Goal: Task Accomplishment & Management: Use online tool/utility

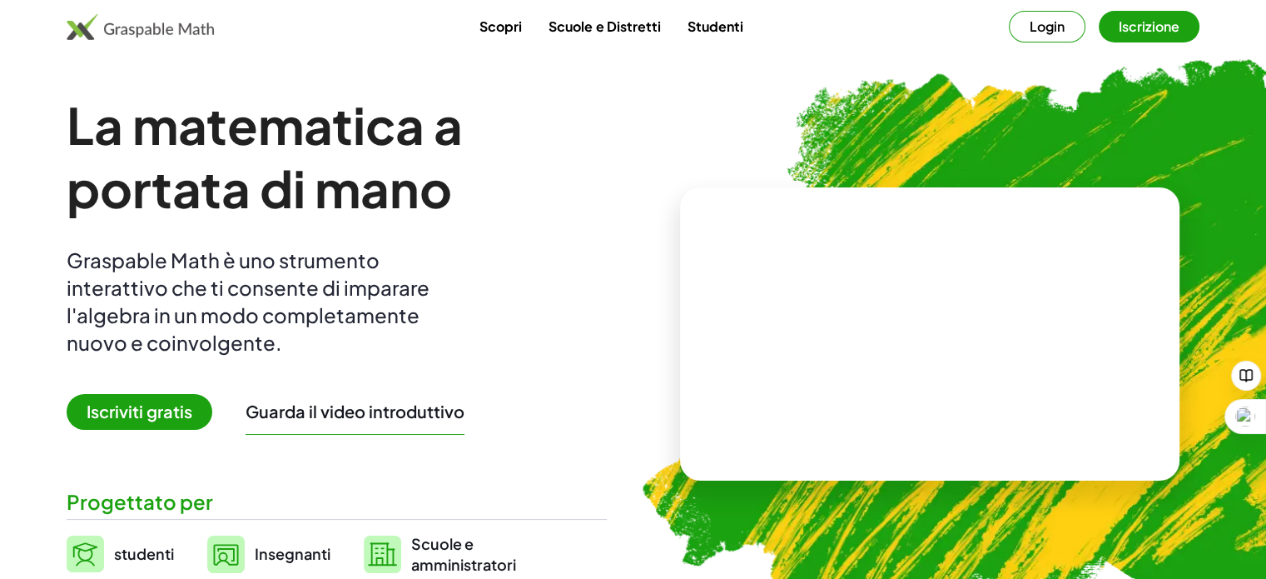
click at [142, 399] on span "Iscriviti gratis" at bounding box center [140, 412] width 146 height 36
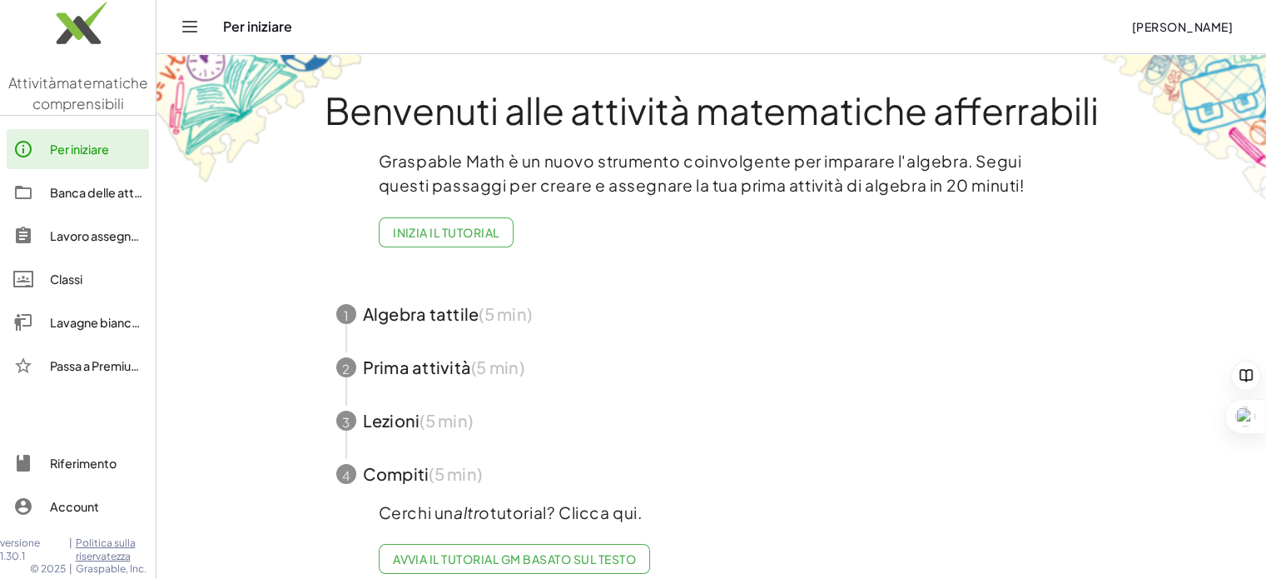
scroll to position [31, 0]
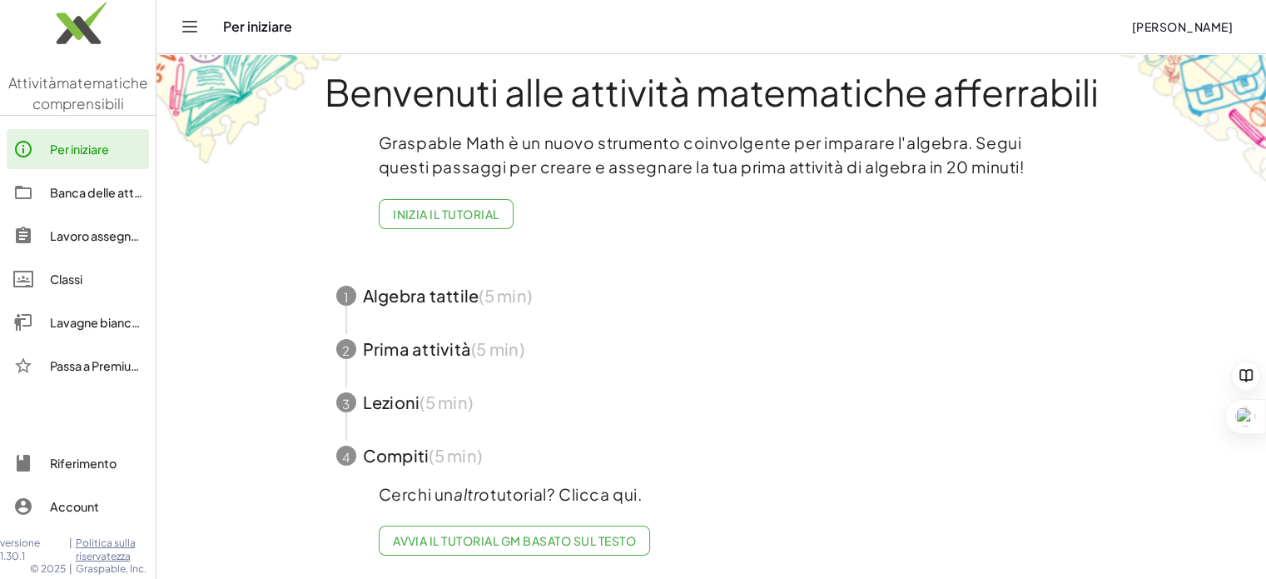
click at [376, 276] on span "button" at bounding box center [711, 295] width 791 height 53
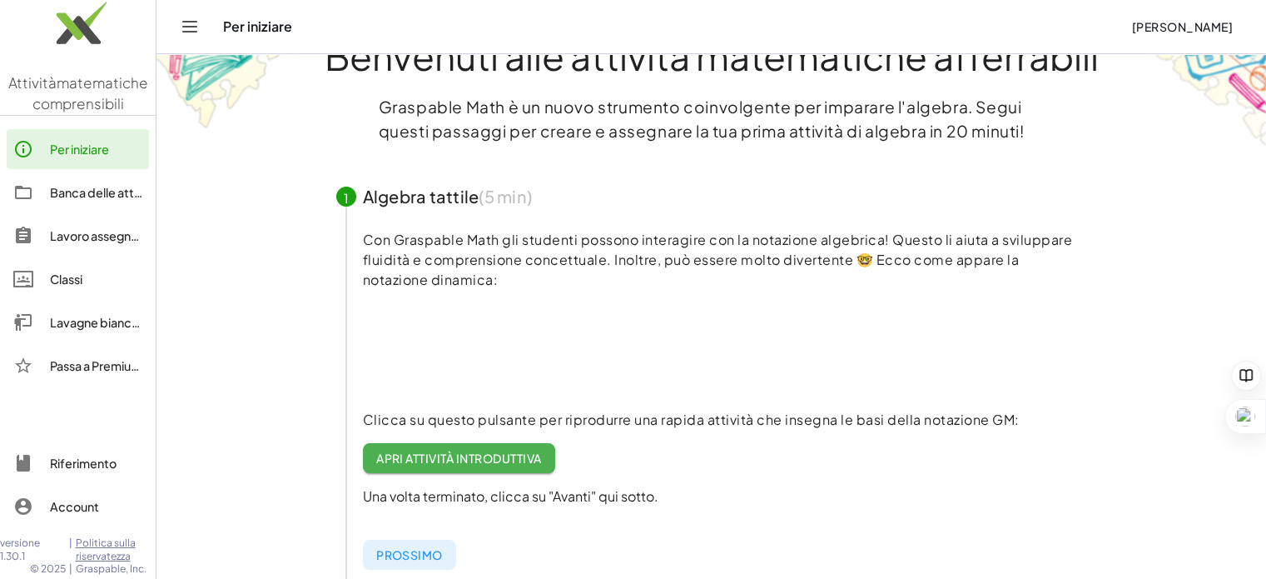
scroll to position [83, 0]
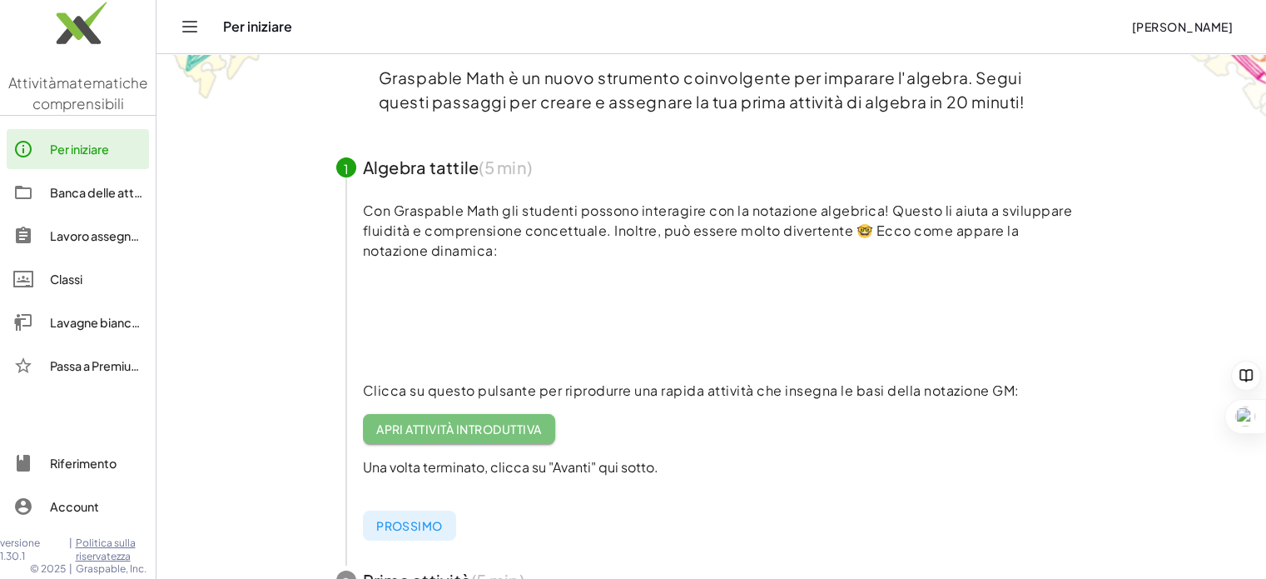
click at [511, 425] on font "Apri attività introduttiva" at bounding box center [459, 428] width 166 height 15
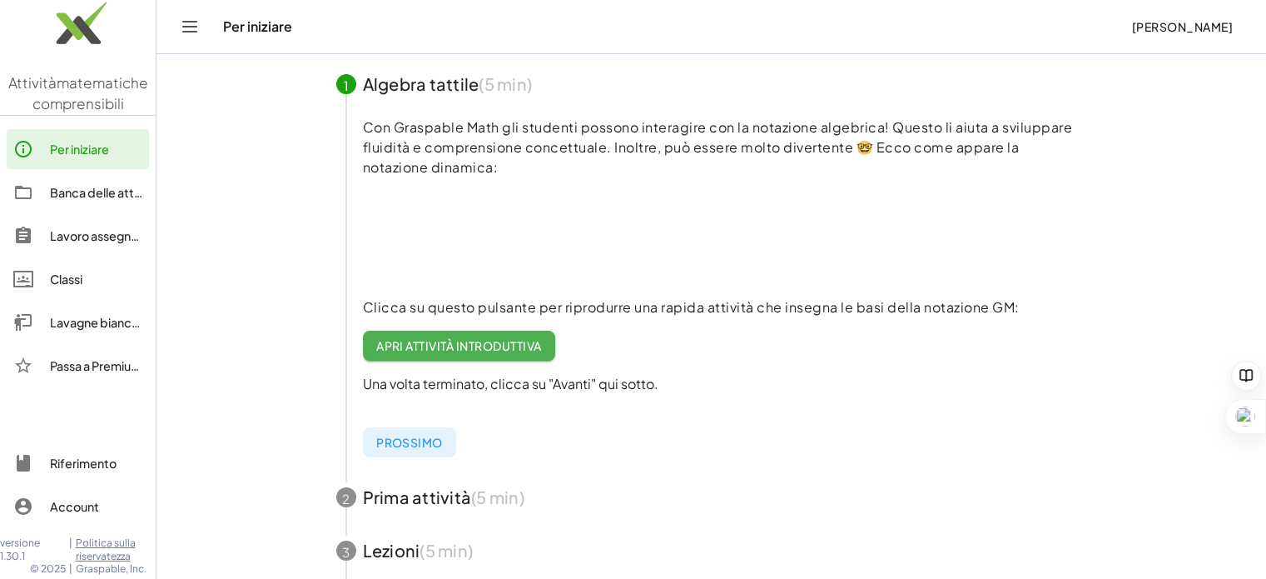
click at [495, 350] on font "Apri attività introduttiva" at bounding box center [459, 345] width 166 height 15
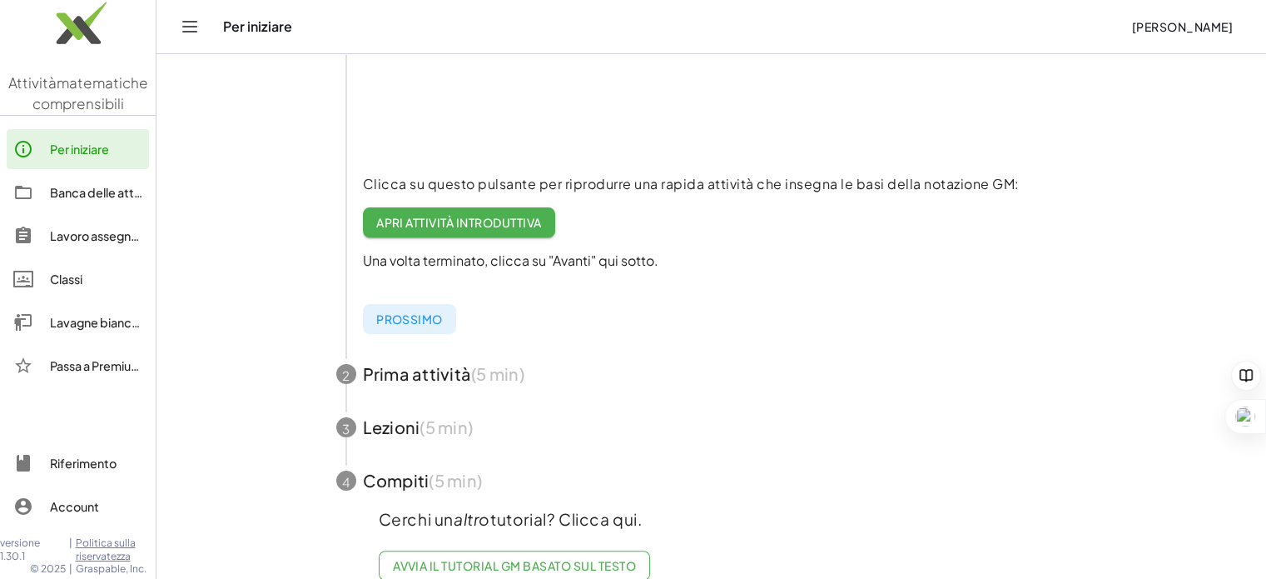
scroll to position [327, 0]
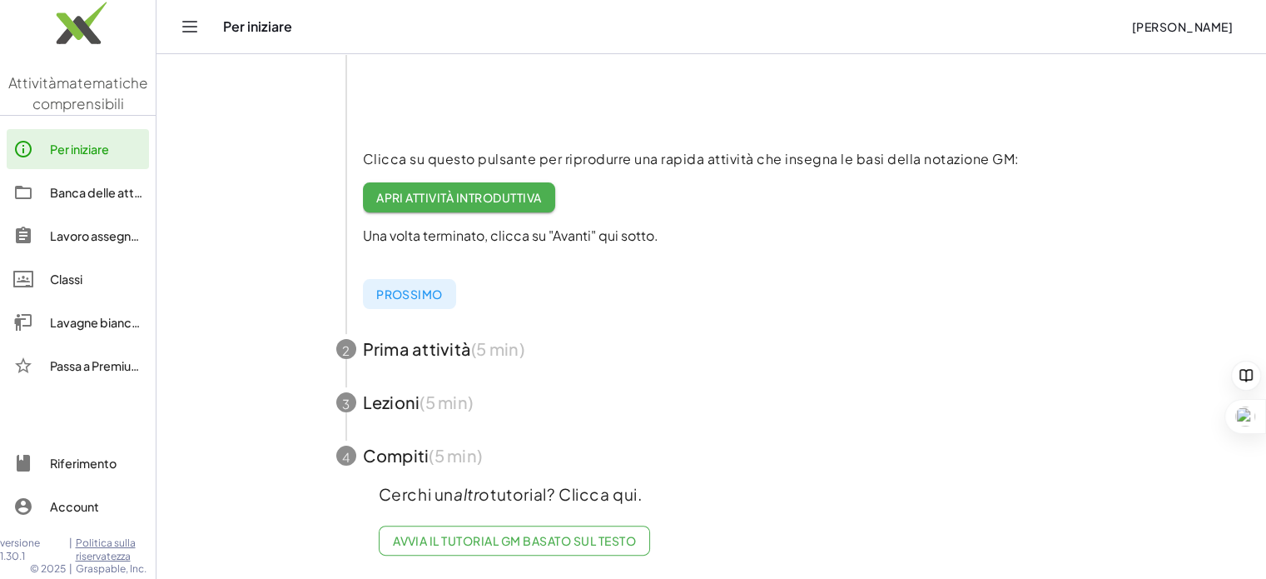
click at [416, 286] on font "Prossimo" at bounding box center [409, 293] width 67 height 15
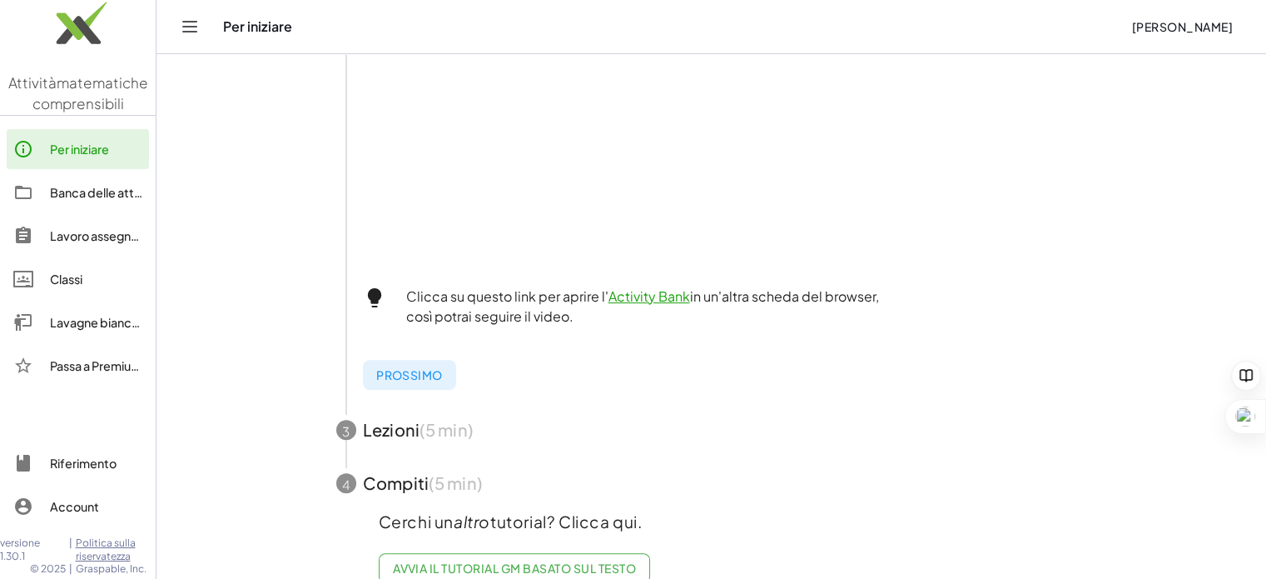
scroll to position [577, 0]
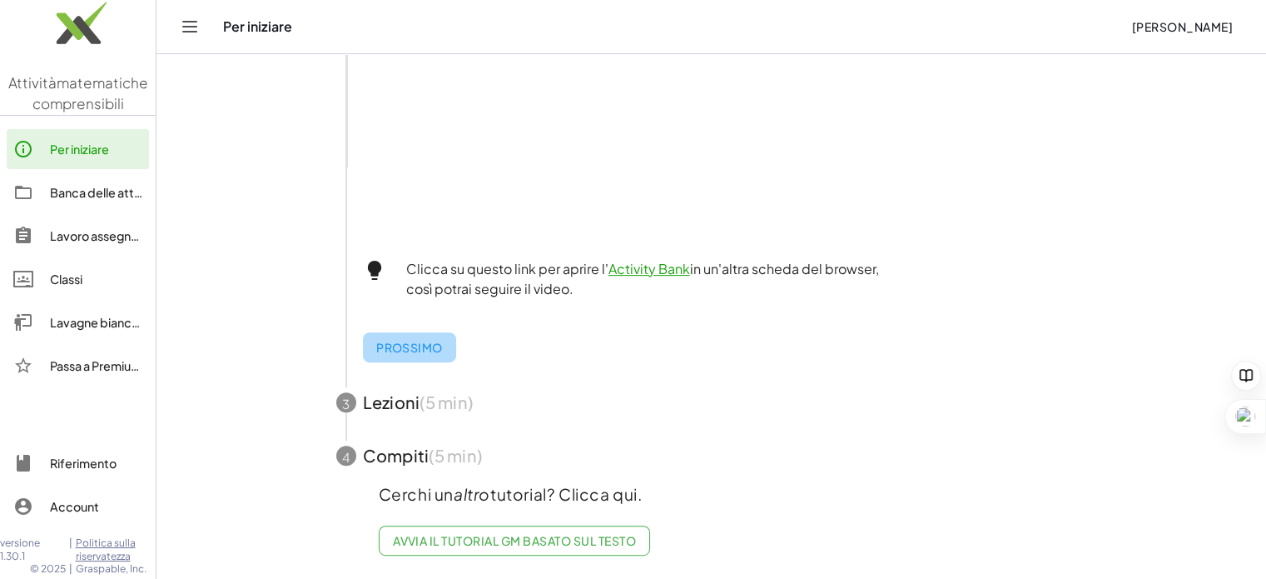
click at [403, 347] on font "Prossimo" at bounding box center [409, 347] width 67 height 15
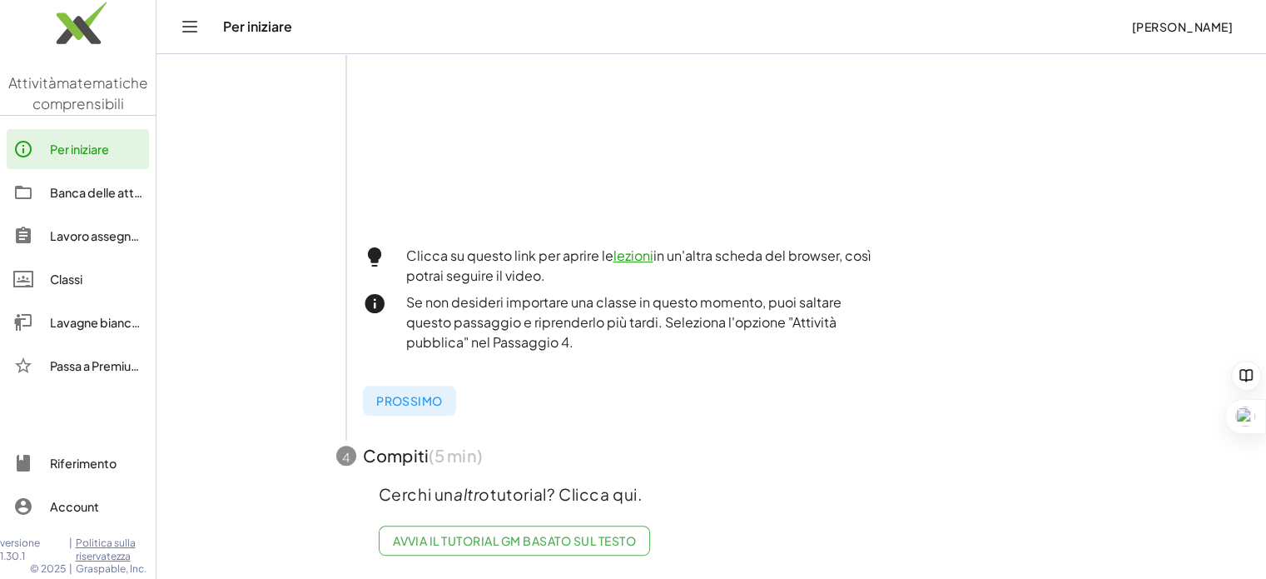
scroll to position [591, 0]
click at [370, 442] on span "button" at bounding box center [711, 455] width 791 height 53
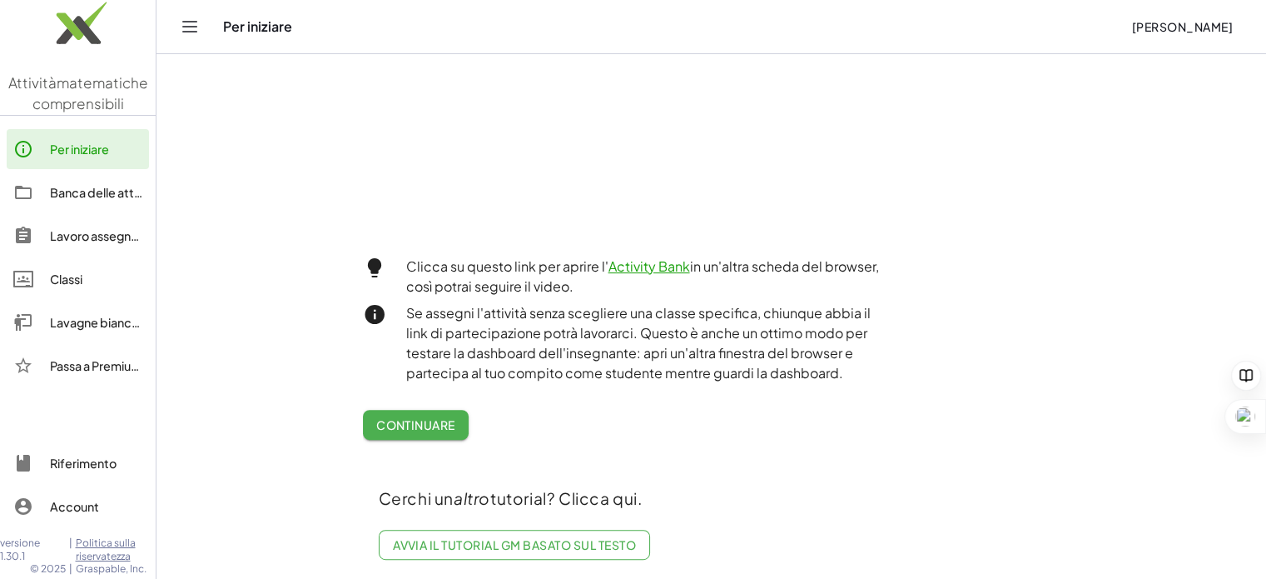
scroll to position [638, 0]
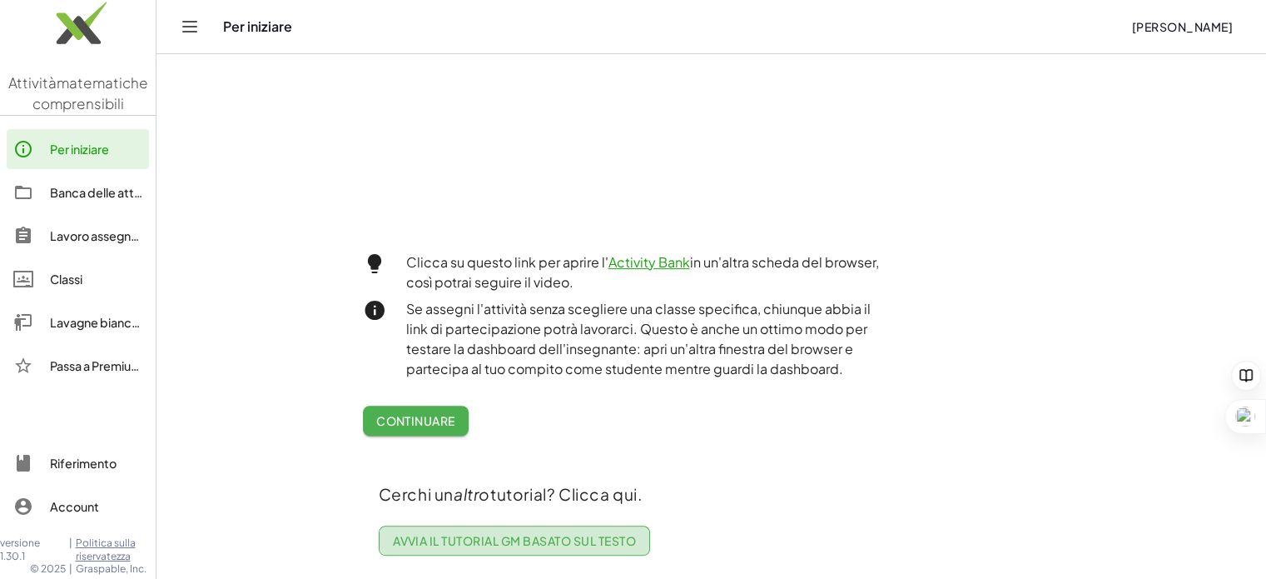
click at [509, 533] on font "Avvia il tutorial GM basato sul testo" at bounding box center [514, 540] width 243 height 15
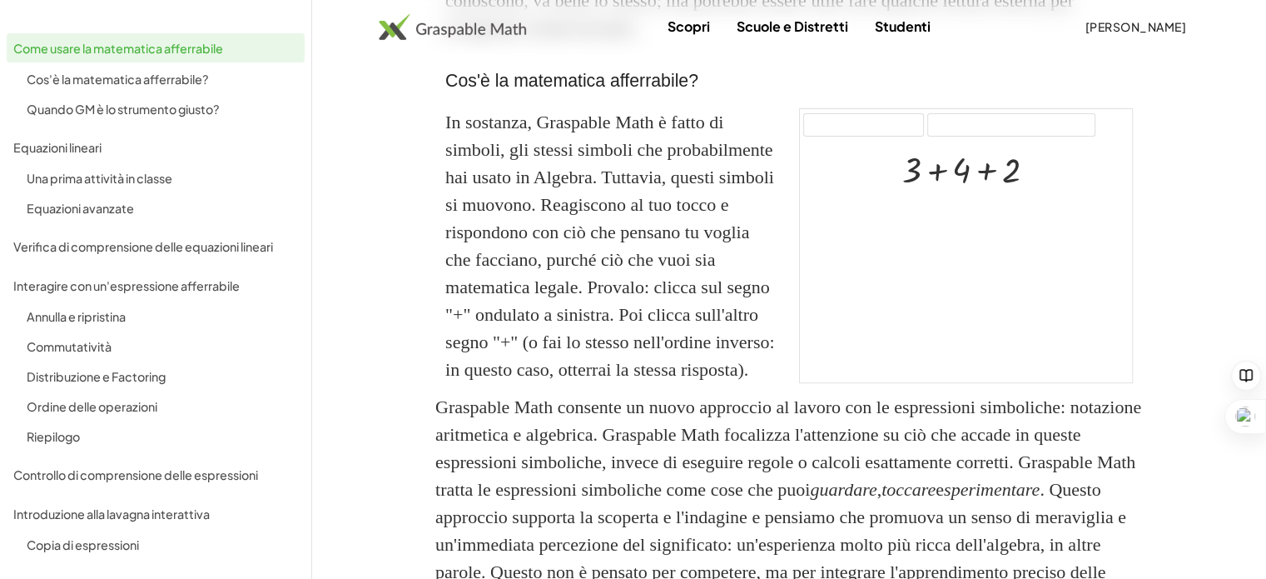
scroll to position [416, 0]
drag, startPoint x: 912, startPoint y: 196, endPoint x: 964, endPoint y: 196, distance: 51.6
drag, startPoint x: 936, startPoint y: 237, endPoint x: 976, endPoint y: 239, distance: 40.0
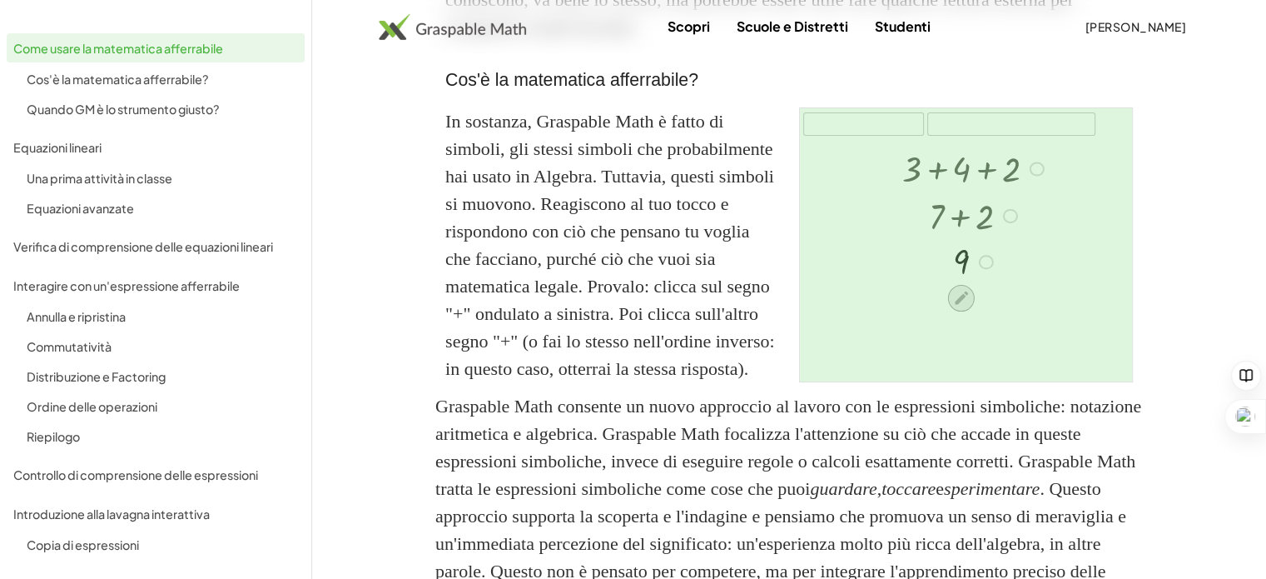
click at [958, 306] on icon at bounding box center [960, 297] width 17 height 17
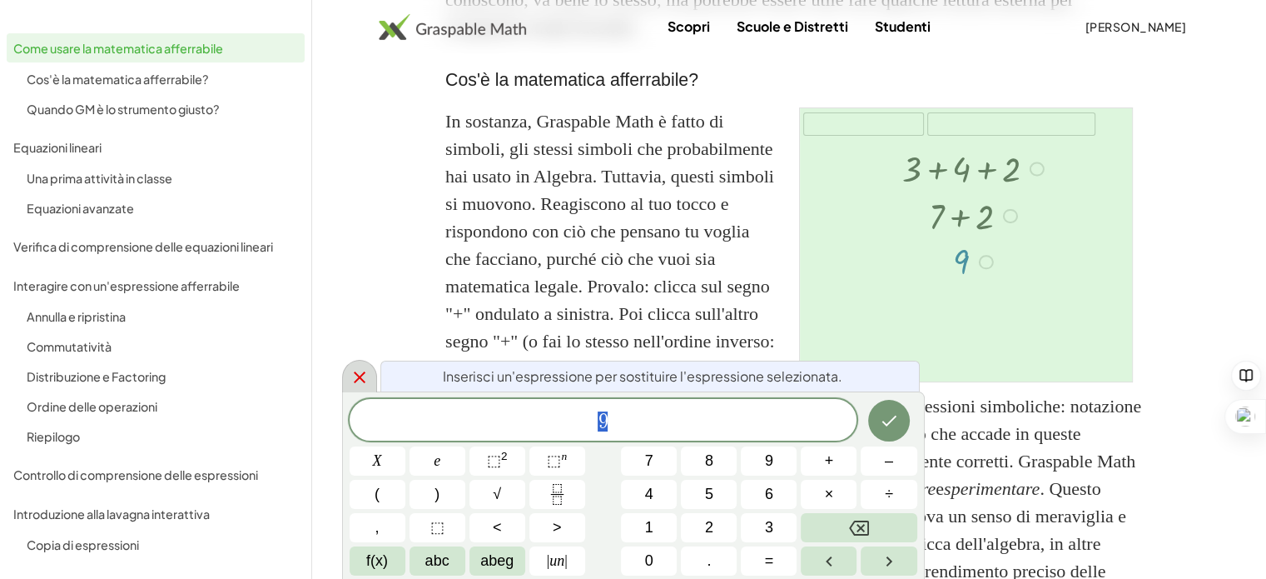
click at [350, 375] on icon at bounding box center [360, 377] width 20 height 20
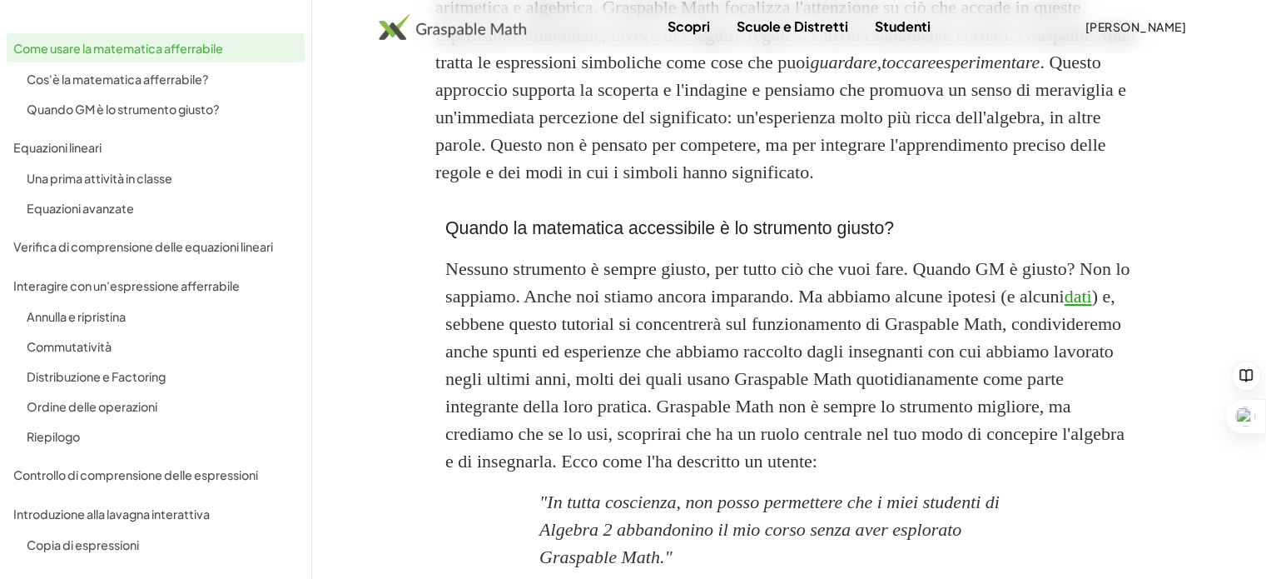
scroll to position [832, 0]
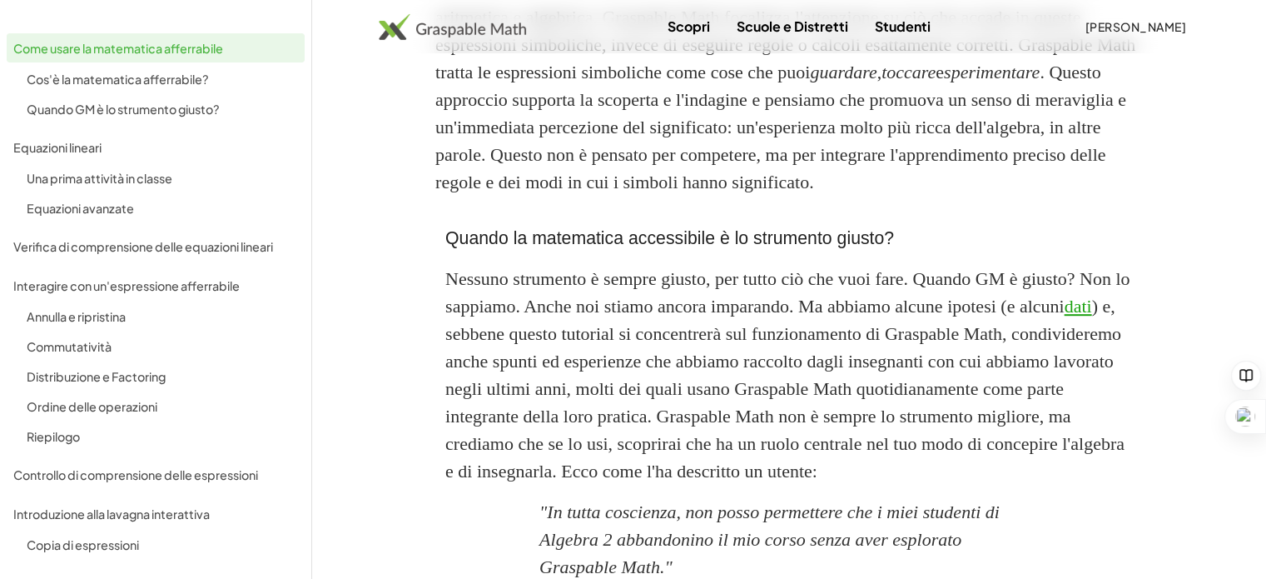
click at [65, 174] on font "Una prima attività in classe" at bounding box center [100, 178] width 146 height 15
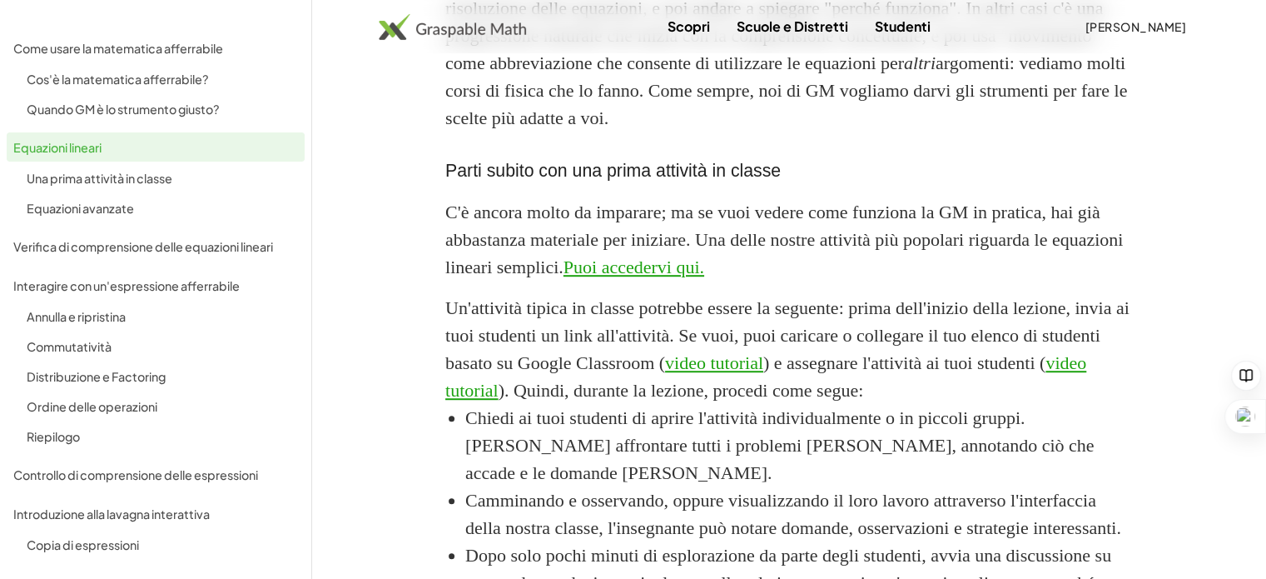
scroll to position [1007, 0]
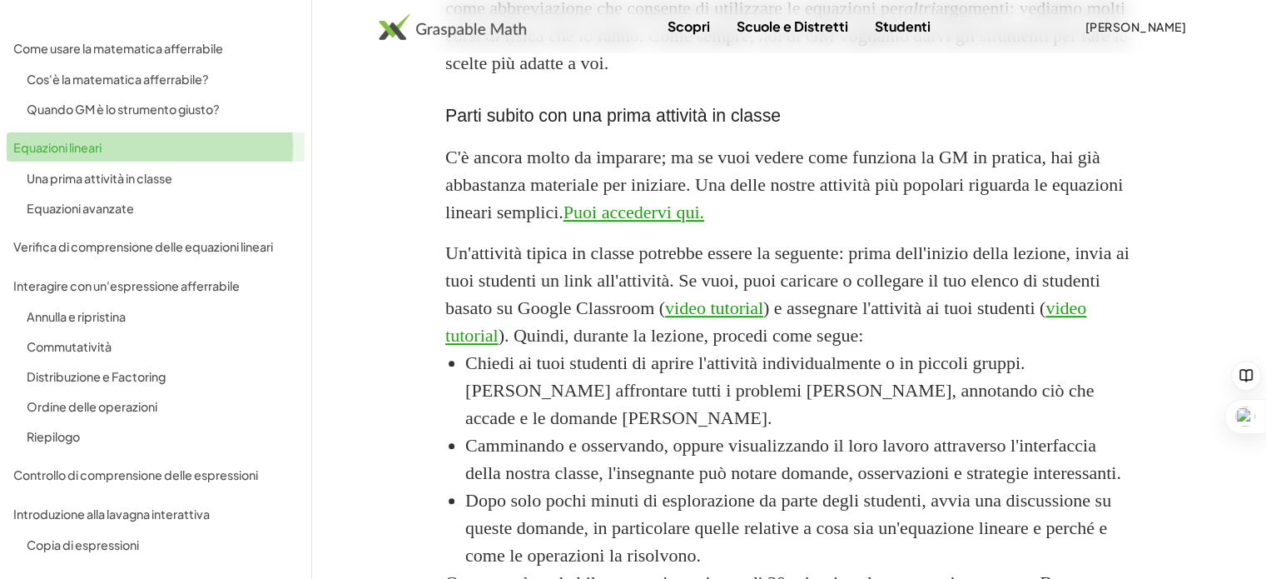
click at [36, 137] on div "Equazioni lineari" at bounding box center [155, 147] width 285 height 20
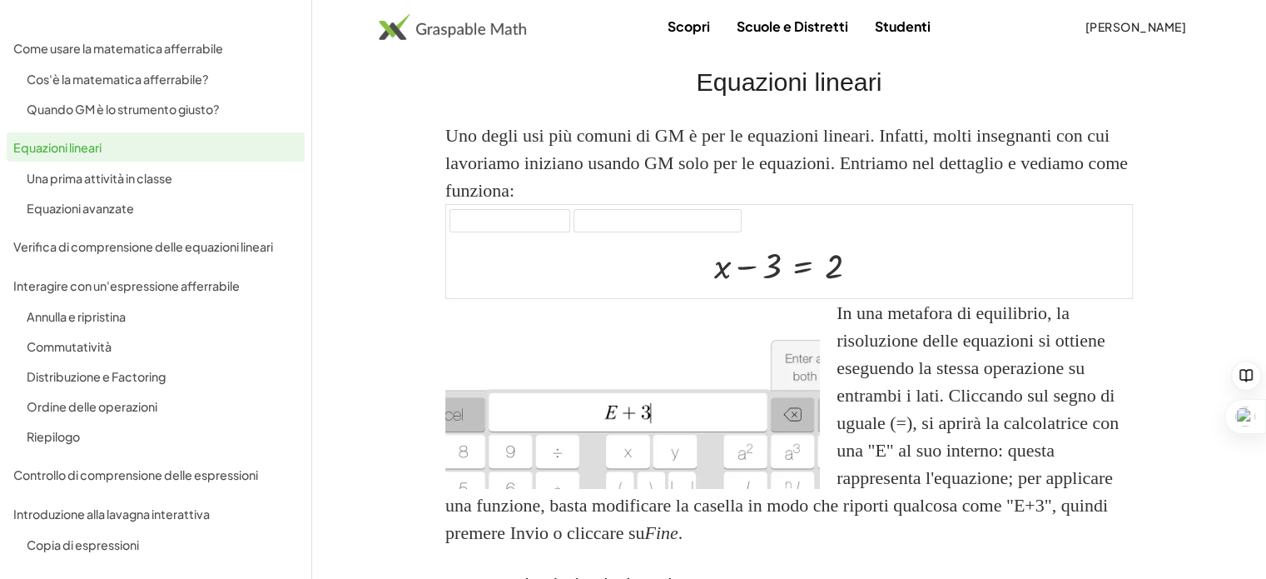
scroll to position [9, 0]
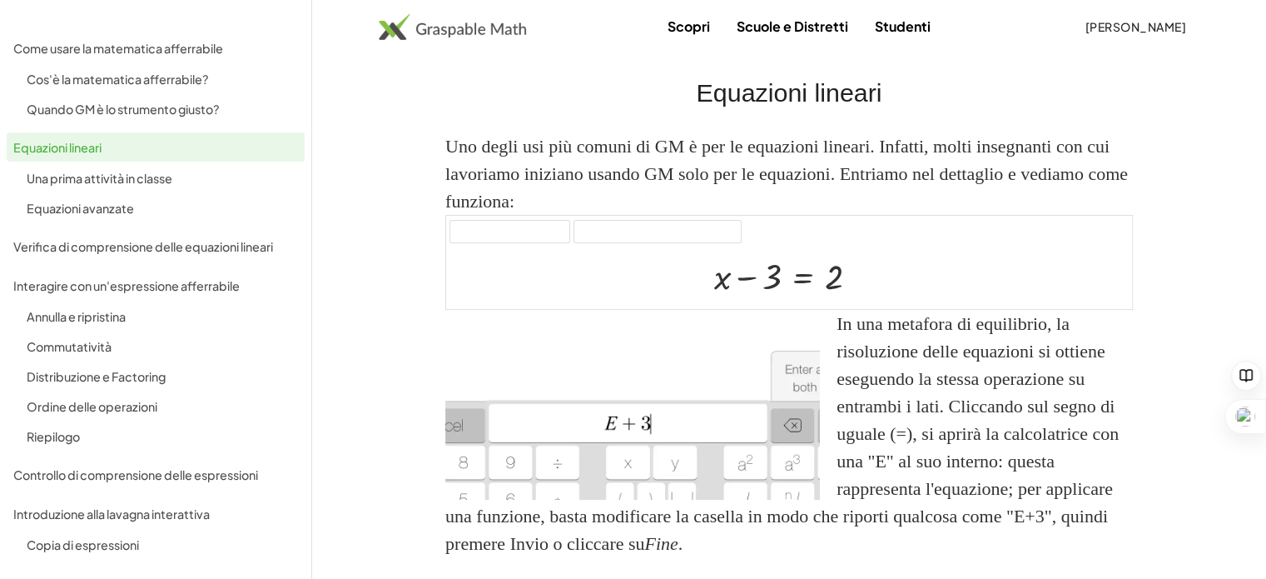
scroll to position [1007, 0]
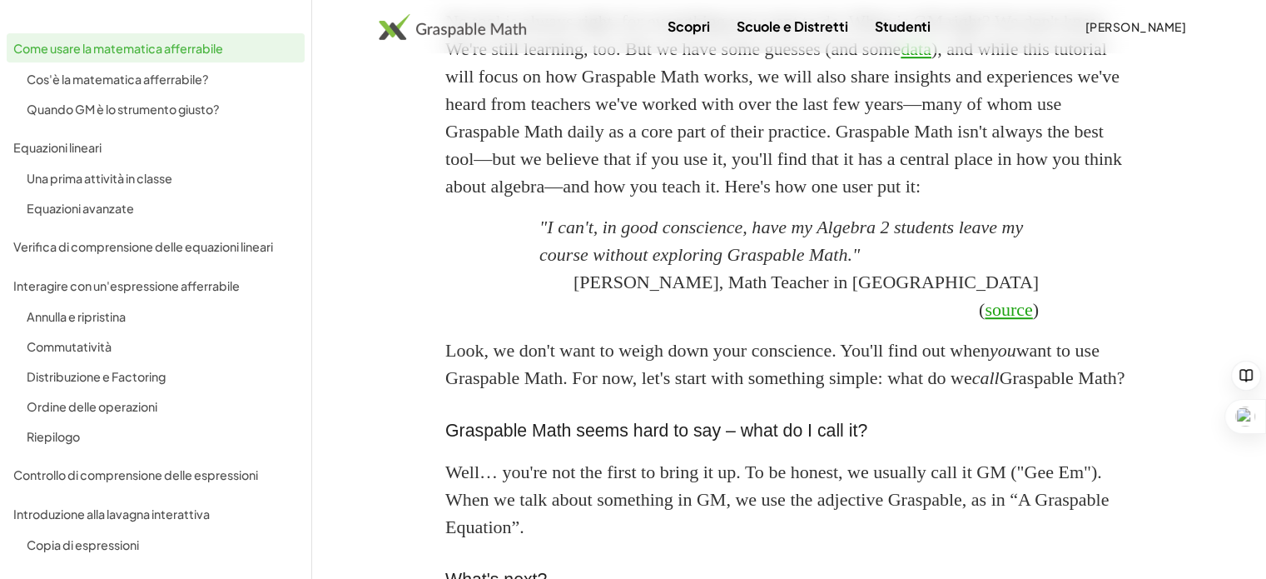
scroll to position [859, 0]
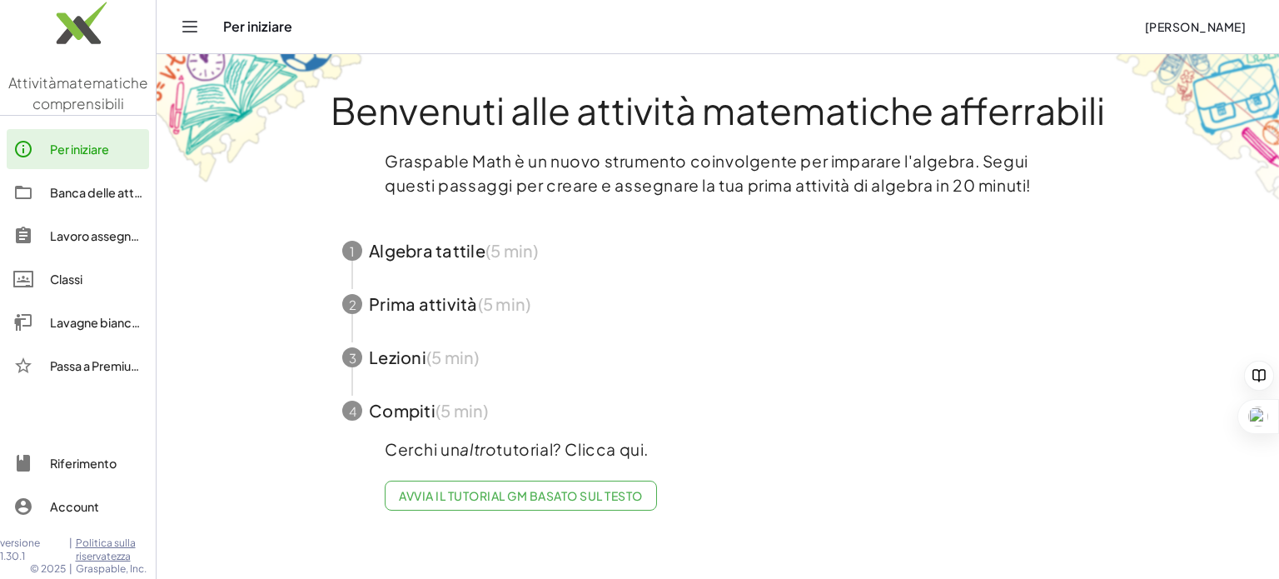
click at [58, 322] on font "Lavagne bianche" at bounding box center [98, 322] width 96 height 15
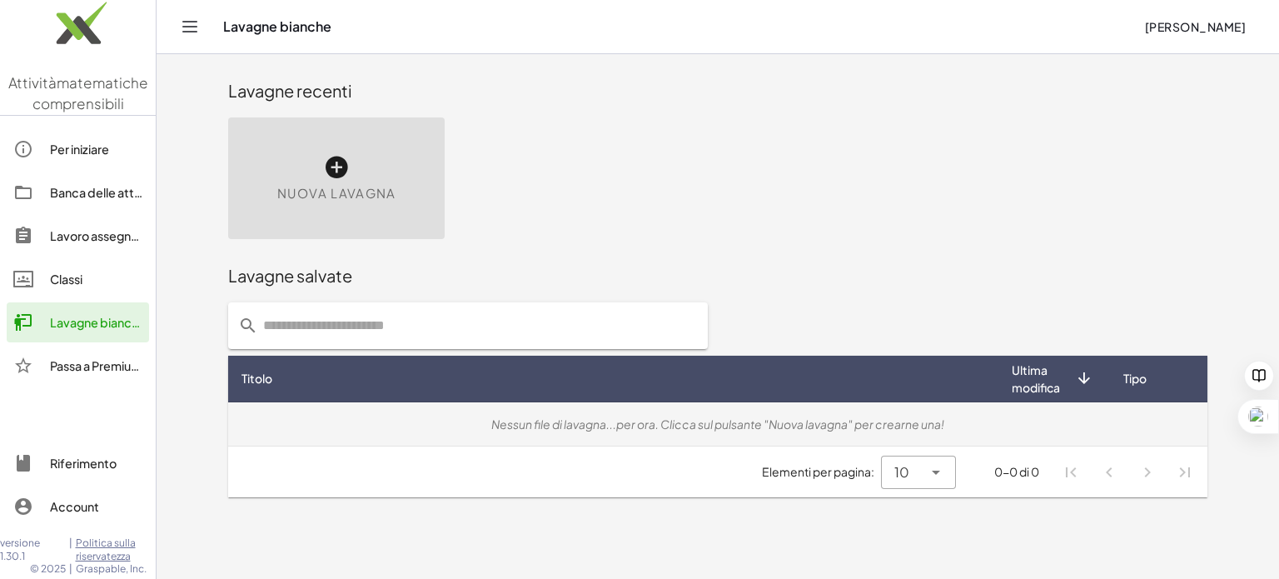
click at [762, 431] on div "Nessun file di lavagna...per ora. Clicca sul pulsante "Nuova lavagna" per crear…" at bounding box center [717, 423] width 952 height 17
click at [687, 419] on font "Nessun file di lavagna...per ora. Clicca sul pulsante "Nuova lavagna" per crear…" at bounding box center [717, 423] width 453 height 15
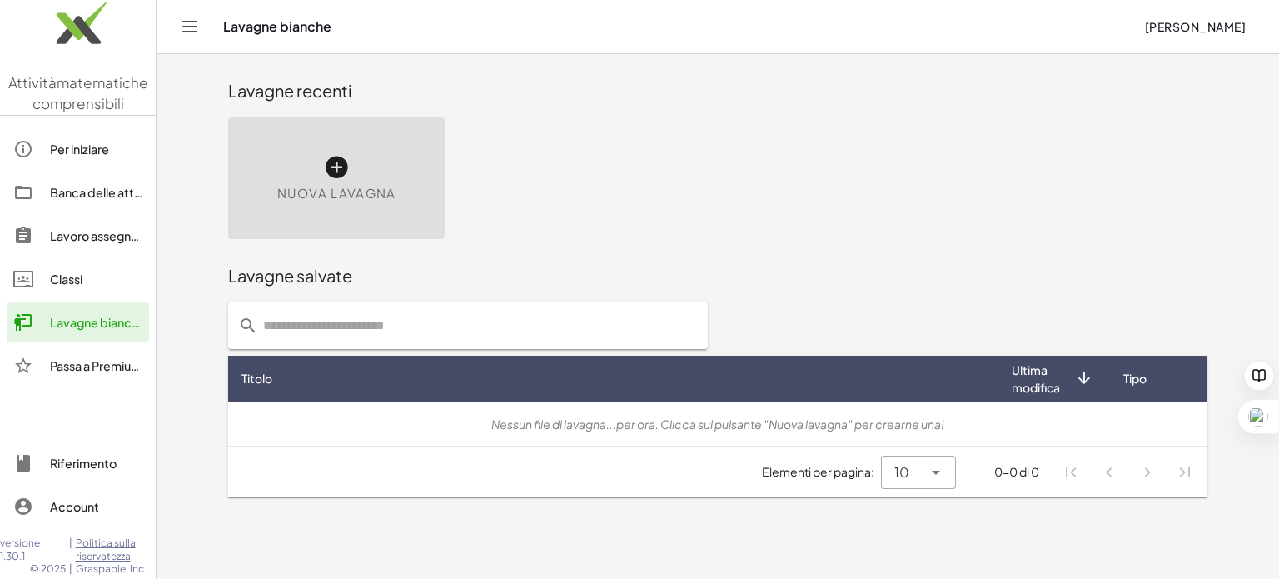
click at [330, 184] on span "Nuova lavagna" at bounding box center [336, 193] width 119 height 19
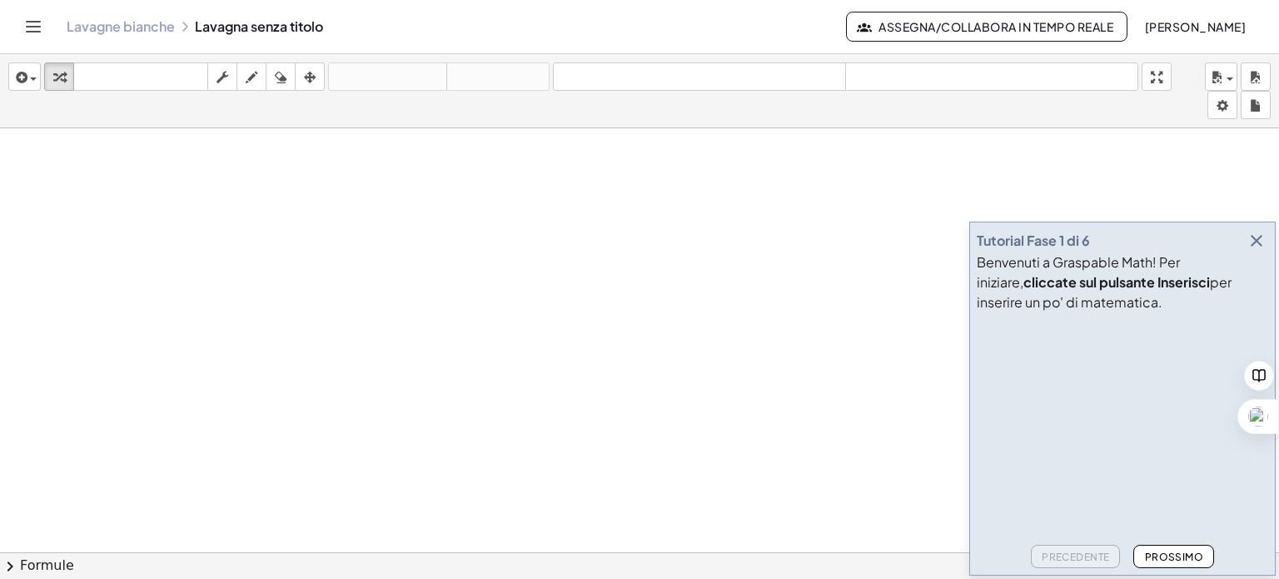
click at [1260, 236] on icon "button" at bounding box center [1256, 241] width 20 height 20
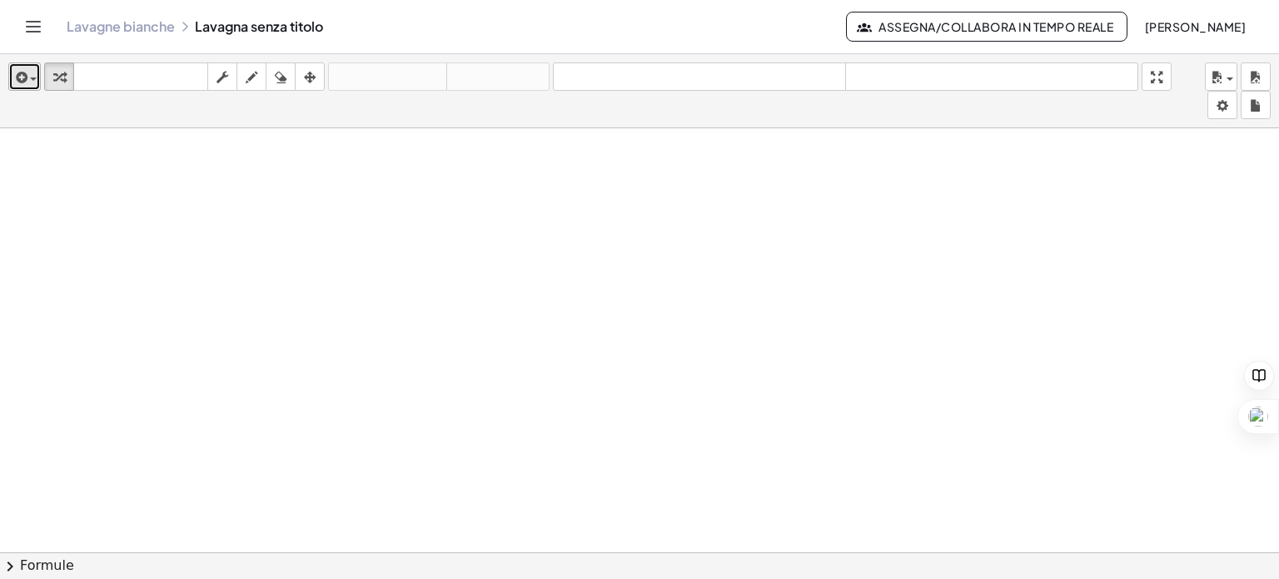
click at [37, 82] on button "inserire" at bounding box center [24, 76] width 32 height 28
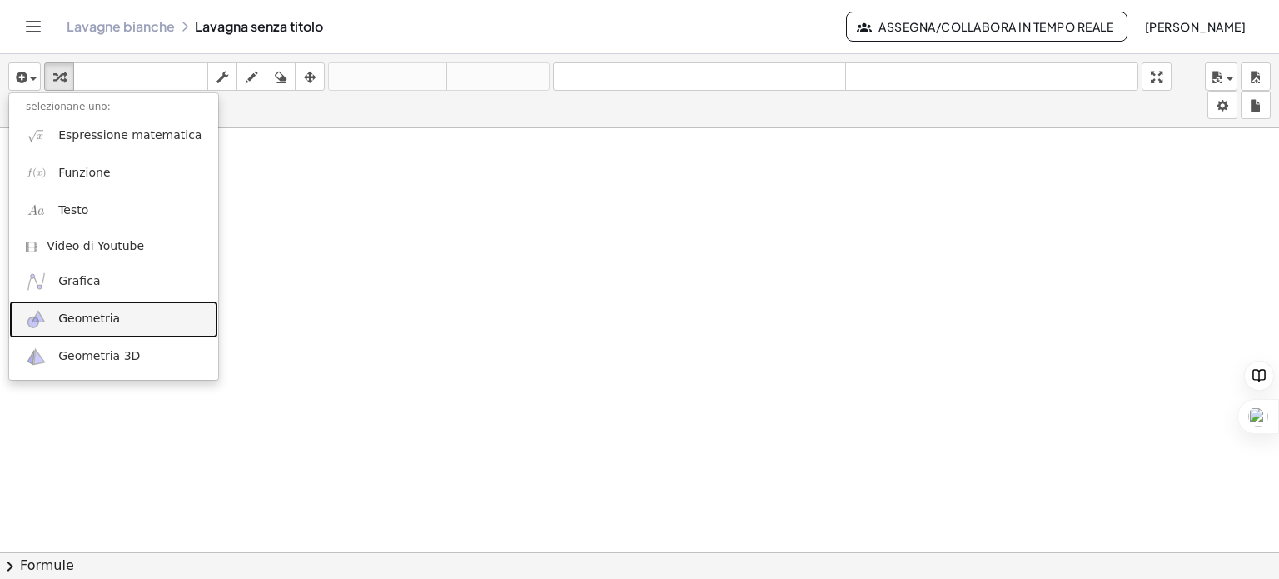
click at [82, 319] on font "Geometria" at bounding box center [89, 317] width 62 height 13
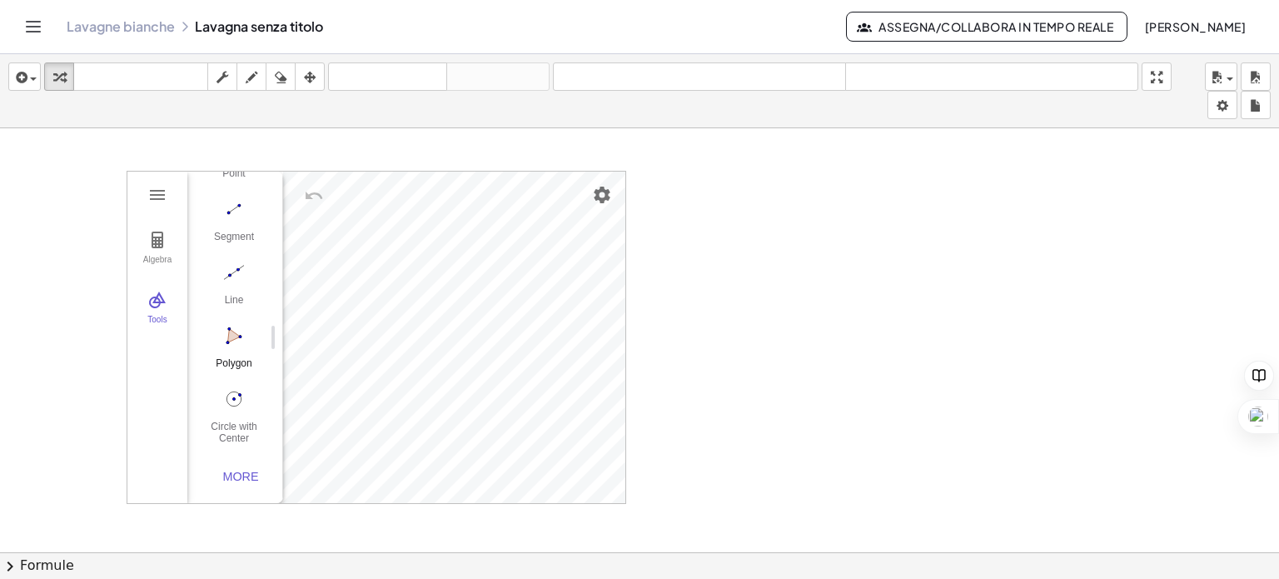
scroll to position [171, 0]
click at [232, 294] on div "Line" at bounding box center [234, 305] width 67 height 23
click at [252, 472] on img "Move. Drag or select object" at bounding box center [240, 473] width 40 height 40
click at [227, 259] on img "Line. Select two points or positions" at bounding box center [234, 272] width 67 height 27
click at [233, 327] on img "Polygon. Select all vertices, then first vertex again" at bounding box center [234, 335] width 67 height 27
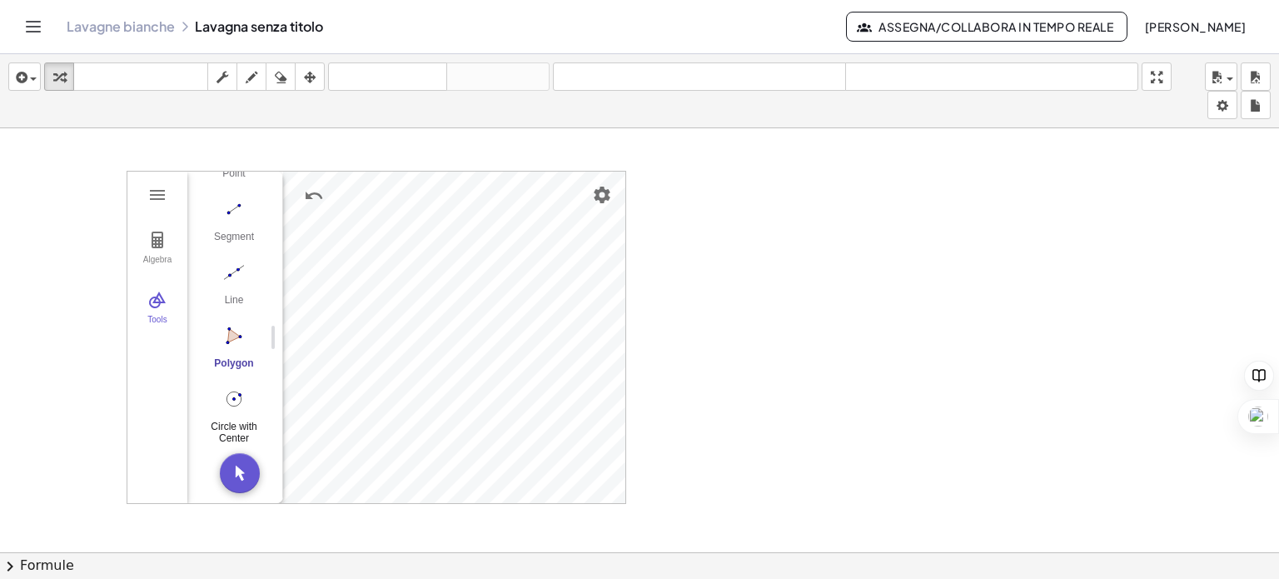
click at [230, 392] on img "Circle with Center through Point. Select center point, then point on circle" at bounding box center [234, 398] width 67 height 27
click at [151, 246] on img "Geometry" at bounding box center [157, 240] width 20 height 20
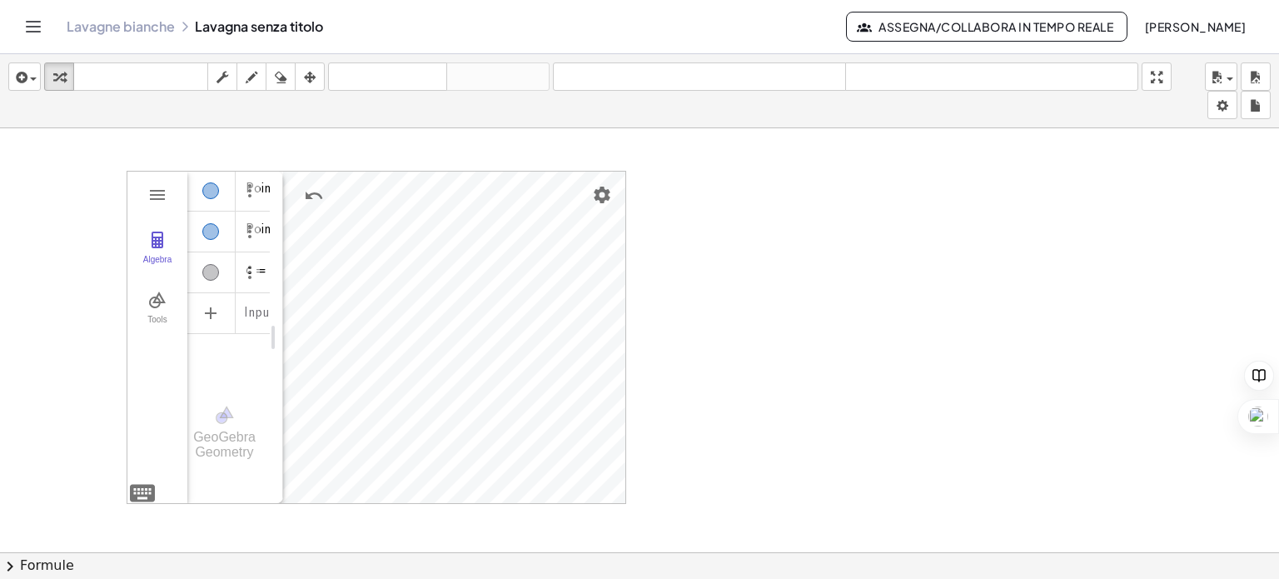
scroll to position [0, 72]
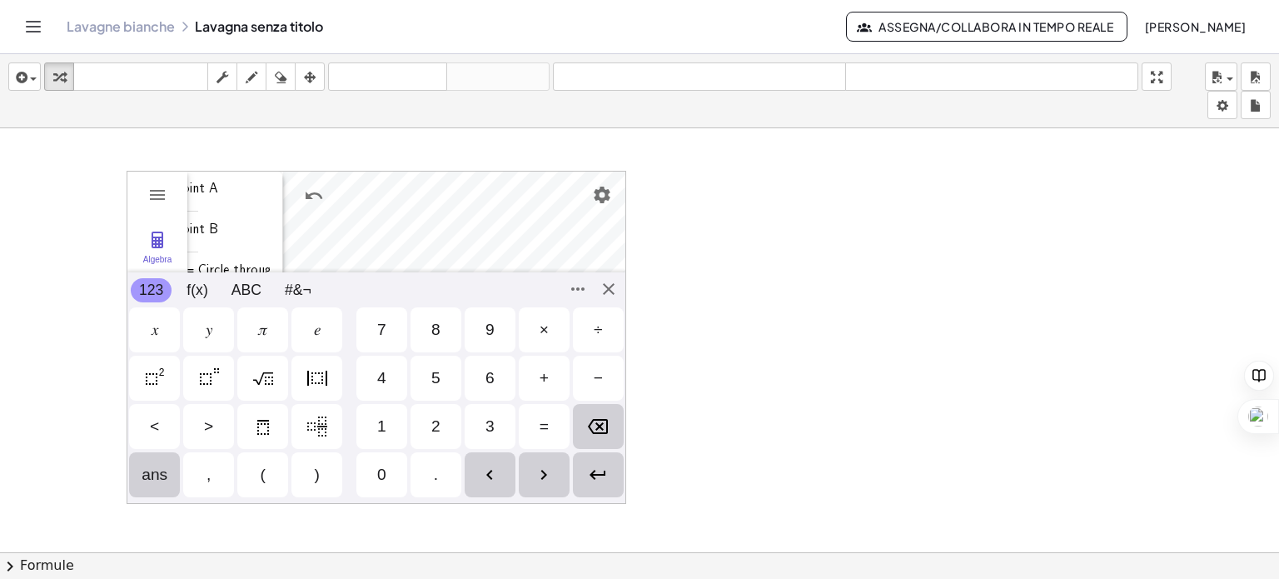
click at [142, 493] on div "Algebra Tools Point A Point B c = Circle through B with center A GeoGebra Geome…" at bounding box center [376, 337] width 499 height 333
click at [604, 285] on div "Algebra Tools Point A Point B c = Circle through B with center A GeoGebra Geome…" at bounding box center [376, 337] width 499 height 333
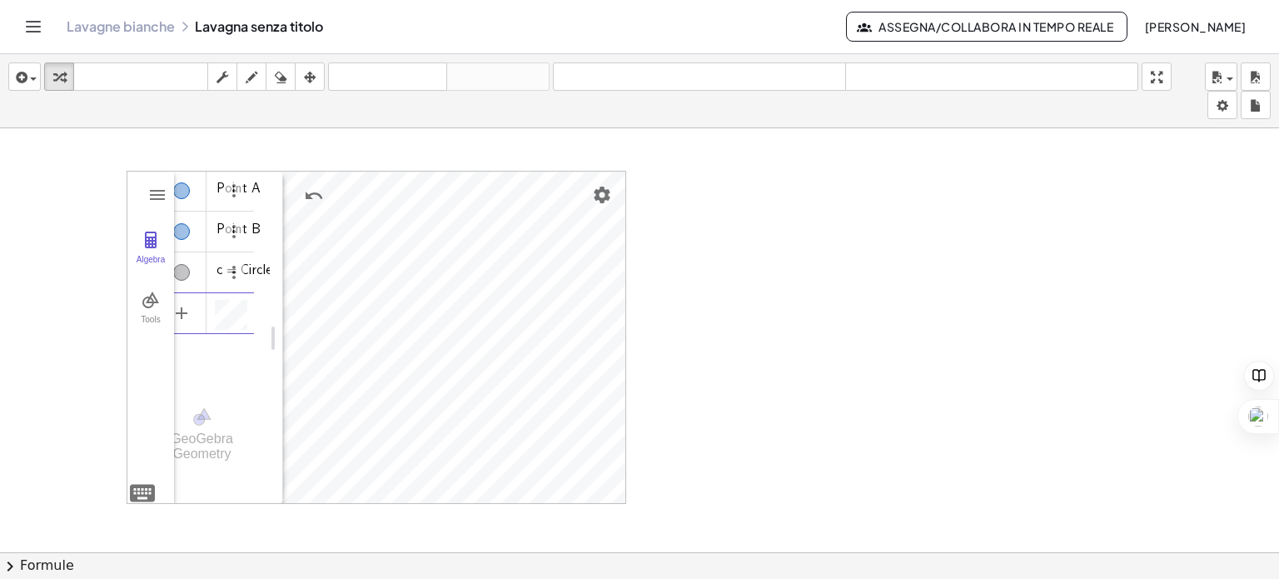
click at [719, 322] on div at bounding box center [639, 564] width 1279 height 872
click at [32, 82] on div "button" at bounding box center [24, 77] width 24 height 20
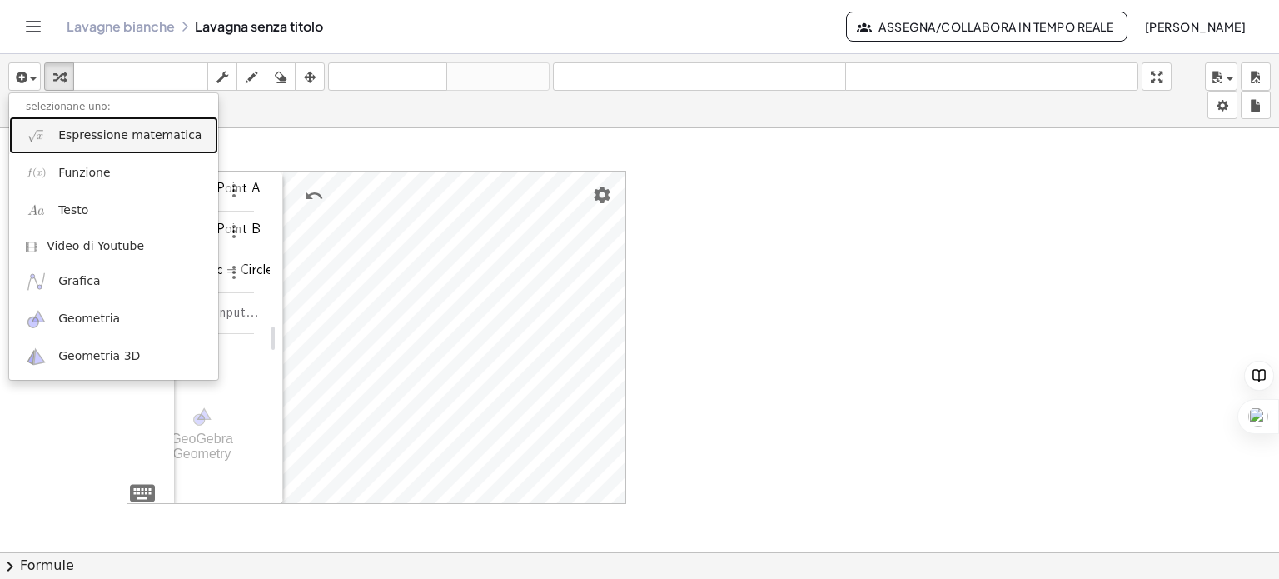
click at [80, 136] on font "Espressione matematica" at bounding box center [129, 134] width 143 height 13
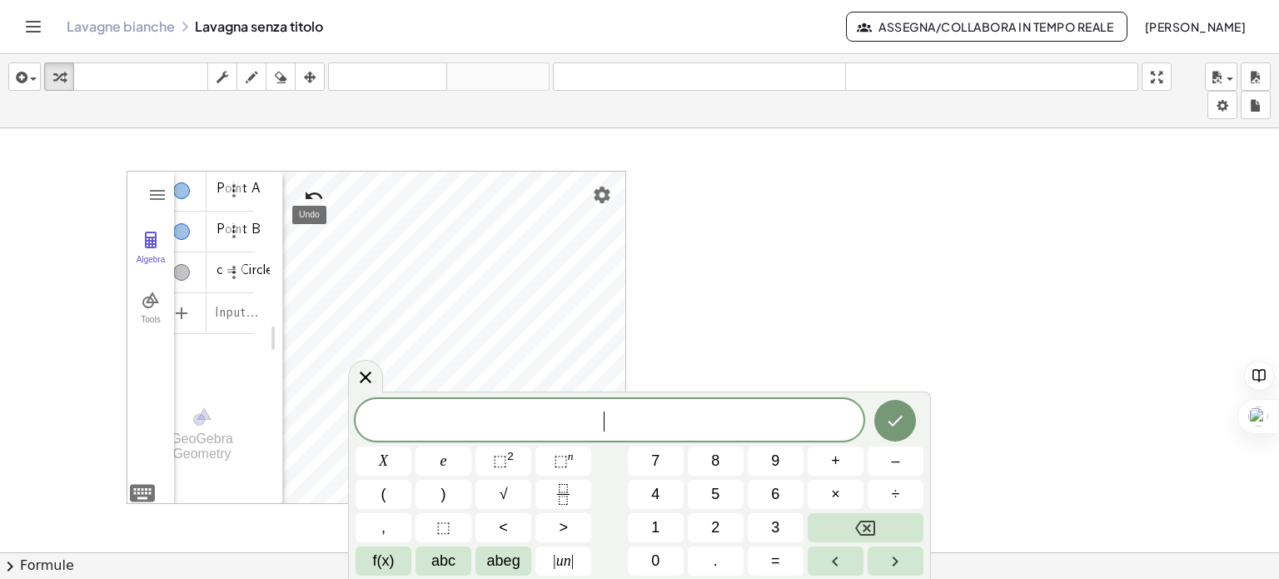
click at [311, 191] on img "Undo" at bounding box center [314, 196] width 20 height 20
click at [150, 188] on img "Geometry" at bounding box center [157, 195] width 20 height 20
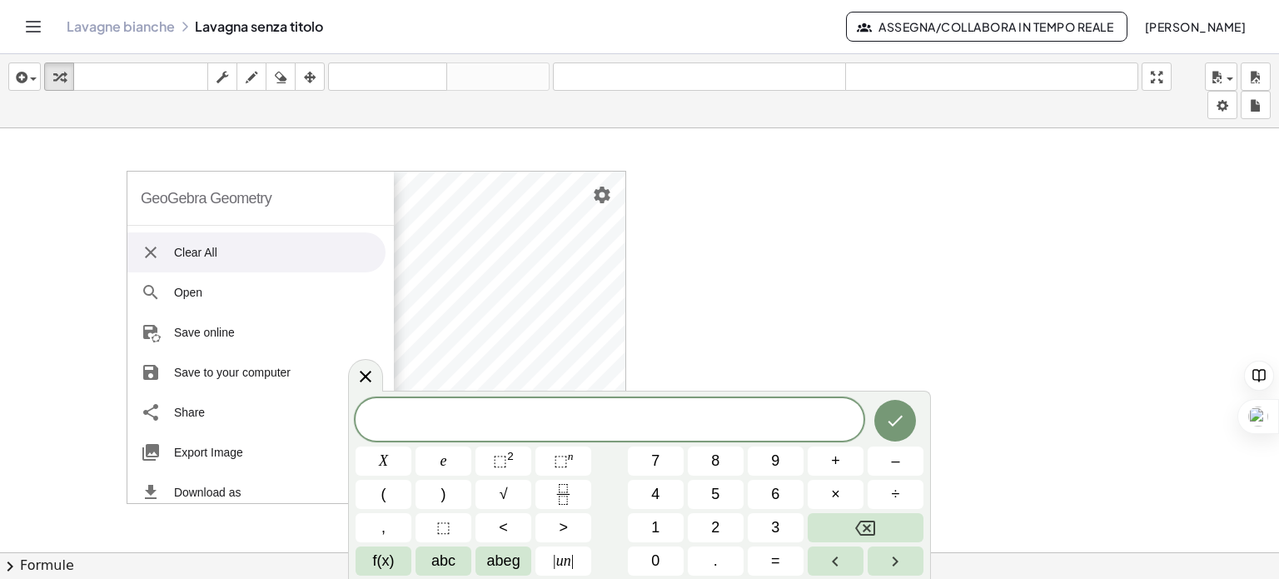
click at [152, 249] on img "Geometry" at bounding box center [151, 252] width 20 height 20
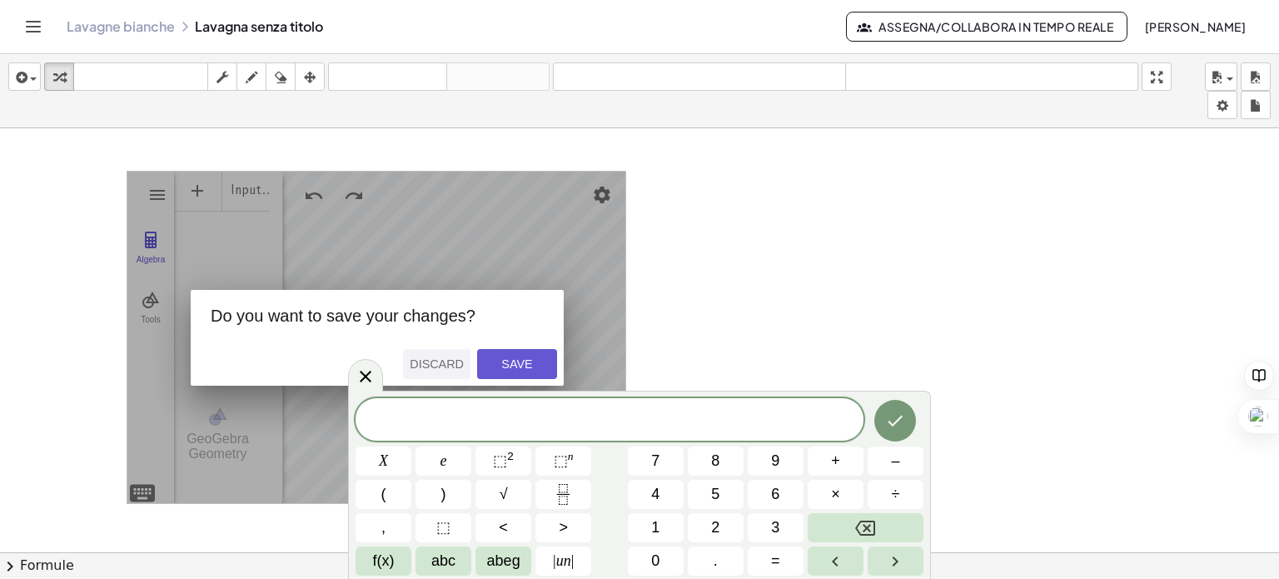
click at [448, 359] on div "Discard" at bounding box center [437, 363] width 54 height 13
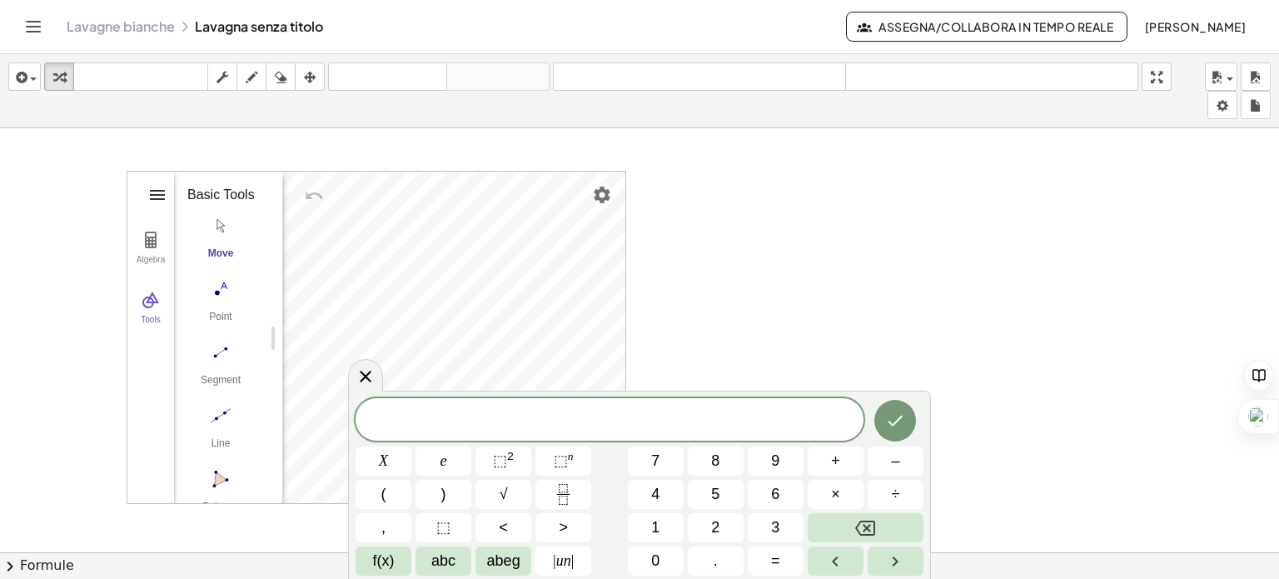
click at [154, 200] on img "Geometry" at bounding box center [157, 195] width 20 height 20
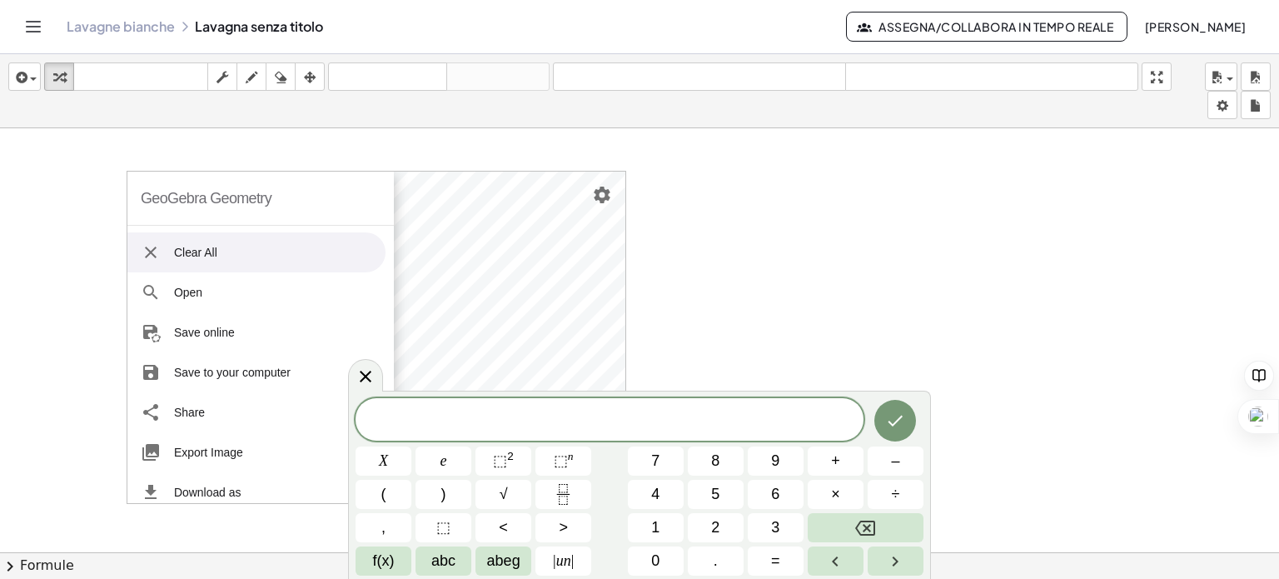
click at [163, 249] on li "Clear All" at bounding box center [256, 252] width 258 height 40
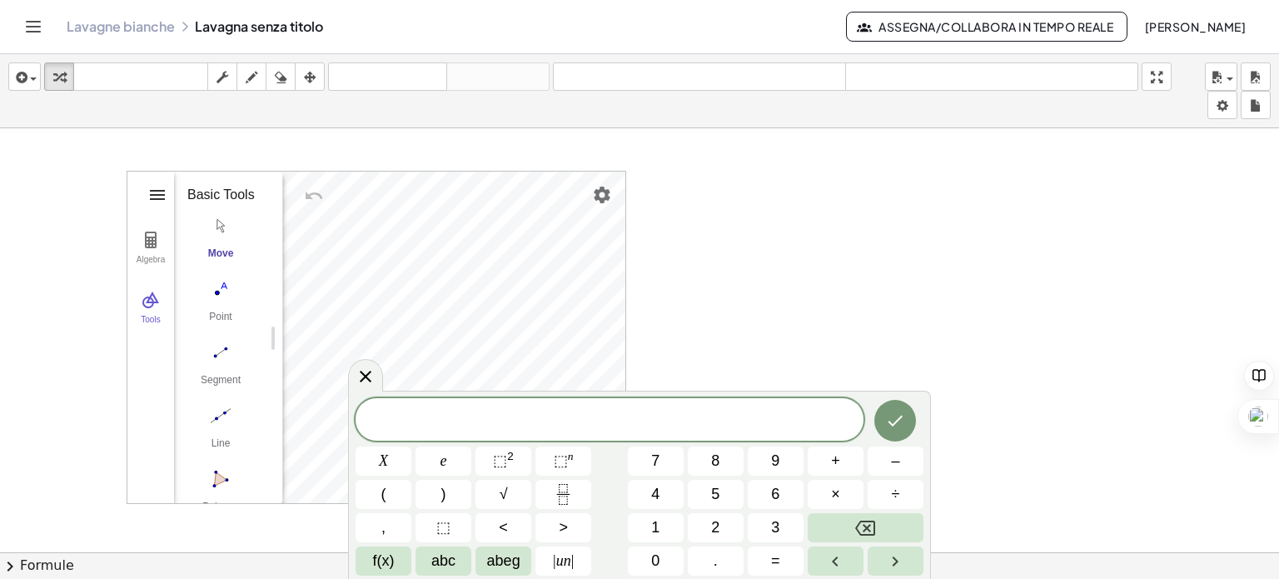
click at [149, 199] on img "Geometry" at bounding box center [157, 195] width 20 height 20
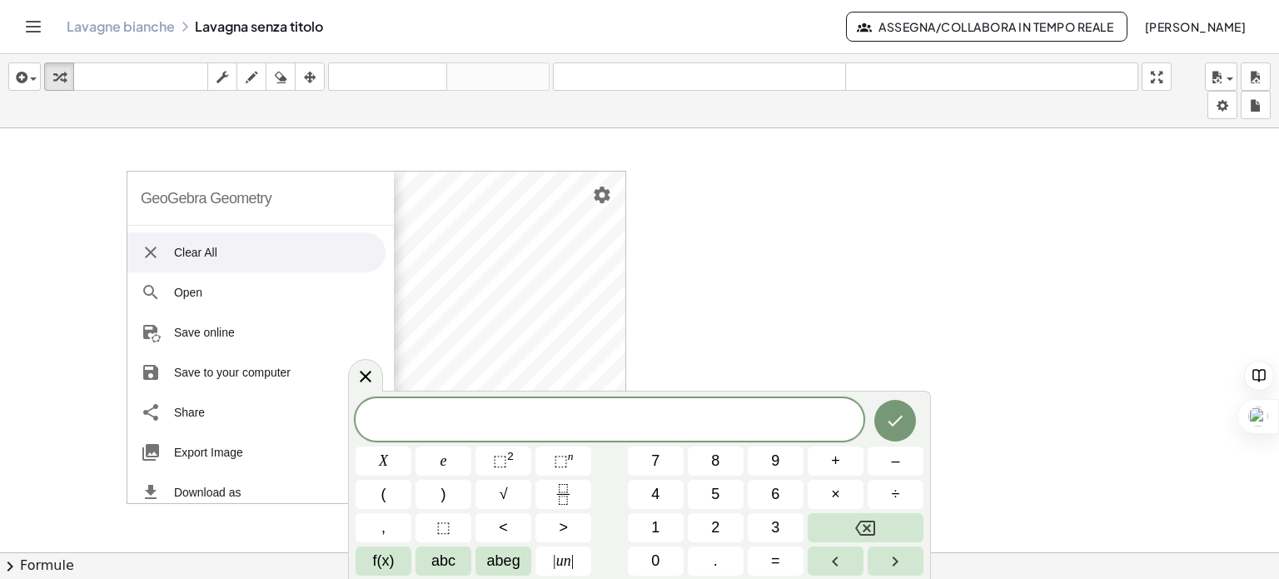
click at [143, 248] on img "Geometry" at bounding box center [151, 252] width 20 height 20
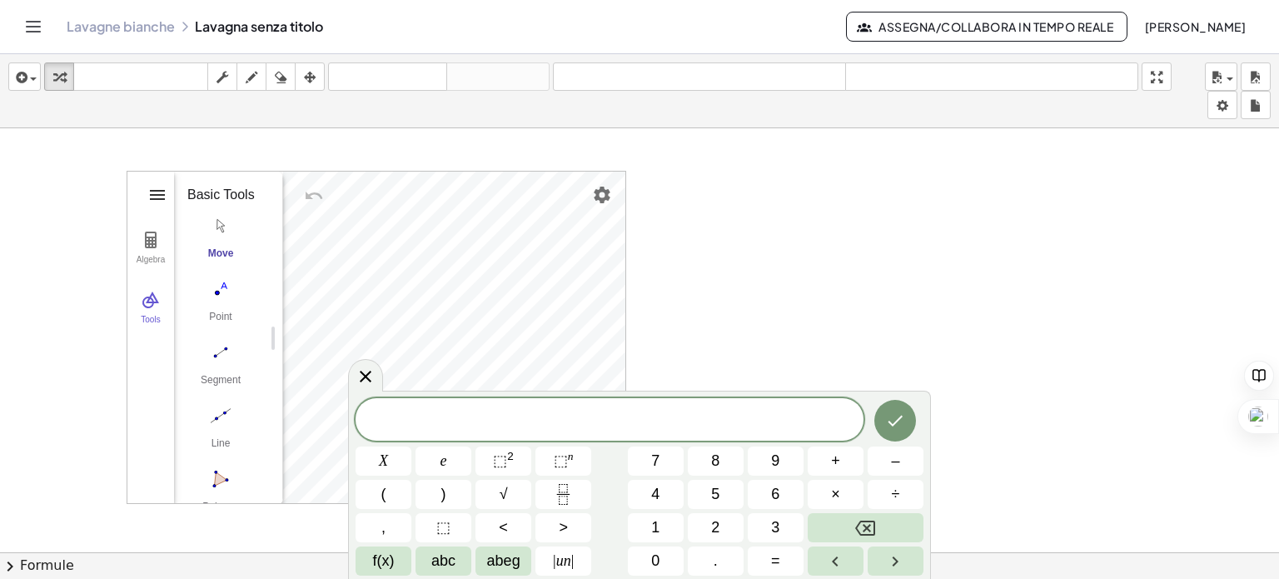
click at [153, 192] on img "Geometry" at bounding box center [157, 195] width 20 height 20
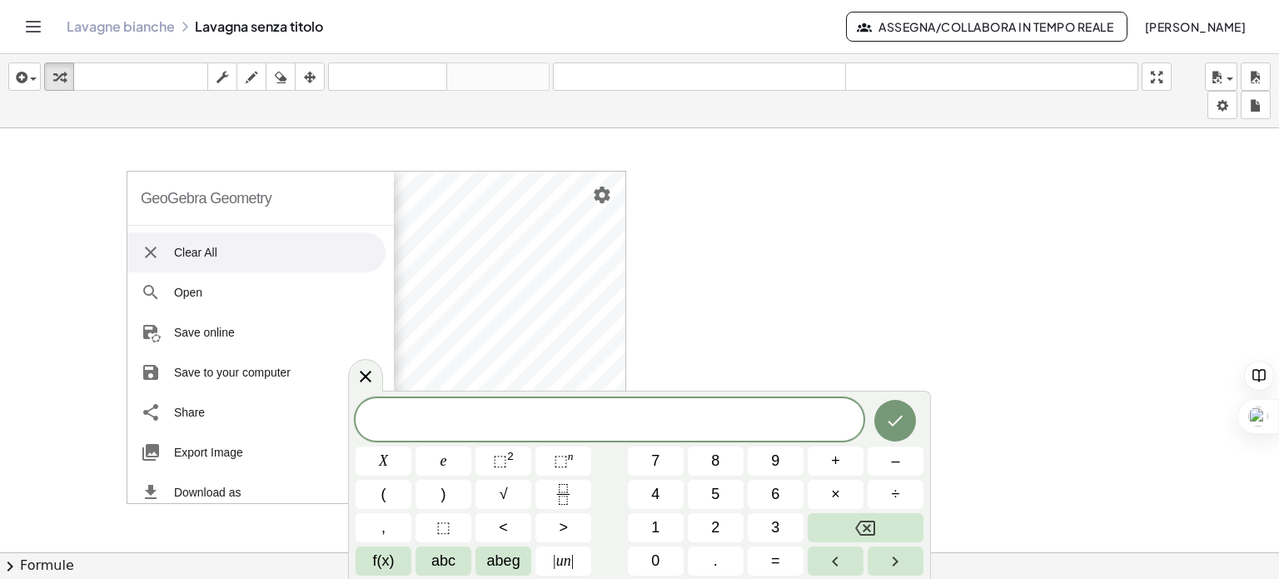
click at [271, 255] on li "Clear All" at bounding box center [256, 252] width 258 height 40
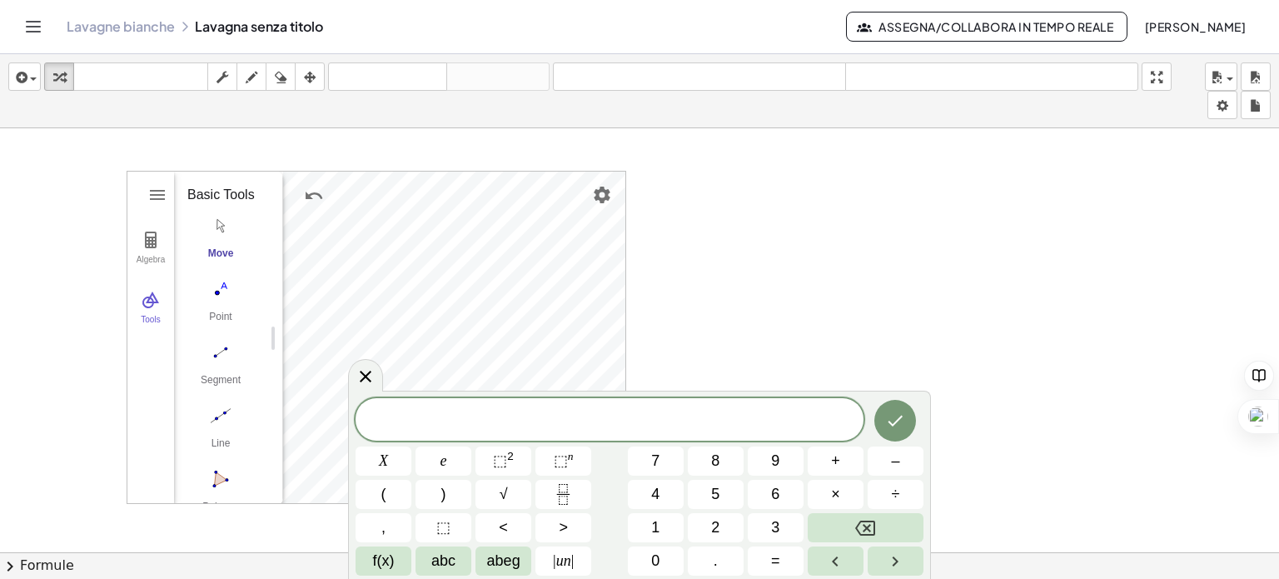
click at [420, 155] on div "GeoGebra Geometry Clear All Open Save online Save to your computer Share Export…" at bounding box center [639, 564] width 1279 height 872
click at [579, 425] on span "​" at bounding box center [609, 421] width 508 height 23
click at [773, 458] on font "9" at bounding box center [775, 460] width 8 height 17
click at [369, 455] on button "X" at bounding box center [383, 460] width 56 height 29
click at [882, 462] on button "–" at bounding box center [895, 460] width 56 height 29
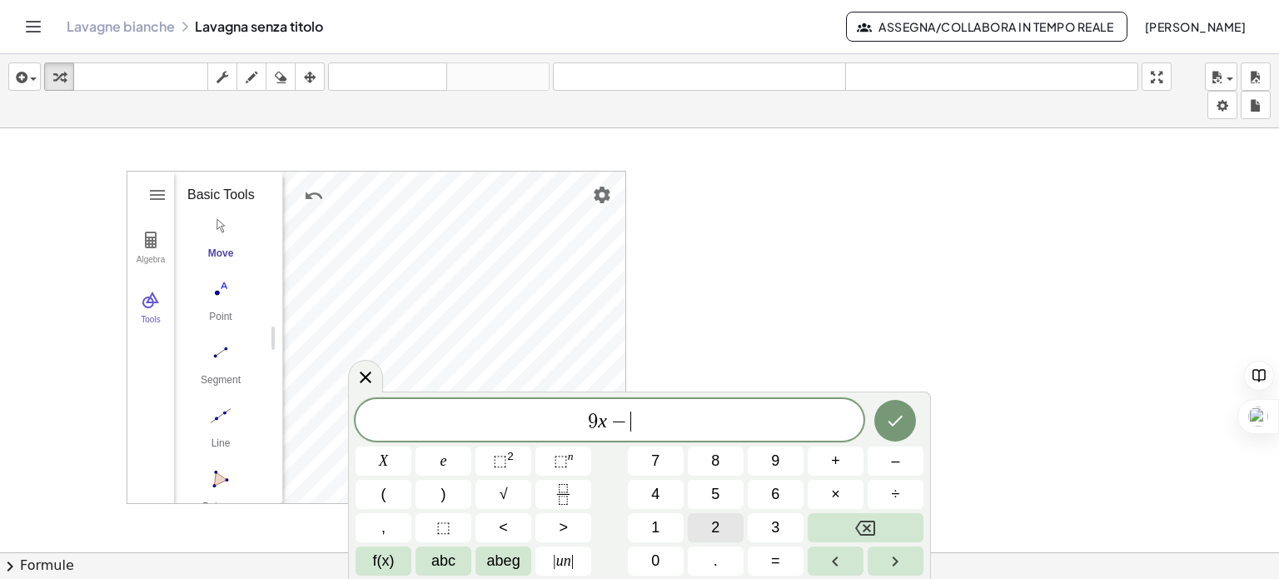
click at [722, 529] on button "2" at bounding box center [716, 527] width 56 height 29
click at [667, 558] on button "0" at bounding box center [656, 560] width 56 height 29
click at [773, 555] on font "=" at bounding box center [775, 560] width 9 height 17
click at [782, 524] on button "3" at bounding box center [776, 527] width 56 height 29
click at [383, 462] on font "X" at bounding box center [383, 460] width 9 height 17
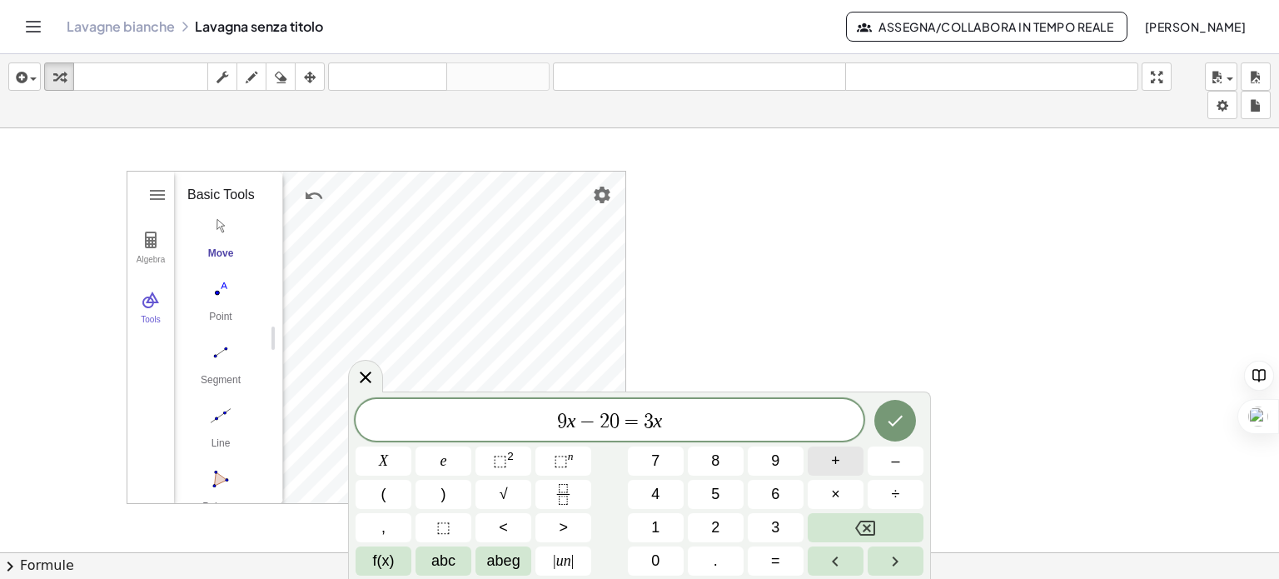
click at [842, 459] on button "+" at bounding box center [835, 460] width 56 height 29
click at [777, 495] on font "6" at bounding box center [775, 493] width 8 height 17
click at [889, 415] on icon "Fatto" at bounding box center [895, 420] width 20 height 20
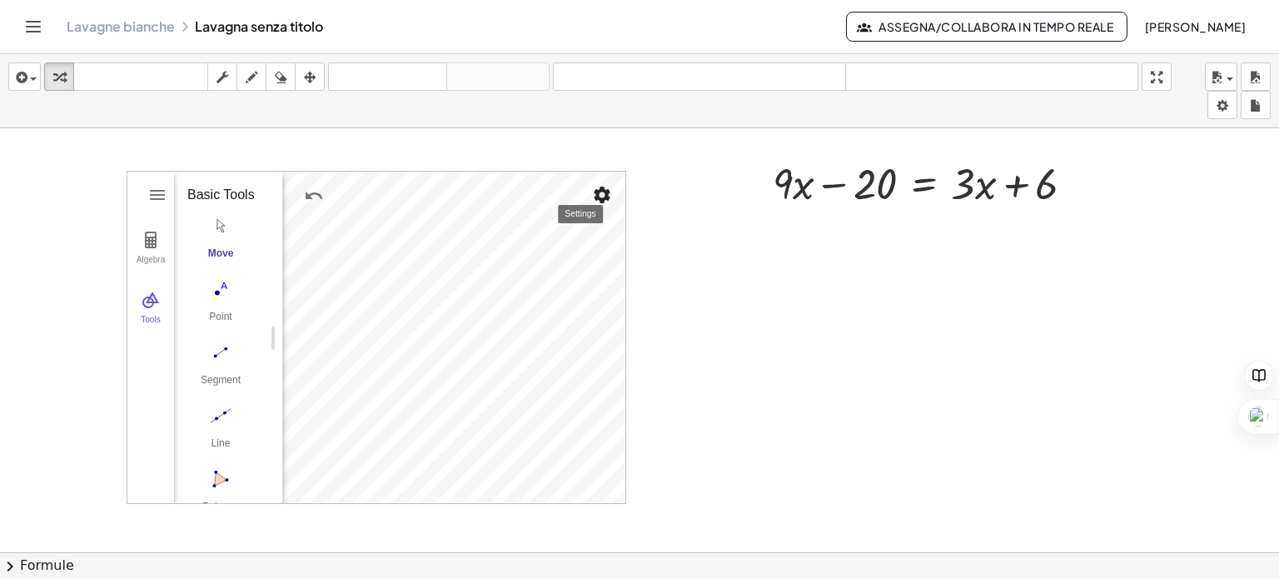
click at [602, 194] on img "Settings" at bounding box center [602, 195] width 20 height 20
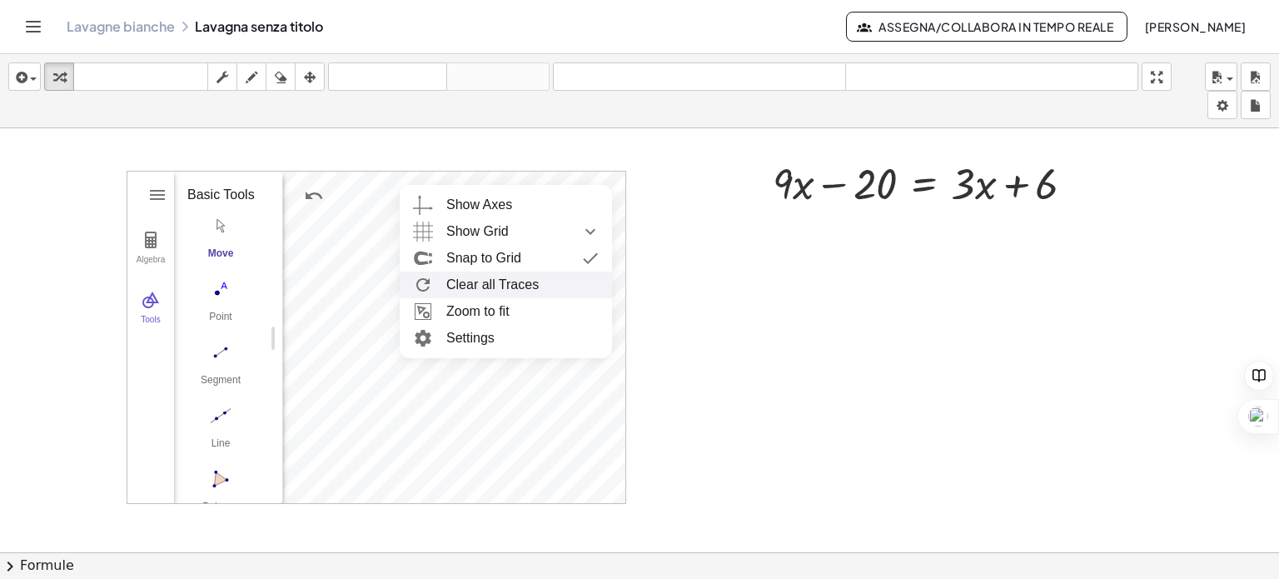
click at [484, 280] on li "Clear all Traces" at bounding box center [506, 284] width 212 height 27
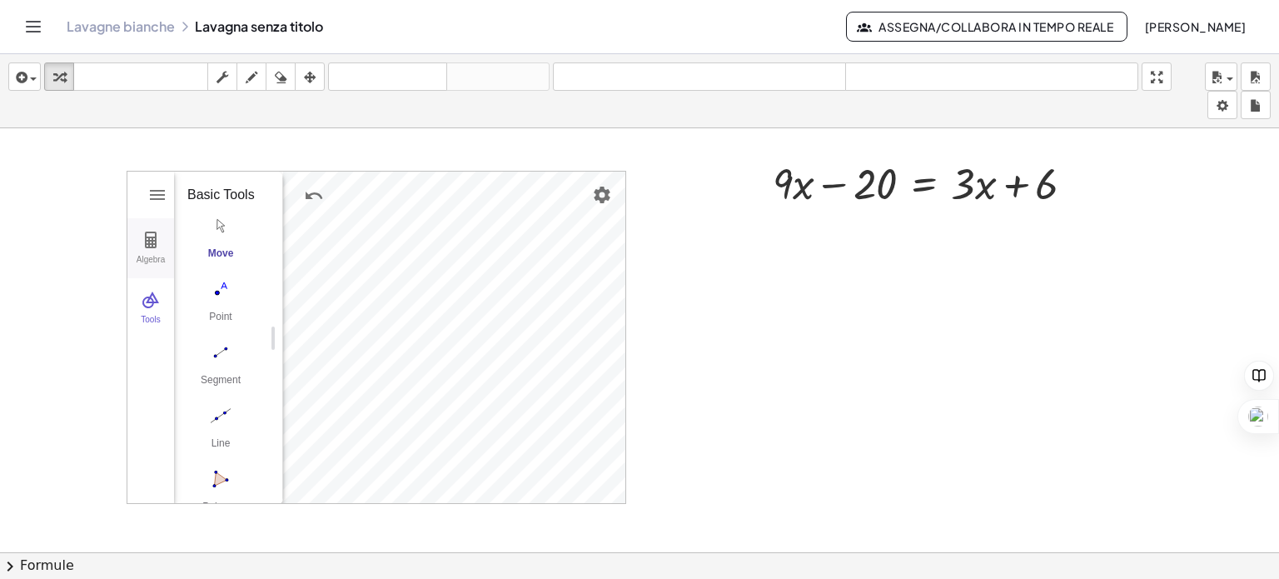
click at [144, 236] on img "Geometry" at bounding box center [151, 240] width 20 height 20
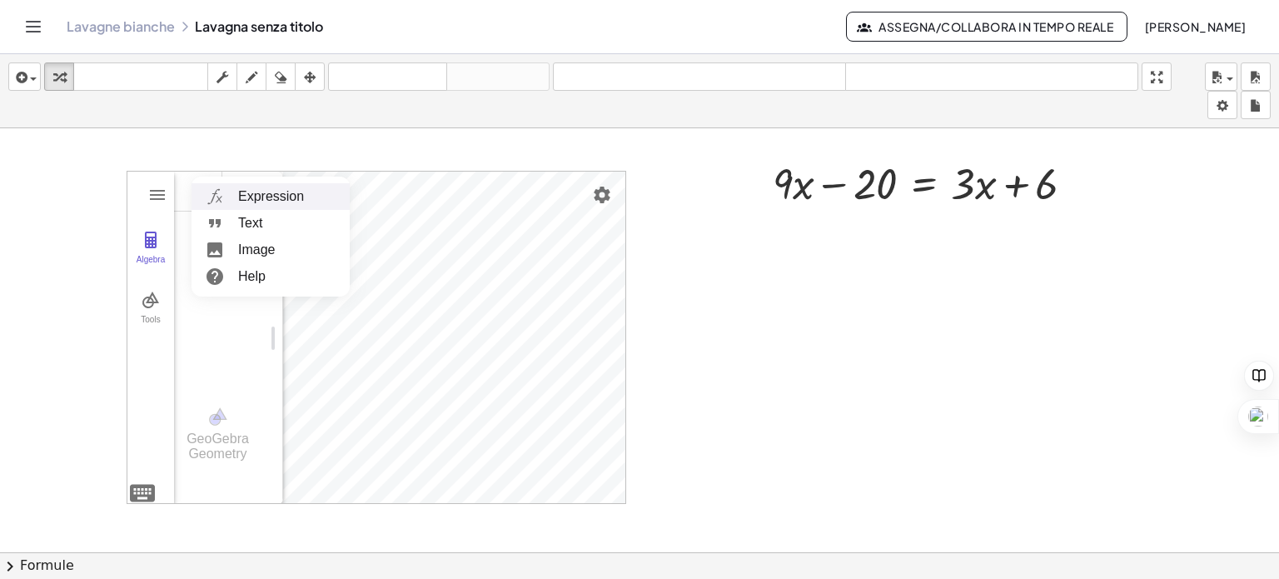
click at [245, 193] on li "Expression" at bounding box center [270, 196] width 158 height 27
click at [163, 194] on img "Geometry" at bounding box center [157, 195] width 20 height 20
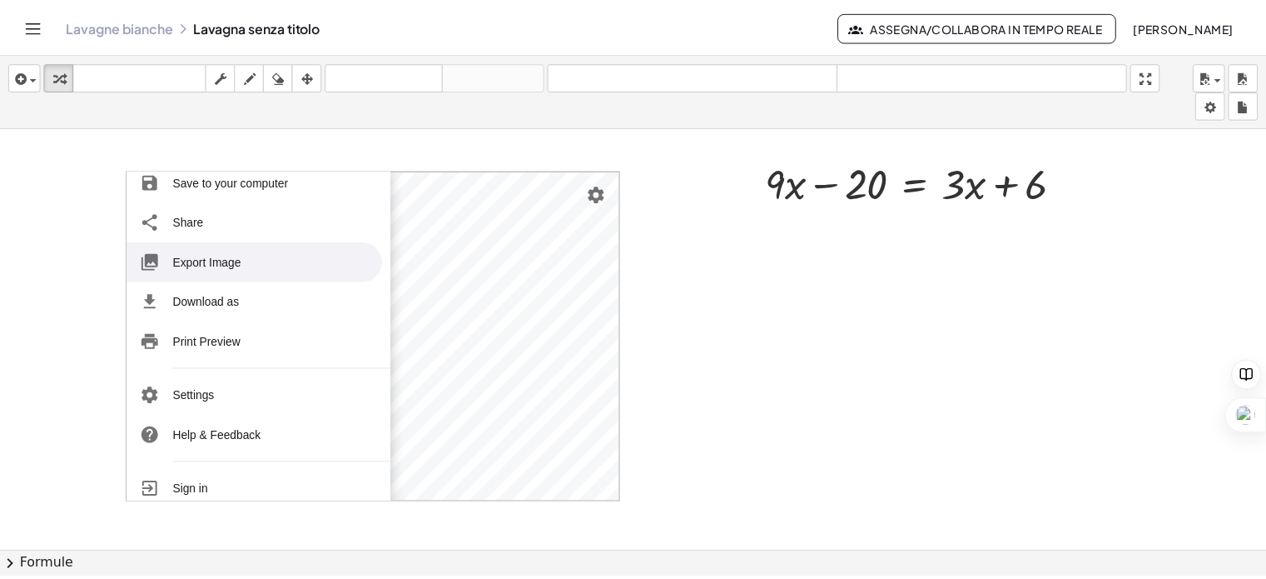
scroll to position [203, 0]
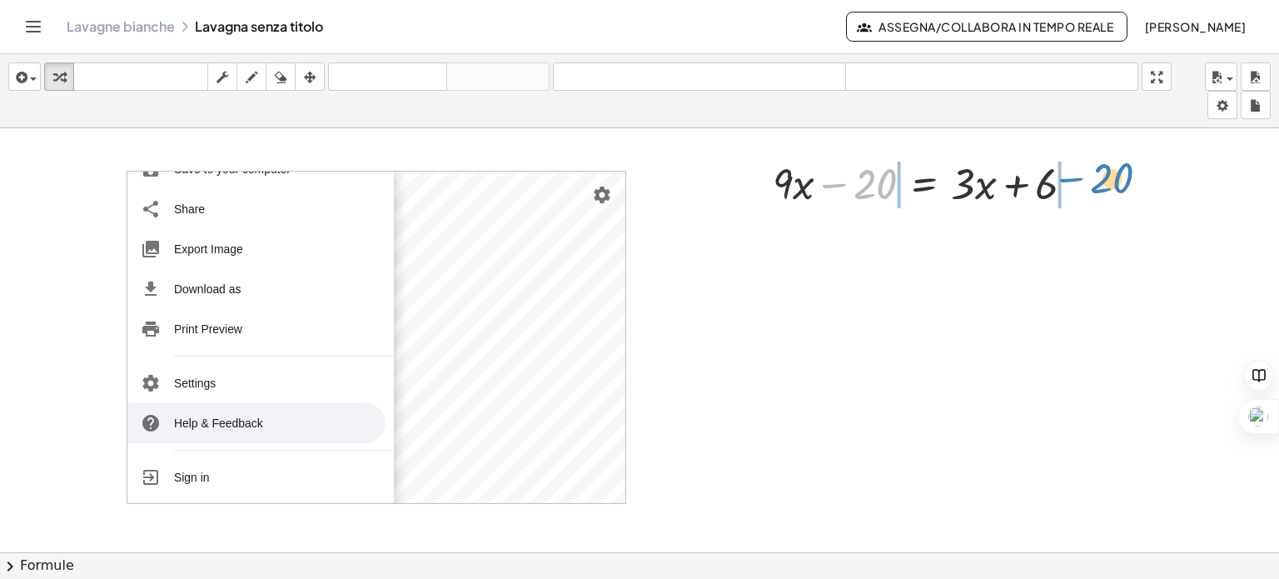
drag, startPoint x: 870, startPoint y: 179, endPoint x: 1106, endPoint y: 172, distance: 236.5
click at [978, 182] on div at bounding box center [929, 182] width 496 height 57
click at [984, 181] on div at bounding box center [929, 182] width 496 height 57
click at [966, 181] on div at bounding box center [929, 182] width 496 height 57
click at [829, 181] on div at bounding box center [929, 182] width 496 height 57
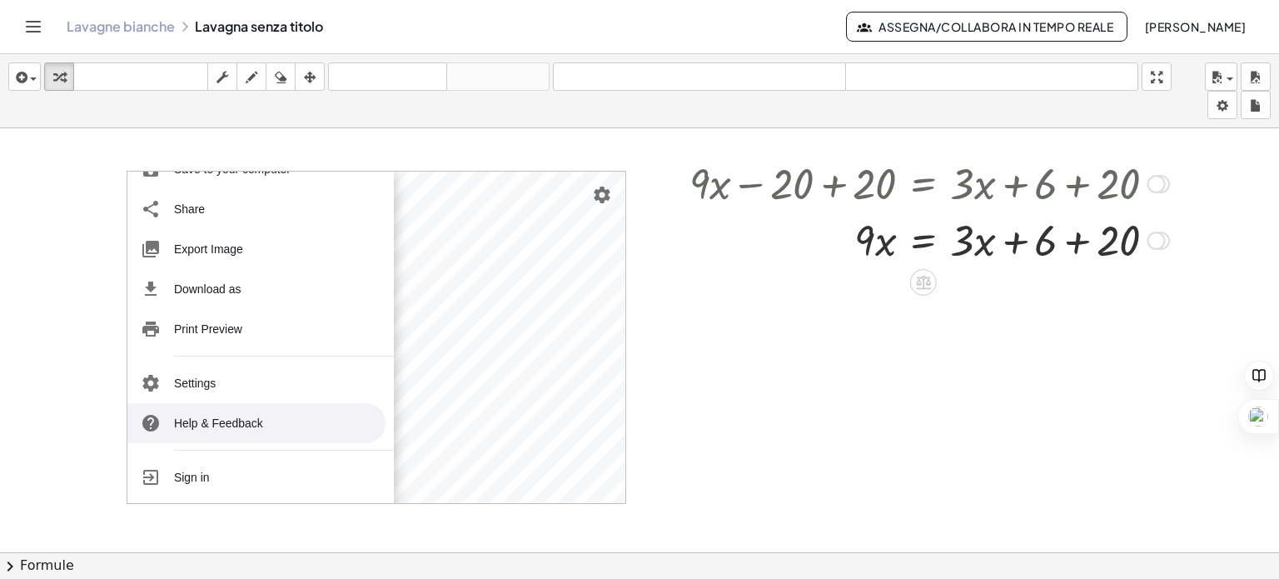
click at [1078, 244] on div at bounding box center [929, 239] width 496 height 57
drag, startPoint x: 981, startPoint y: 241, endPoint x: 993, endPoint y: 244, distance: 12.7
click at [993, 244] on div at bounding box center [929, 239] width 496 height 57
drag, startPoint x: 964, startPoint y: 234, endPoint x: 907, endPoint y: 236, distance: 57.5
click at [907, 236] on div at bounding box center [929, 239] width 496 height 57
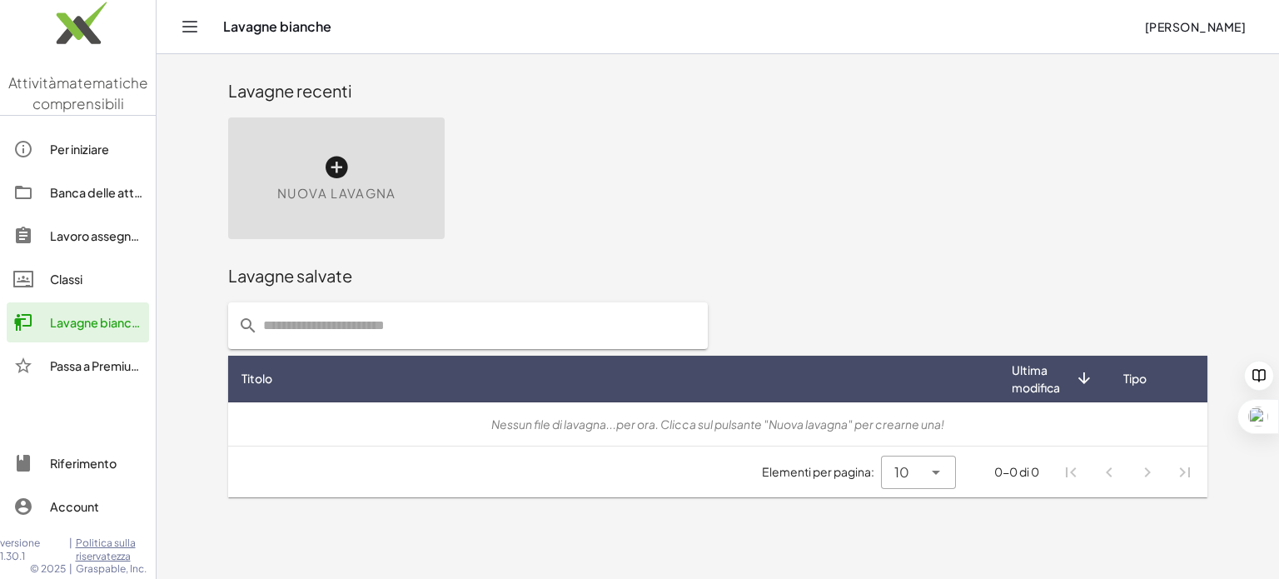
click at [308, 157] on div "Nuova lavagna" at bounding box center [336, 178] width 216 height 122
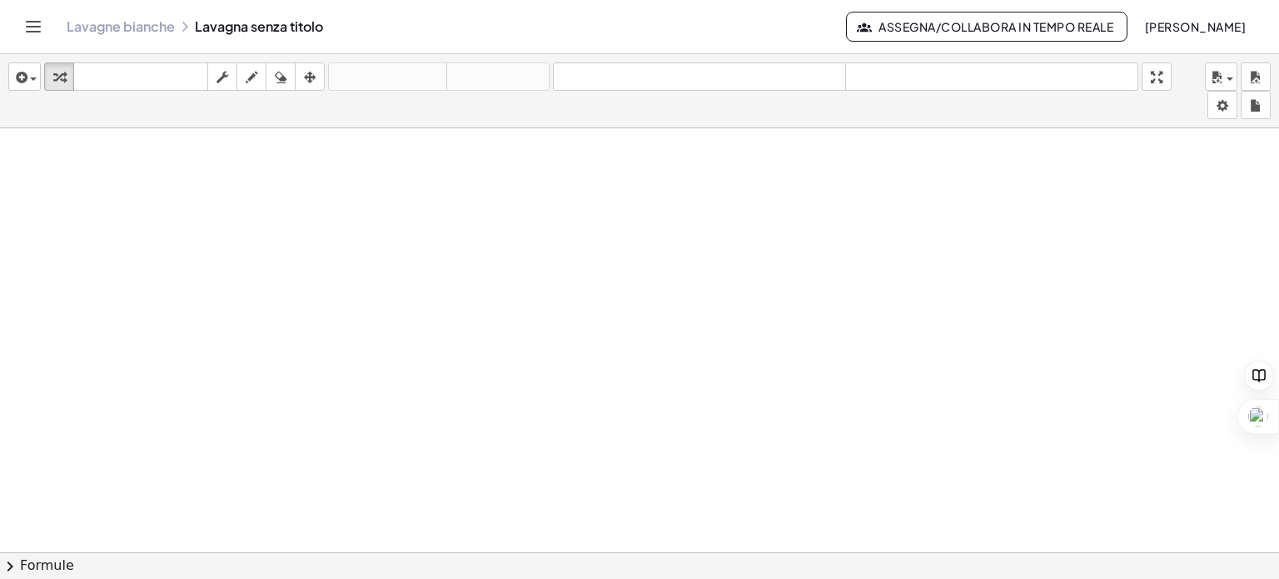
drag, startPoint x: 1163, startPoint y: 70, endPoint x: 1163, endPoint y: 171, distance: 100.7
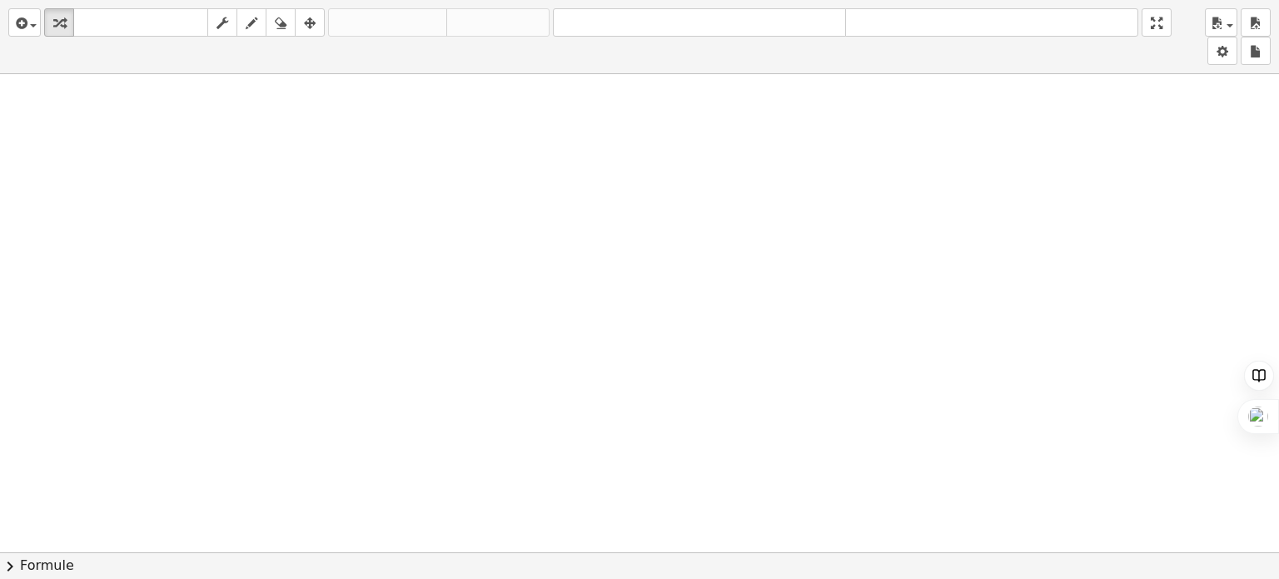
click at [1163, 171] on div "inserire selezionane uno: Espressione matematica Funzione Testo Video di Youtub…" at bounding box center [639, 289] width 1279 height 579
drag, startPoint x: 1159, startPoint y: 21, endPoint x: 1160, endPoint y: -80, distance: 100.7
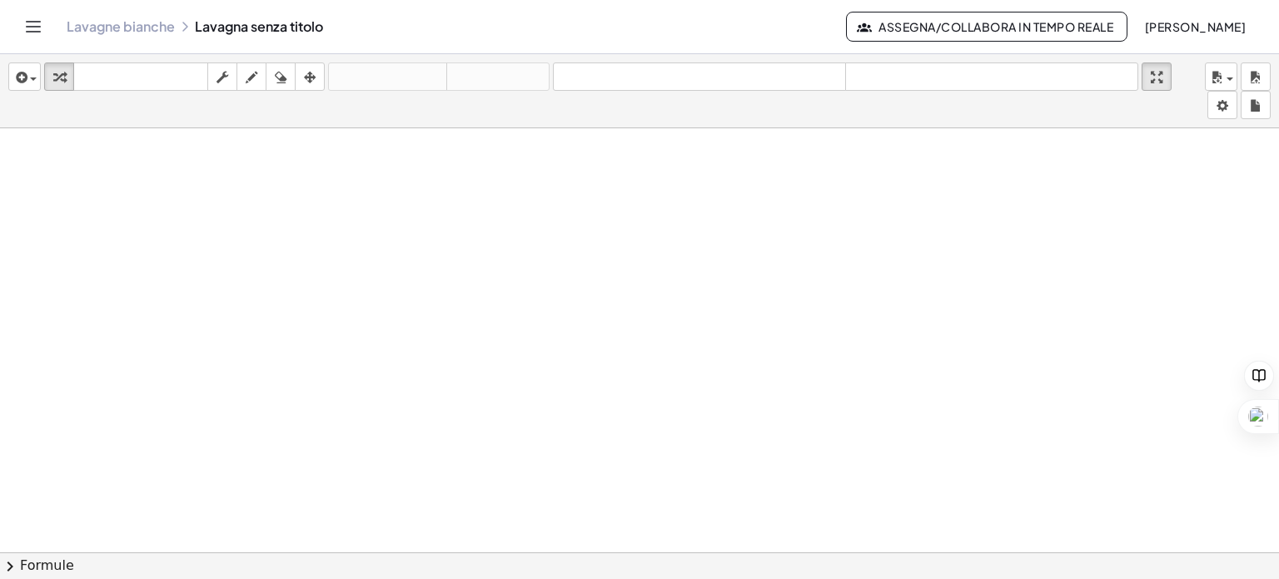
click at [1160, 0] on html "Attività matematiche comprensibili Per iniziare Banca delle attività Lavoro ass…" at bounding box center [639, 289] width 1279 height 579
click at [27, 26] on icon "Attiva/disattiva la navigazione" at bounding box center [34, 27] width 14 height 10
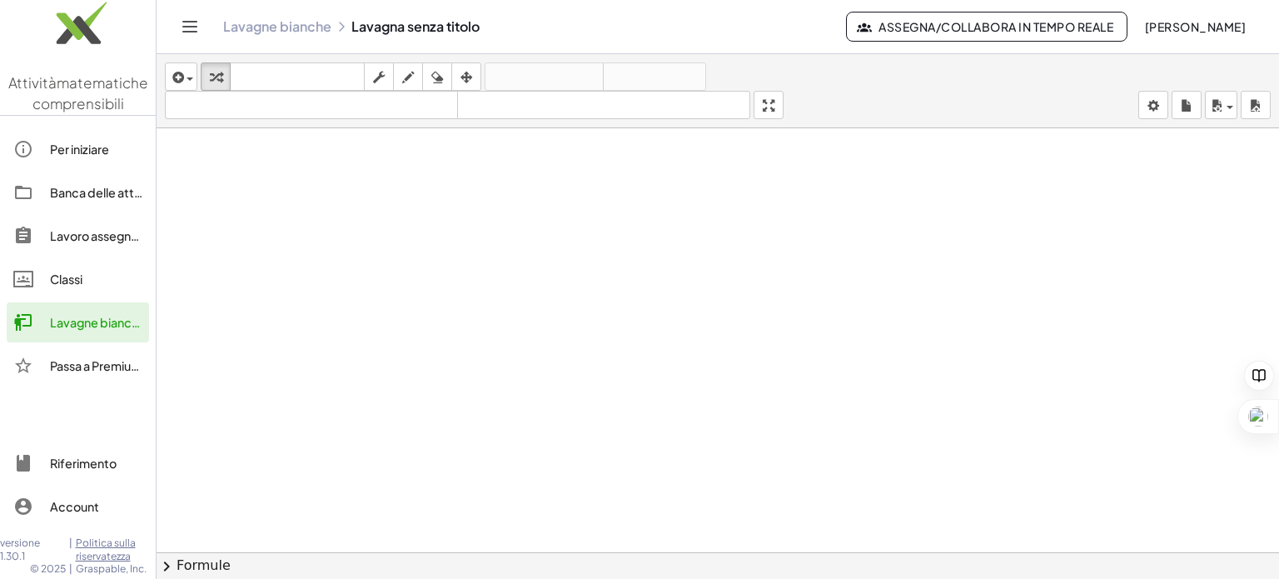
click at [76, 189] on font "Banca delle attività" at bounding box center [103, 192] width 107 height 15
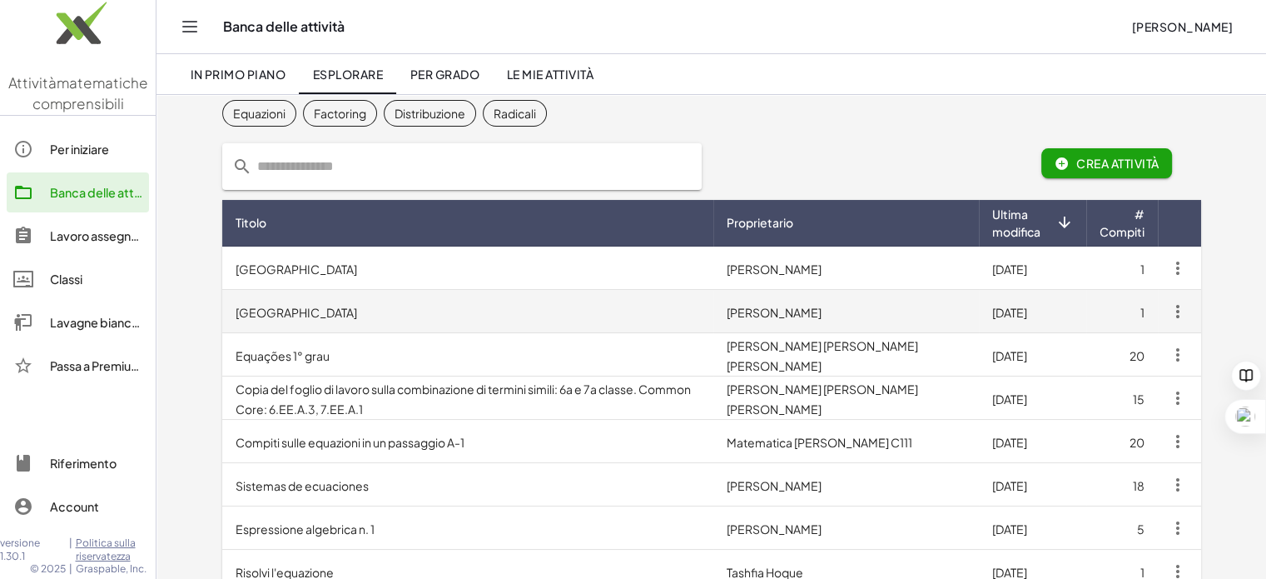
scroll to position [83, 0]
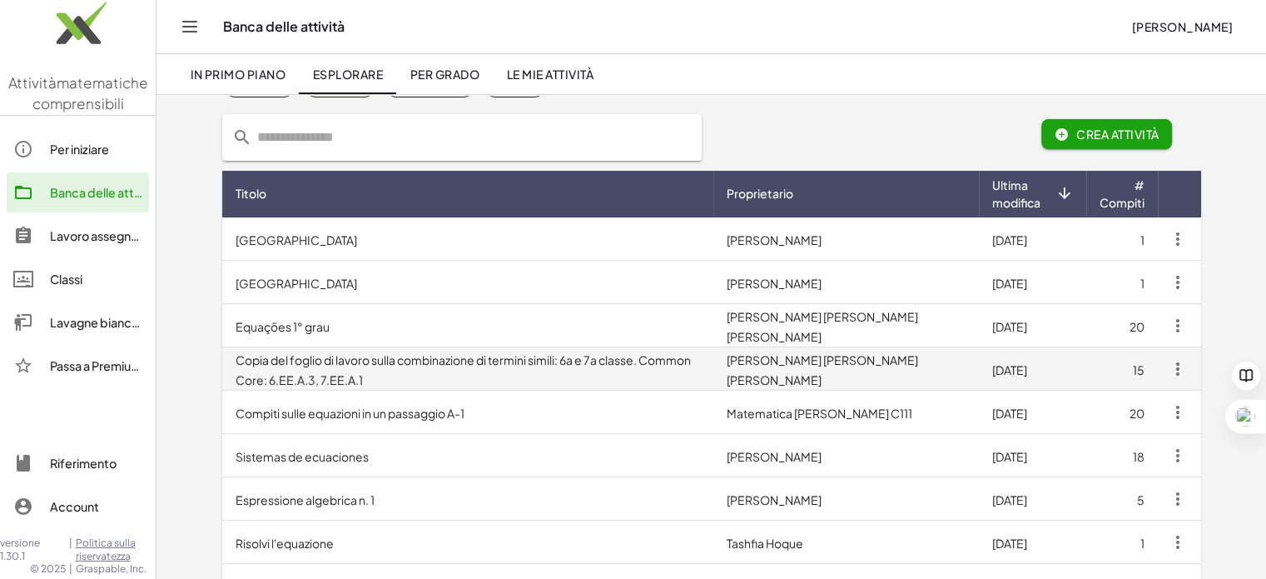
click at [687, 355] on font "Copia del foglio di lavoro sulla combinazione di termini simili: 6a e 7a classe…" at bounding box center [463, 369] width 455 height 35
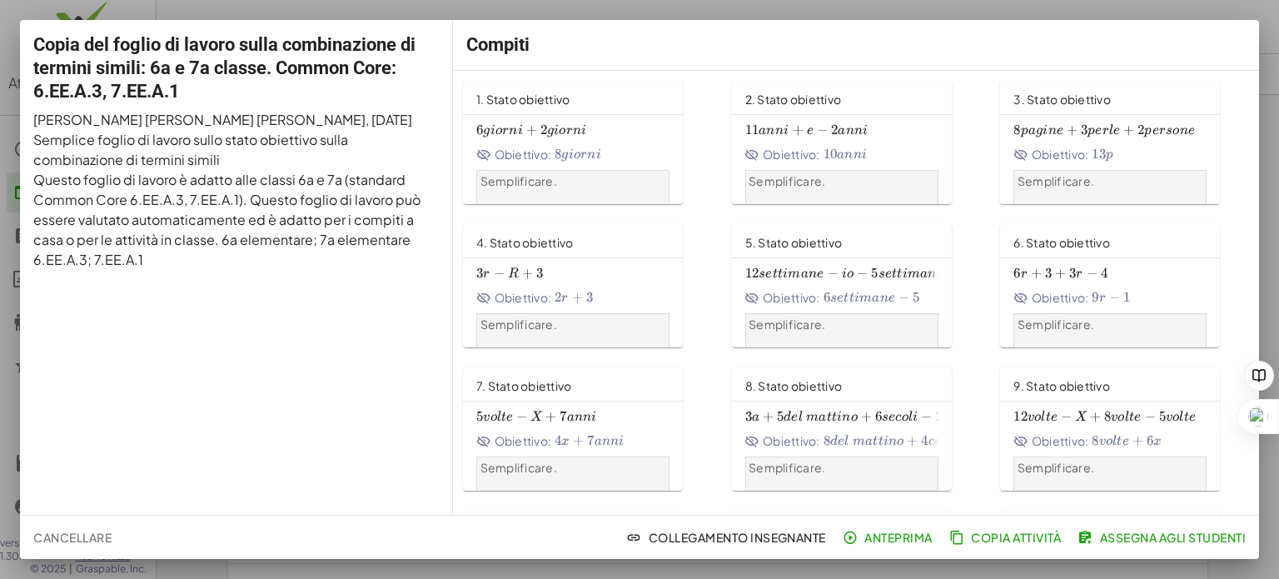
click at [626, 122] on span "6 D + 2 D 6d+2d 6 giorni + 2 giorni" at bounding box center [572, 130] width 193 height 17
click at [833, 276] on font "−" at bounding box center [832, 273] width 11 height 17
click at [1265, 70] on div at bounding box center [639, 289] width 1279 height 579
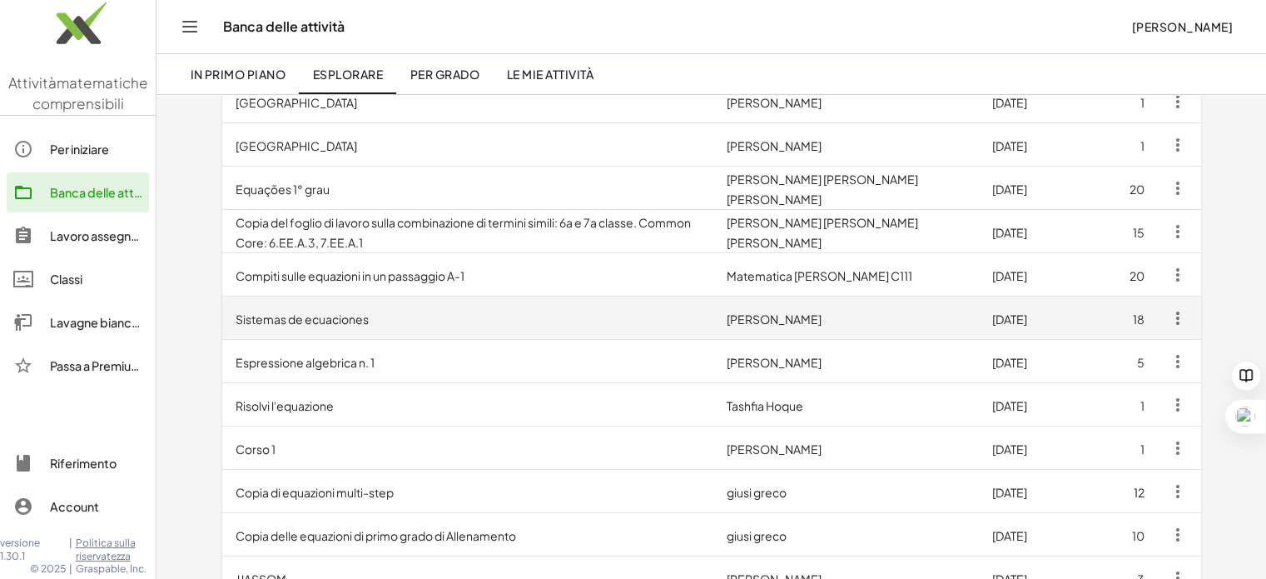
scroll to position [250, 0]
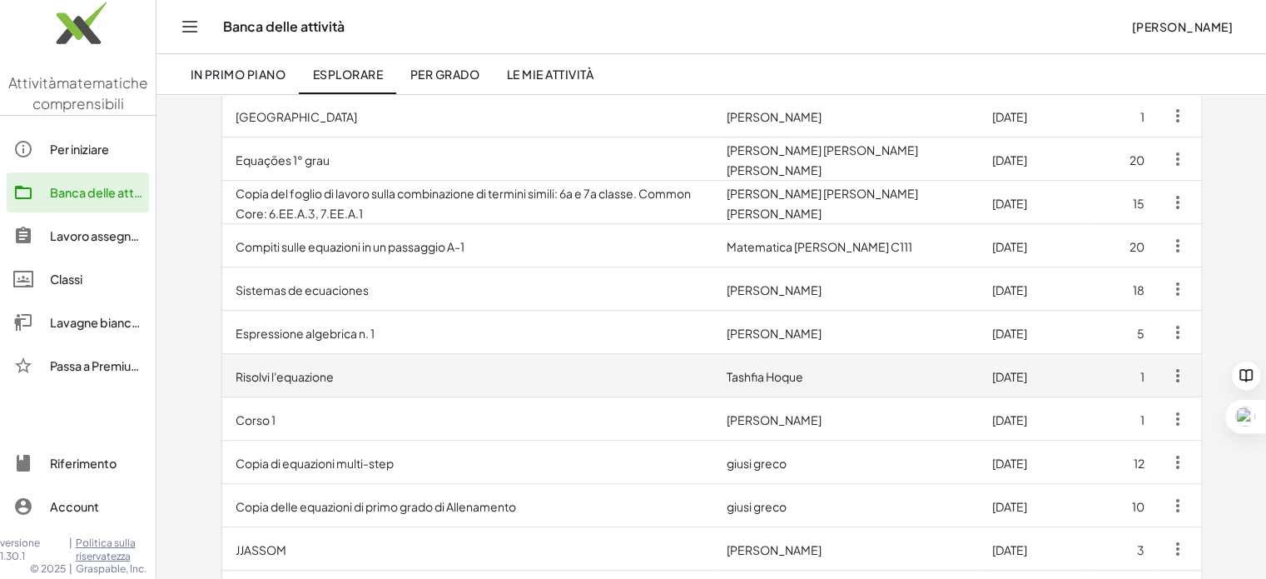
click at [803, 382] on font "Tashfia Hoque" at bounding box center [765, 376] width 77 height 15
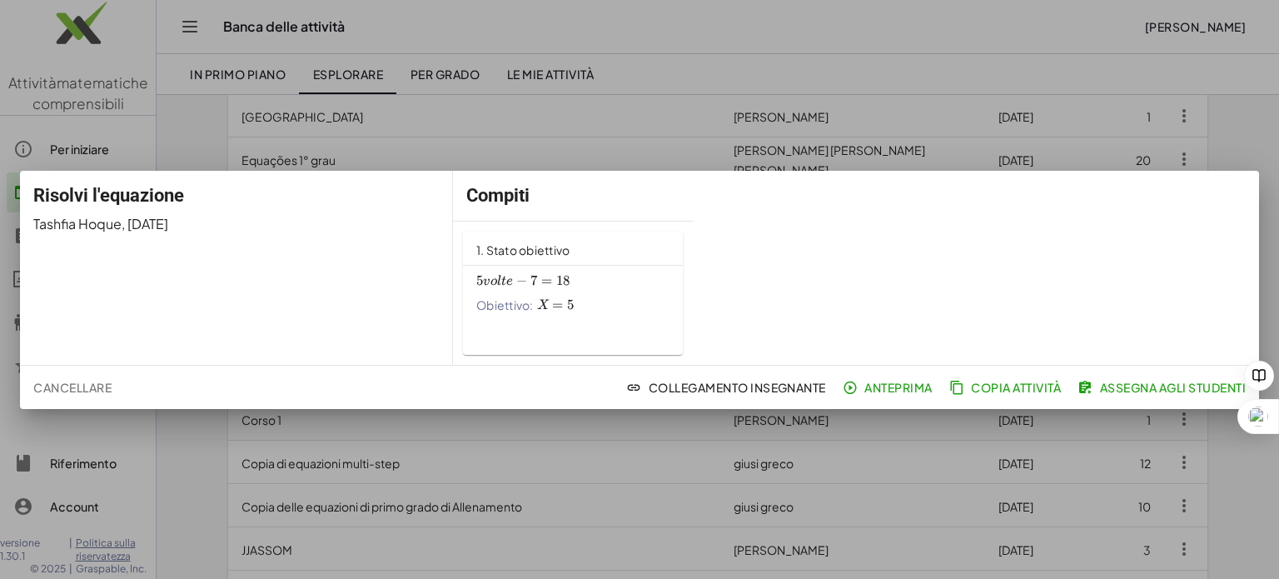
click at [556, 279] on span "7 =" at bounding box center [543, 280] width 26 height 17
click at [1258, 137] on div at bounding box center [639, 289] width 1279 height 579
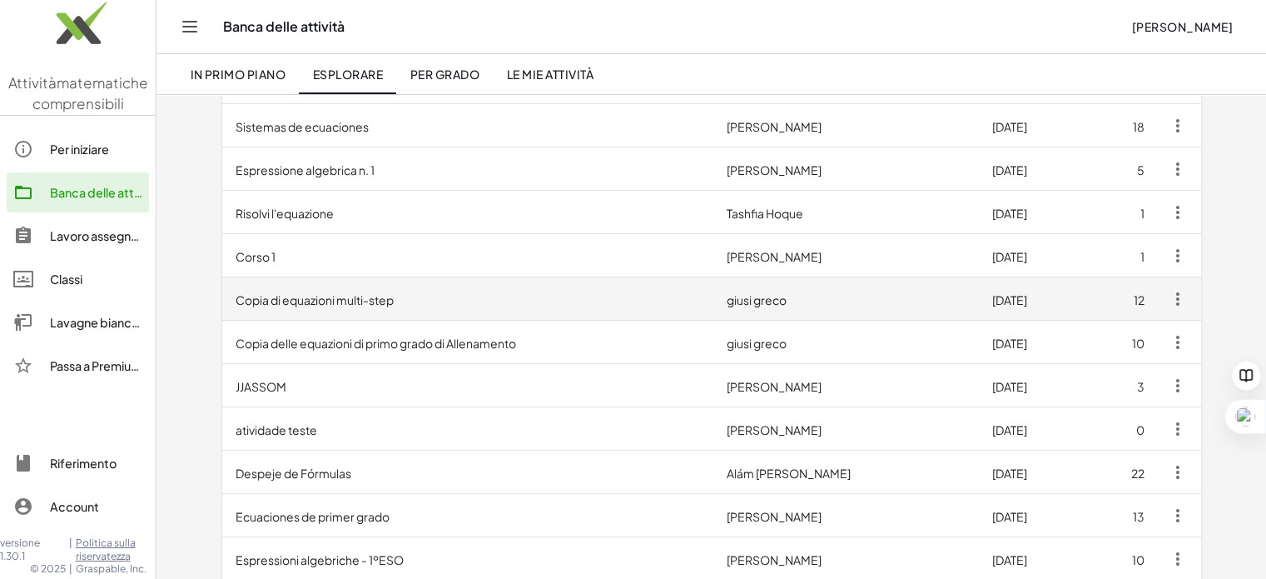
scroll to position [416, 0]
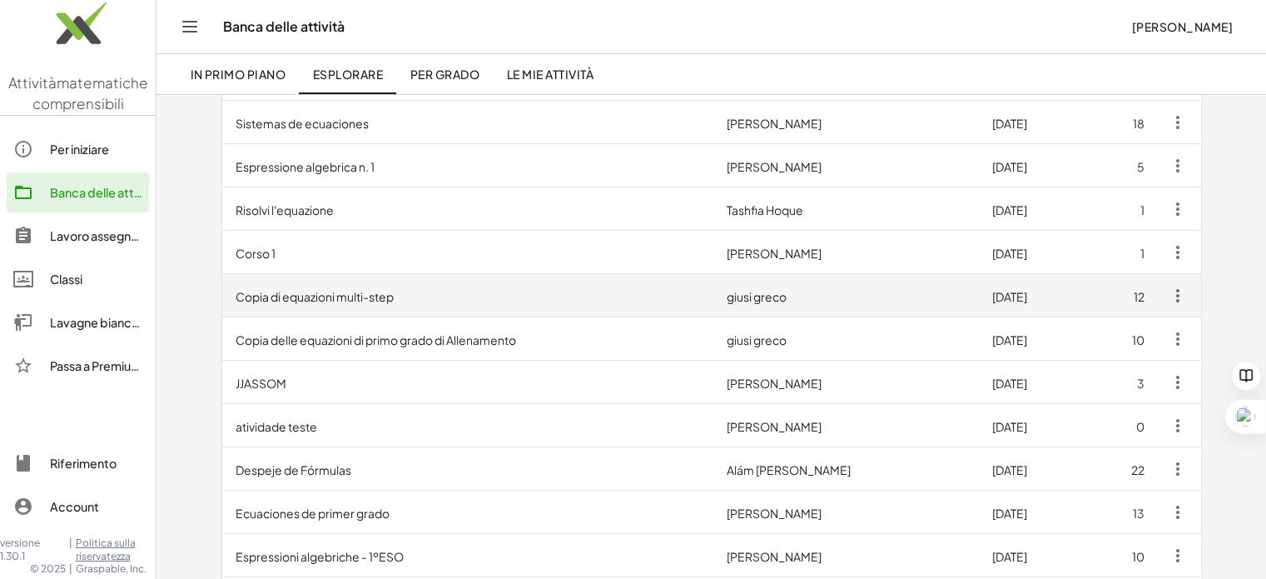
click at [423, 289] on td "Copia di equazioni multi-step" at bounding box center [468, 295] width 492 height 43
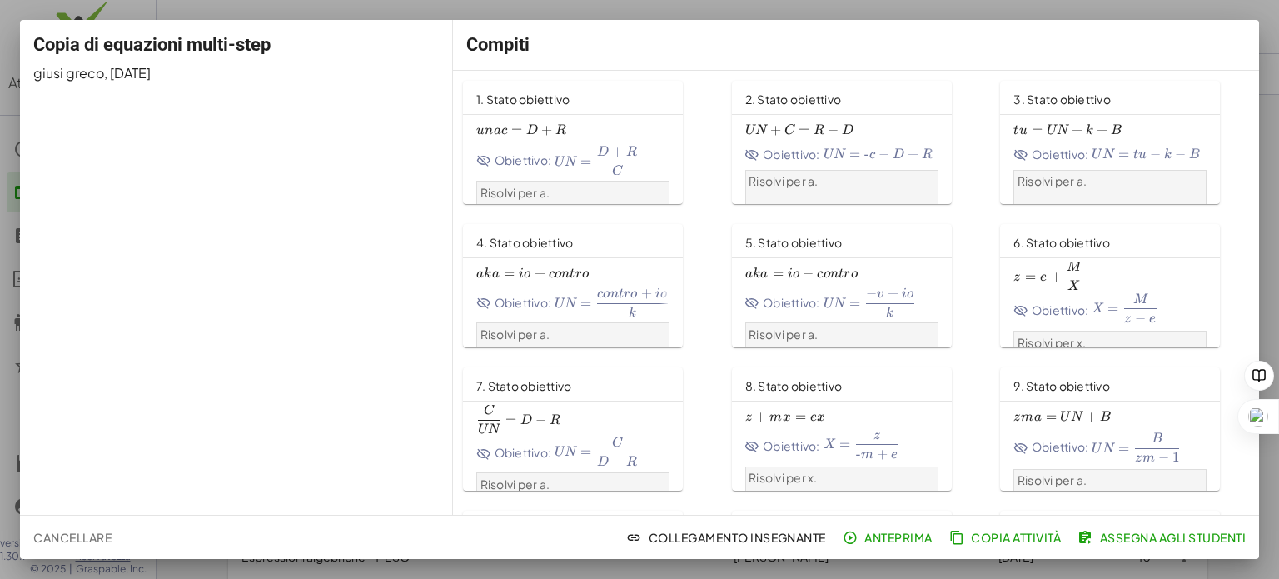
click at [539, 142] on div "UN C = D + R ac=d+r una c = D + R Obiettivo: UN = D + R C a=\frac{d+r}{c} UN = …" at bounding box center [572, 146] width 193 height 57
click at [1278, 7] on div at bounding box center [639, 289] width 1279 height 579
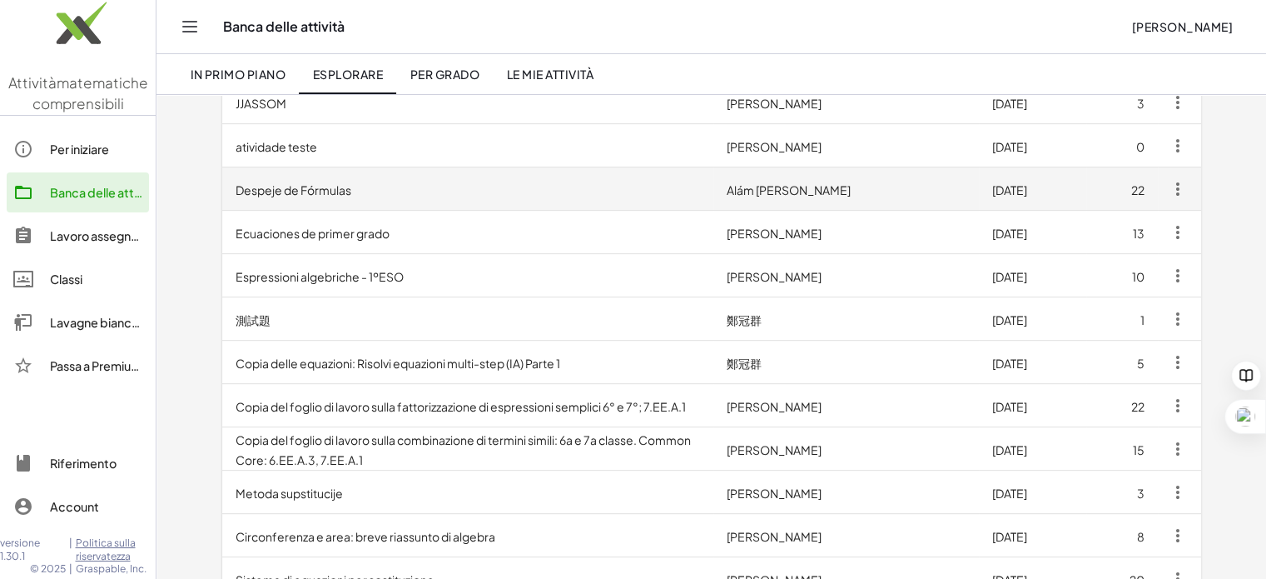
scroll to position [749, 0]
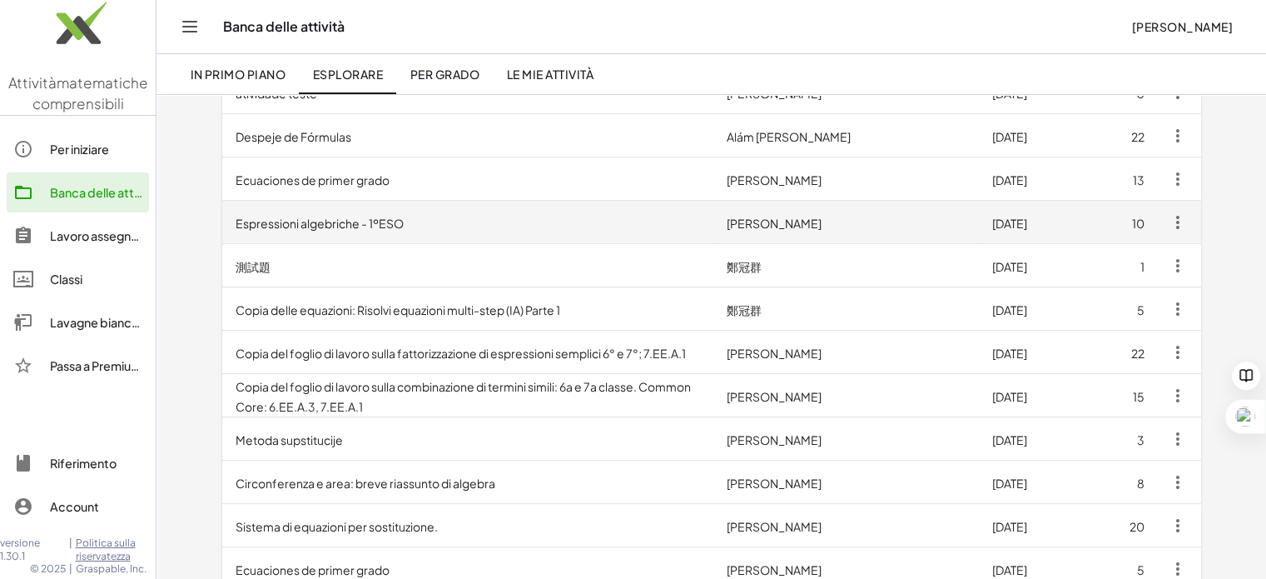
click at [556, 227] on td "Espressioni algebriche - 1ºESO" at bounding box center [468, 222] width 492 height 43
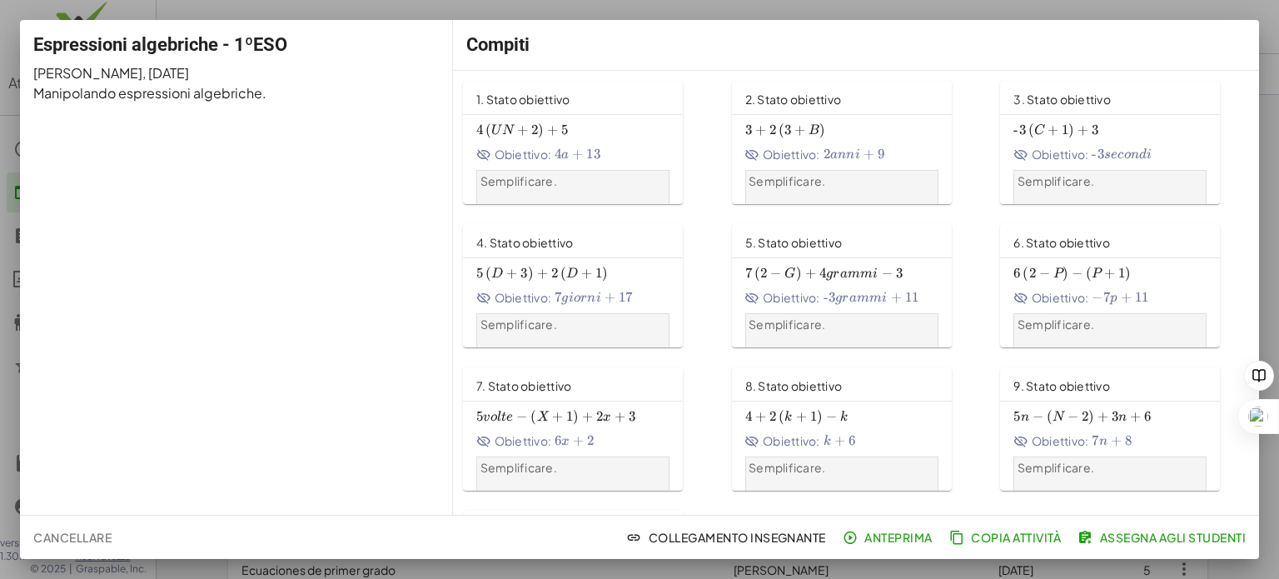
click at [595, 133] on span "4 ( UN + 2 ) + 5 4\sinistra(a+2\destra)+5 4 ( UN + 2 ) + 5" at bounding box center [572, 130] width 193 height 17
click at [1268, 46] on div at bounding box center [639, 289] width 1279 height 579
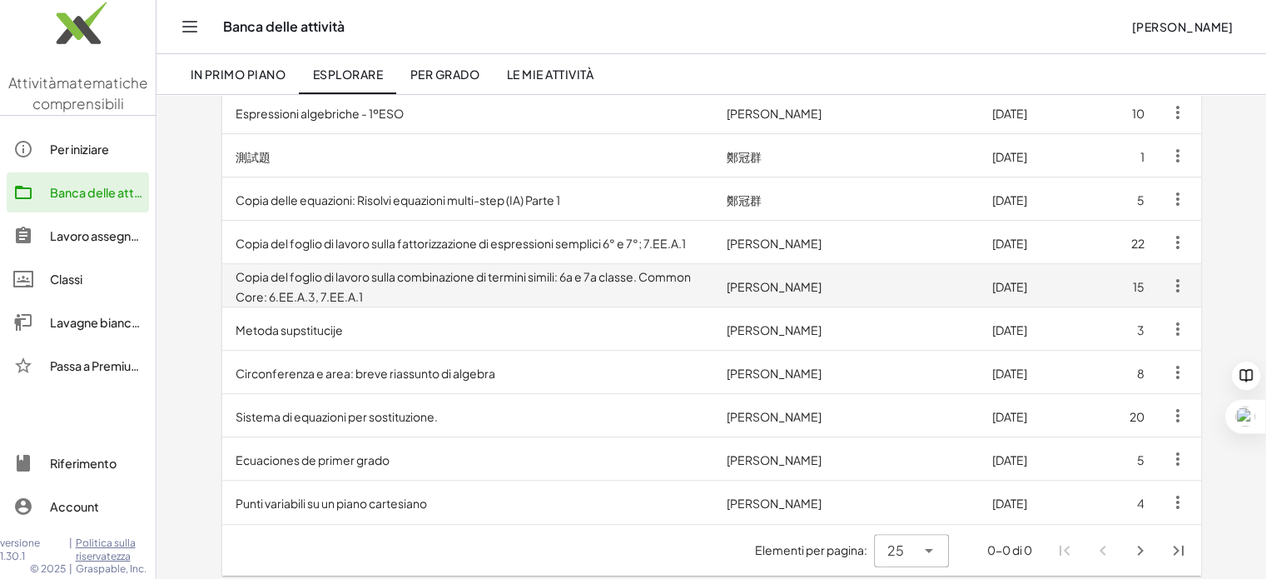
scroll to position [866, 0]
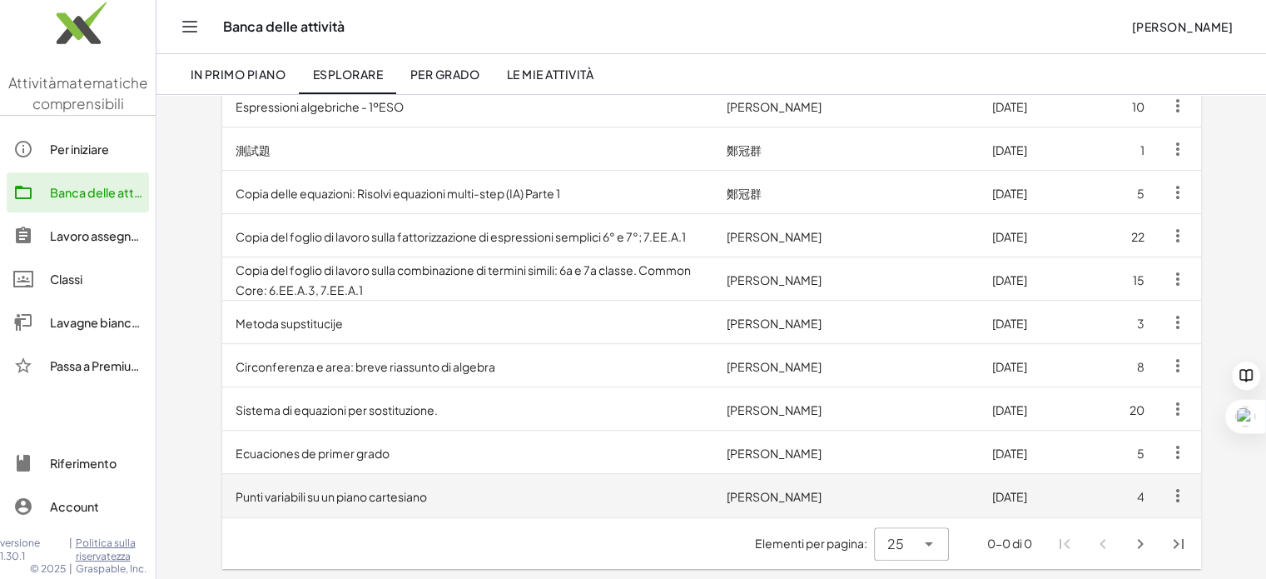
click at [370, 492] on font "Punti variabili su un piano cartesiano" at bounding box center [331, 496] width 191 height 15
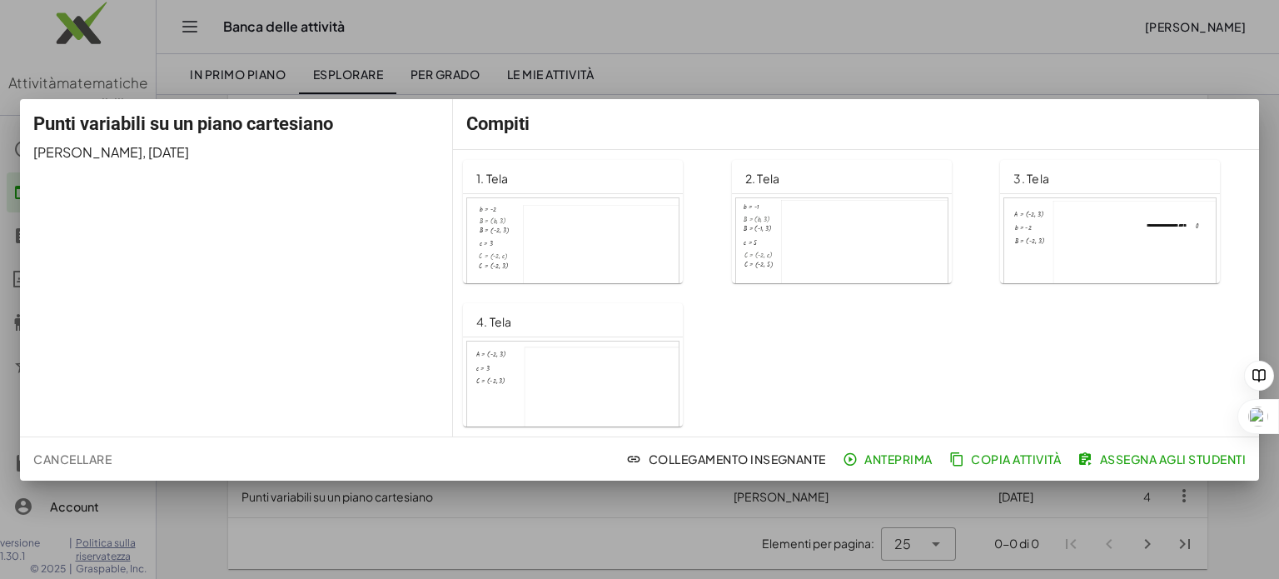
click at [555, 241] on div at bounding box center [572, 258] width 211 height 120
click at [1268, 81] on div at bounding box center [639, 289] width 1279 height 579
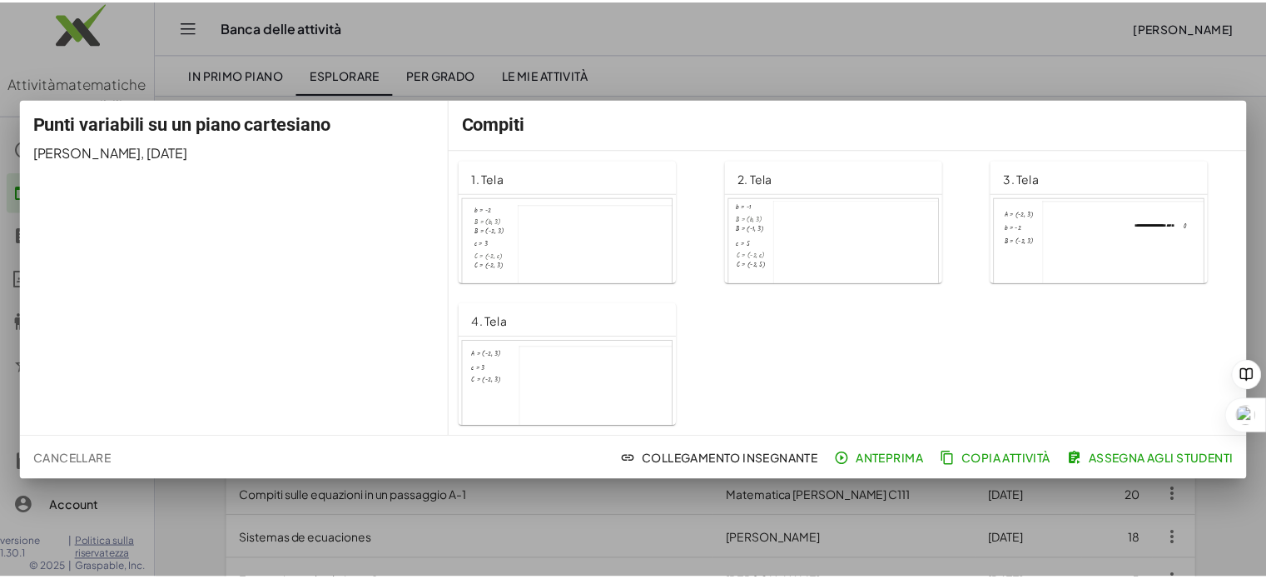
scroll to position [866, 0]
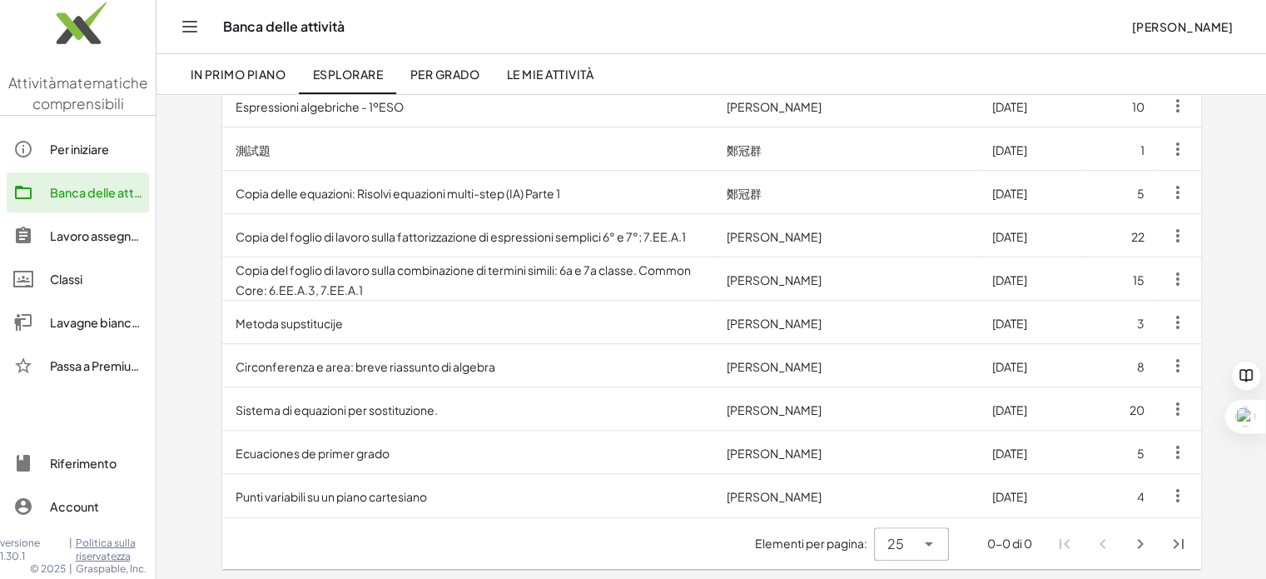
click at [1143, 539] on icon "Pagina successiva" at bounding box center [1140, 544] width 20 height 20
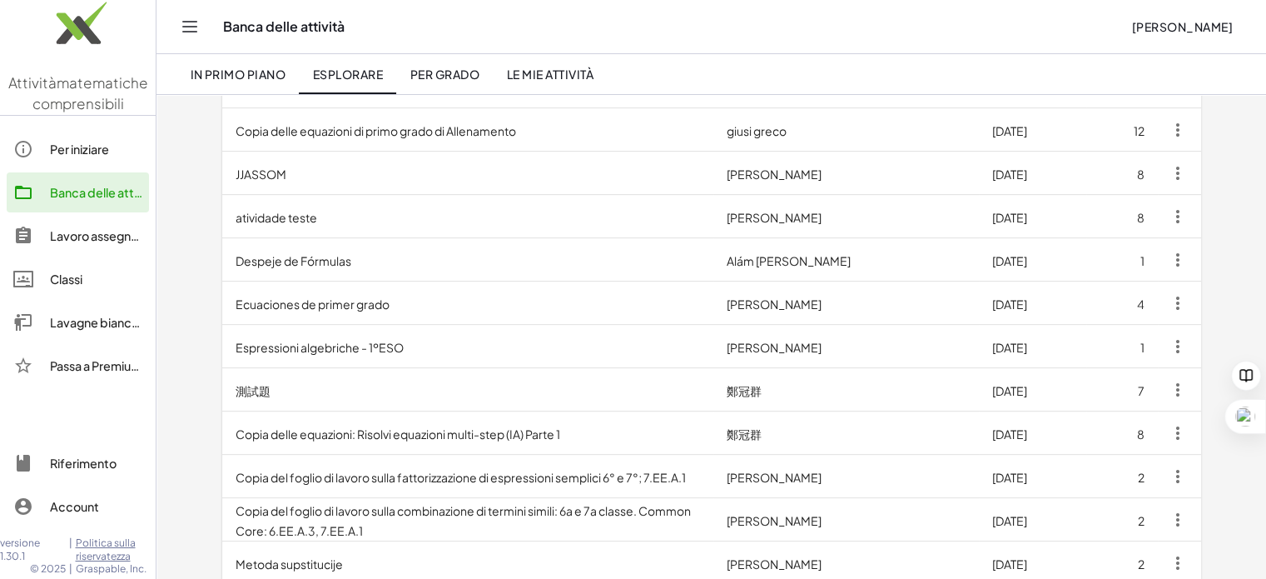
scroll to position [366, 0]
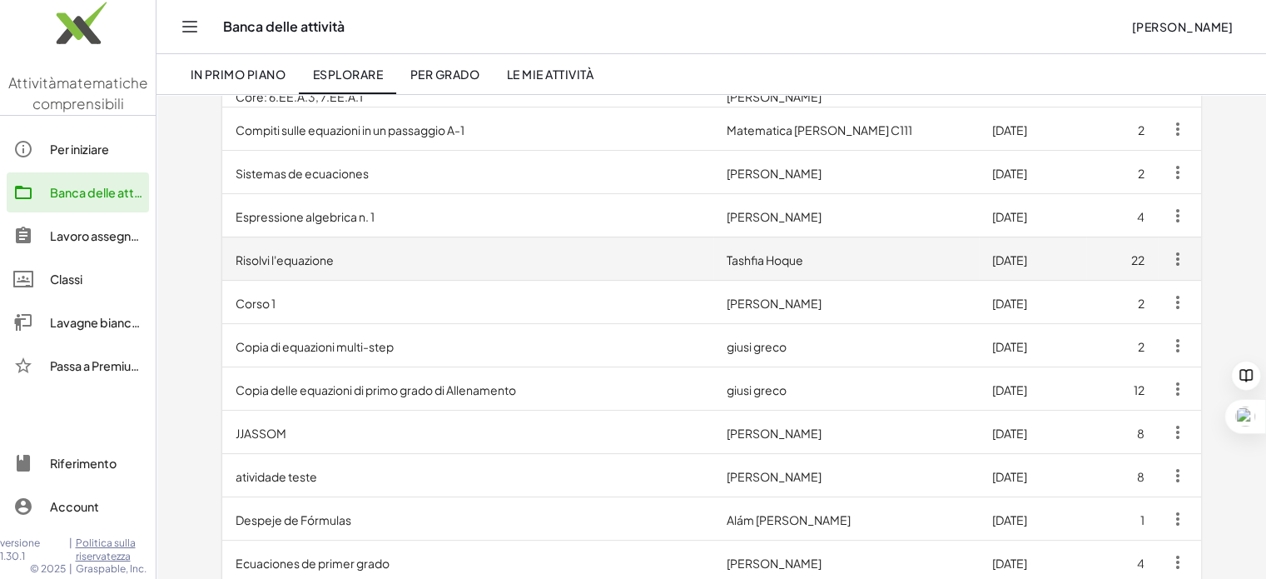
click at [714, 260] on td "Risolvi l'equazione" at bounding box center [468, 258] width 492 height 43
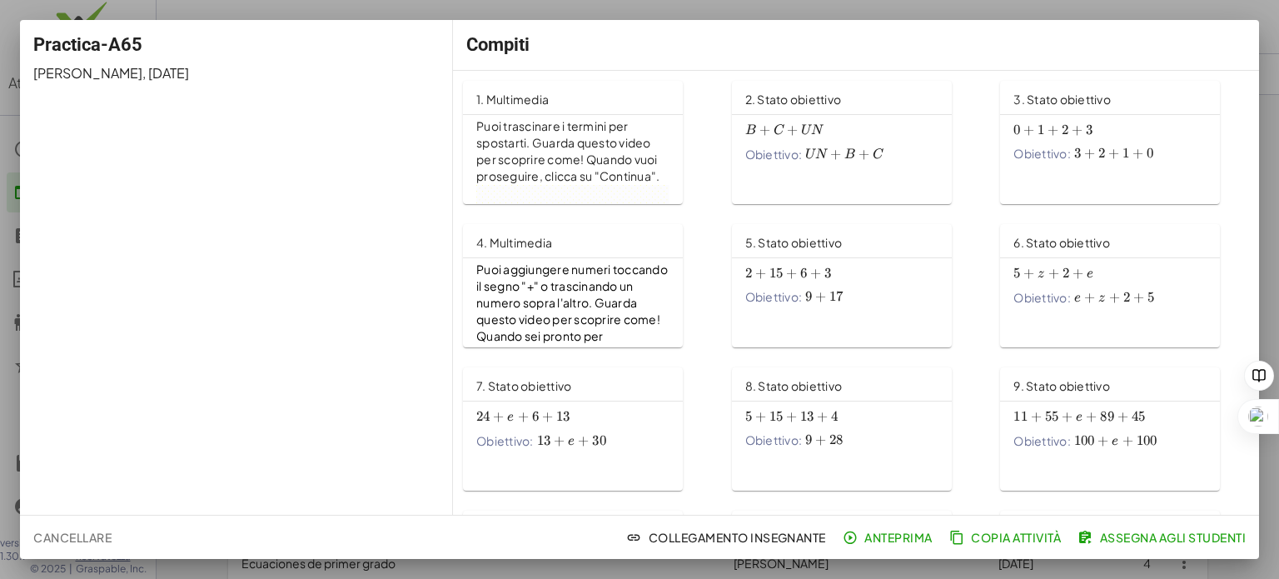
click at [821, 124] on span "B + C + UN b+c+a B + C + UN" at bounding box center [841, 130] width 193 height 17
click at [1275, 19] on div at bounding box center [639, 289] width 1279 height 579
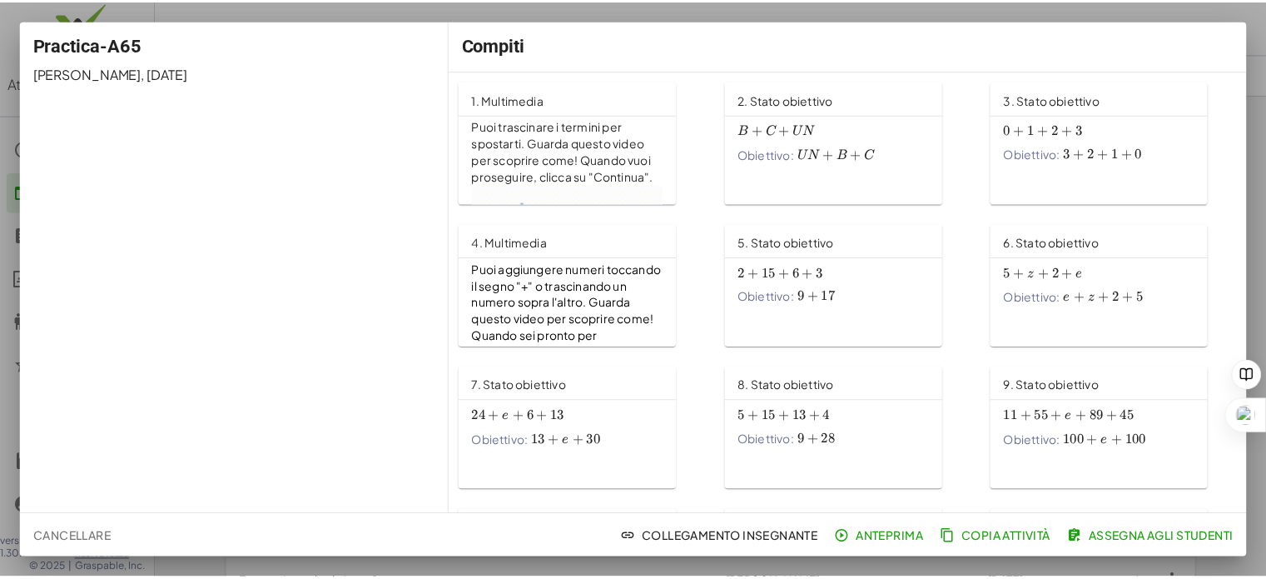
scroll to position [366, 0]
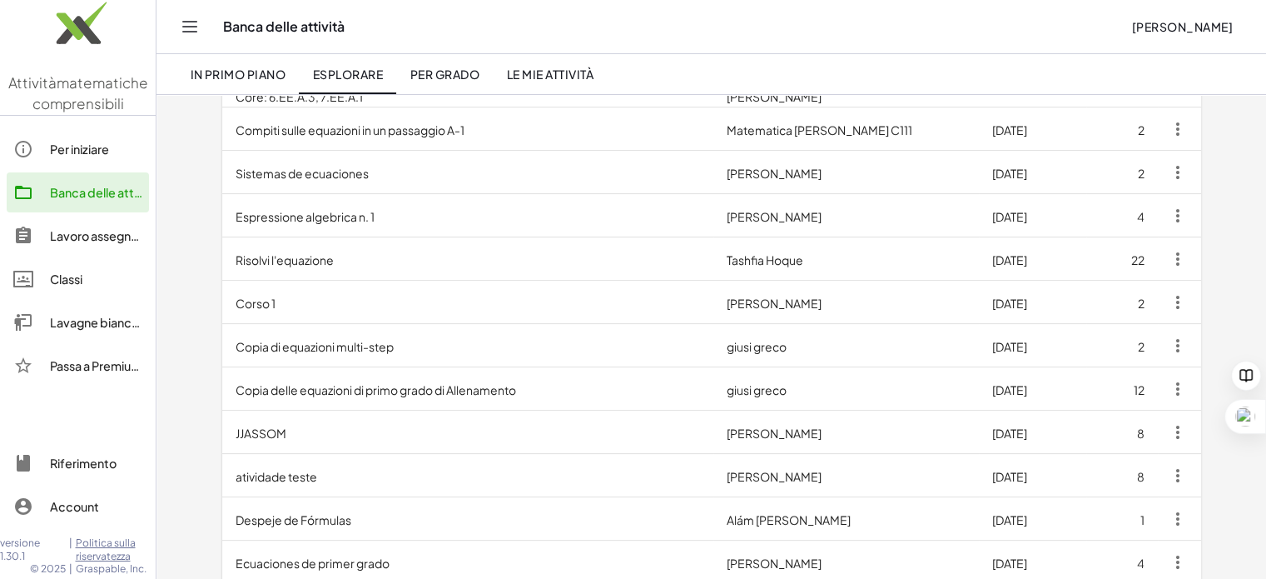
click at [63, 147] on font "Per iniziare" at bounding box center [79, 149] width 59 height 15
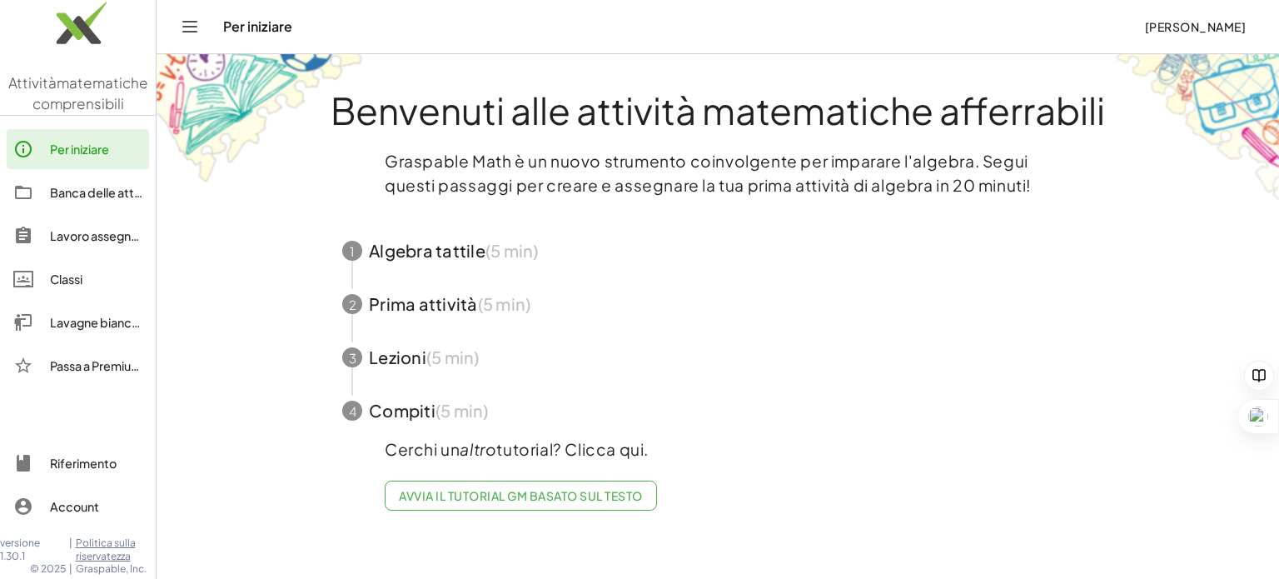
click at [1242, 24] on font "Luca Drogo" at bounding box center [1195, 26] width 101 height 15
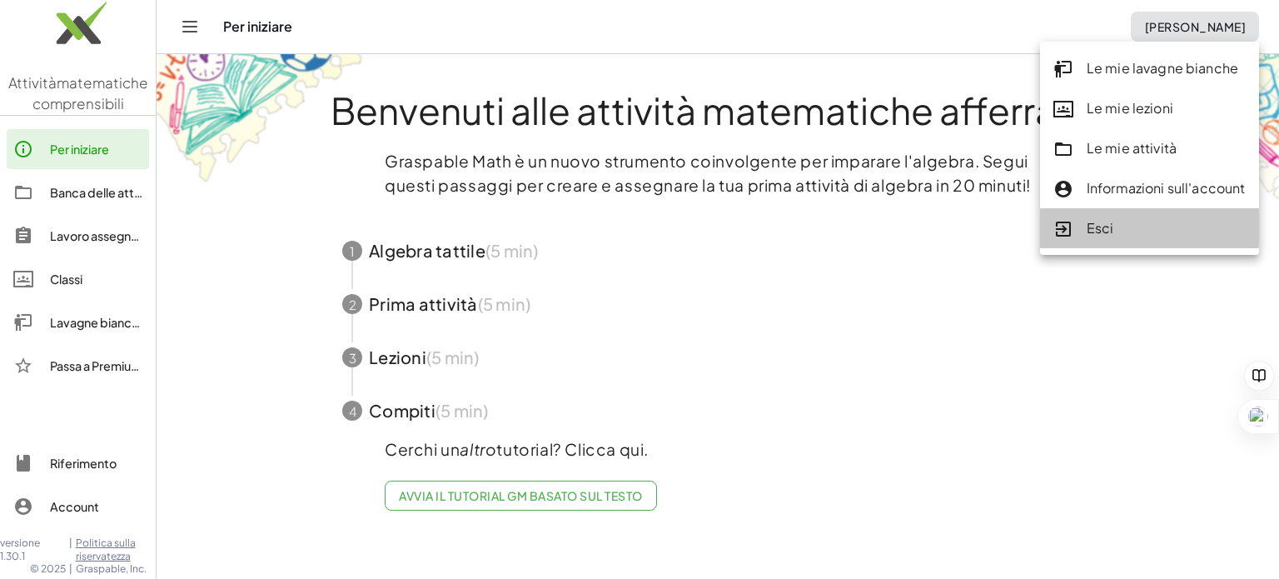
click at [1108, 230] on font "Esci" at bounding box center [1099, 227] width 27 height 17
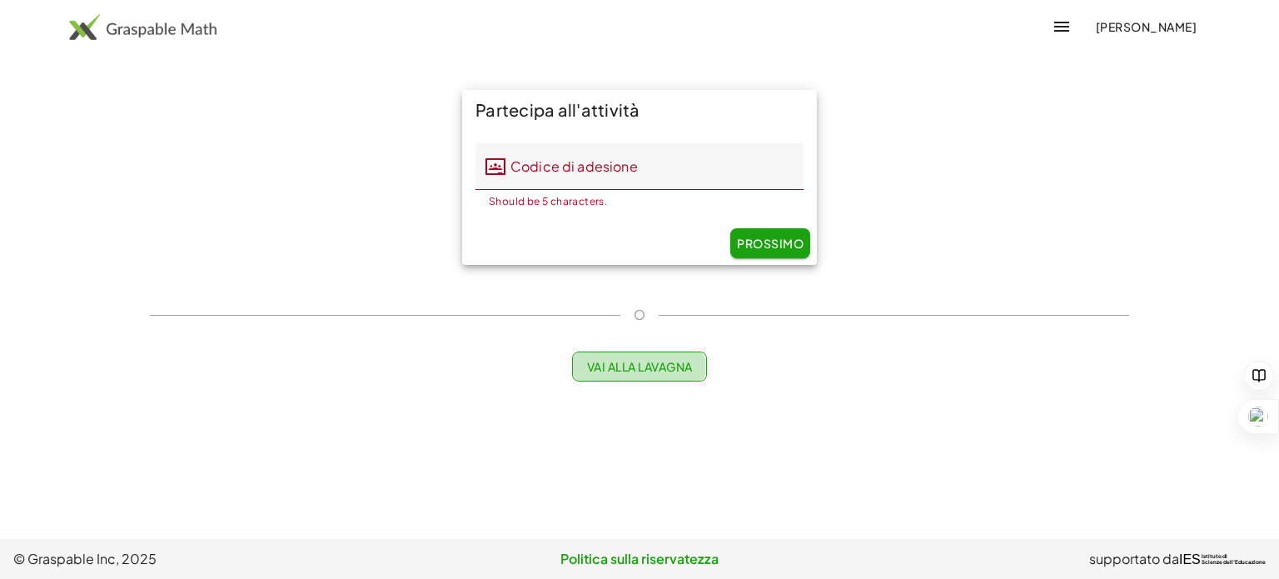
click at [661, 360] on font "Vai alla lavagna" at bounding box center [640, 366] width 106 height 15
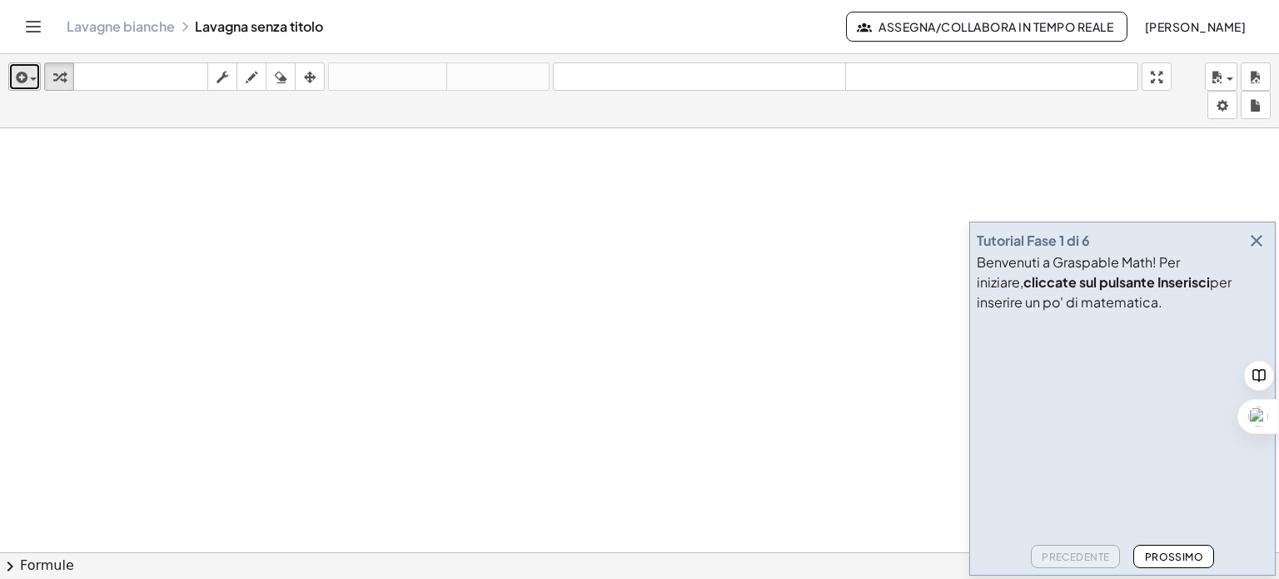
click at [26, 81] on icon "button" at bounding box center [19, 77] width 15 height 20
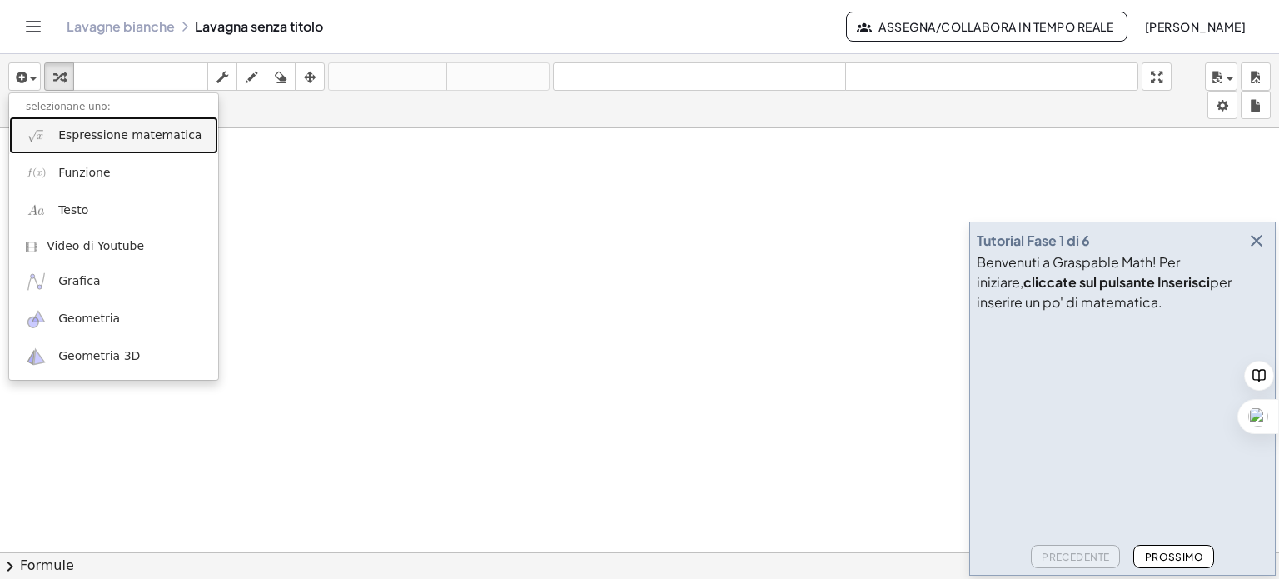
click at [60, 132] on font "Espressione matematica" at bounding box center [129, 134] width 143 height 13
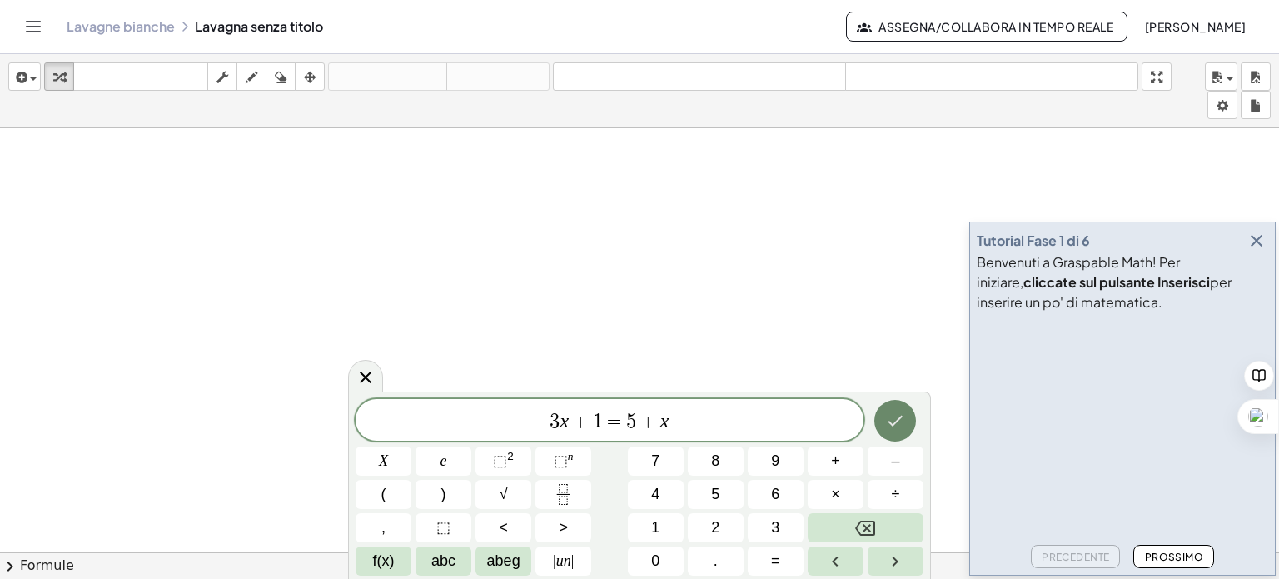
click at [894, 425] on icon "Fatto" at bounding box center [895, 420] width 20 height 20
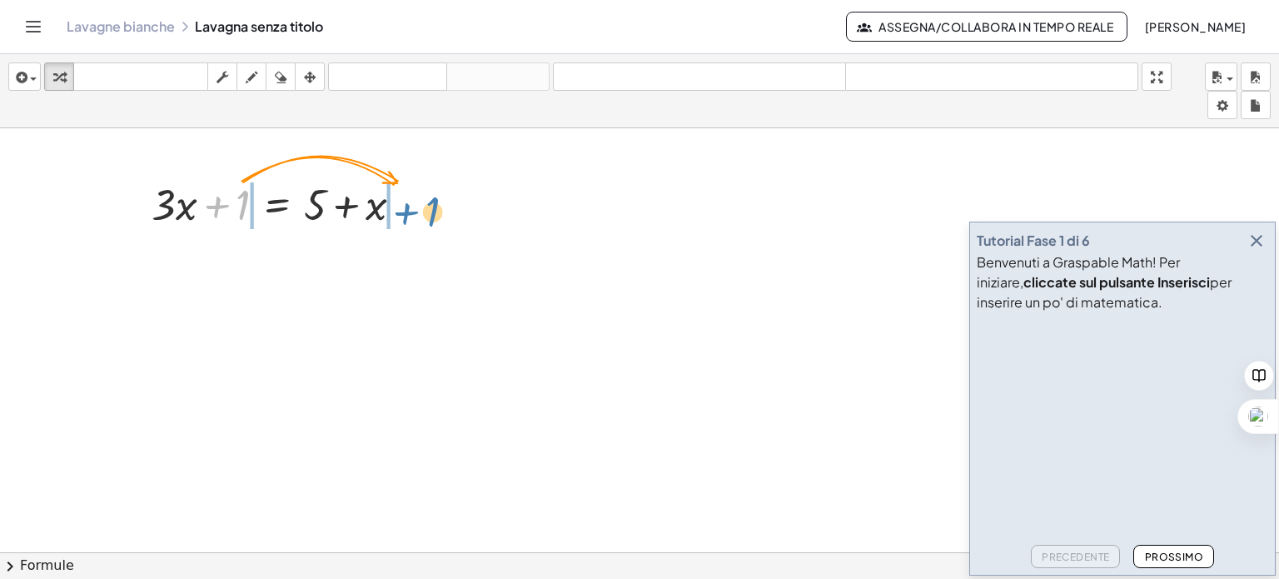
drag, startPoint x: 241, startPoint y: 200, endPoint x: 431, endPoint y: 206, distance: 189.9
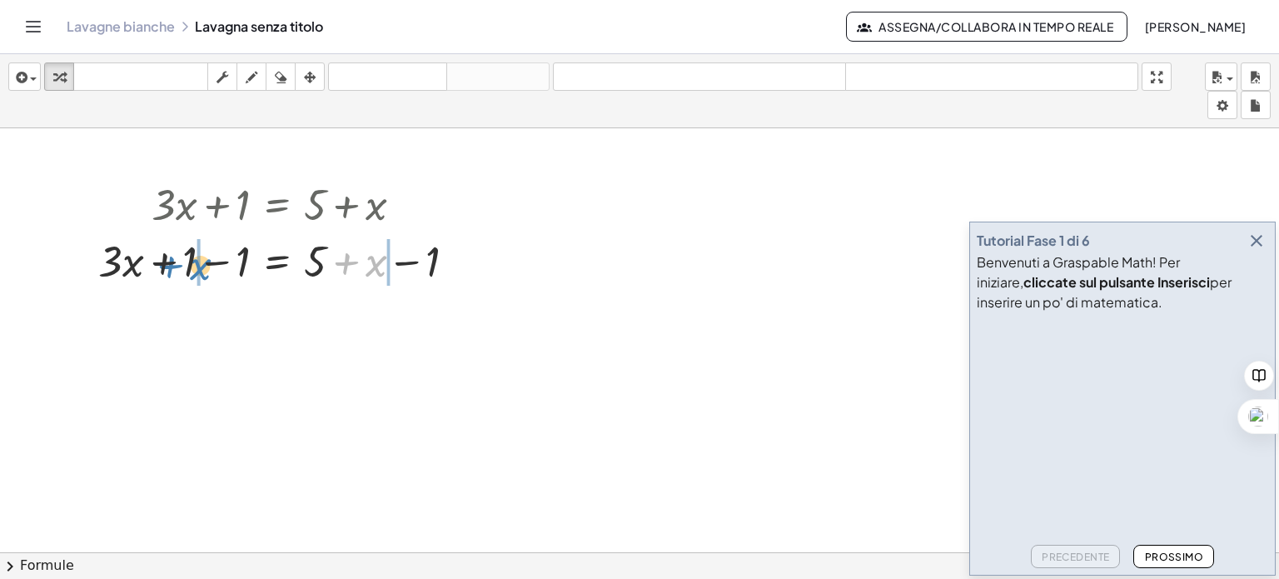
drag, startPoint x: 374, startPoint y: 262, endPoint x: 198, endPoint y: 266, distance: 175.7
drag, startPoint x: 123, startPoint y: 270, endPoint x: 406, endPoint y: 362, distance: 297.7
click at [276, 304] on icon at bounding box center [277, 303] width 15 height 14
click at [272, 308] on font "×" at bounding box center [277, 303] width 10 height 18
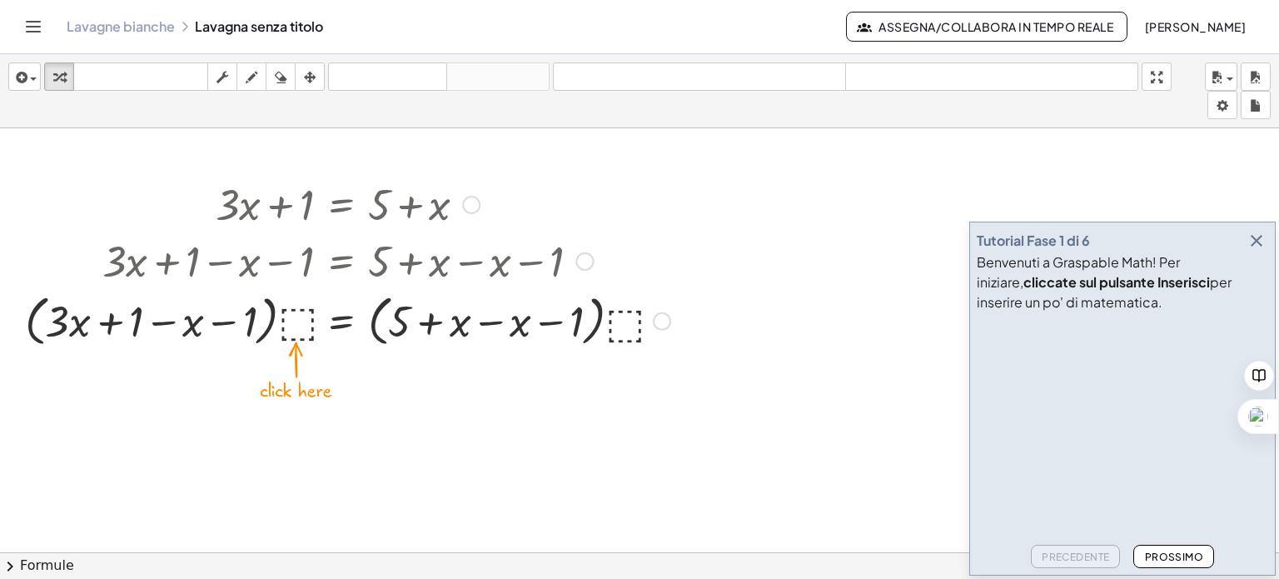
click at [301, 319] on div at bounding box center [348, 319] width 662 height 63
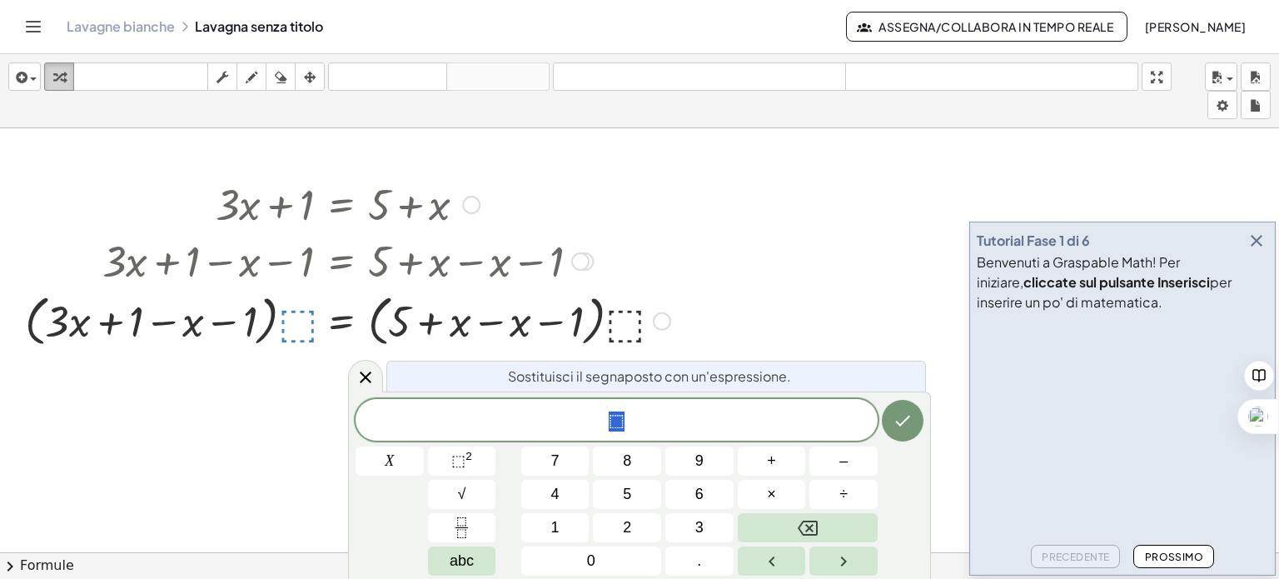
click at [59, 72] on icon "button" at bounding box center [59, 77] width 12 height 20
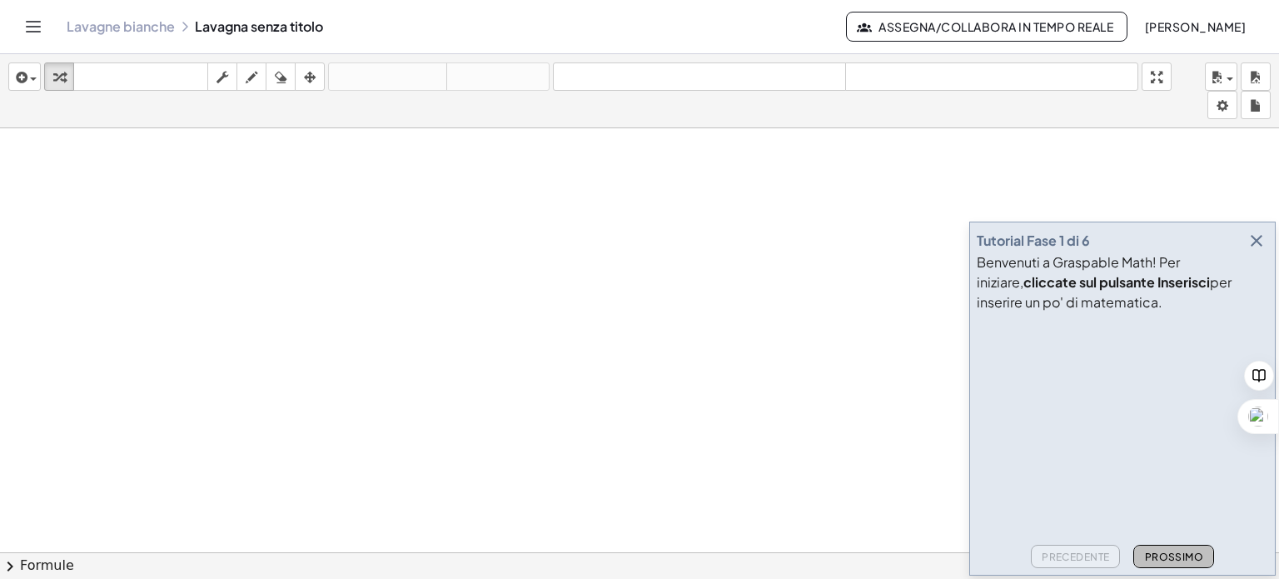
click at [1155, 557] on font "Prossimo" at bounding box center [1174, 556] width 58 height 12
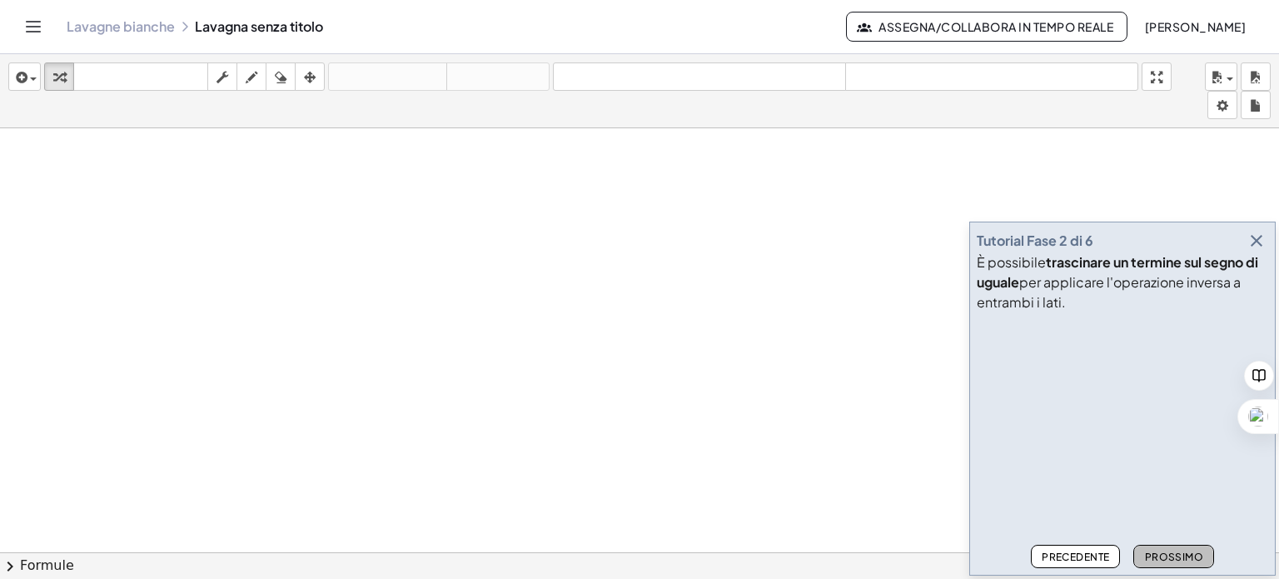
click at [1184, 558] on font "Prossimo" at bounding box center [1174, 556] width 58 height 12
click at [23, 77] on icon "button" at bounding box center [19, 77] width 15 height 20
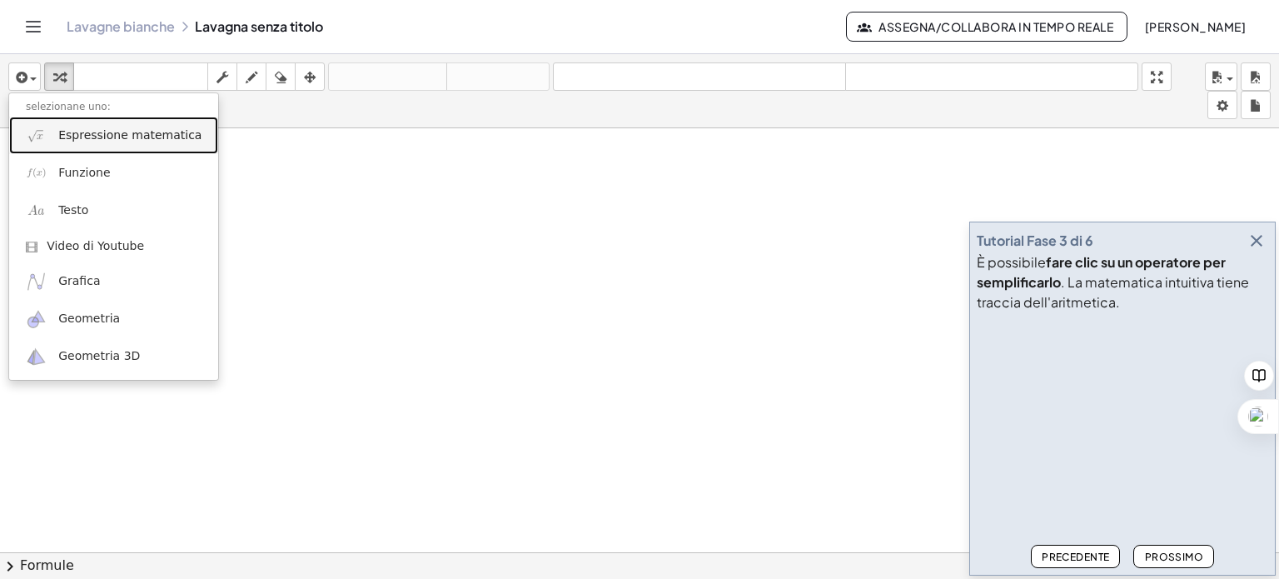
click at [74, 134] on font "Espressione matematica" at bounding box center [129, 134] width 143 height 13
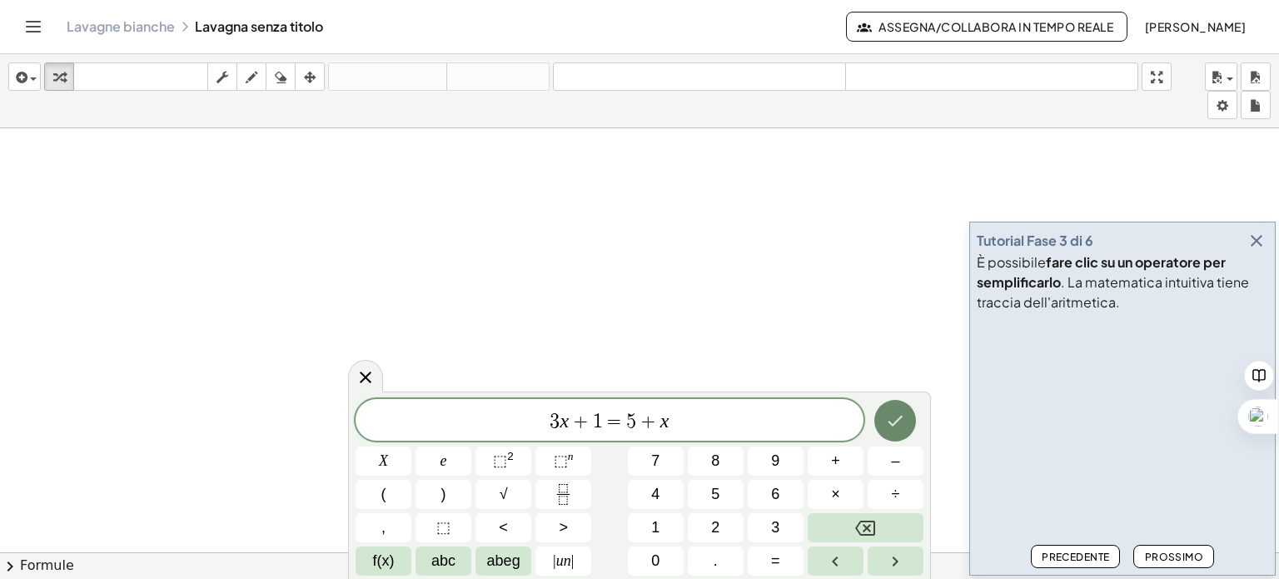
click at [905, 416] on icon "Fatto" at bounding box center [895, 420] width 20 height 20
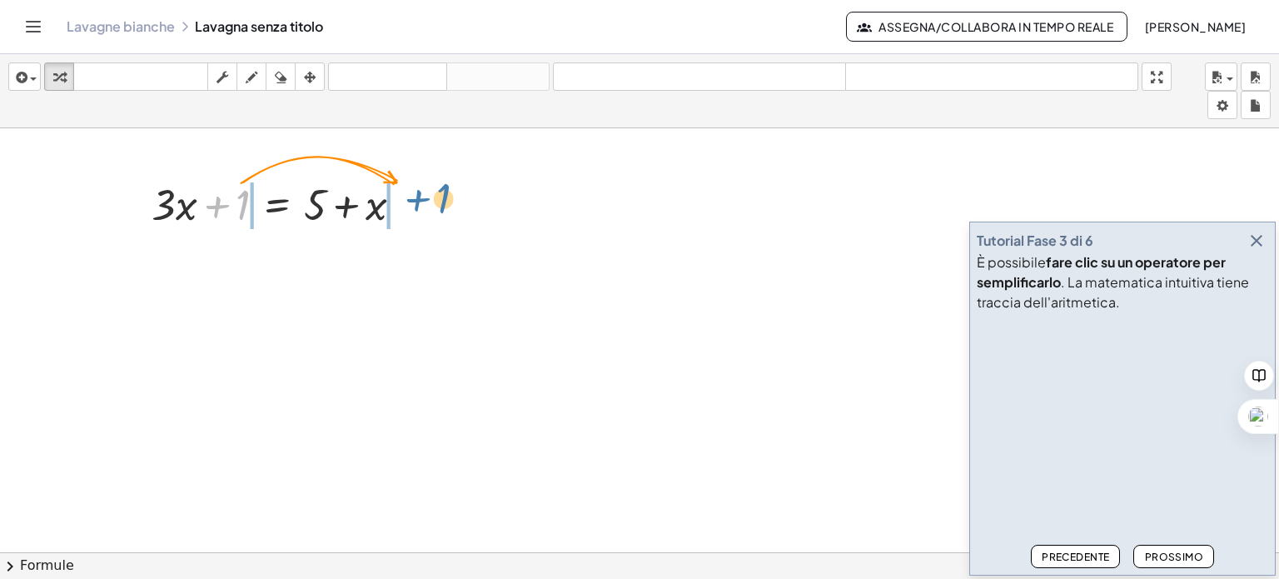
drag, startPoint x: 241, startPoint y: 199, endPoint x: 442, endPoint y: 192, distance: 201.6
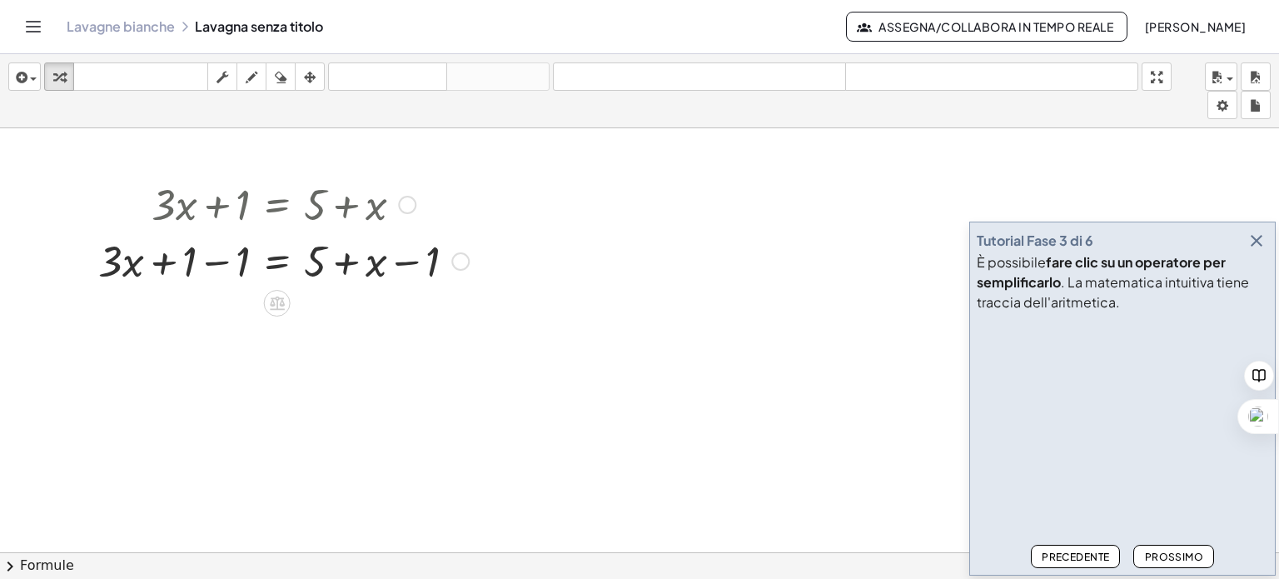
click at [220, 262] on div at bounding box center [283, 259] width 387 height 57
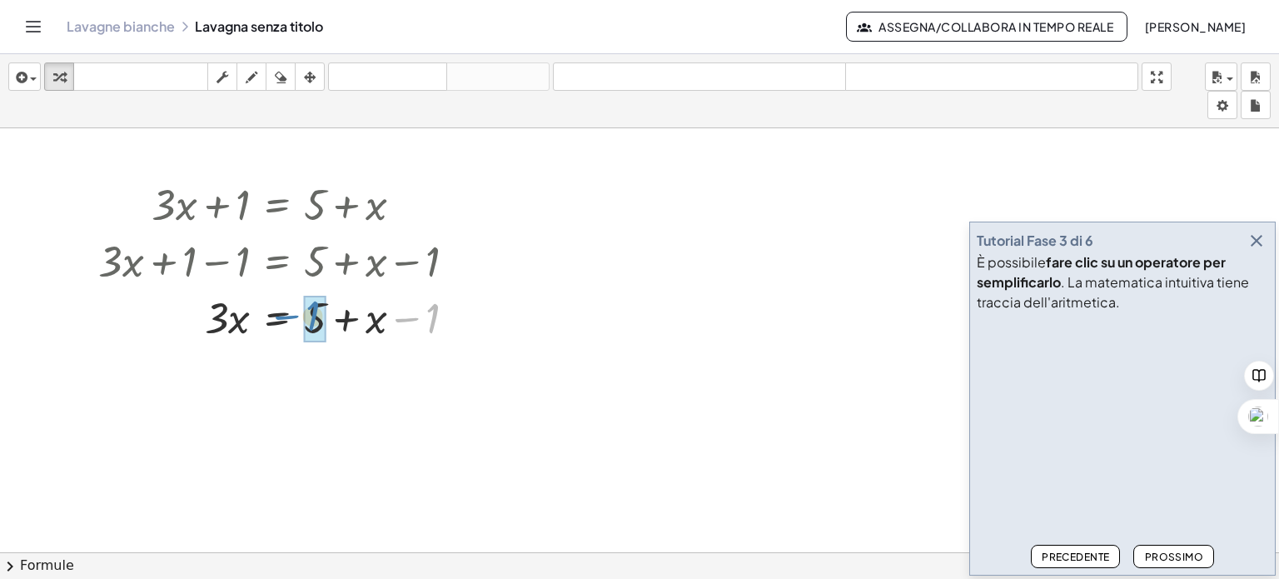
drag, startPoint x: 419, startPoint y: 321, endPoint x: 297, endPoint y: 320, distance: 121.6
click at [297, 320] on div at bounding box center [283, 316] width 387 height 57
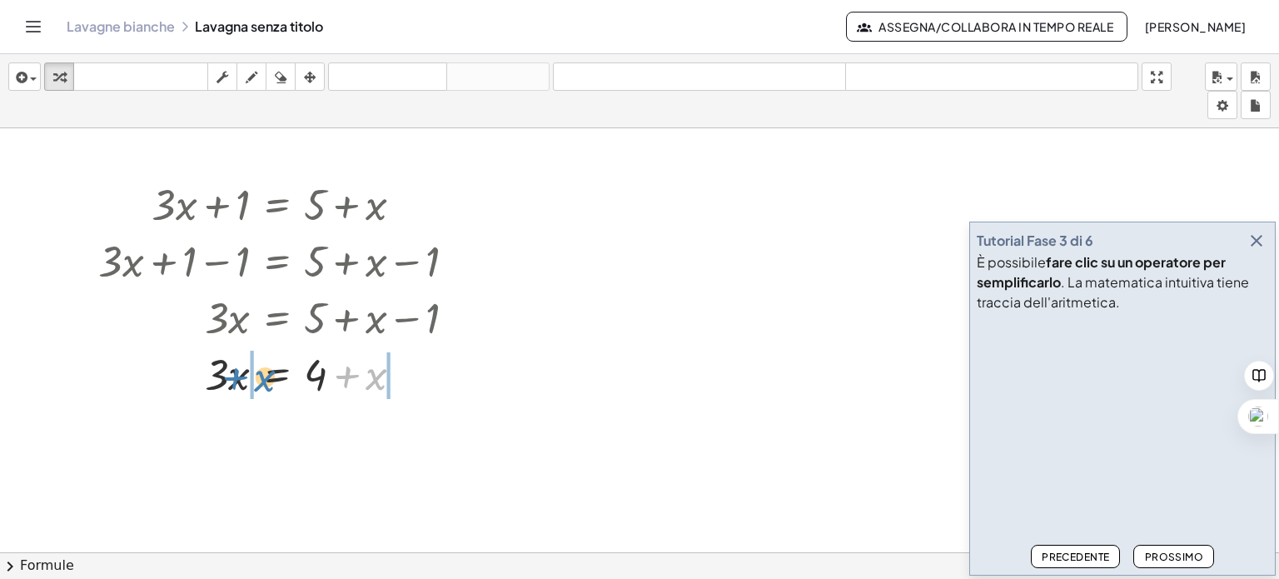
drag, startPoint x: 368, startPoint y: 375, endPoint x: 256, endPoint y: 376, distance: 111.6
click at [256, 376] on div at bounding box center [283, 373] width 387 height 57
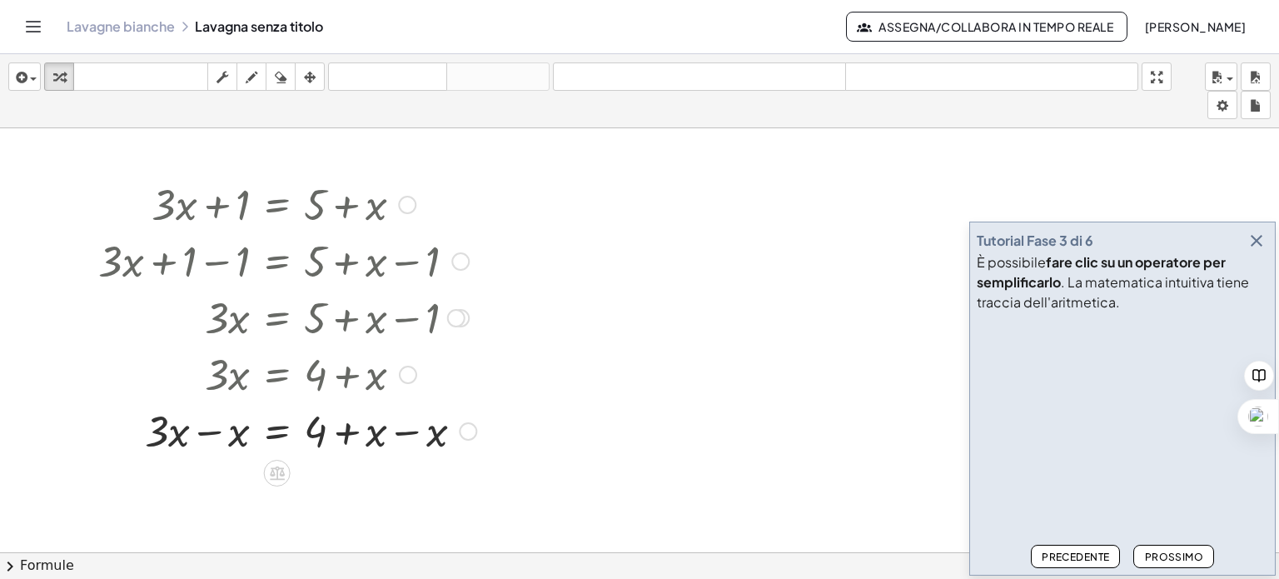
click at [405, 428] on div at bounding box center [287, 429] width 395 height 57
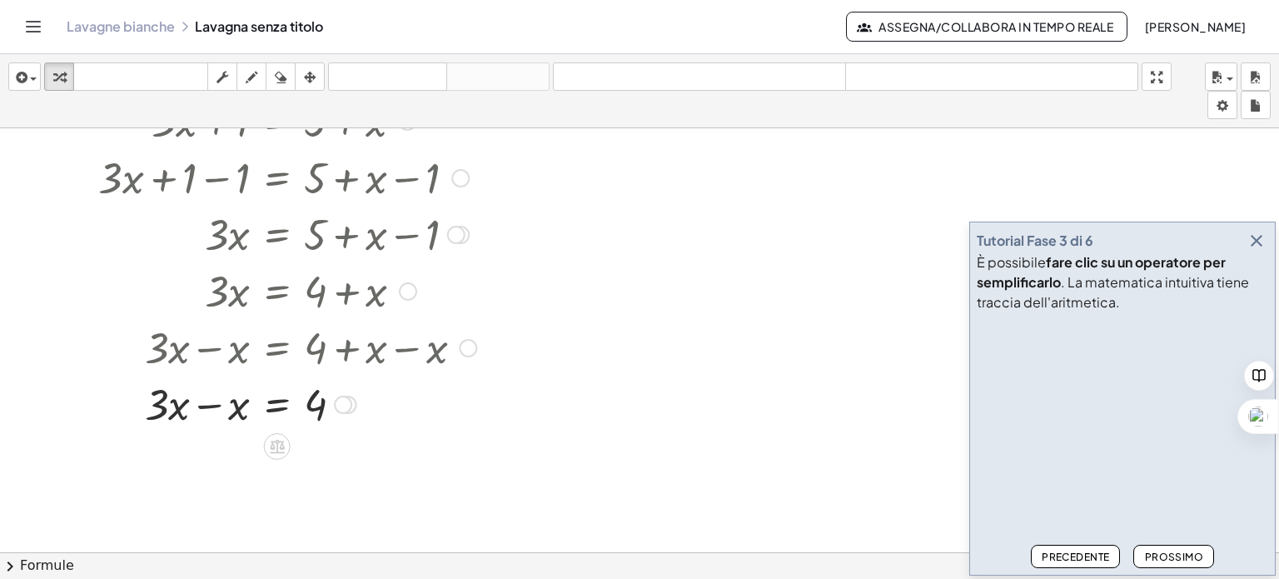
click at [210, 402] on div at bounding box center [287, 403] width 395 height 57
click at [1161, 550] on font "Prossimo" at bounding box center [1174, 556] width 58 height 12
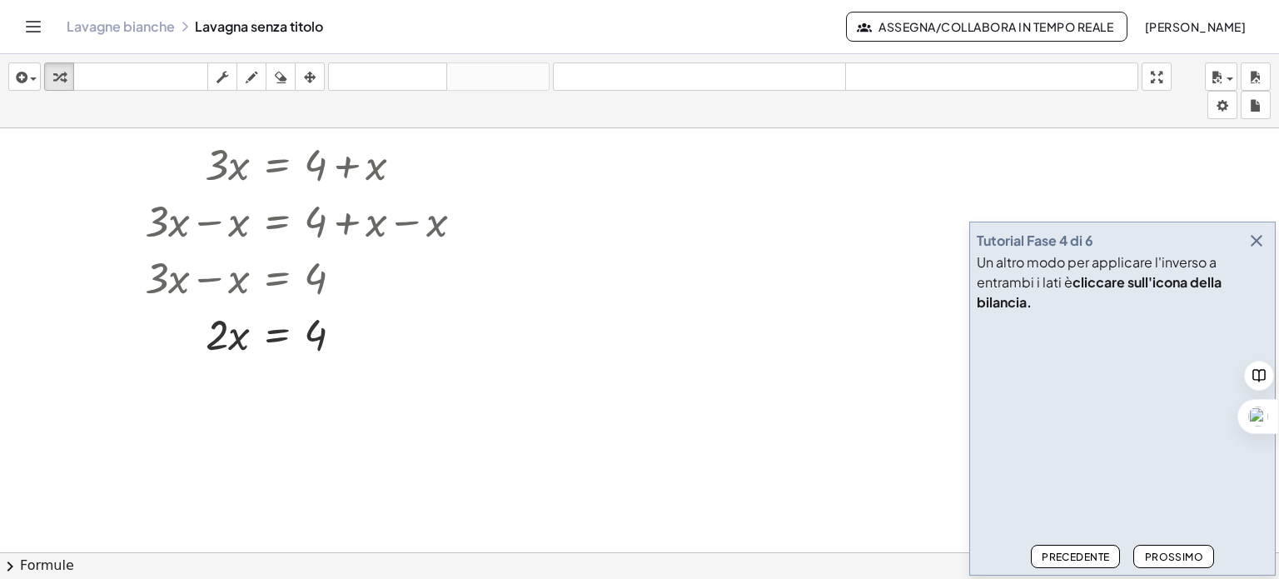
scroll to position [250, 0]
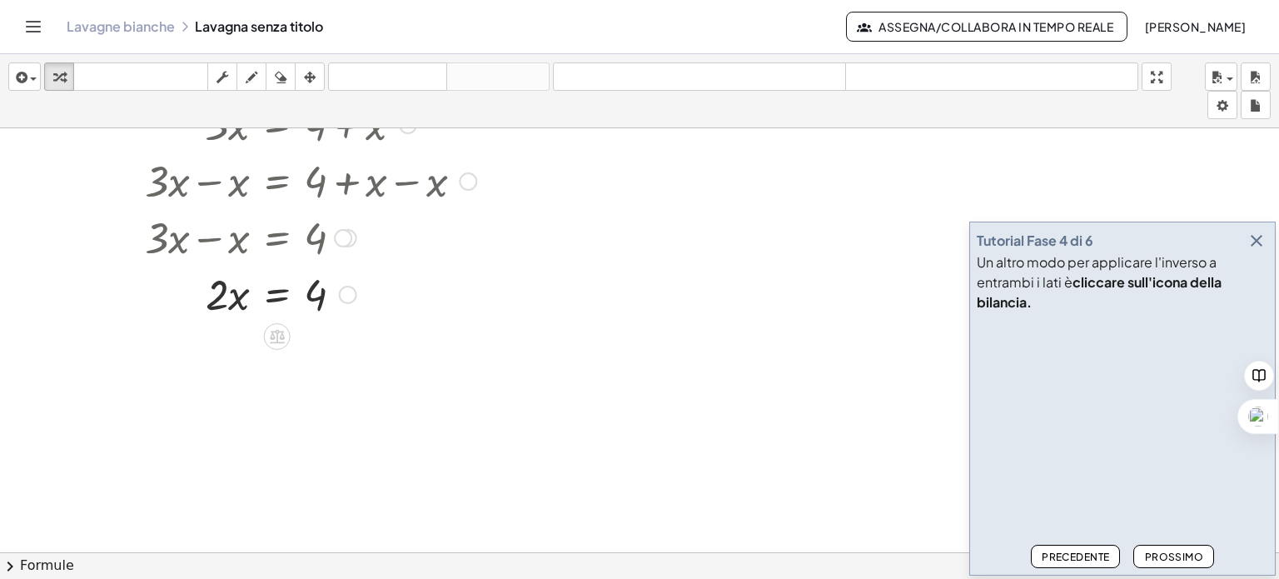
click at [350, 296] on div at bounding box center [348, 295] width 18 height 18
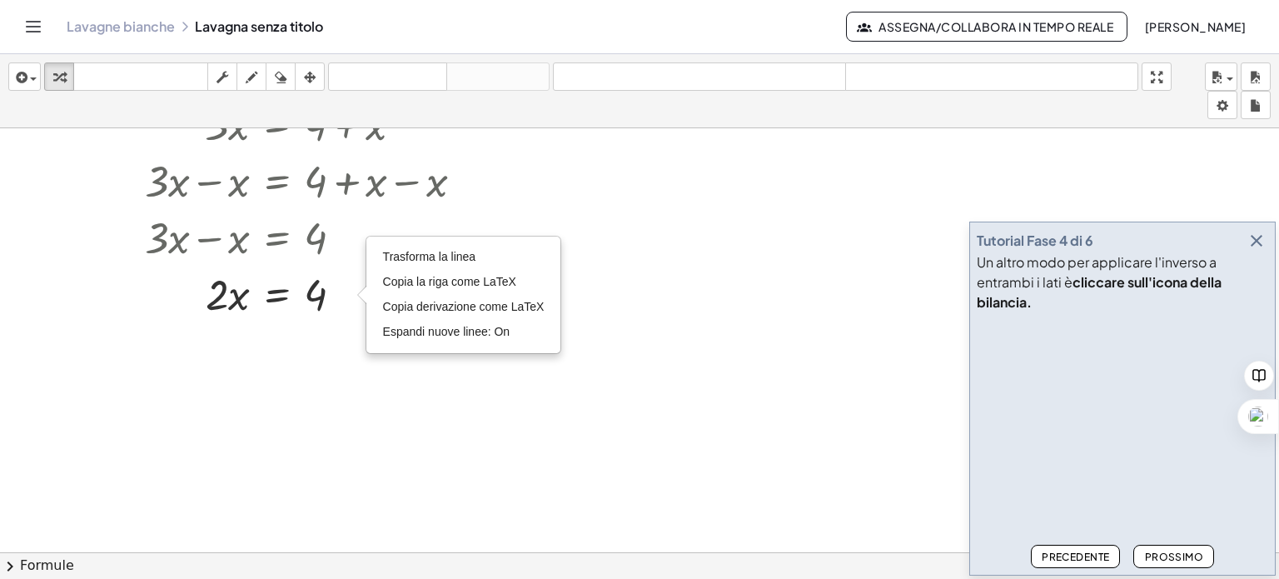
drag, startPoint x: 270, startPoint y: 328, endPoint x: 281, endPoint y: 306, distance: 24.6
click at [271, 327] on div at bounding box center [639, 368] width 1279 height 981
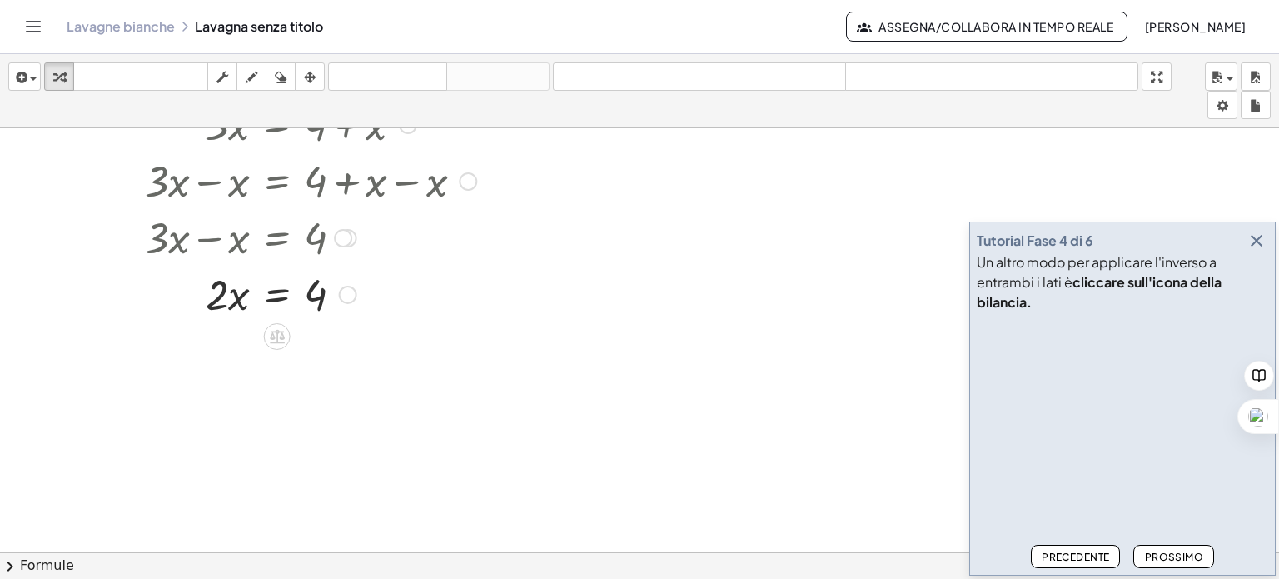
click at [284, 296] on div at bounding box center [287, 293] width 395 height 57
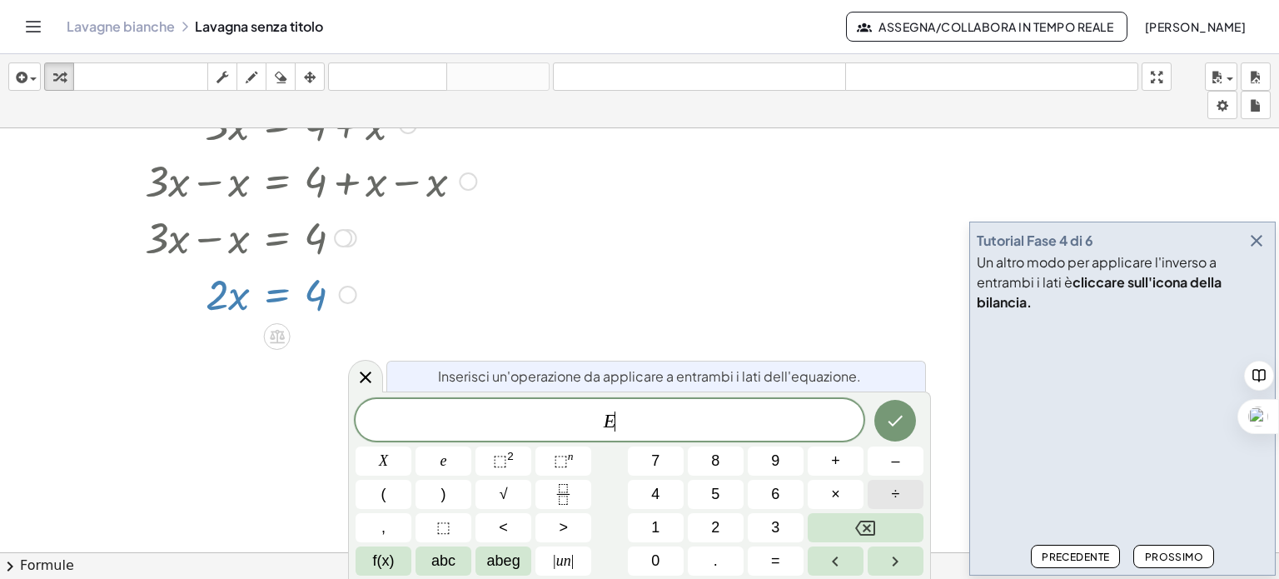
click at [902, 494] on button "÷" at bounding box center [895, 494] width 56 height 29
click at [721, 532] on button "2" at bounding box center [716, 527] width 56 height 29
click at [890, 432] on button "Fatto" at bounding box center [895, 421] width 42 height 42
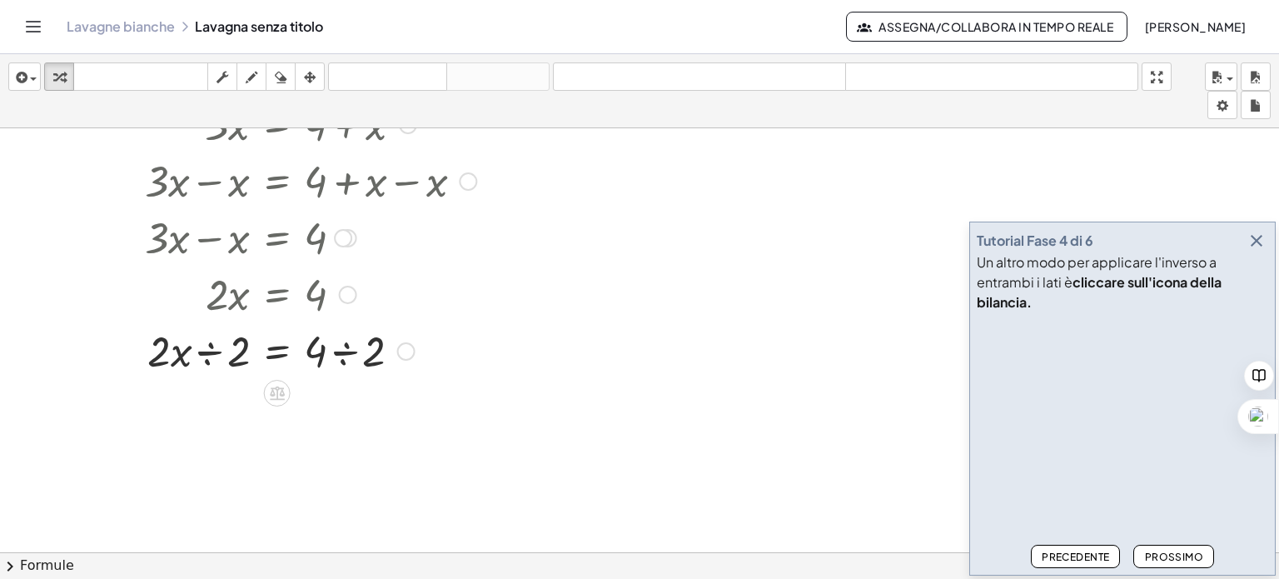
click at [213, 352] on div at bounding box center [287, 349] width 395 height 57
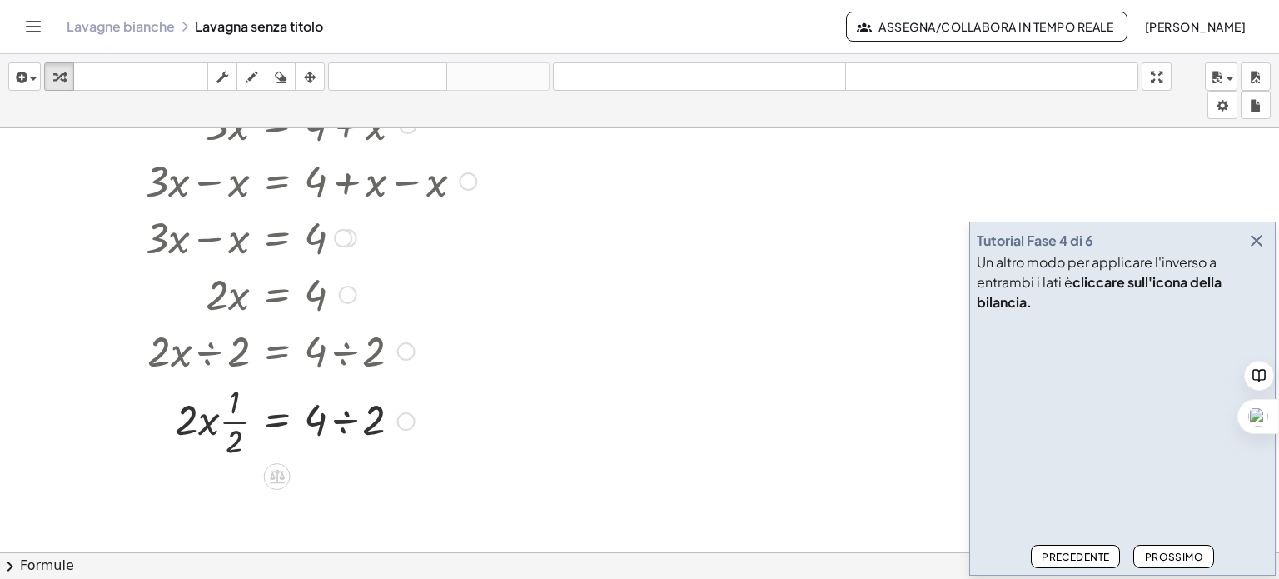
click at [349, 415] on div at bounding box center [287, 419] width 395 height 83
click at [229, 423] on div at bounding box center [287, 419] width 395 height 83
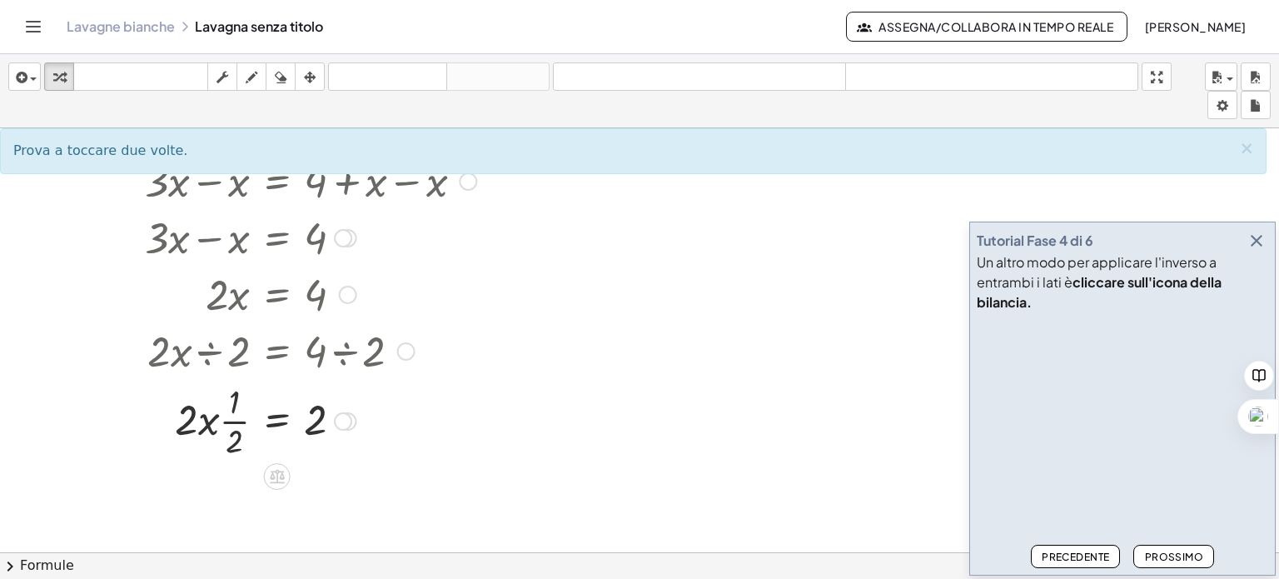
click at [339, 419] on div at bounding box center [343, 421] width 18 height 18
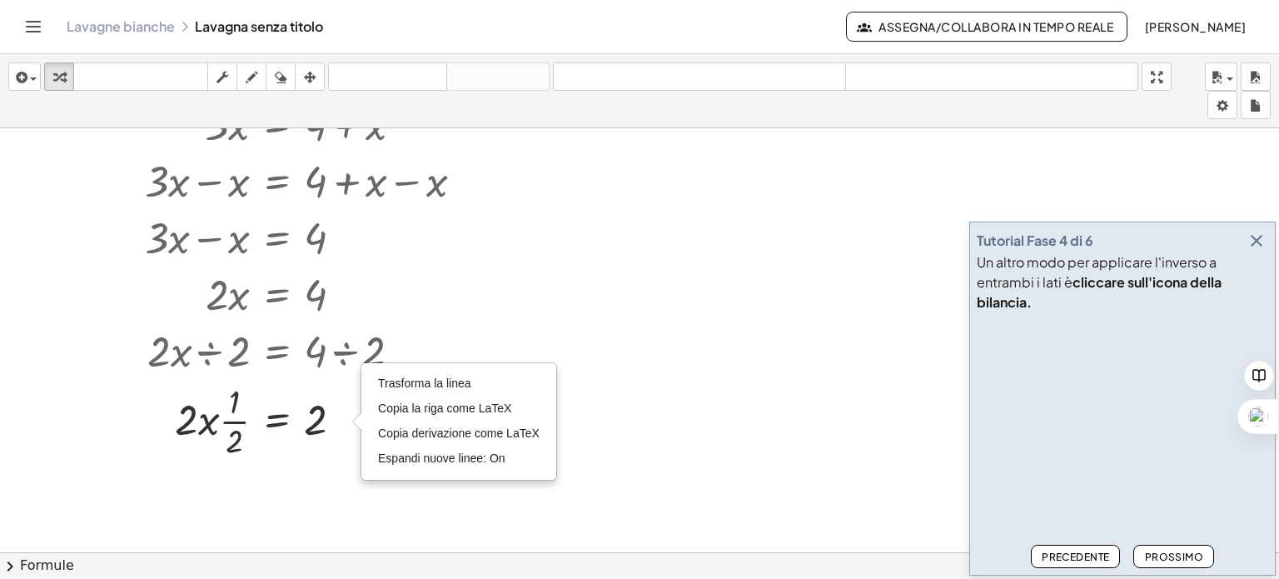
click at [266, 471] on div at bounding box center [639, 368] width 1279 height 981
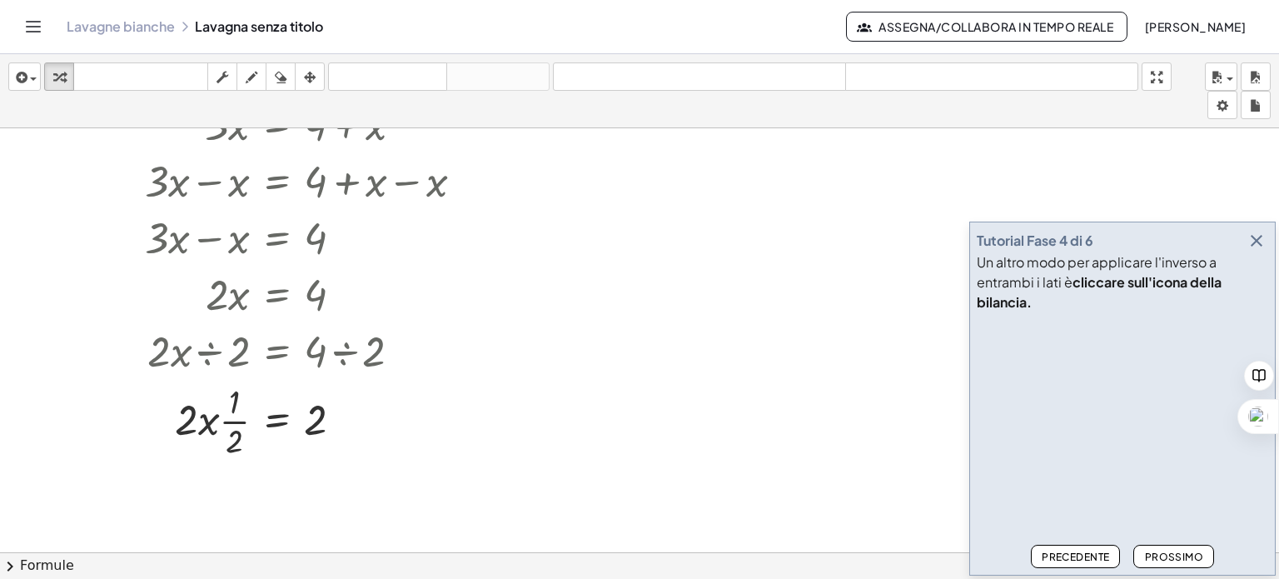
click at [1174, 554] on font "Prossimo" at bounding box center [1174, 556] width 58 height 12
click at [350, 420] on div "Trasforma la linea Copia la riga come LaTeX Copia derivazione come LaTeX Espand…" at bounding box center [343, 421] width 18 height 18
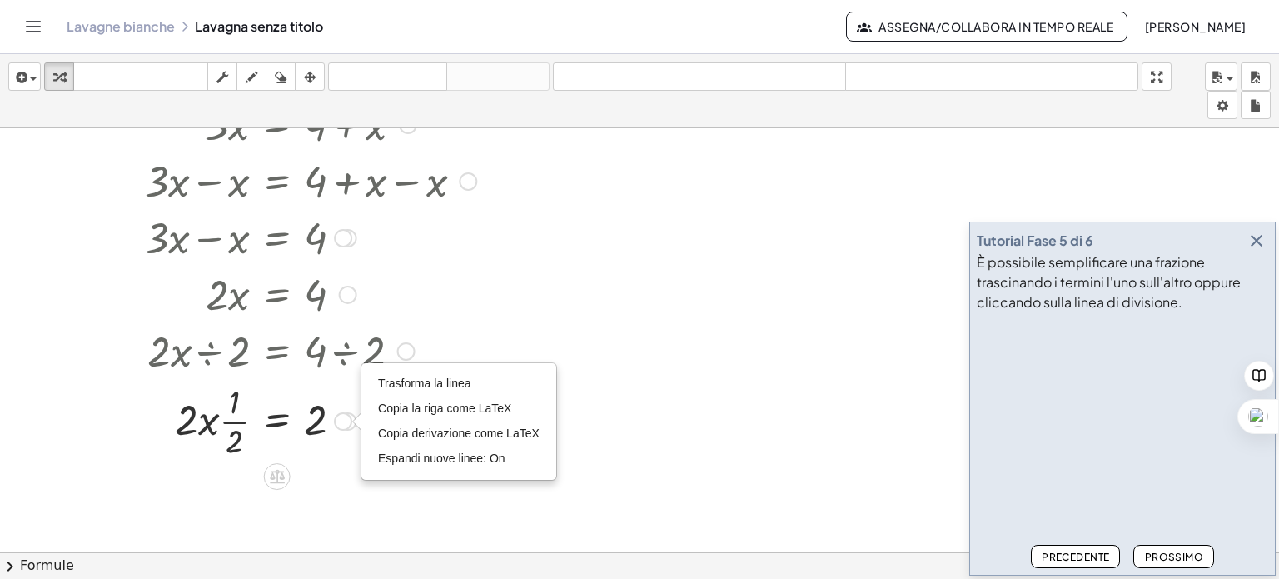
click at [270, 352] on div at bounding box center [287, 349] width 395 height 57
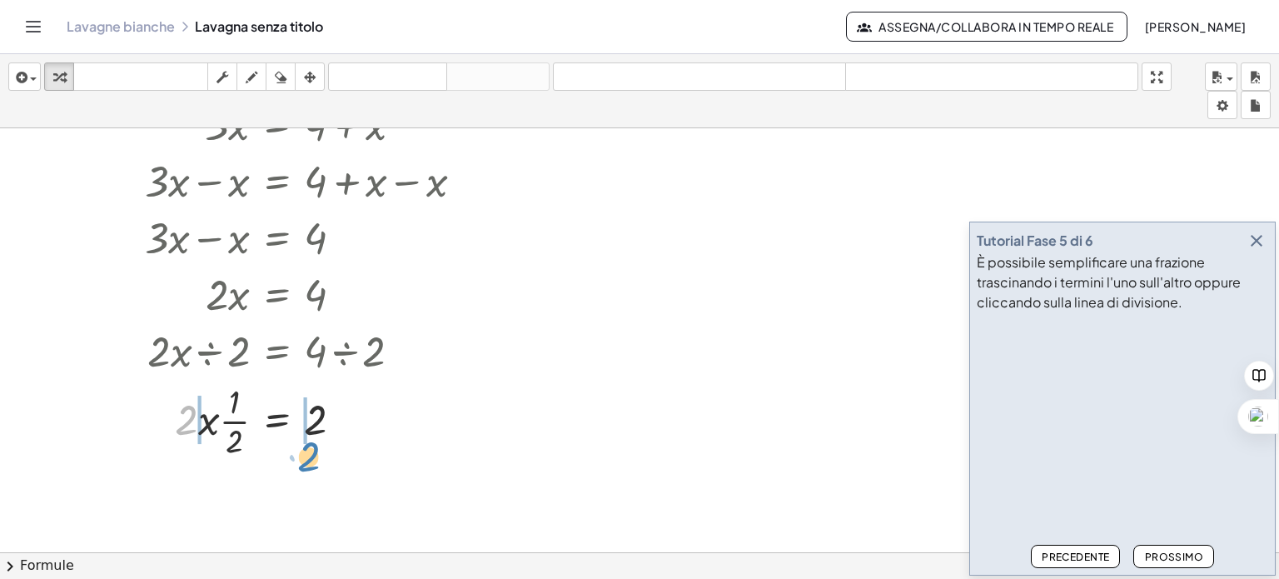
drag, startPoint x: 186, startPoint y: 419, endPoint x: 309, endPoint y: 455, distance: 127.7
click at [309, 455] on div at bounding box center [287, 419] width 395 height 83
click at [174, 434] on div at bounding box center [287, 419] width 395 height 83
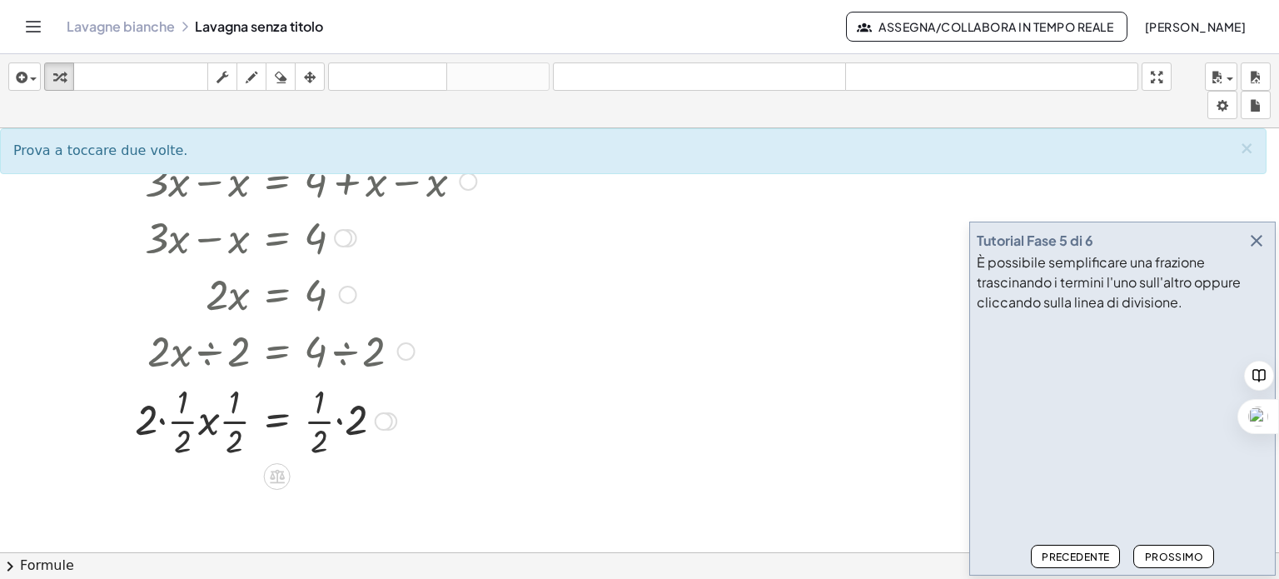
click at [225, 438] on div at bounding box center [287, 419] width 395 height 83
click at [231, 446] on div at bounding box center [287, 419] width 395 height 83
click at [1192, 559] on font "Prossimo" at bounding box center [1174, 556] width 58 height 12
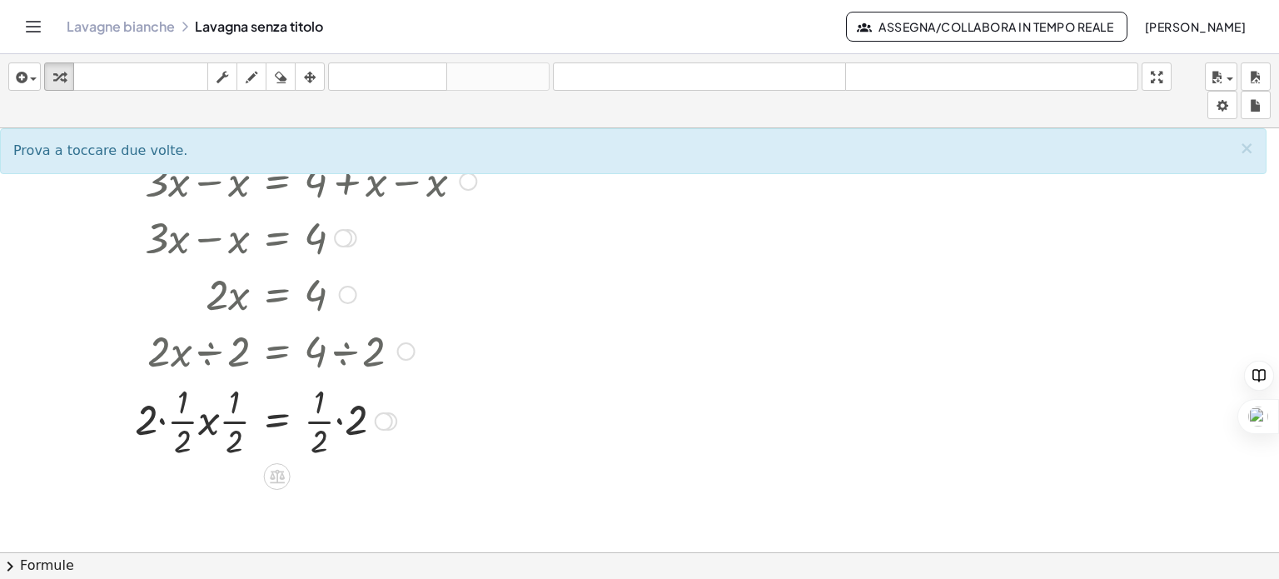
click at [385, 425] on div "Trasforma la linea Copia la riga come LaTeX Copia derivazione come LaTeX Espand…" at bounding box center [384, 421] width 18 height 18
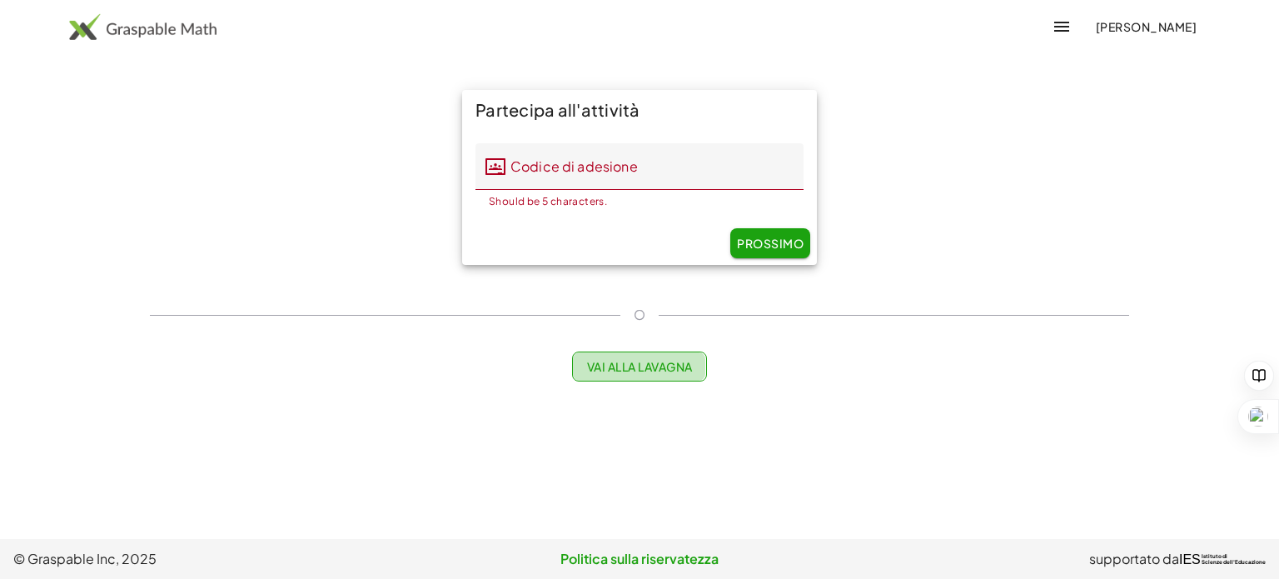
click at [624, 372] on font "Vai alla lavagna" at bounding box center [640, 366] width 106 height 15
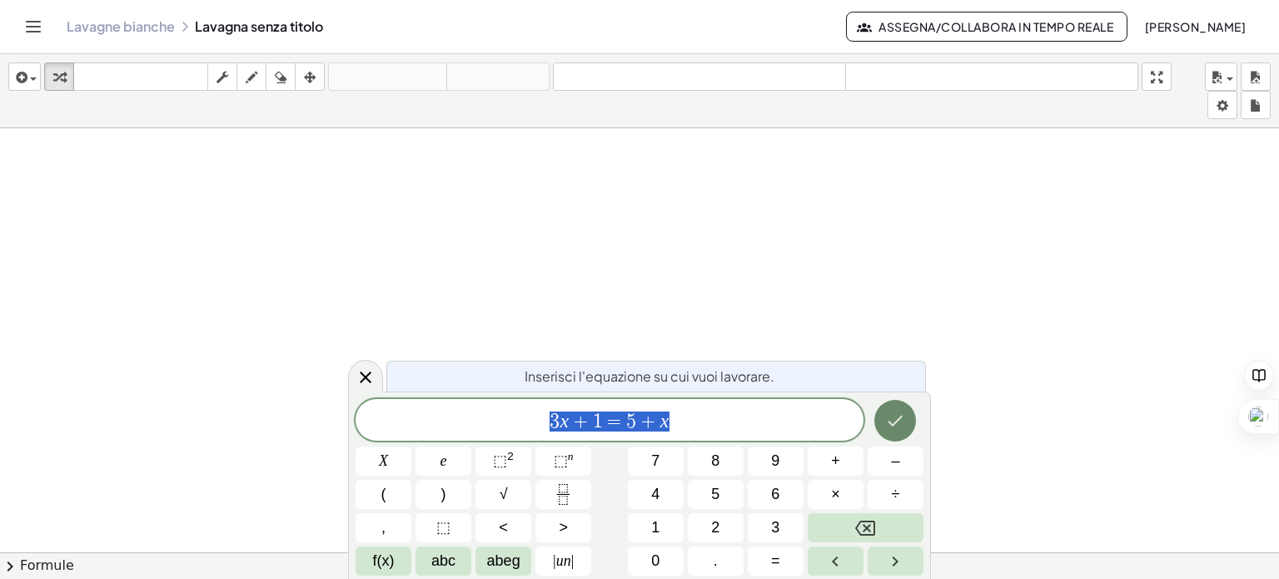
click at [896, 414] on icon "Fatto" at bounding box center [895, 420] width 20 height 20
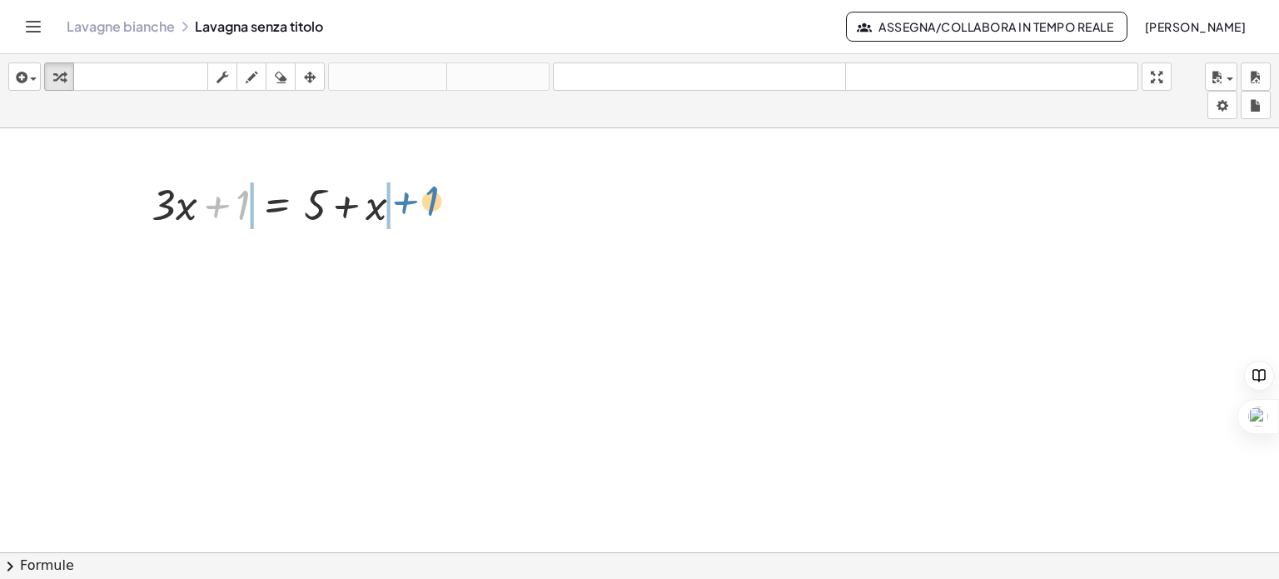
drag, startPoint x: 239, startPoint y: 201, endPoint x: 428, endPoint y: 196, distance: 189.0
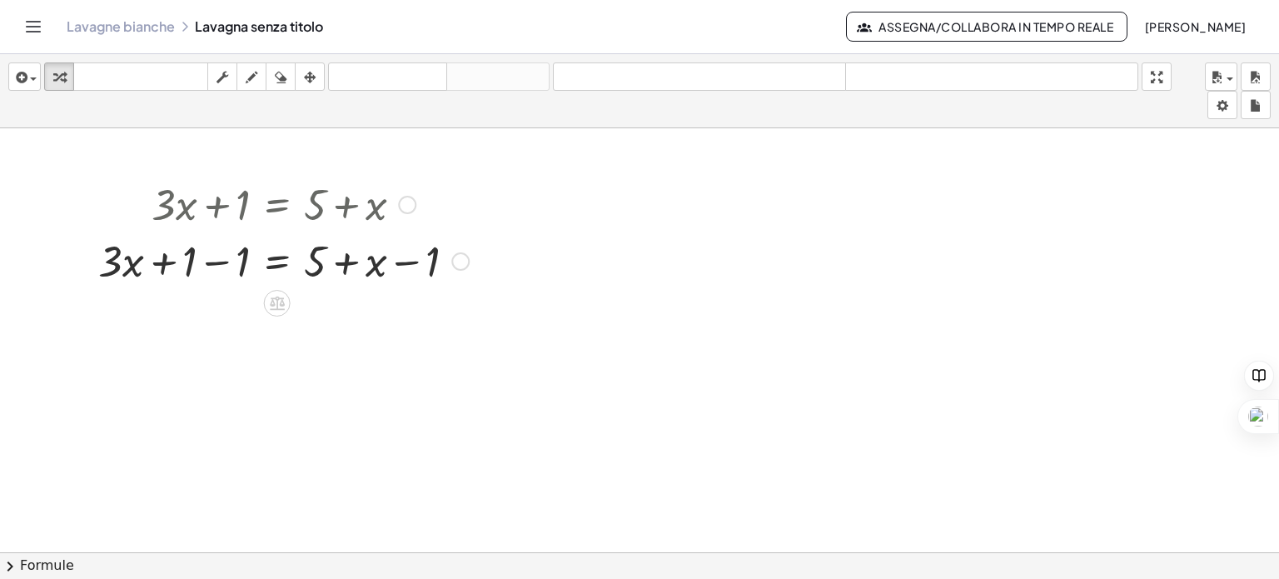
click at [214, 262] on div at bounding box center [283, 259] width 387 height 57
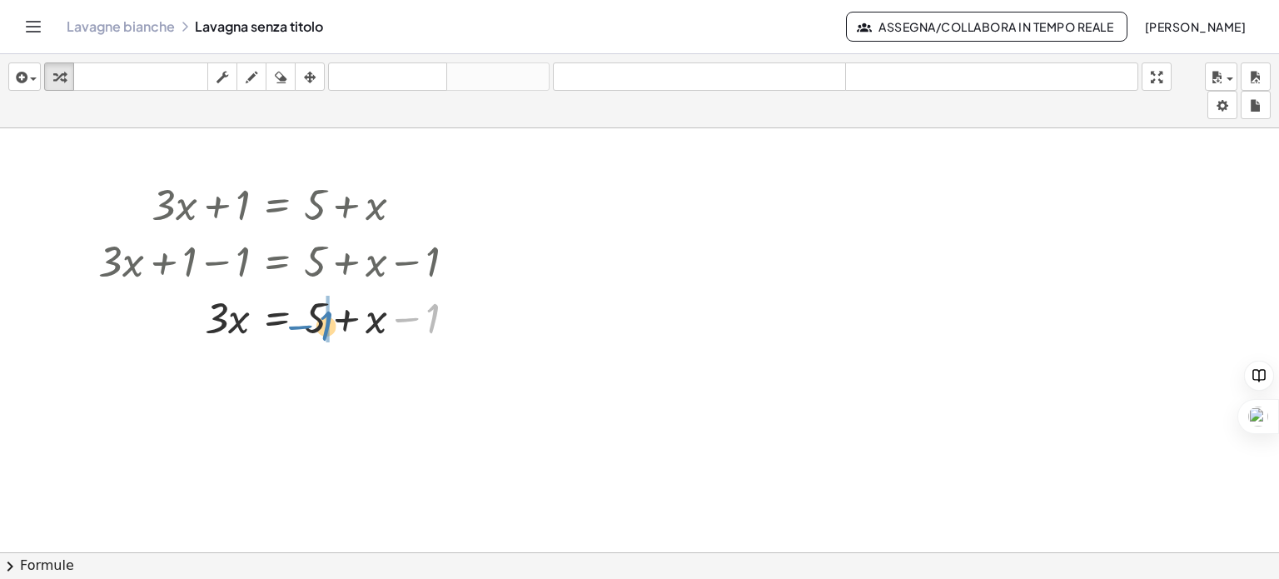
drag, startPoint x: 436, startPoint y: 316, endPoint x: 330, endPoint y: 323, distance: 106.8
click at [330, 323] on div at bounding box center [283, 316] width 387 height 57
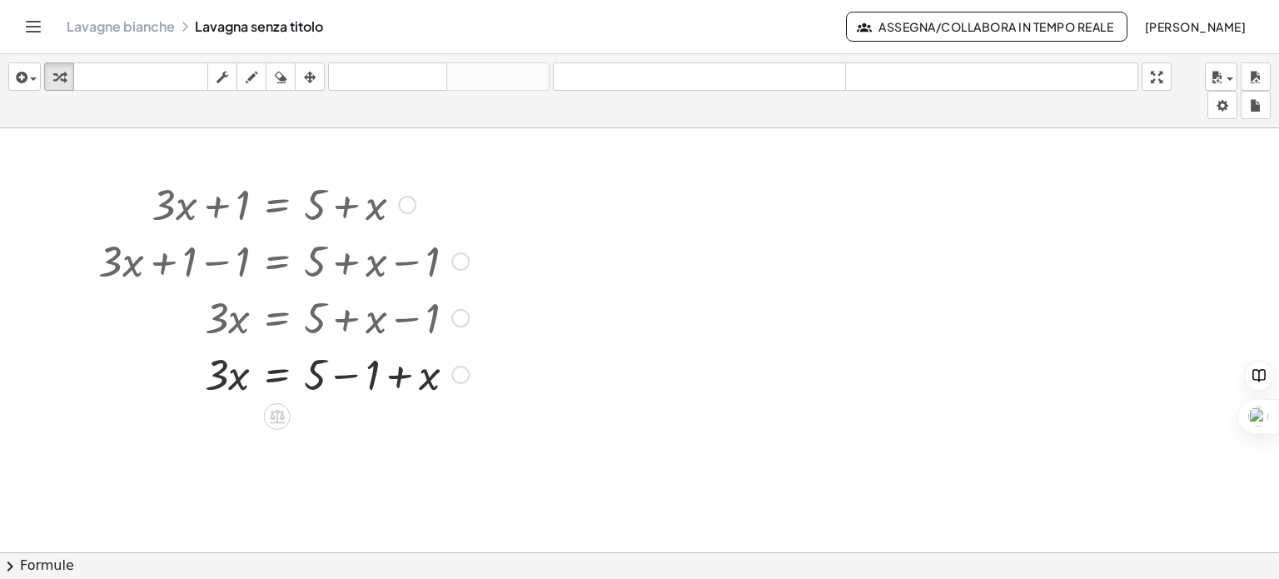
click at [342, 375] on div at bounding box center [283, 373] width 387 height 57
drag, startPoint x: 370, startPoint y: 435, endPoint x: 251, endPoint y: 440, distance: 119.9
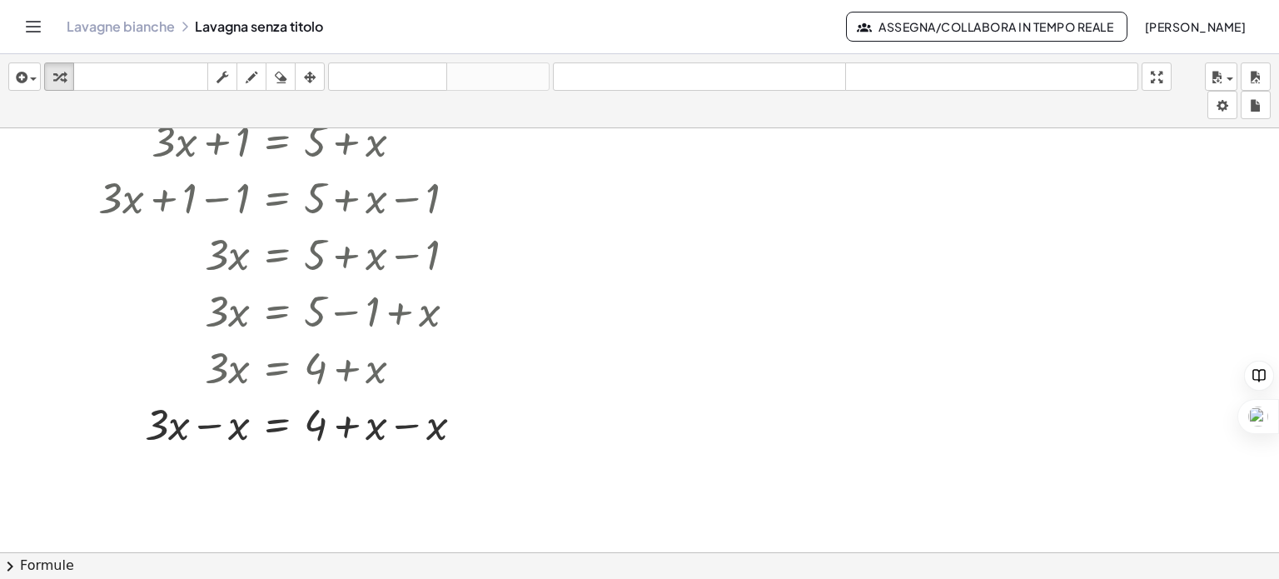
scroll to position [166, 0]
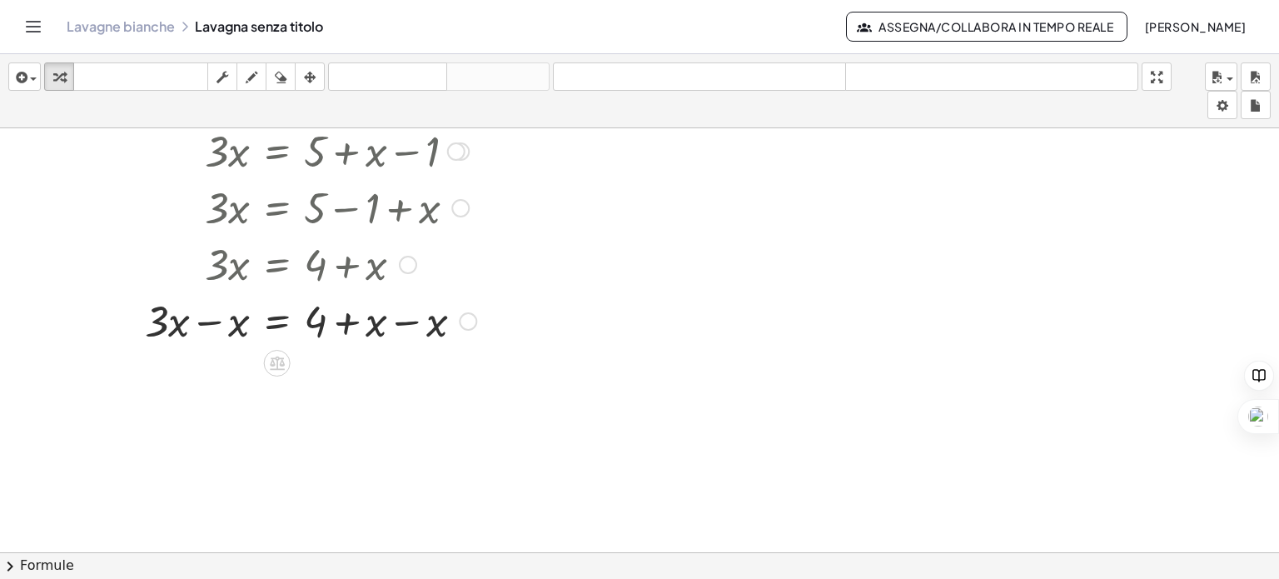
click at [410, 325] on div at bounding box center [287, 319] width 395 height 57
click at [210, 378] on div at bounding box center [287, 376] width 395 height 57
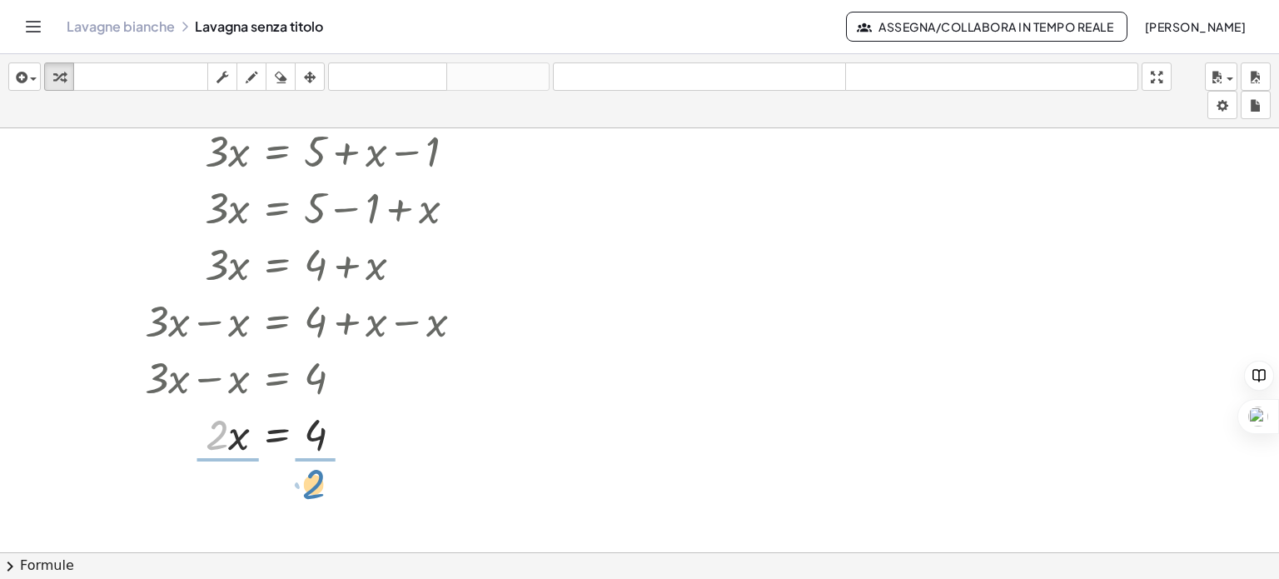
drag, startPoint x: 214, startPoint y: 432, endPoint x: 311, endPoint y: 481, distance: 108.3
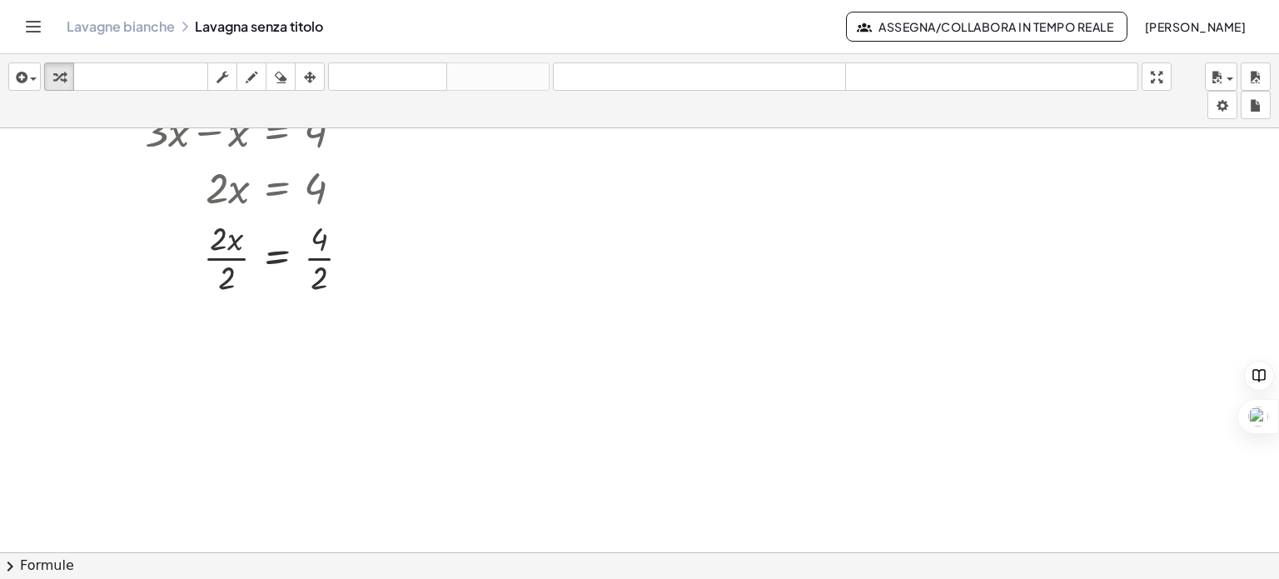
scroll to position [416, 0]
click at [225, 256] on div at bounding box center [287, 252] width 395 height 83
click at [323, 339] on div at bounding box center [287, 336] width 395 height 83
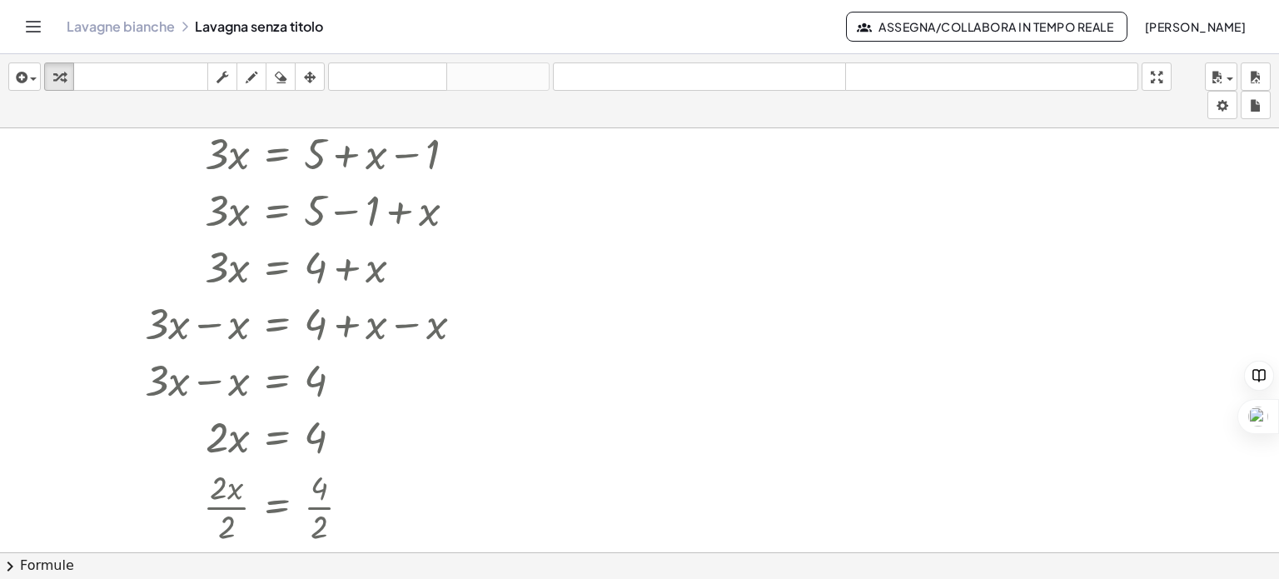
scroll to position [166, 0]
click at [307, 316] on div at bounding box center [287, 319] width 395 height 57
click at [266, 323] on div at bounding box center [287, 319] width 395 height 57
click at [278, 380] on div at bounding box center [257, 376] width 456 height 57
click at [279, 427] on div at bounding box center [284, 433] width 385 height 57
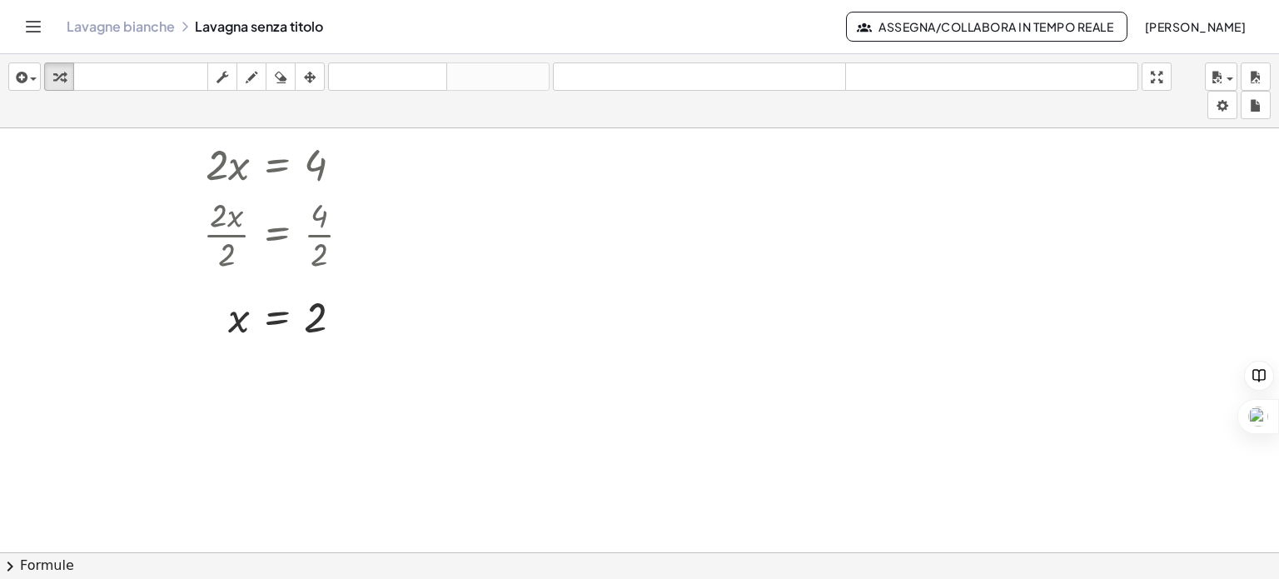
scroll to position [447, 0]
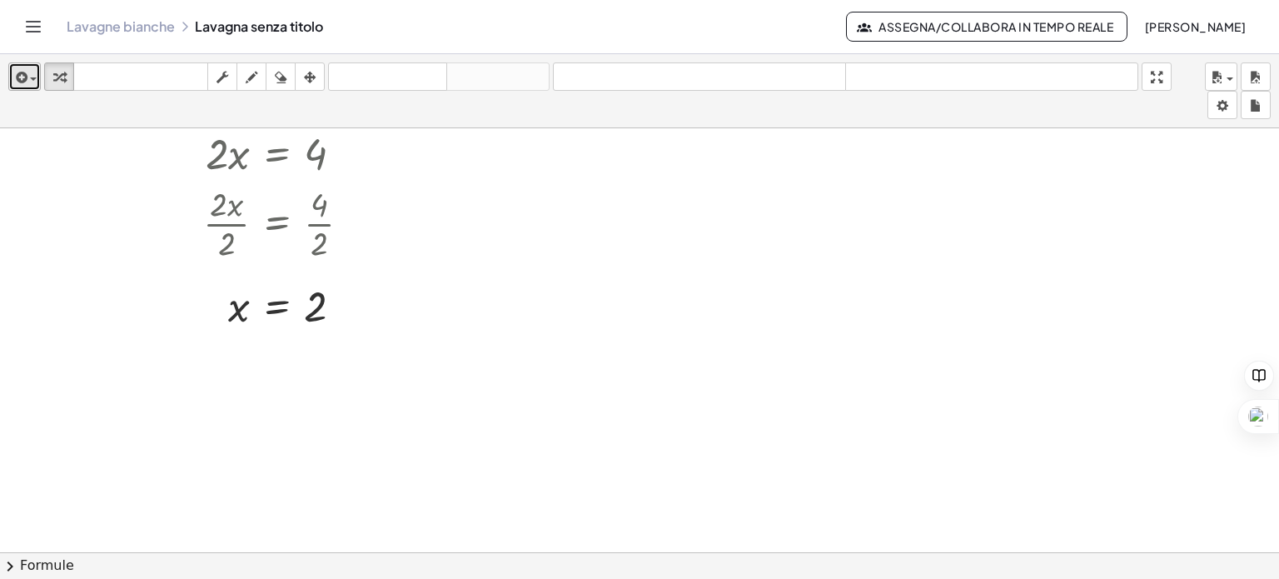
click at [27, 71] on icon "button" at bounding box center [19, 77] width 15 height 20
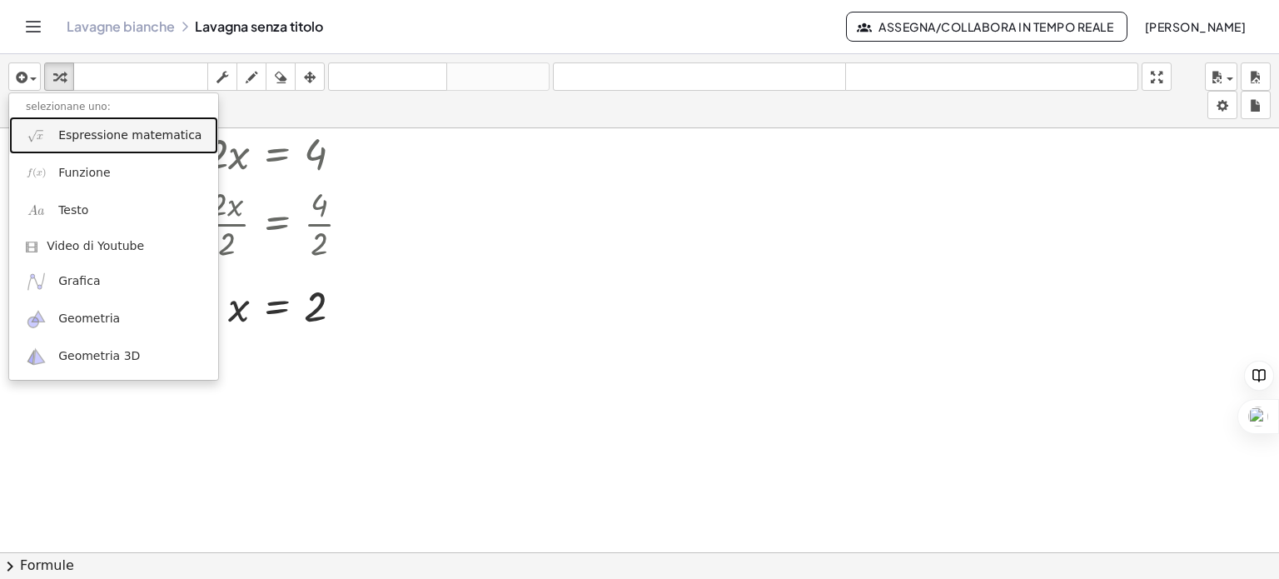
click at [80, 136] on font "Espressione matematica" at bounding box center [129, 134] width 143 height 13
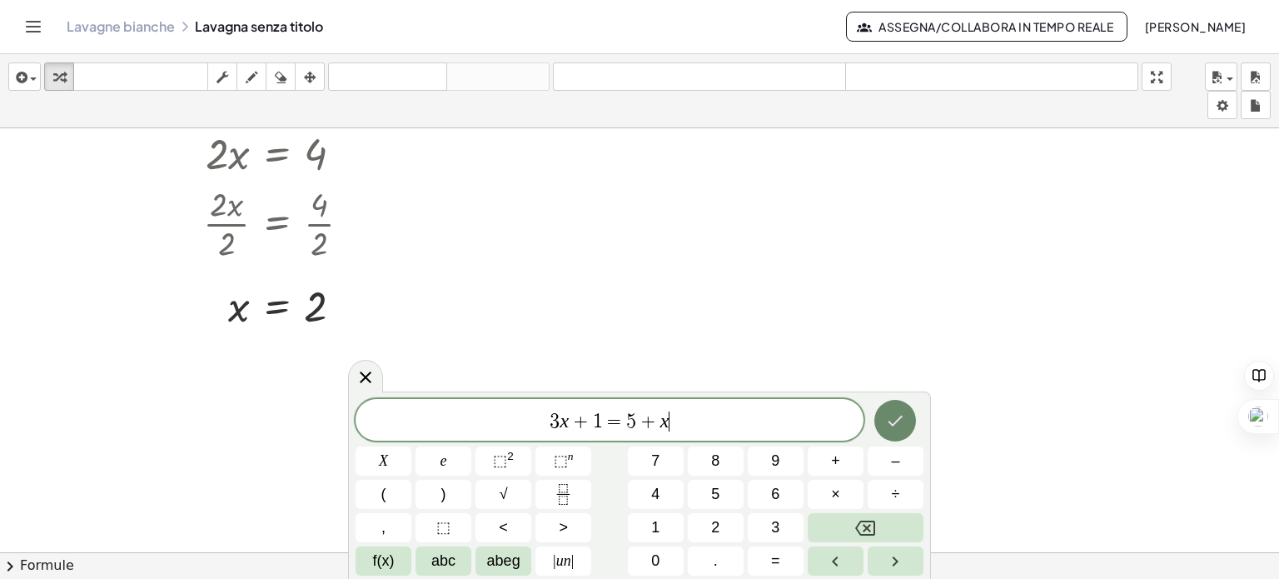
click at [894, 425] on icon "Fatto" at bounding box center [895, 420] width 15 height 11
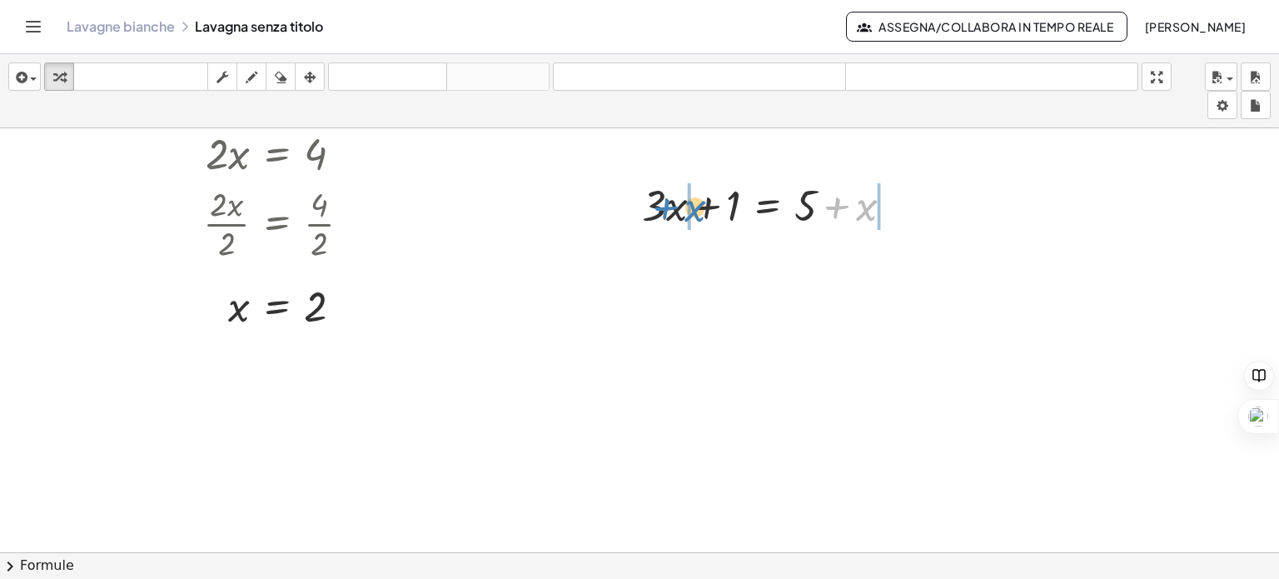
drag, startPoint x: 862, startPoint y: 207, endPoint x: 692, endPoint y: 208, distance: 170.7
click at [692, 208] on div at bounding box center [774, 204] width 281 height 57
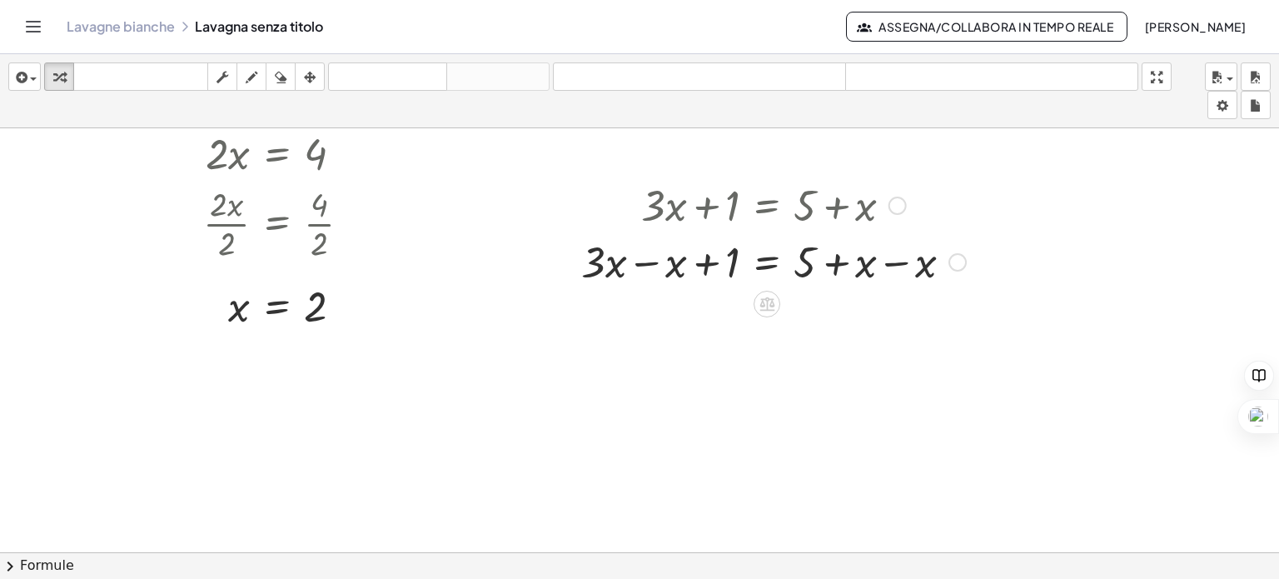
click at [892, 261] on div at bounding box center [773, 260] width 401 height 57
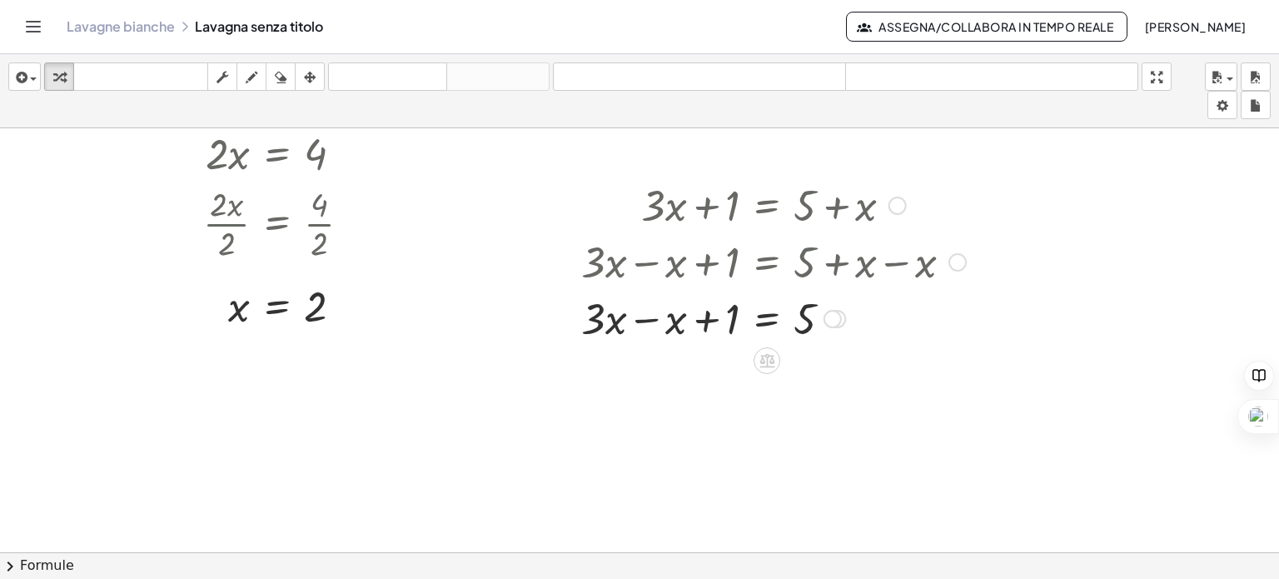
click at [645, 317] on div at bounding box center [773, 317] width 401 height 57
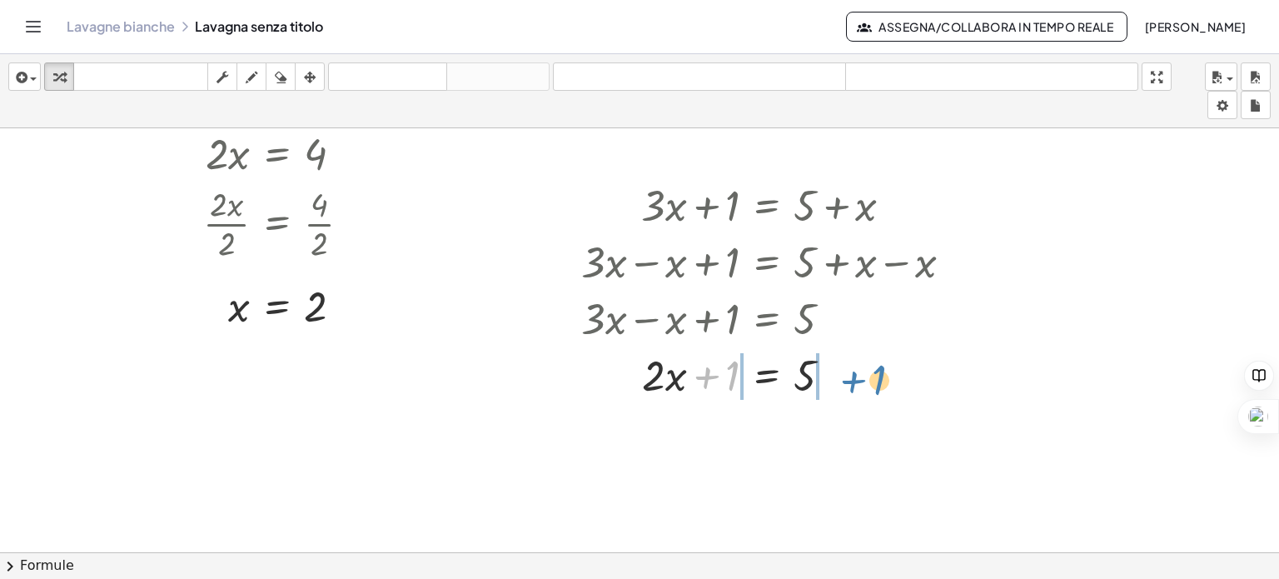
drag, startPoint x: 733, startPoint y: 374, endPoint x: 879, endPoint y: 371, distance: 146.5
click at [879, 371] on div at bounding box center [773, 373] width 401 height 57
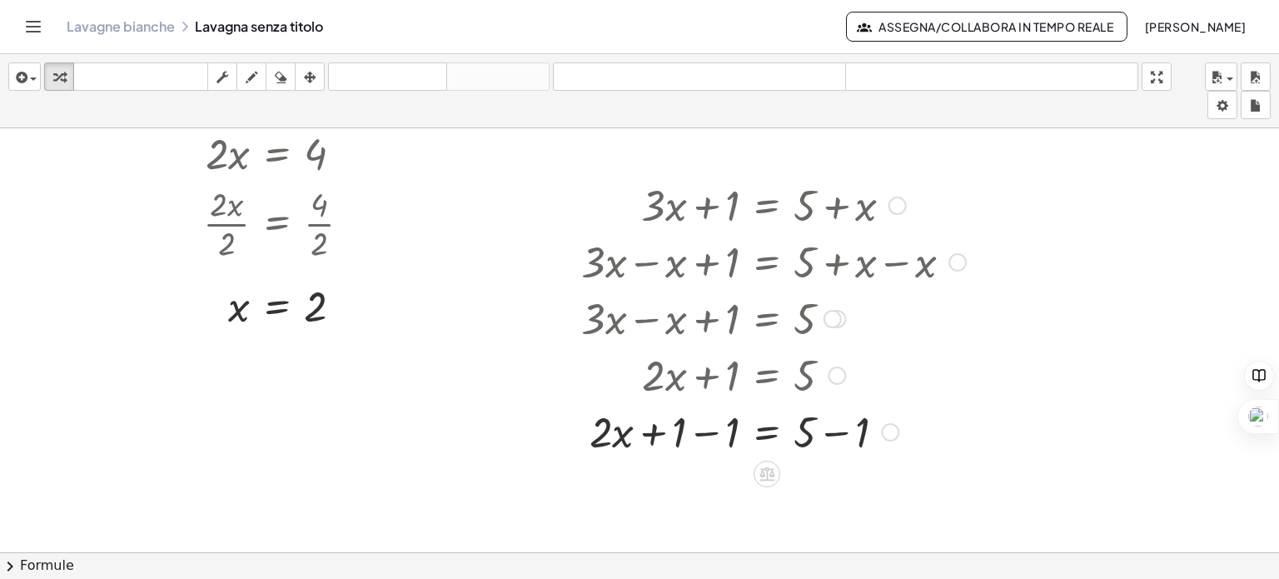
click at [705, 428] on div at bounding box center [773, 430] width 401 height 57
click at [847, 491] on div at bounding box center [773, 487] width 401 height 57
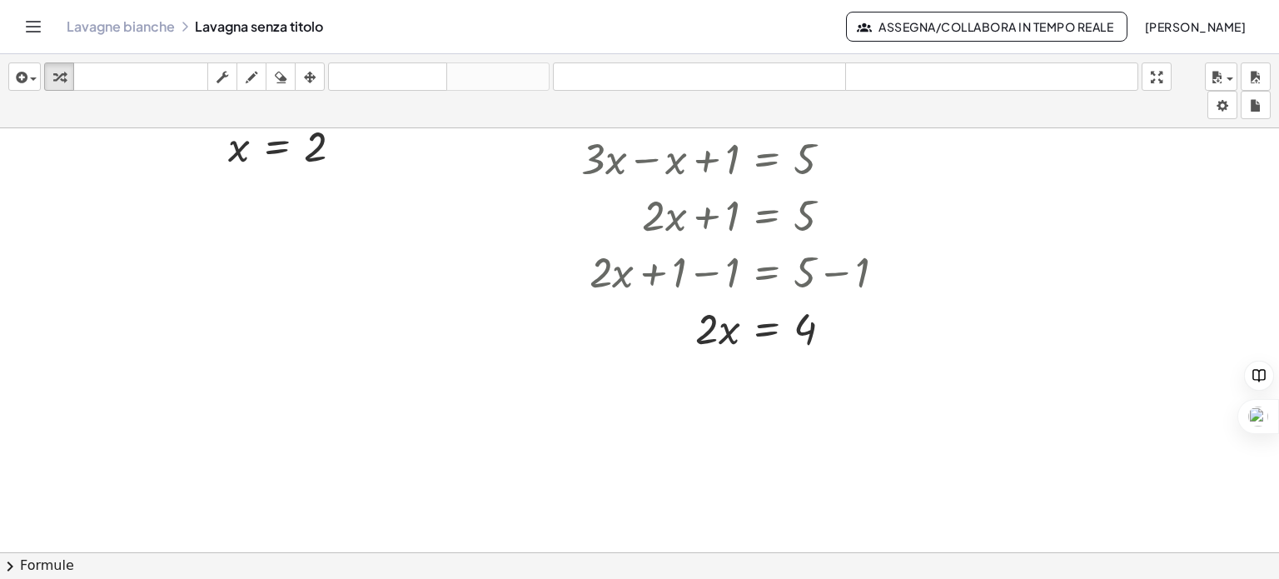
scroll to position [614, 0]
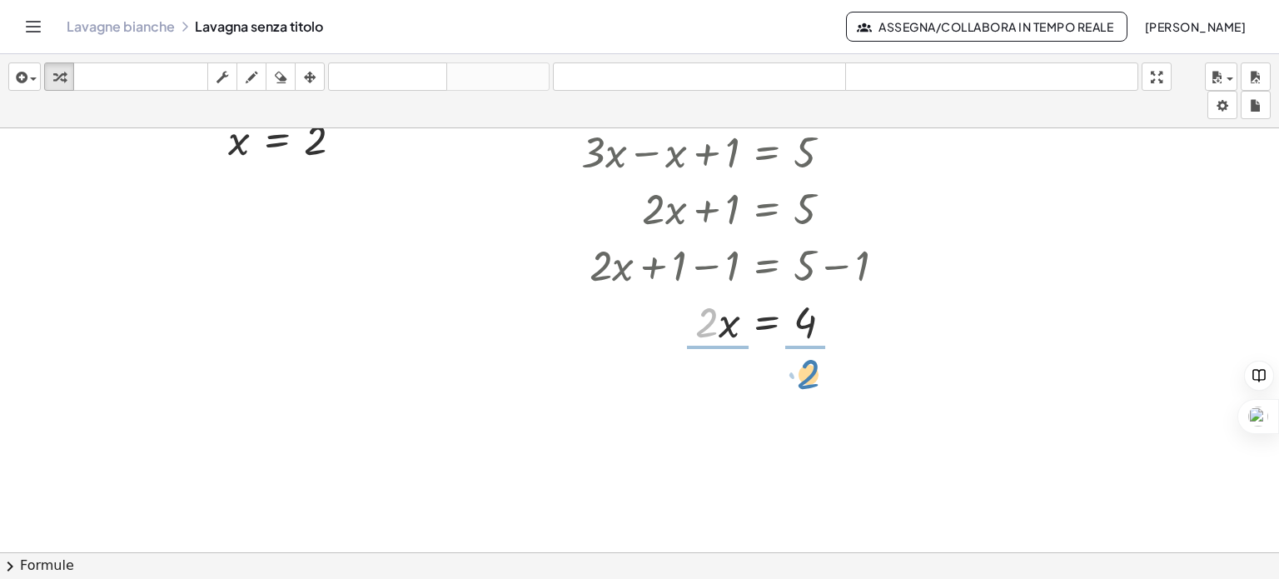
drag, startPoint x: 708, startPoint y: 326, endPoint x: 808, endPoint y: 379, distance: 113.6
click at [716, 390] on div at bounding box center [773, 390] width 401 height 83
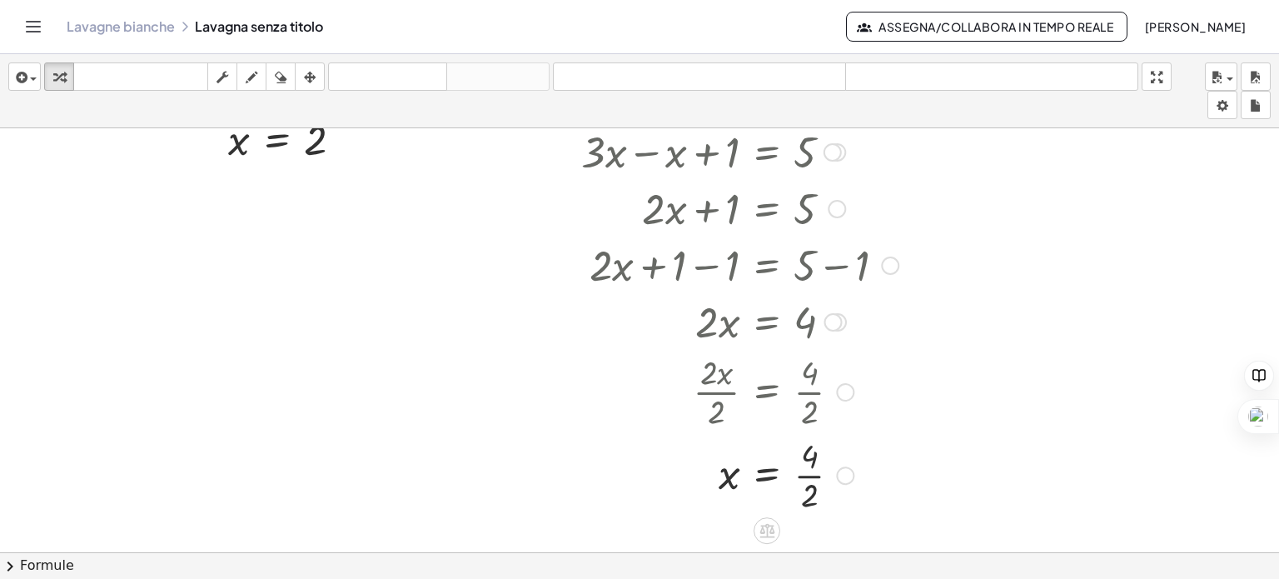
click at [806, 475] on div at bounding box center [773, 473] width 401 height 83
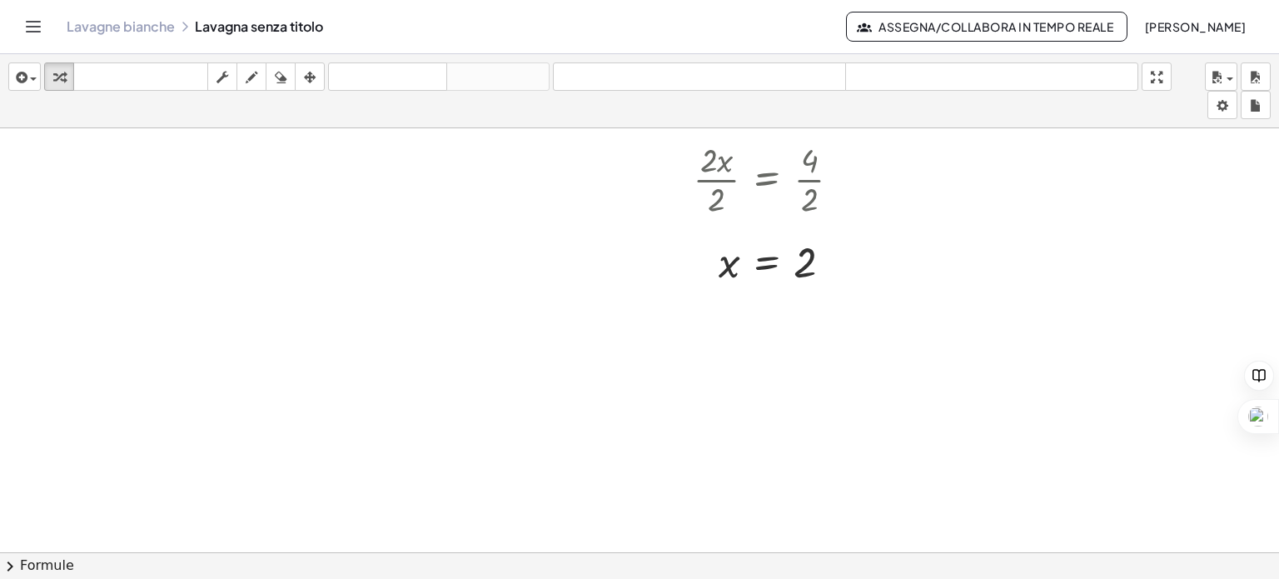
scroll to position [849, 0]
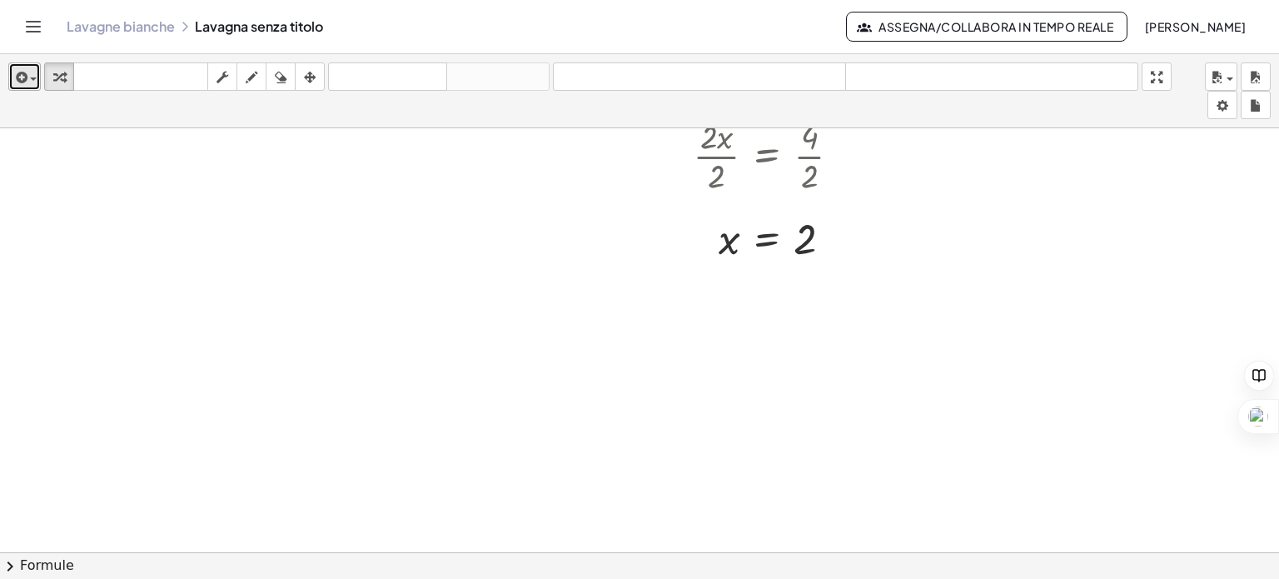
click at [29, 84] on span "button" at bounding box center [28, 79] width 3 height 12
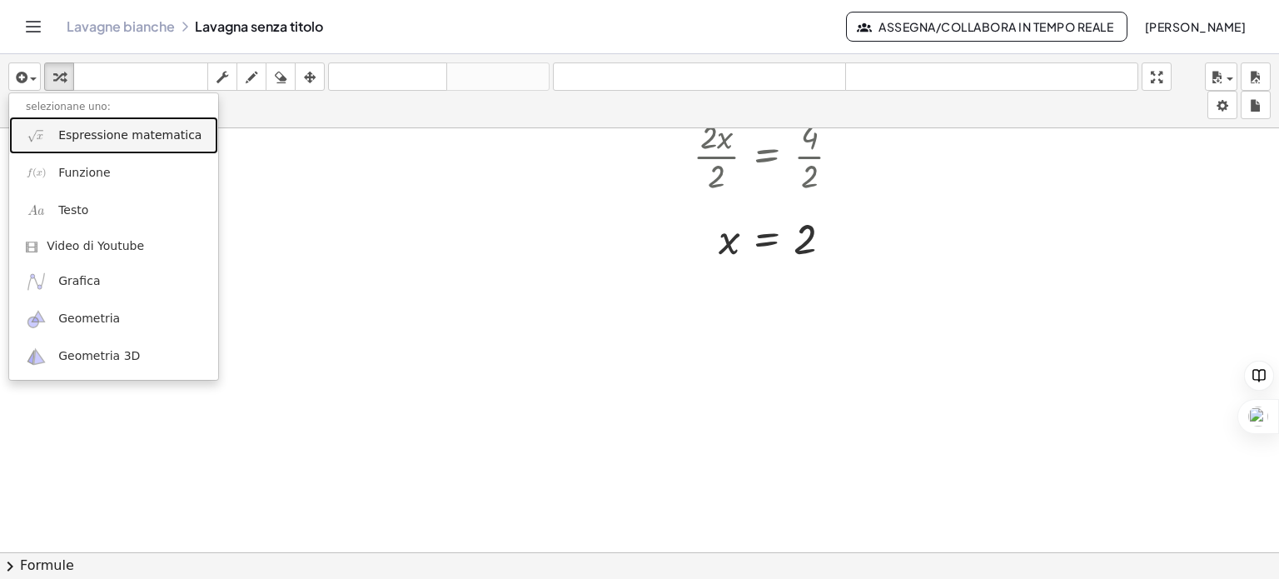
click at [67, 136] on font "Espressione matematica" at bounding box center [129, 134] width 143 height 13
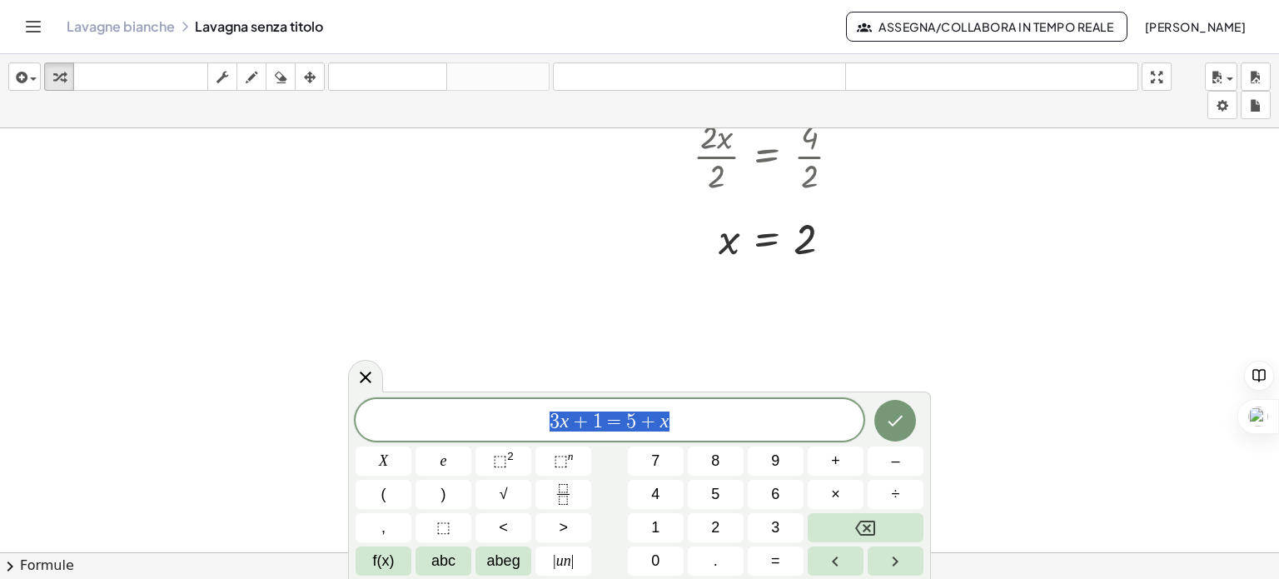
drag, startPoint x: 672, startPoint y: 425, endPoint x: 548, endPoint y: 411, distance: 124.8
click at [548, 411] on span "3 x + 1 = 5 + x" at bounding box center [609, 421] width 508 height 23
click at [895, 428] on icon "Fatto" at bounding box center [895, 420] width 20 height 20
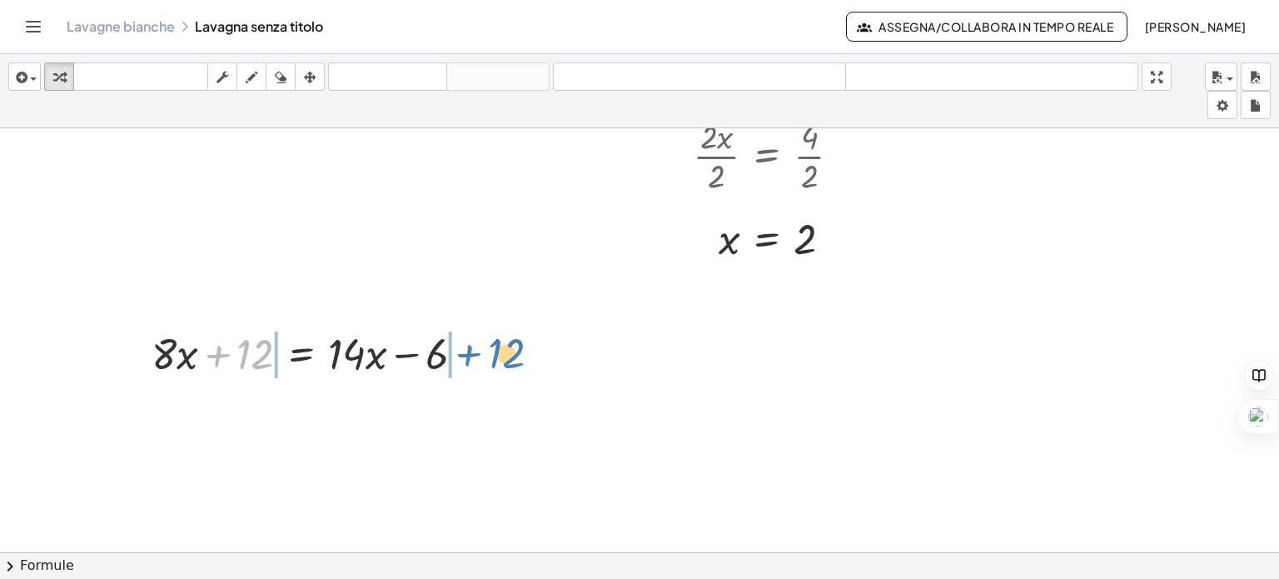
drag, startPoint x: 255, startPoint y: 347, endPoint x: 504, endPoint y: 344, distance: 249.8
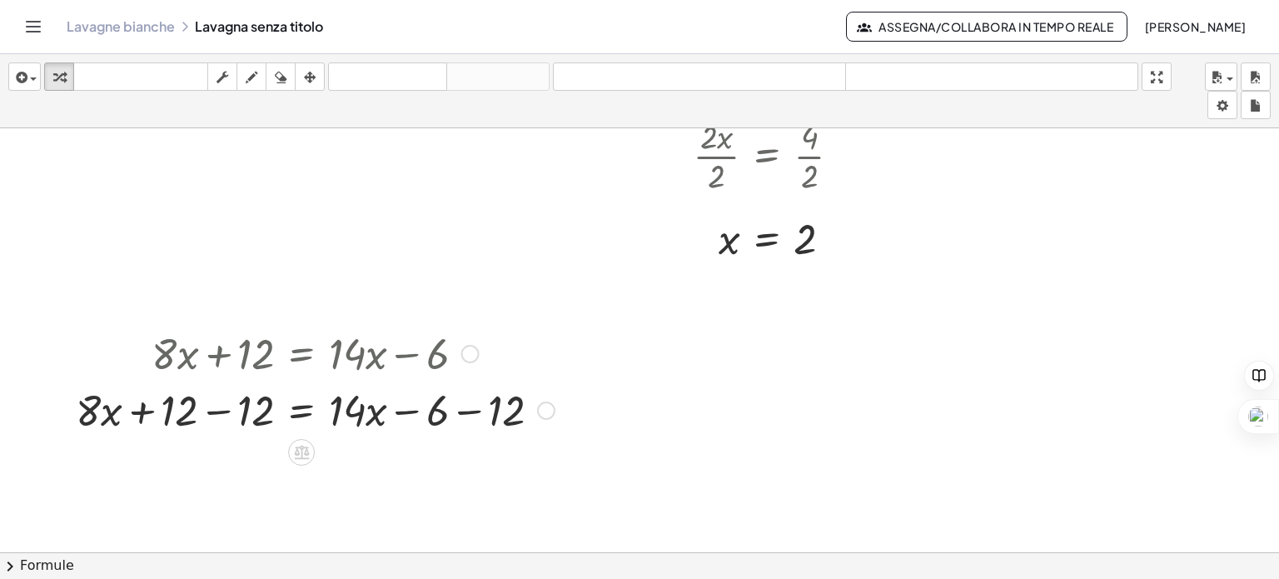
click at [211, 407] on div at bounding box center [314, 408] width 495 height 57
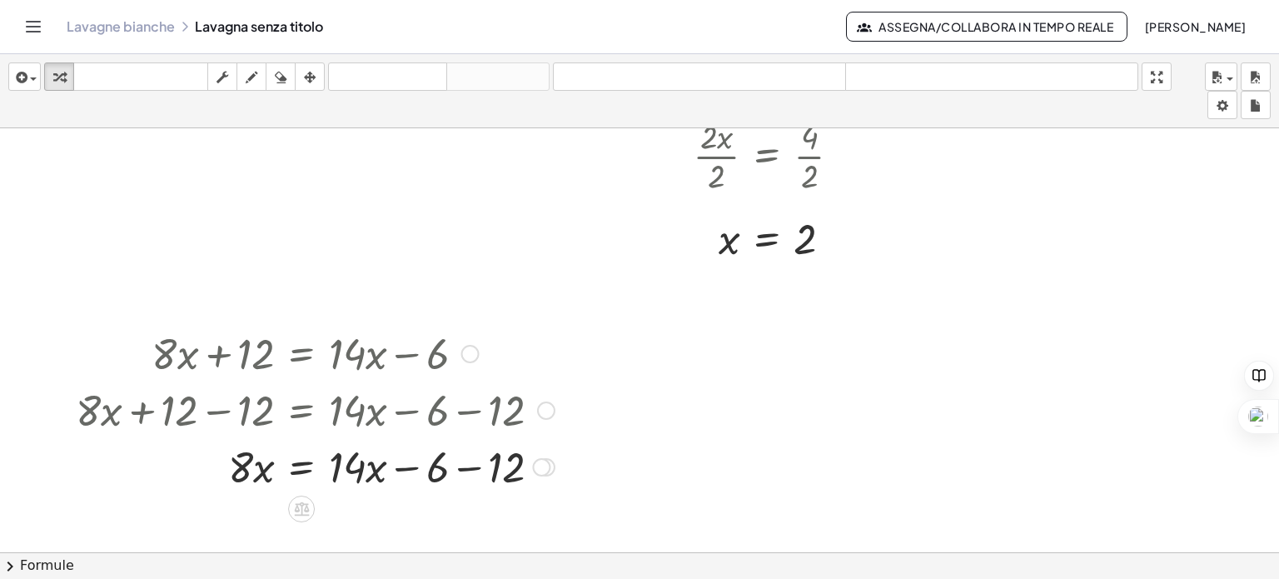
click at [473, 474] on div at bounding box center [314, 465] width 495 height 57
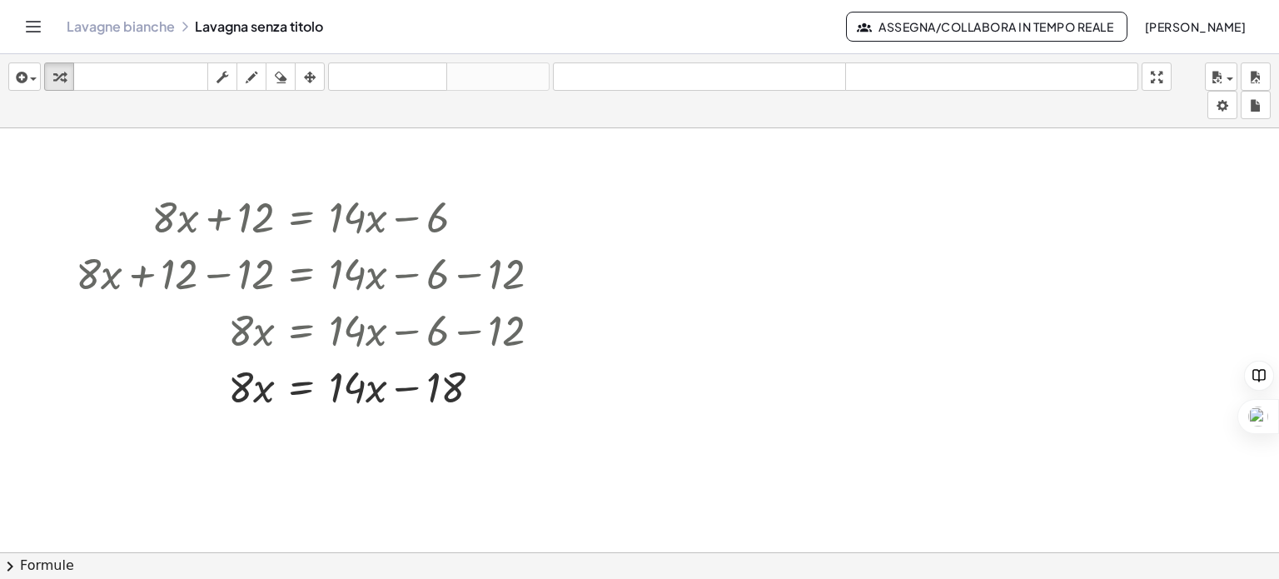
scroll to position [1016, 0]
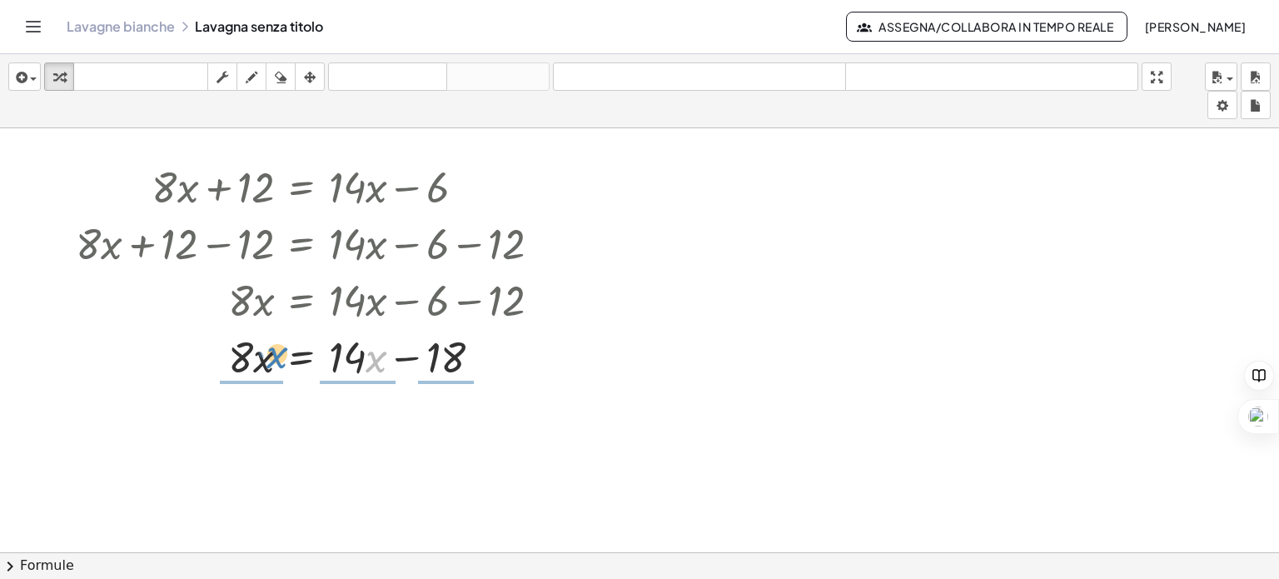
drag, startPoint x: 367, startPoint y: 358, endPoint x: 268, endPoint y: 354, distance: 99.2
click at [268, 354] on div at bounding box center [314, 355] width 495 height 57
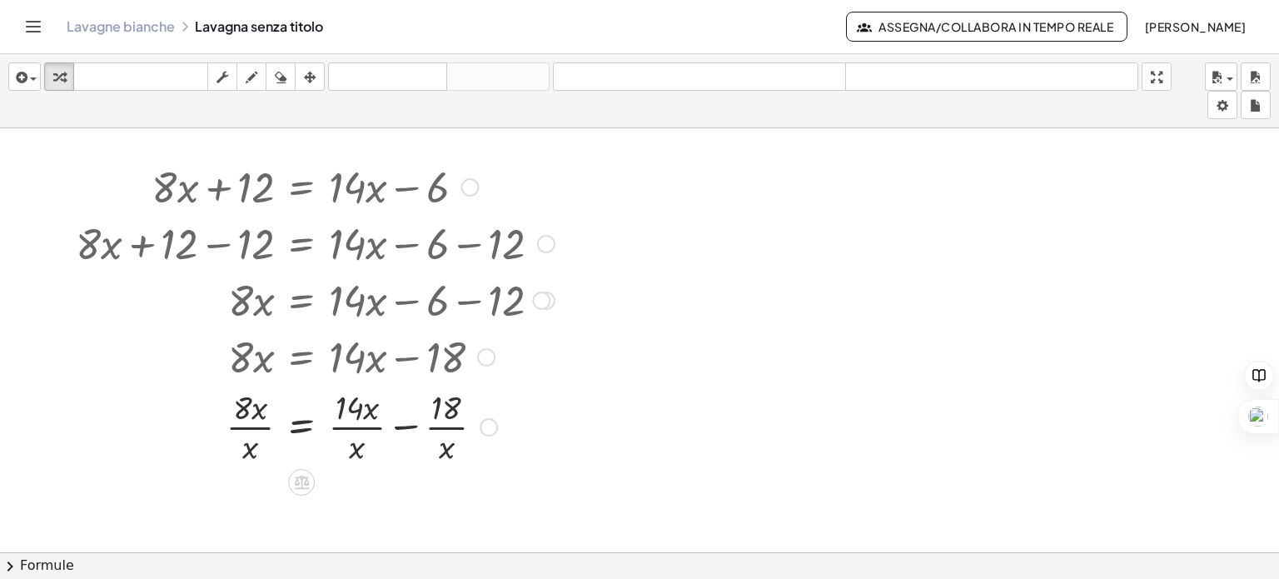
click at [248, 425] on div at bounding box center [314, 425] width 495 height 83
click at [345, 432] on div at bounding box center [314, 425] width 495 height 83
click at [441, 424] on div at bounding box center [314, 425] width 495 height 83
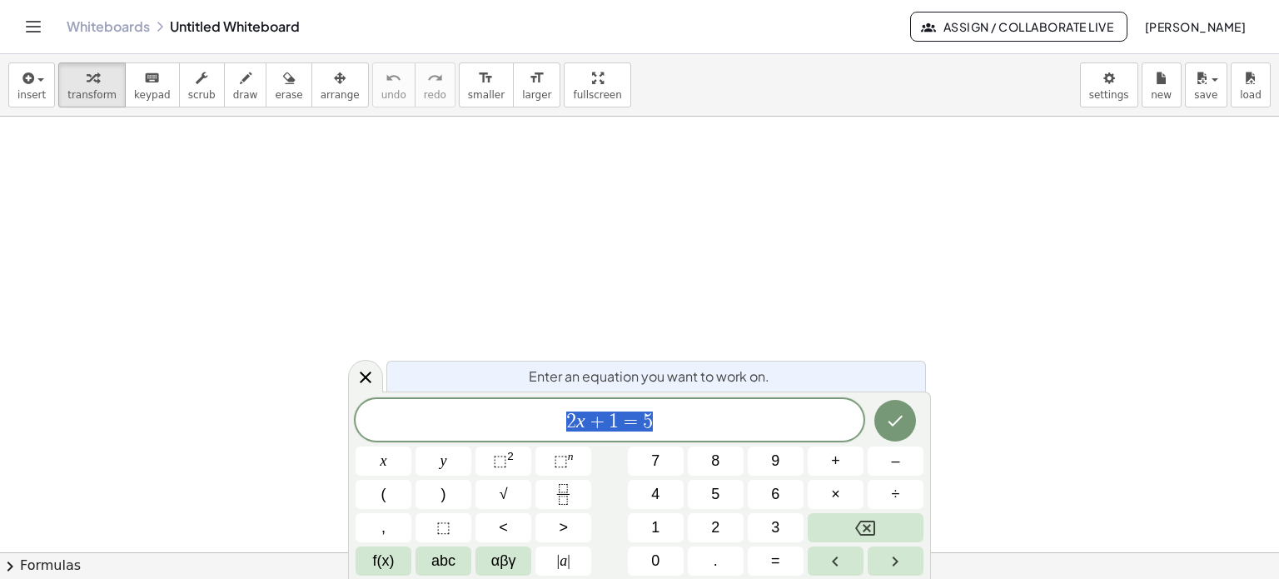
click at [699, 425] on span "2 x + 1 = 5" at bounding box center [609, 421] width 508 height 23
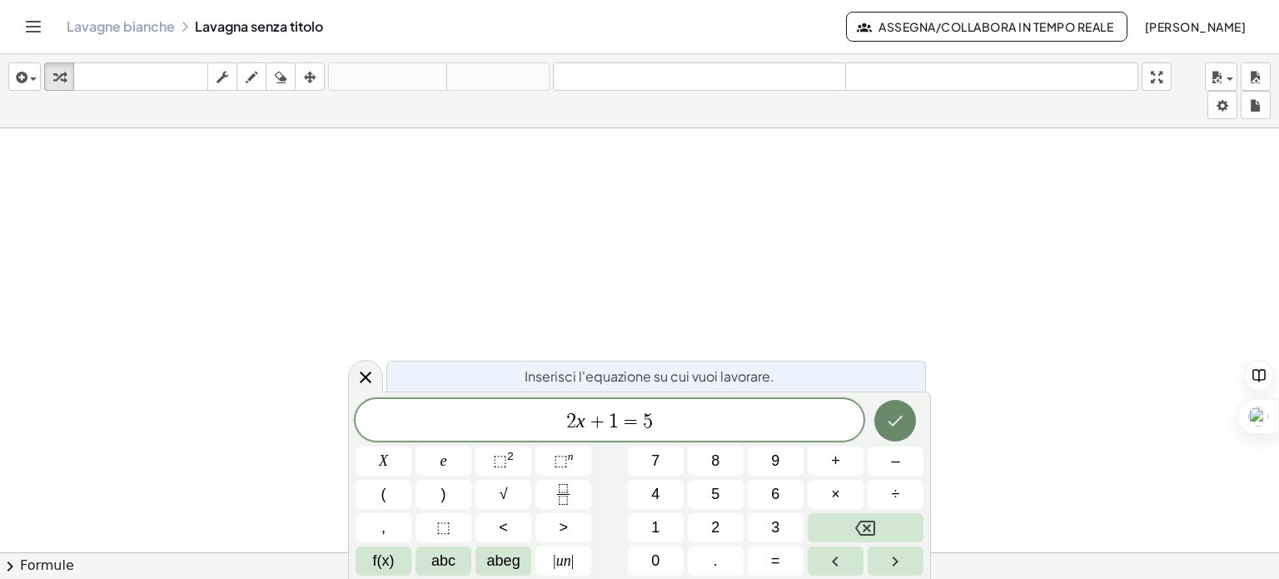
click at [897, 420] on icon "Fatto" at bounding box center [895, 420] width 15 height 11
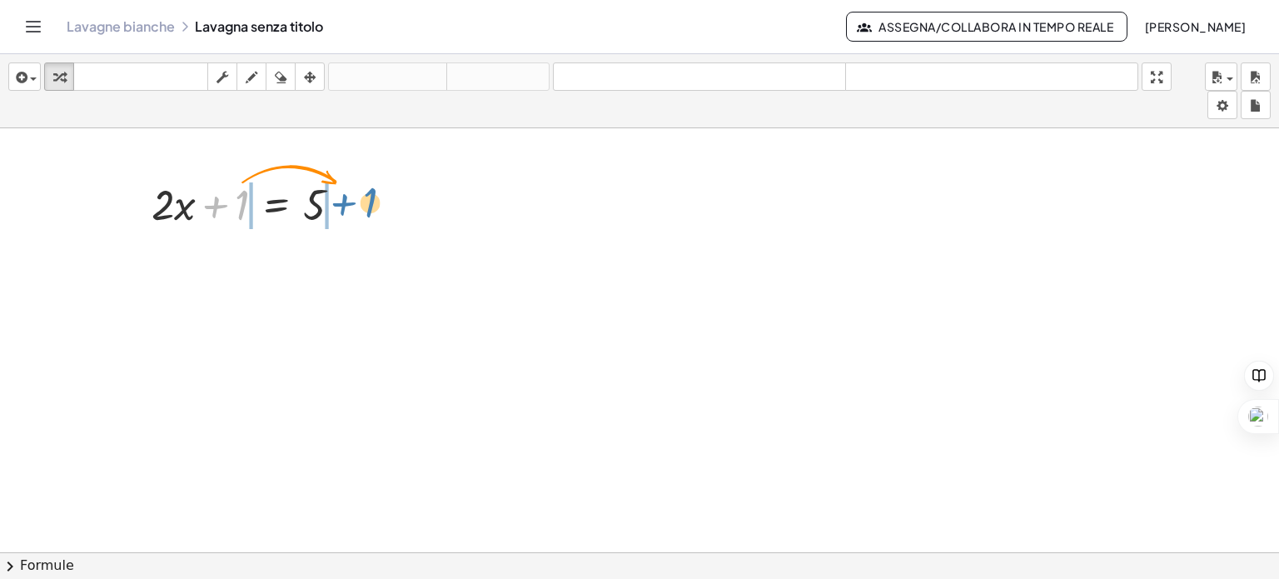
drag, startPoint x: 240, startPoint y: 201, endPoint x: 368, endPoint y: 199, distance: 128.2
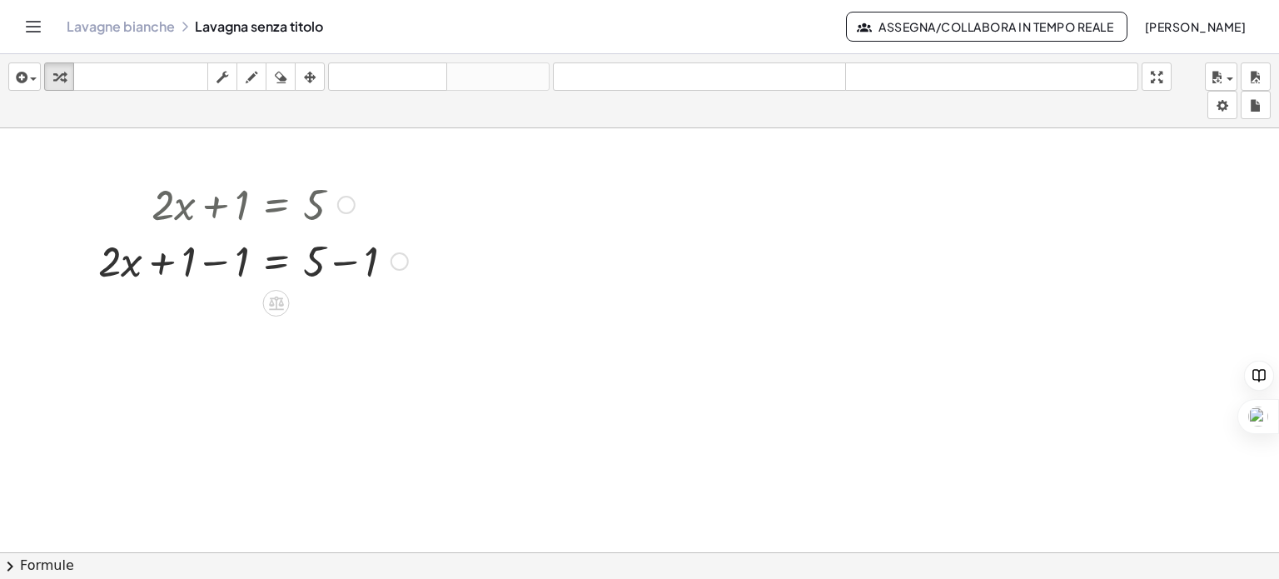
click at [210, 263] on div at bounding box center [253, 259] width 326 height 57
click at [346, 316] on div at bounding box center [253, 316] width 326 height 57
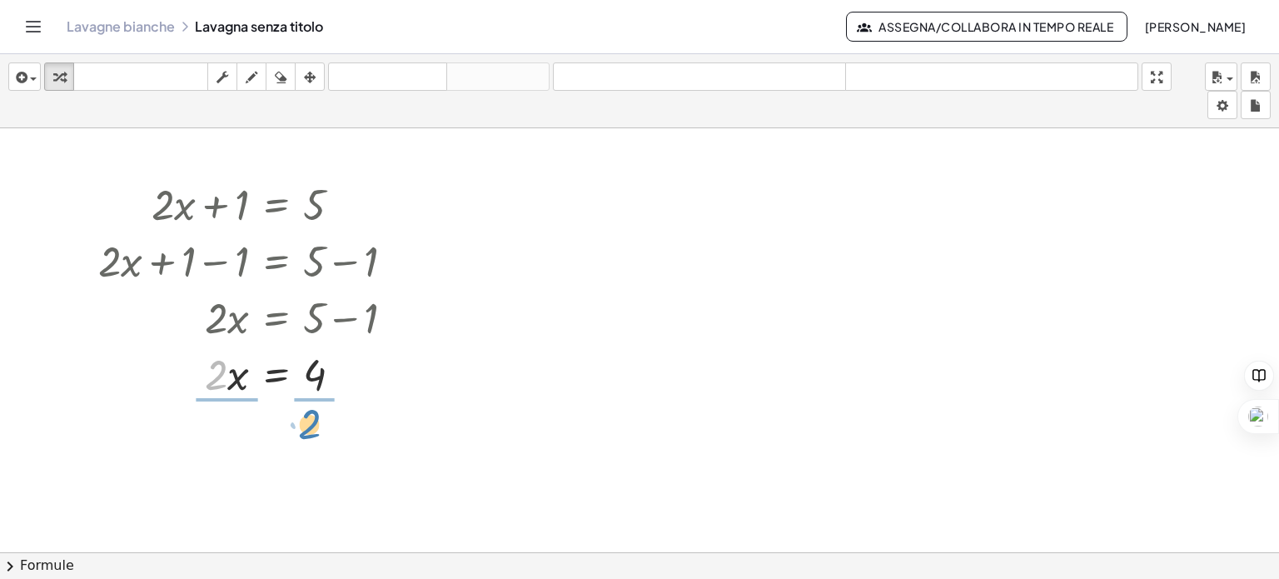
drag, startPoint x: 211, startPoint y: 375, endPoint x: 303, endPoint y: 425, distance: 105.0
click at [216, 442] on div at bounding box center [253, 442] width 326 height 83
click at [325, 446] on div at bounding box center [253, 442] width 326 height 83
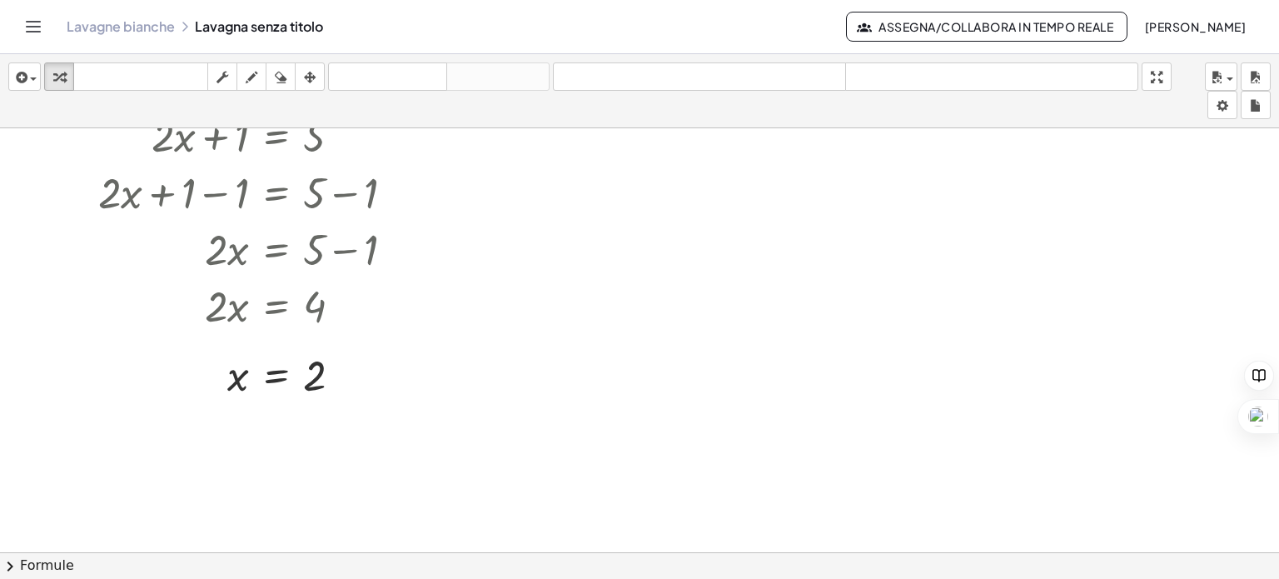
scroll to position [250, 0]
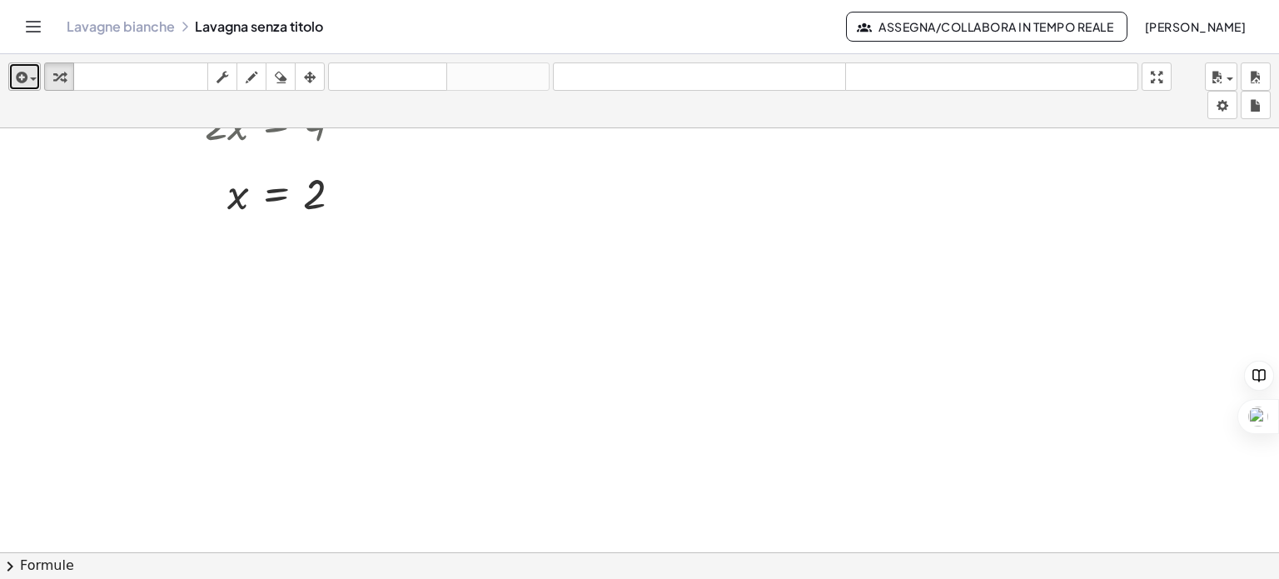
click at [24, 75] on icon "button" at bounding box center [19, 77] width 15 height 20
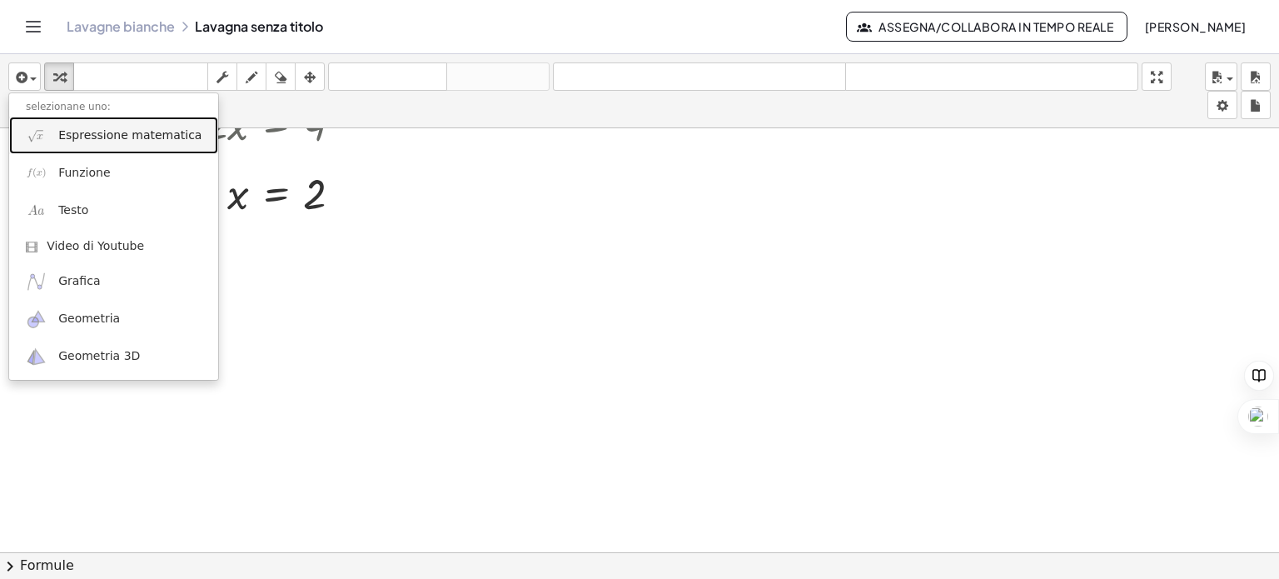
click at [64, 137] on font "Espressione matematica" at bounding box center [129, 134] width 143 height 13
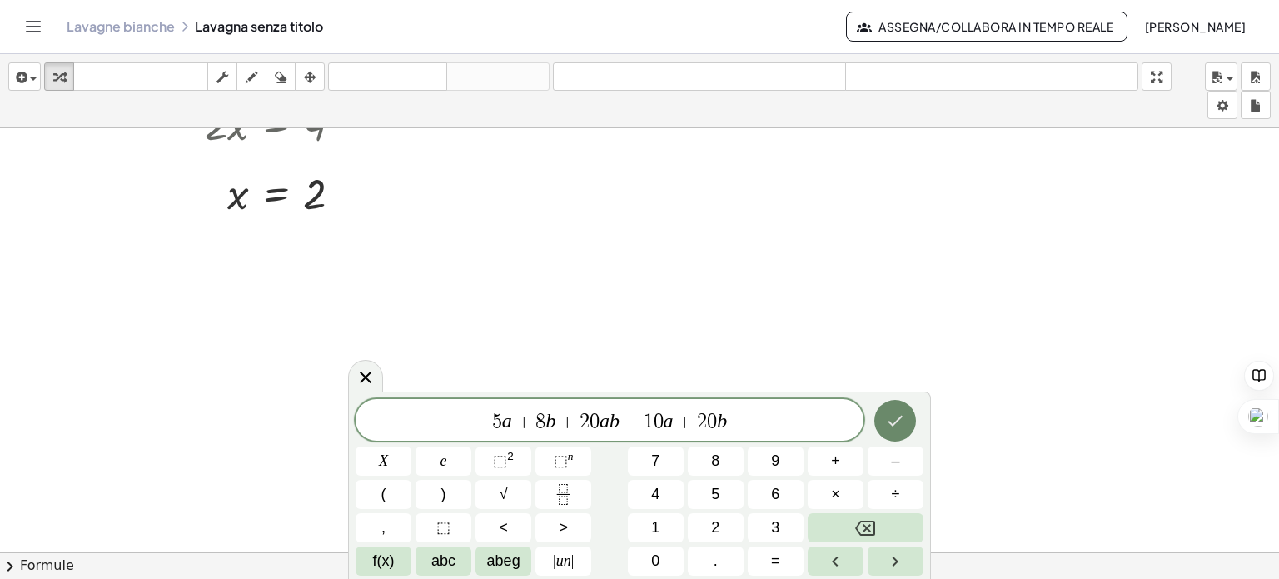
click at [902, 424] on icon "Fatto" at bounding box center [895, 420] width 20 height 20
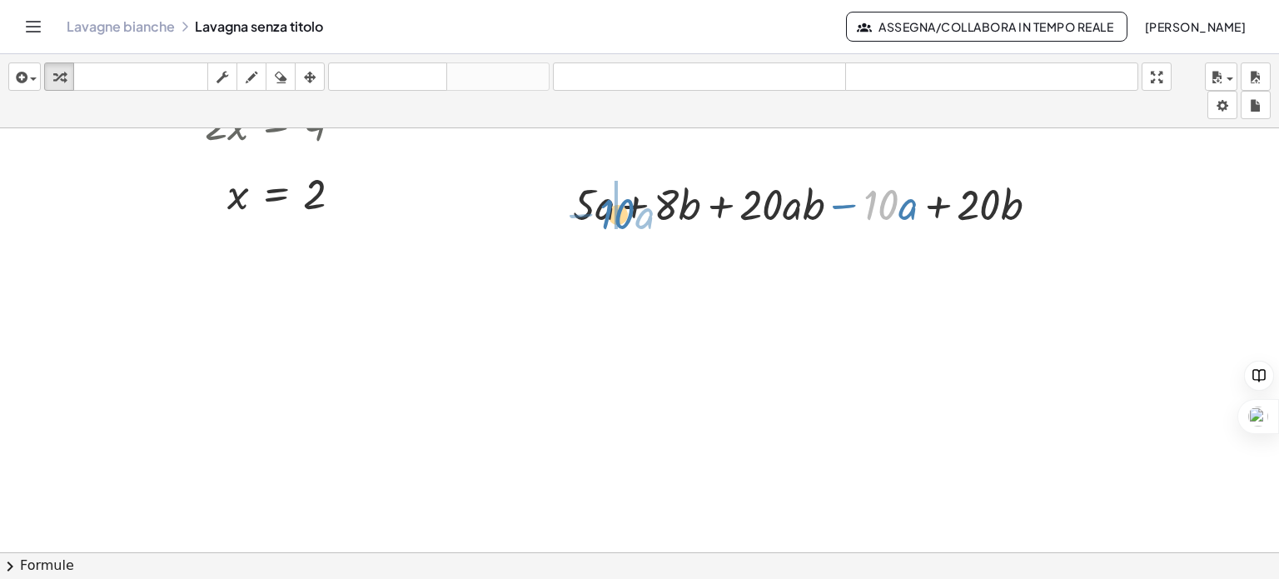
drag, startPoint x: 896, startPoint y: 206, endPoint x: 633, endPoint y: 216, distance: 263.2
click at [633, 216] on div at bounding box center [811, 203] width 495 height 57
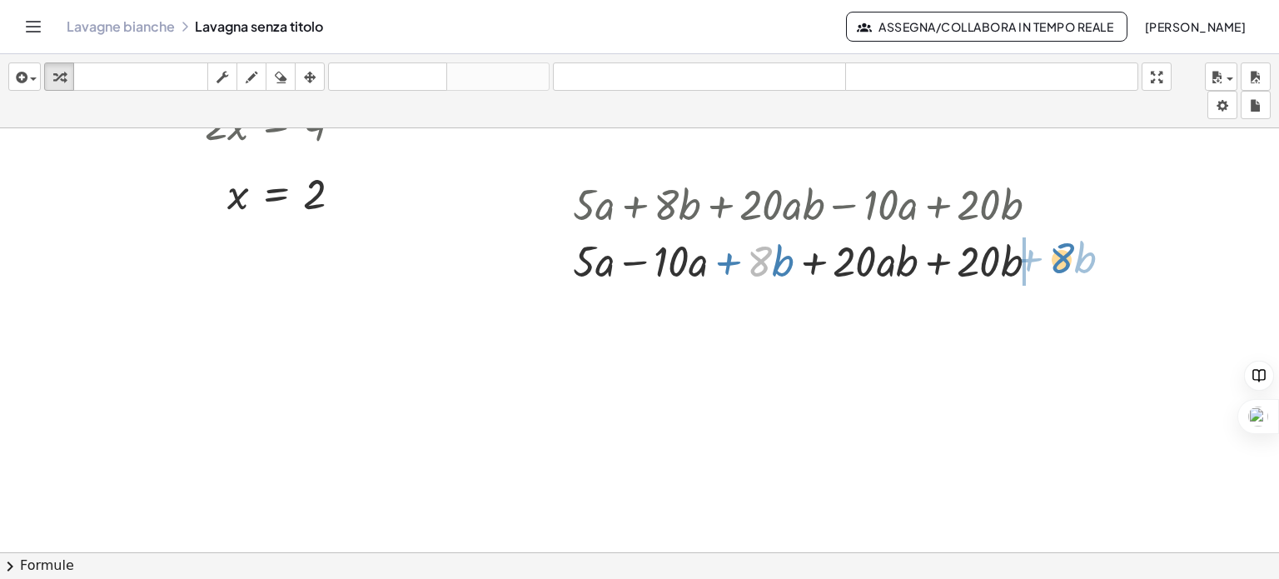
drag, startPoint x: 763, startPoint y: 266, endPoint x: 1065, endPoint y: 262, distance: 302.2
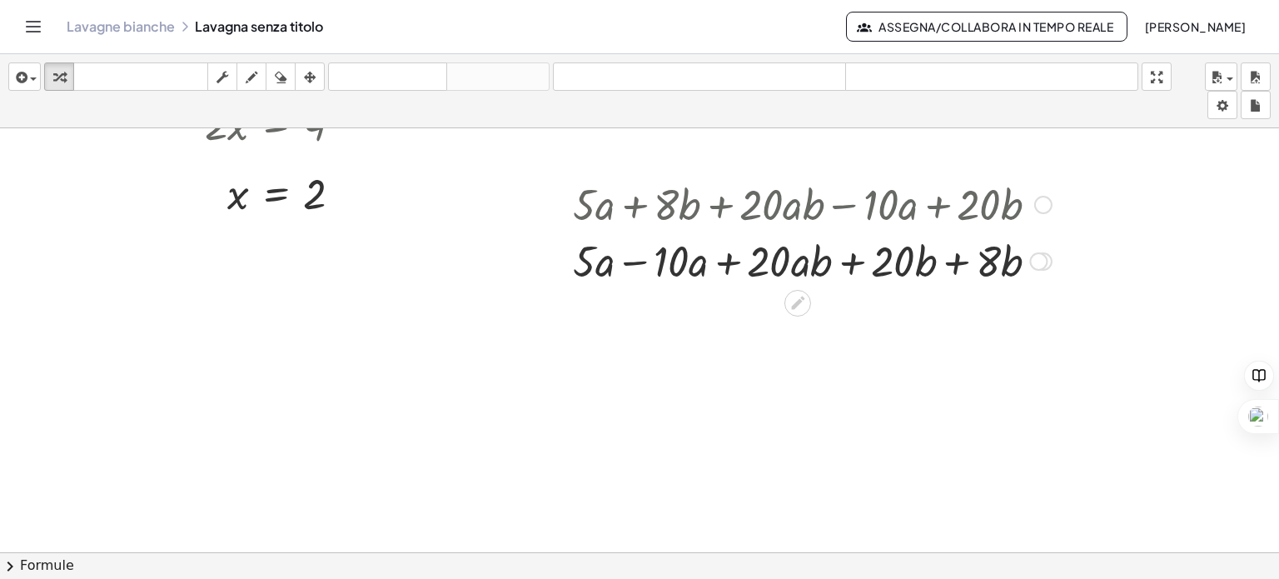
click at [633, 262] on div at bounding box center [811, 259] width 495 height 57
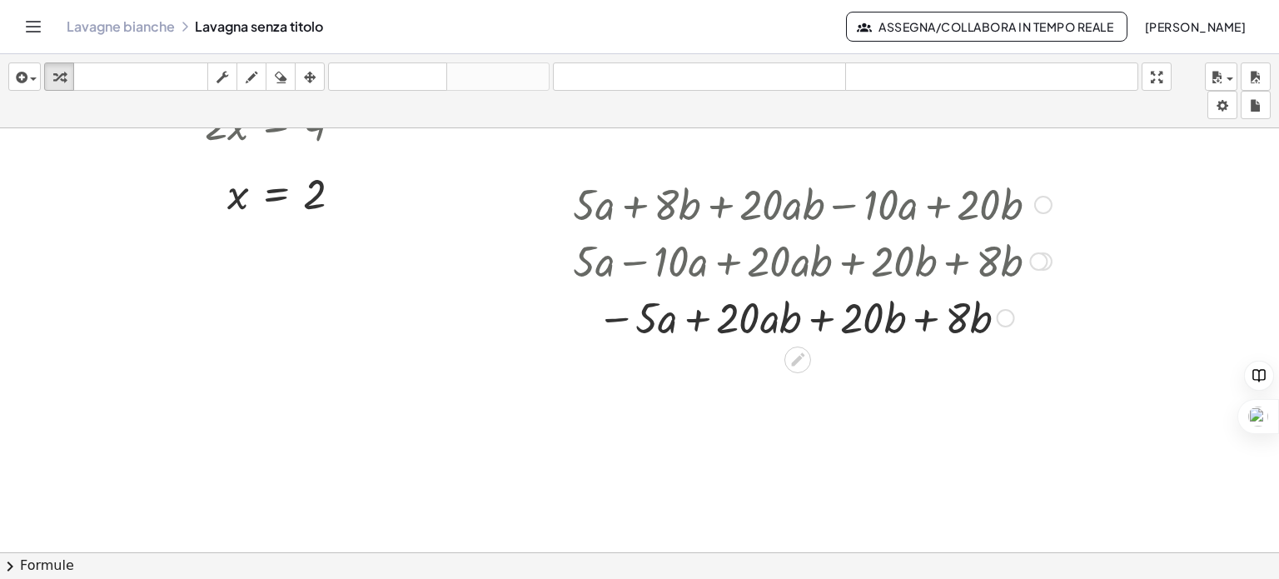
drag, startPoint x: 924, startPoint y: 315, endPoint x: 930, endPoint y: 345, distance: 31.3
click at [924, 316] on div at bounding box center [811, 316] width 495 height 57
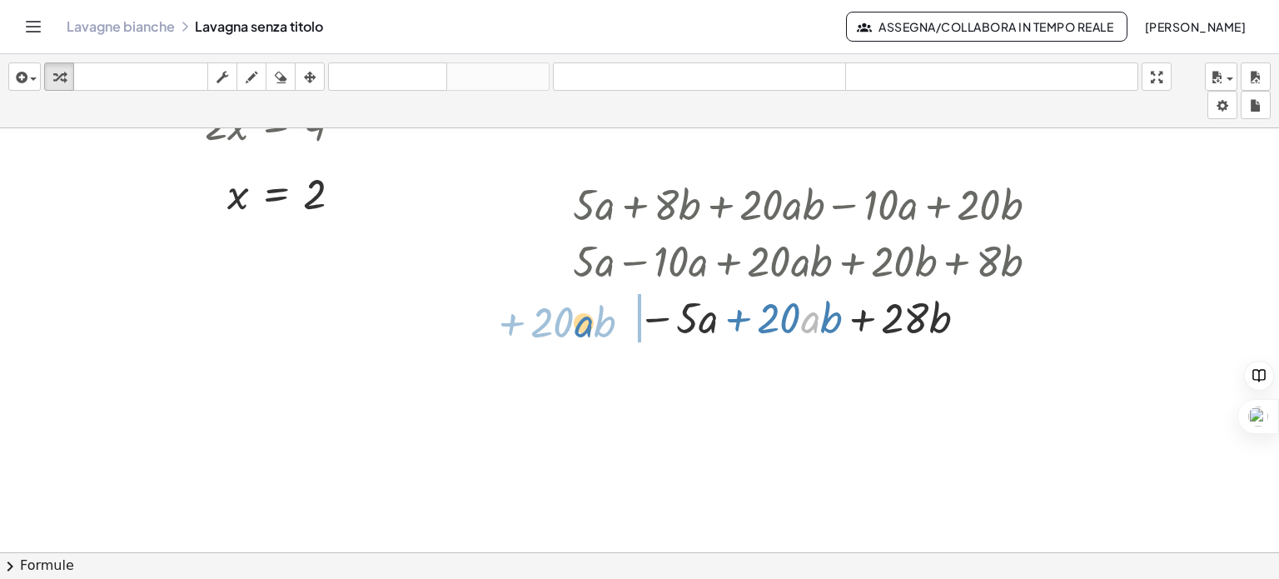
drag, startPoint x: 806, startPoint y: 323, endPoint x: 585, endPoint y: 331, distance: 220.8
click at [579, 327] on div at bounding box center [811, 316] width 495 height 57
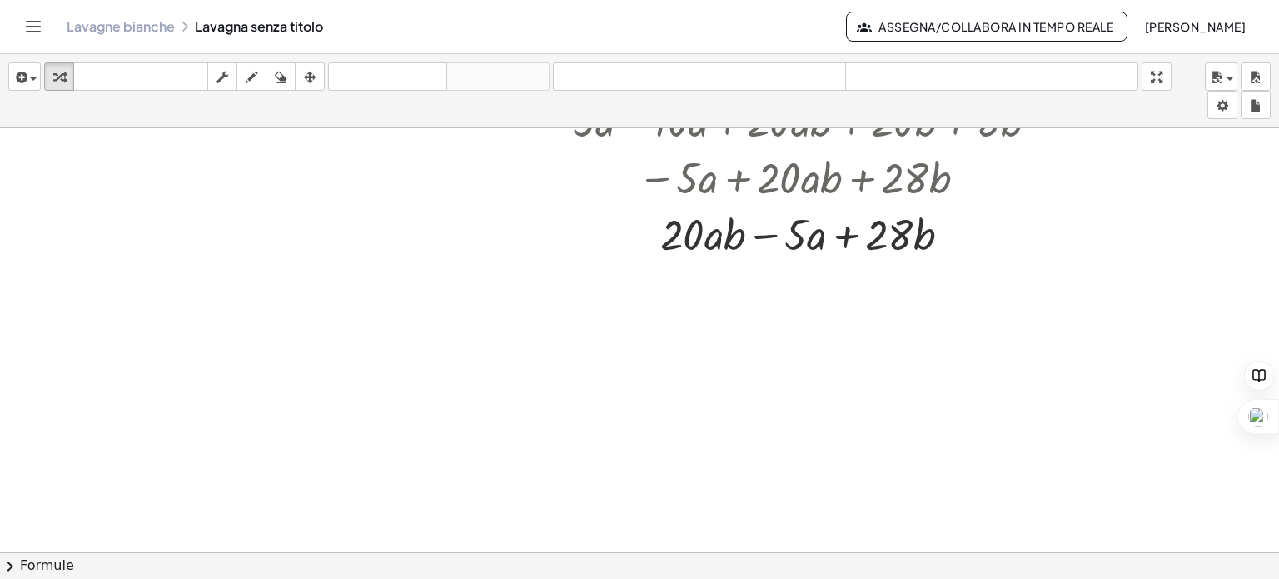
scroll to position [416, 0]
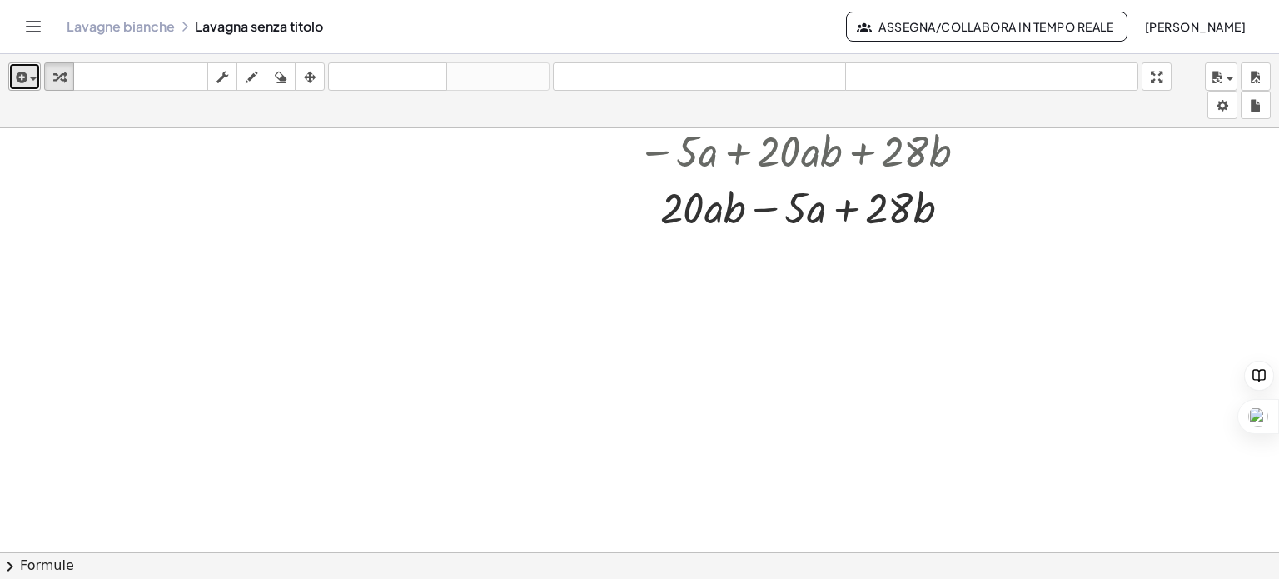
click at [23, 75] on icon "button" at bounding box center [19, 77] width 15 height 20
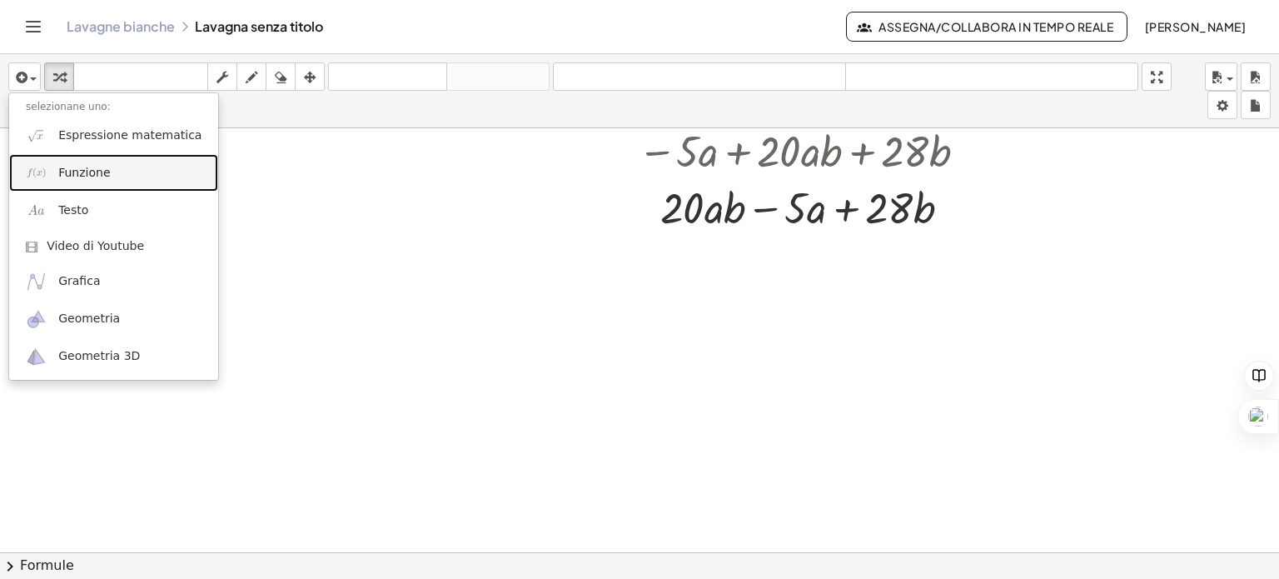
click at [81, 170] on font "Funzione" at bounding box center [84, 172] width 52 height 13
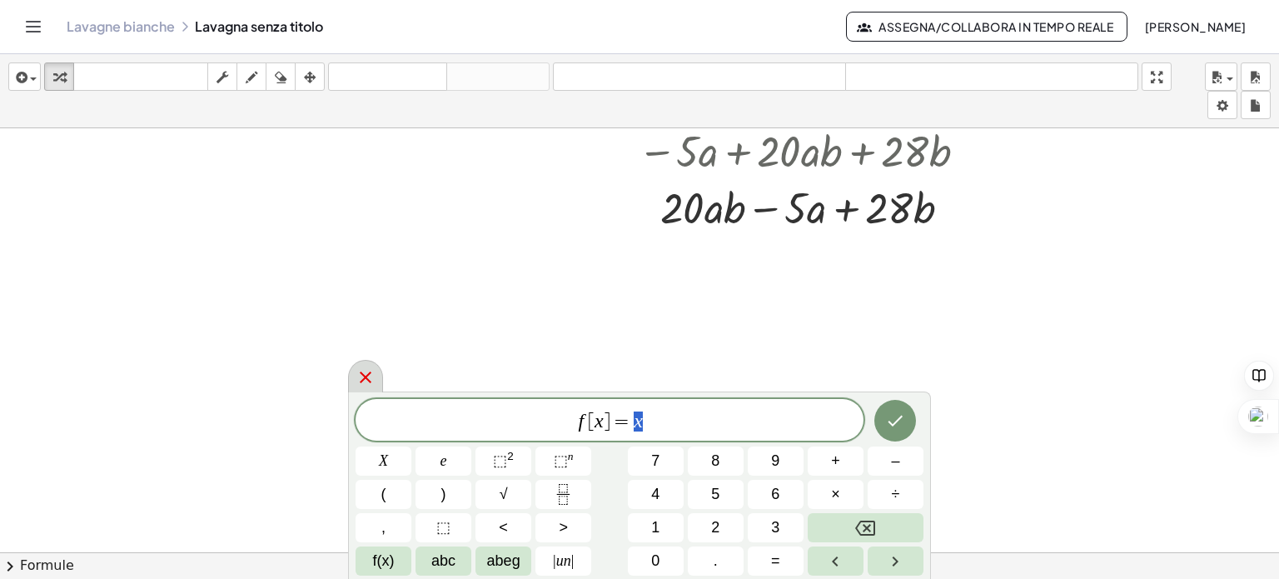
click at [367, 379] on icon at bounding box center [366, 377] width 12 height 12
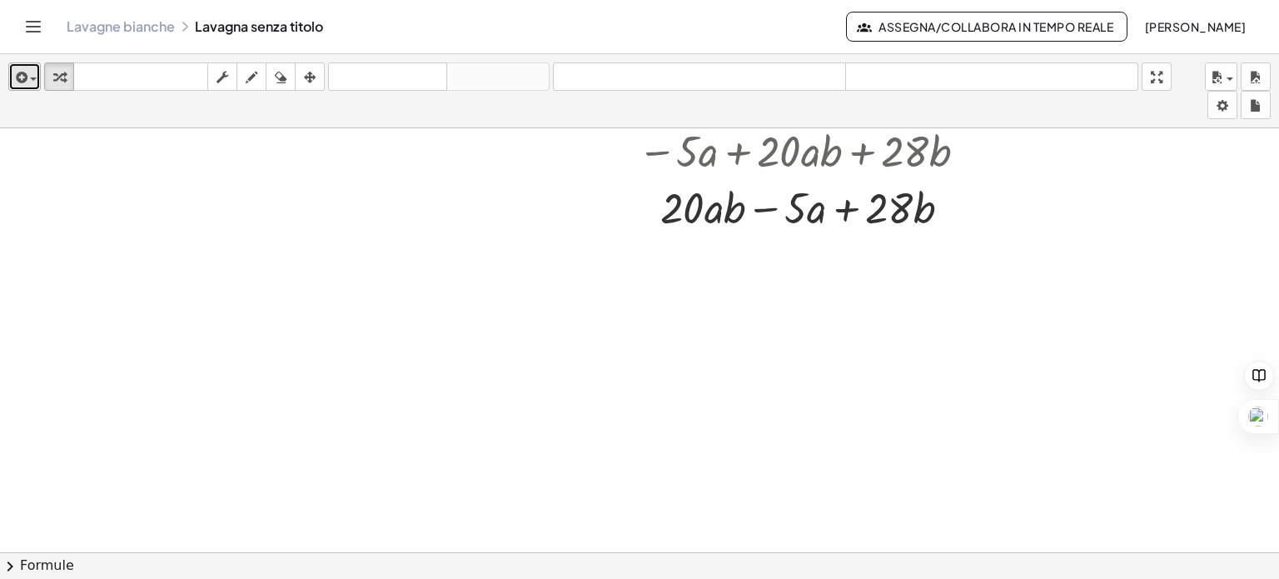
click at [32, 83] on div "button" at bounding box center [24, 77] width 24 height 20
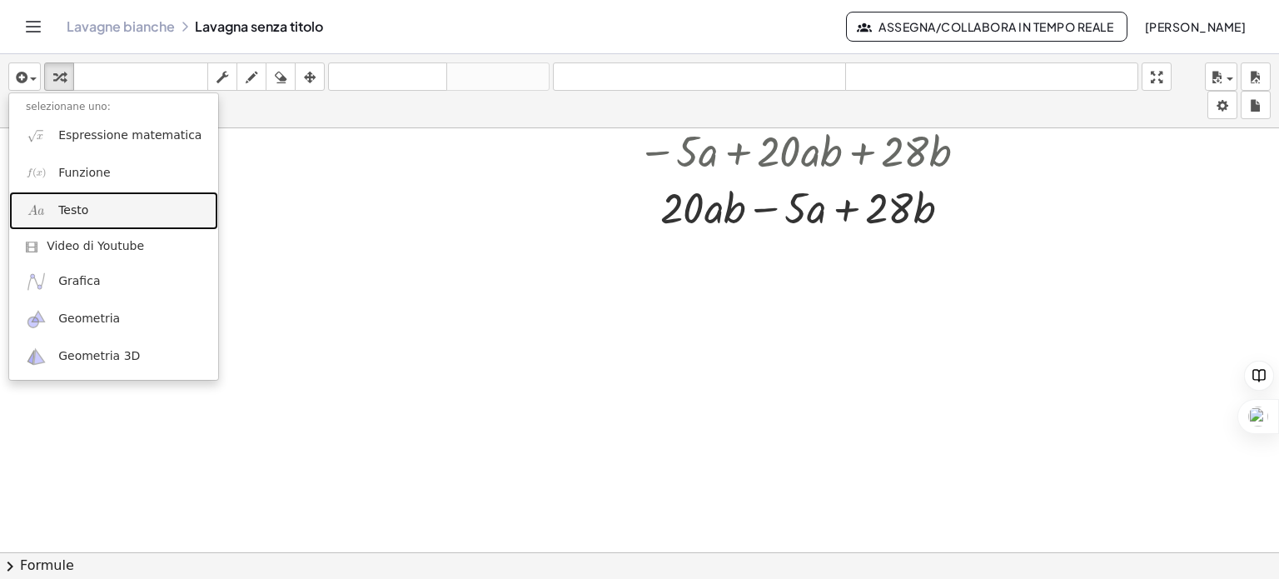
click at [70, 212] on font "Testo" at bounding box center [73, 209] width 30 height 13
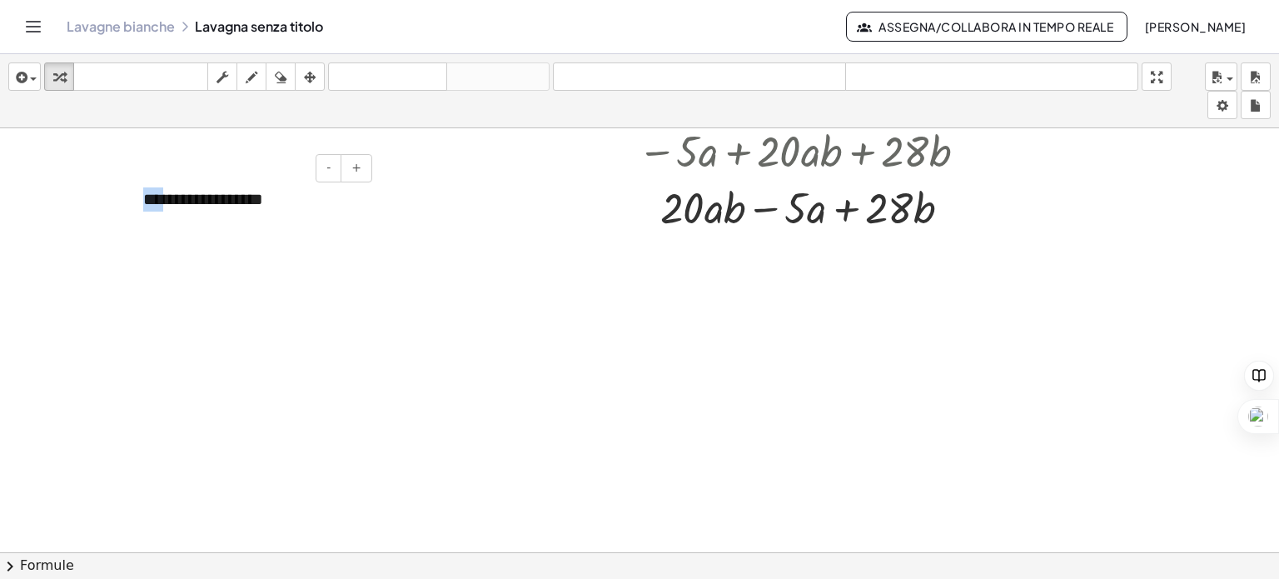
drag, startPoint x: 166, startPoint y: 199, endPoint x: 146, endPoint y: 201, distance: 20.9
click at [146, 200] on font "**********" at bounding box center [203, 199] width 120 height 17
click at [261, 202] on div "**********" at bounding box center [252, 199] width 250 height 57
click at [161, 202] on font "**********" at bounding box center [199, 199] width 113 height 17
click at [283, 200] on div "**********" at bounding box center [252, 199] width 250 height 57
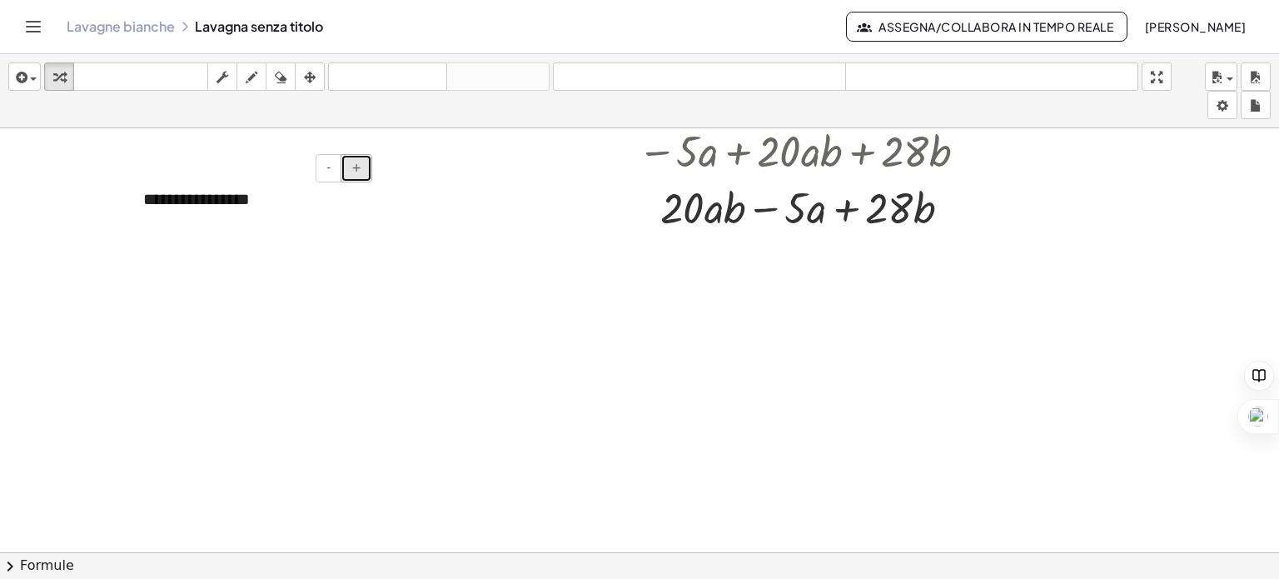
click at [352, 172] on button "+" at bounding box center [356, 168] width 32 height 28
click at [253, 206] on font "**********" at bounding box center [202, 200] width 118 height 18
click at [286, 198] on div "**********" at bounding box center [252, 200] width 250 height 59
click at [468, 282] on div at bounding box center [639, 202] width 1279 height 981
click at [202, 201] on font "**********" at bounding box center [217, 200] width 148 height 18
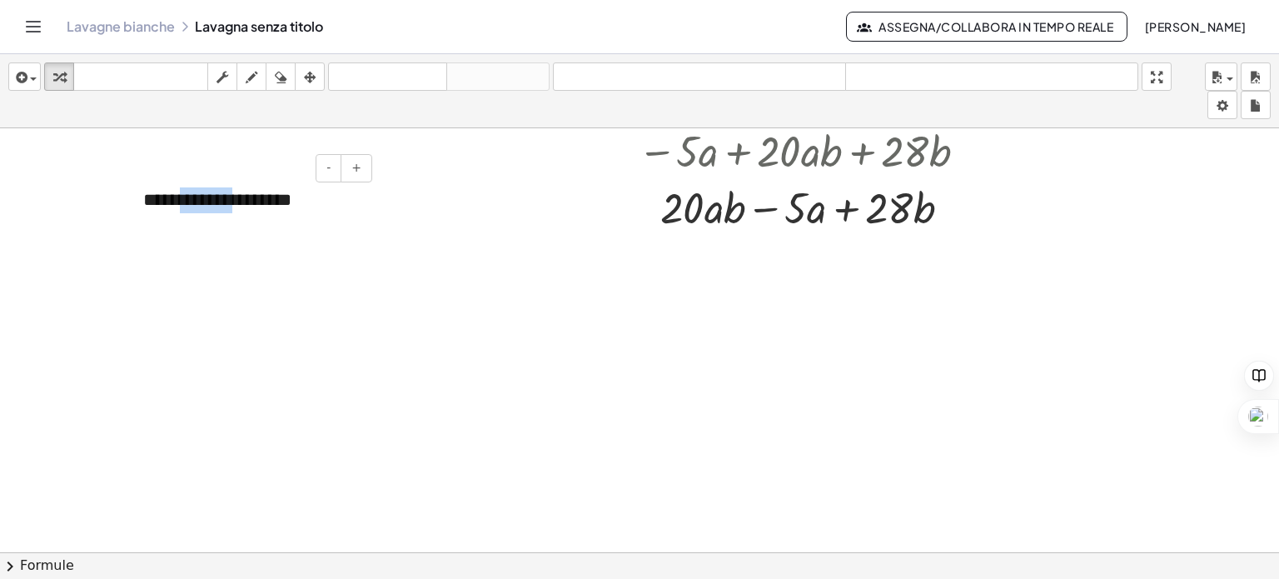
click at [202, 201] on font "**********" at bounding box center [217, 200] width 148 height 18
click at [202, 200] on font "**********" at bounding box center [217, 200] width 148 height 18
click at [702, 206] on div at bounding box center [811, 206] width 495 height 57
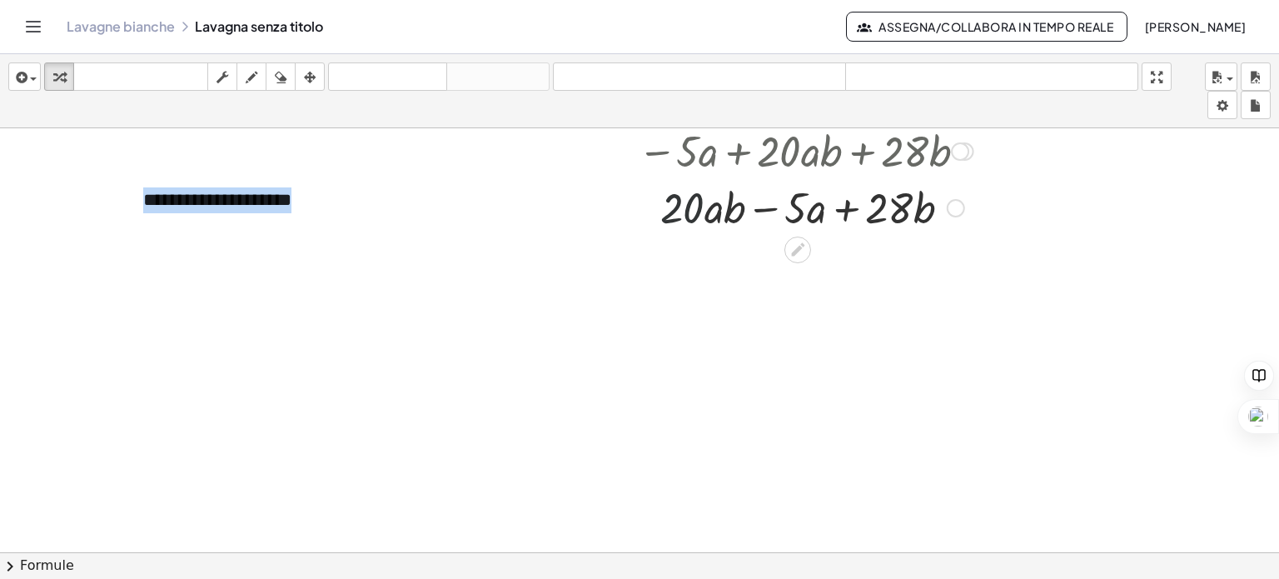
click at [702, 206] on div at bounding box center [811, 206] width 495 height 57
click at [799, 246] on icon at bounding box center [797, 249] width 13 height 13
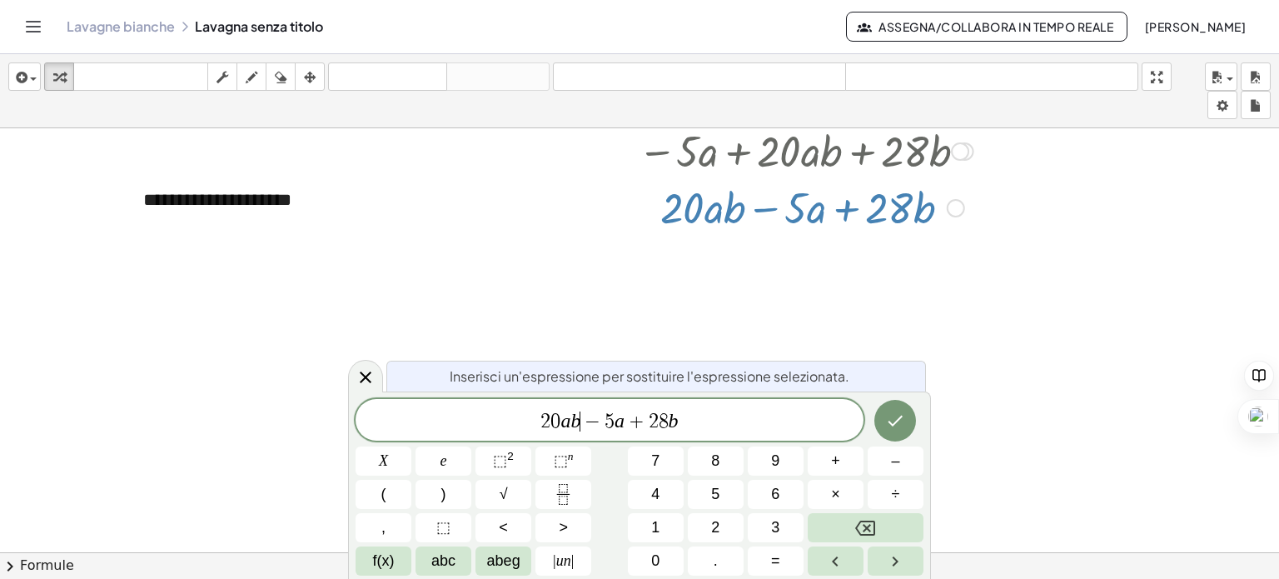
drag, startPoint x: 603, startPoint y: 415, endPoint x: 581, endPoint y: 421, distance: 22.4
click at [581, 421] on span "2 0 a b ​ − 5 a + 2 8 b" at bounding box center [609, 421] width 508 height 23
click at [581, 421] on span "−" at bounding box center [592, 421] width 24 height 20
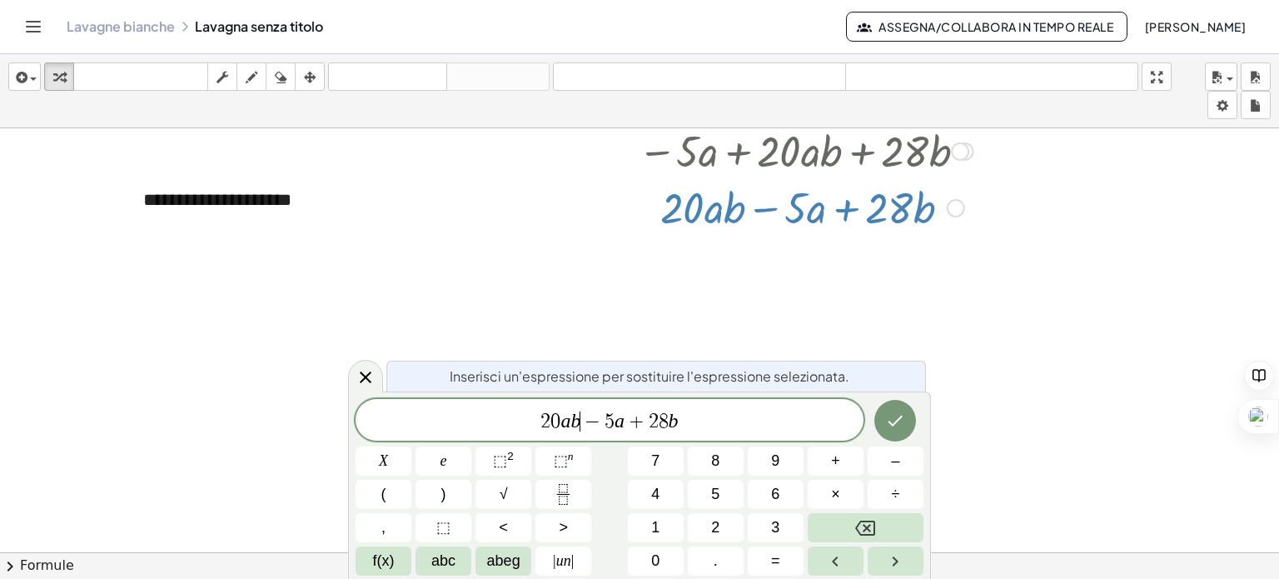
click at [581, 421] on span "−" at bounding box center [592, 421] width 24 height 20
click at [587, 421] on span "−" at bounding box center [592, 421] width 24 height 20
drag, startPoint x: 703, startPoint y: 421, endPoint x: 526, endPoint y: 425, distance: 176.5
click at [526, 425] on span "2 0 a b − 5 a + 2 8 b" at bounding box center [609, 421] width 508 height 23
click at [589, 377] on font "Inserisci un'espressione per sostituire l'espressione selezionata." at bounding box center [650, 375] width 400 height 17
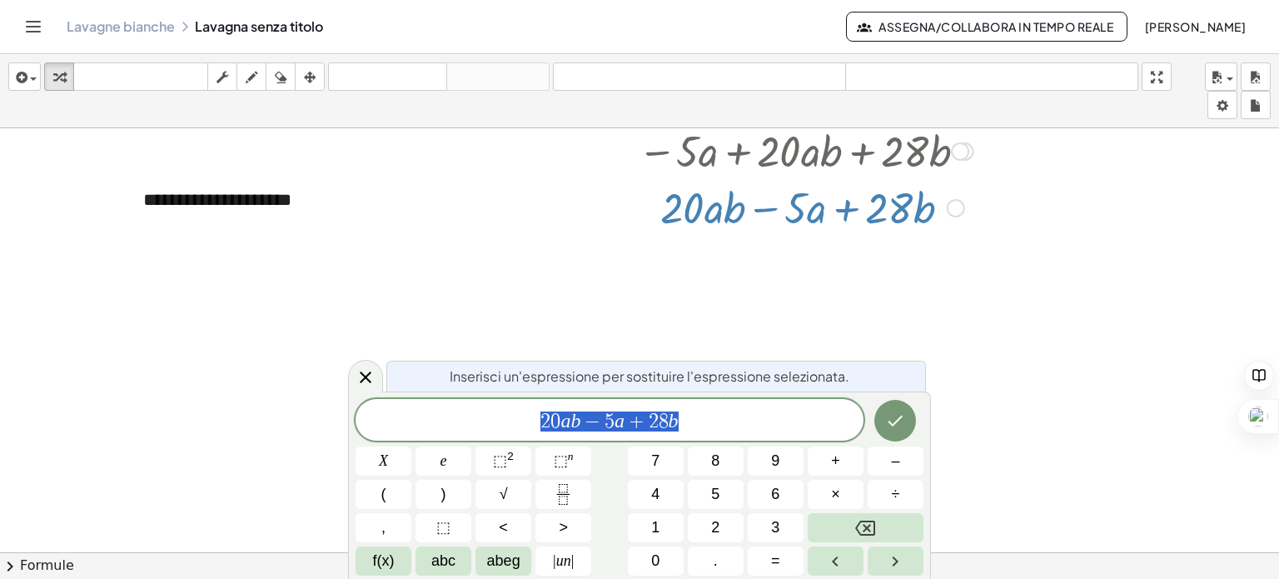
drag, startPoint x: 685, startPoint y: 420, endPoint x: 549, endPoint y: 409, distance: 137.0
click at [544, 407] on div "**********" at bounding box center [609, 420] width 508 height 42
drag, startPoint x: 554, startPoint y: 410, endPoint x: 953, endPoint y: 356, distance: 402.3
click at [953, 356] on div at bounding box center [639, 202] width 1279 height 981
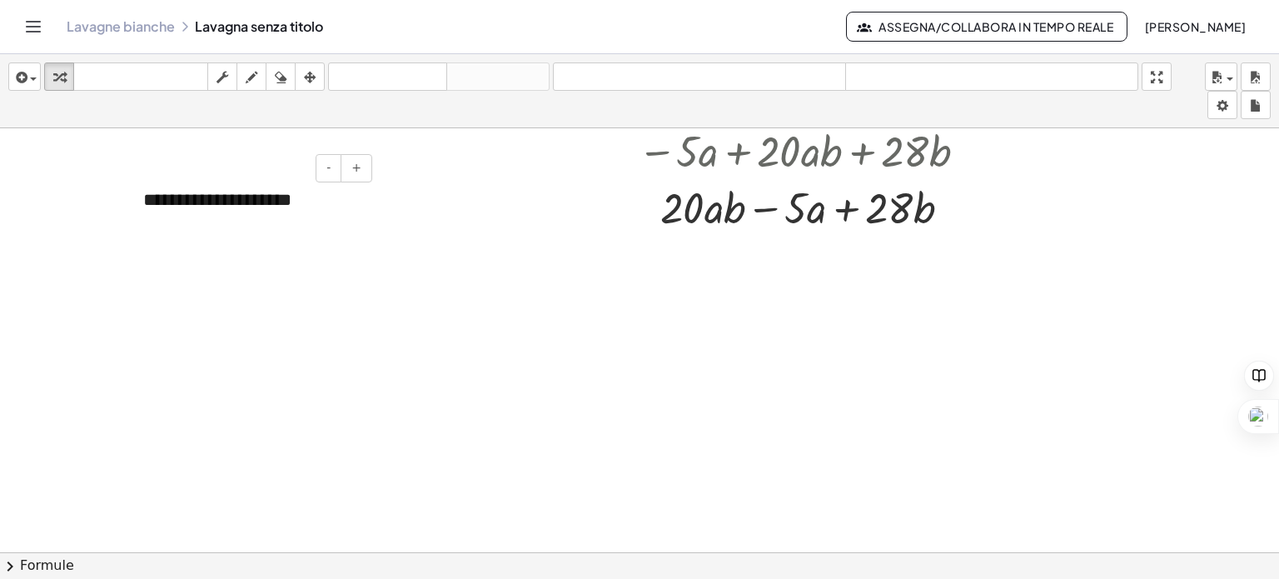
click at [196, 202] on font "**********" at bounding box center [217, 200] width 148 height 18
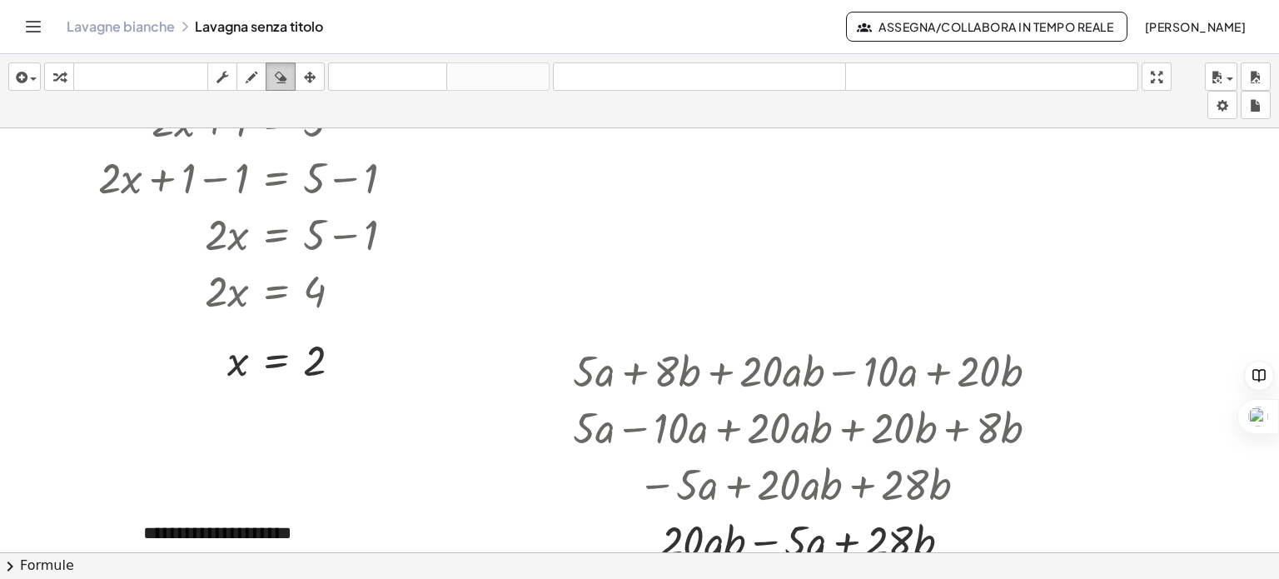
click at [281, 77] on icon "button" at bounding box center [281, 77] width 12 height 20
click at [280, 73] on icon "button" at bounding box center [281, 77] width 12 height 20
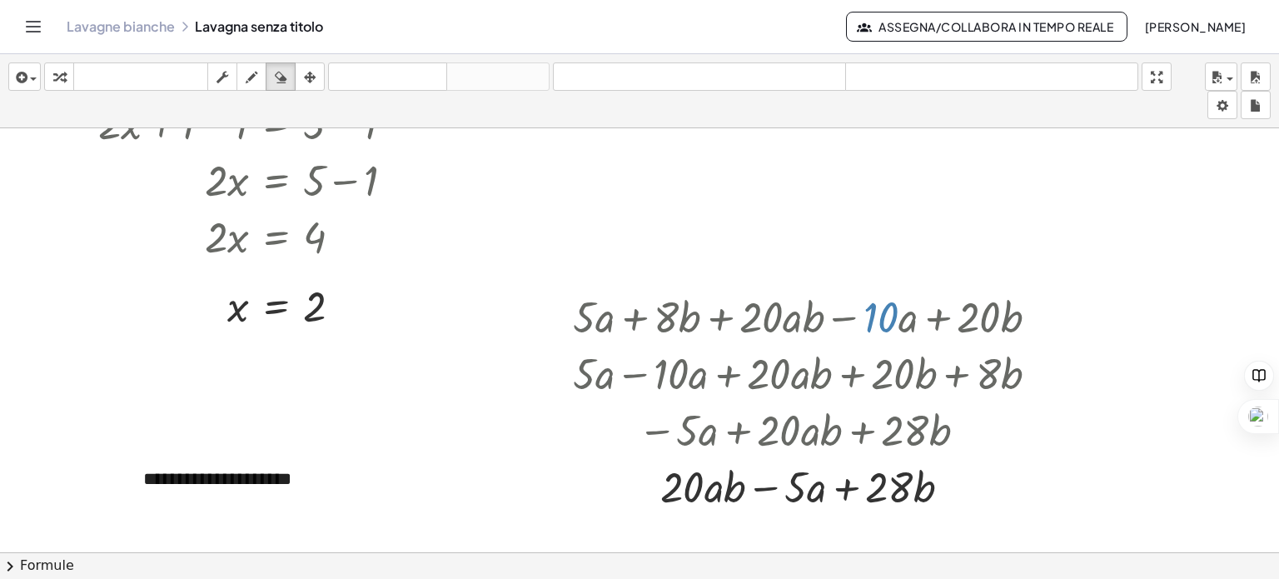
scroll to position [166, 0]
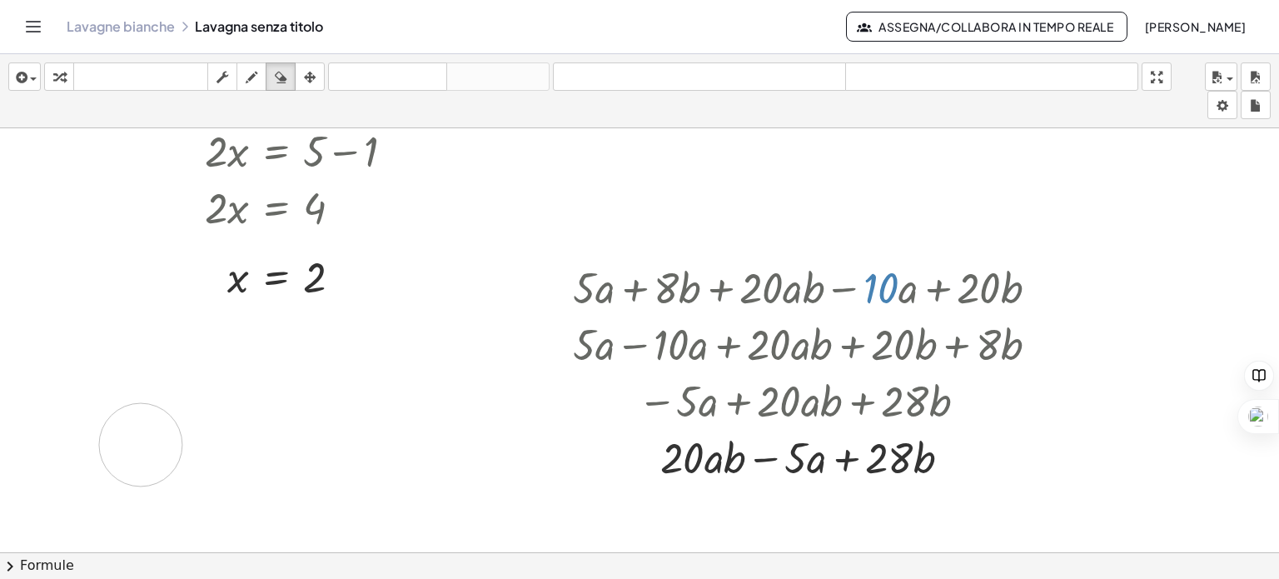
drag, startPoint x: 318, startPoint y: 452, endPoint x: 141, endPoint y: 444, distance: 177.5
click at [141, 444] on div at bounding box center [639, 452] width 1279 height 981
click at [238, 455] on div at bounding box center [639, 452] width 1279 height 981
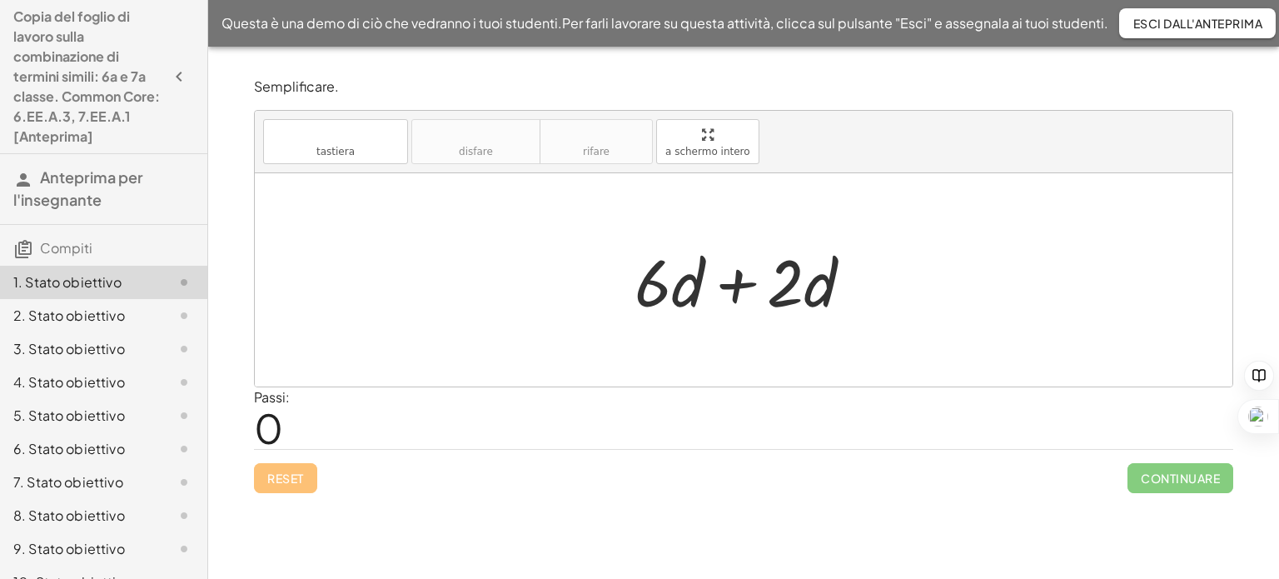
click at [736, 284] on div at bounding box center [750, 280] width 248 height 86
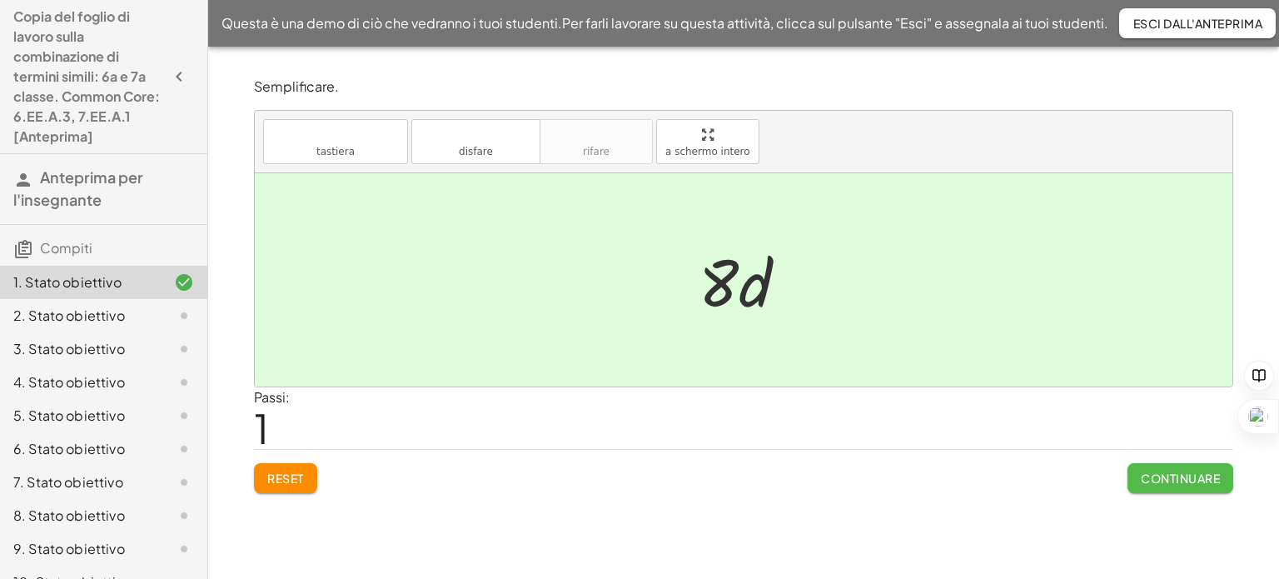
click at [1172, 473] on font "Continuare" at bounding box center [1179, 477] width 79 height 15
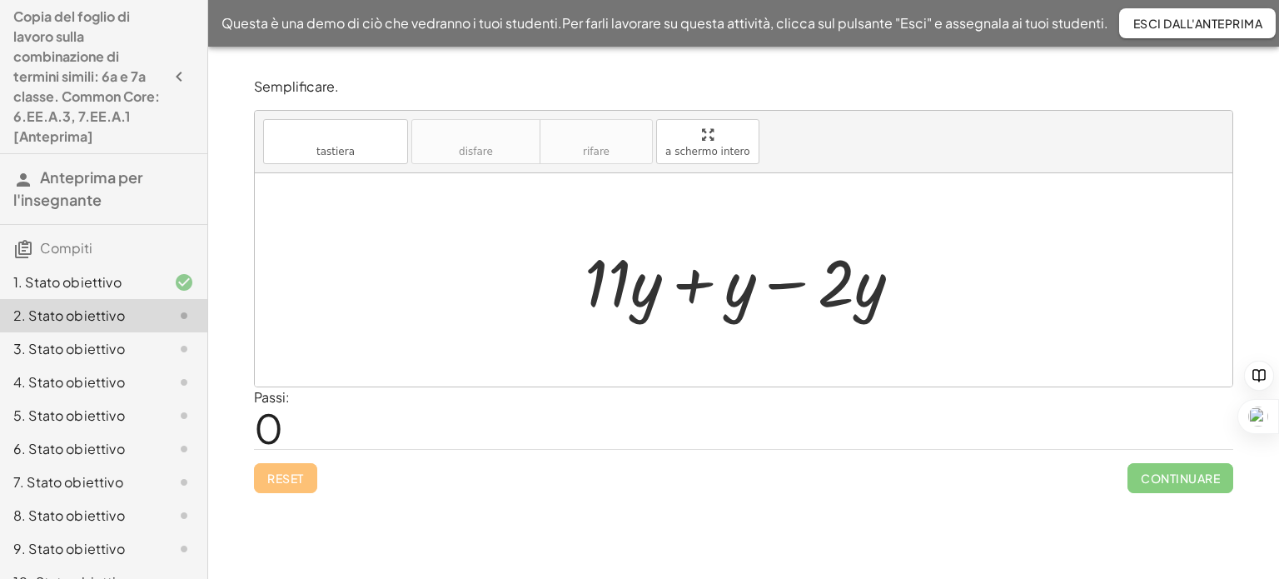
click at [696, 286] on div at bounding box center [749, 280] width 346 height 86
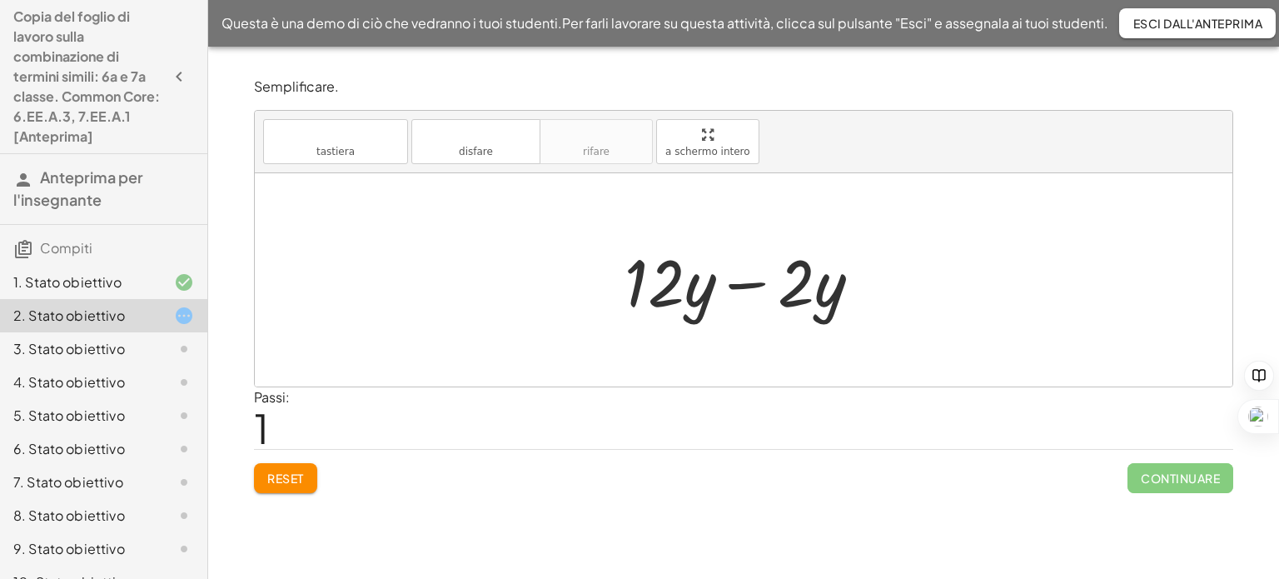
click at [735, 277] on div at bounding box center [749, 280] width 266 height 86
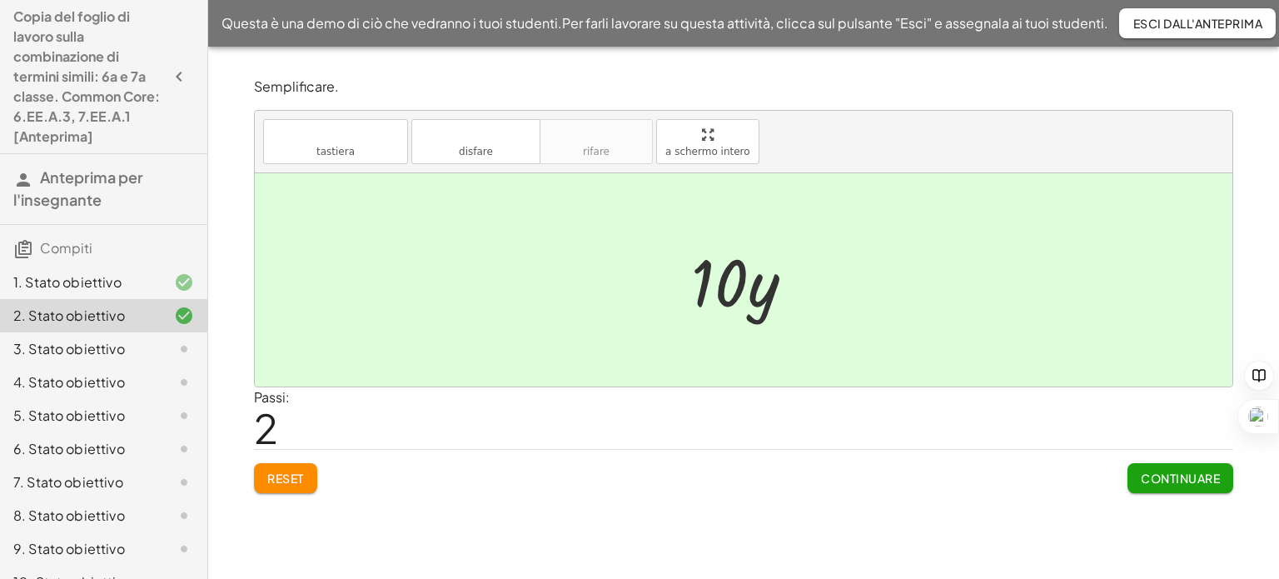
click at [1132, 475] on button "Continuare" at bounding box center [1180, 478] width 106 height 30
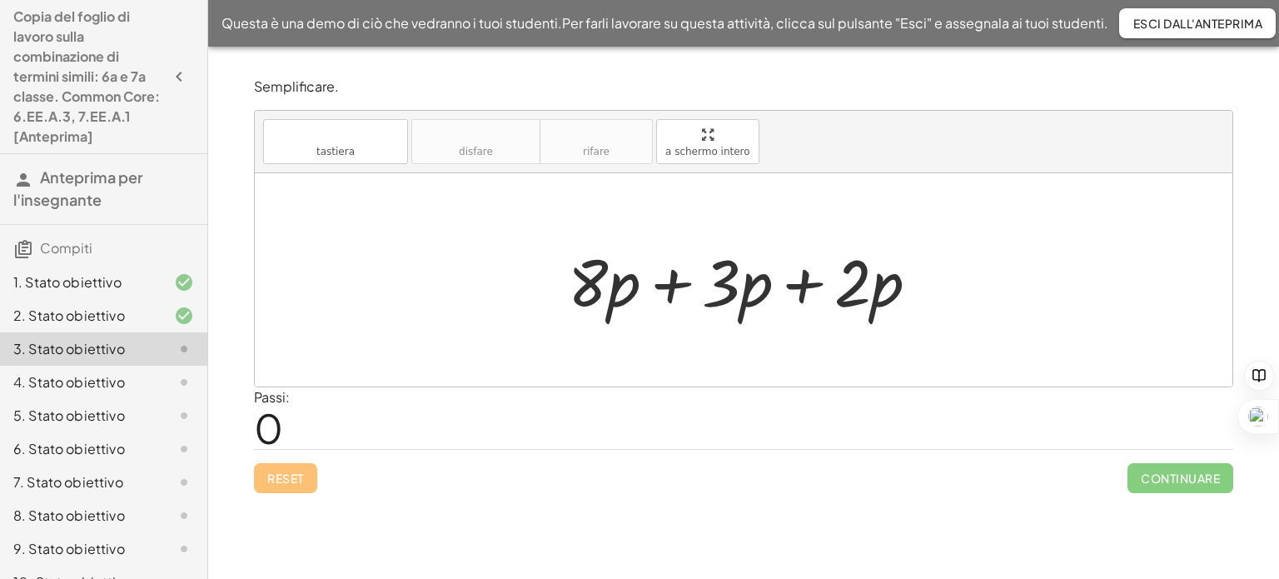
click at [674, 282] on div at bounding box center [749, 280] width 380 height 86
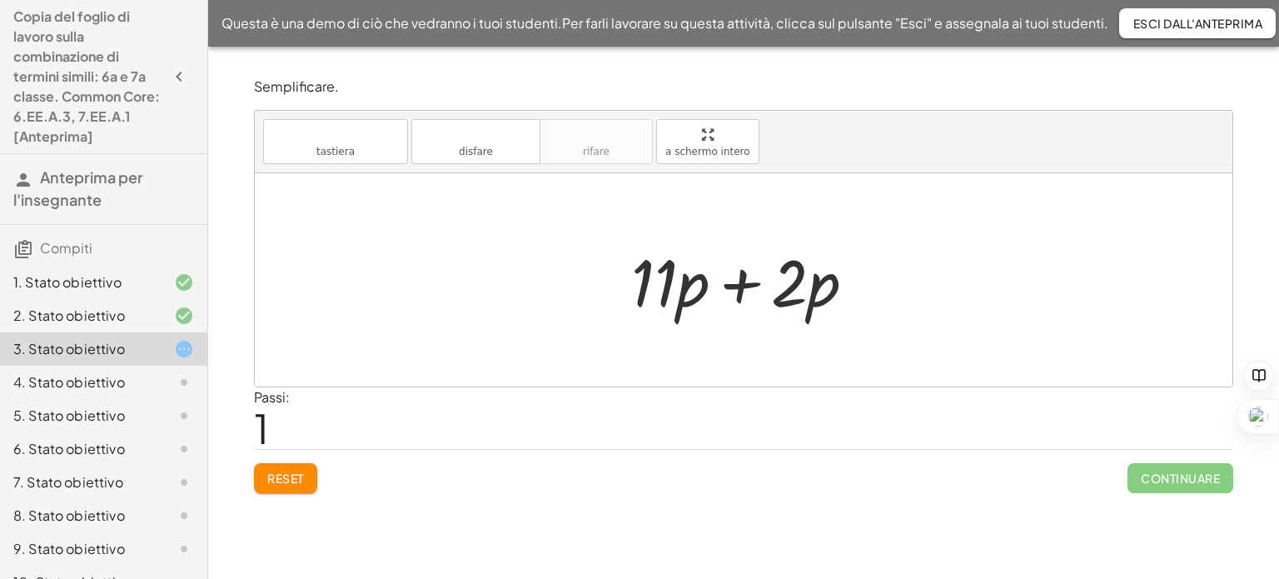
click at [742, 289] on div at bounding box center [750, 280] width 254 height 86
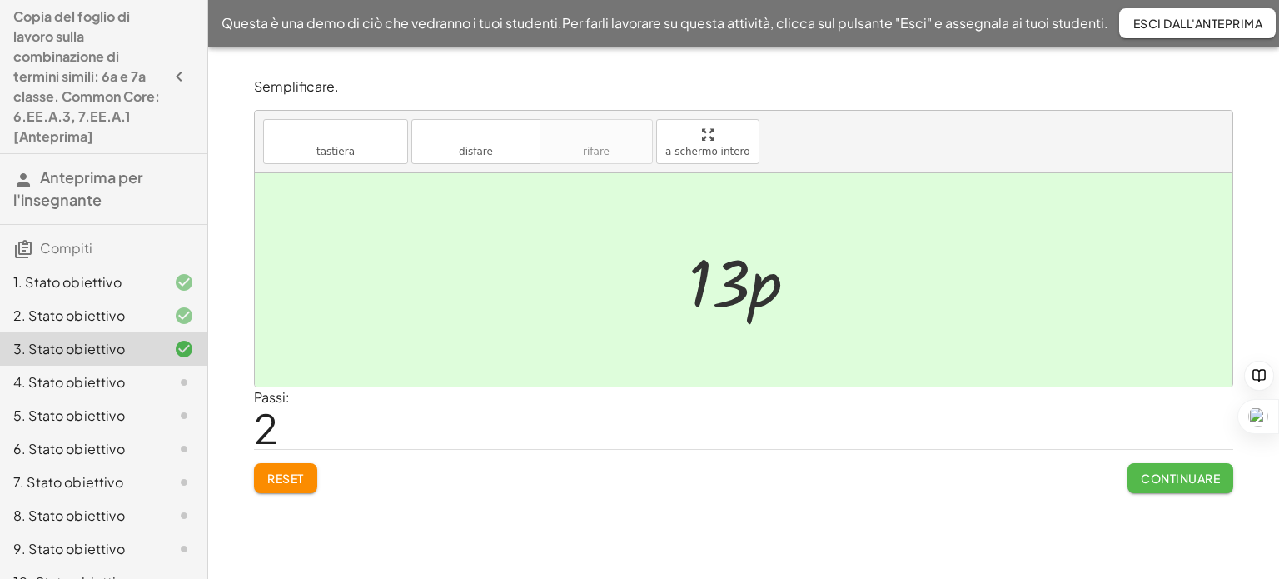
click at [1171, 479] on font "Continuare" at bounding box center [1179, 477] width 79 height 15
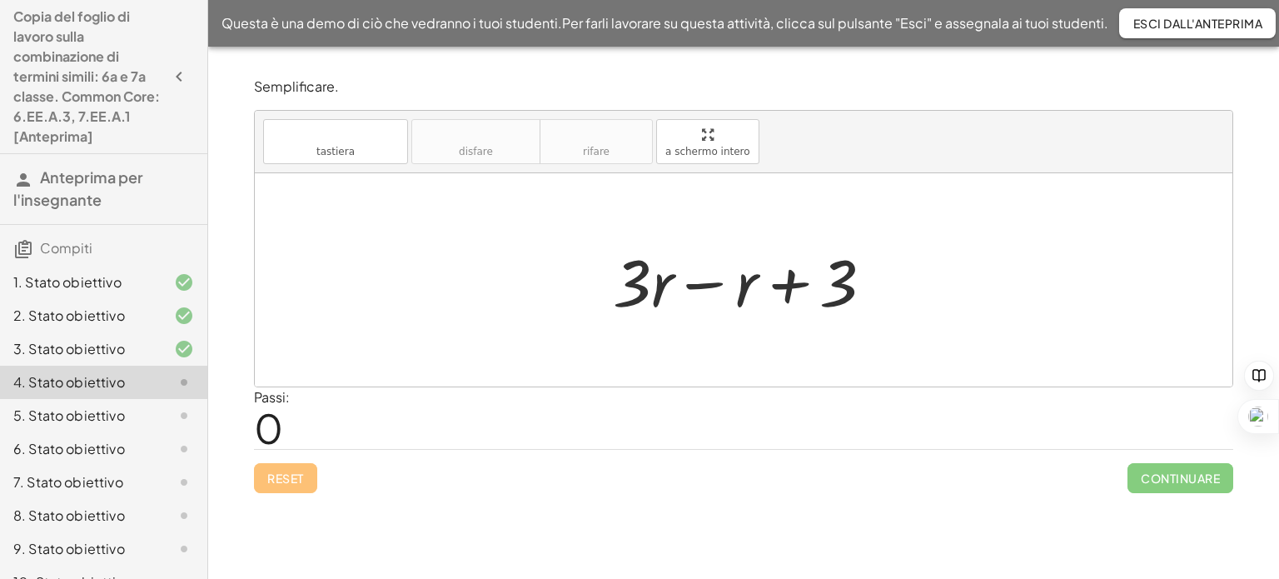
click at [694, 281] on div at bounding box center [749, 280] width 291 height 86
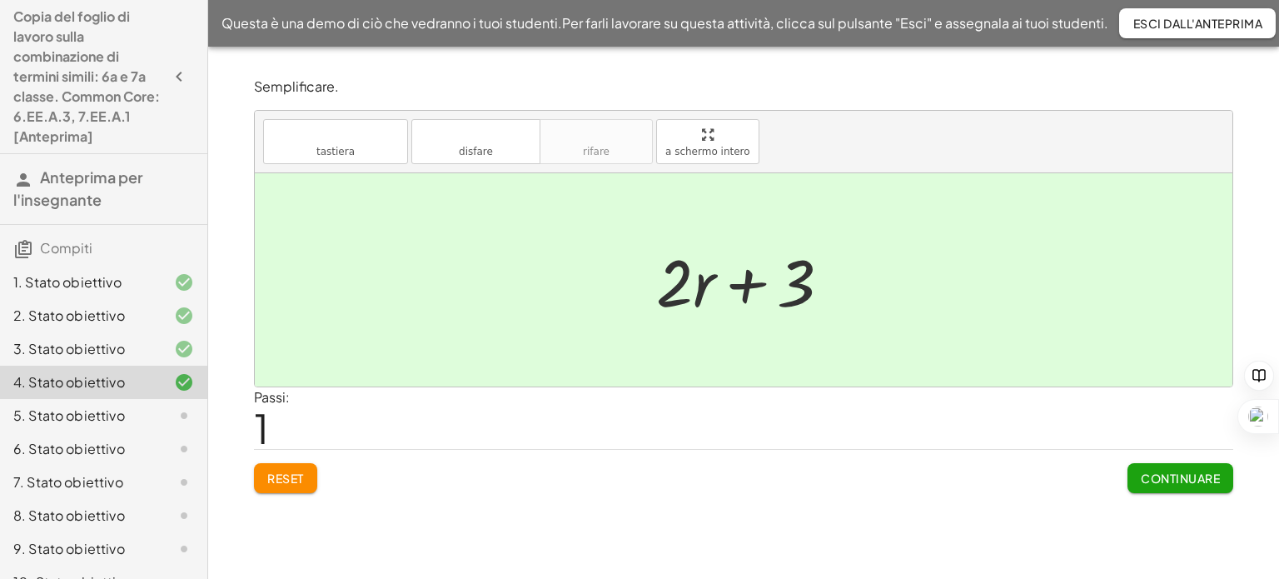
click at [1134, 475] on button "Continuare" at bounding box center [1180, 478] width 106 height 30
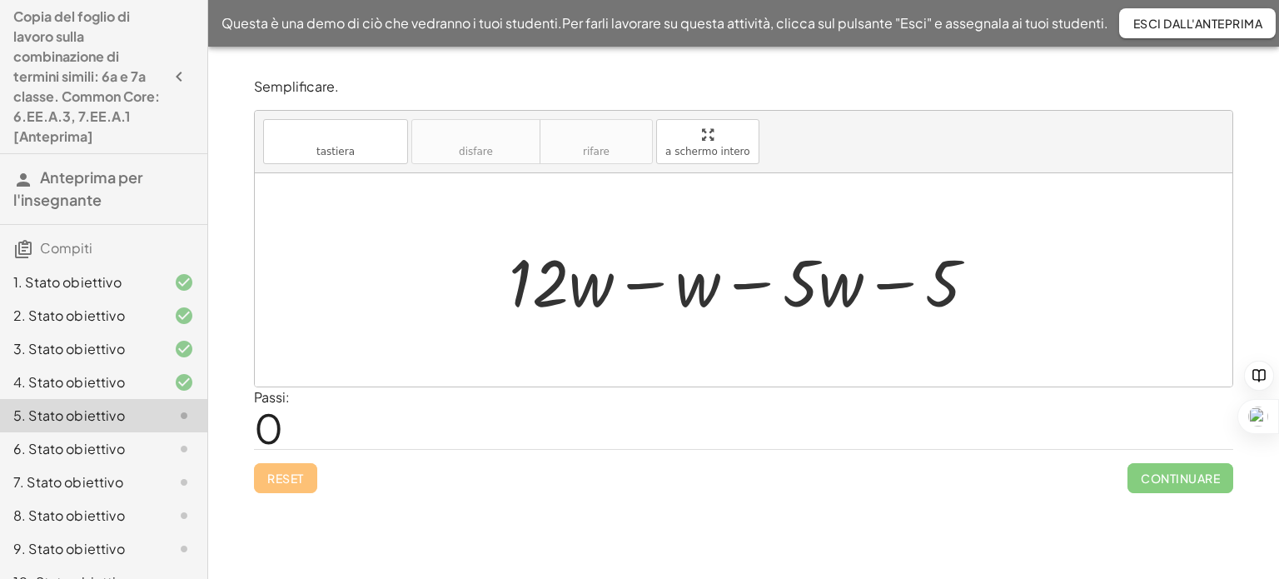
click at [639, 289] on div at bounding box center [749, 280] width 498 height 86
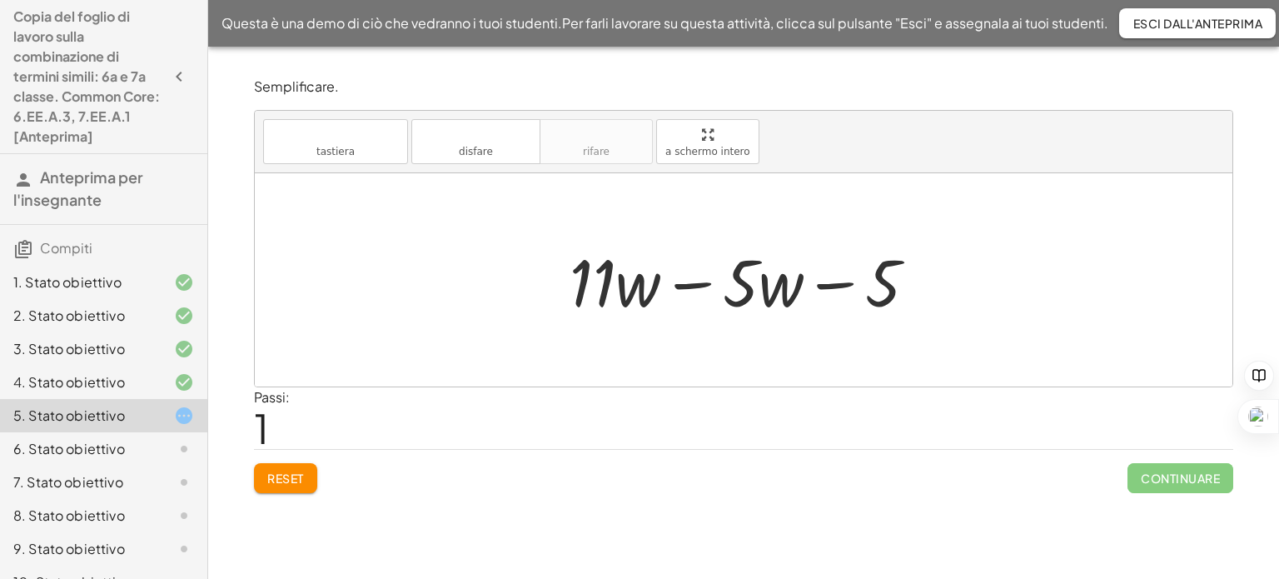
click at [684, 284] on div at bounding box center [749, 280] width 377 height 86
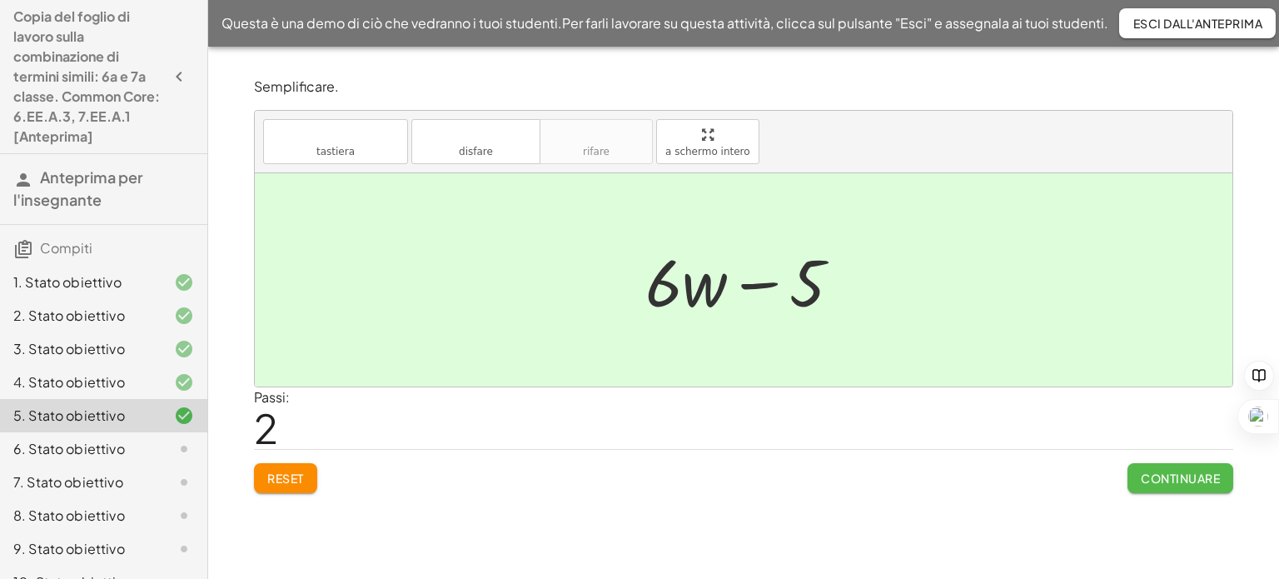
click at [1190, 481] on font "Continuare" at bounding box center [1179, 477] width 79 height 15
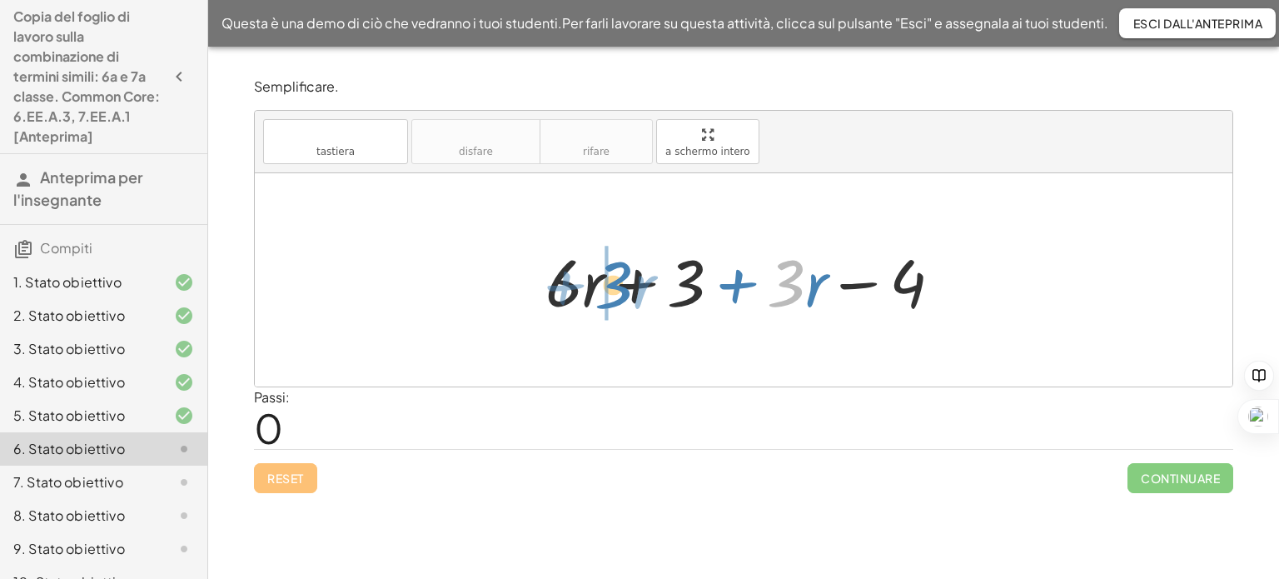
drag, startPoint x: 788, startPoint y: 288, endPoint x: 615, endPoint y: 288, distance: 173.2
click at [615, 288] on div at bounding box center [750, 280] width 426 height 86
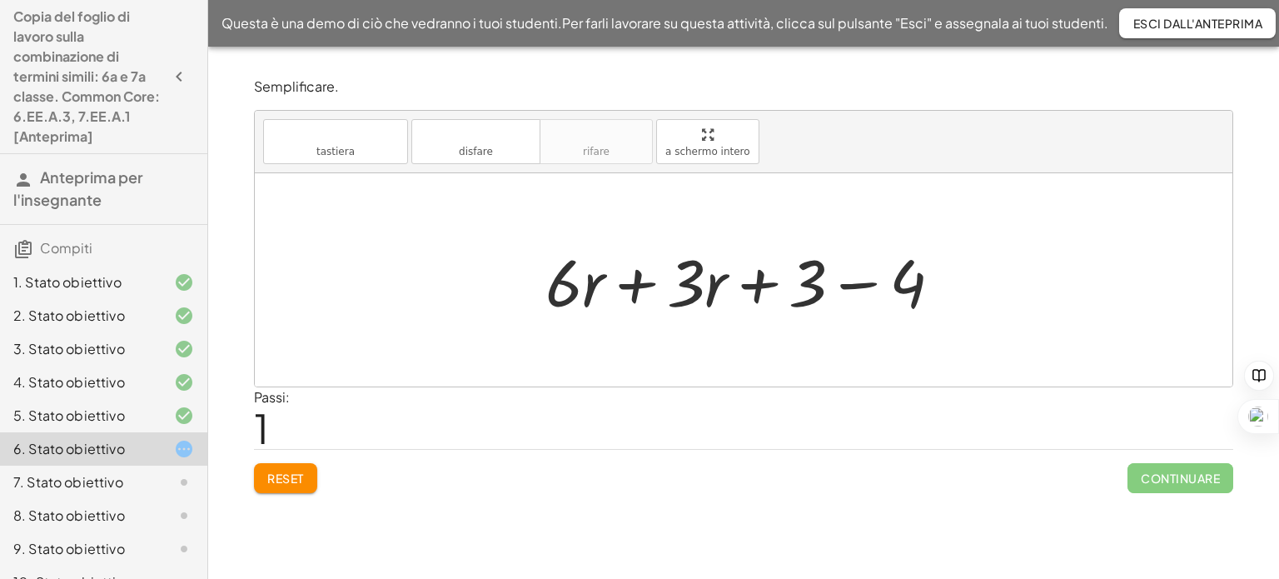
click at [635, 281] on div at bounding box center [750, 280] width 426 height 86
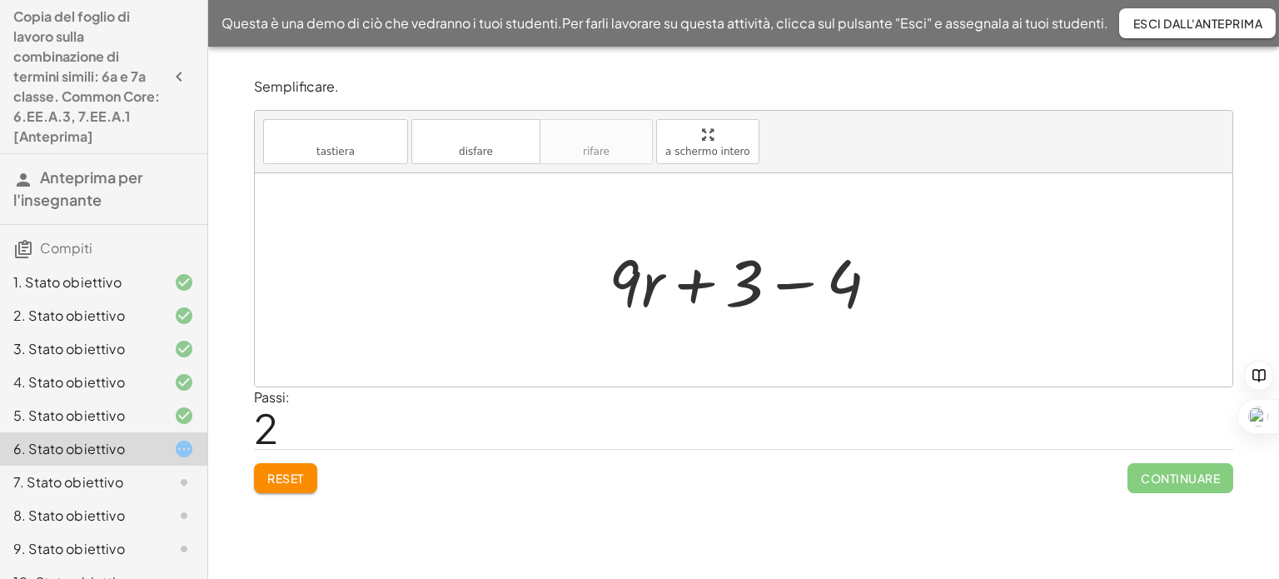
click at [806, 286] on div at bounding box center [750, 280] width 300 height 86
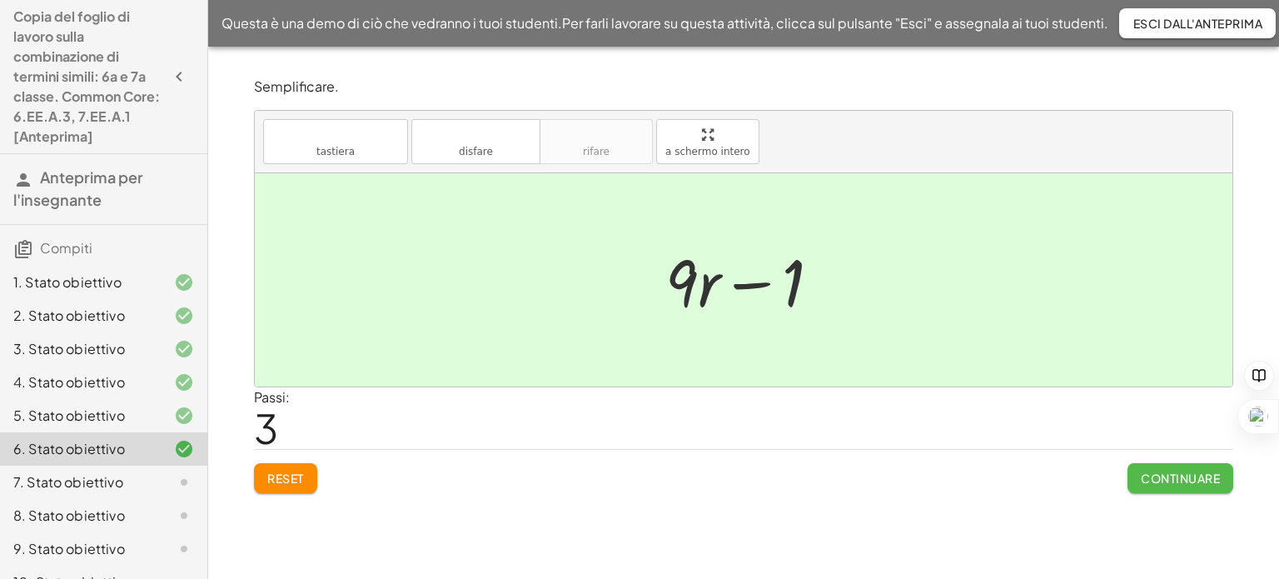
click at [1162, 483] on font "Continuare" at bounding box center [1179, 477] width 79 height 15
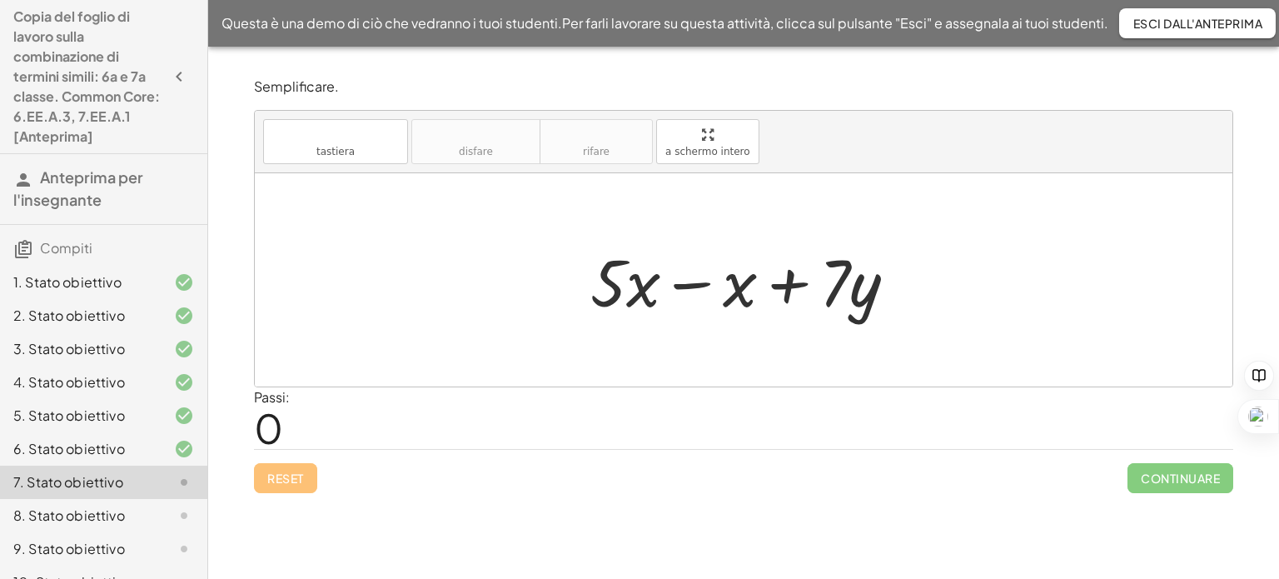
click at [684, 281] on div at bounding box center [750, 280] width 336 height 86
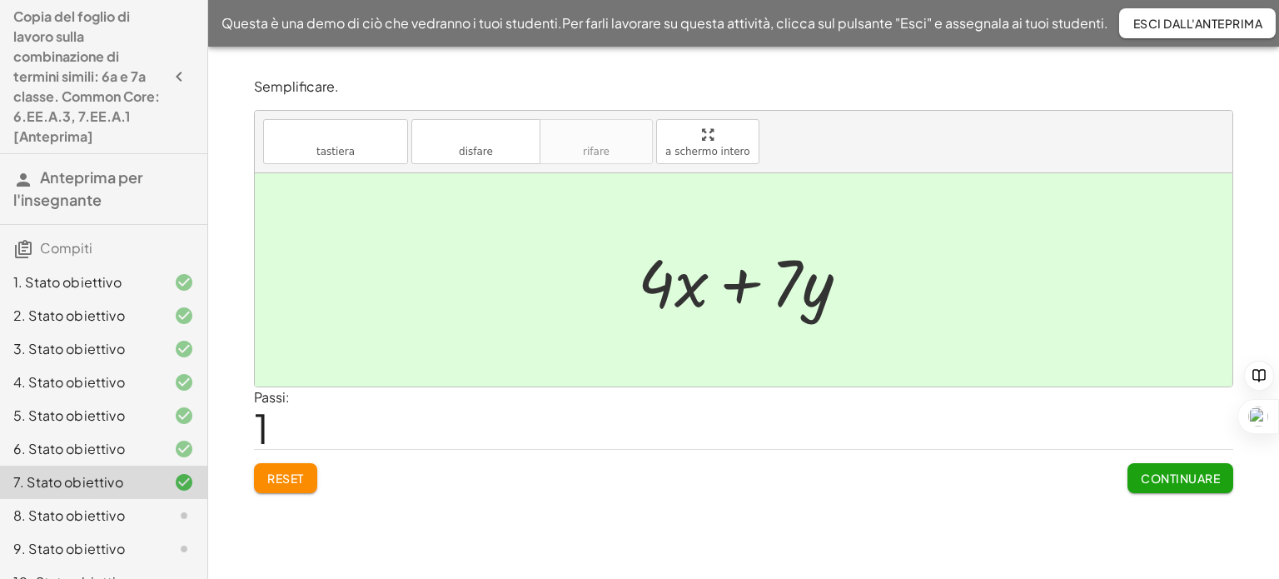
click at [1142, 472] on font "Continuare" at bounding box center [1179, 477] width 79 height 15
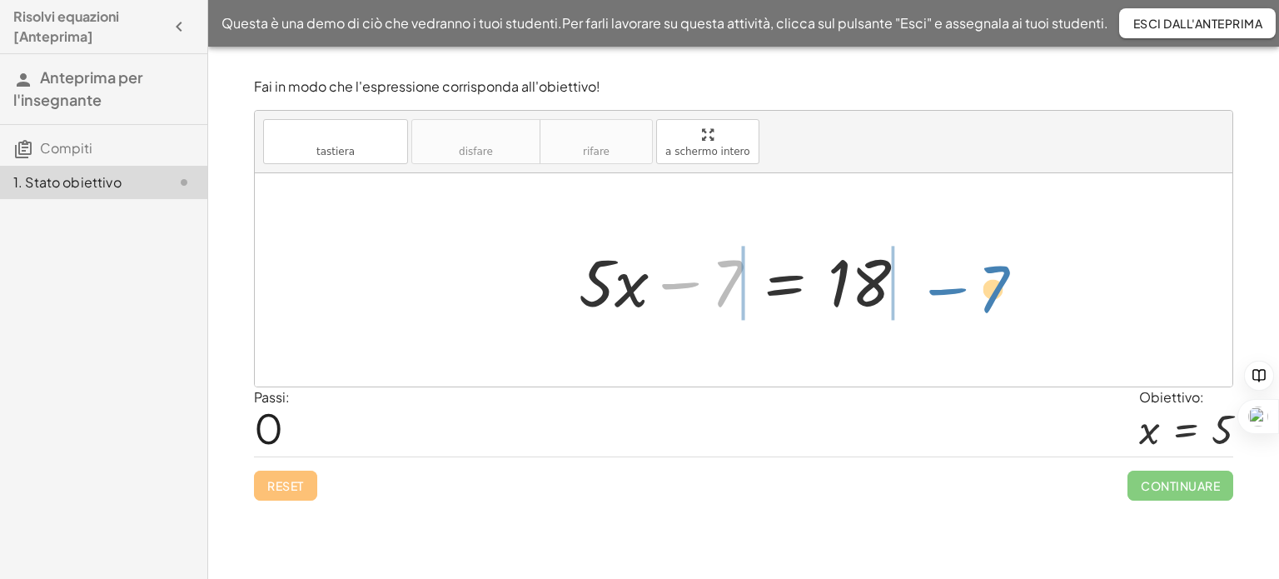
drag, startPoint x: 723, startPoint y: 286, endPoint x: 989, endPoint y: 292, distance: 266.5
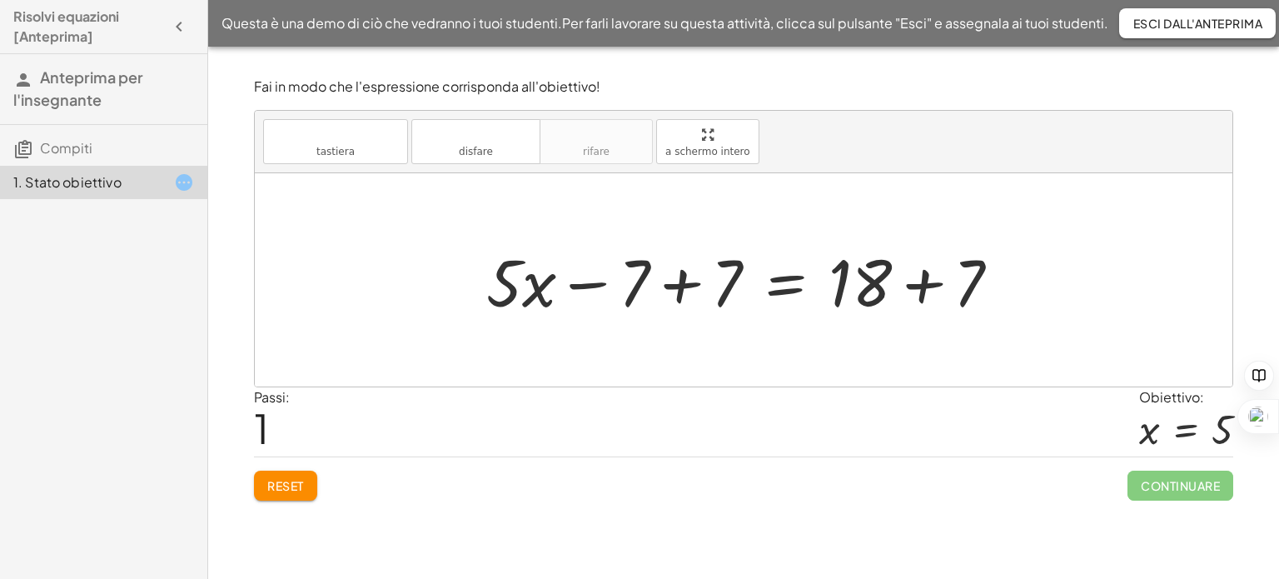
click at [675, 285] on div at bounding box center [750, 280] width 544 height 86
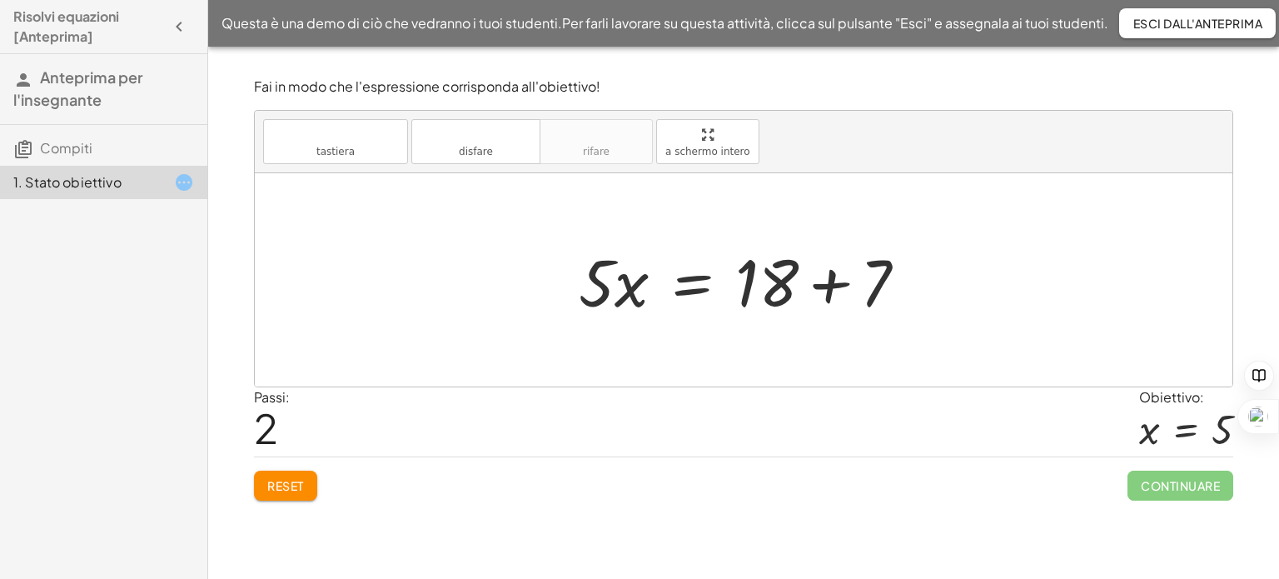
click at [833, 279] on div at bounding box center [749, 280] width 358 height 86
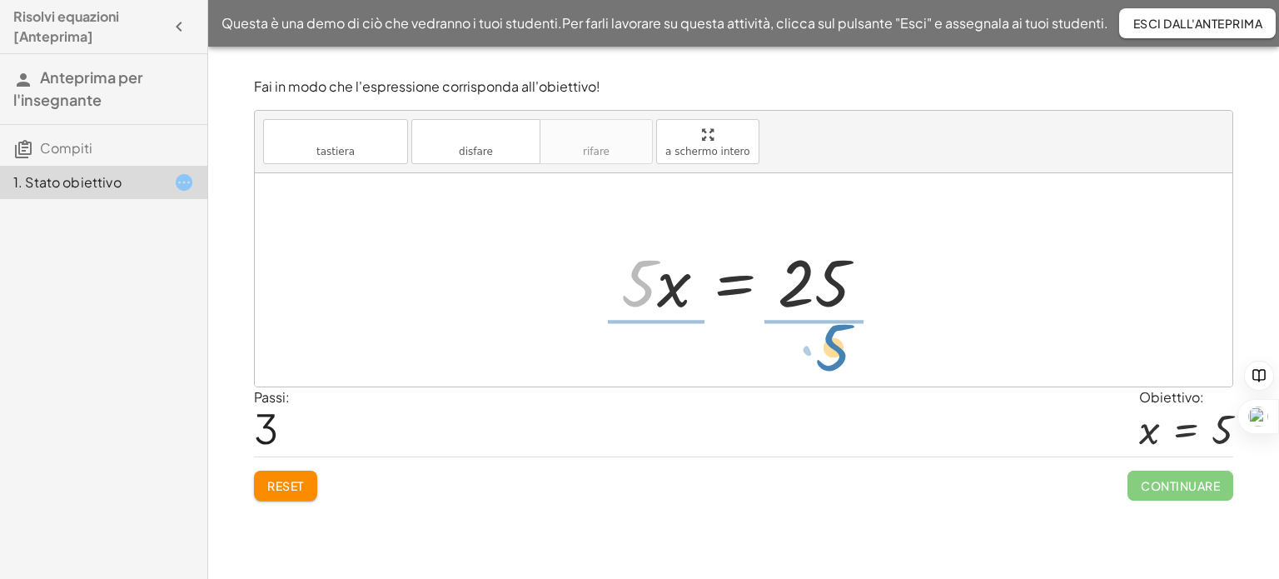
drag, startPoint x: 642, startPoint y: 289, endPoint x: 836, endPoint y: 353, distance: 204.3
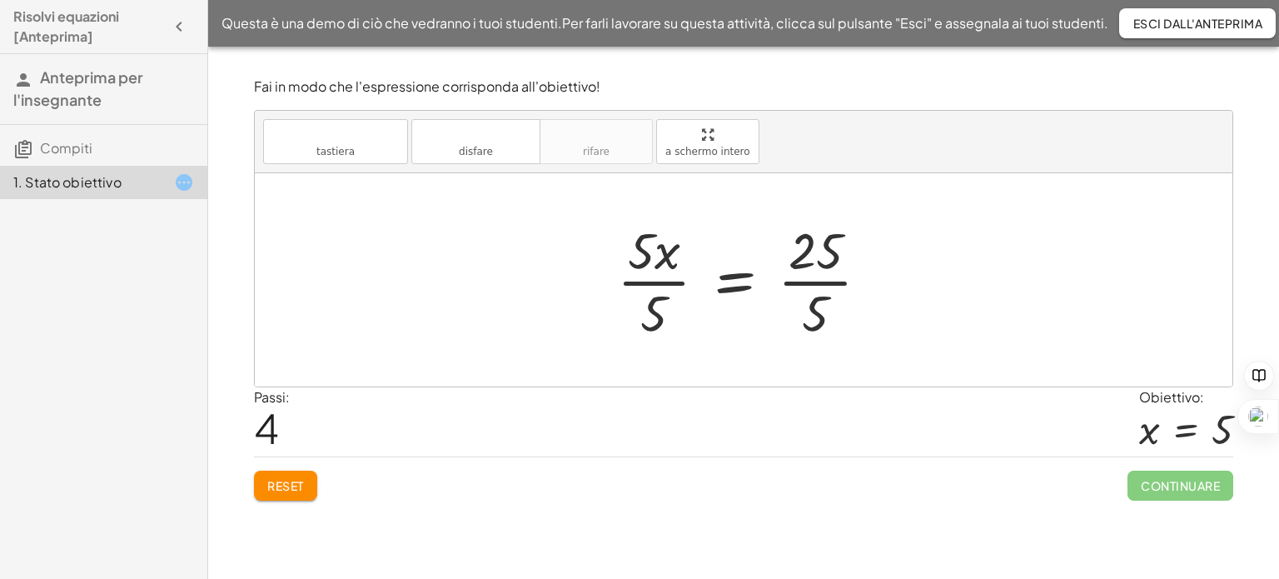
click at [656, 278] on div at bounding box center [750, 280] width 282 height 128
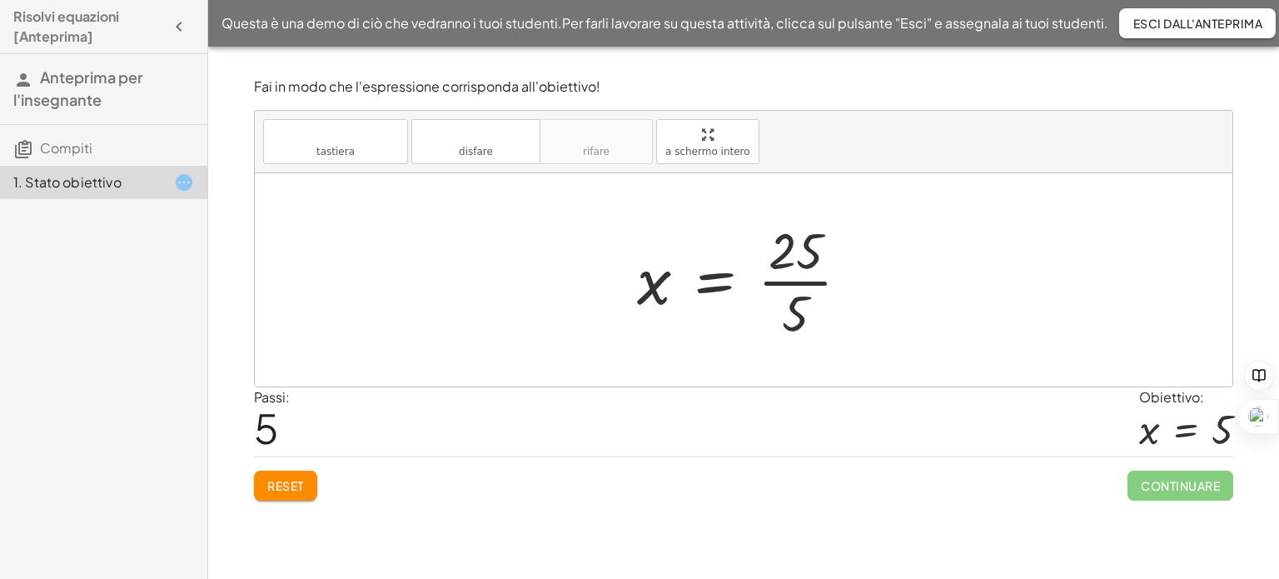
click at [801, 281] on div at bounding box center [750, 280] width 242 height 128
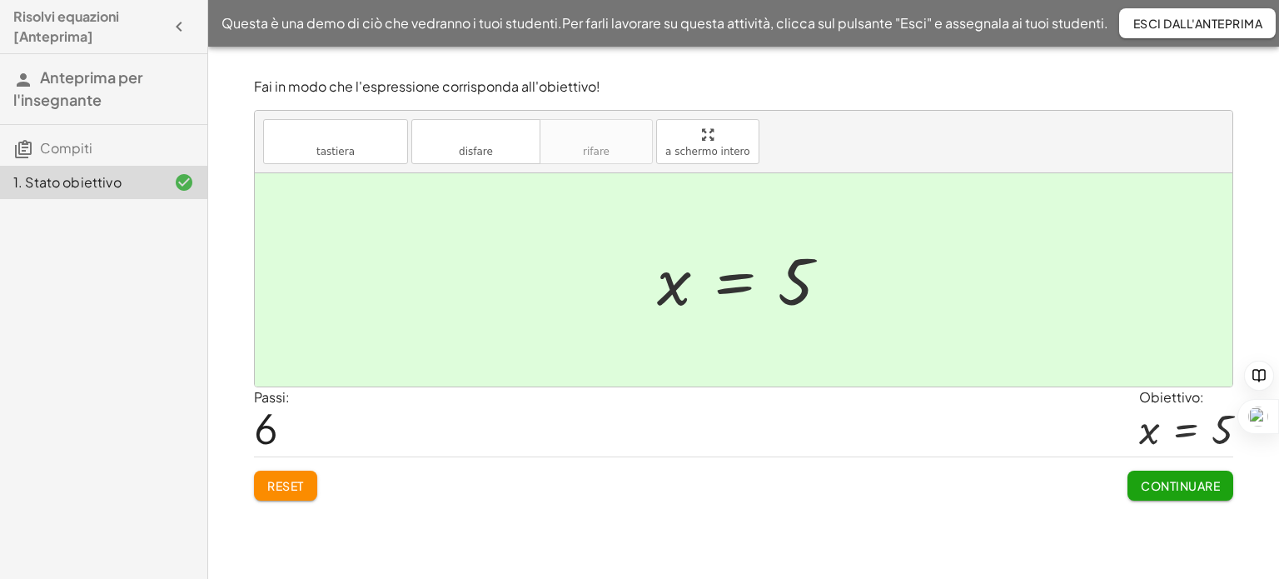
click at [1186, 479] on font "Continuare" at bounding box center [1179, 485] width 79 height 15
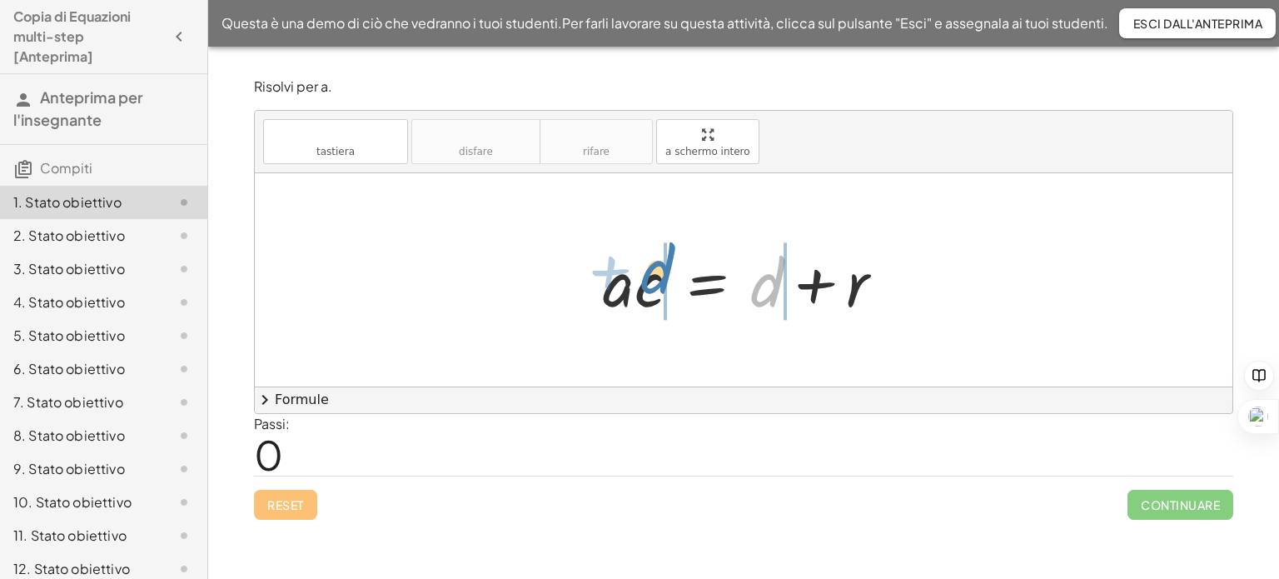
drag, startPoint x: 768, startPoint y: 288, endPoint x: 658, endPoint y: 276, distance: 111.4
click at [658, 276] on div at bounding box center [749, 280] width 311 height 86
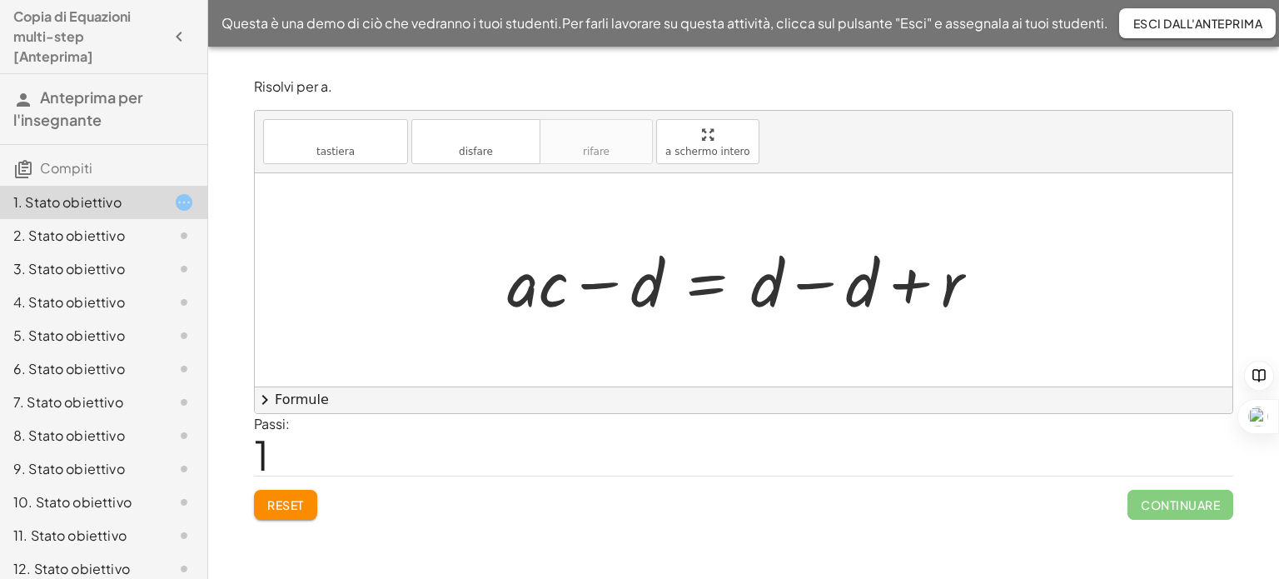
click at [812, 284] on div at bounding box center [749, 280] width 501 height 86
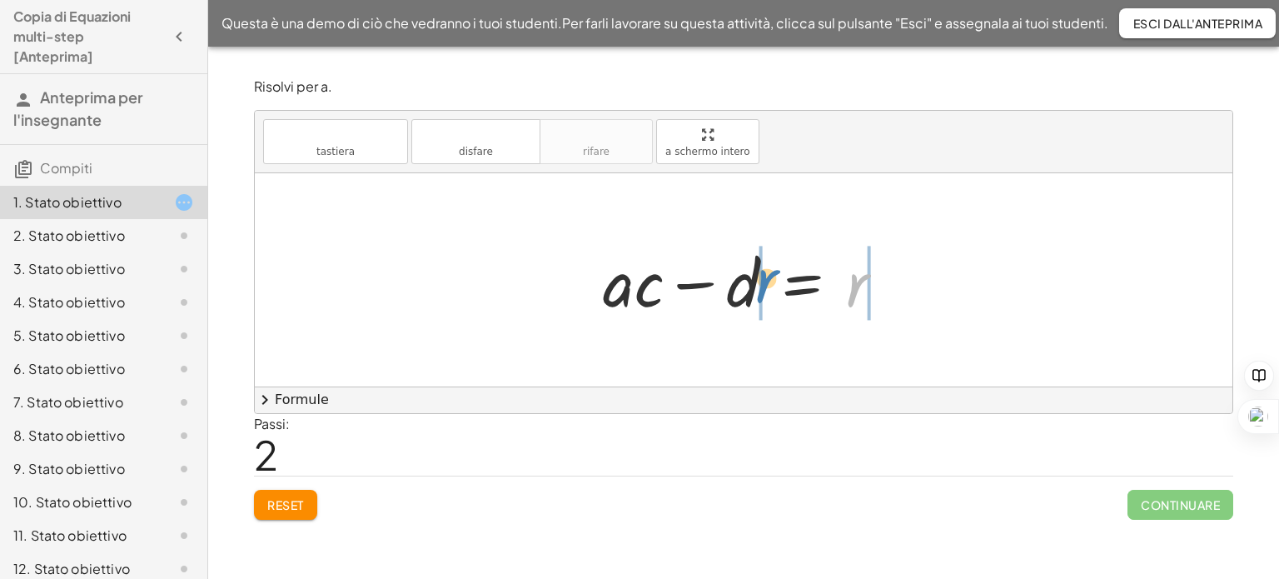
drag, startPoint x: 856, startPoint y: 292, endPoint x: 765, endPoint y: 288, distance: 90.8
click at [765, 288] on div at bounding box center [749, 280] width 311 height 86
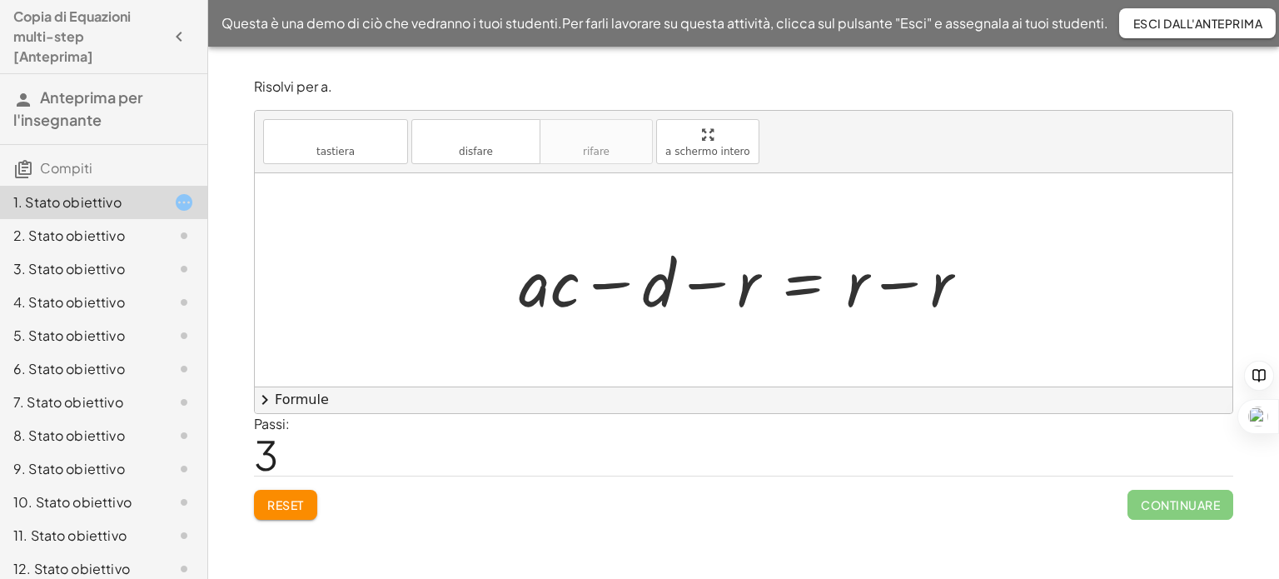
click at [896, 286] on div at bounding box center [749, 280] width 479 height 86
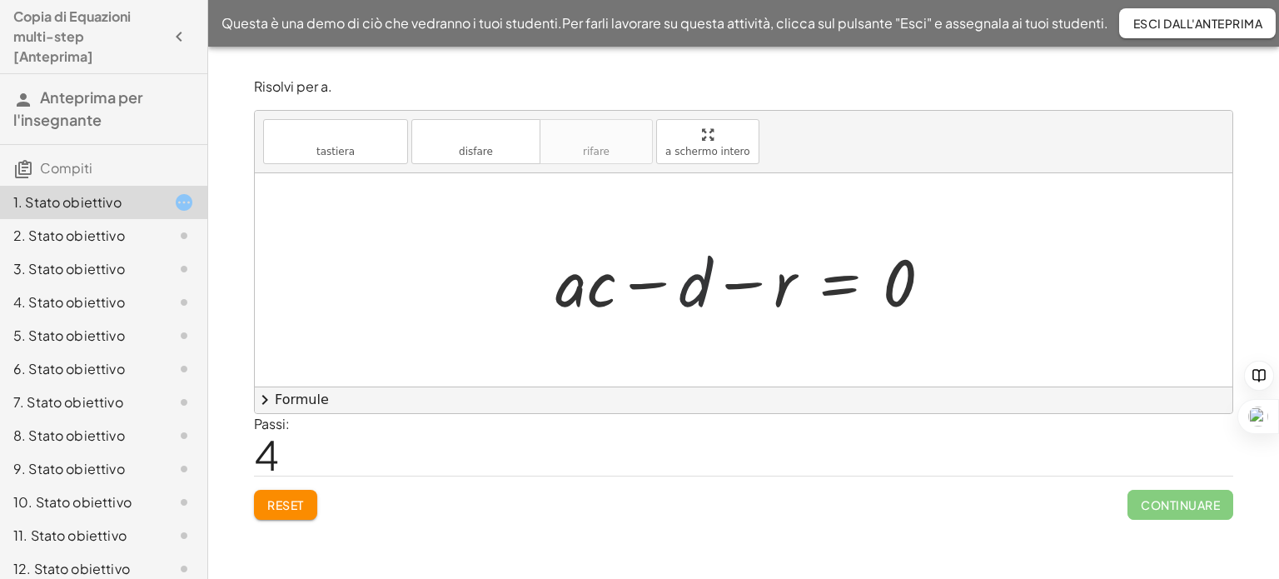
click at [699, 286] on div at bounding box center [750, 280] width 406 height 86
click at [649, 282] on div at bounding box center [750, 280] width 406 height 86
click at [751, 286] on div at bounding box center [750, 280] width 406 height 86
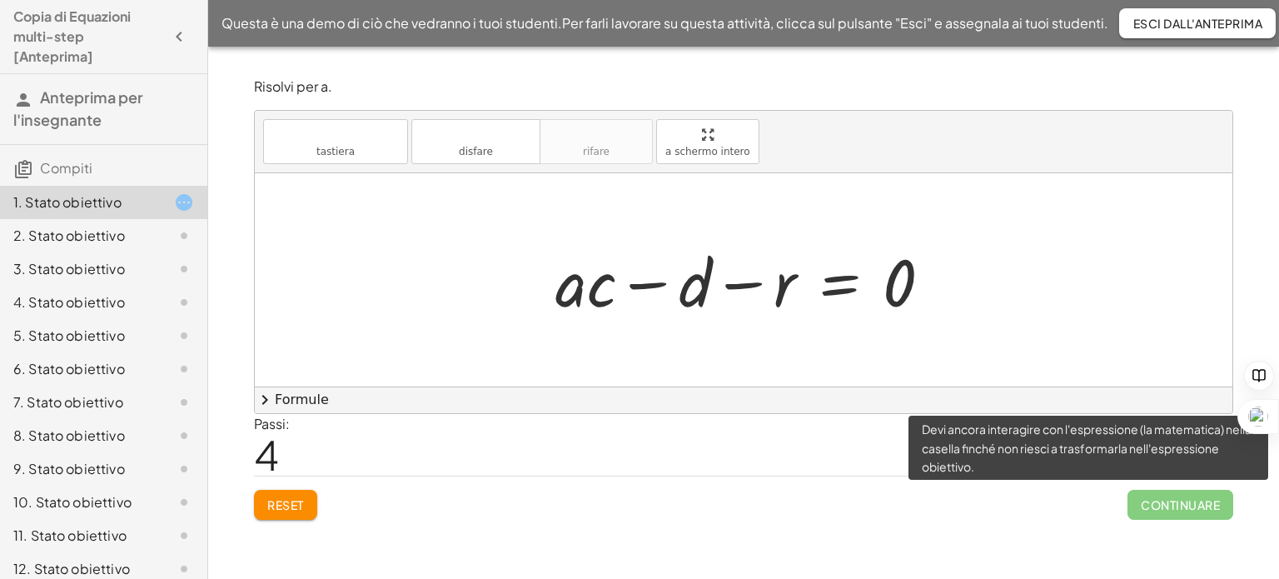
click at [1180, 510] on span "Continuare" at bounding box center [1180, 504] width 106 height 30
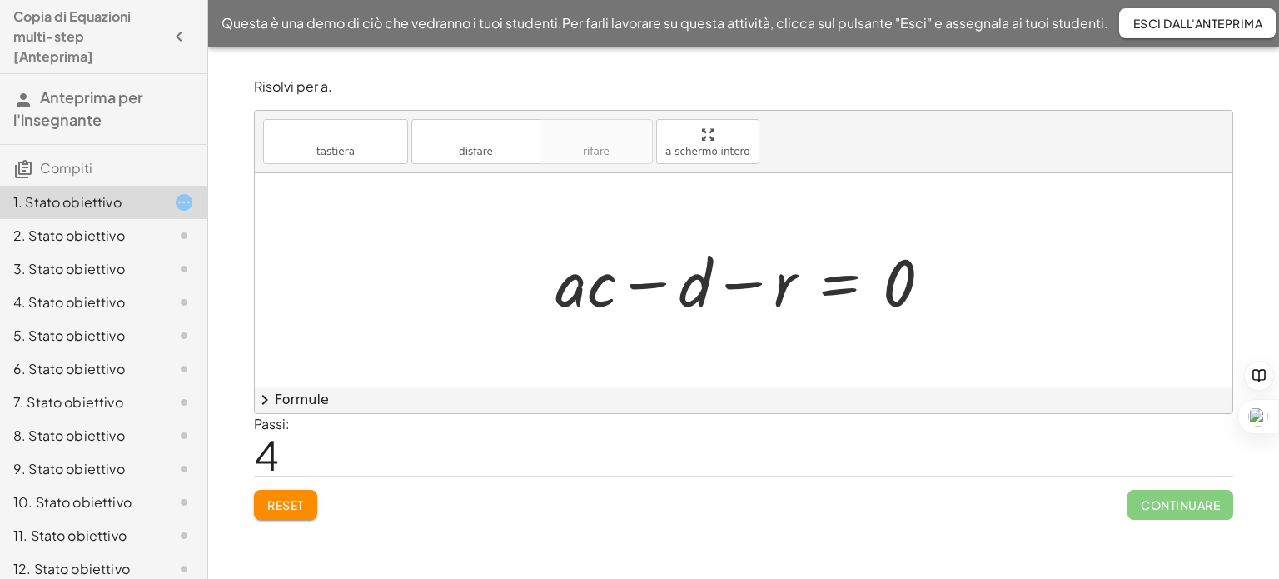
click at [301, 505] on font "Reset" at bounding box center [285, 504] width 36 height 15
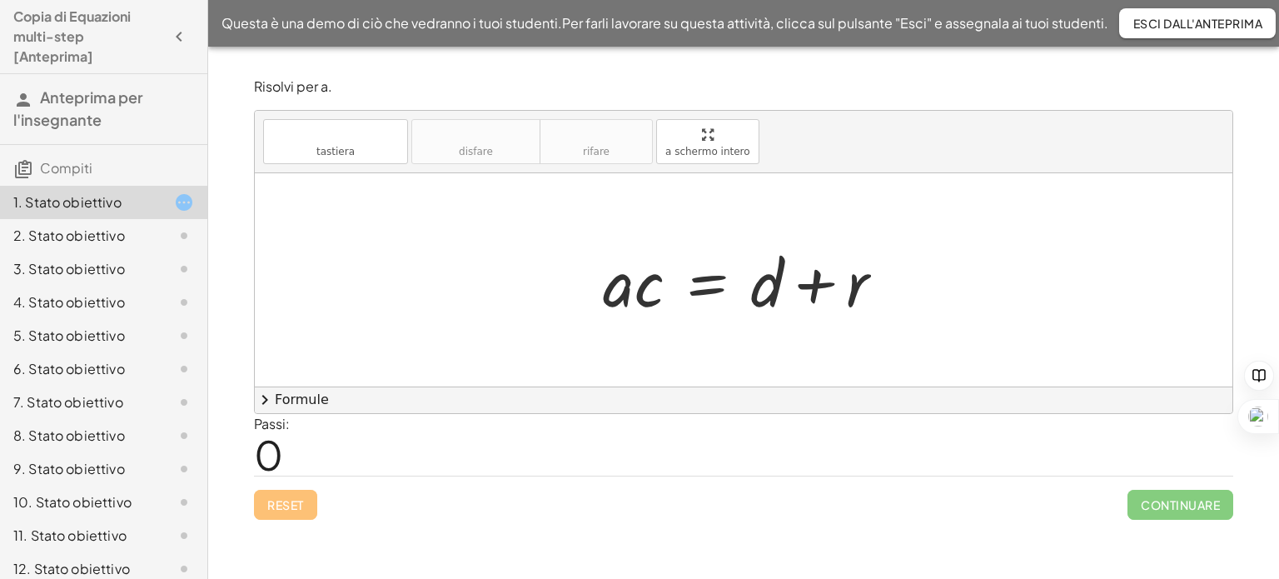
click at [99, 226] on font "2. Stato obiettivo" at bounding box center [69, 234] width 112 height 17
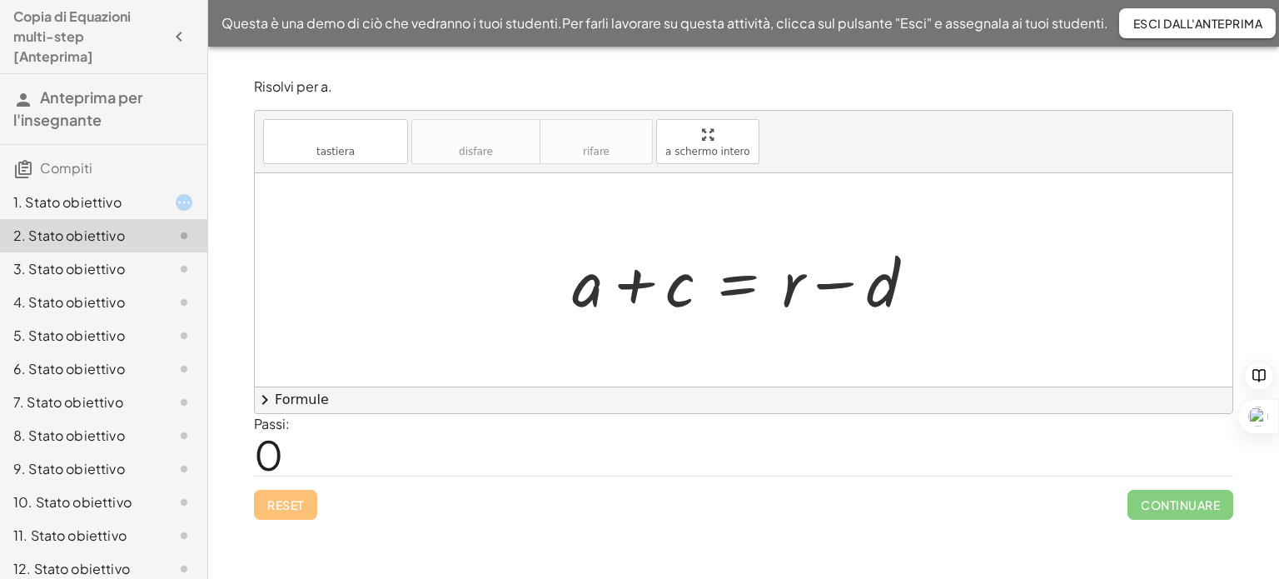
click at [94, 203] on font "1. Stato obiettivo" at bounding box center [67, 201] width 108 height 17
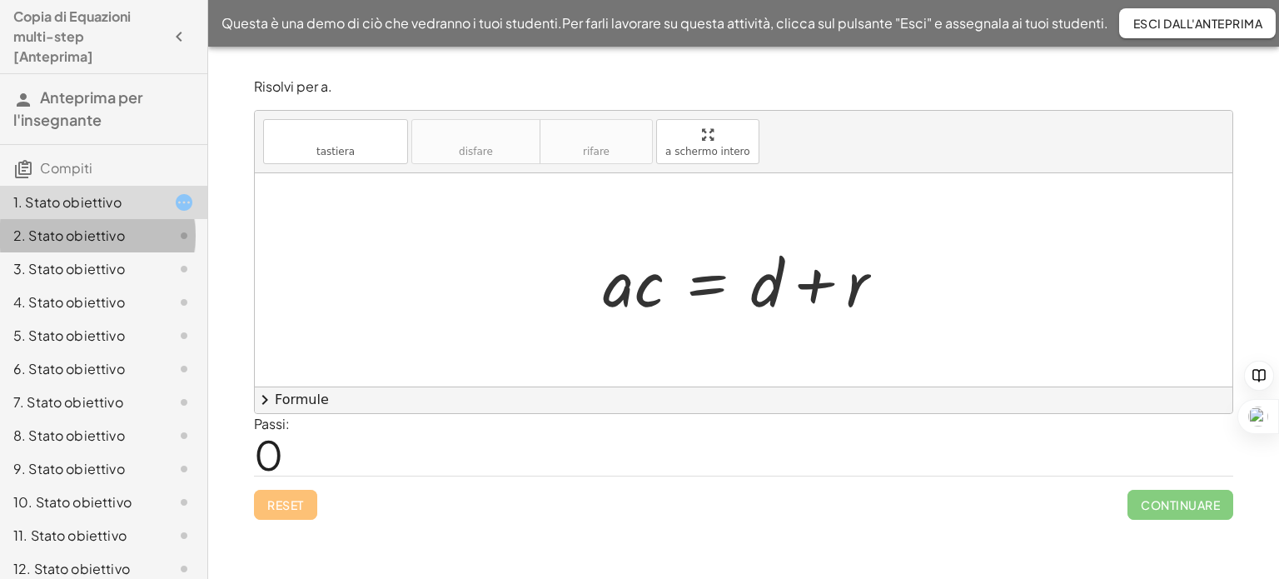
click at [74, 236] on font "2. Stato obiettivo" at bounding box center [69, 234] width 112 height 17
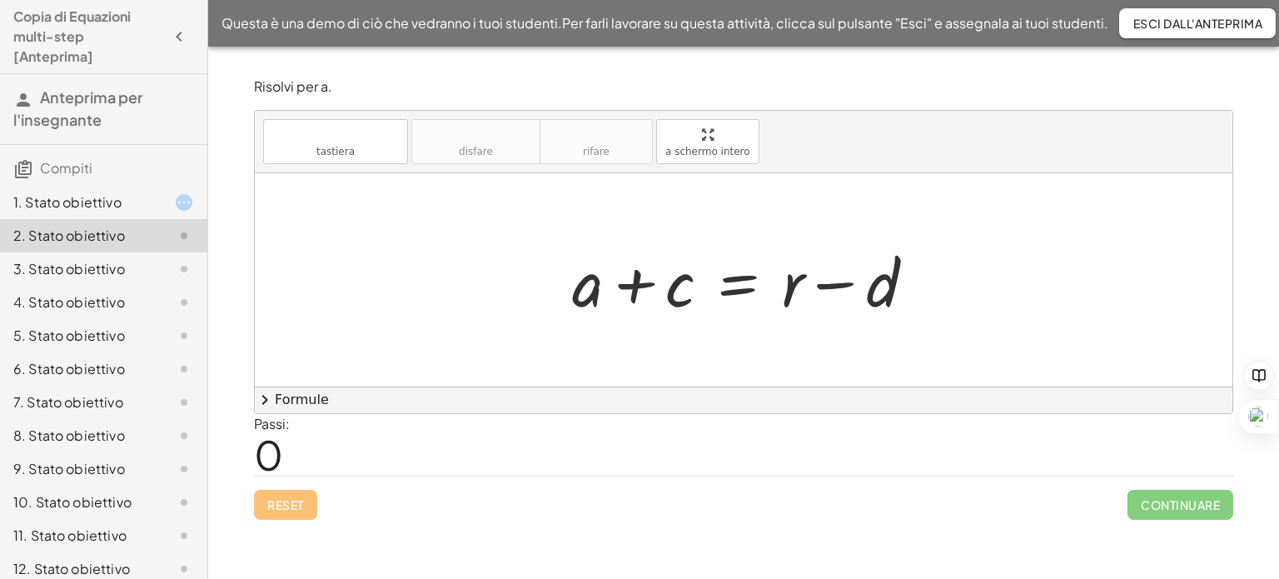
click at [82, 198] on font "1. Stato obiettivo" at bounding box center [67, 201] width 108 height 17
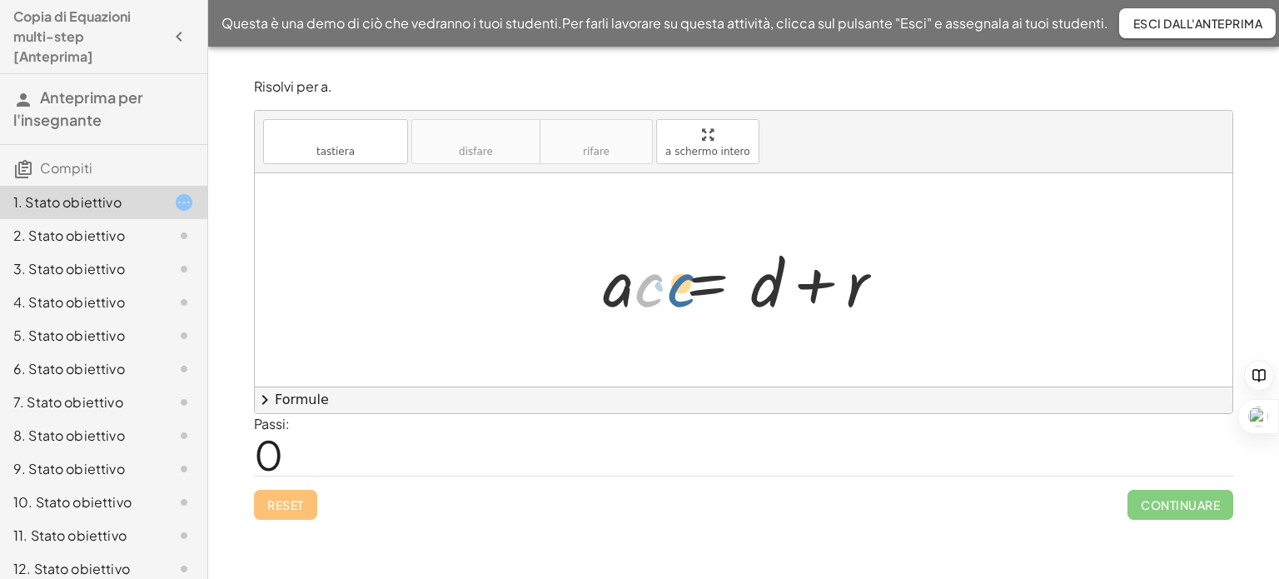
drag, startPoint x: 646, startPoint y: 288, endPoint x: 678, endPoint y: 288, distance: 32.5
click at [678, 288] on div at bounding box center [749, 280] width 311 height 86
click at [636, 287] on div at bounding box center [749, 280] width 311 height 86
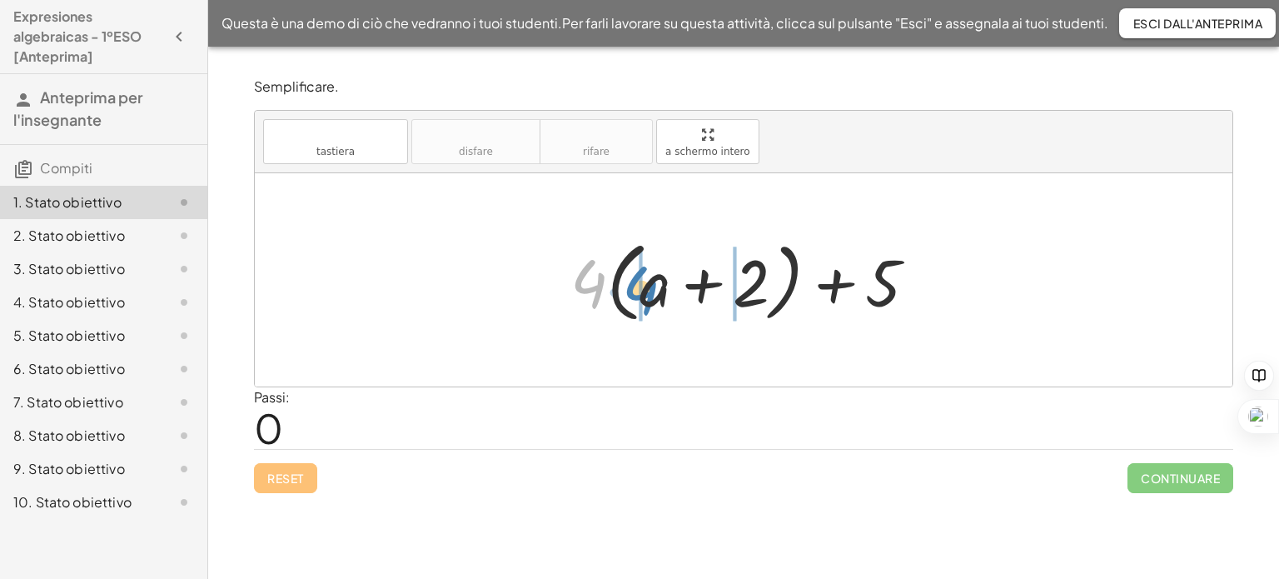
drag, startPoint x: 588, startPoint y: 282, endPoint x: 639, endPoint y: 289, distance: 52.0
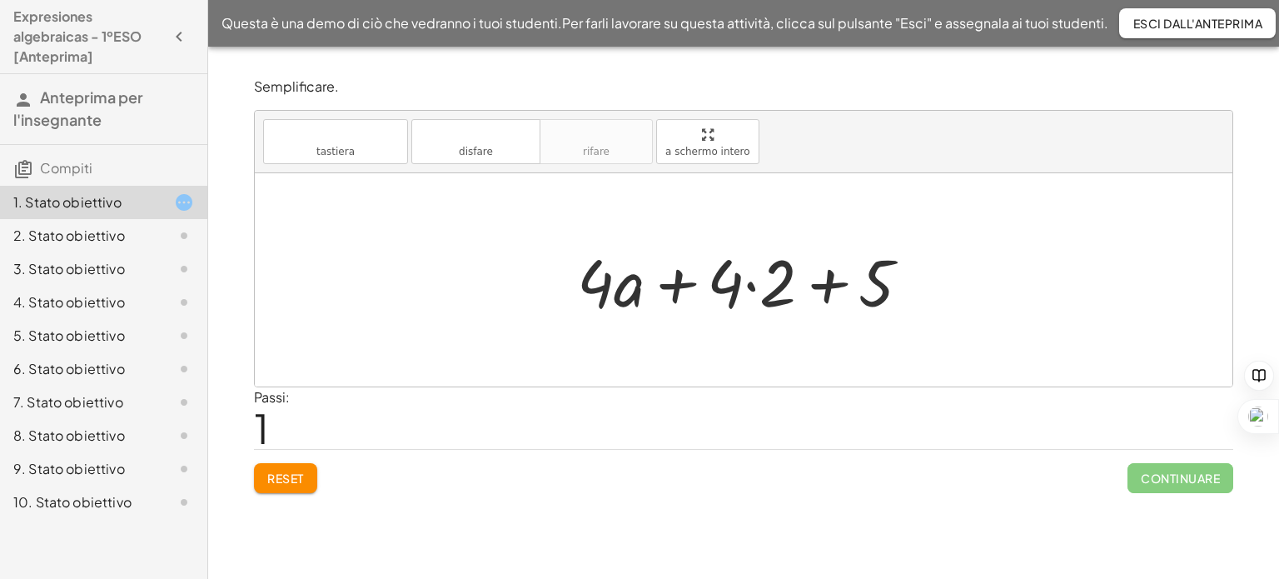
click at [753, 281] on div at bounding box center [750, 280] width 363 height 86
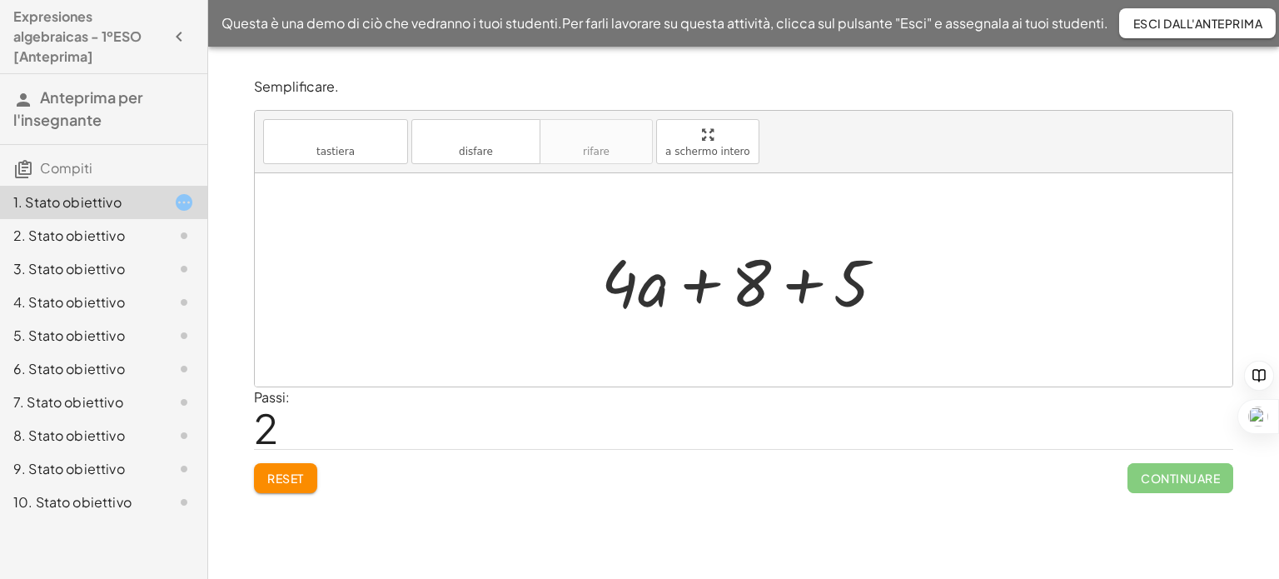
click at [802, 286] on div at bounding box center [750, 280] width 314 height 86
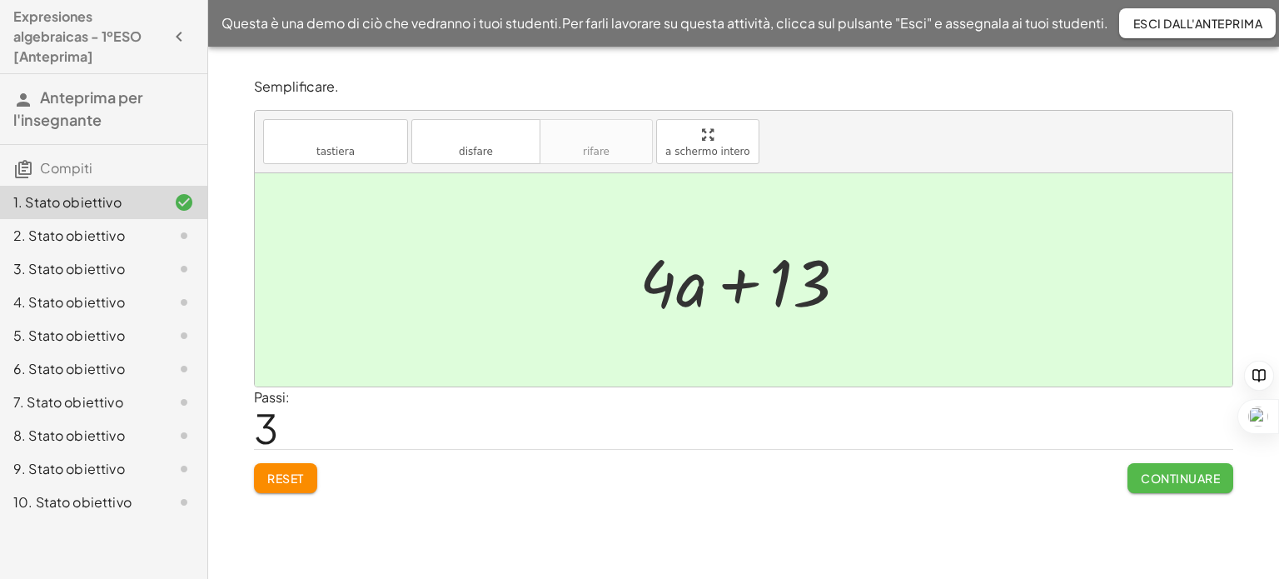
click at [1180, 479] on font "Continuare" at bounding box center [1179, 477] width 79 height 15
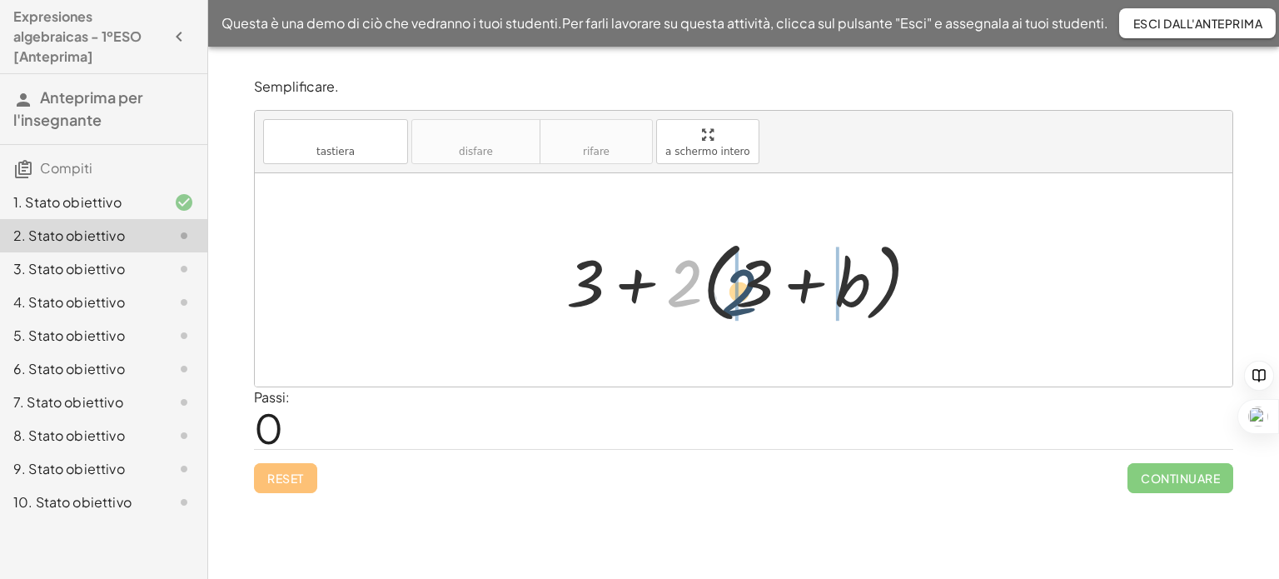
drag, startPoint x: 691, startPoint y: 281, endPoint x: 746, endPoint y: 289, distance: 55.6
click at [746, 289] on div at bounding box center [750, 280] width 384 height 96
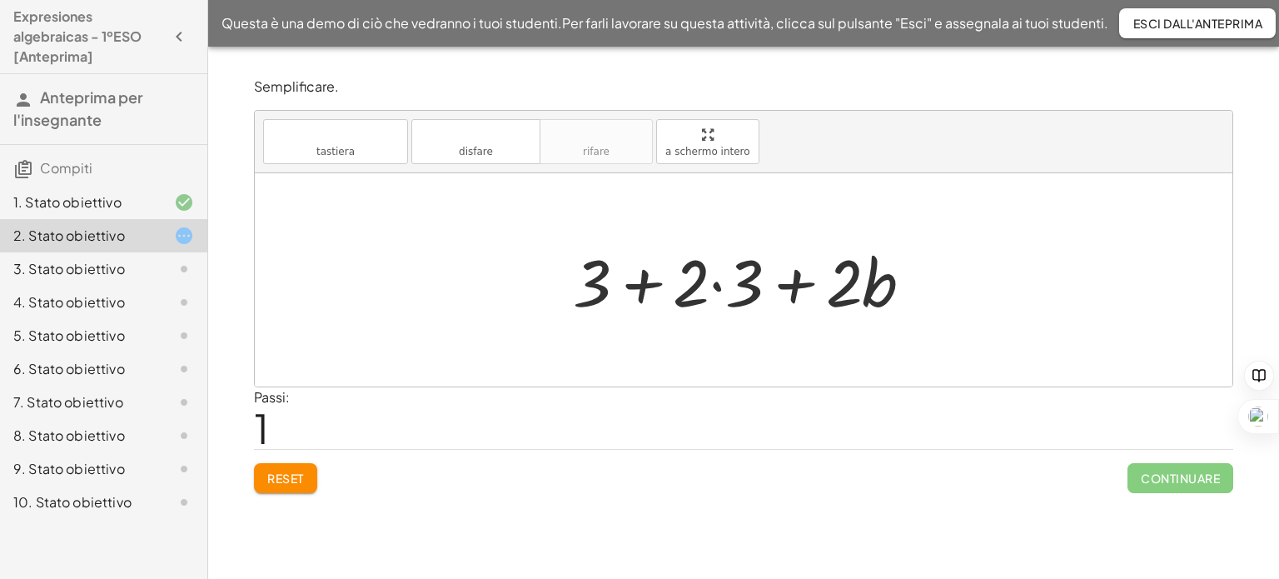
click at [722, 286] on div at bounding box center [749, 280] width 370 height 86
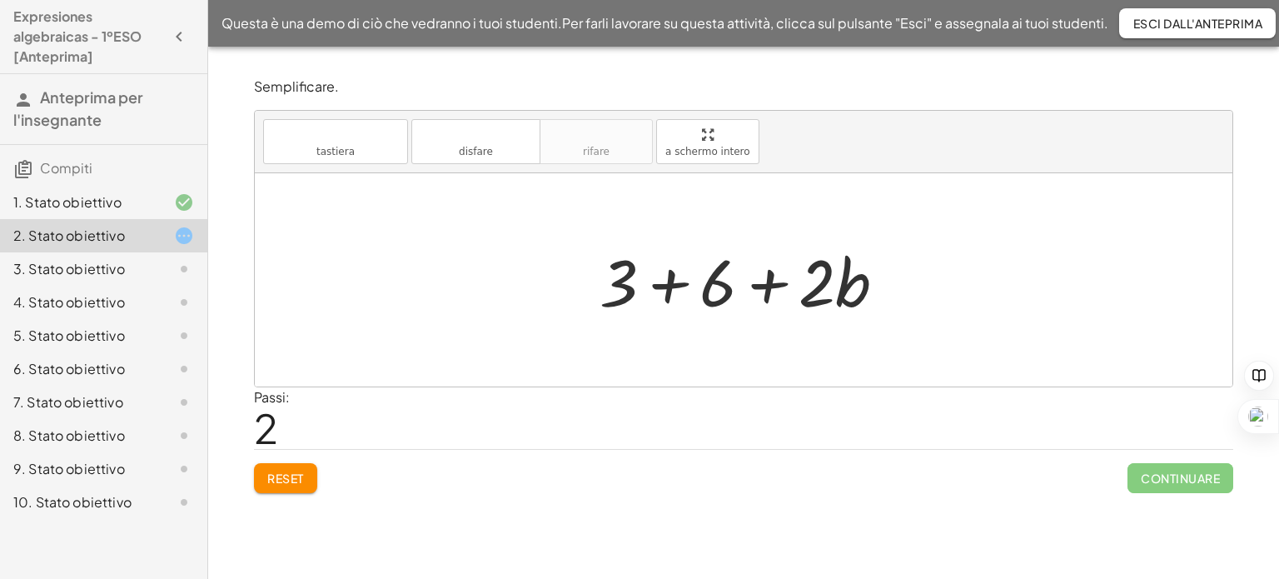
click at [670, 281] on div at bounding box center [749, 280] width 316 height 86
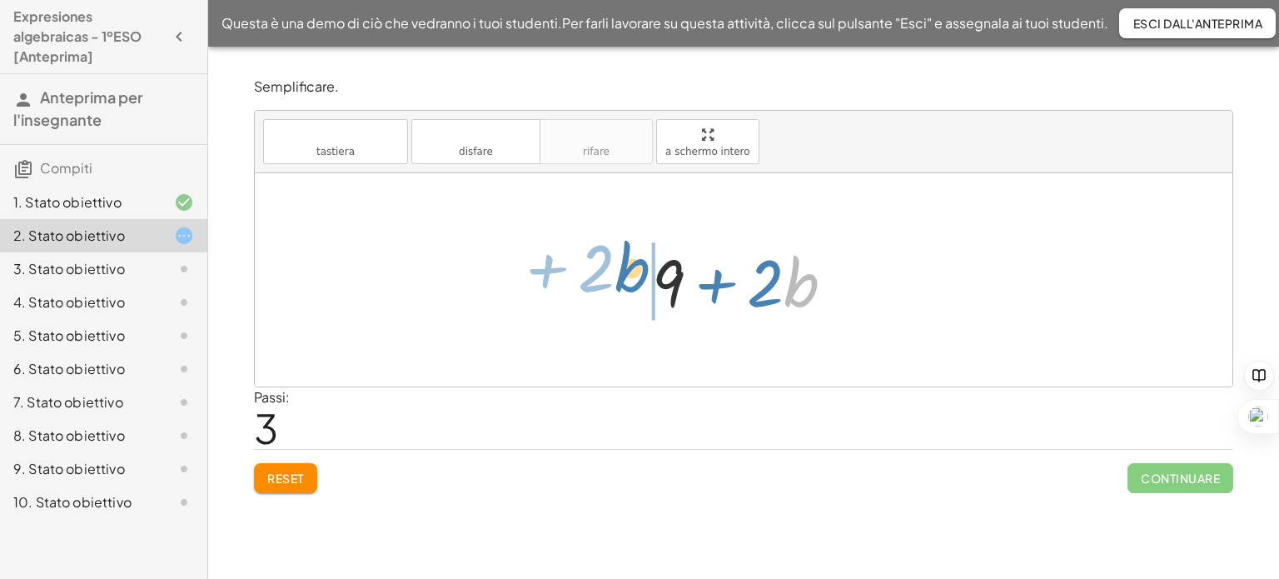
drag, startPoint x: 788, startPoint y: 289, endPoint x: 619, endPoint y: 275, distance: 168.8
click at [619, 275] on div "+ 3 + · 2 · ( + 3 + b ) + 3 + · 2 · 3 + · 2 · b + 3 + 6 + · 2 · b · b + · 2 + +…" at bounding box center [743, 279] width 977 height 213
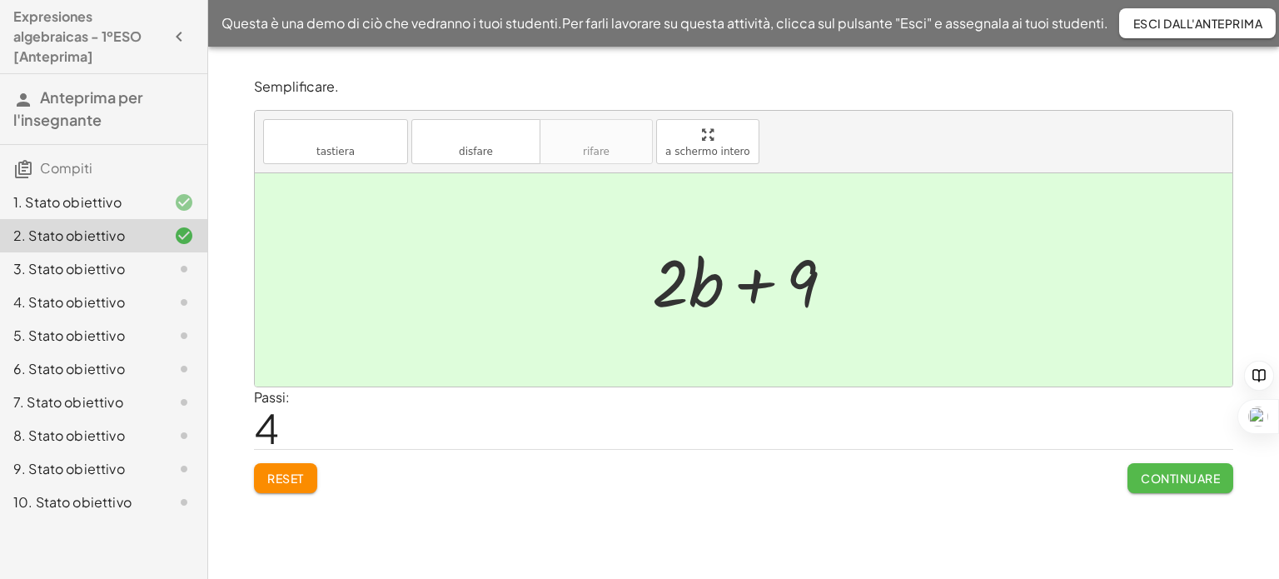
click at [1165, 475] on font "Continuare" at bounding box center [1179, 477] width 79 height 15
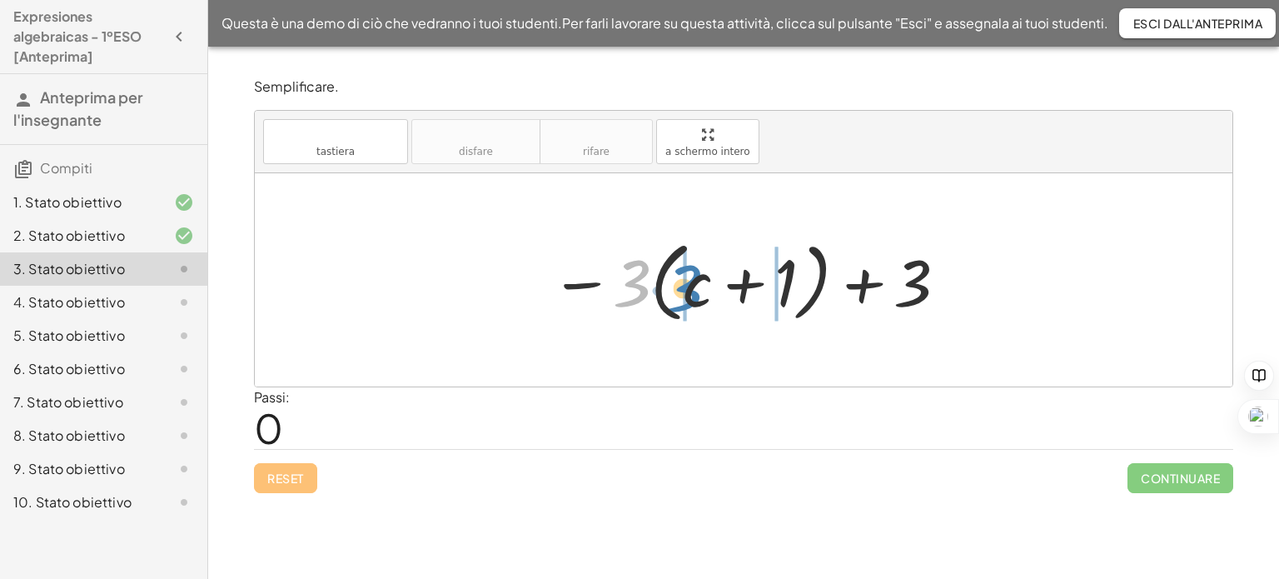
drag, startPoint x: 629, startPoint y: 280, endPoint x: 679, endPoint y: 284, distance: 51.0
click at [679, 284] on div at bounding box center [749, 280] width 415 height 96
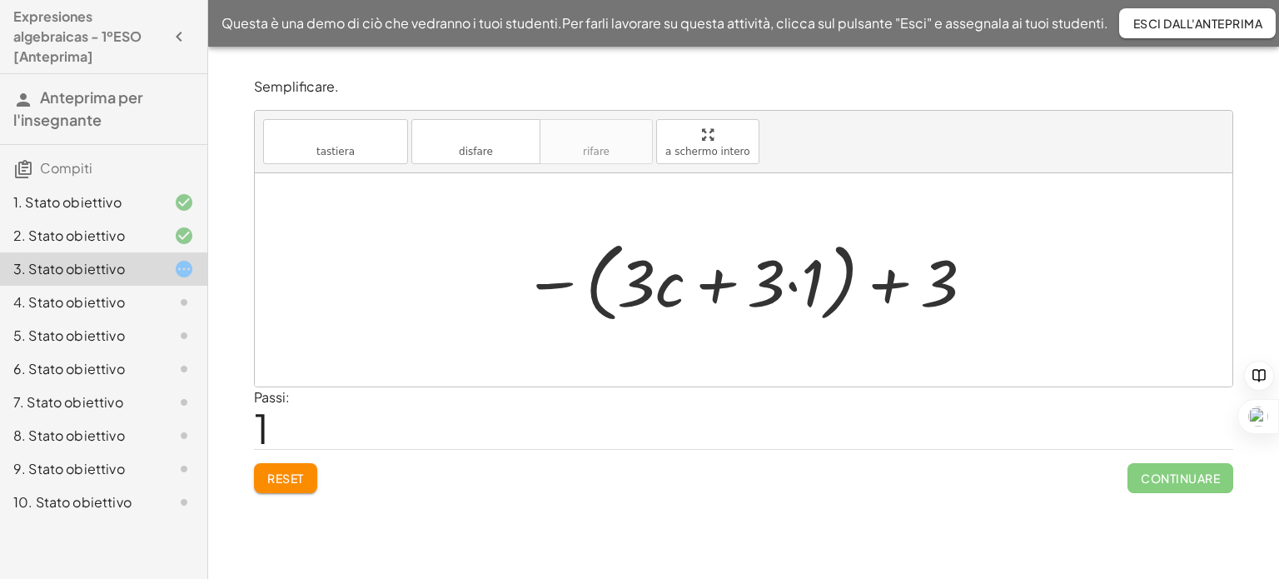
click at [796, 286] on div at bounding box center [749, 280] width 470 height 96
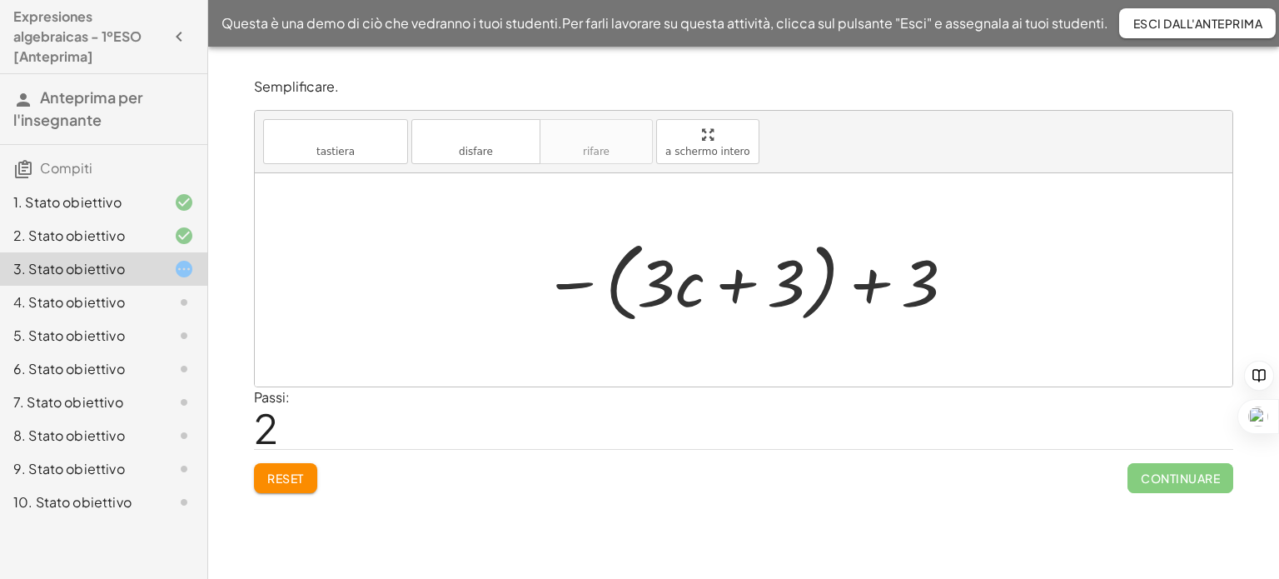
click at [582, 284] on div at bounding box center [749, 280] width 430 height 96
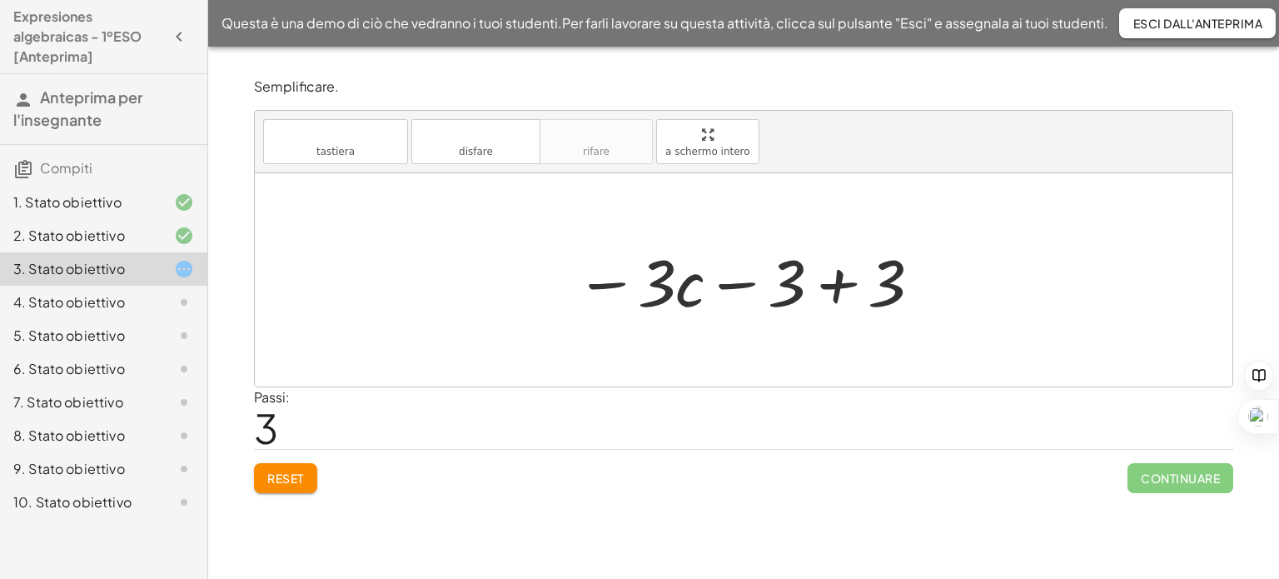
click at [837, 277] on div at bounding box center [749, 280] width 365 height 86
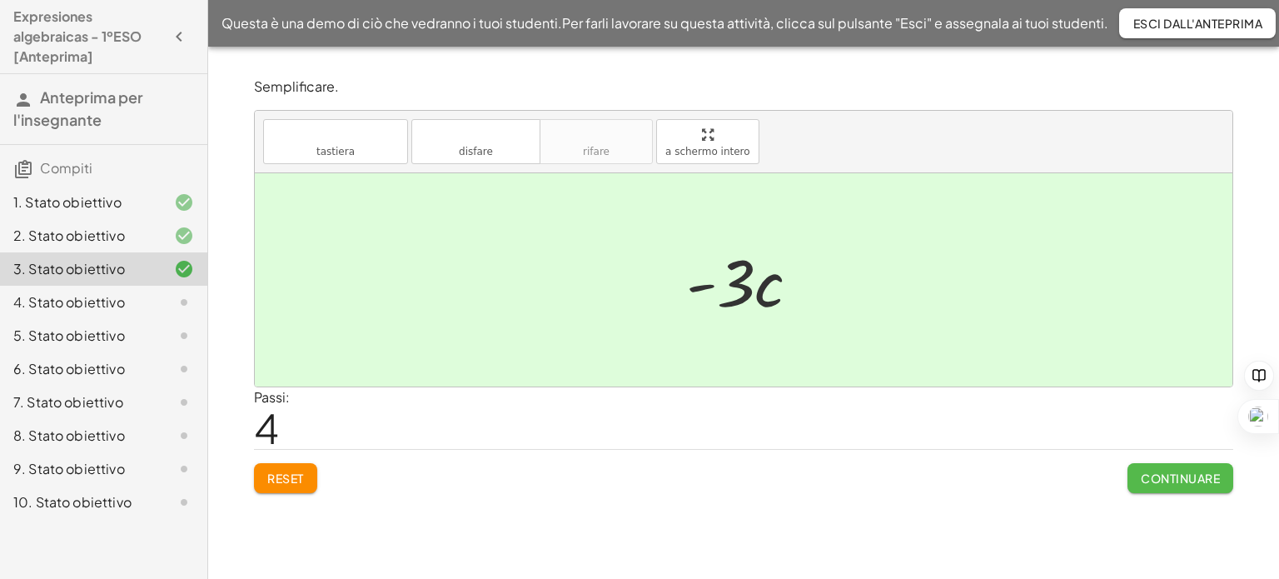
click at [1170, 477] on font "Continuare" at bounding box center [1179, 477] width 79 height 15
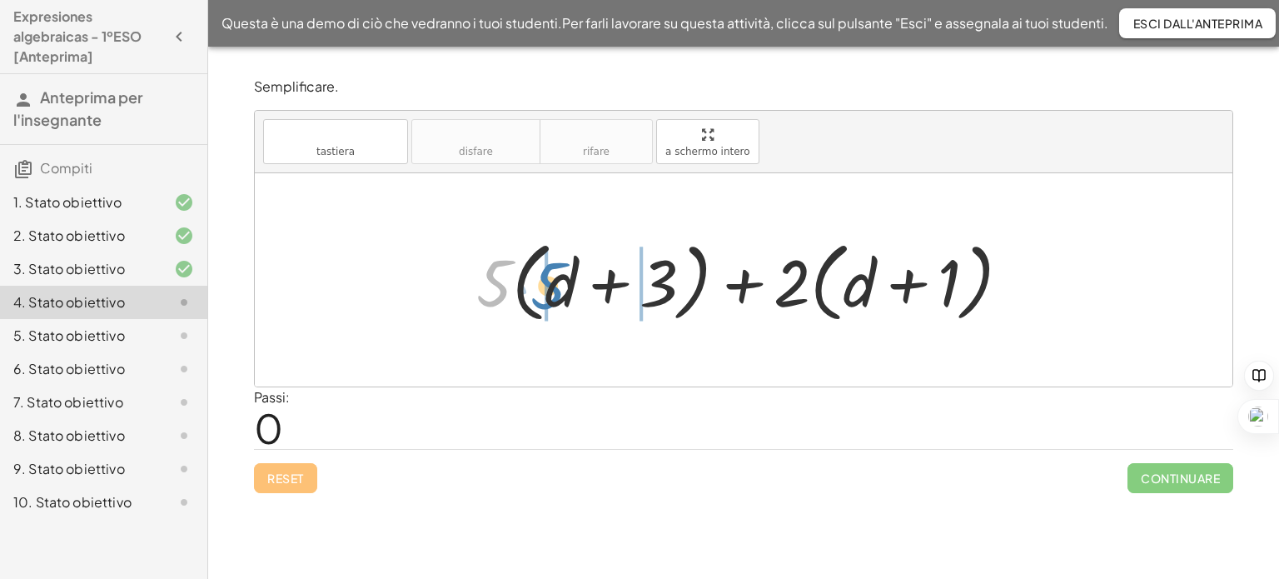
drag, startPoint x: 493, startPoint y: 283, endPoint x: 547, endPoint y: 286, distance: 54.2
click at [547, 286] on div at bounding box center [750, 280] width 564 height 96
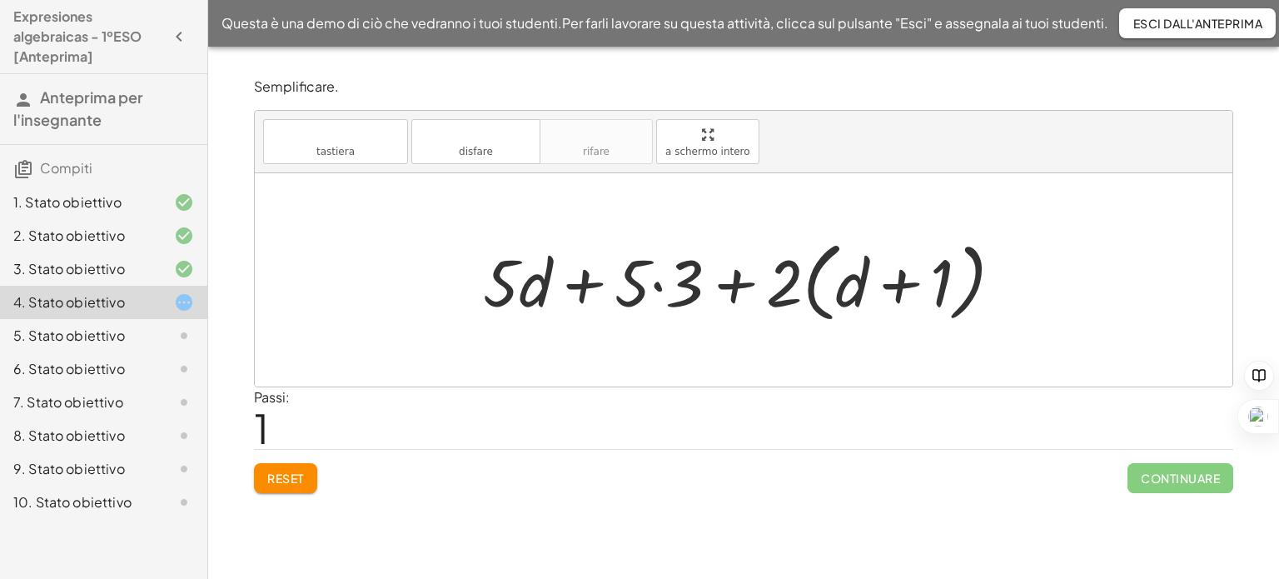
click at [659, 283] on div at bounding box center [749, 280] width 549 height 96
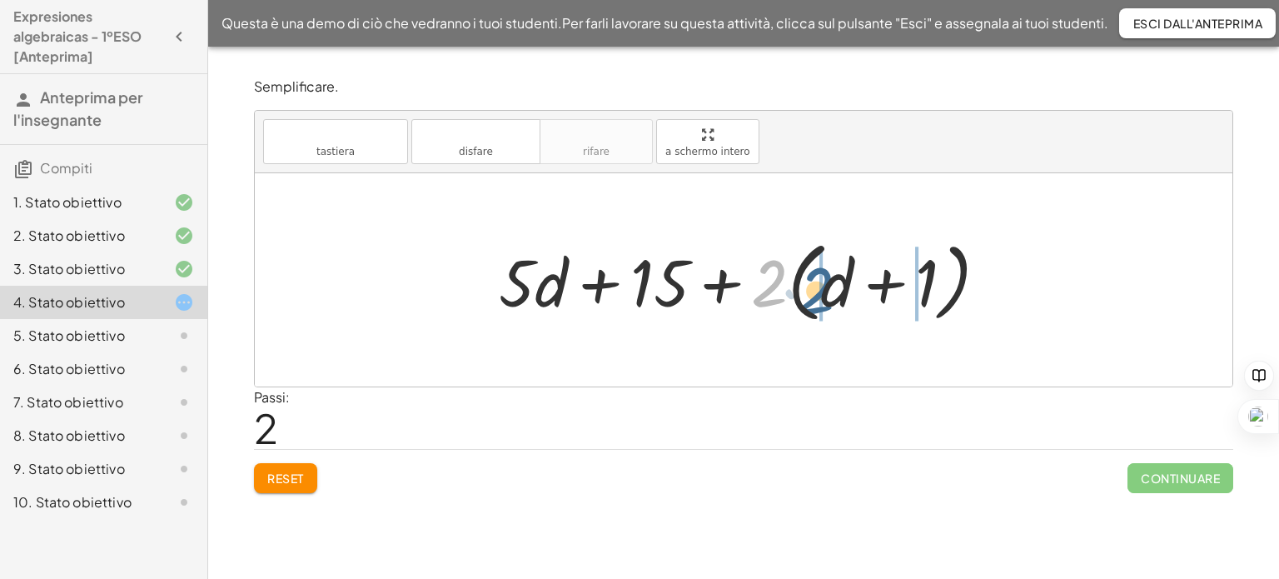
drag, startPoint x: 763, startPoint y: 286, endPoint x: 812, endPoint y: 293, distance: 49.6
click at [812, 293] on div at bounding box center [749, 280] width 519 height 96
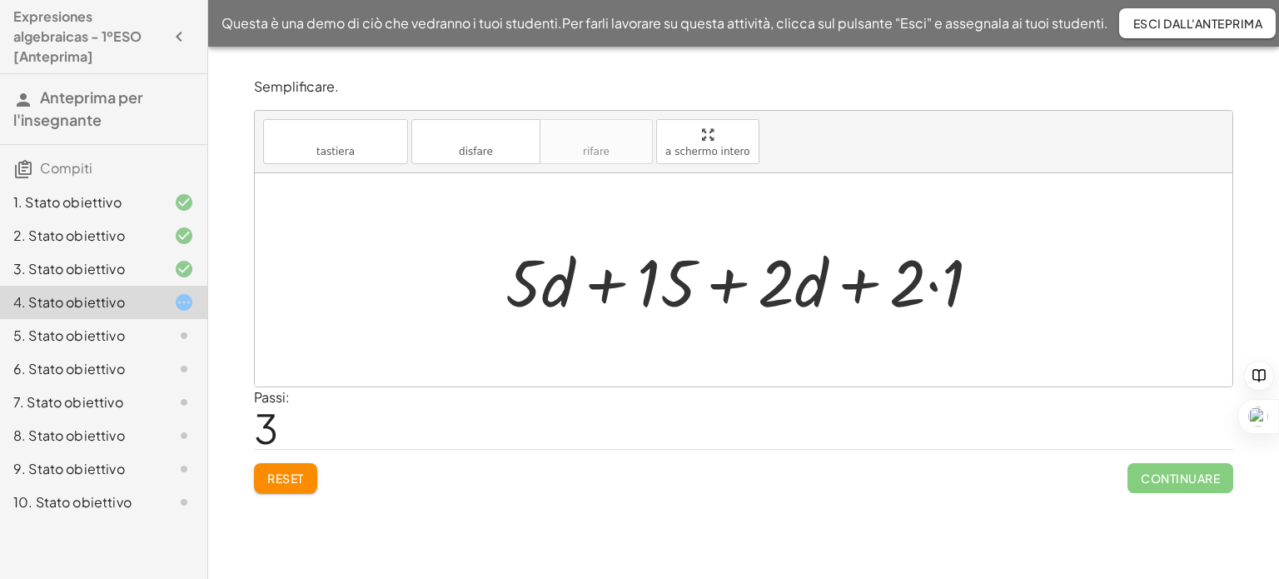
click at [926, 283] on div at bounding box center [749, 280] width 505 height 86
click at [930, 285] on div at bounding box center [749, 280] width 505 height 86
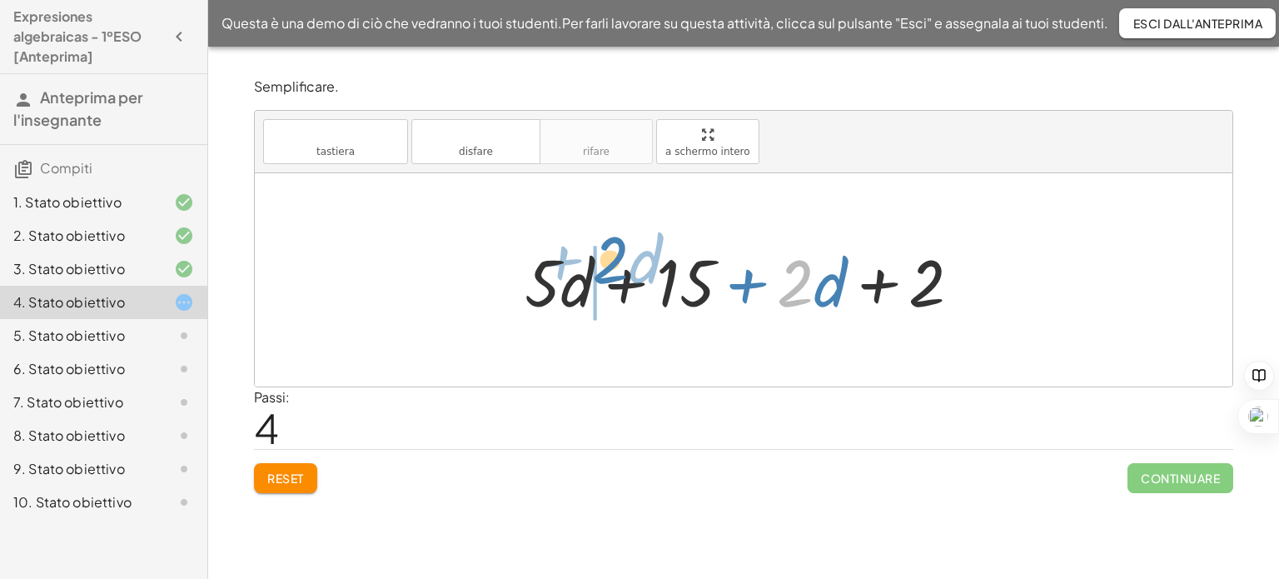
drag, startPoint x: 809, startPoint y: 282, endPoint x: 624, endPoint y: 261, distance: 186.9
click at [624, 261] on div at bounding box center [749, 280] width 466 height 86
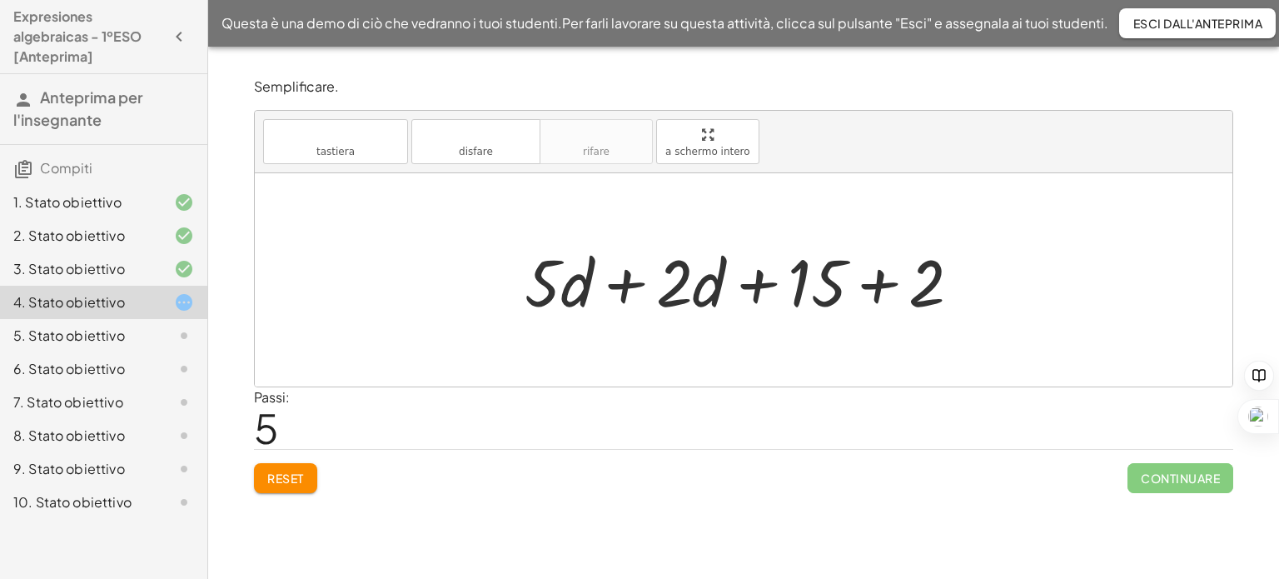
click at [621, 287] on div at bounding box center [749, 280] width 466 height 86
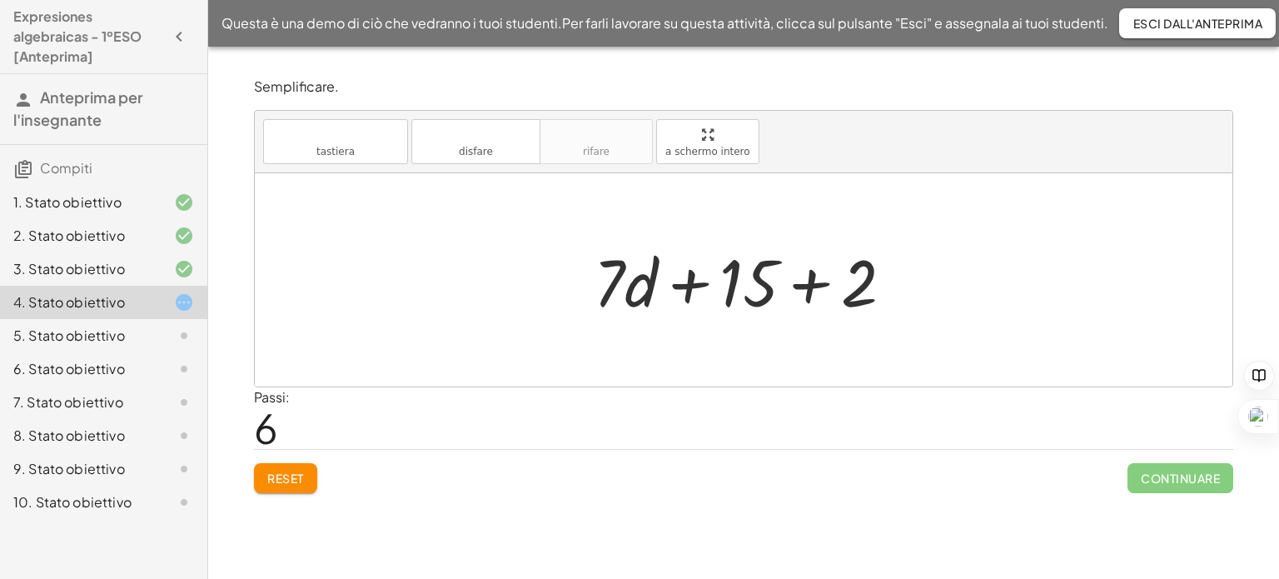
click at [803, 282] on div at bounding box center [750, 280] width 330 height 86
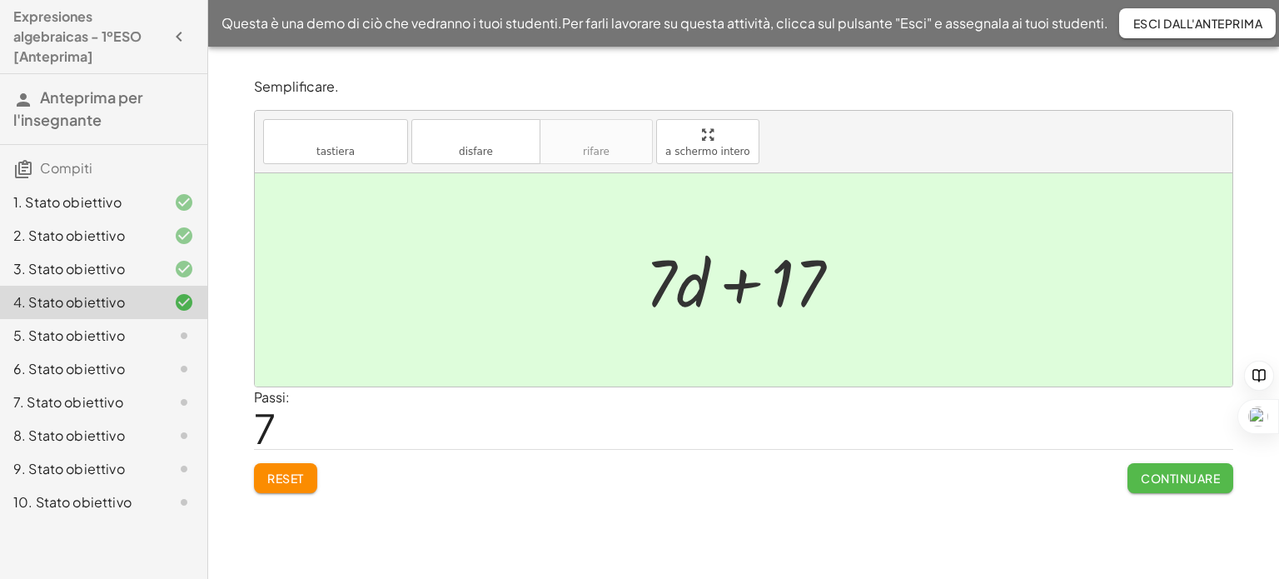
click at [1170, 469] on button "Continuare" at bounding box center [1180, 478] width 106 height 30
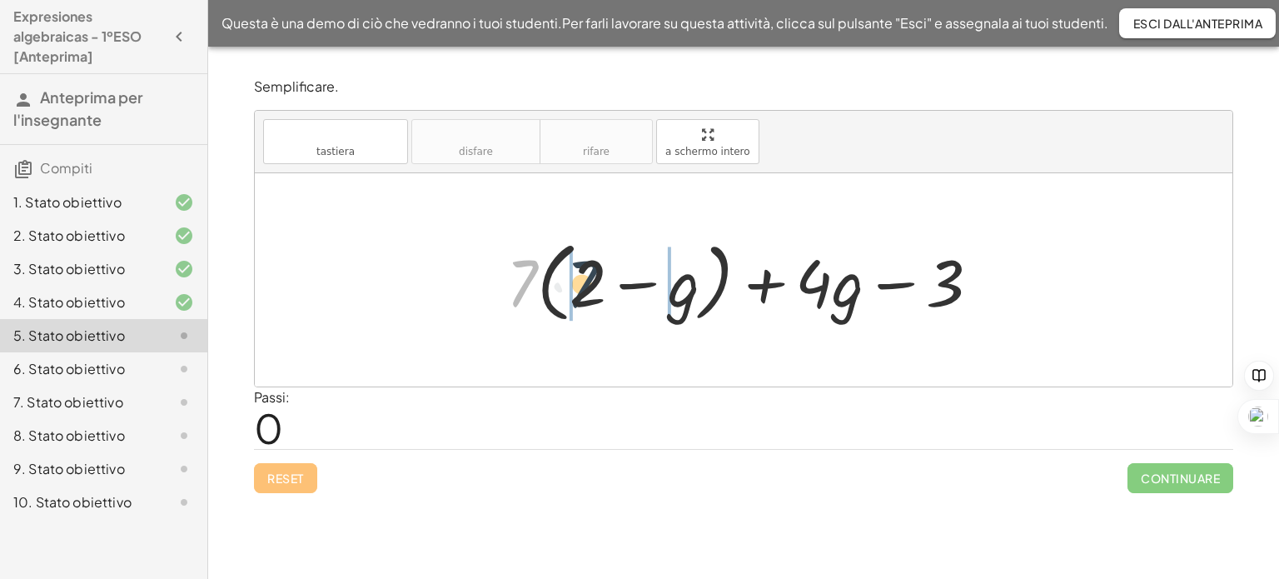
drag, startPoint x: 517, startPoint y: 278, endPoint x: 579, endPoint y: 279, distance: 62.4
click at [579, 279] on div at bounding box center [750, 280] width 504 height 96
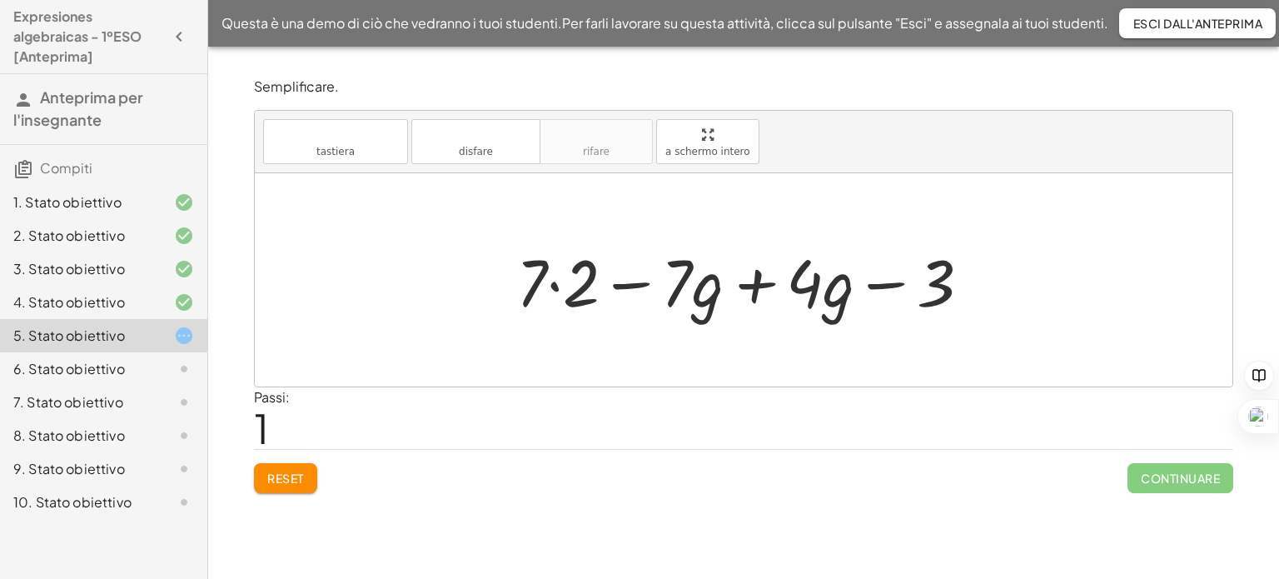
drag, startPoint x: 553, startPoint y: 284, endPoint x: 557, endPoint y: 296, distance: 12.4
click at [553, 284] on div at bounding box center [750, 280] width 484 height 86
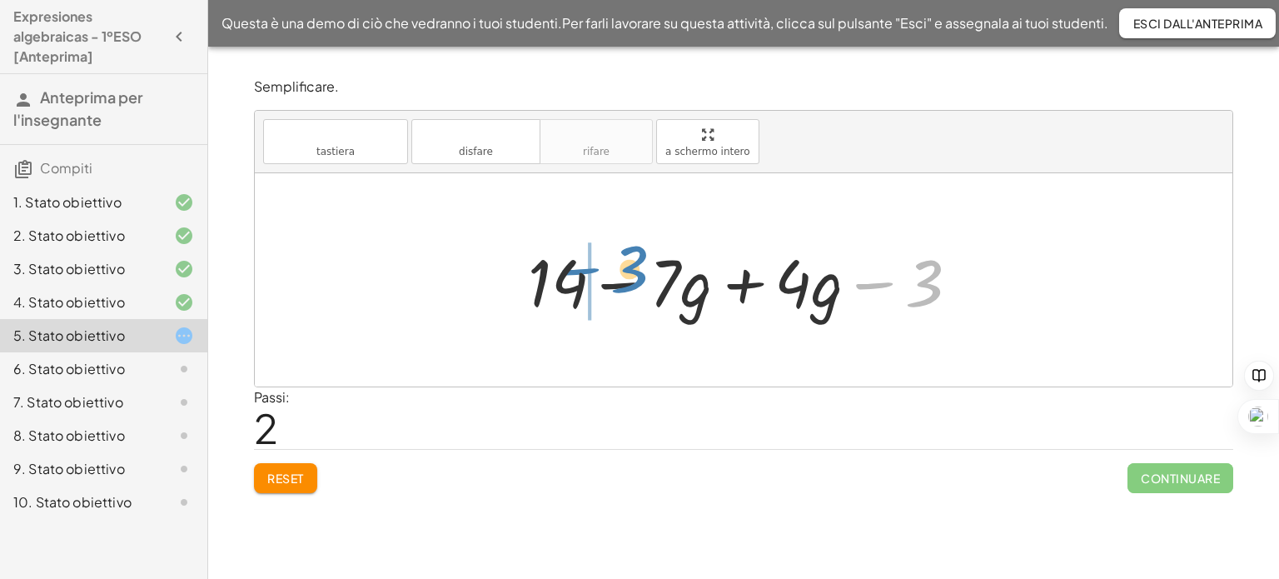
drag, startPoint x: 929, startPoint y: 279, endPoint x: 634, endPoint y: 266, distance: 295.0
click at [634, 266] on div at bounding box center [749, 280] width 460 height 86
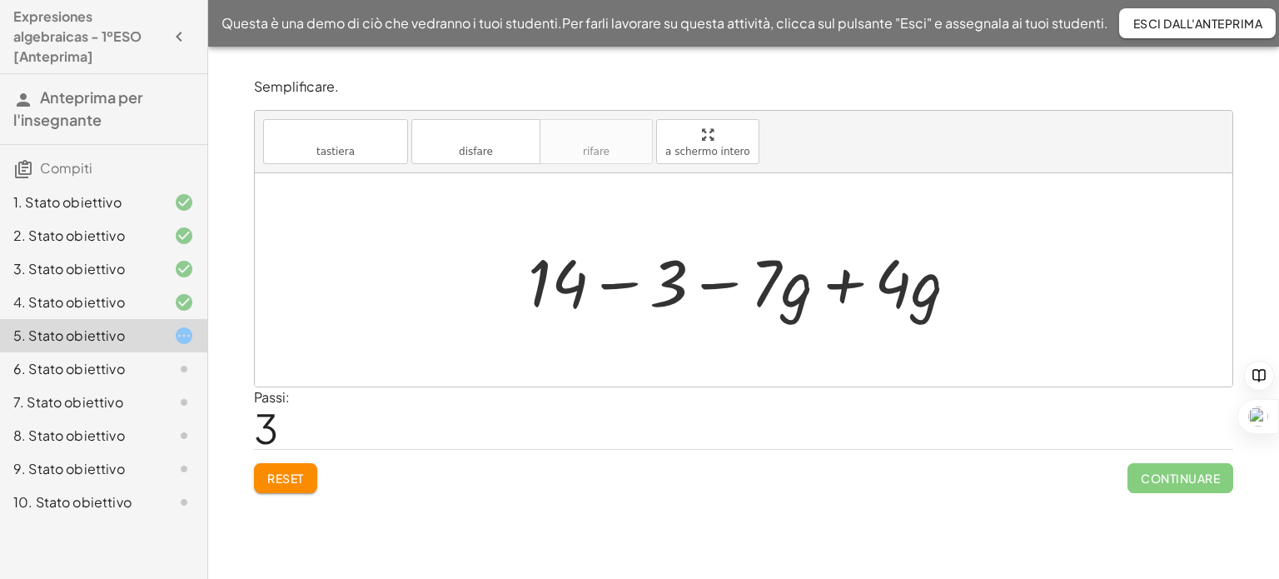
click at [842, 284] on div at bounding box center [749, 280] width 460 height 86
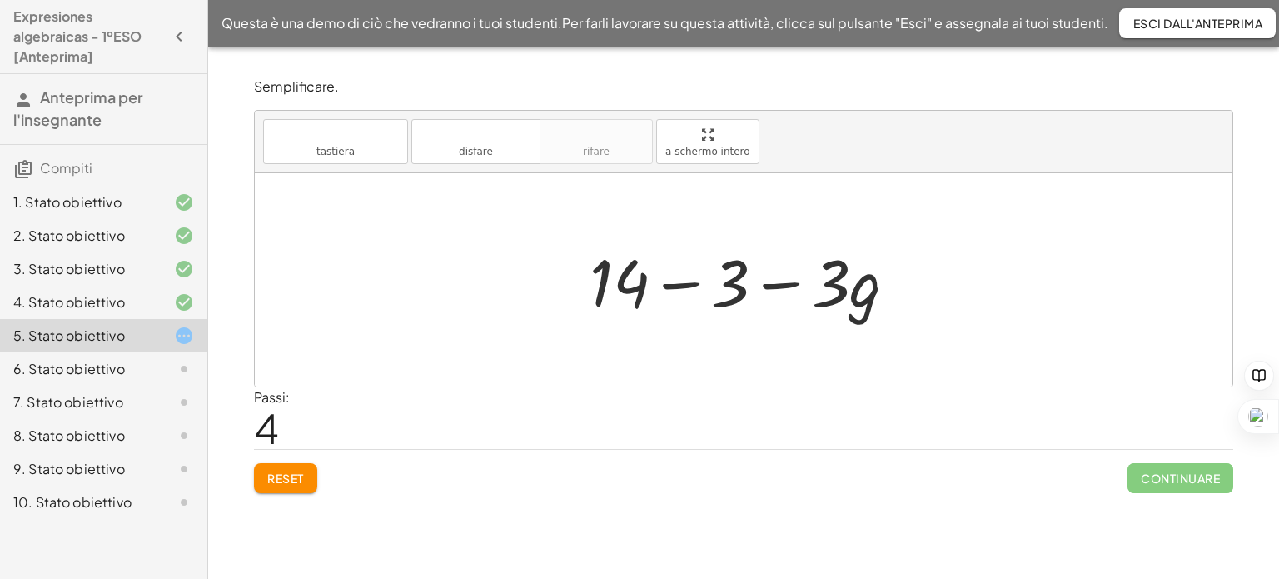
drag, startPoint x: 673, startPoint y: 277, endPoint x: 676, endPoint y: 293, distance: 16.0
click at [674, 277] on div at bounding box center [749, 280] width 337 height 86
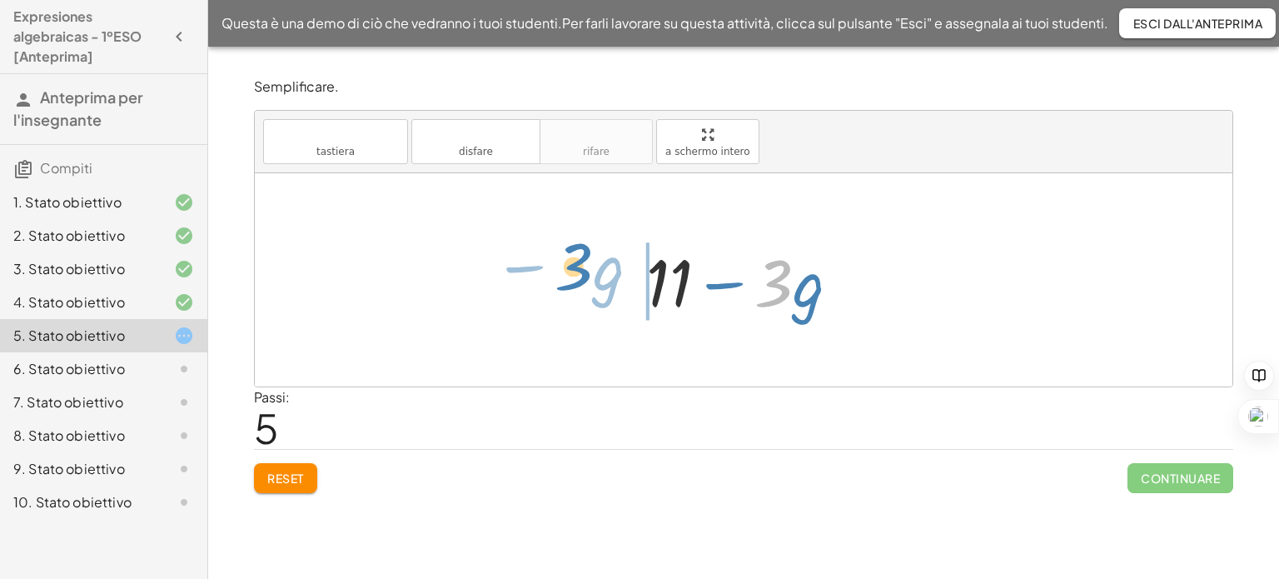
drag, startPoint x: 789, startPoint y: 286, endPoint x: 582, endPoint y: 272, distance: 207.8
click at [582, 272] on div "+ · 7 · ( + 2 − g ) + · 4 · g − 3 + · 7 · 2 − · 7 · g + · 4 · g − 3 + 14 − · 7 …" at bounding box center [743, 279] width 977 height 213
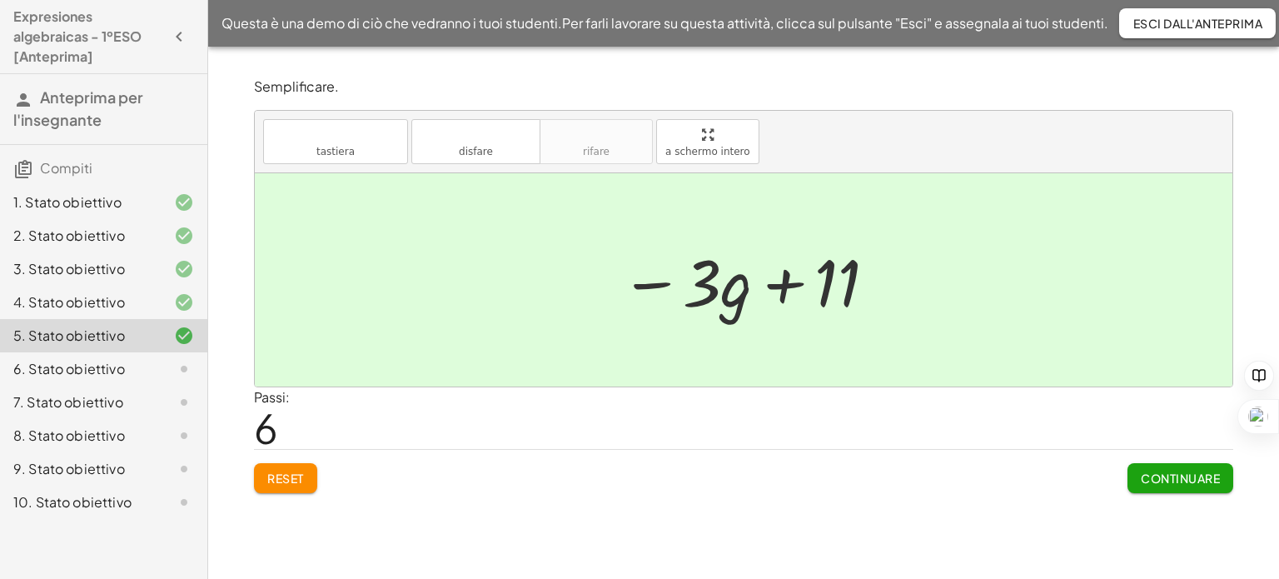
click at [1138, 472] on button "Continuare" at bounding box center [1180, 478] width 106 height 30
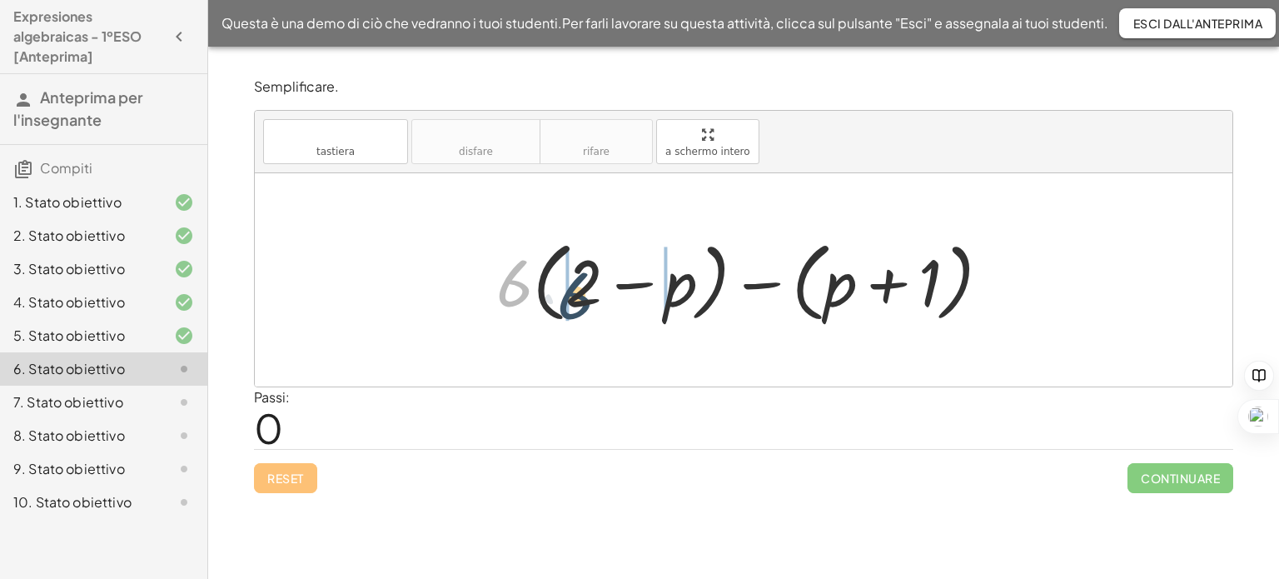
drag, startPoint x: 516, startPoint y: 282, endPoint x: 578, endPoint y: 295, distance: 62.9
click at [578, 295] on div at bounding box center [750, 280] width 524 height 96
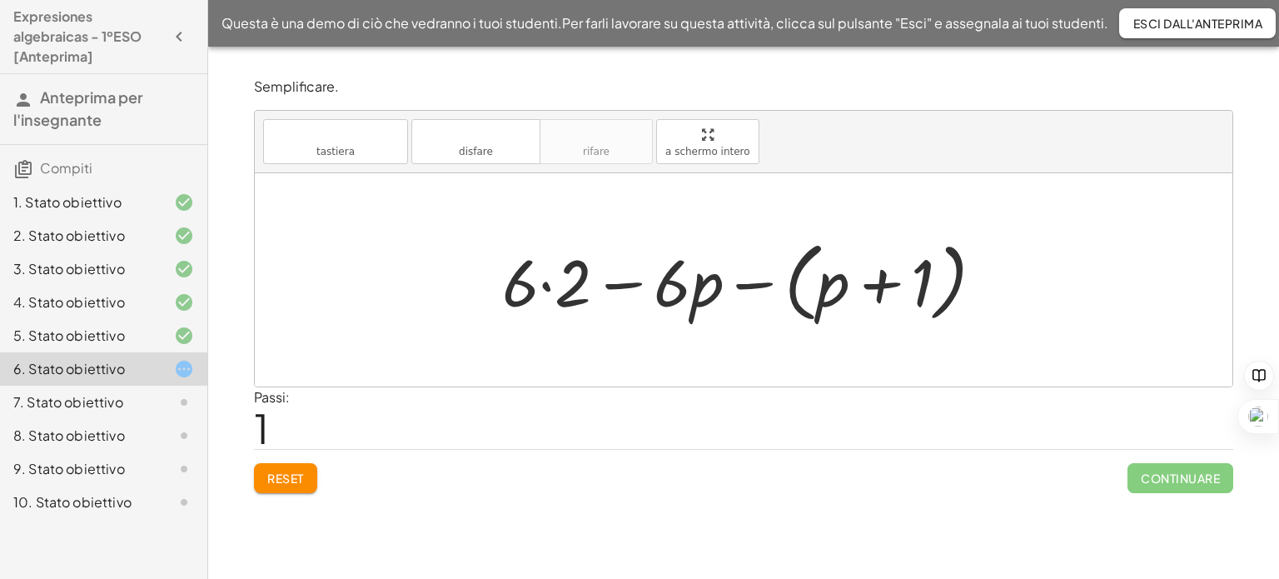
click at [543, 286] on div at bounding box center [749, 280] width 511 height 96
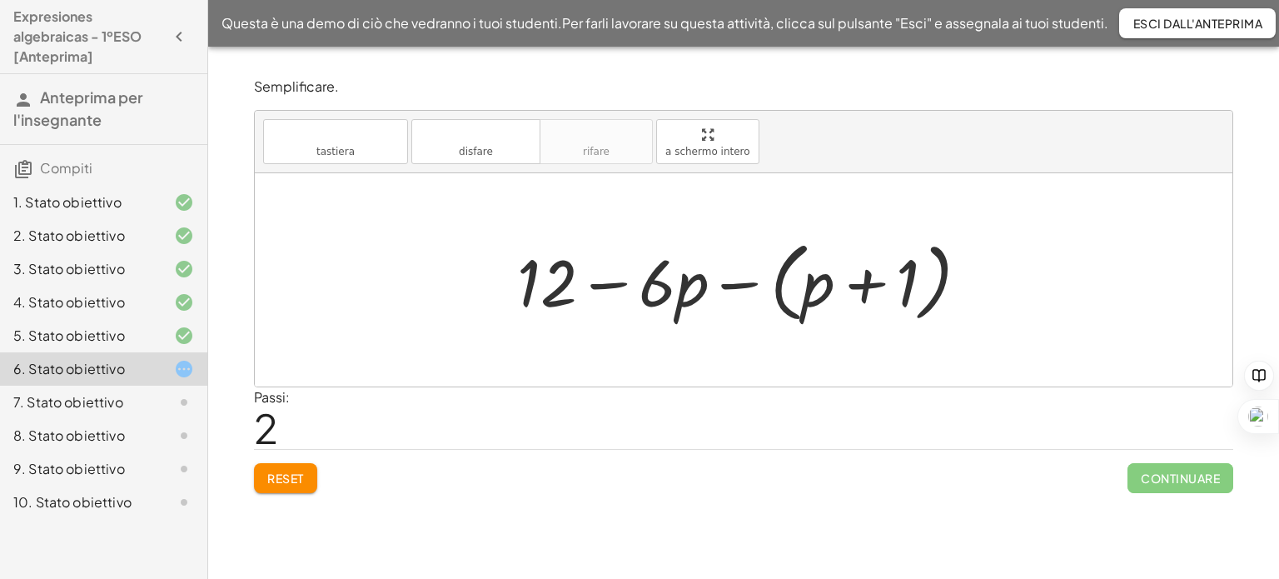
click at [738, 282] on div at bounding box center [749, 280] width 481 height 96
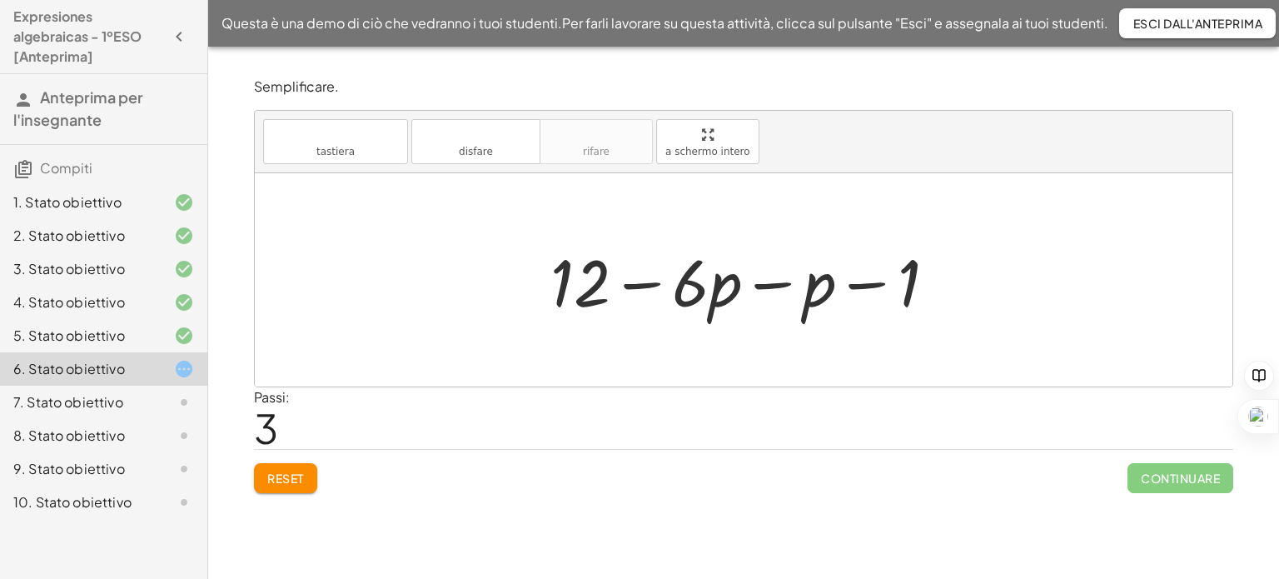
click at [766, 281] on div at bounding box center [749, 280] width 415 height 86
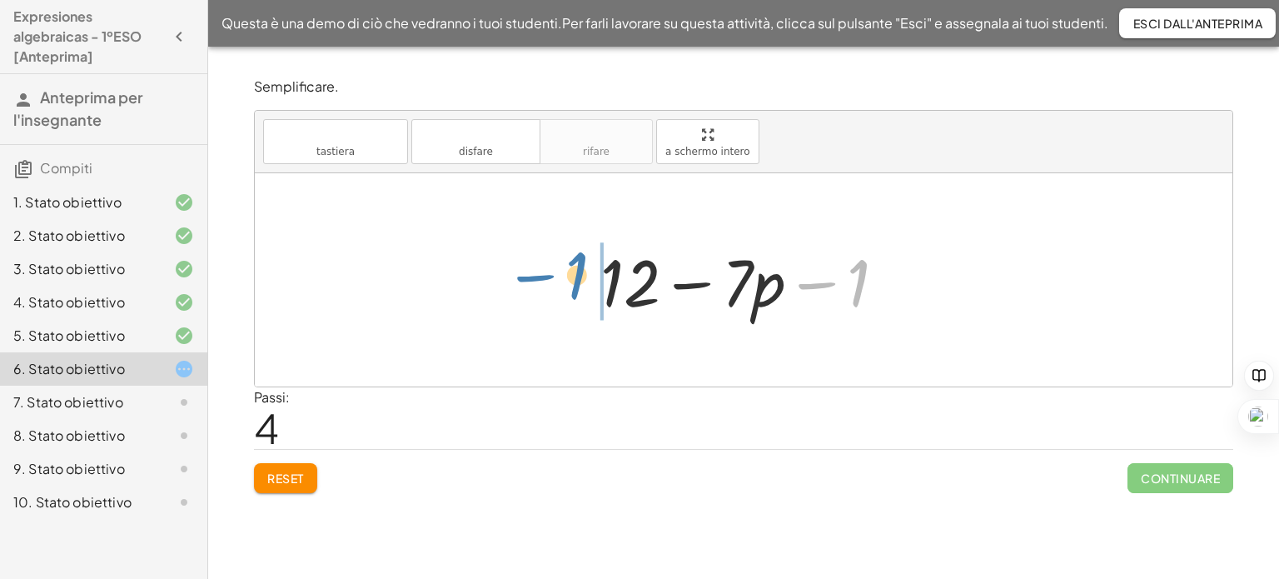
drag, startPoint x: 861, startPoint y: 276, endPoint x: 579, endPoint y: 269, distance: 281.5
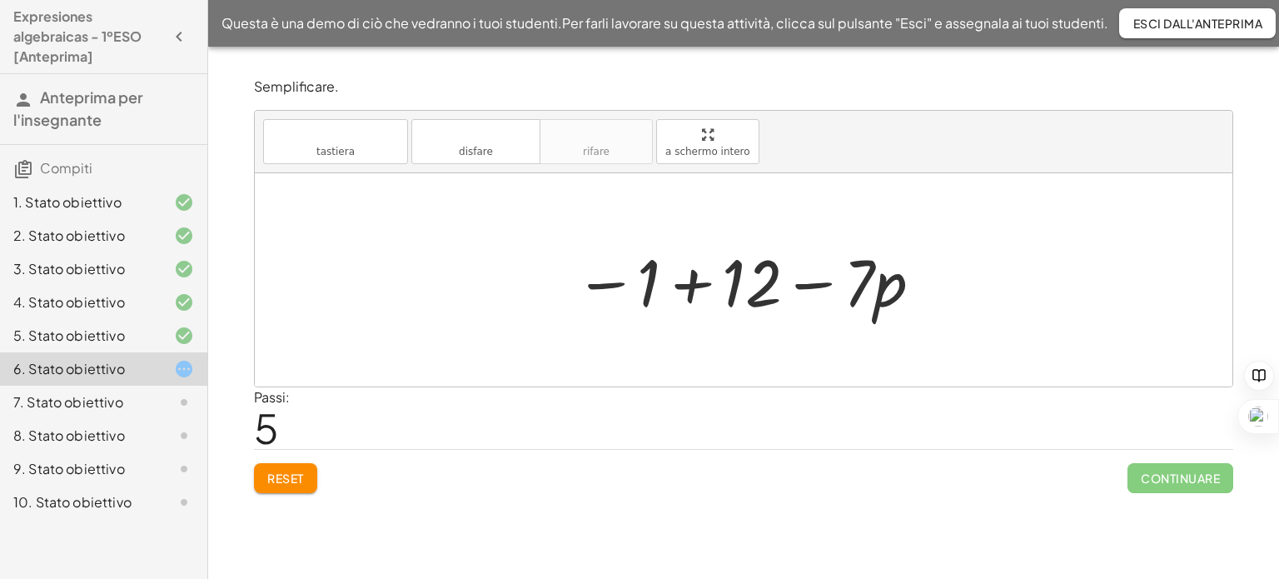
click at [687, 288] on div at bounding box center [749, 280] width 366 height 86
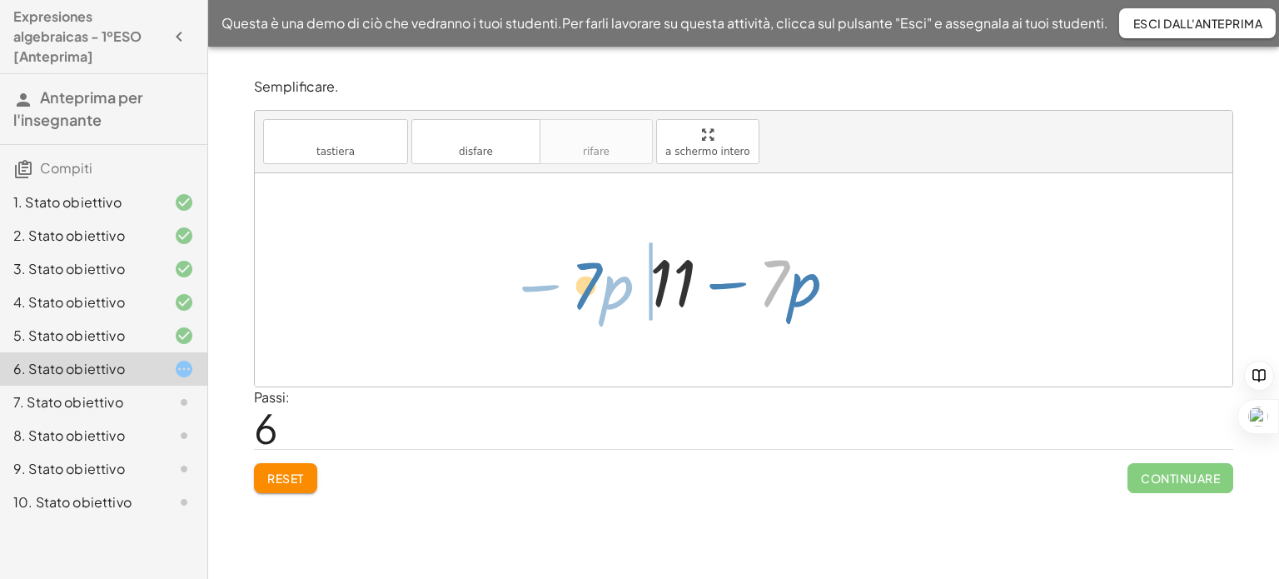
drag, startPoint x: 786, startPoint y: 288, endPoint x: 599, endPoint y: 291, distance: 187.3
click at [599, 291] on div "+ · 6 · ( + 2 − p ) − ( + p + 1 ) + · 6 · 2 − · 6 · p − ( + p + 1 ) + 12 − · 6 …" at bounding box center [743, 279] width 977 height 213
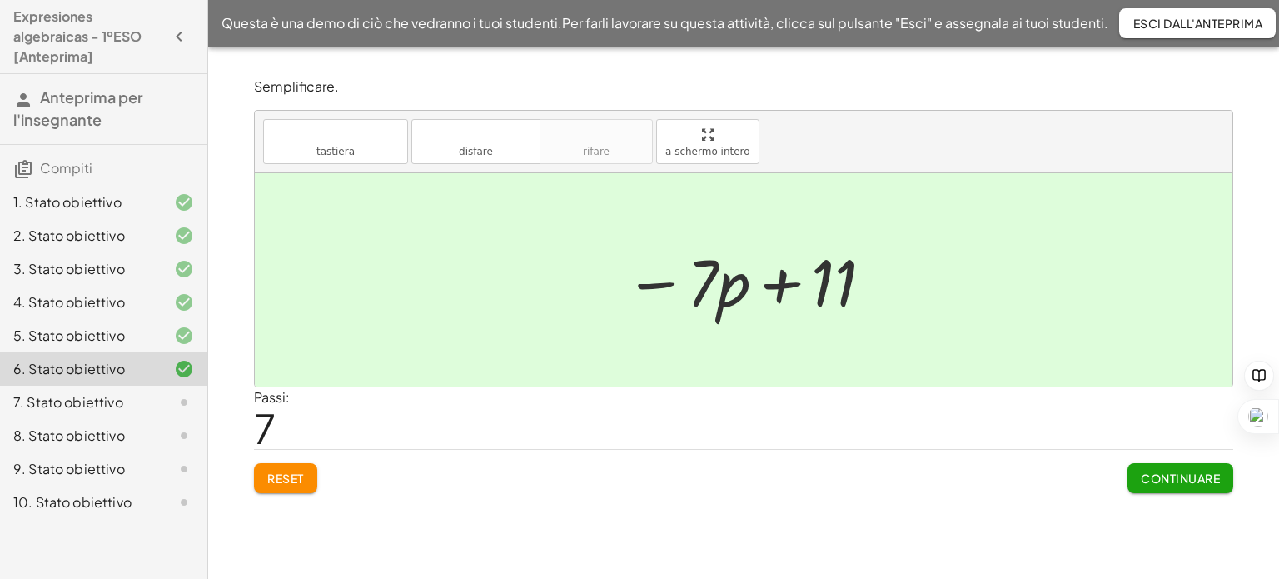
click at [1185, 478] on font "Continuare" at bounding box center [1179, 477] width 79 height 15
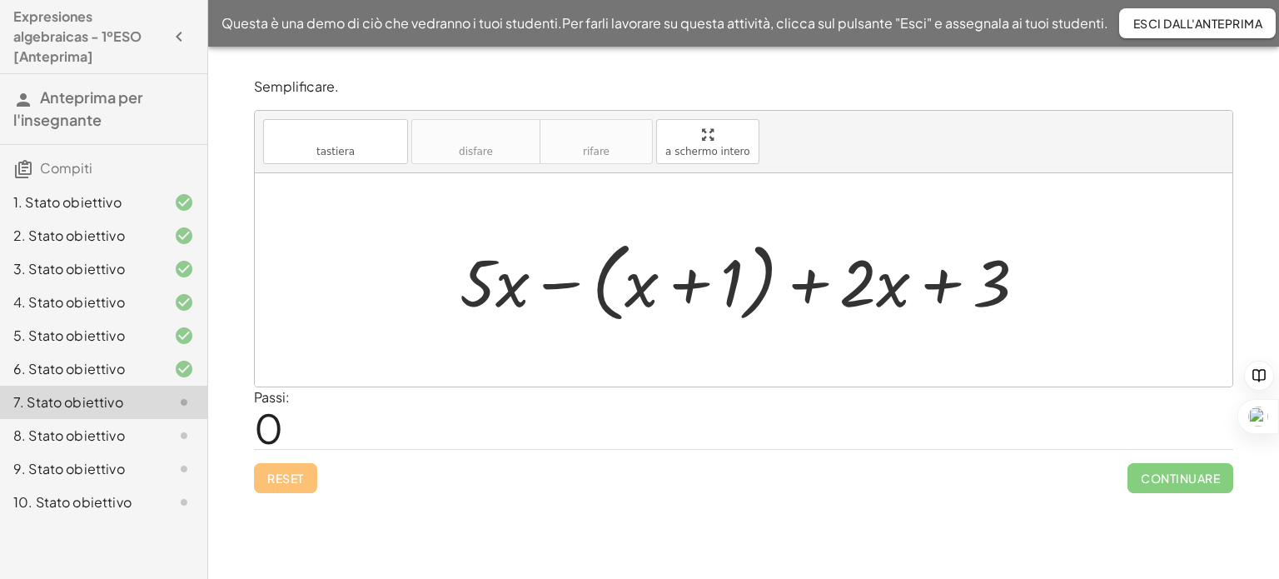
click at [559, 286] on div at bounding box center [749, 280] width 596 height 96
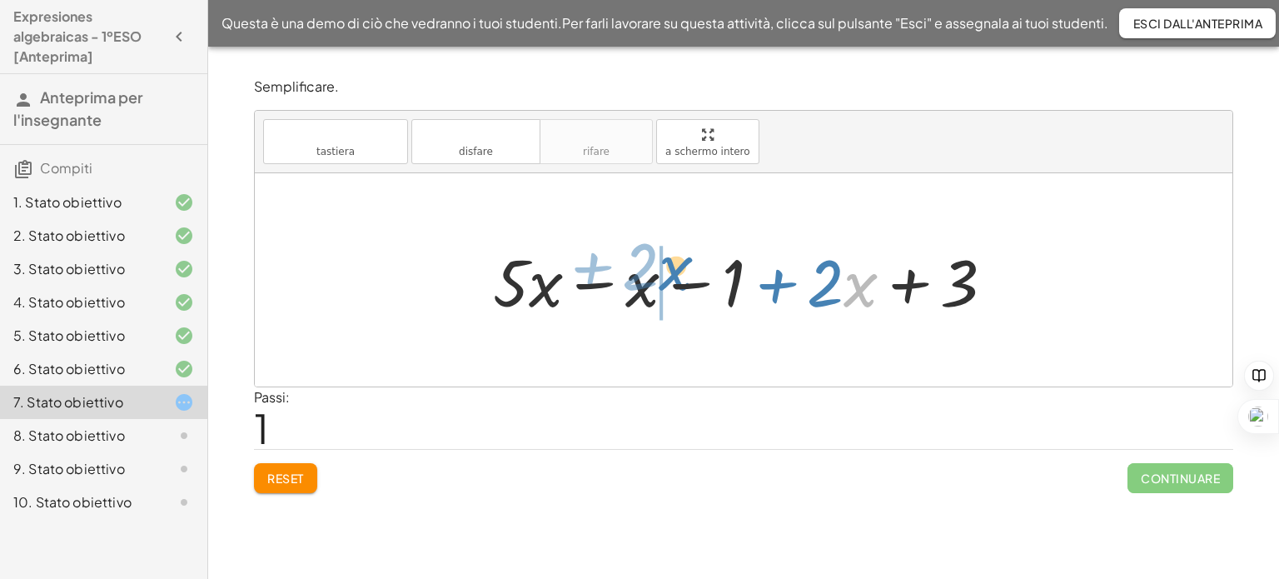
drag, startPoint x: 856, startPoint y: 282, endPoint x: 671, endPoint y: 266, distance: 185.6
click at [671, 266] on div at bounding box center [749, 280] width 530 height 86
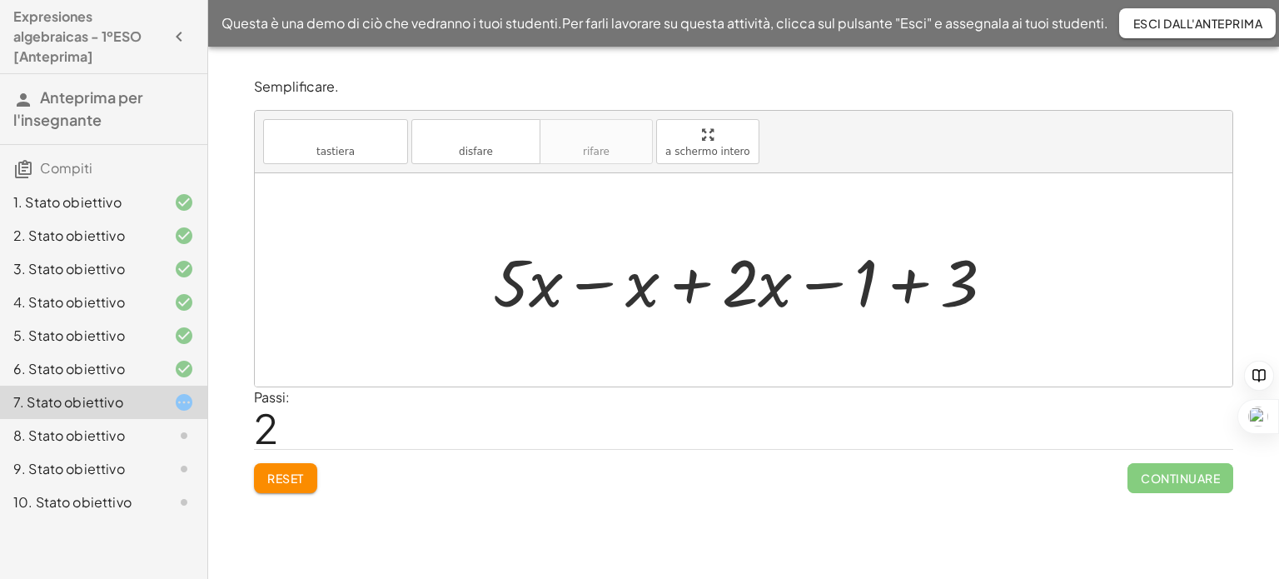
click at [588, 283] on div at bounding box center [749, 280] width 530 height 86
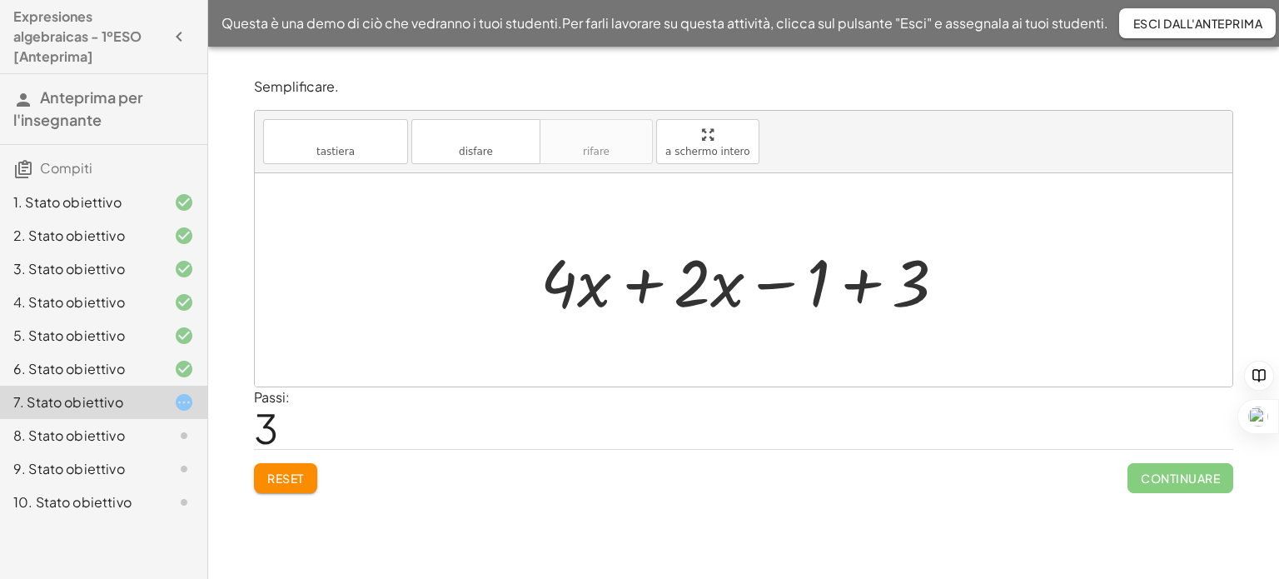
click at [636, 290] on div at bounding box center [749, 280] width 435 height 86
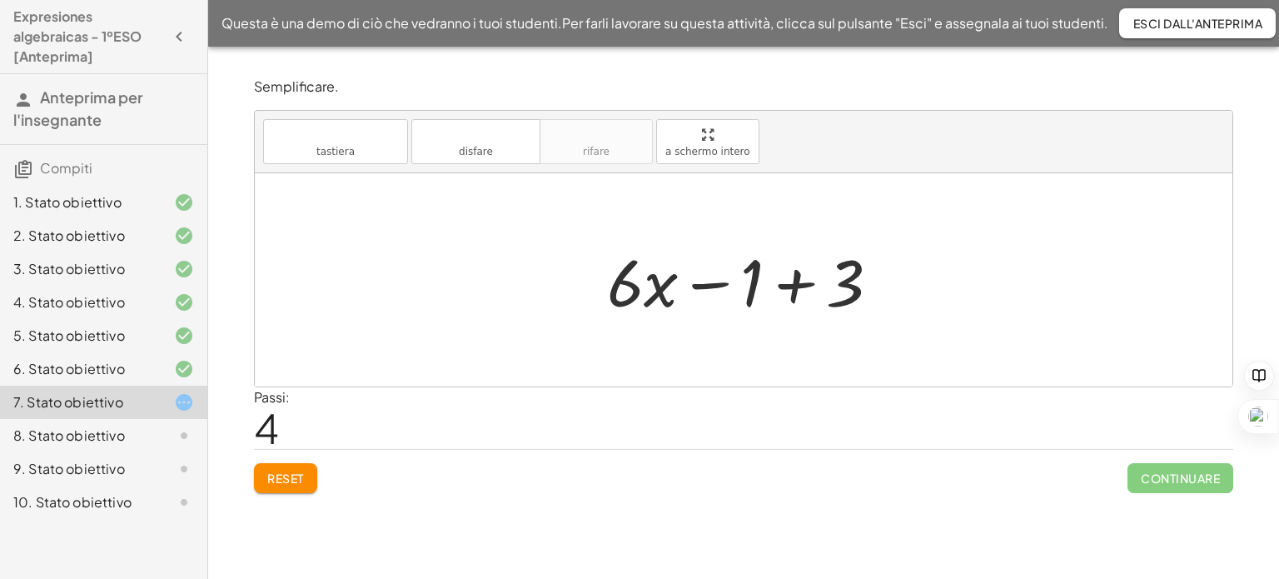
click at [799, 287] on div at bounding box center [750, 280] width 302 height 86
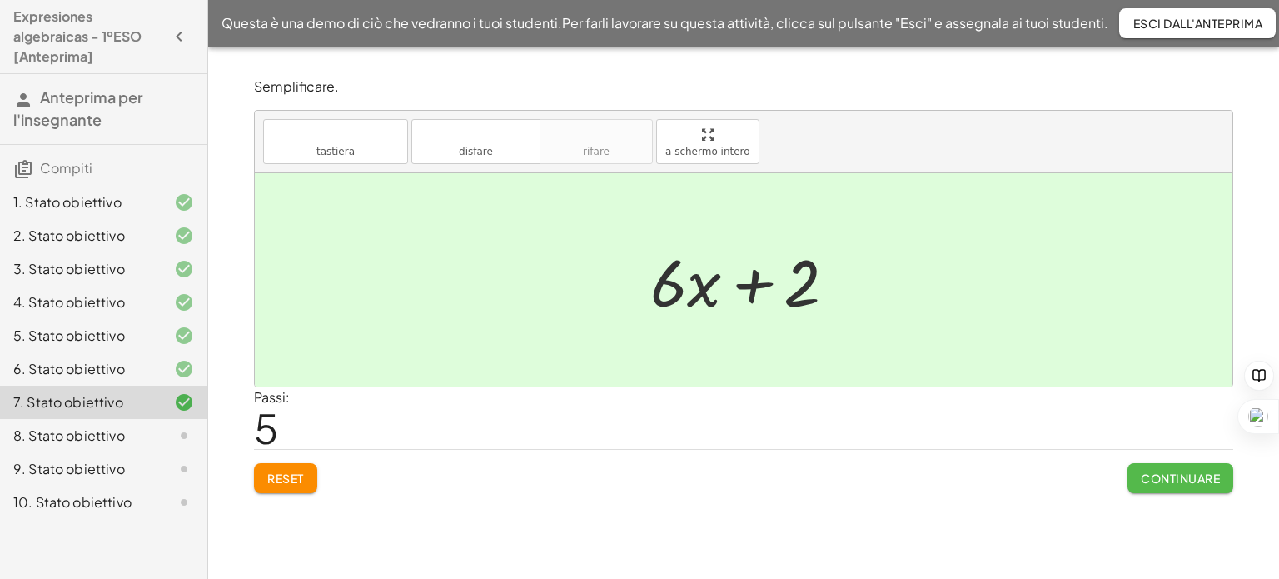
click at [1154, 475] on font "Continuare" at bounding box center [1179, 477] width 79 height 15
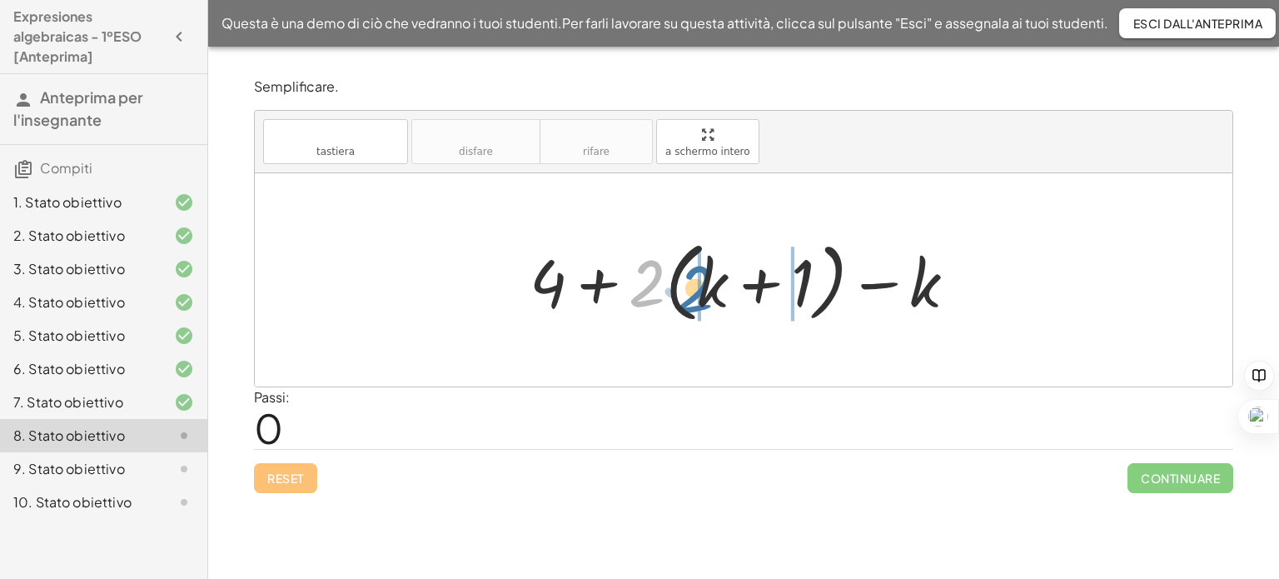
drag, startPoint x: 640, startPoint y: 286, endPoint x: 689, endPoint y: 291, distance: 49.4
click at [689, 291] on div at bounding box center [749, 280] width 457 height 96
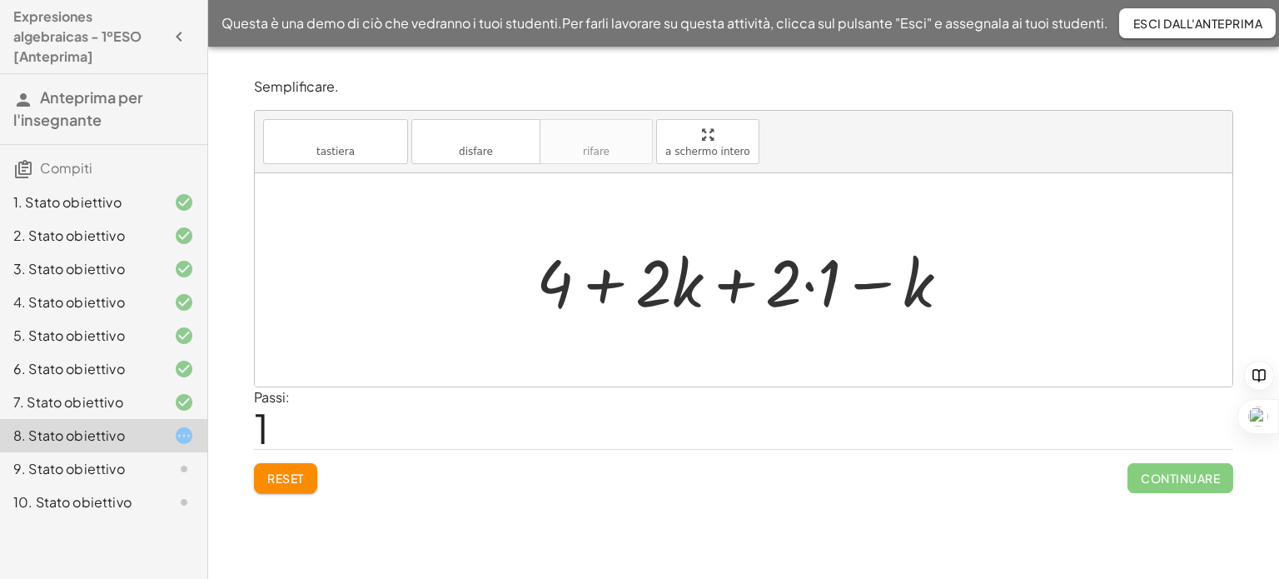
drag, startPoint x: 807, startPoint y: 277, endPoint x: 806, endPoint y: 310, distance: 32.5
click at [807, 280] on div at bounding box center [750, 280] width 444 height 86
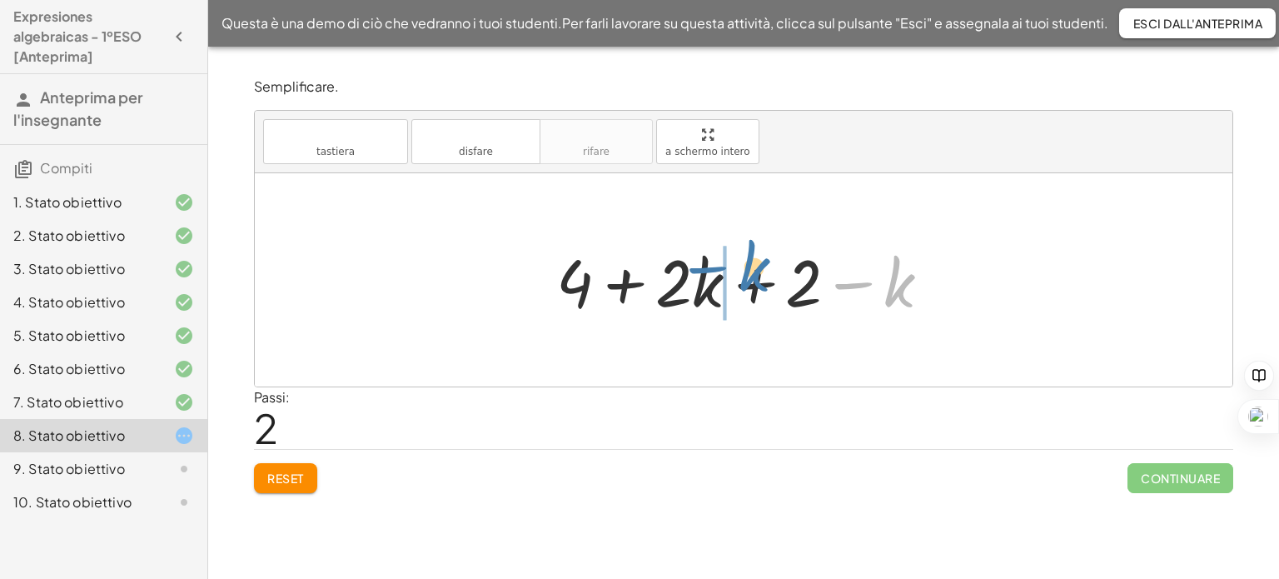
drag, startPoint x: 898, startPoint y: 289, endPoint x: 753, endPoint y: 275, distance: 146.4
click at [753, 275] on div at bounding box center [750, 280] width 405 height 86
click at [747, 285] on div at bounding box center [750, 280] width 405 height 86
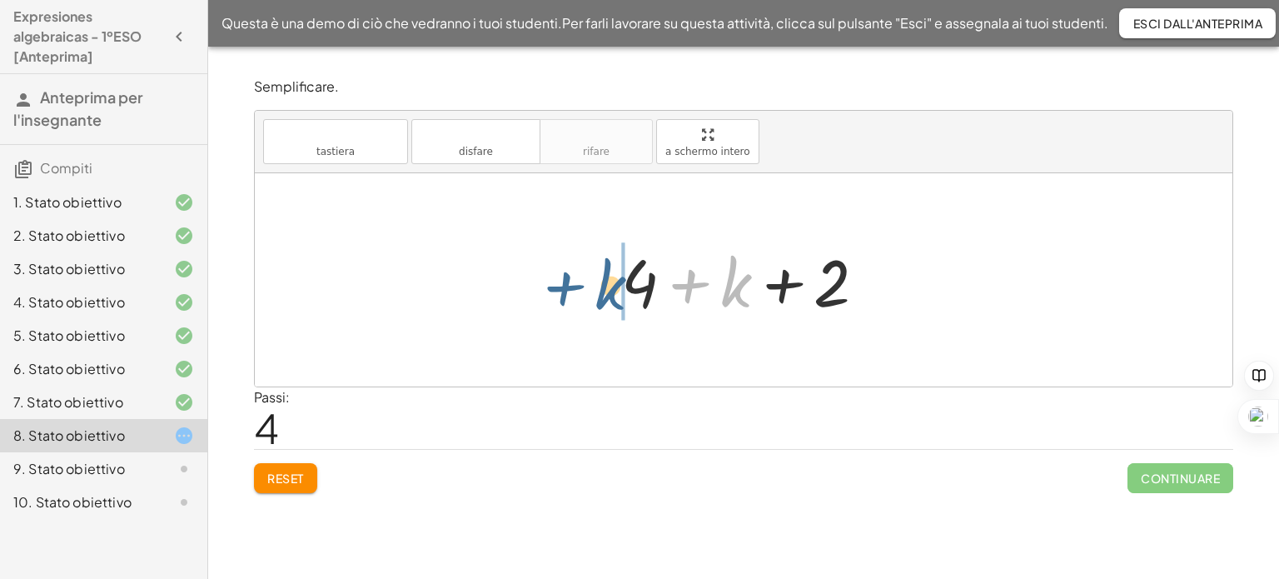
drag, startPoint x: 733, startPoint y: 288, endPoint x: 604, endPoint y: 293, distance: 129.1
click at [782, 282] on div at bounding box center [750, 280] width 275 height 86
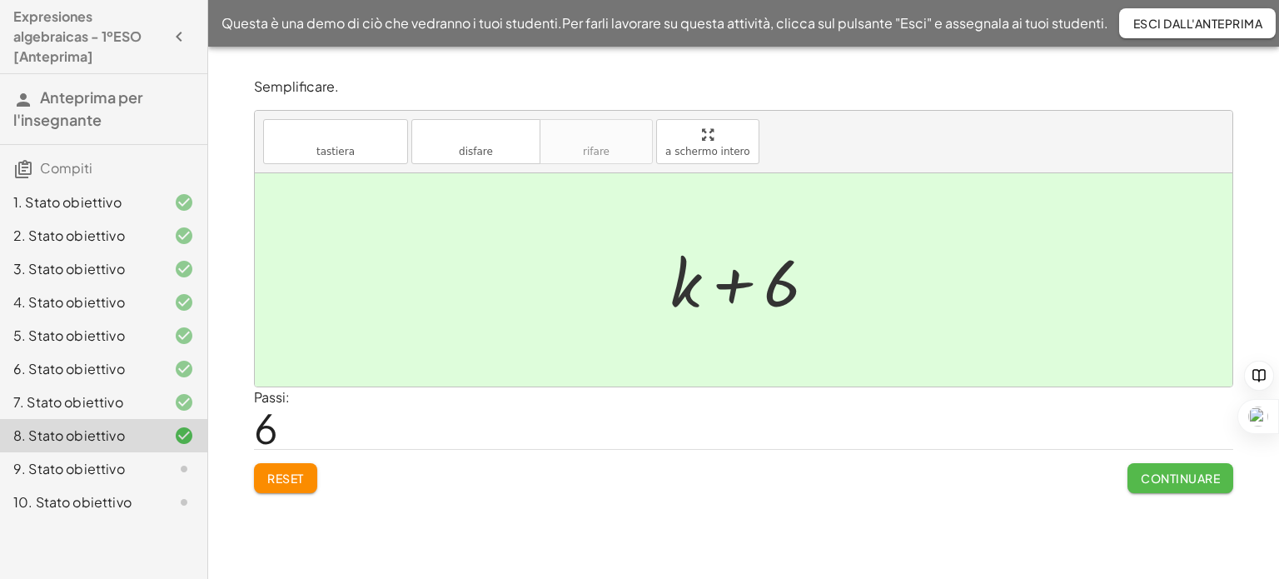
click at [1146, 472] on font "Continuare" at bounding box center [1179, 477] width 79 height 15
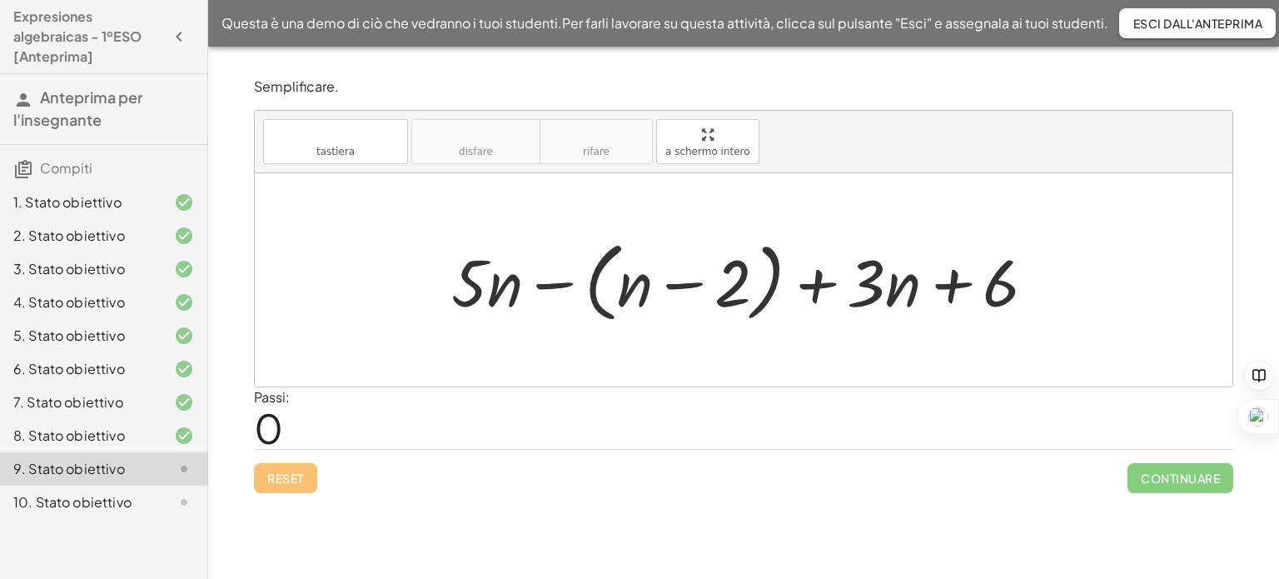
click at [559, 282] on div at bounding box center [750, 280] width 614 height 96
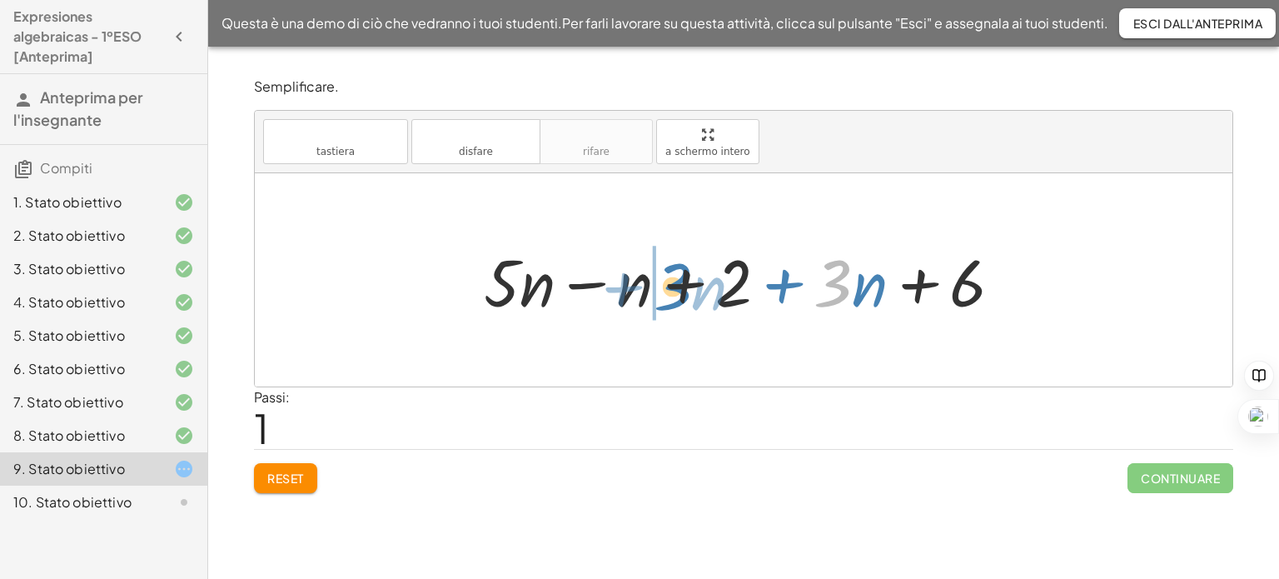
drag, startPoint x: 835, startPoint y: 289, endPoint x: 678, endPoint y: 296, distance: 157.5
click at [676, 295] on div at bounding box center [749, 280] width 549 height 86
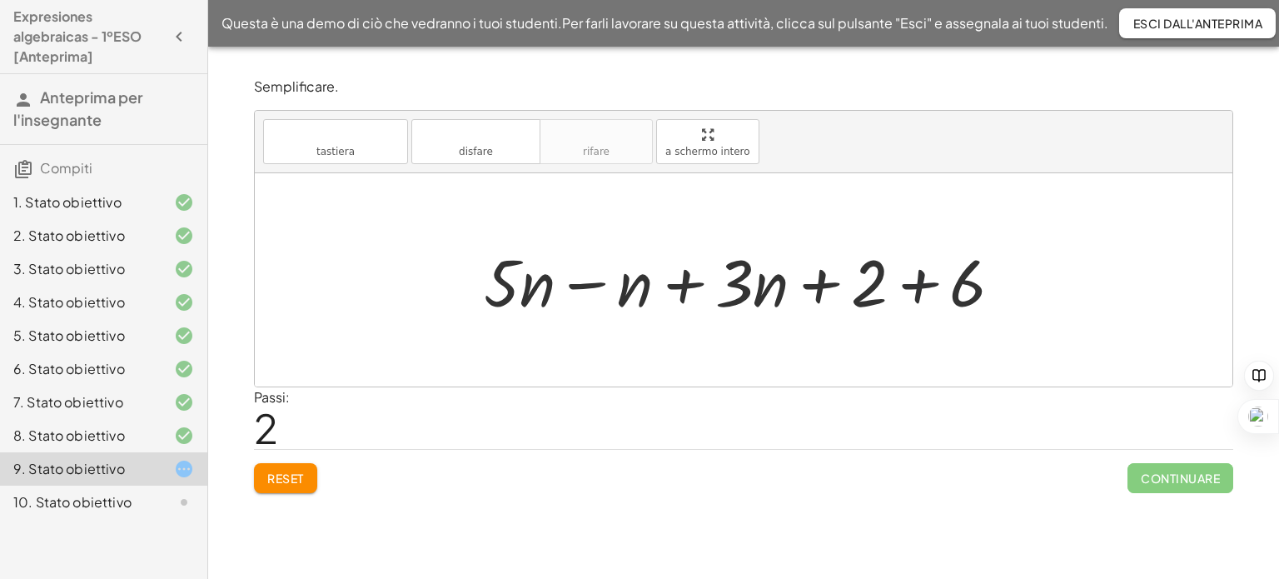
click at [922, 281] on div at bounding box center [749, 280] width 549 height 86
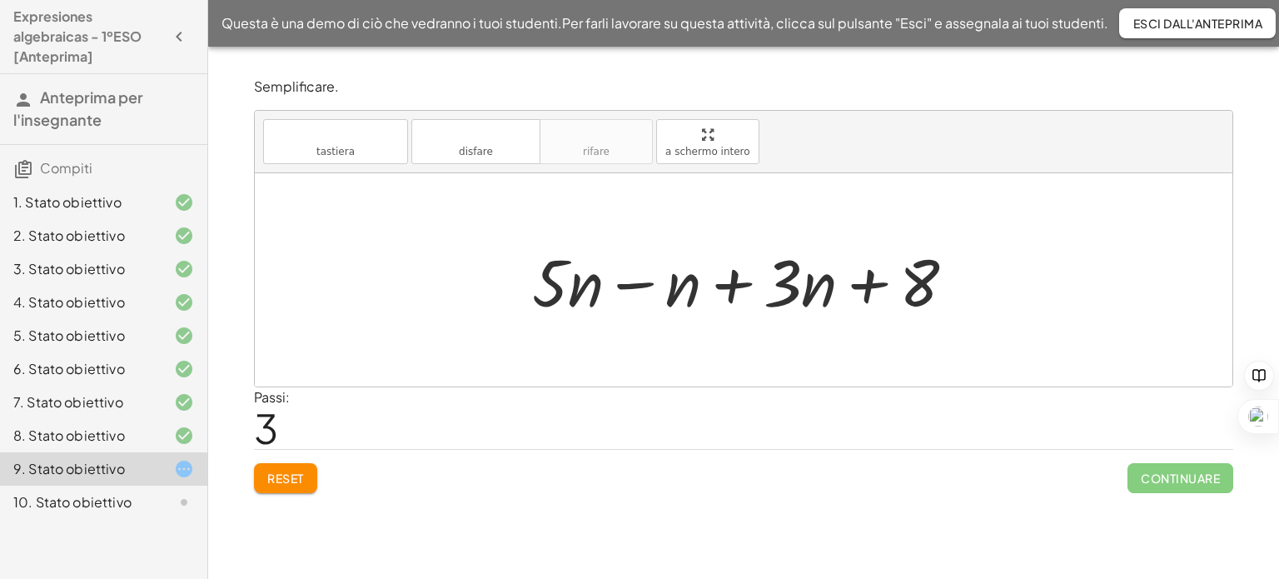
drag, startPoint x: 652, startPoint y: 283, endPoint x: 661, endPoint y: 330, distance: 48.3
click at [652, 284] on div at bounding box center [750, 280] width 453 height 86
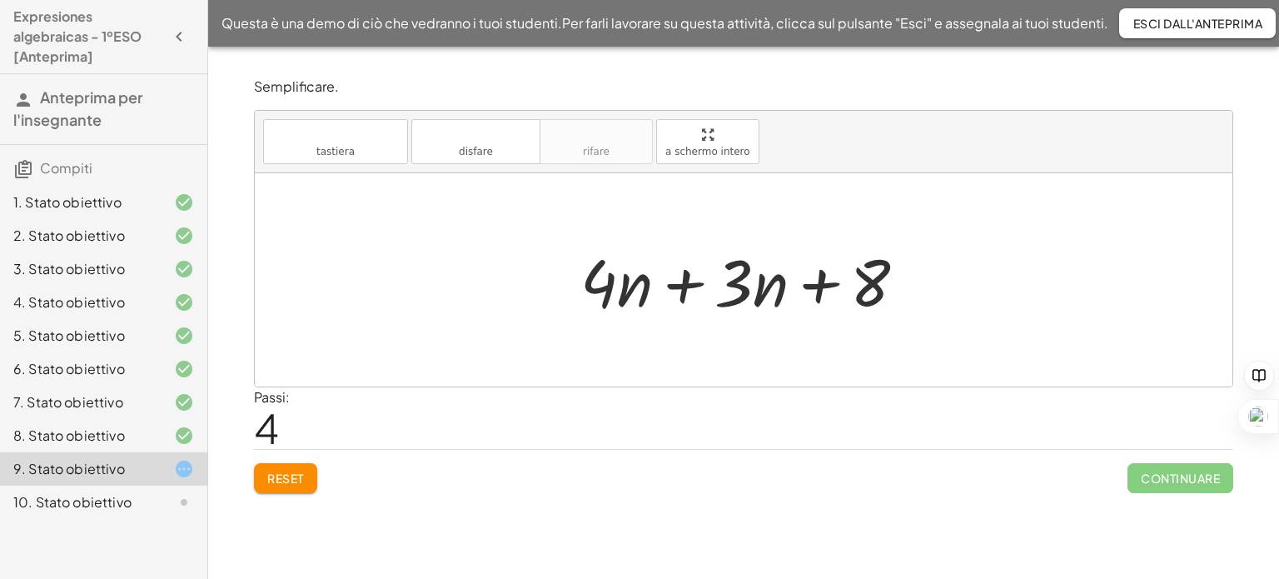
drag, startPoint x: 680, startPoint y: 277, endPoint x: 693, endPoint y: 306, distance: 30.9
click at [683, 280] on div at bounding box center [750, 280] width 356 height 86
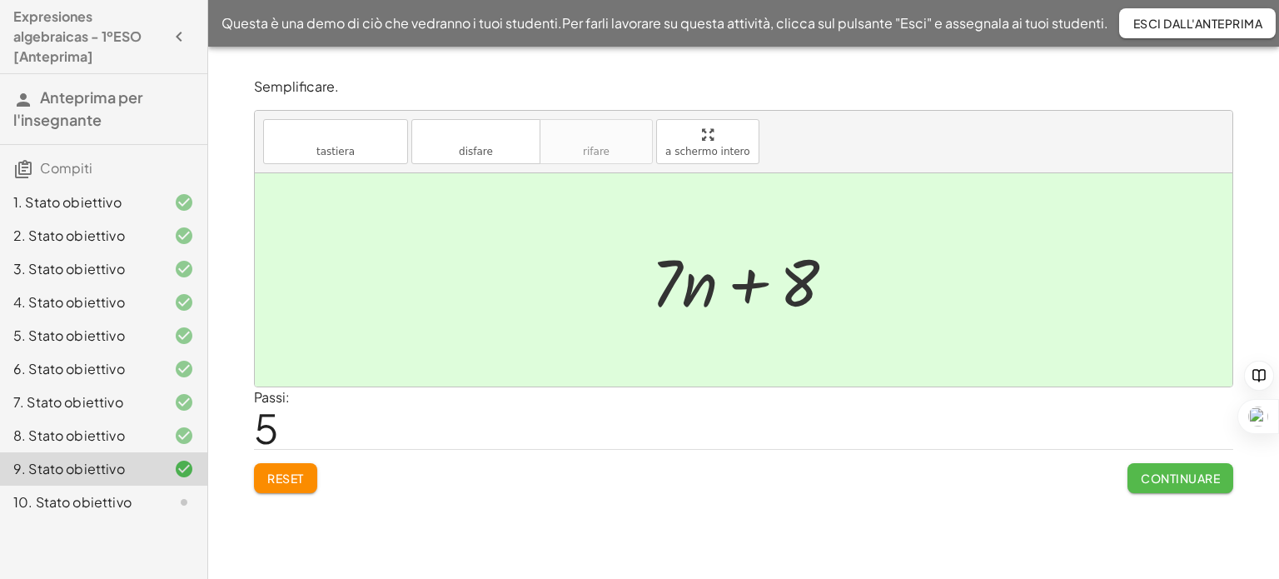
click at [1166, 478] on font "Continuare" at bounding box center [1179, 477] width 79 height 15
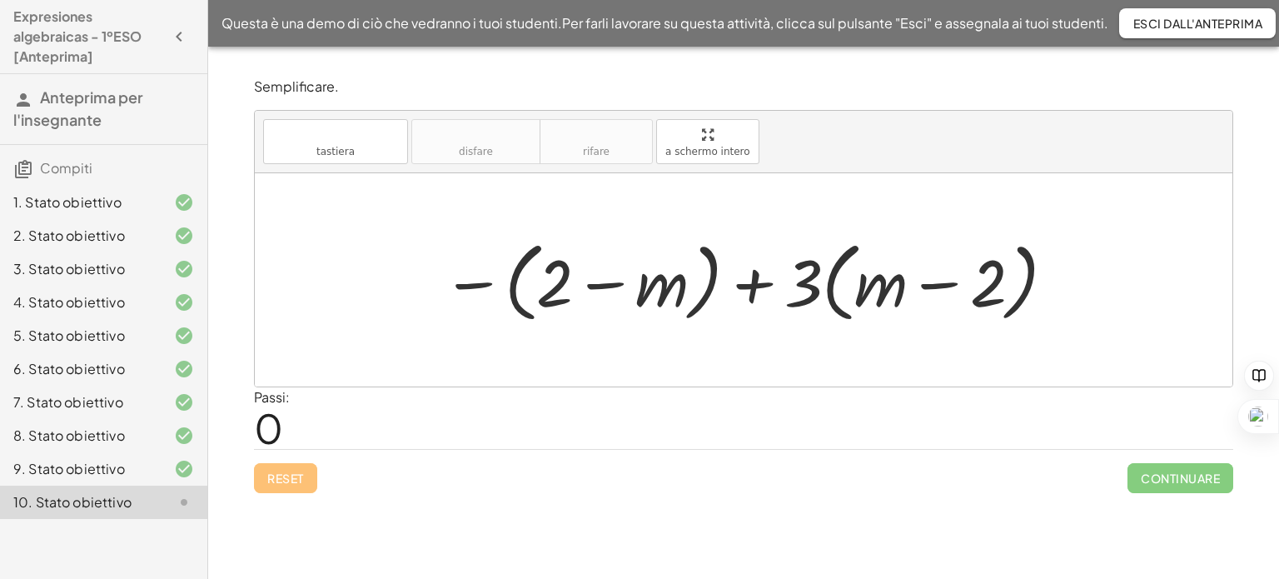
click at [476, 282] on div at bounding box center [750, 280] width 632 height 96
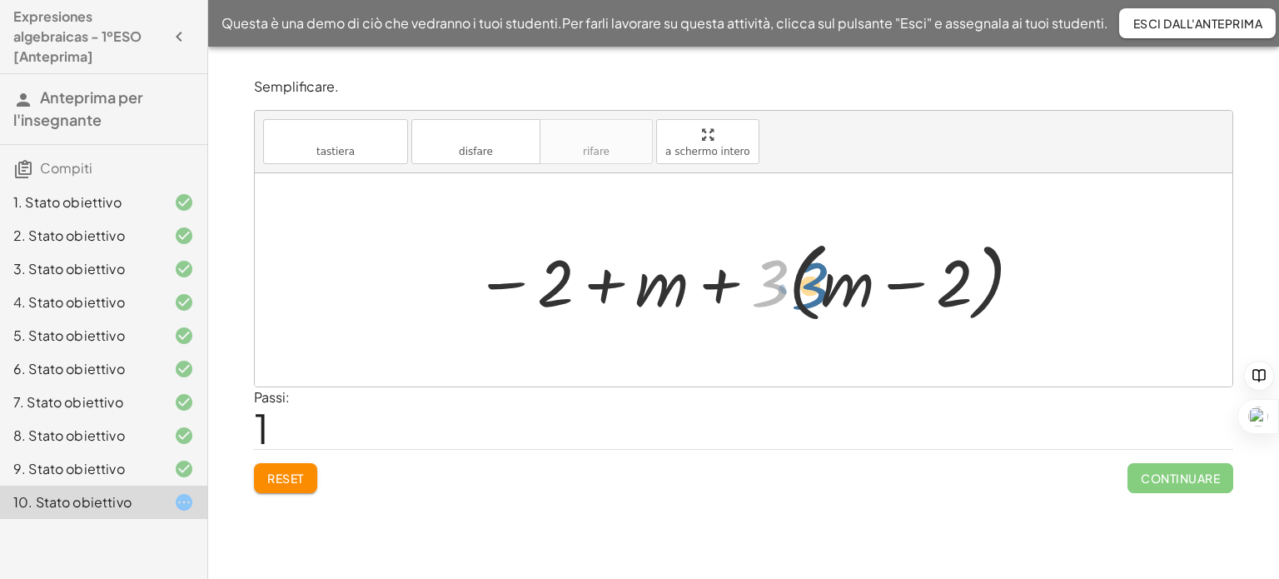
drag, startPoint x: 772, startPoint y: 276, endPoint x: 812, endPoint y: 278, distance: 40.9
click at [812, 278] on div at bounding box center [749, 280] width 566 height 96
drag, startPoint x: 763, startPoint y: 282, endPoint x: 837, endPoint y: 288, distance: 75.1
click at [837, 288] on div at bounding box center [749, 280] width 566 height 96
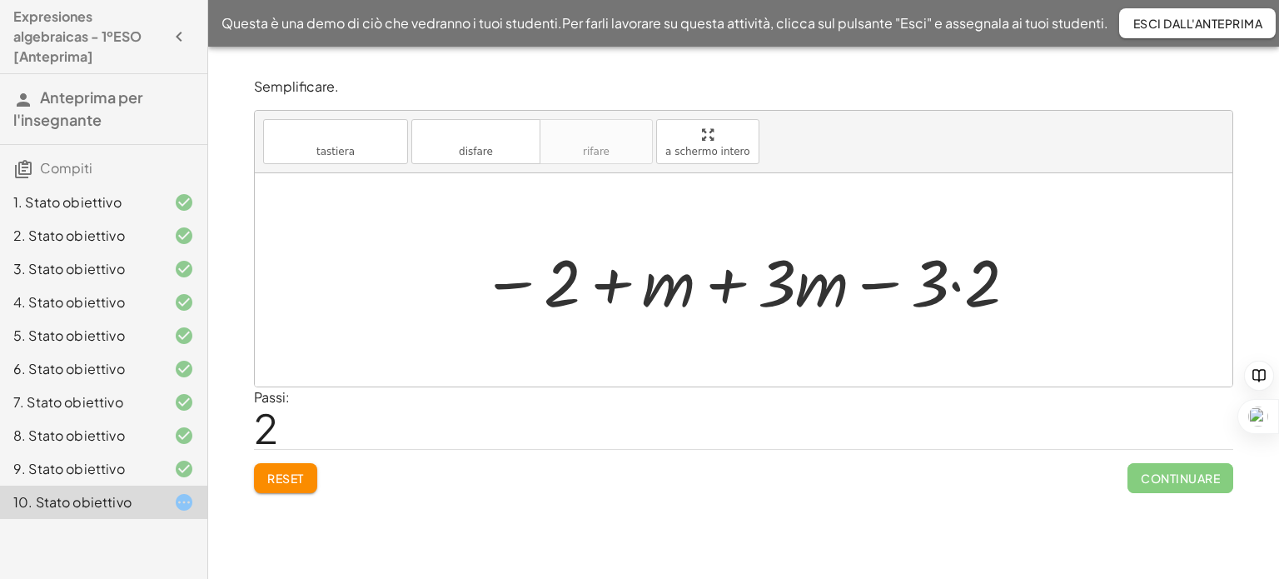
click at [957, 282] on div at bounding box center [750, 280] width 554 height 86
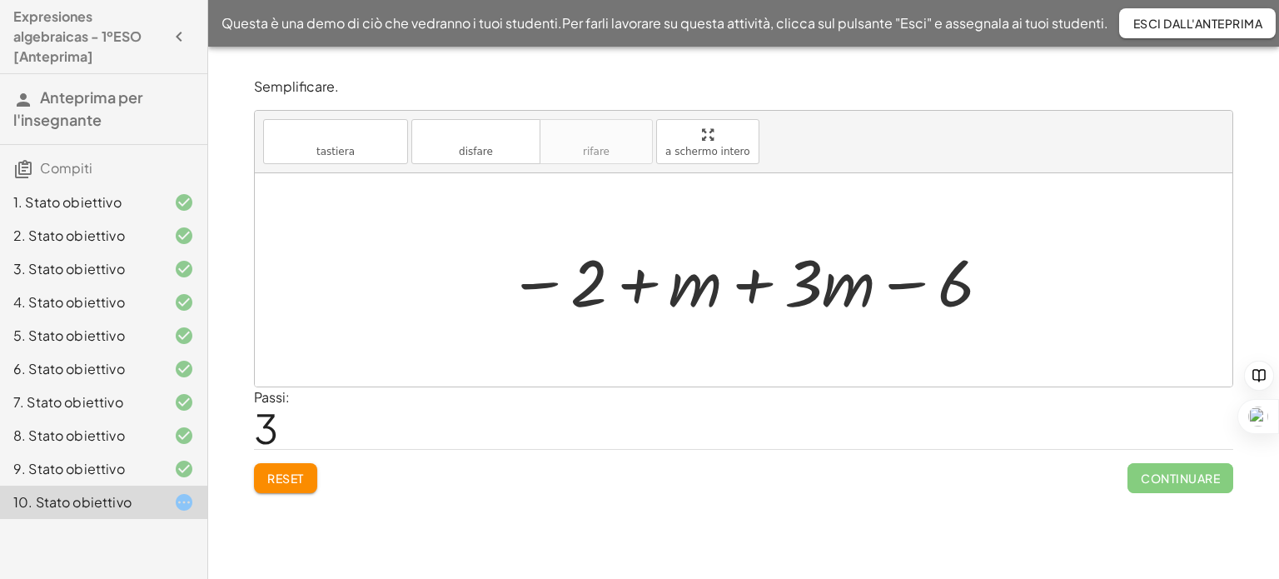
click at [751, 281] on div at bounding box center [749, 280] width 501 height 86
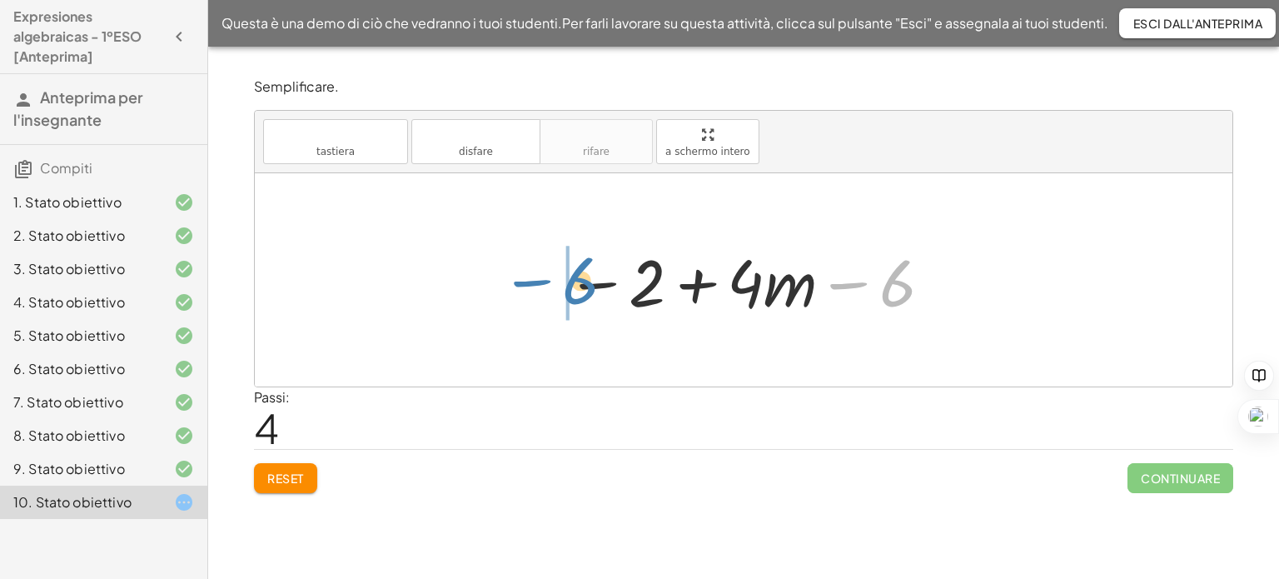
drag, startPoint x: 886, startPoint y: 291, endPoint x: 567, endPoint y: 286, distance: 318.9
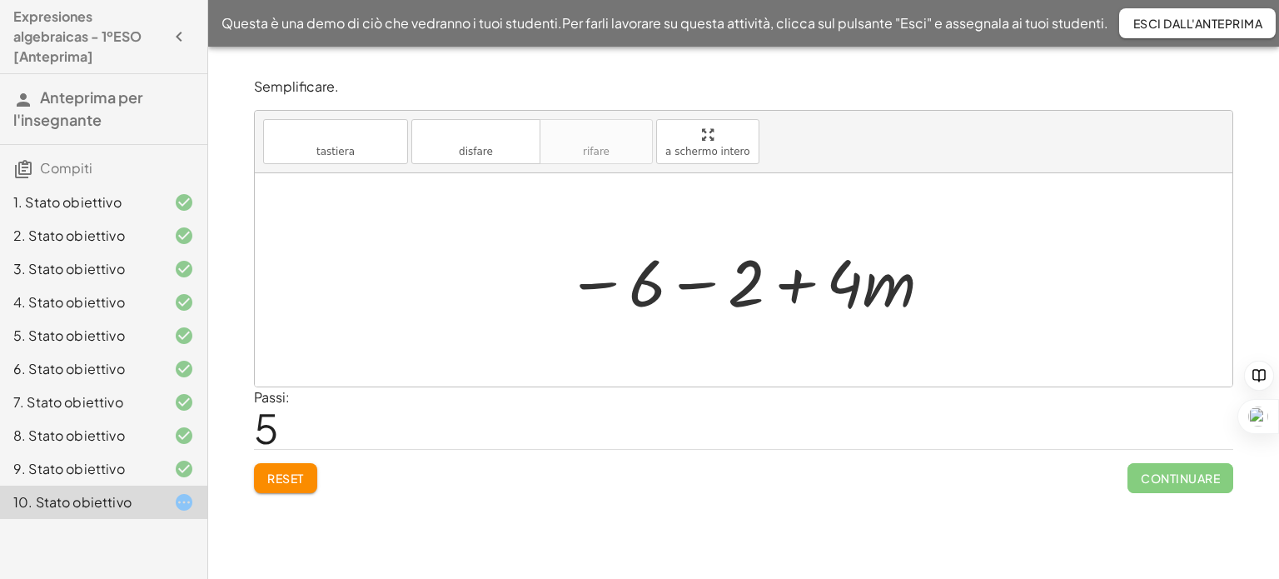
click at [703, 286] on div at bounding box center [750, 280] width 385 height 86
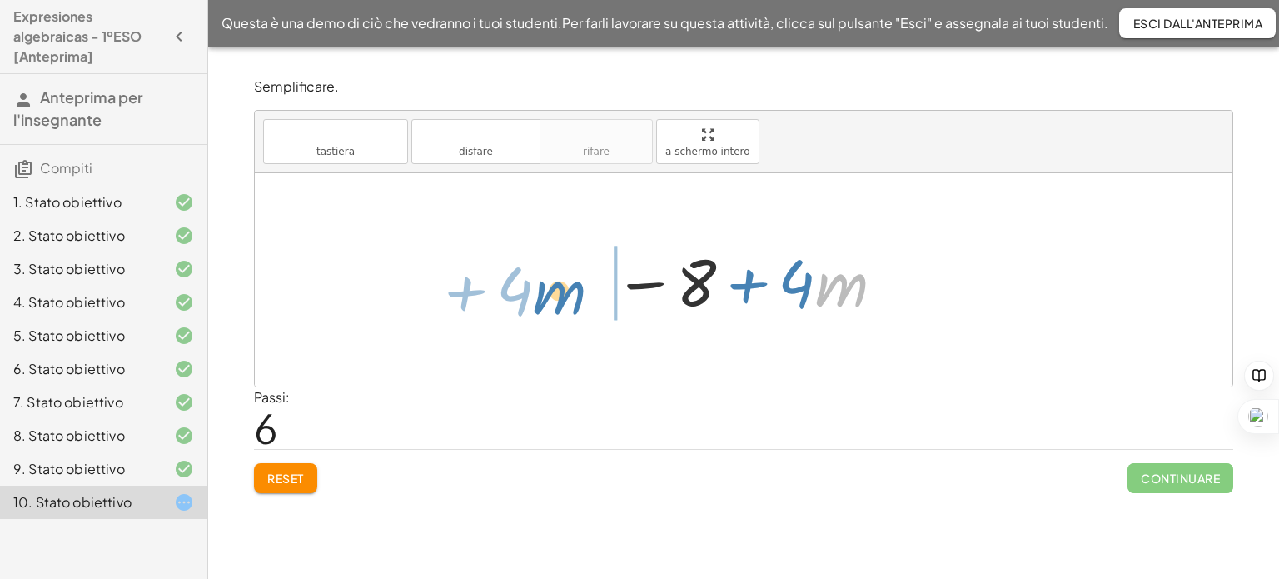
drag, startPoint x: 830, startPoint y: 288, endPoint x: 549, endPoint y: 296, distance: 281.5
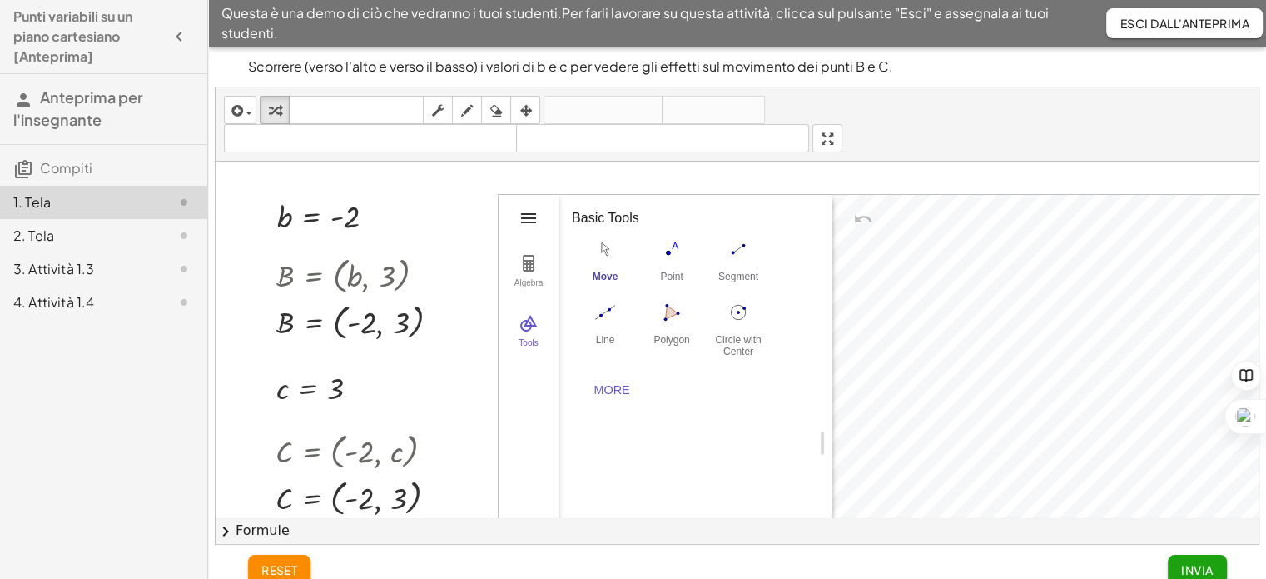
click at [523, 216] on img "Geometry" at bounding box center [529, 218] width 20 height 20
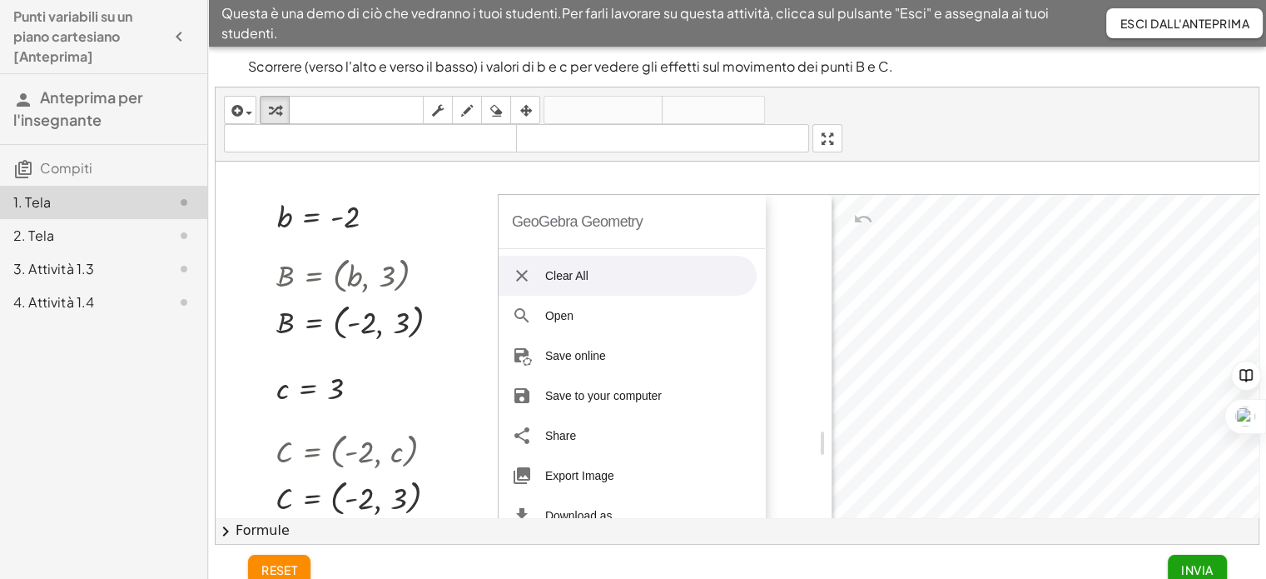
click at [526, 273] on img "Geometry" at bounding box center [522, 276] width 20 height 20
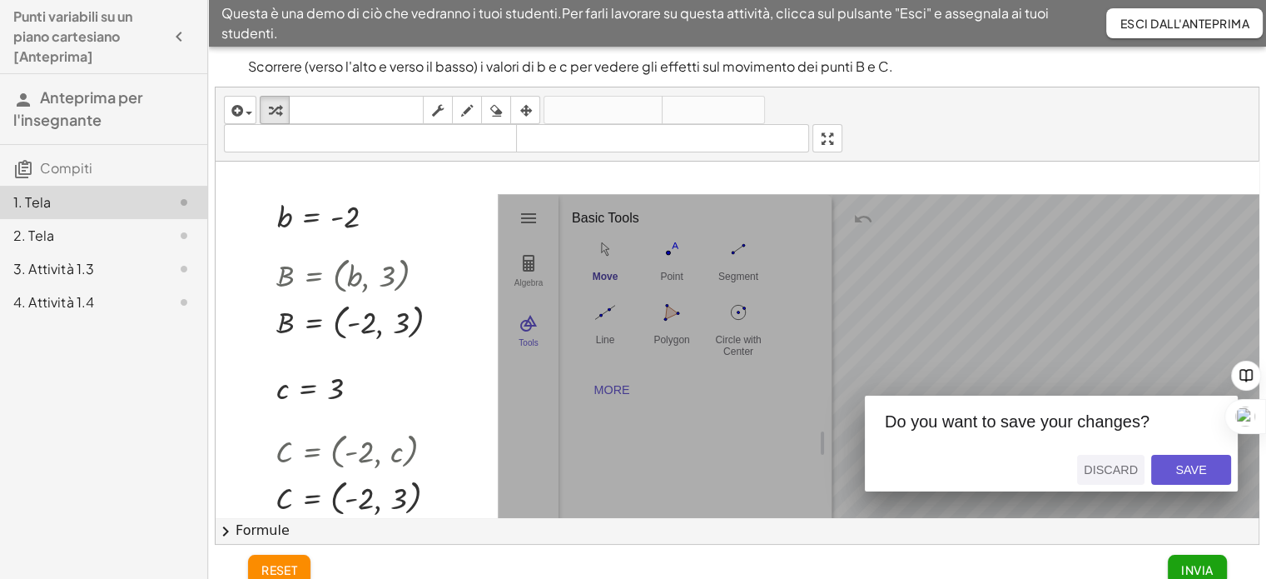
click at [1096, 466] on div "Discard" at bounding box center [1111, 469] width 54 height 13
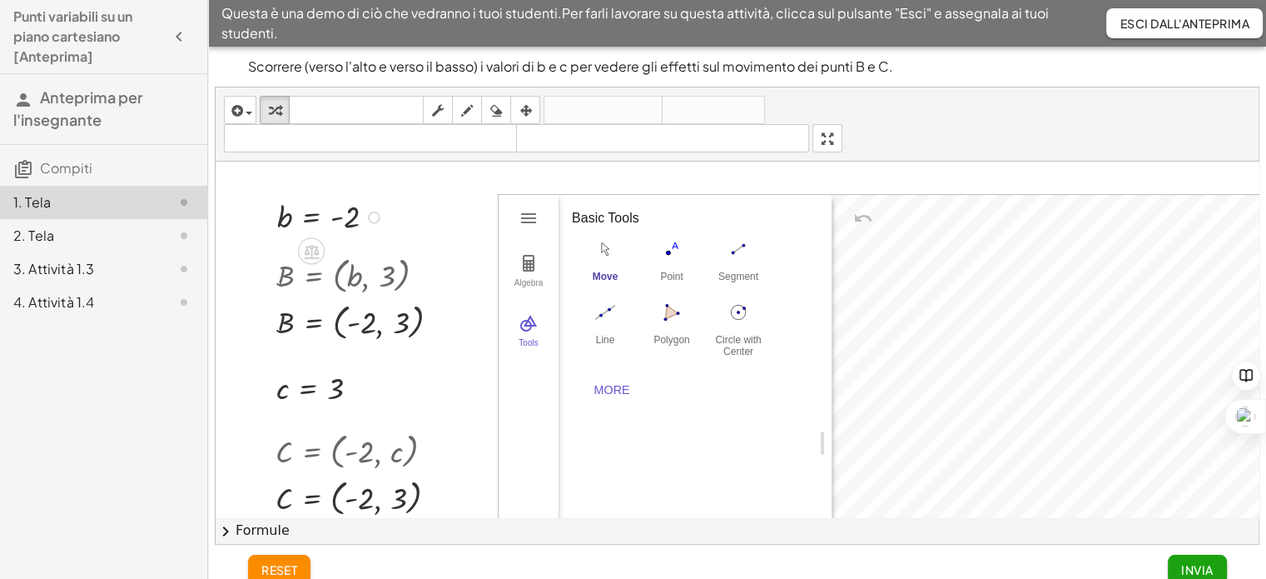
click at [298, 215] on div at bounding box center [333, 216] width 128 height 41
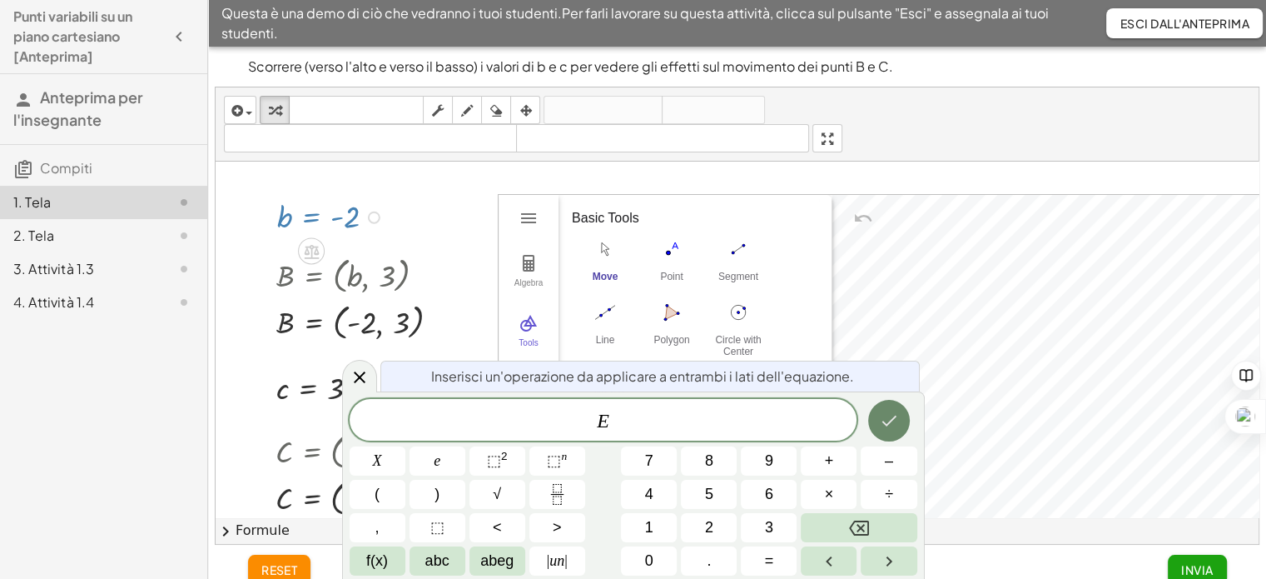
click at [884, 430] on button "Fatto" at bounding box center [889, 421] width 42 height 42
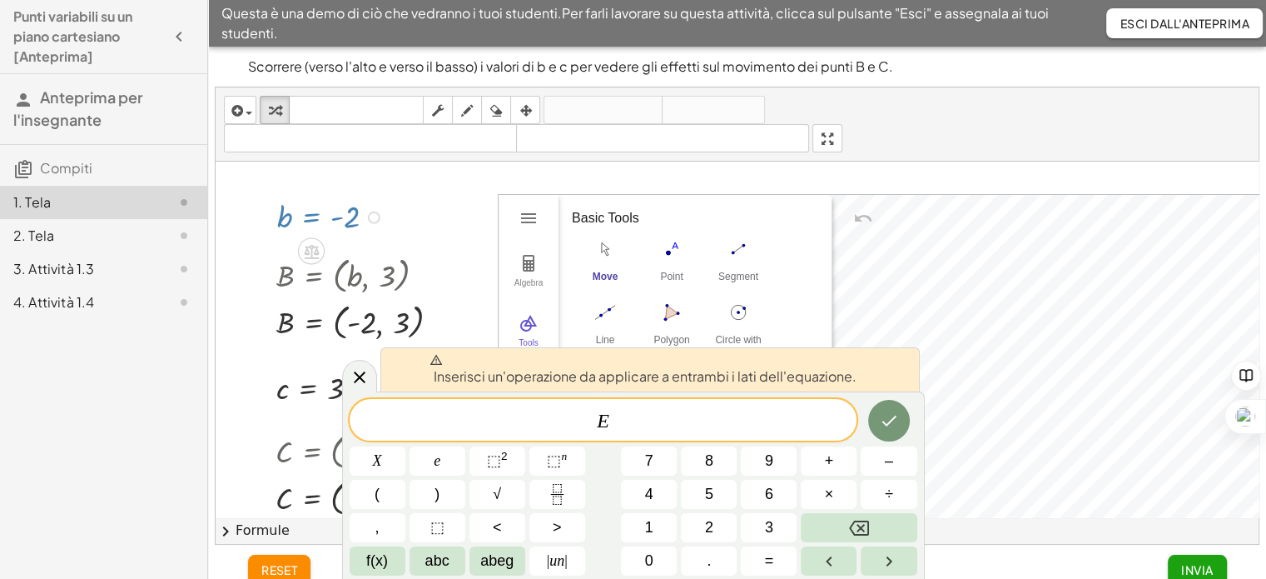
click at [170, 452] on div "Punti variabili su un piano cartesiano [Anteprima] Anteprima per l'insegnante C…" at bounding box center [103, 289] width 207 height 579
click at [872, 530] on button "Backspace" at bounding box center [859, 527] width 116 height 29
click at [311, 251] on icon at bounding box center [311, 252] width 15 height 14
click at [311, 251] on font "×" at bounding box center [311, 251] width 10 height 18
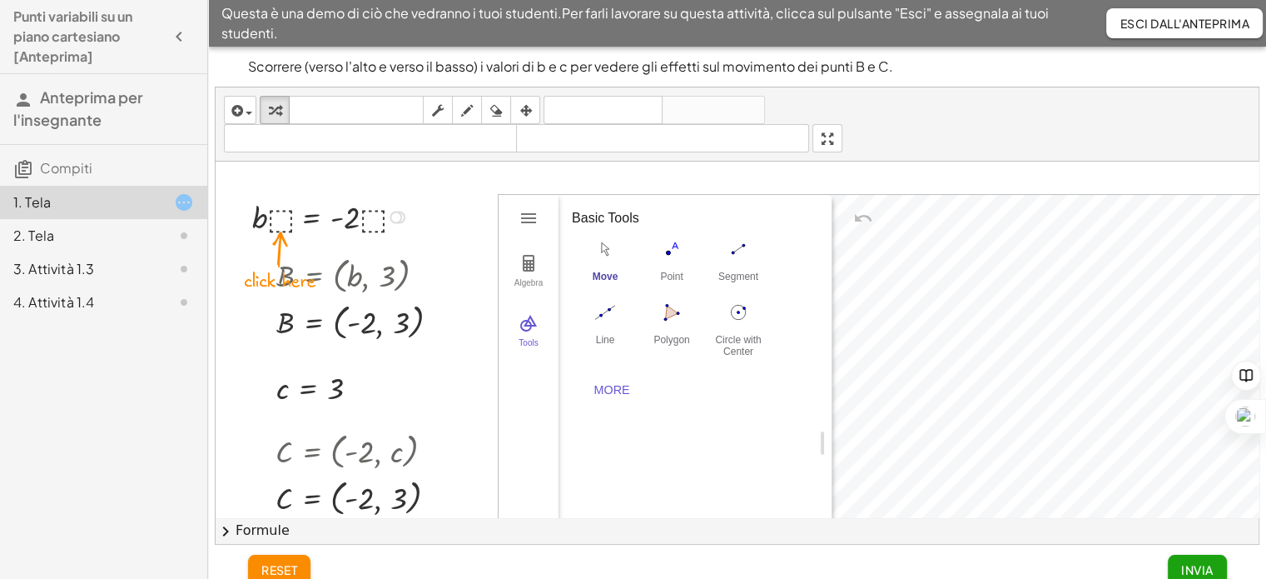
click at [280, 211] on div at bounding box center [333, 216] width 178 height 42
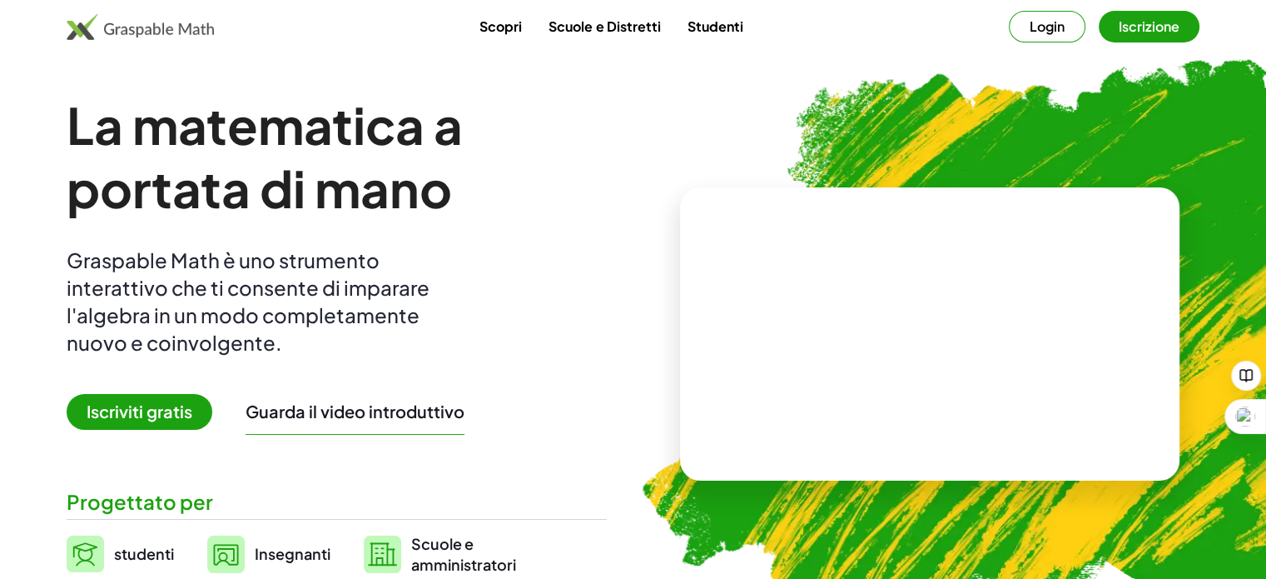
click at [1056, 29] on font "Login" at bounding box center [1047, 25] width 35 height 17
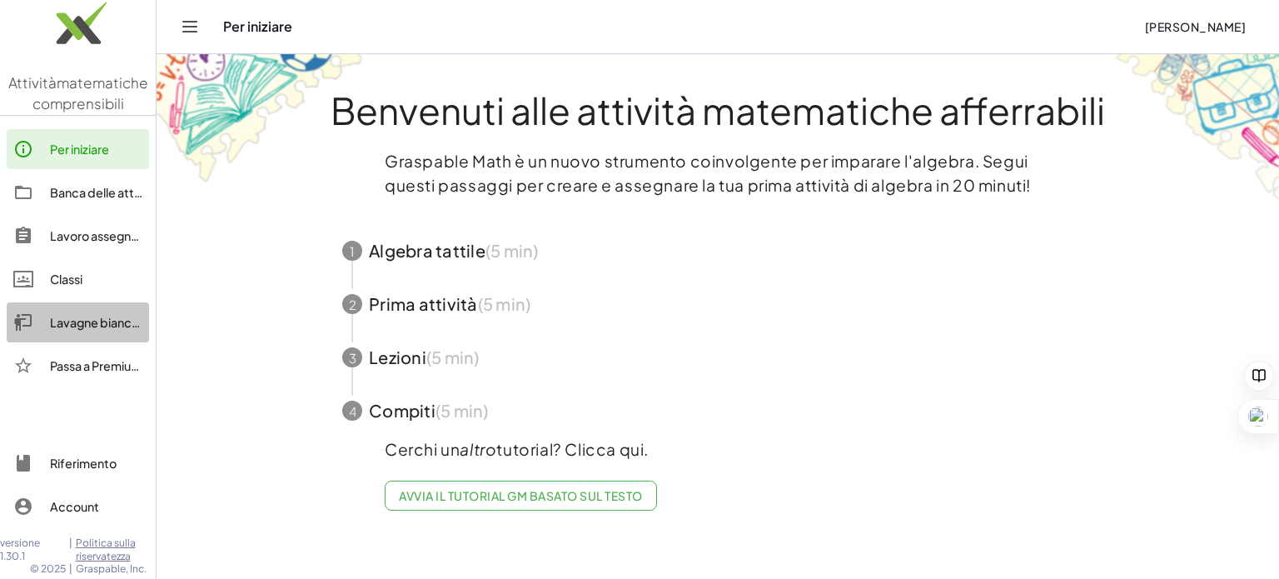
click at [49, 318] on div at bounding box center [31, 322] width 37 height 20
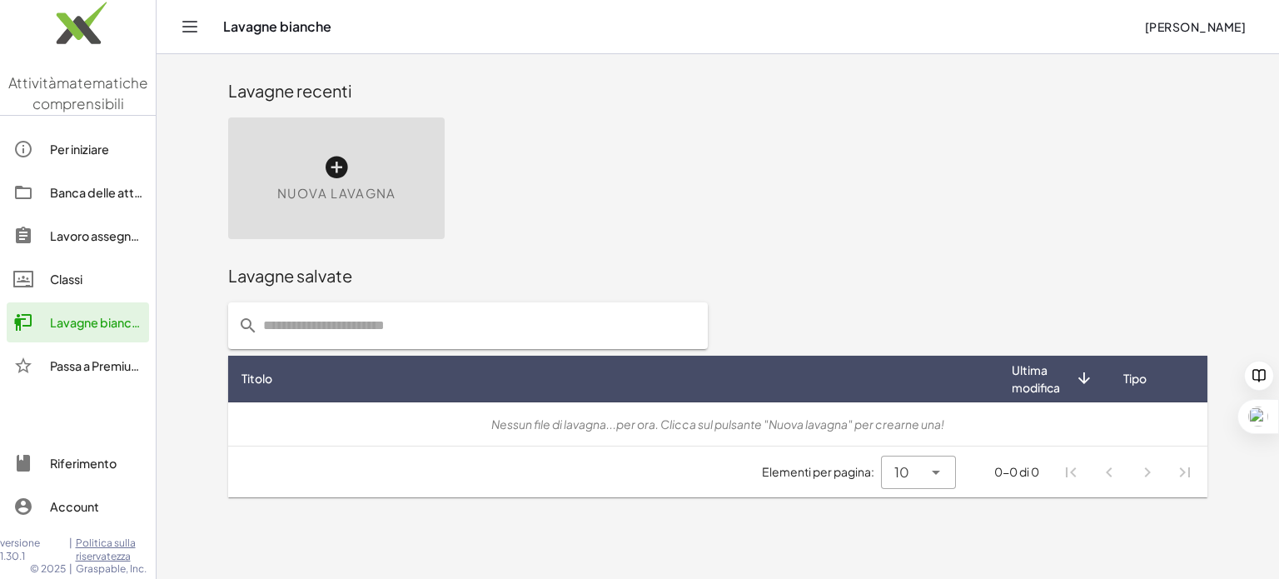
click at [341, 171] on icon at bounding box center [336, 167] width 27 height 27
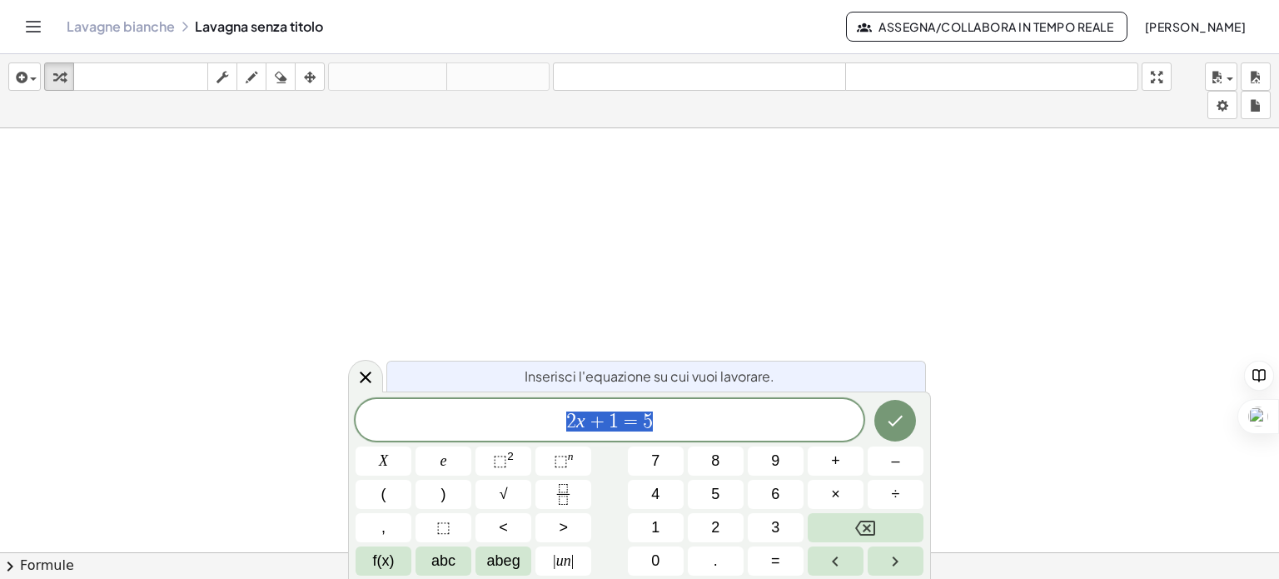
click at [736, 418] on span "2 x + 1 = 5" at bounding box center [609, 421] width 508 height 23
click at [11, 76] on button "inserire" at bounding box center [24, 76] width 32 height 28
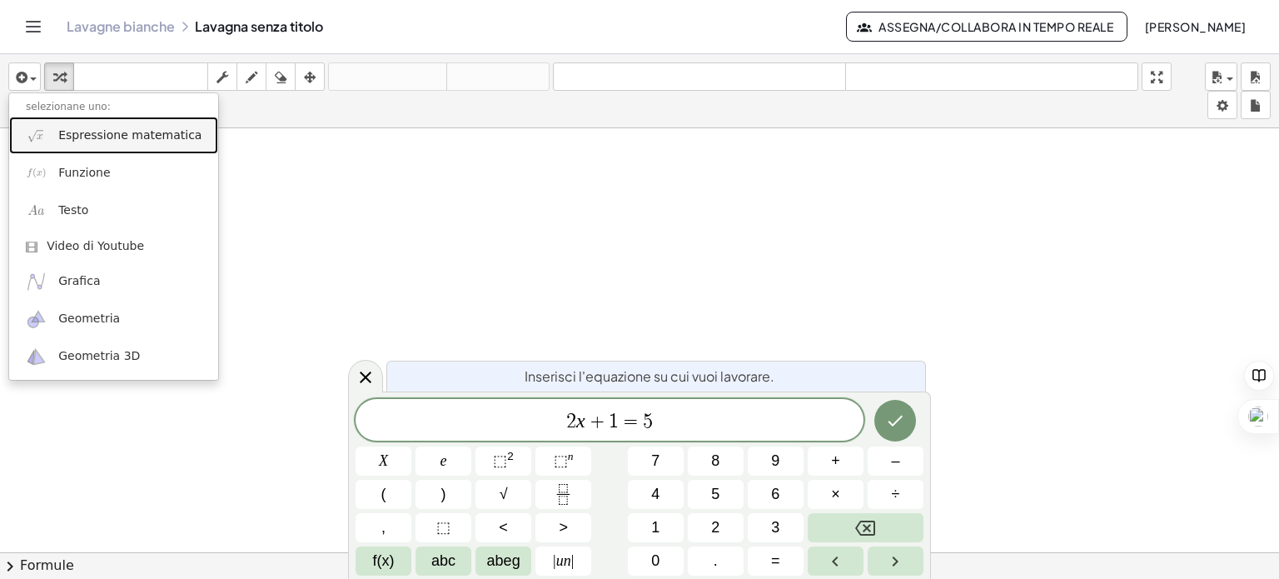
click at [60, 136] on font "Espressione matematica" at bounding box center [129, 134] width 143 height 13
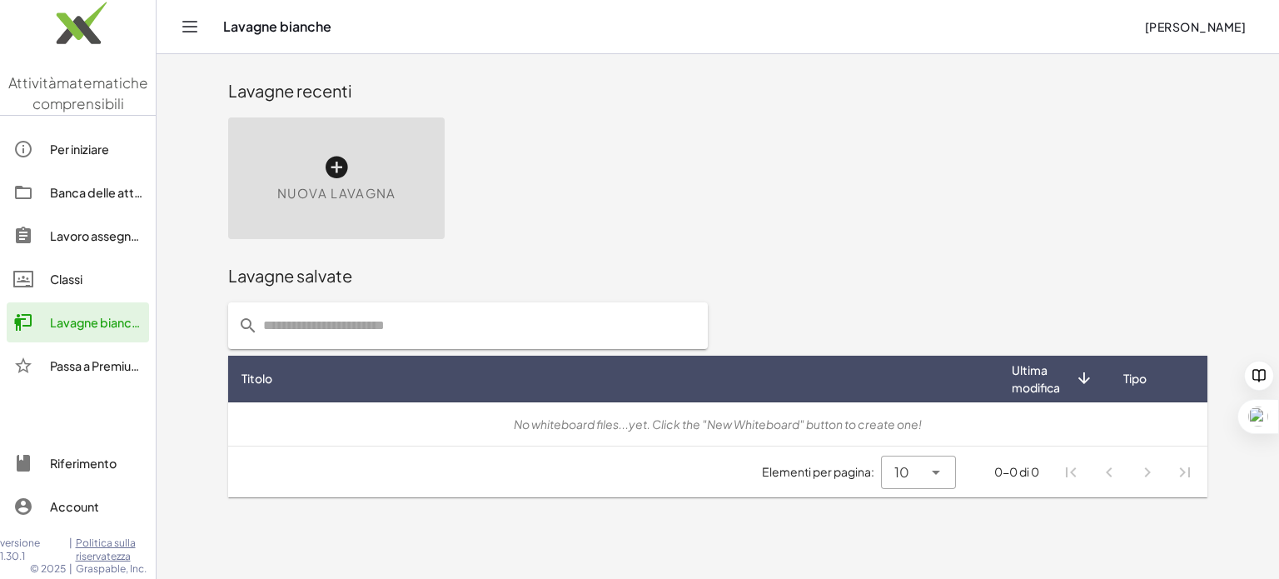
click at [405, 190] on div "Nuova lavagna" at bounding box center [336, 178] width 216 height 122
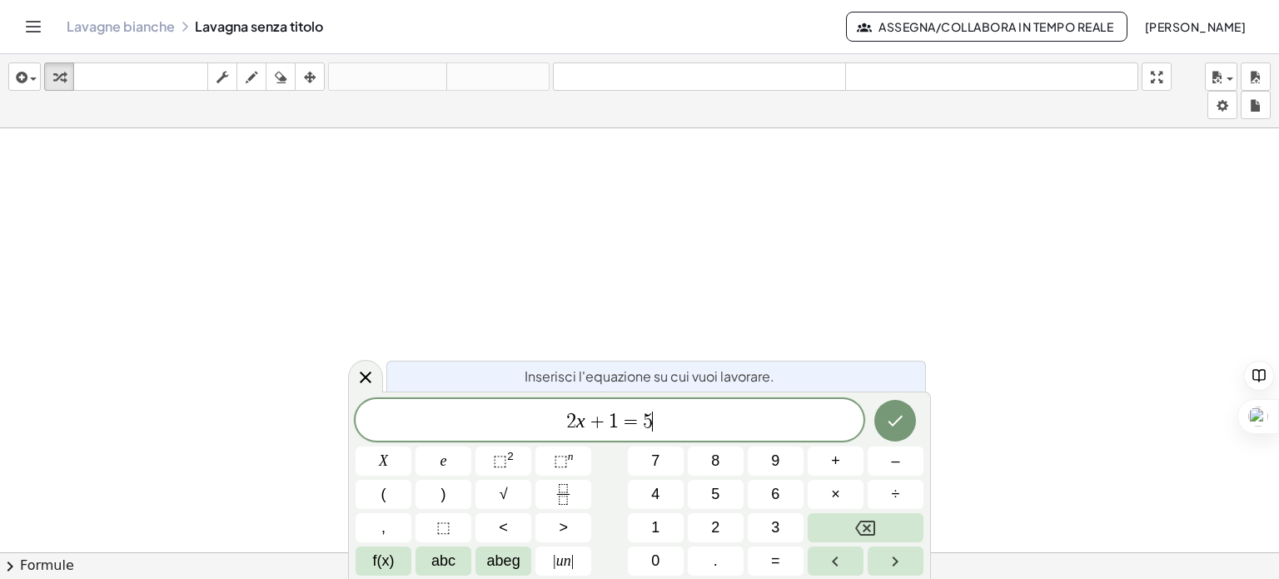
click at [705, 427] on span "2 x + 1 = 5 ​" at bounding box center [609, 421] width 508 height 23
click at [894, 420] on icon "Fatto" at bounding box center [895, 420] width 20 height 20
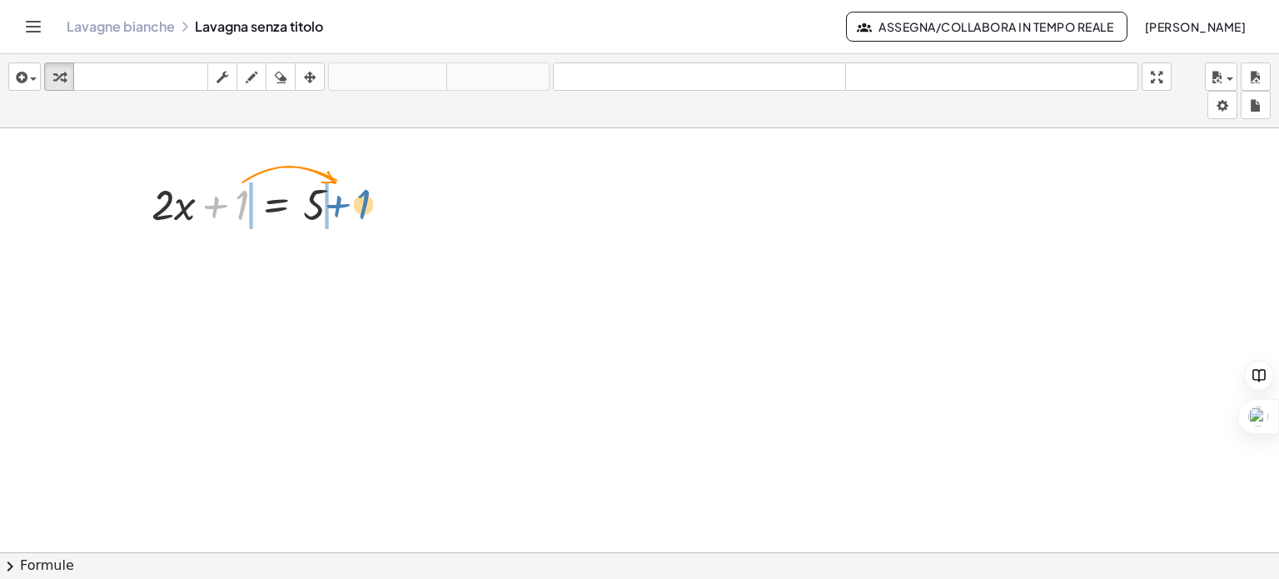
drag, startPoint x: 236, startPoint y: 206, endPoint x: 360, endPoint y: 204, distance: 123.2
click at [360, 204] on div at bounding box center [253, 203] width 220 height 57
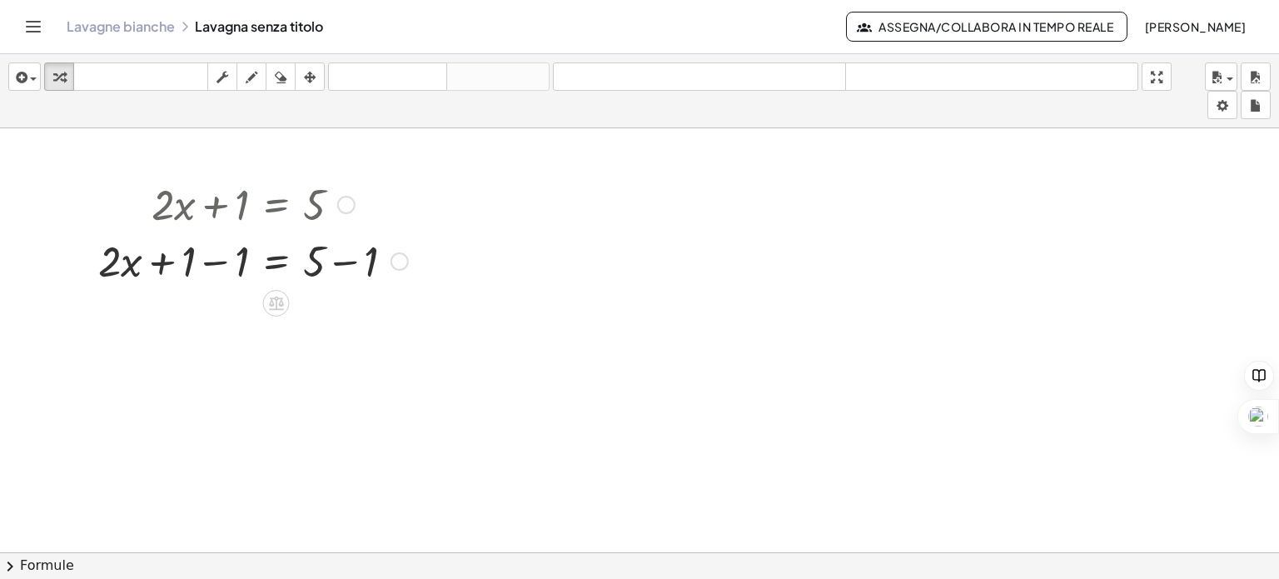
click at [210, 260] on div at bounding box center [253, 259] width 326 height 57
click at [358, 315] on div at bounding box center [253, 316] width 326 height 57
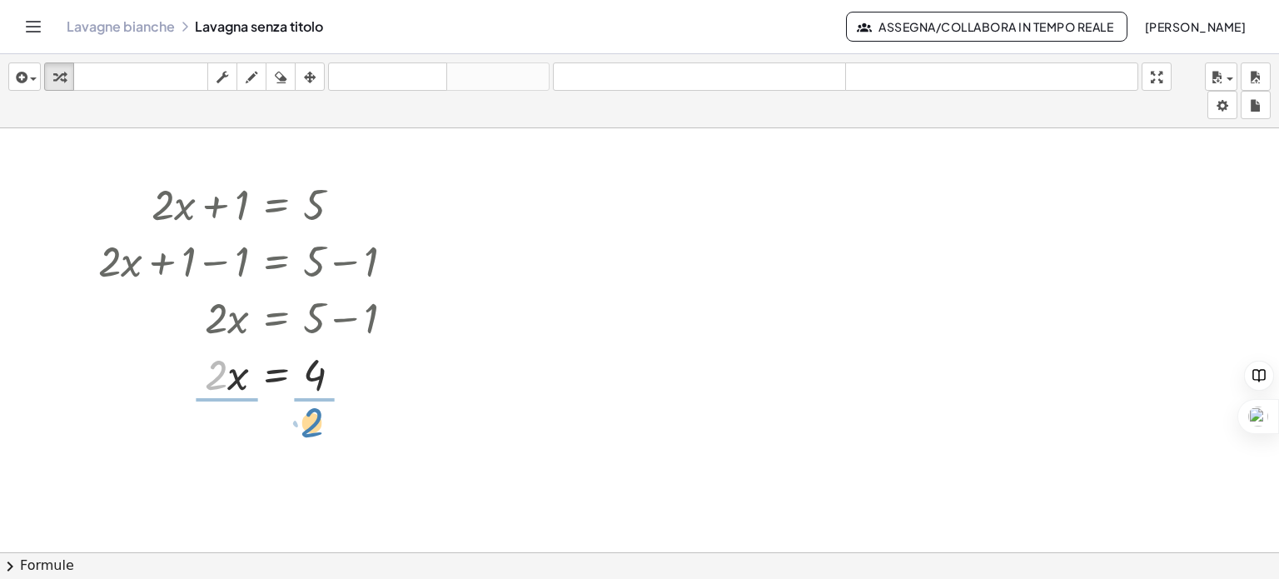
drag, startPoint x: 218, startPoint y: 384, endPoint x: 314, endPoint y: 431, distance: 106.8
click at [223, 445] on div at bounding box center [253, 442] width 326 height 83
click at [321, 445] on div at bounding box center [253, 442] width 326 height 83
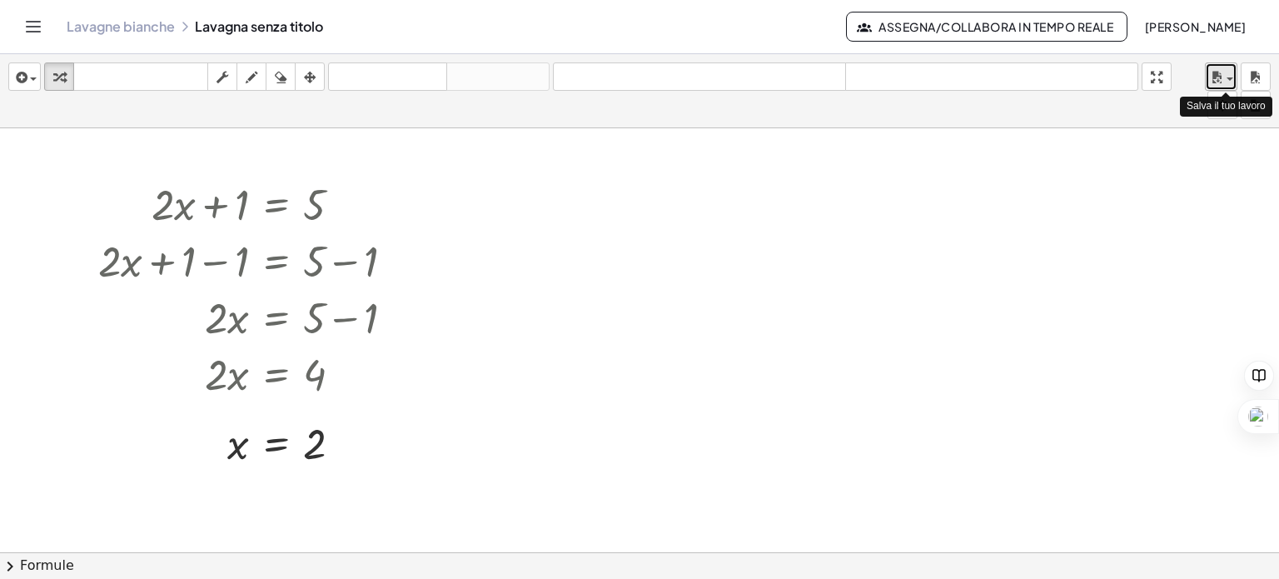
click at [1224, 76] on span "button" at bounding box center [1224, 79] width 3 height 12
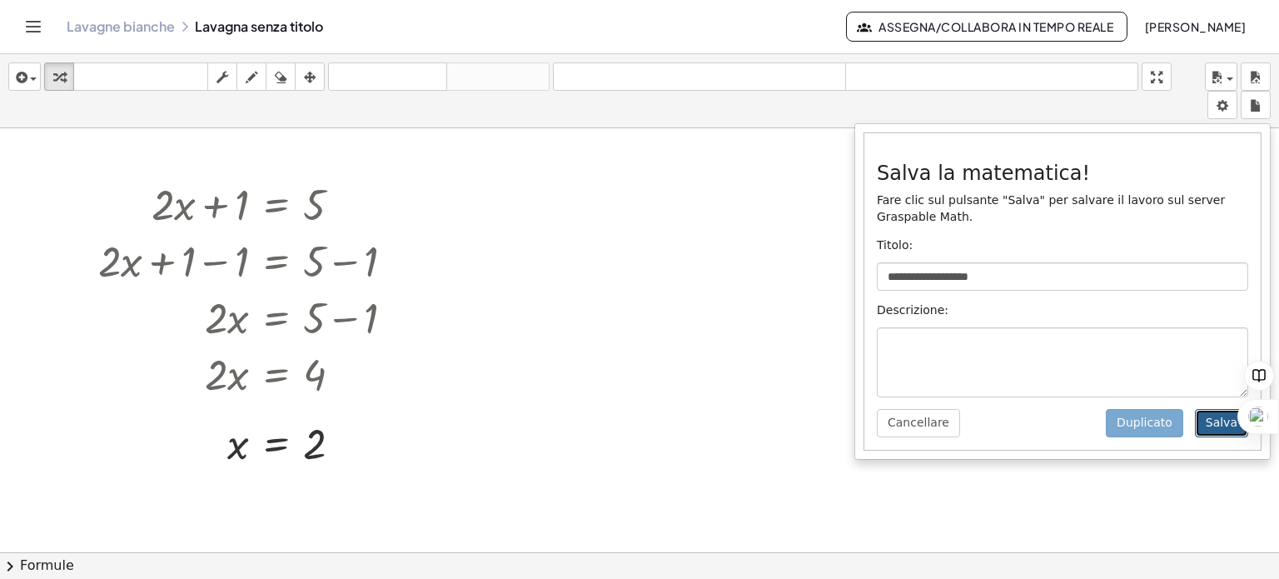
click at [1225, 425] on font "Salva" at bounding box center [1221, 421] width 32 height 13
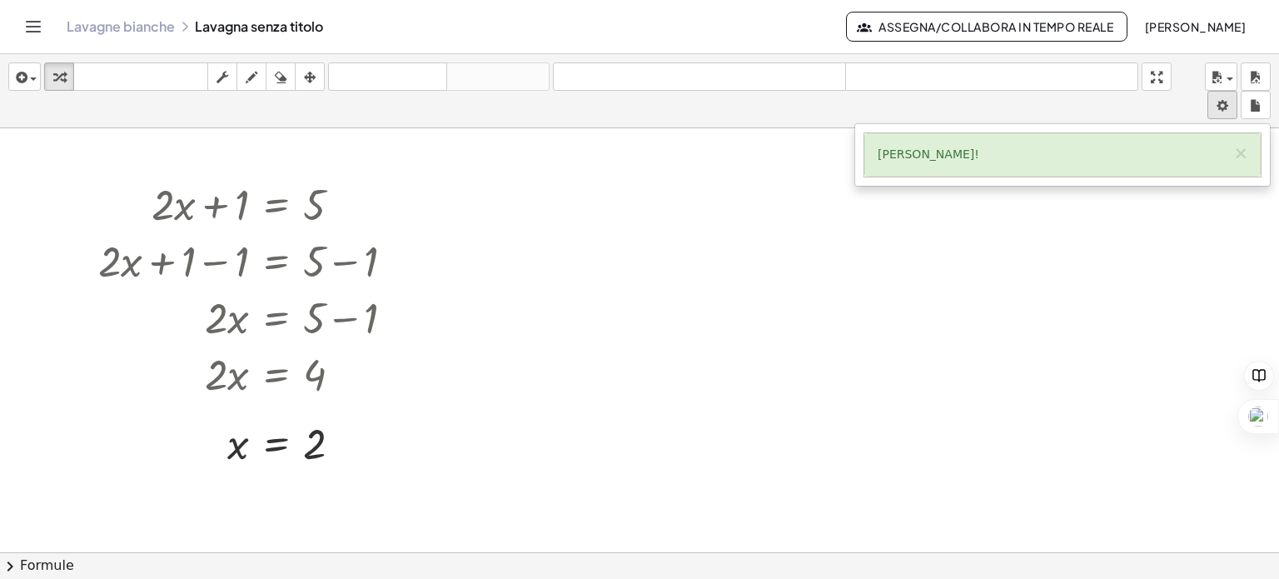
click at [1225, 110] on body "Attività matematiche comprensibili Per iniziare Banca delle attività Lavoro ass…" at bounding box center [639, 289] width 1279 height 579
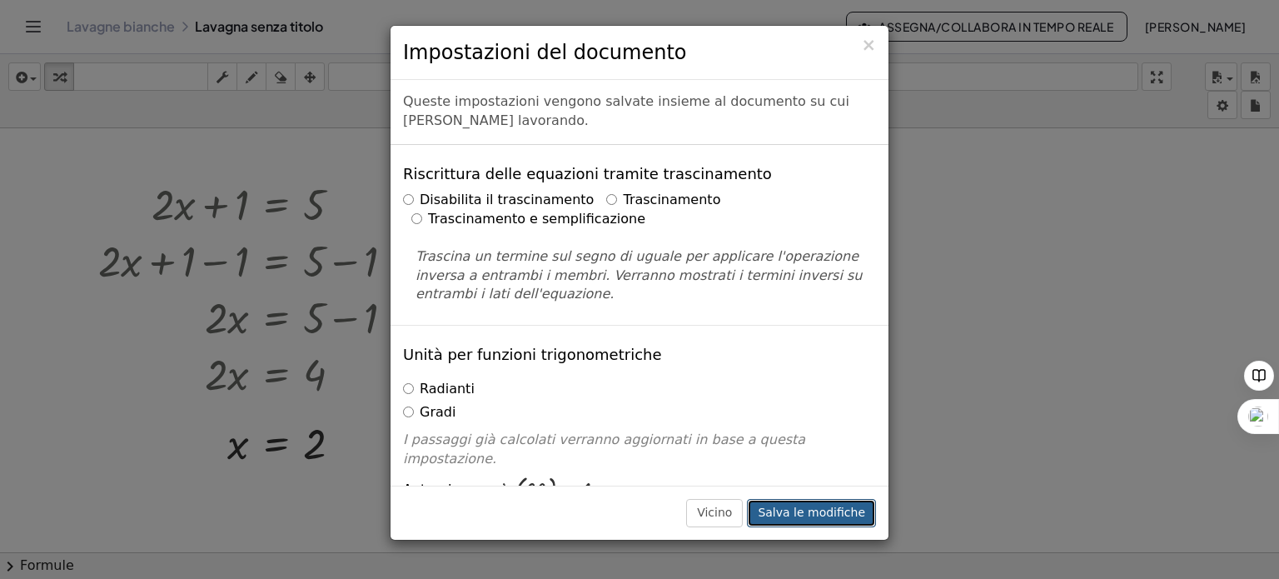
click at [837, 512] on font "Salva le modifiche" at bounding box center [811, 511] width 107 height 13
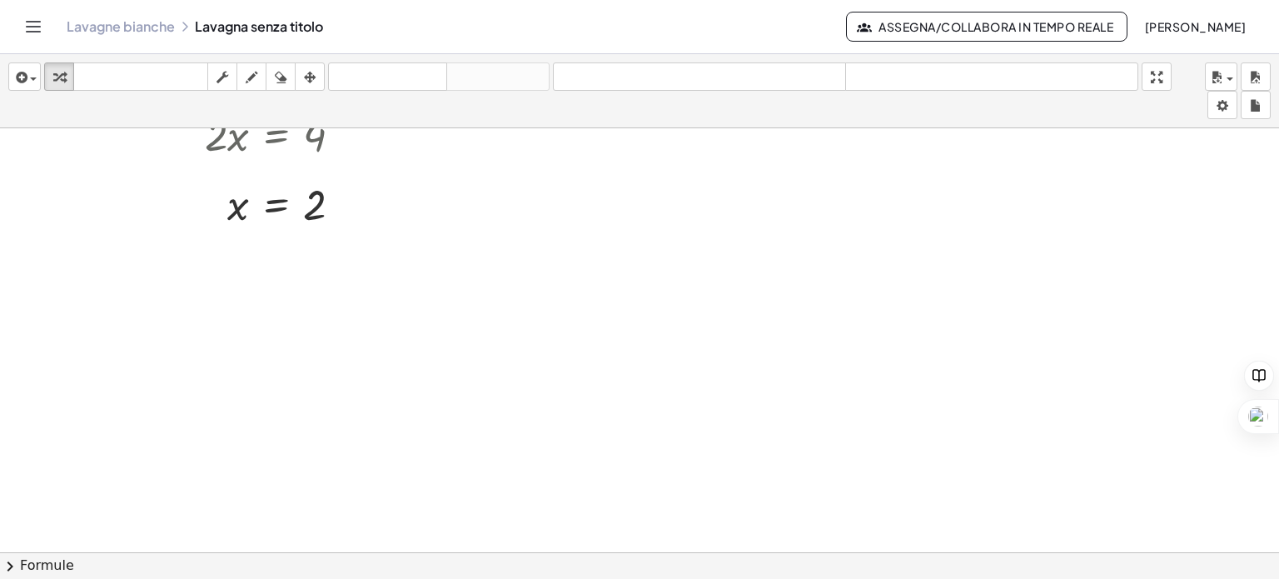
scroll to position [250, 0]
click at [23, 562] on font "Formule" at bounding box center [47, 565] width 54 height 16
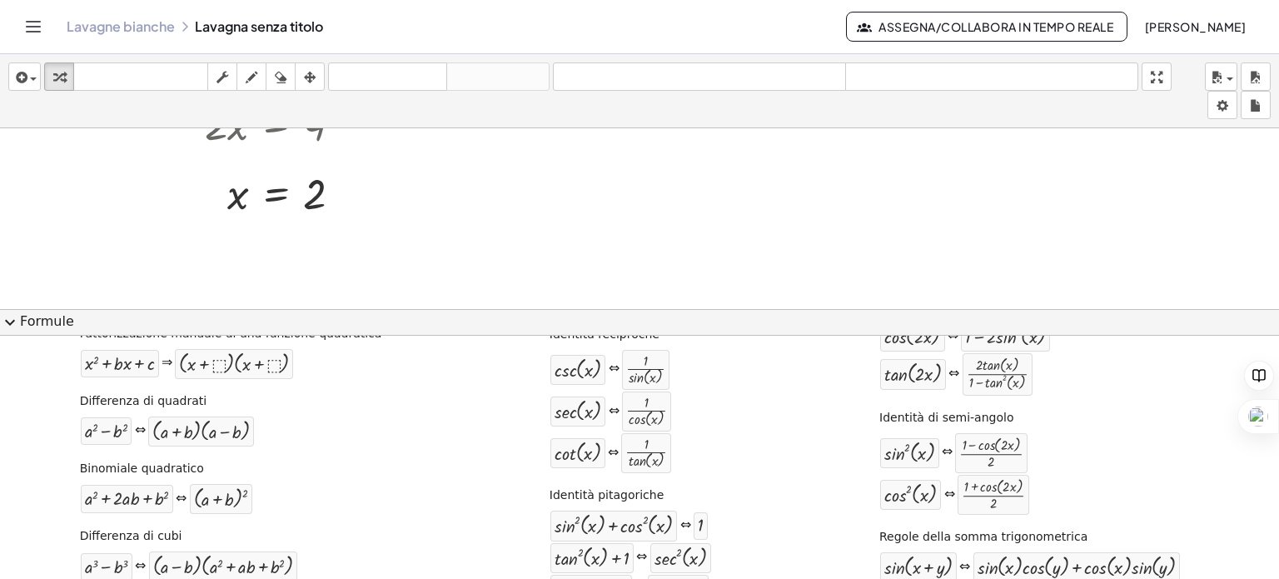
scroll to position [0, 0]
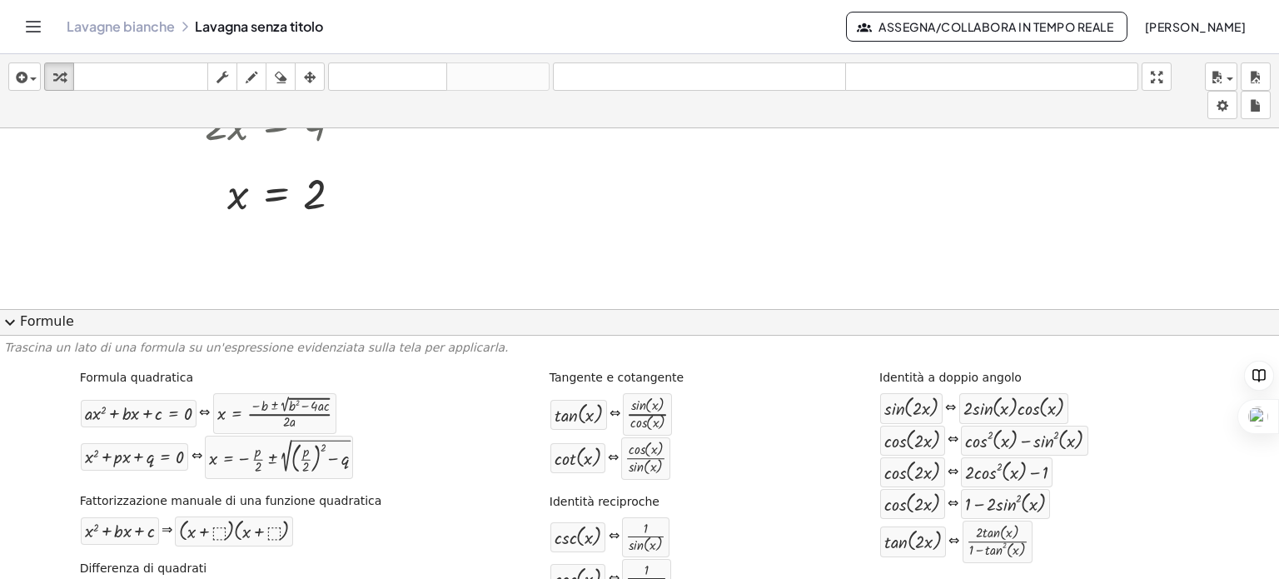
click at [32, 321] on font "Formule" at bounding box center [47, 321] width 54 height 16
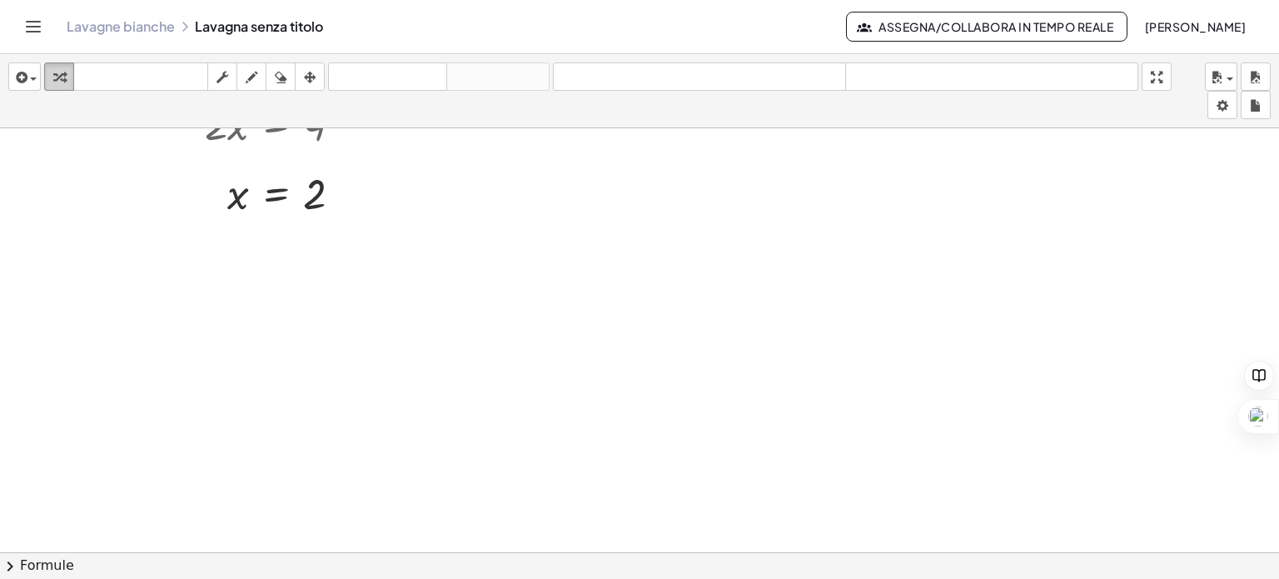
click at [54, 80] on icon "button" at bounding box center [59, 77] width 12 height 20
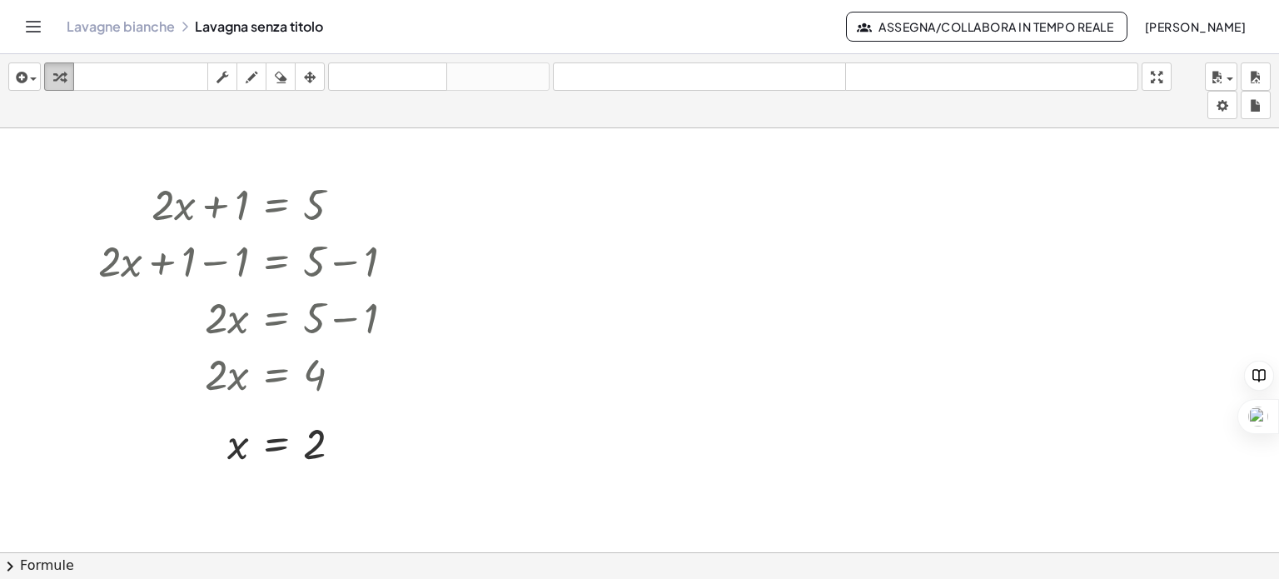
click at [49, 77] on div "button" at bounding box center [59, 77] width 22 height 20
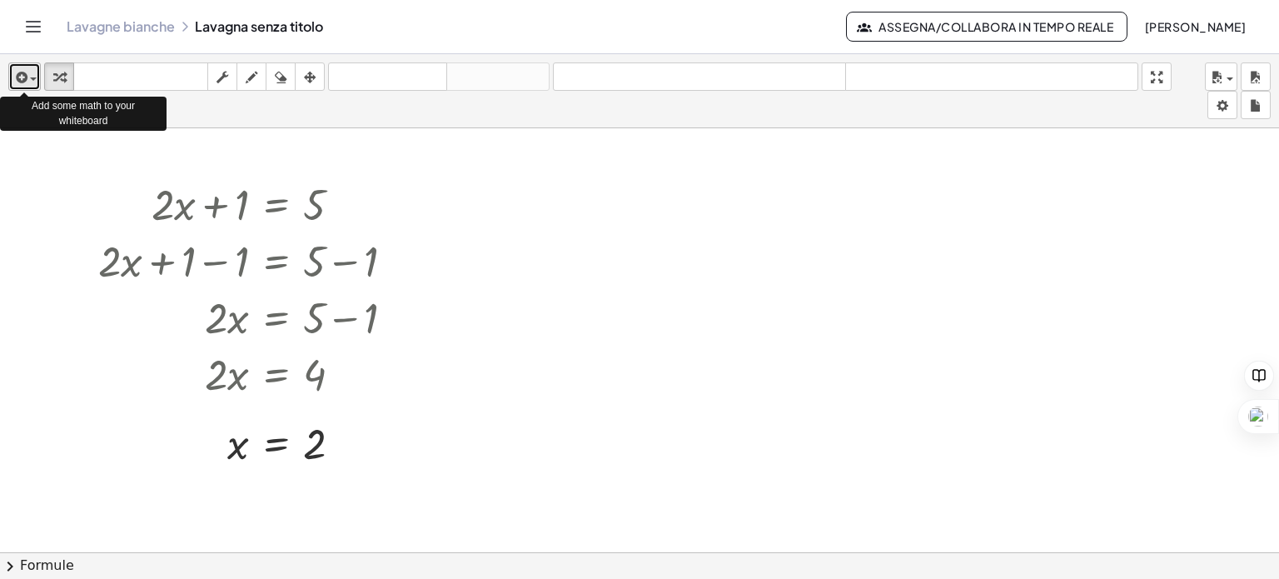
click at [22, 82] on icon "button" at bounding box center [19, 77] width 15 height 20
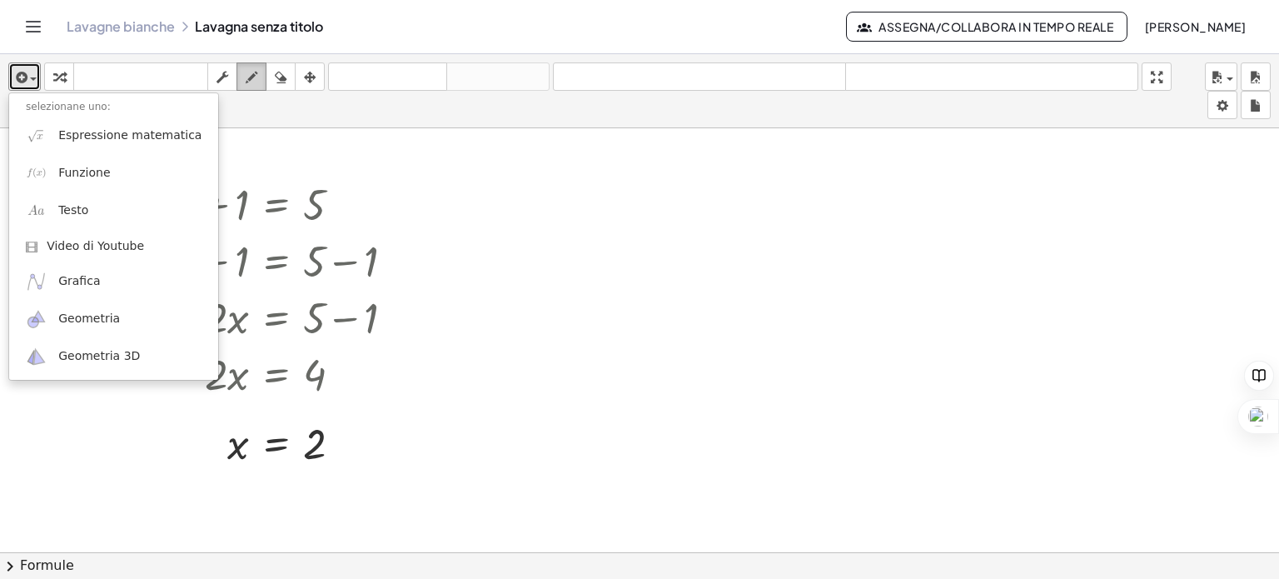
click at [256, 72] on icon "button" at bounding box center [252, 77] width 12 height 20
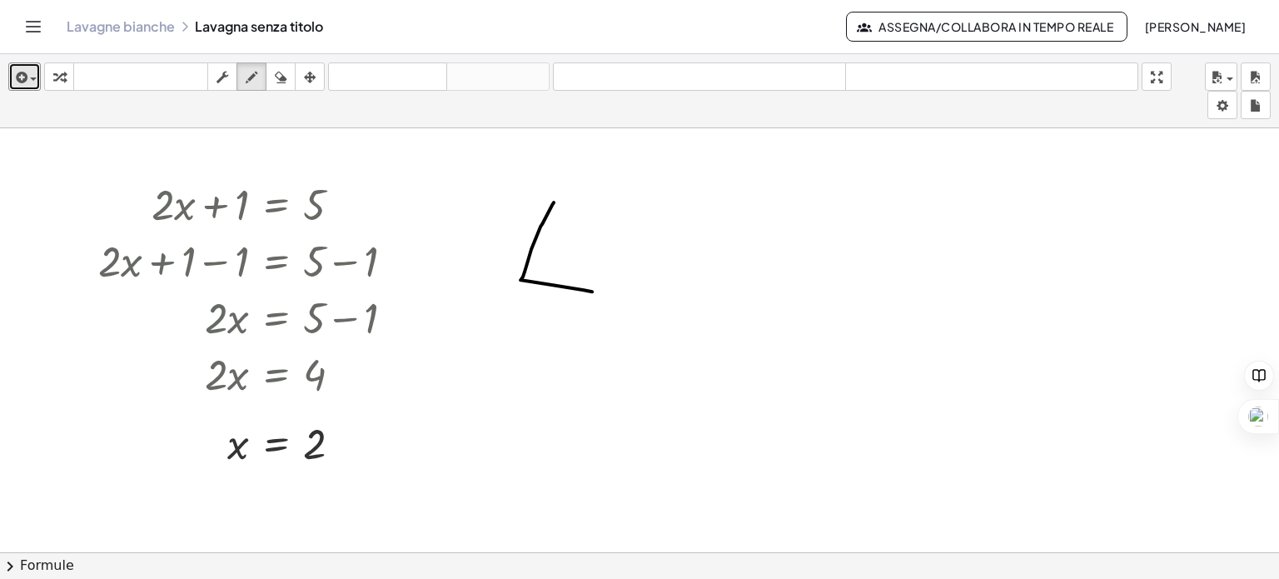
drag, startPoint x: 554, startPoint y: 201, endPoint x: 592, endPoint y: 291, distance: 97.0
click at [592, 291] on div at bounding box center [639, 564] width 1279 height 872
drag, startPoint x: 593, startPoint y: 289, endPoint x: 630, endPoint y: 292, distance: 37.6
click at [640, 309] on div at bounding box center [639, 564] width 1279 height 872
drag, startPoint x: 609, startPoint y: 270, endPoint x: 639, endPoint y: 269, distance: 30.8
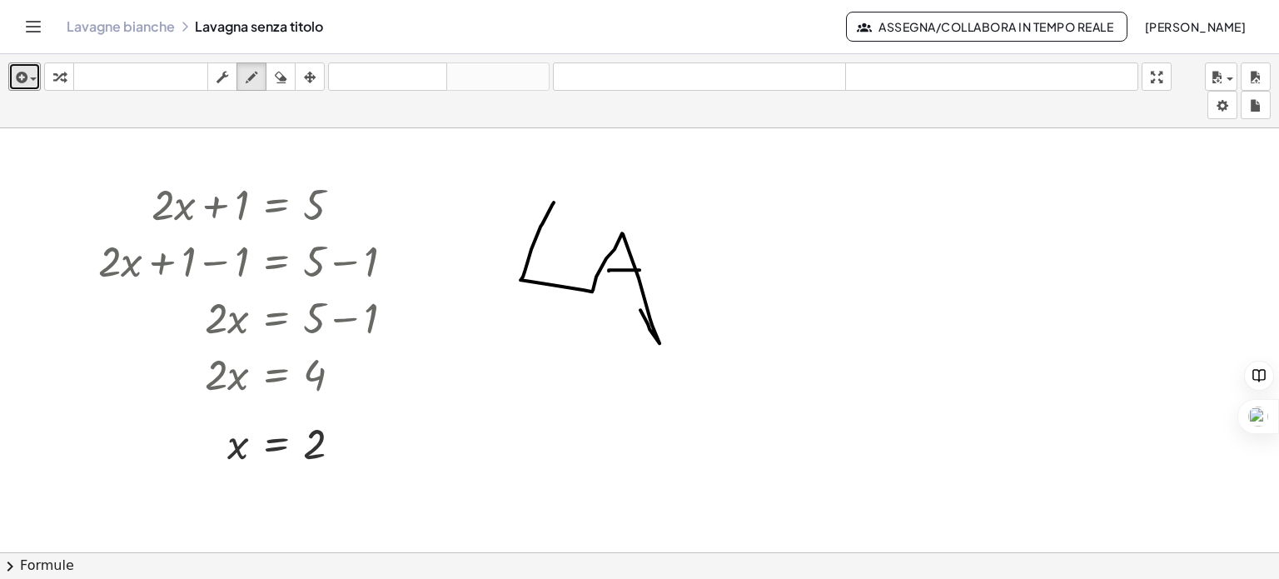
click at [639, 269] on div at bounding box center [639, 564] width 1279 height 872
drag, startPoint x: 744, startPoint y: 232, endPoint x: 771, endPoint y: 268, distance: 44.6
click at [735, 281] on div at bounding box center [639, 564] width 1279 height 872
drag, startPoint x: 812, startPoint y: 239, endPoint x: 778, endPoint y: 244, distance: 34.5
click at [777, 244] on div at bounding box center [639, 564] width 1279 height 872
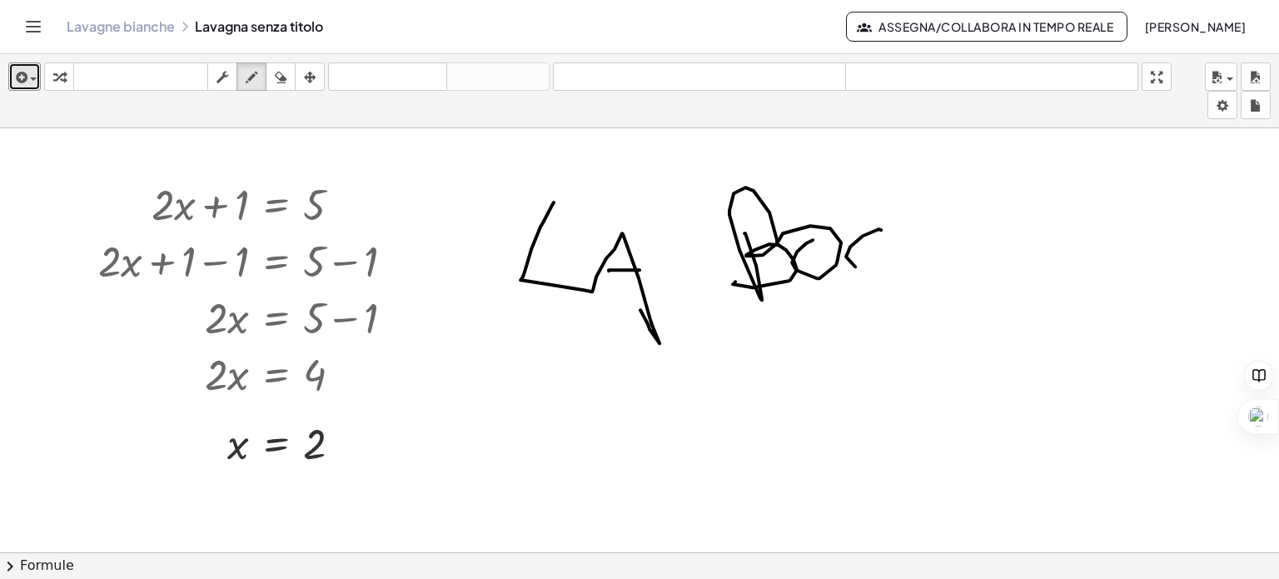
drag, startPoint x: 881, startPoint y: 229, endPoint x: 895, endPoint y: 264, distance: 37.7
click at [895, 264] on div at bounding box center [639, 564] width 1279 height 872
drag, startPoint x: 942, startPoint y: 239, endPoint x: 937, endPoint y: 269, distance: 30.4
click at [937, 269] on div at bounding box center [639, 564] width 1279 height 872
drag, startPoint x: 971, startPoint y: 241, endPoint x: 982, endPoint y: 271, distance: 31.9
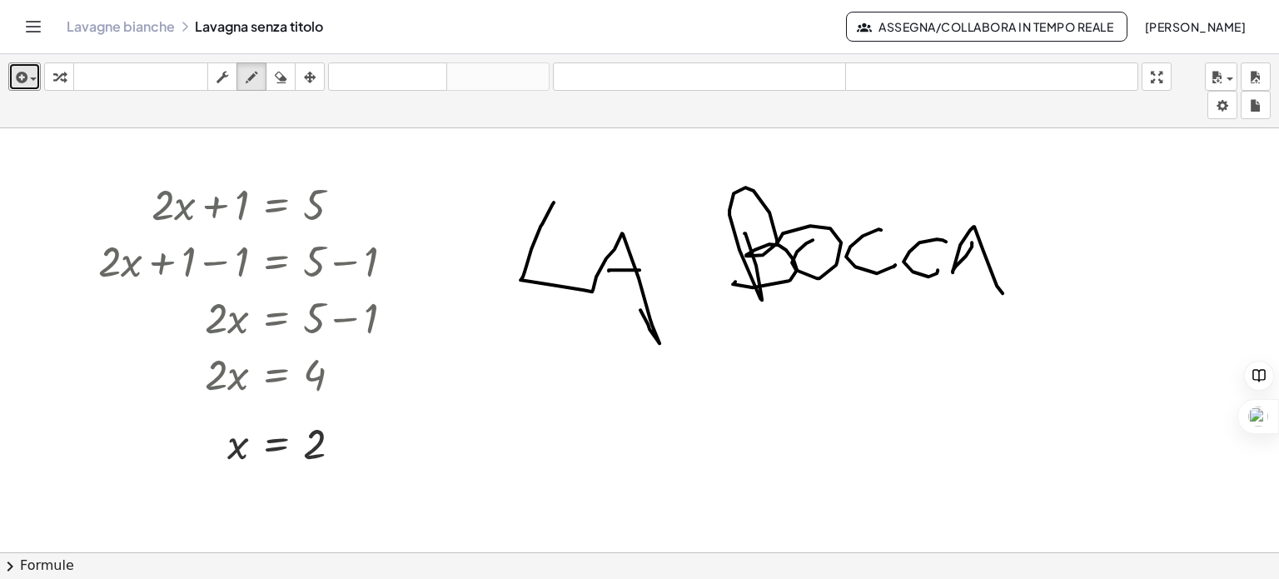
click at [987, 276] on div at bounding box center [639, 564] width 1279 height 872
drag, startPoint x: 972, startPoint y: 264, endPoint x: 989, endPoint y: 266, distance: 16.7
click at [989, 266] on div at bounding box center [639, 564] width 1279 height 872
click at [309, 79] on icon "button" at bounding box center [310, 77] width 12 height 20
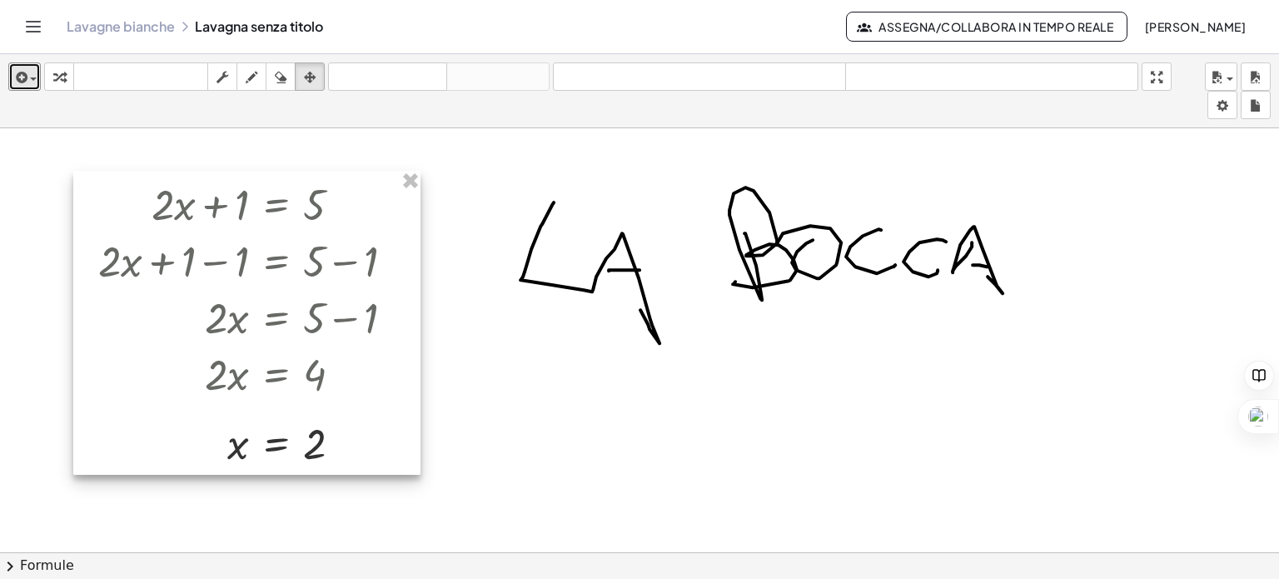
click at [346, 221] on div at bounding box center [246, 323] width 347 height 304
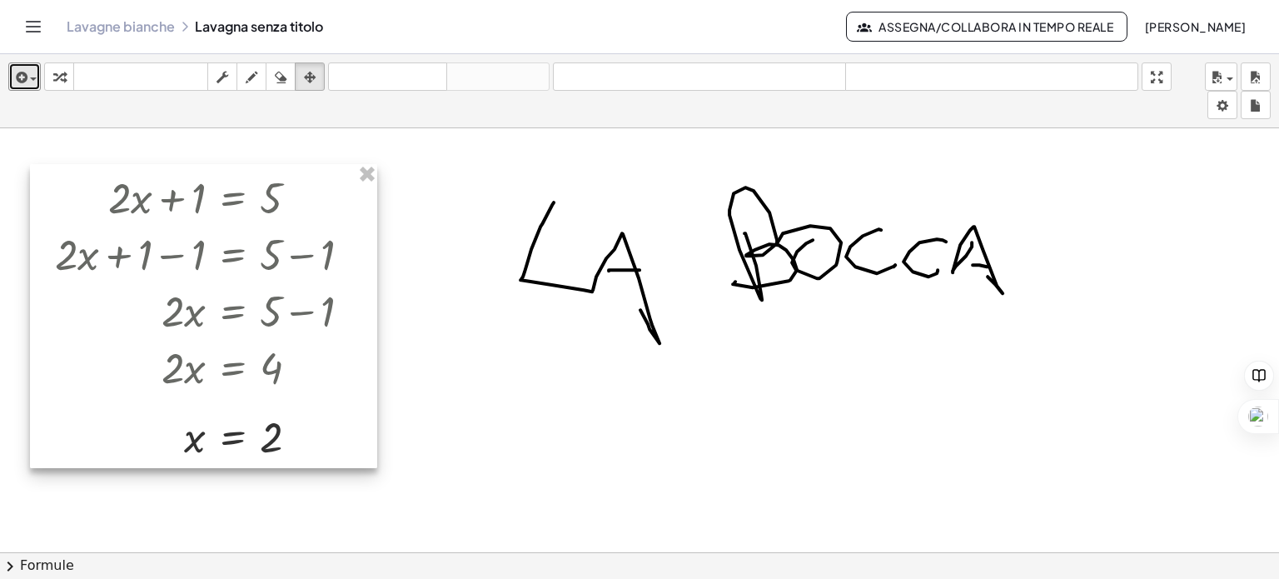
drag, startPoint x: 346, startPoint y: 221, endPoint x: 296, endPoint y: 202, distance: 53.2
click at [303, 212] on div at bounding box center [203, 316] width 347 height 304
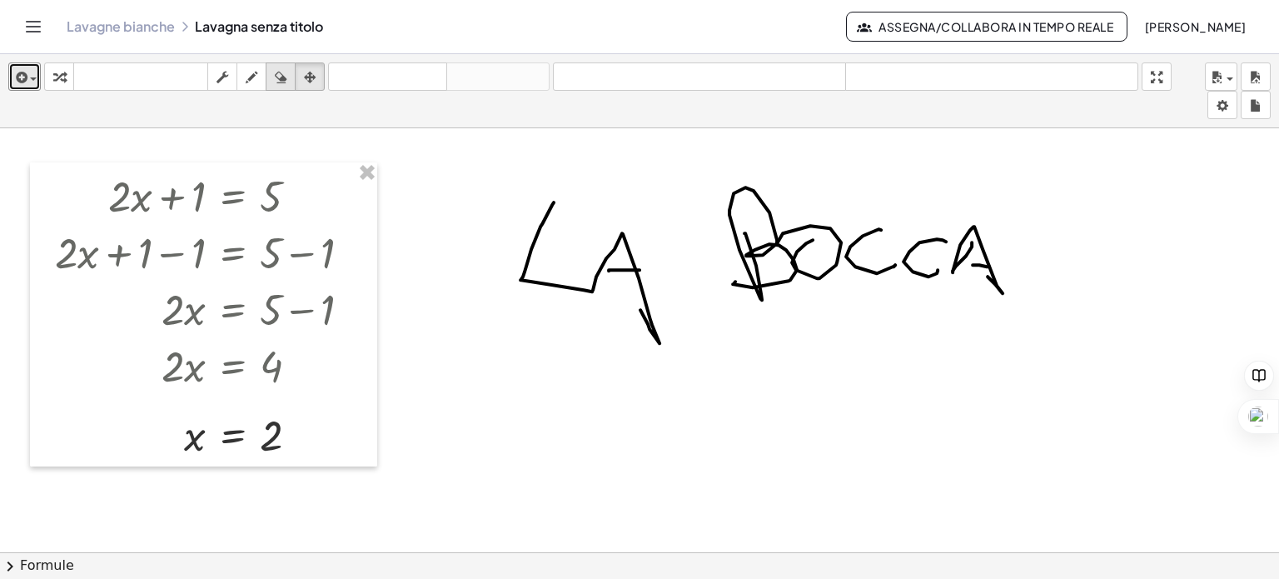
click at [281, 73] on icon "button" at bounding box center [281, 77] width 12 height 20
click at [611, 264] on div at bounding box center [639, 564] width 1279 height 872
click at [781, 267] on div at bounding box center [639, 564] width 1279 height 872
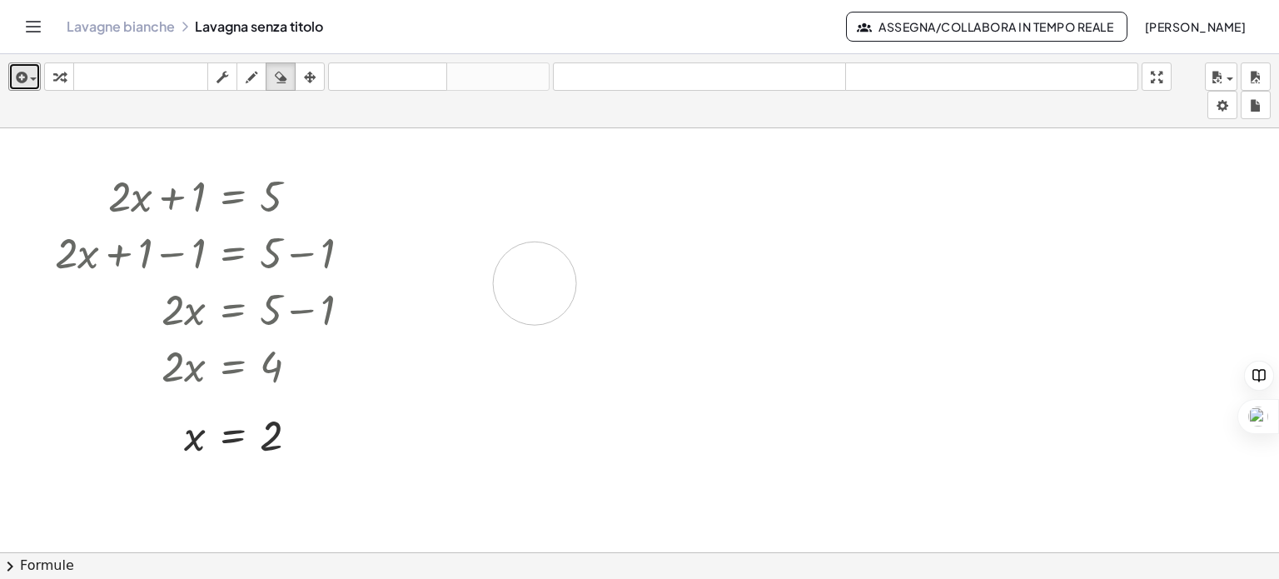
drag, startPoint x: 1010, startPoint y: 271, endPoint x: 534, endPoint y: 282, distance: 475.5
click at [534, 282] on div at bounding box center [639, 564] width 1279 height 872
click at [225, 79] on icon "button" at bounding box center [222, 77] width 12 height 20
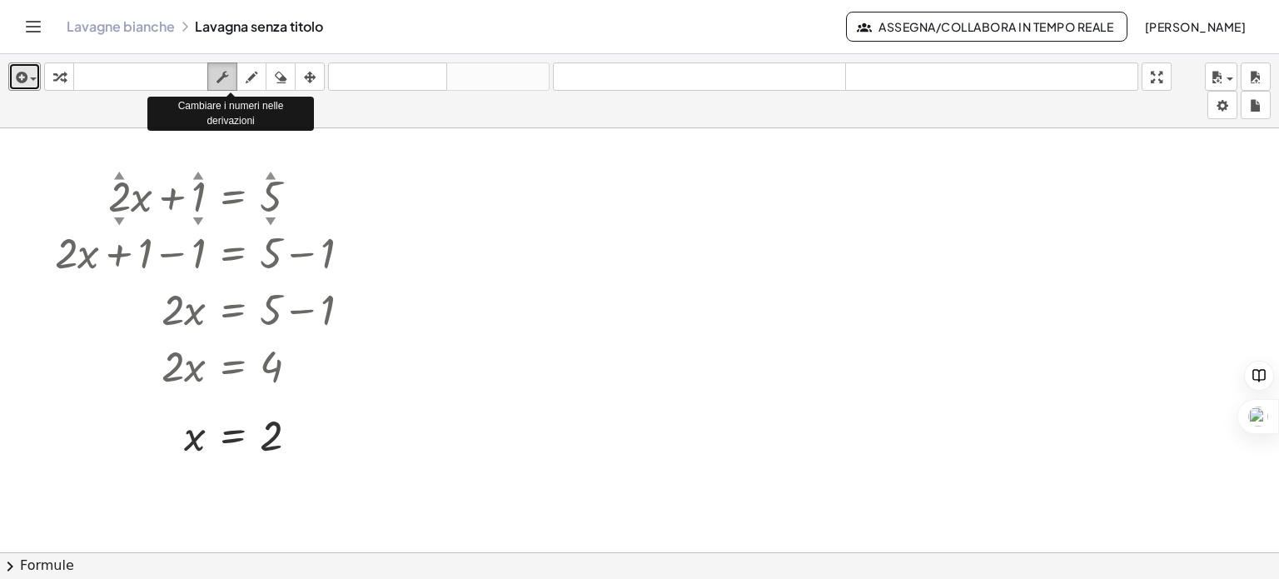
click at [218, 80] on icon "button" at bounding box center [222, 77] width 12 height 20
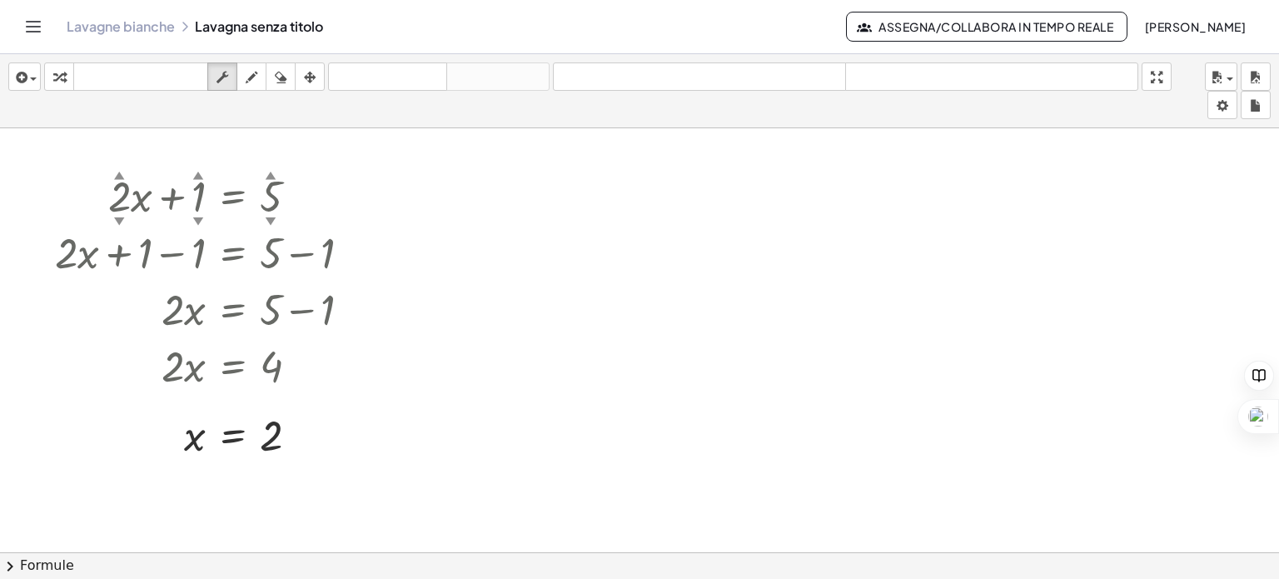
click at [367, 119] on div "inserire selezionane uno: Espressione matematica Funzione Testo Video di Youtub…" at bounding box center [639, 91] width 1279 height 74
click at [120, 172] on font "▲" at bounding box center [119, 173] width 11 height 12
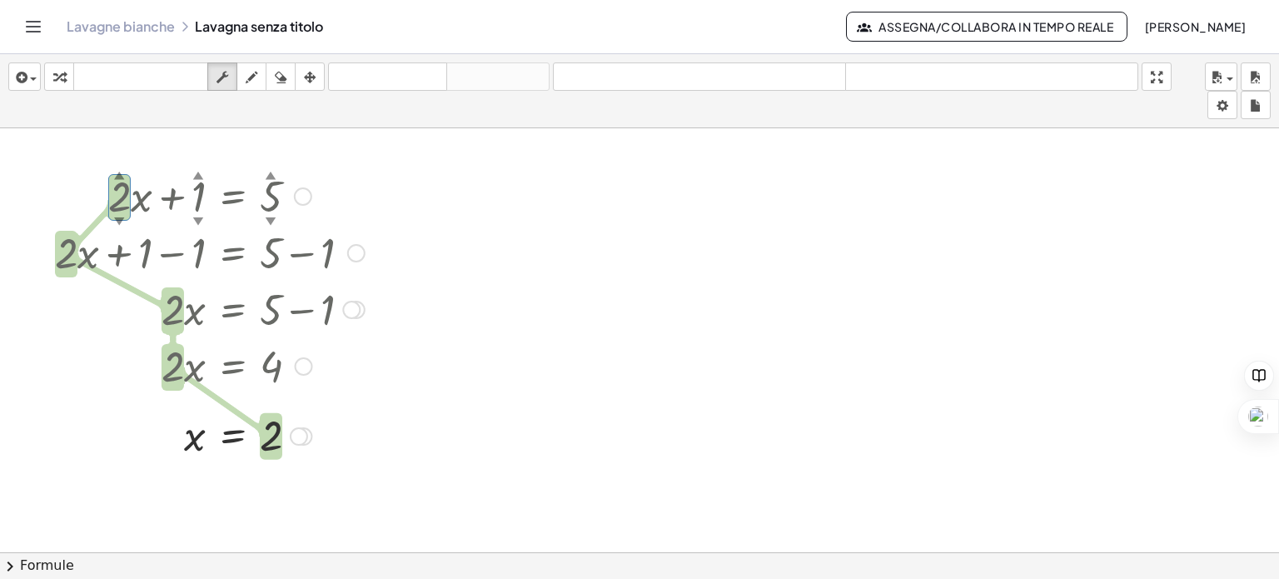
click at [120, 172] on font "▲" at bounding box center [119, 173] width 11 height 12
click at [117, 223] on div at bounding box center [210, 251] width 326 height 57
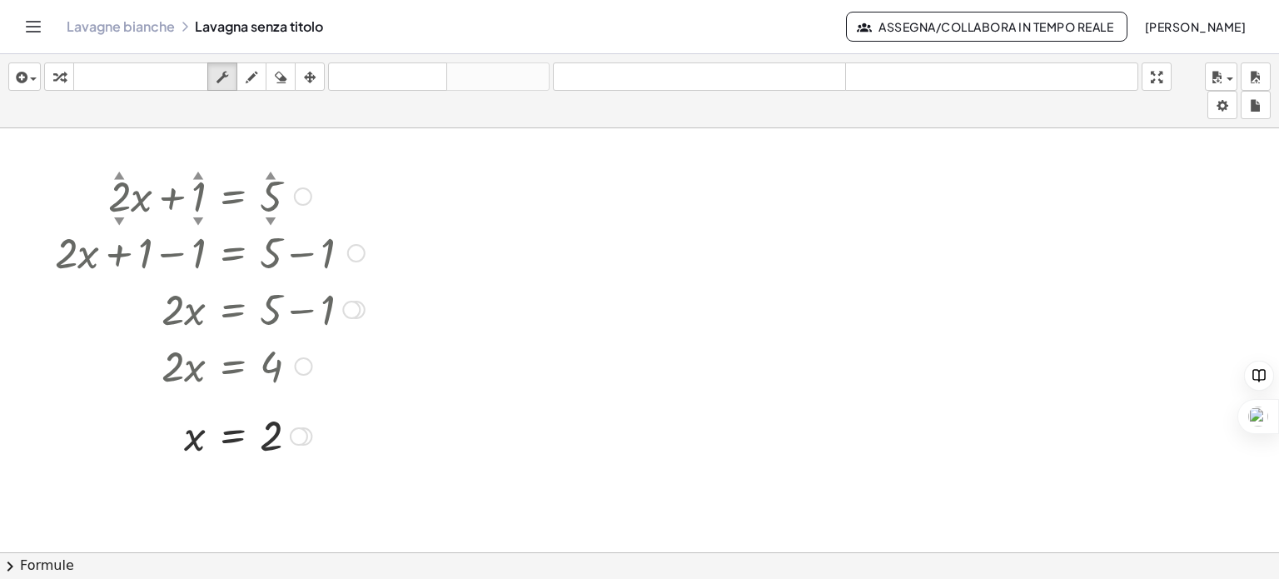
click at [117, 221] on font "▼" at bounding box center [119, 220] width 11 height 12
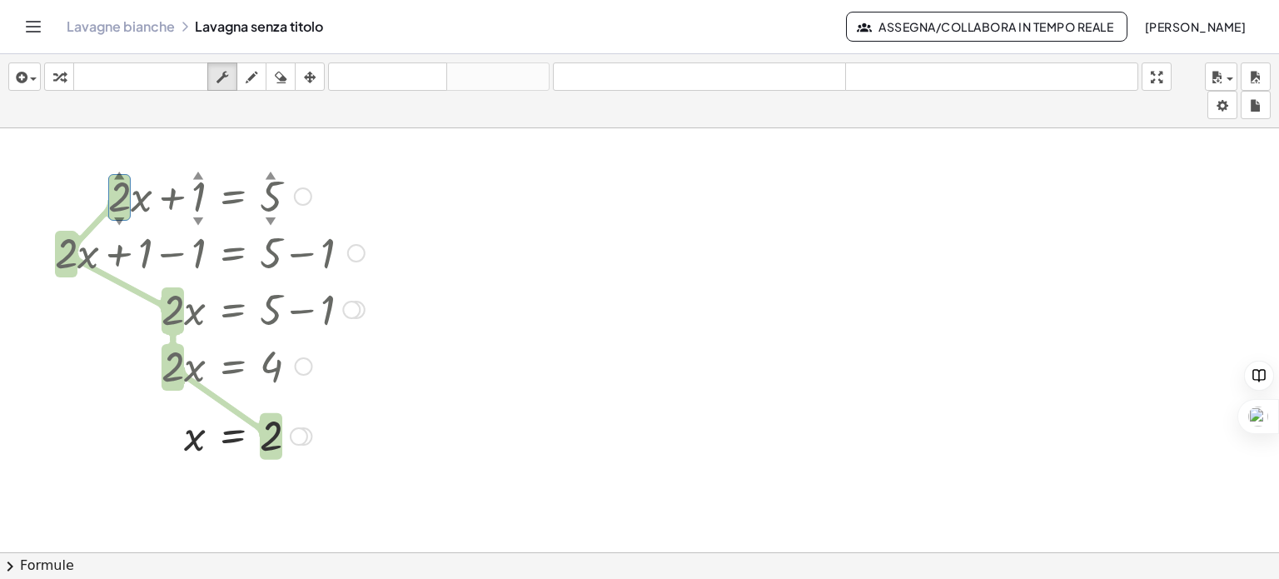
click at [67, 176] on div at bounding box center [210, 194] width 326 height 57
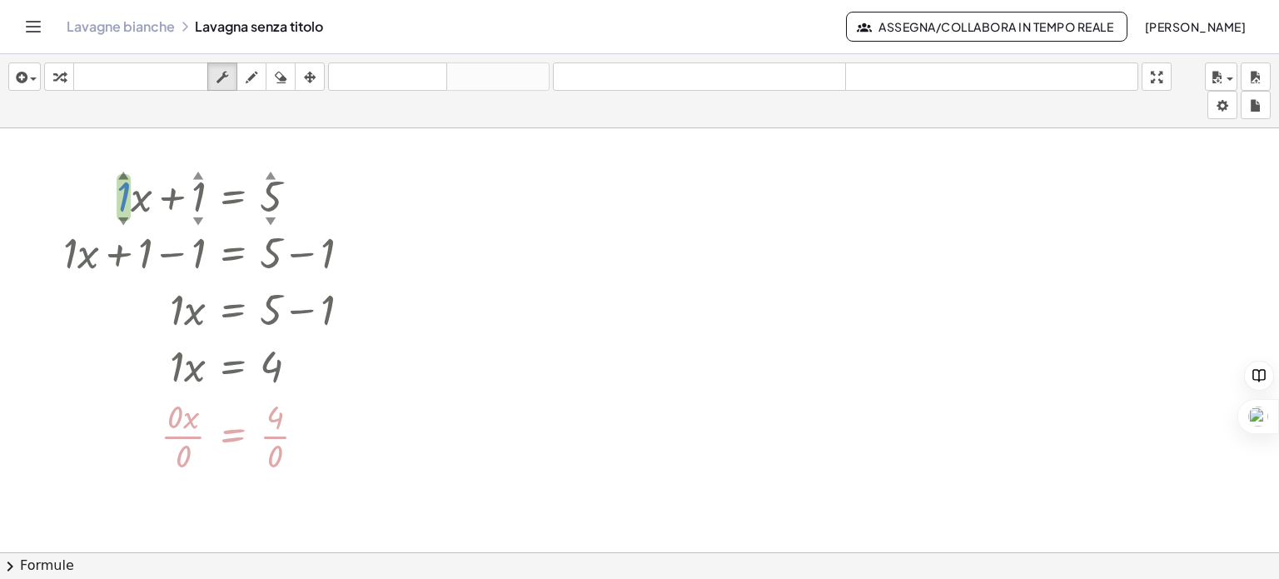
drag, startPoint x: 123, startPoint y: 202, endPoint x: 208, endPoint y: 219, distance: 86.5
click at [208, 219] on div at bounding box center [210, 194] width 326 height 57
drag, startPoint x: 123, startPoint y: 215, endPoint x: 152, endPoint y: 199, distance: 33.2
click at [232, 196] on div "+ · 2 ▲ ▼ · x + 1 ▲ ▼ = 5 ▲ ▼" at bounding box center [232, 196] width 0 height 0
click at [615, 291] on div at bounding box center [639, 564] width 1279 height 872
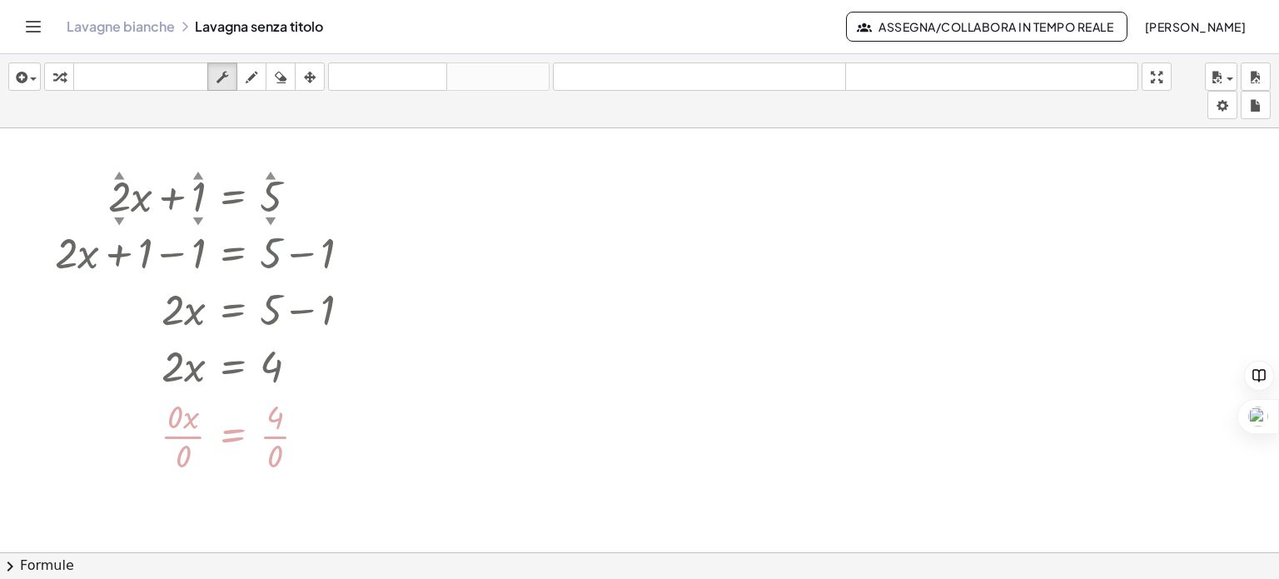
click at [566, 348] on div at bounding box center [639, 564] width 1279 height 872
click at [27, 80] on span "button" at bounding box center [28, 79] width 3 height 12
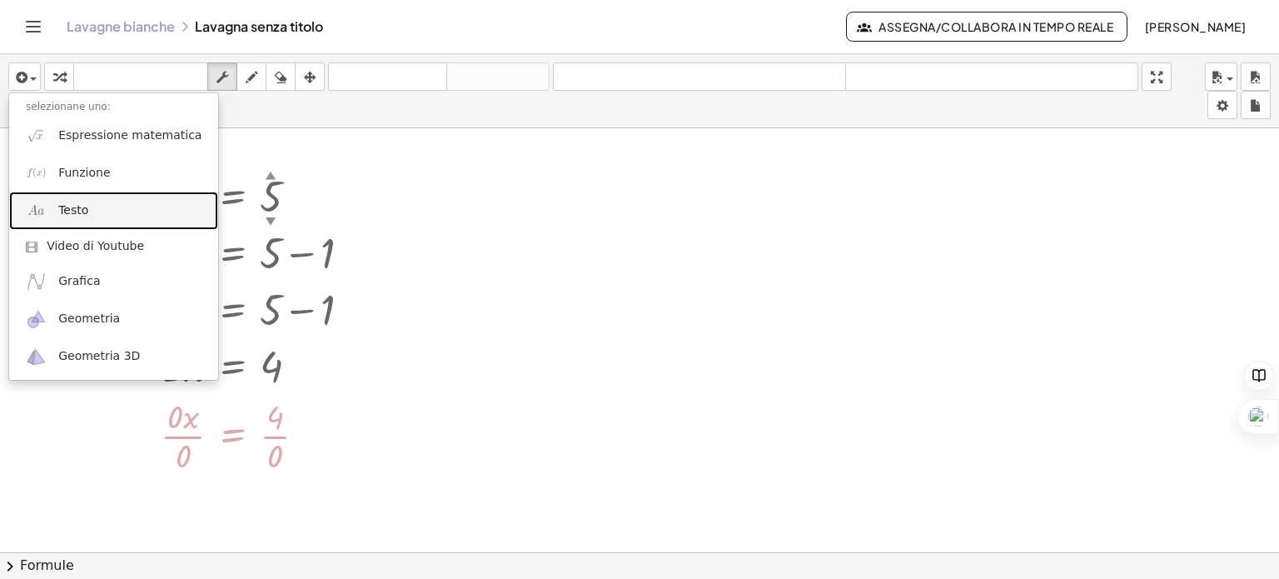
click at [68, 215] on font "Testo" at bounding box center [73, 209] width 30 height 13
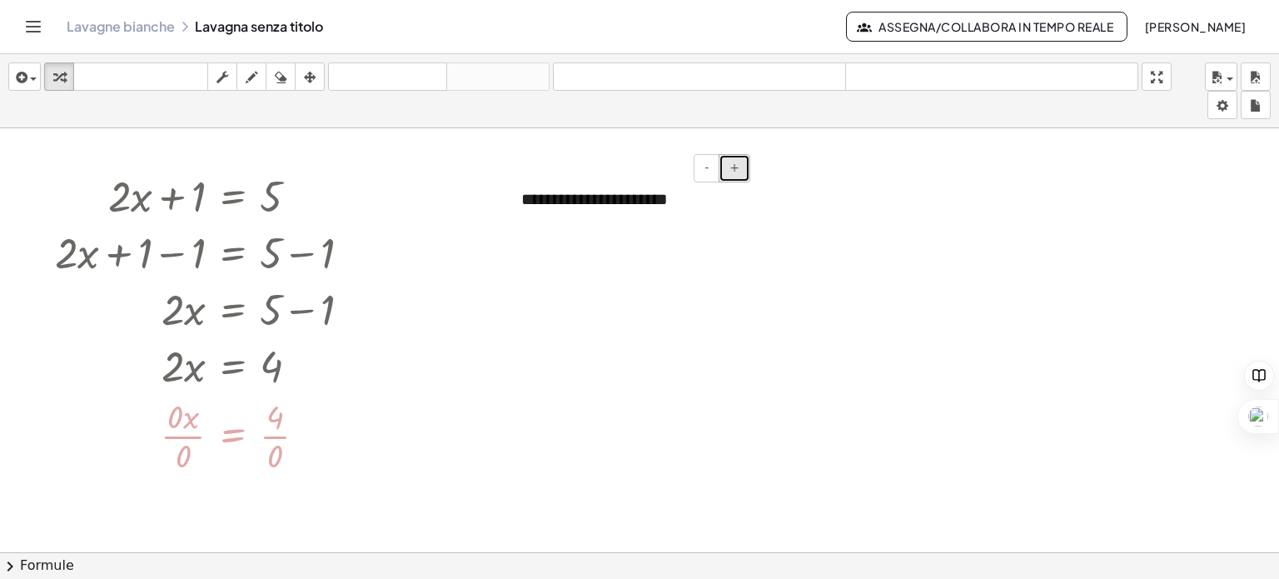
click at [724, 172] on button "+" at bounding box center [734, 168] width 32 height 28
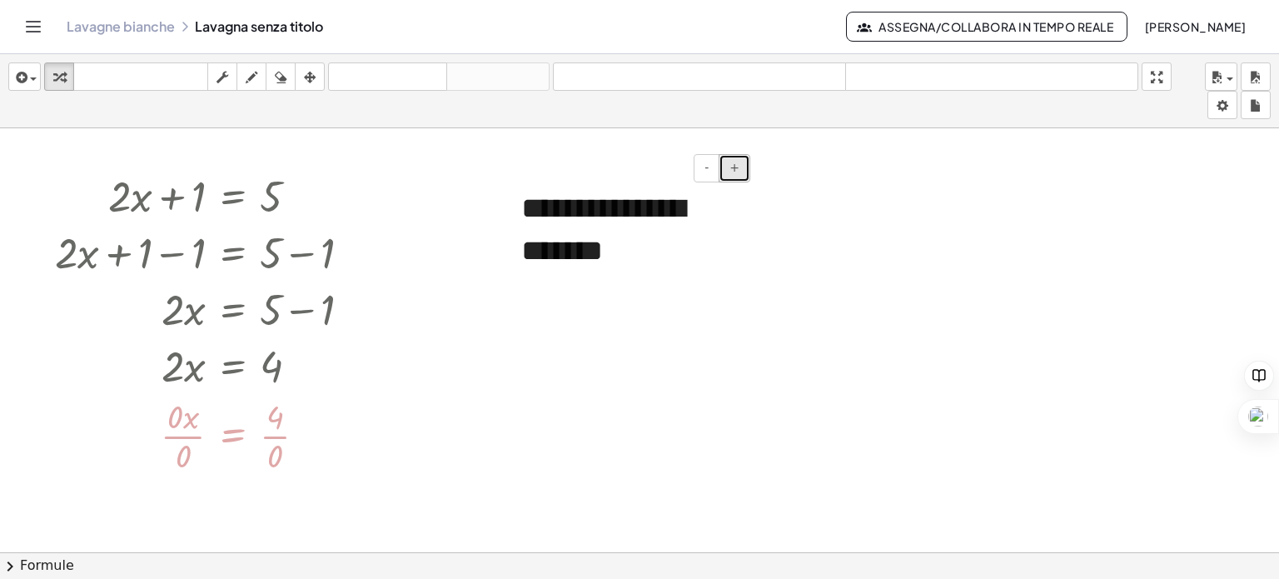
click at [724, 172] on button "+" at bounding box center [734, 168] width 32 height 28
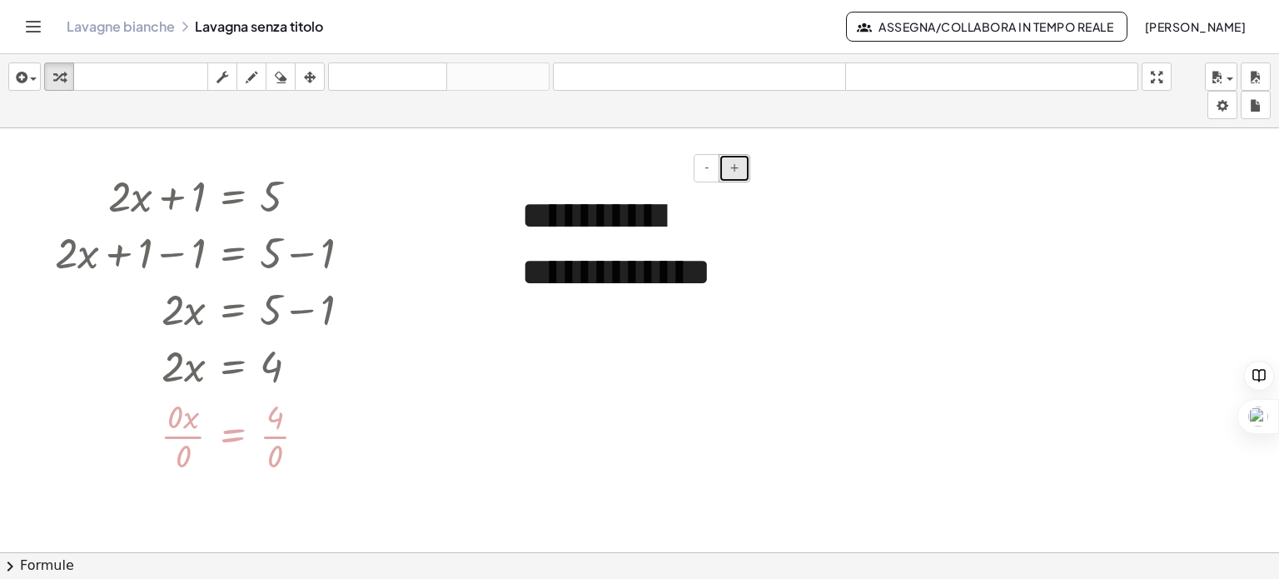
click at [724, 172] on button "+" at bounding box center [734, 168] width 32 height 28
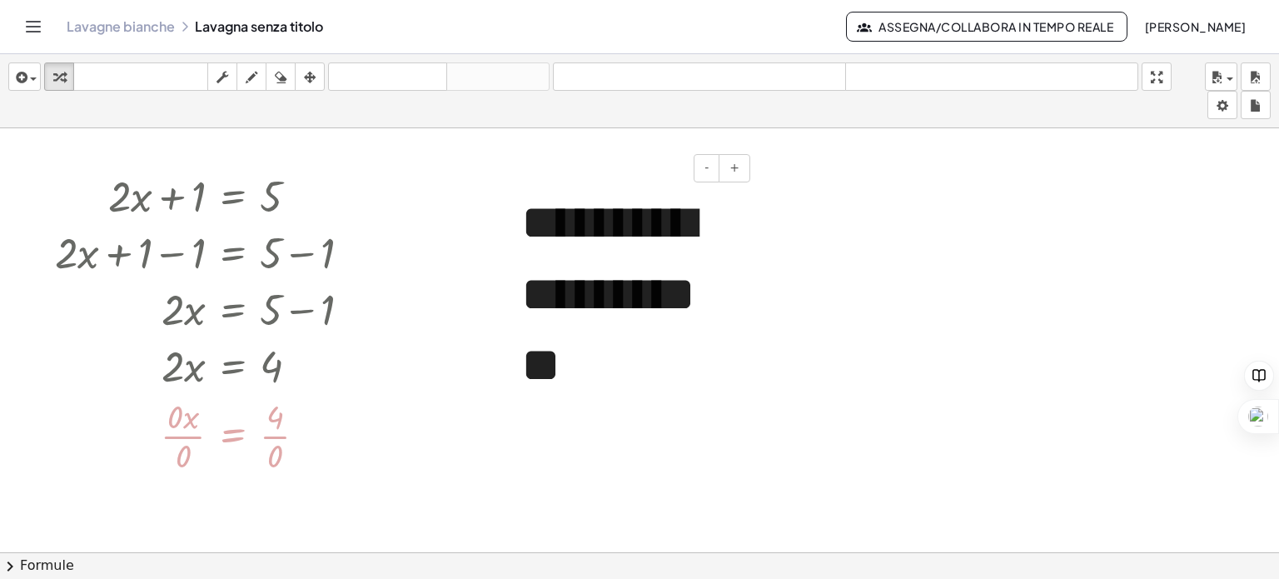
drag, startPoint x: 636, startPoint y: 327, endPoint x: 613, endPoint y: 332, distance: 23.8
click at [613, 332] on font "**********" at bounding box center [608, 293] width 174 height 192
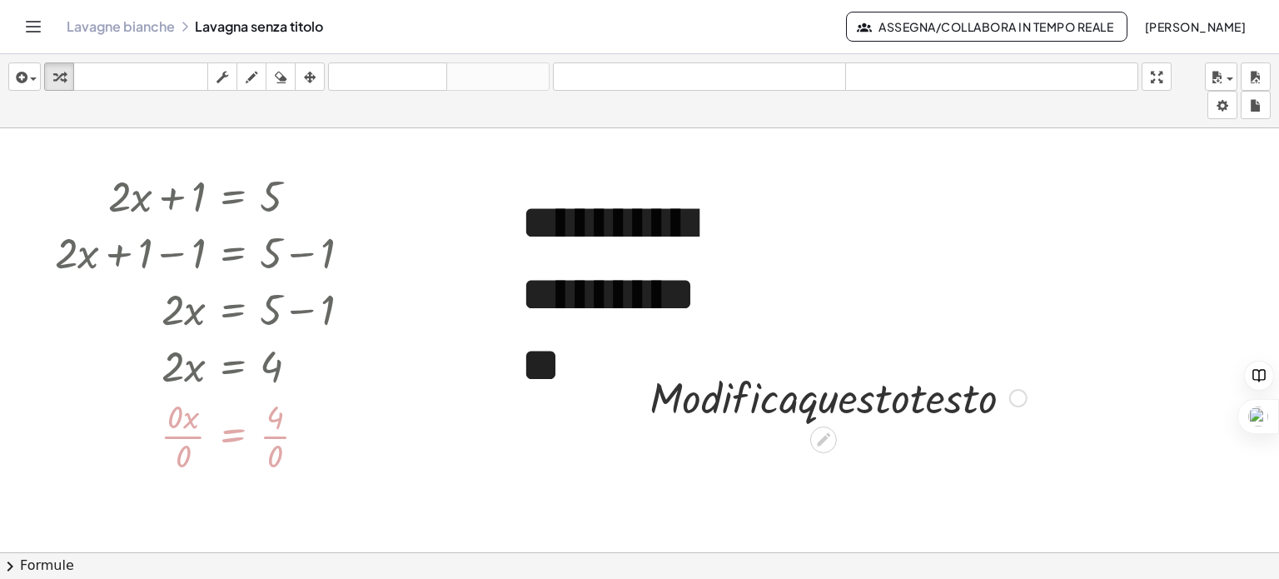
click at [814, 435] on icon at bounding box center [822, 438] width 17 height 17
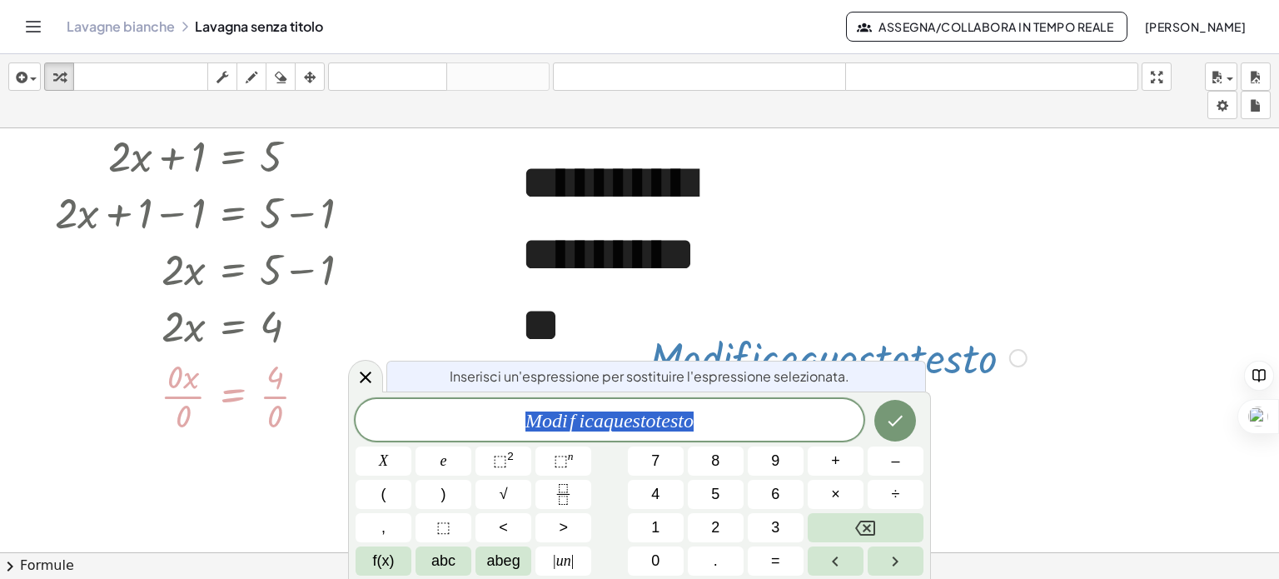
scroll to position [77, 0]
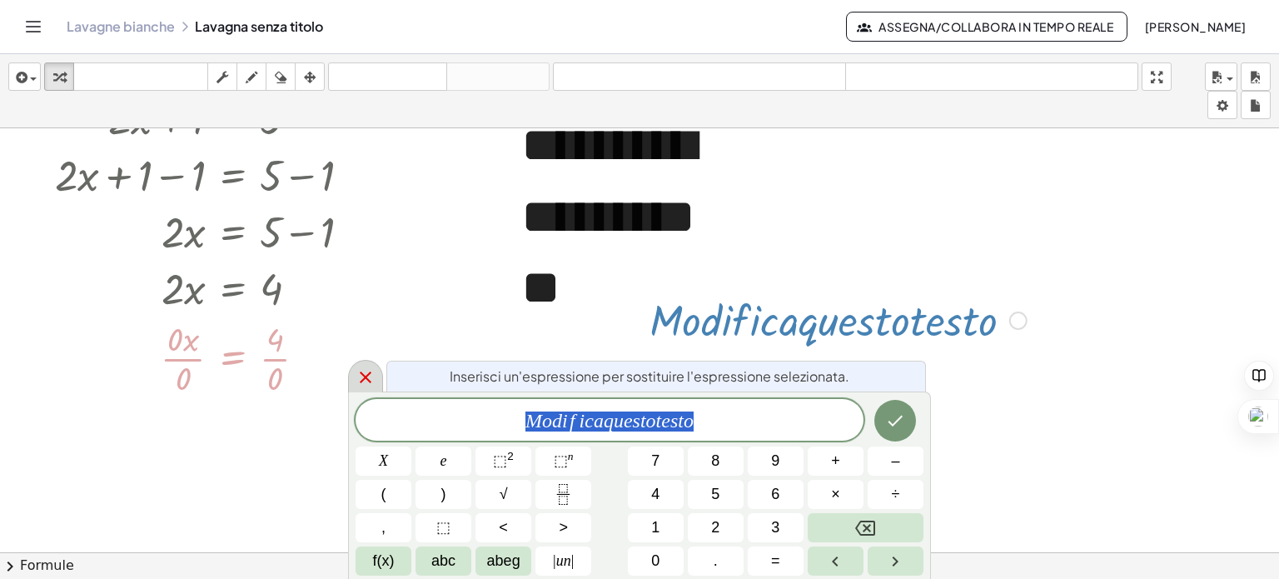
click at [366, 379] on icon at bounding box center [366, 377] width 12 height 12
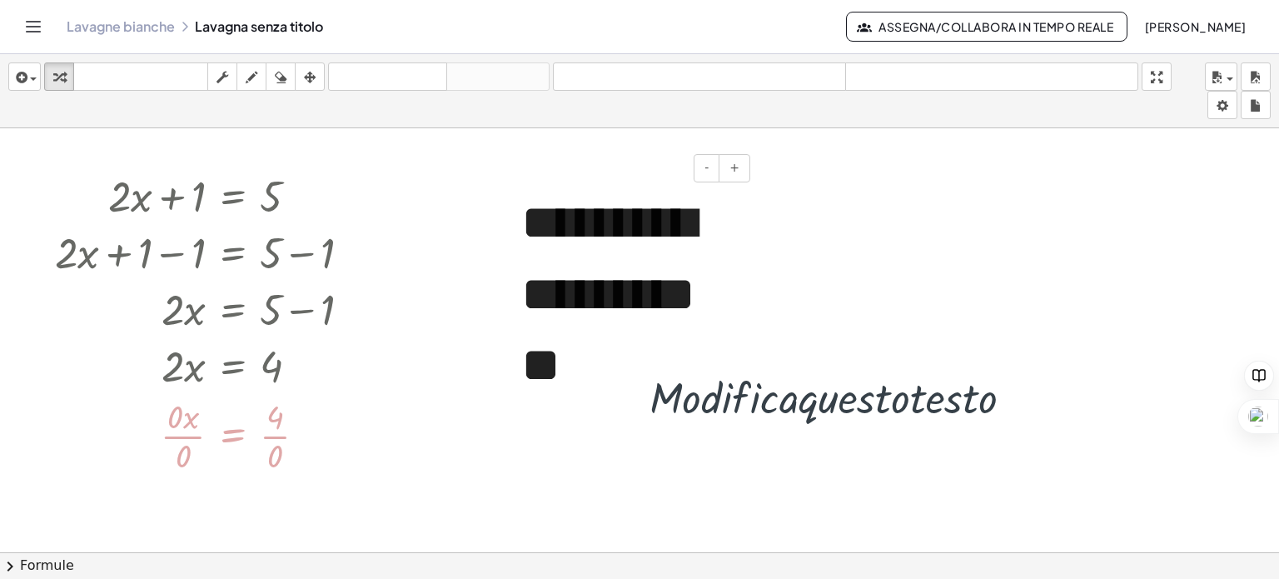
scroll to position [0, 0]
click at [849, 401] on div at bounding box center [838, 396] width 394 height 57
drag, startPoint x: 849, startPoint y: 401, endPoint x: 905, endPoint y: 303, distance: 113.0
click at [787, 408] on div at bounding box center [838, 396] width 394 height 57
click at [281, 77] on icon "button" at bounding box center [281, 77] width 12 height 20
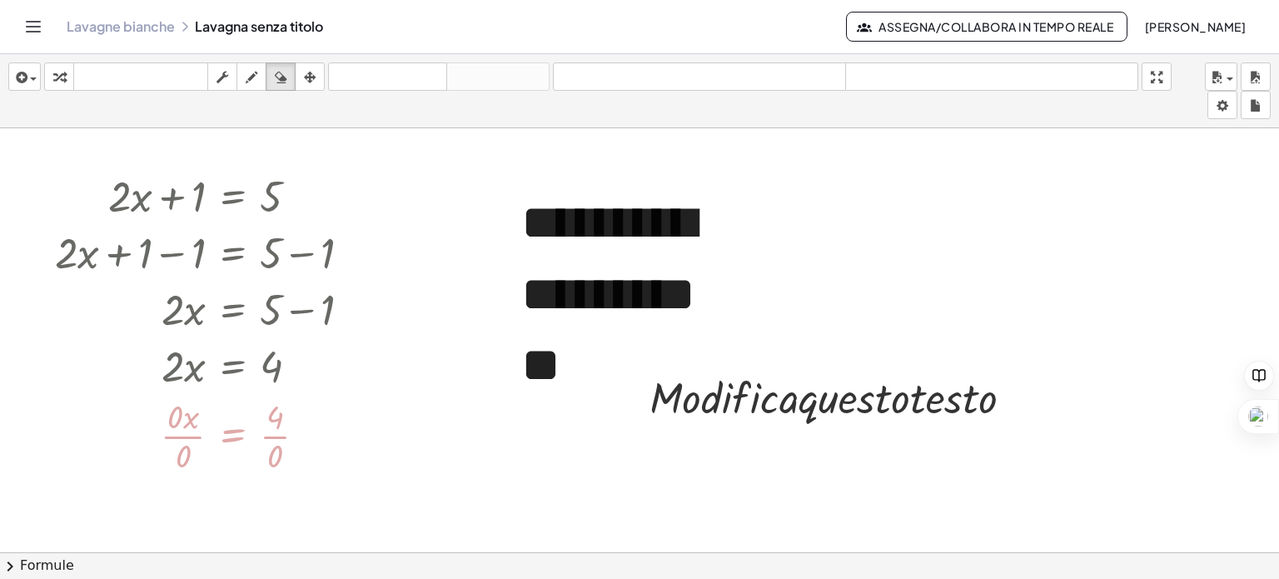
click at [686, 390] on div at bounding box center [639, 564] width 1279 height 872
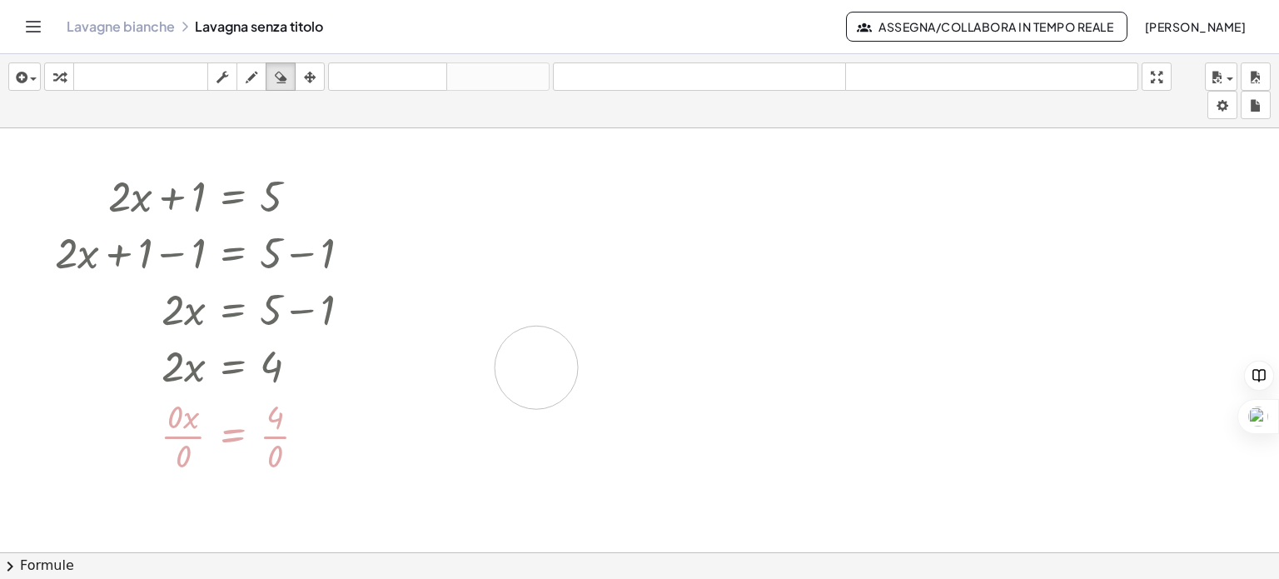
drag, startPoint x: 686, startPoint y: 390, endPoint x: 536, endPoint y: 366, distance: 151.8
click at [536, 366] on div at bounding box center [639, 564] width 1279 height 872
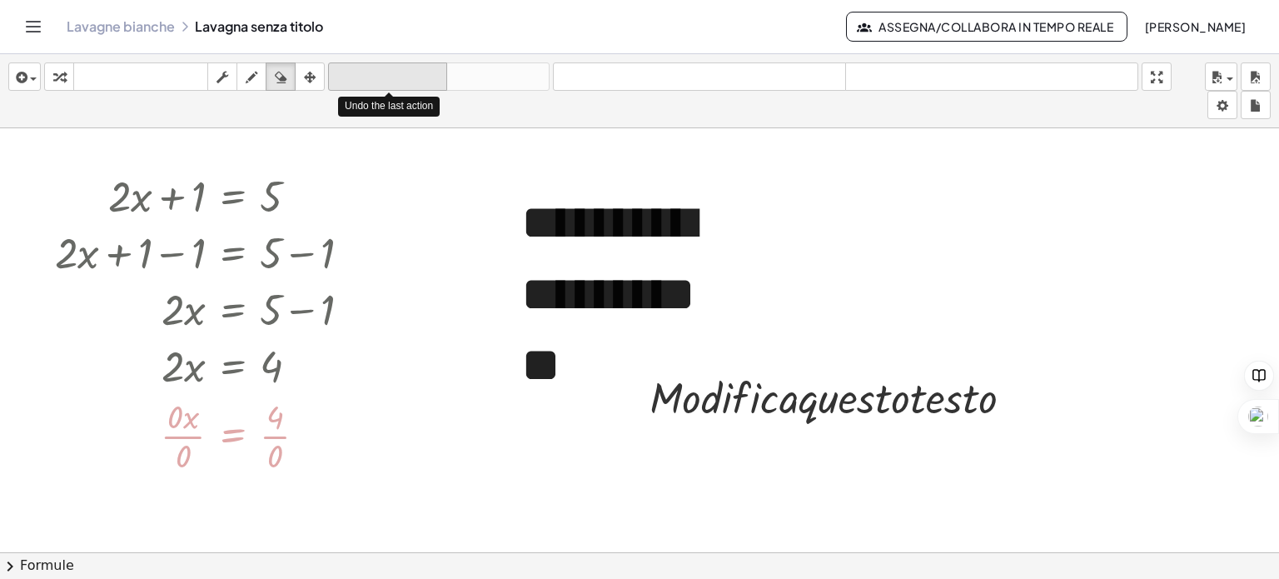
click at [405, 75] on font "disfare" at bounding box center [387, 77] width 111 height 16
click at [410, 72] on font "disfare" at bounding box center [387, 77] width 111 height 16
click at [410, 73] on font "disfare" at bounding box center [387, 77] width 111 height 16
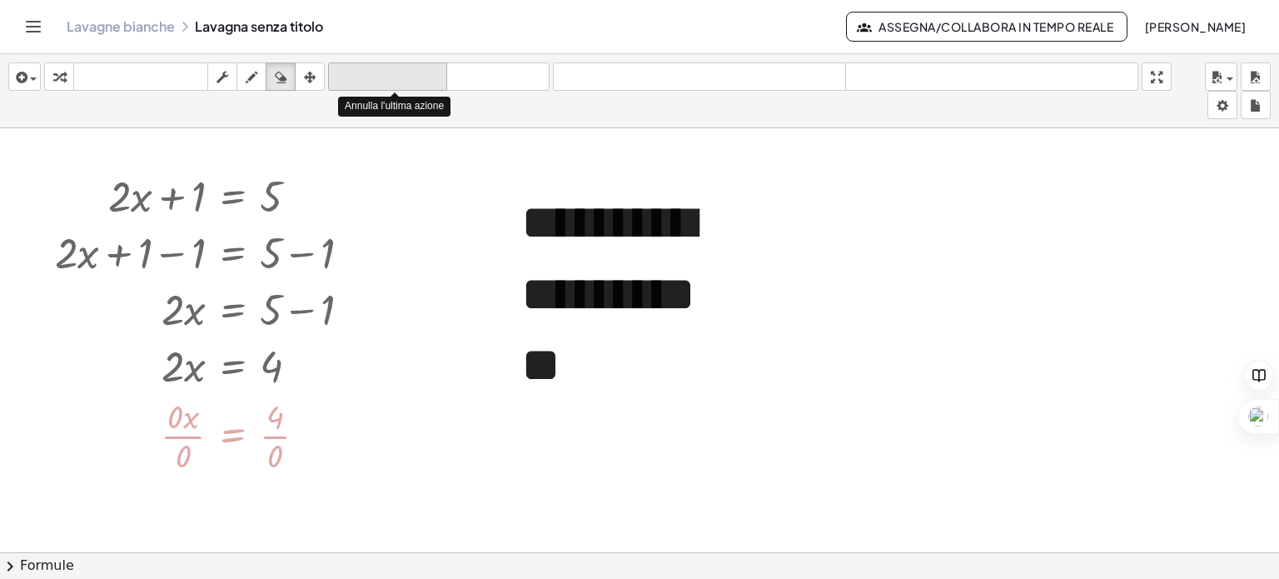
click at [410, 73] on font "disfare" at bounding box center [387, 77] width 111 height 16
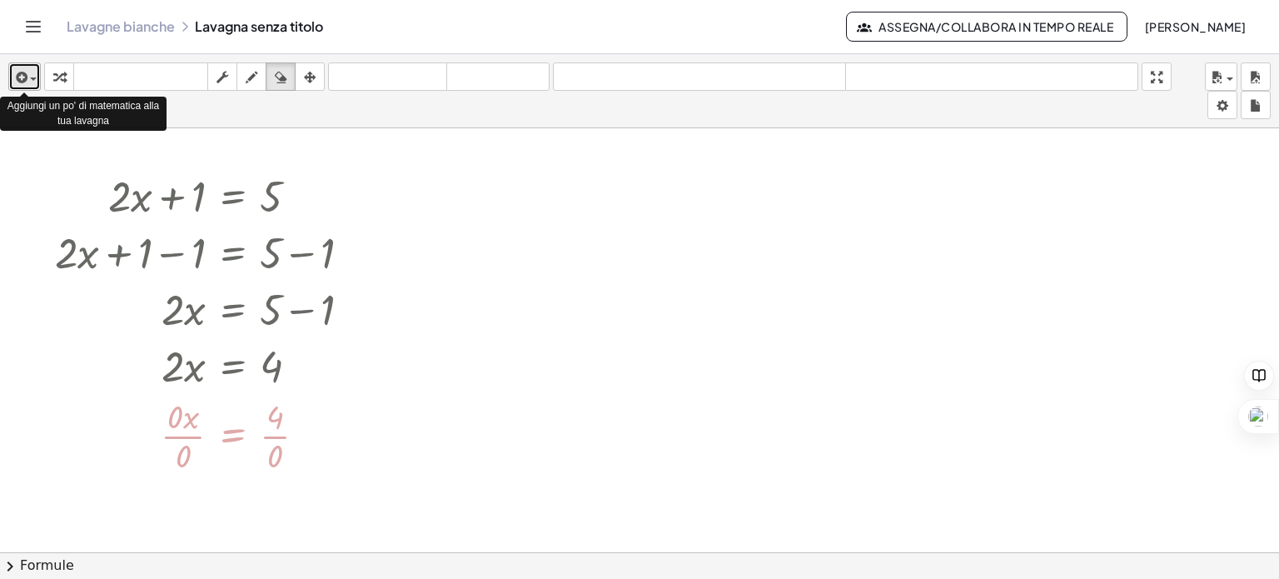
click at [30, 85] on div "button" at bounding box center [24, 77] width 24 height 20
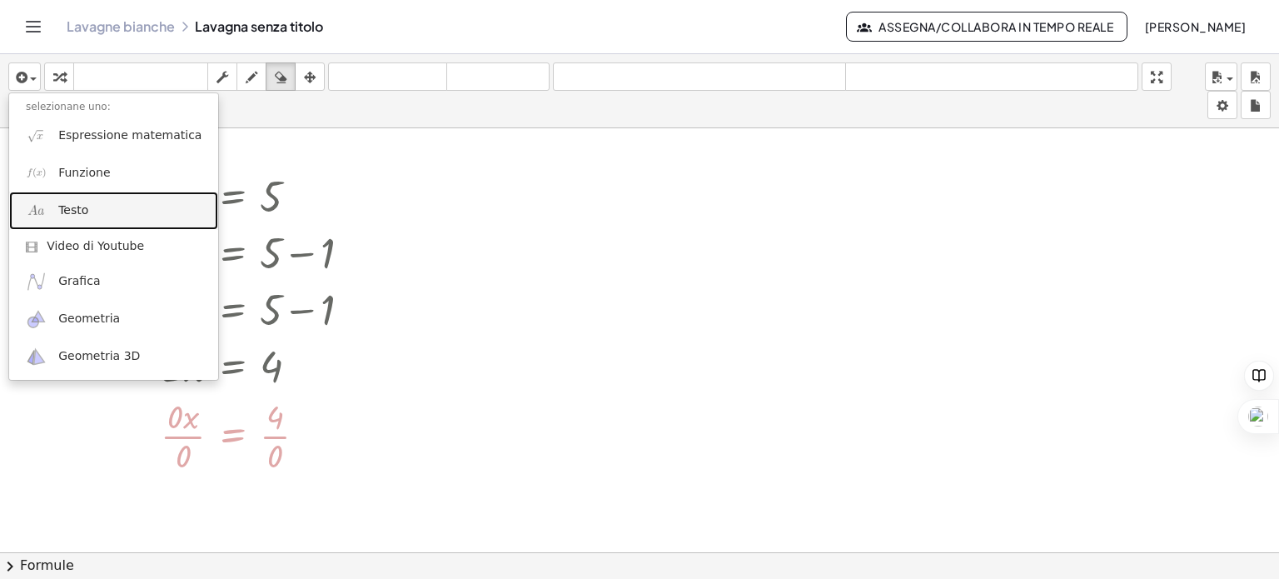
click at [81, 210] on font "Testo" at bounding box center [73, 209] width 30 height 13
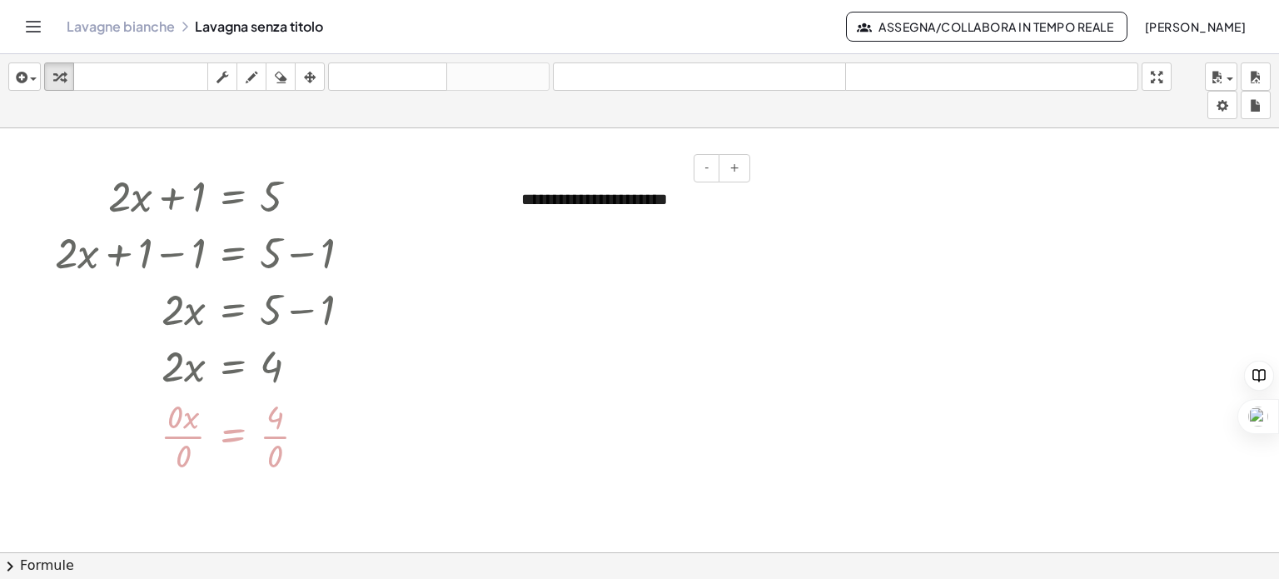
drag, startPoint x: 713, startPoint y: 213, endPoint x: 698, endPoint y: 207, distance: 15.3
click at [698, 207] on div "**********" at bounding box center [629, 199] width 250 height 57
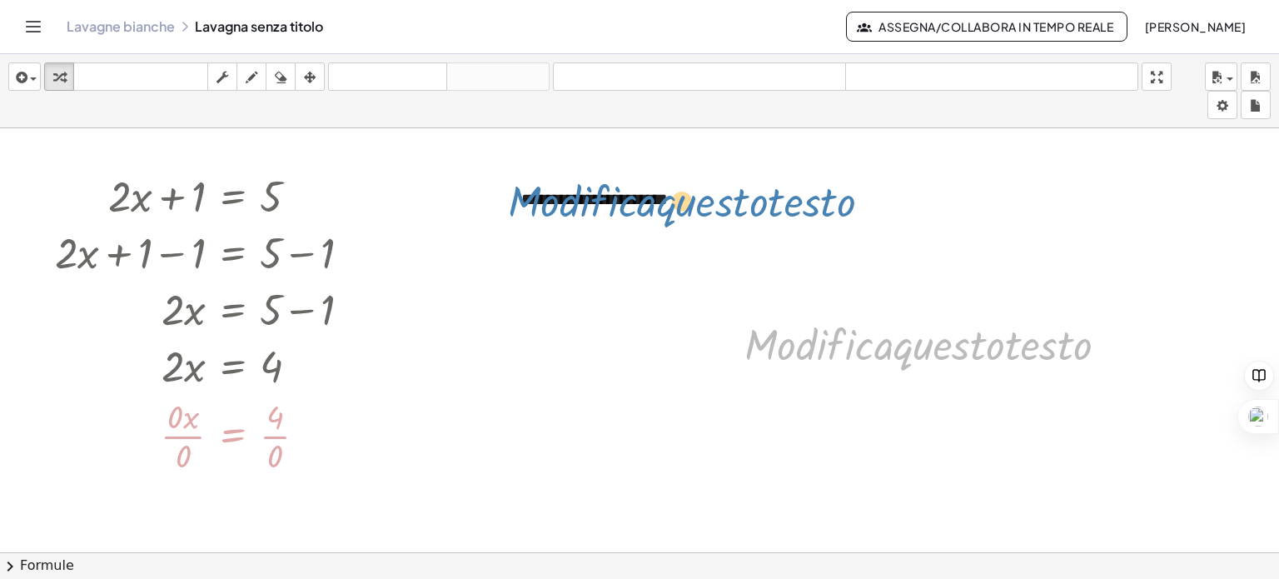
drag, startPoint x: 794, startPoint y: 350, endPoint x: 557, endPoint y: 206, distance: 277.1
click at [557, 206] on div "**********" at bounding box center [639, 564] width 1279 height 872
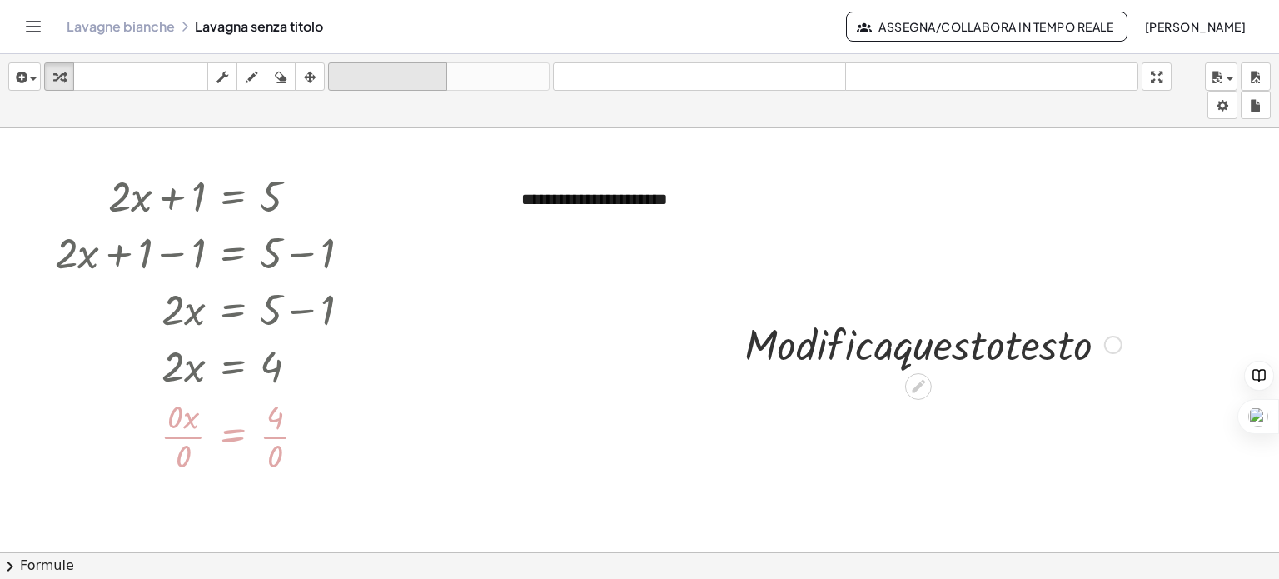
click at [400, 79] on font "disfare" at bounding box center [387, 77] width 111 height 16
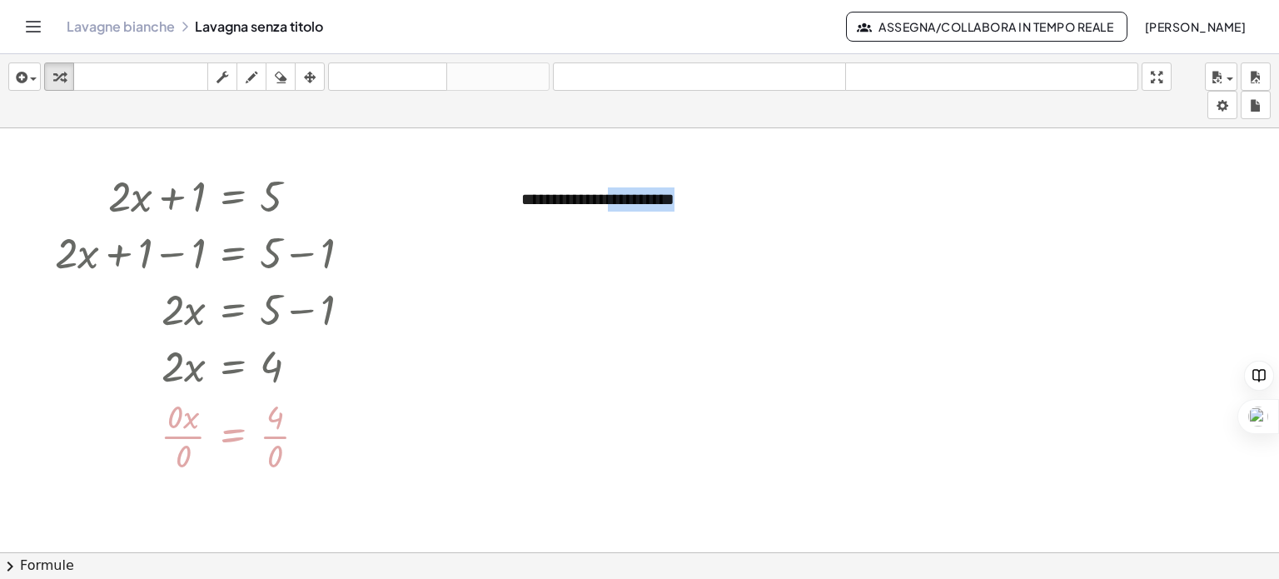
drag, startPoint x: 627, startPoint y: 202, endPoint x: 711, endPoint y: 283, distance: 116.6
click at [713, 286] on div "**********" at bounding box center [639, 564] width 1279 height 872
click at [539, 199] on font "**********" at bounding box center [597, 199] width 153 height 17
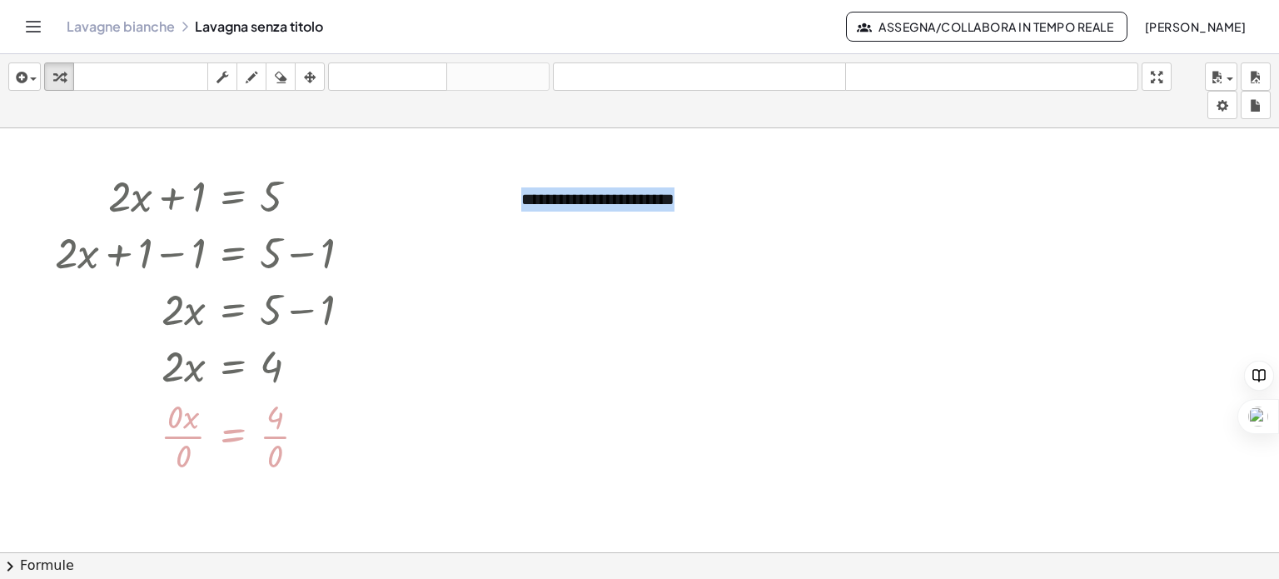
drag, startPoint x: 539, startPoint y: 199, endPoint x: 733, endPoint y: 267, distance: 205.6
click at [757, 331] on div "**********" at bounding box center [639, 564] width 1279 height 872
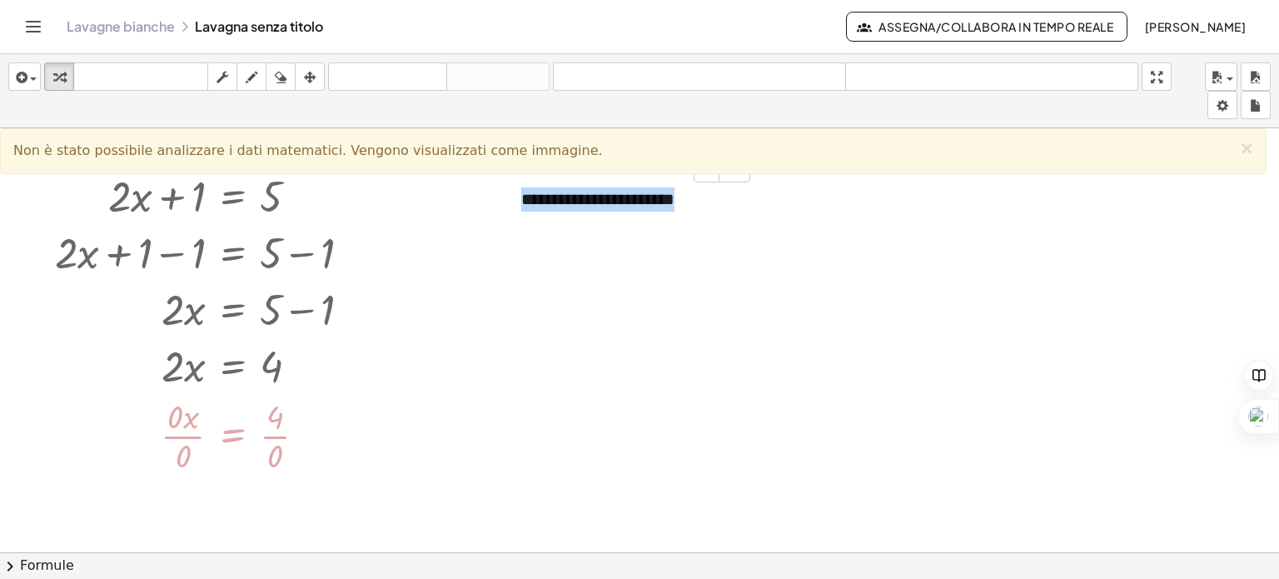
click at [589, 201] on font "**********" at bounding box center [597, 199] width 153 height 17
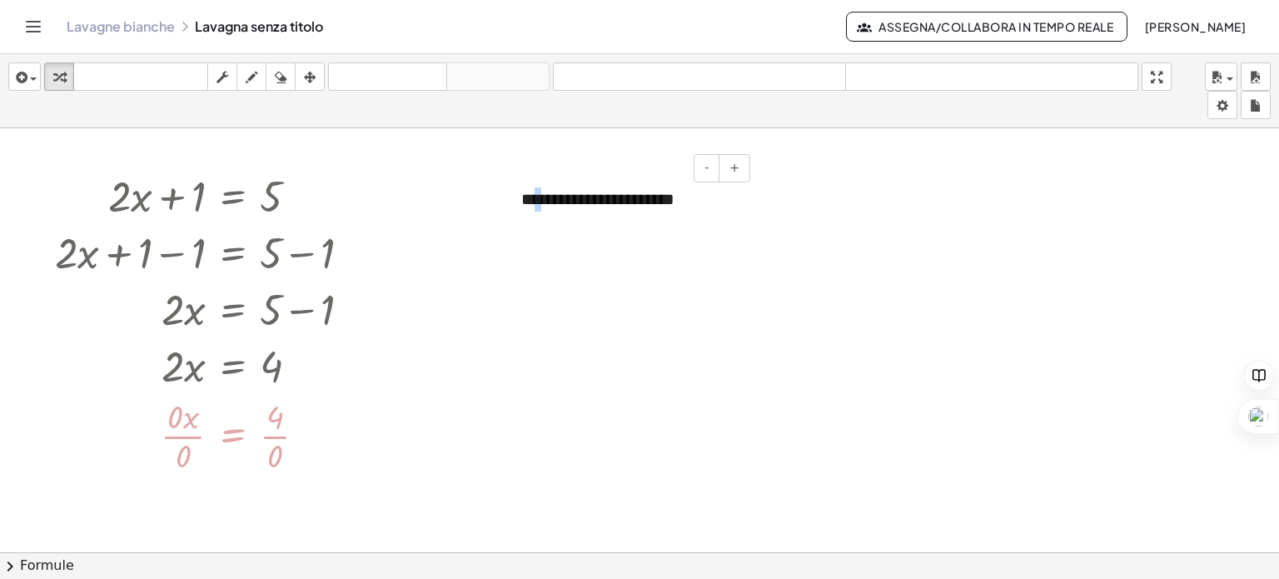
click at [552, 202] on font "**********" at bounding box center [597, 199] width 153 height 17
drag, startPoint x: 552, startPoint y: 202, endPoint x: 533, endPoint y: 199, distance: 19.4
click at [533, 199] on font "**********" at bounding box center [597, 199] width 153 height 17
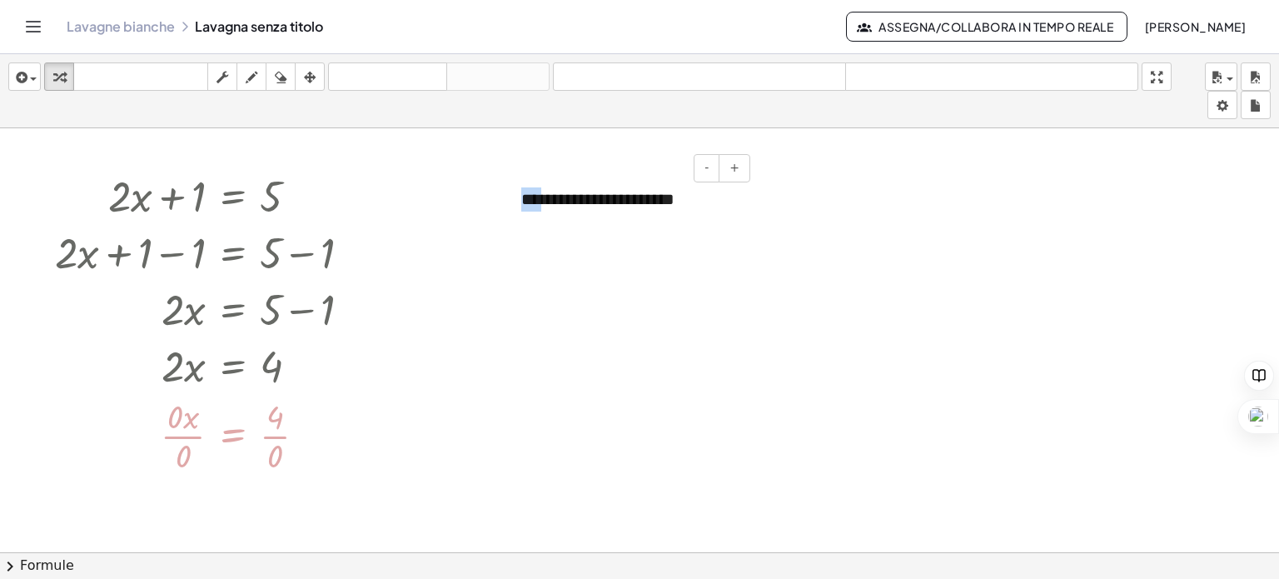
drag, startPoint x: 524, startPoint y: 198, endPoint x: 554, endPoint y: 199, distance: 29.1
click at [554, 199] on font "**********" at bounding box center [597, 199] width 153 height 17
click at [674, 203] on font "**********" at bounding box center [597, 199] width 153 height 17
drag, startPoint x: 619, startPoint y: 199, endPoint x: 674, endPoint y: 322, distance: 134.9
click at [674, 322] on div "**********" at bounding box center [639, 564] width 1279 height 872
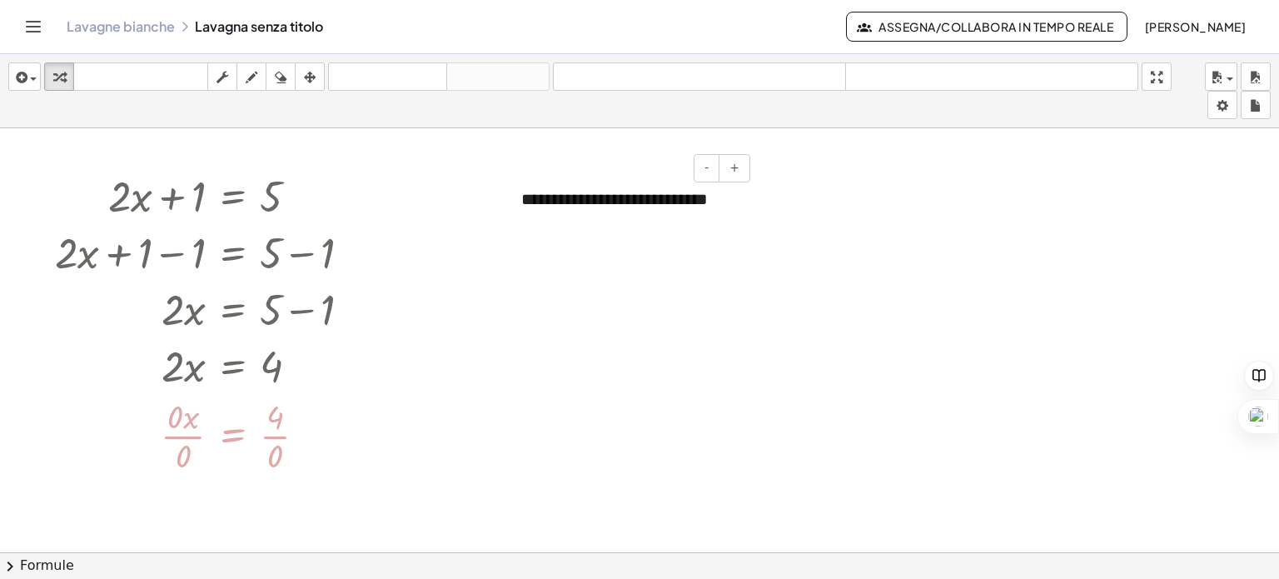
click at [549, 206] on font "**********" at bounding box center [614, 199] width 186 height 17
drag, startPoint x: 549, startPoint y: 206, endPoint x: 639, endPoint y: 368, distance: 185.6
click at [638, 371] on div "**********" at bounding box center [639, 564] width 1279 height 872
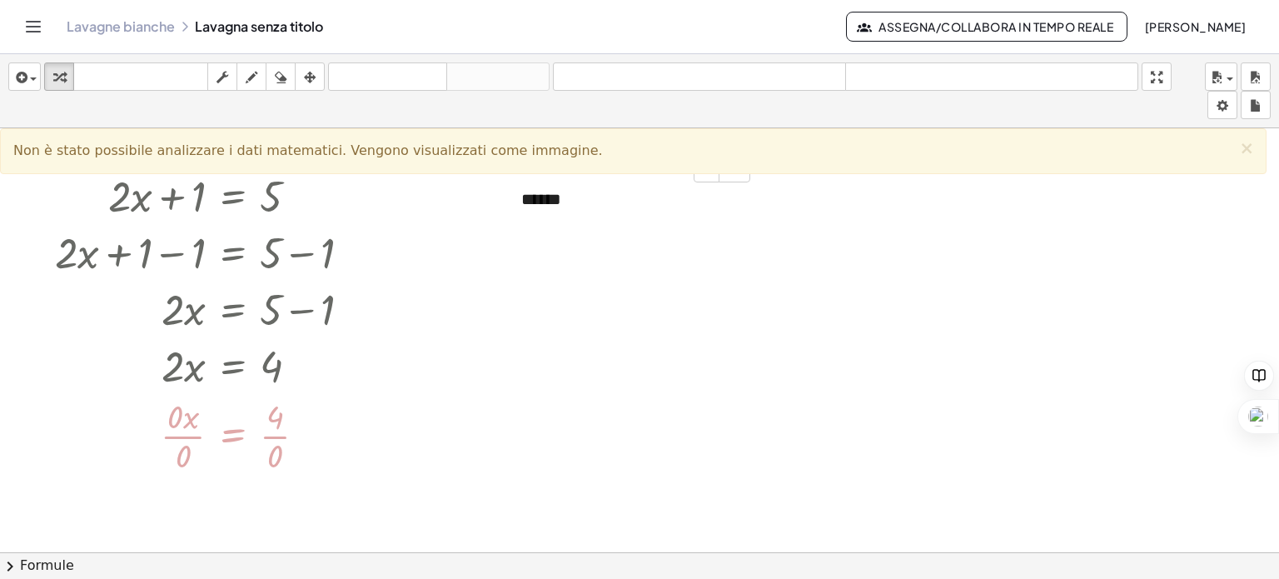
click at [559, 198] on font "******" at bounding box center [541, 199] width 40 height 17
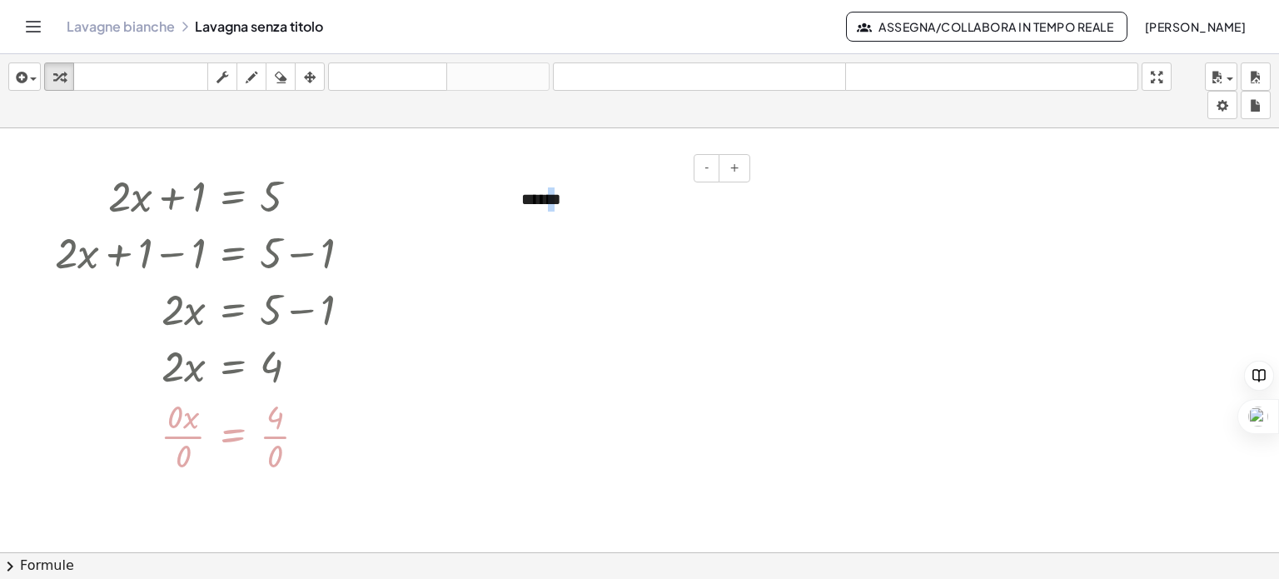
click at [559, 198] on font "******" at bounding box center [541, 199] width 40 height 17
click at [696, 342] on div at bounding box center [738, 342] width 224 height 57
drag, startPoint x: 728, startPoint y: 347, endPoint x: 862, endPoint y: 346, distance: 134.9
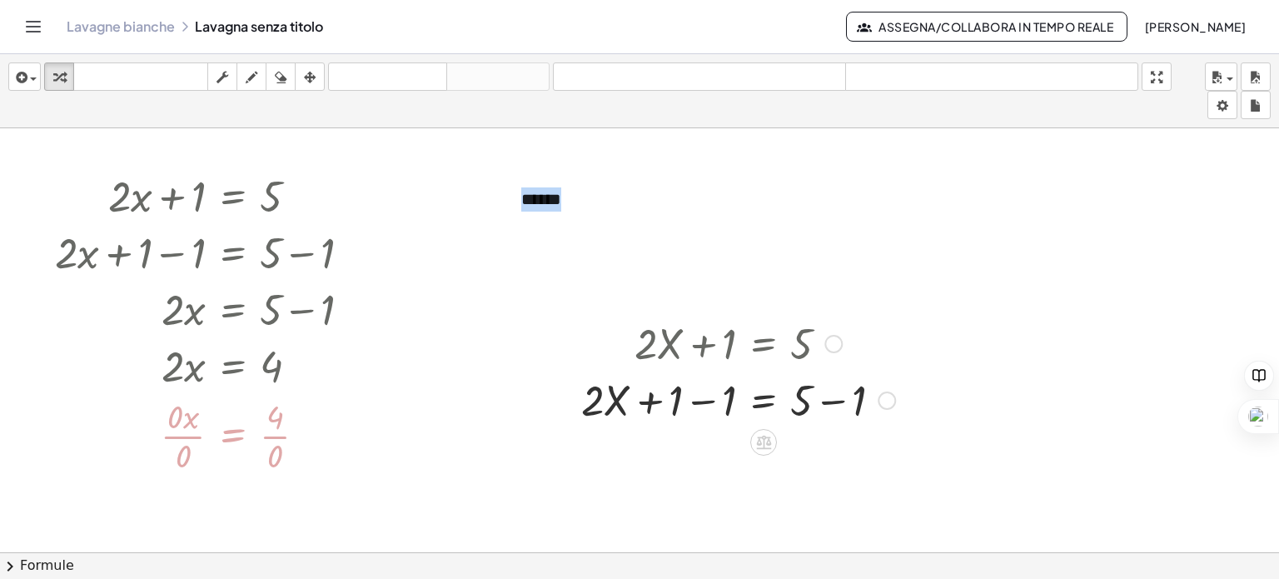
click at [699, 401] on div at bounding box center [738, 398] width 330 height 57
click at [839, 460] on div at bounding box center [738, 455] width 330 height 57
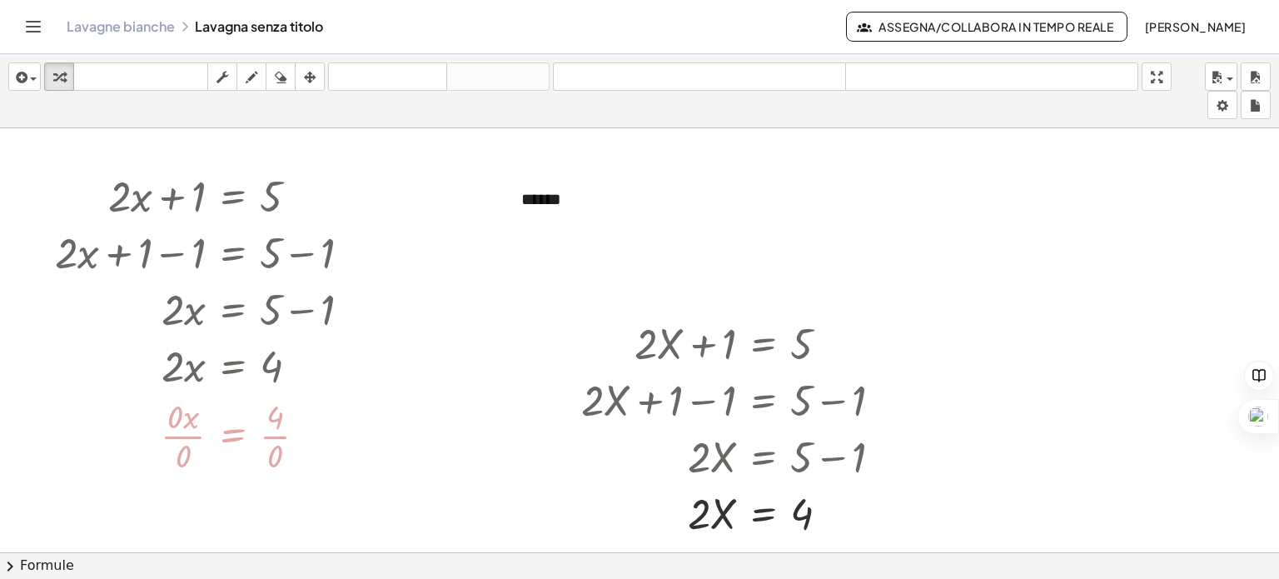
click at [1237, 107] on div "inserire selezionane uno: Espressione matematica Funzione Testo Video di Youtub…" at bounding box center [639, 91] width 1279 height 74
click at [1225, 107] on body "Attività matematiche comprensibili Per iniziare Banca delle attività Lavoro ass…" at bounding box center [639, 289] width 1279 height 579
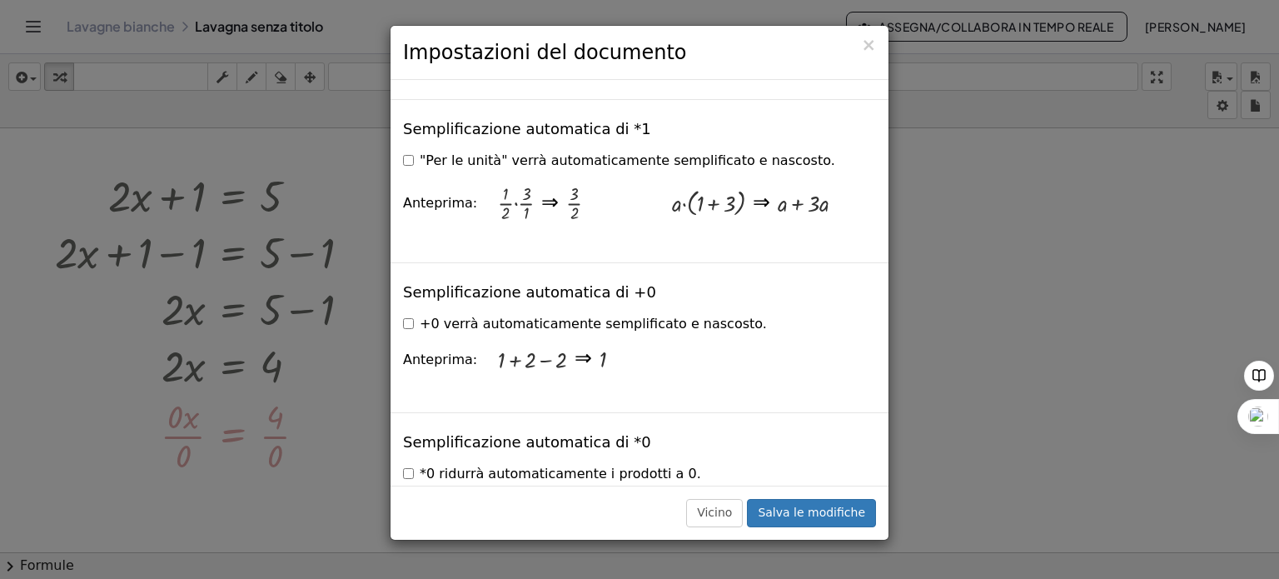
scroll to position [2248, 0]
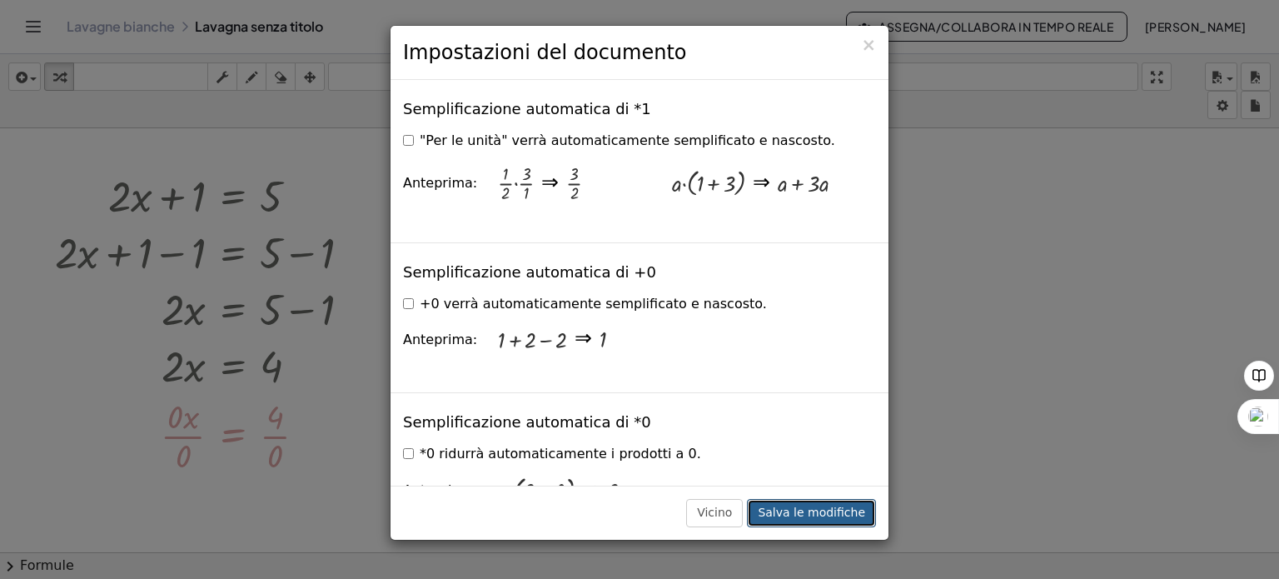
click at [823, 518] on font "Salva le modifiche" at bounding box center [811, 511] width 107 height 13
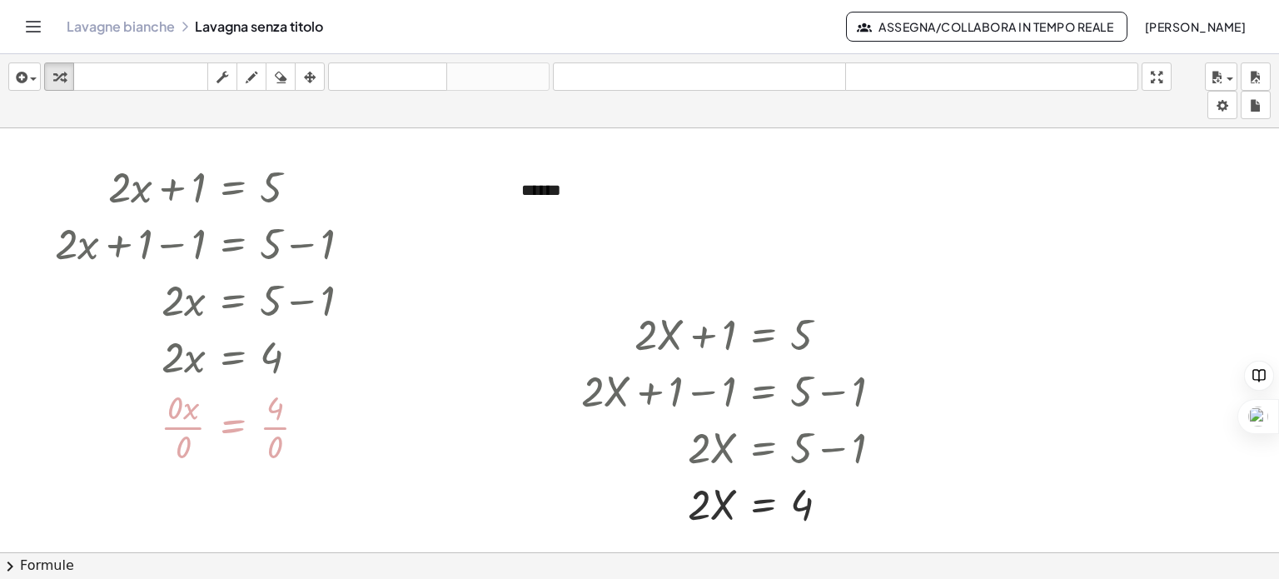
scroll to position [0, 0]
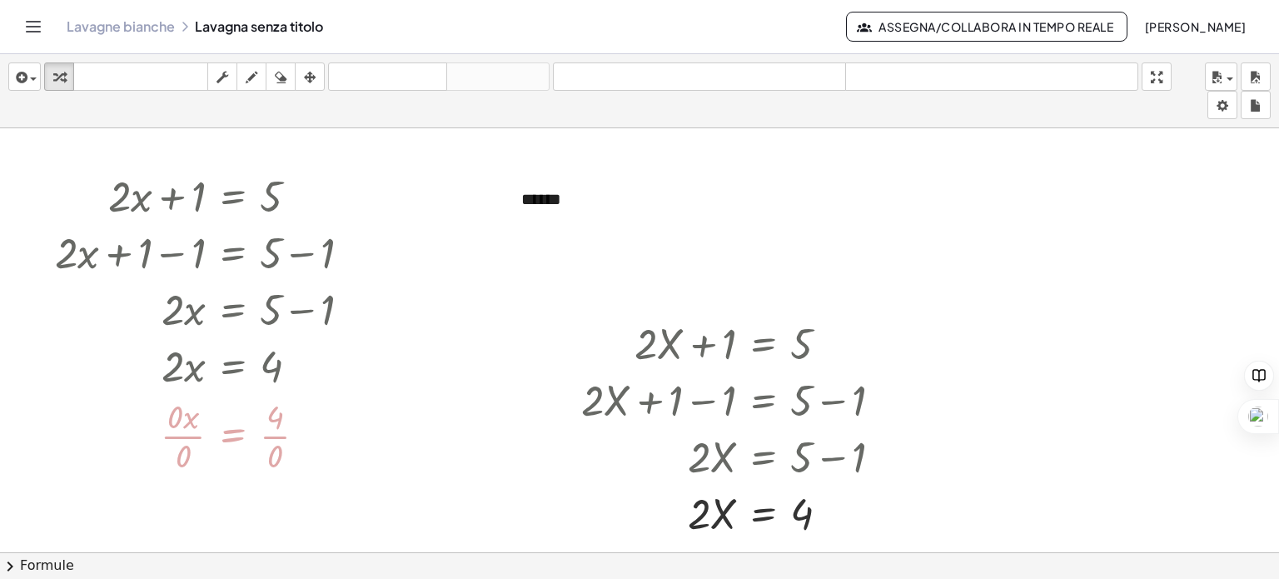
click at [41, 29] on icon "Attiva/disattiva la navigazione" at bounding box center [33, 27] width 20 height 20
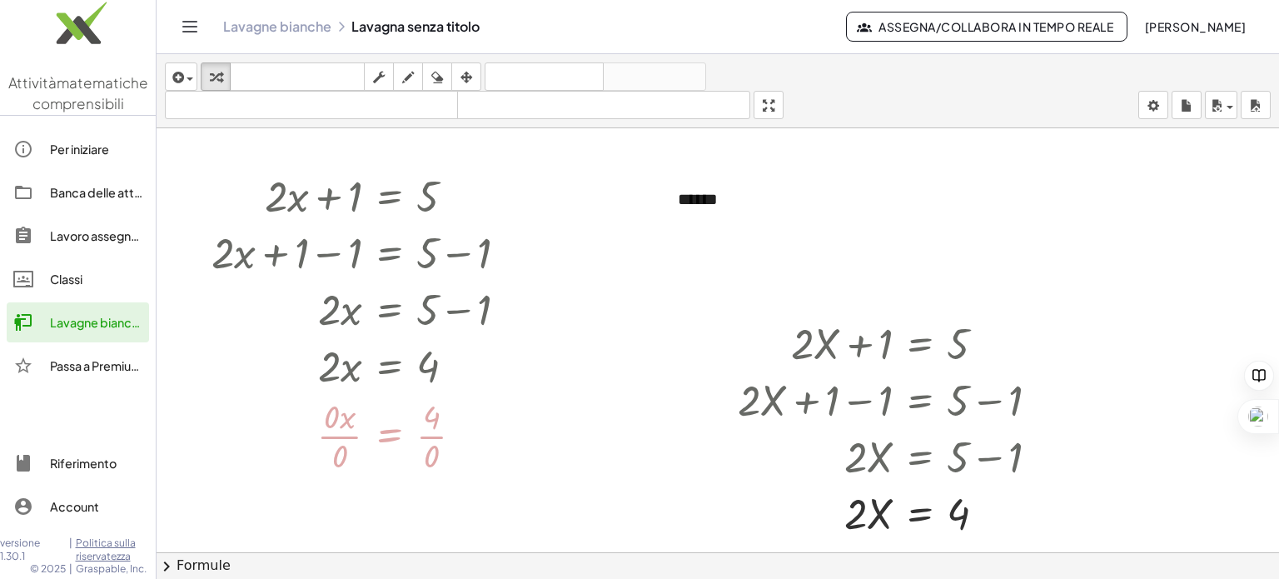
click at [299, 29] on font "Lavagne bianche" at bounding box center [277, 25] width 108 height 17
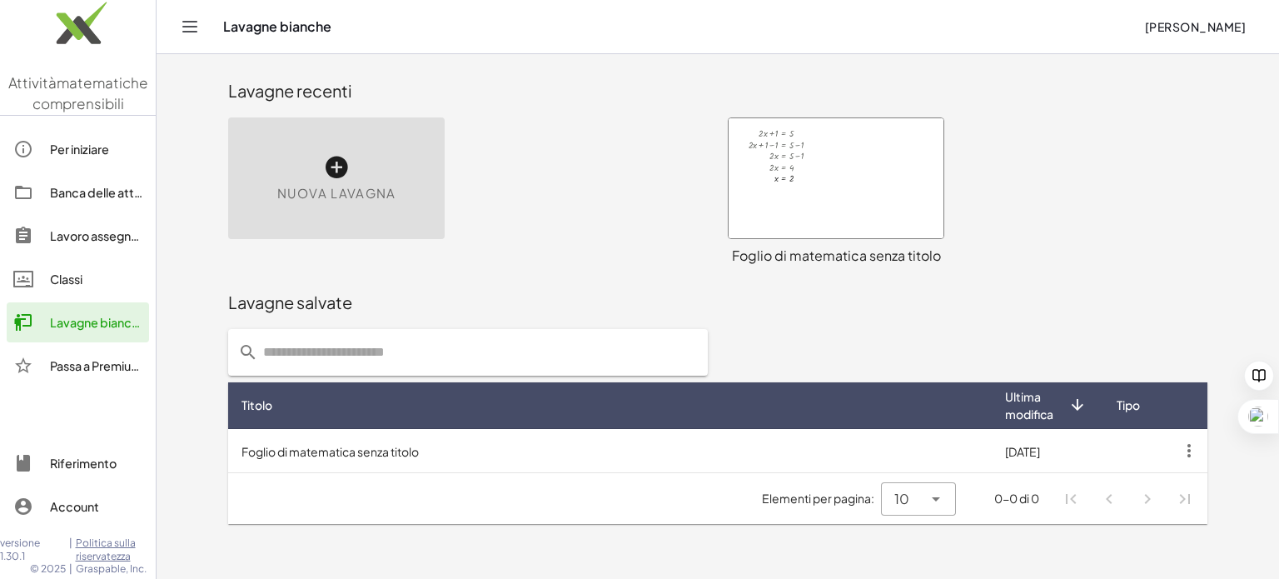
click at [814, 252] on font "Foglio di matematica senza titolo" at bounding box center [836, 254] width 209 height 17
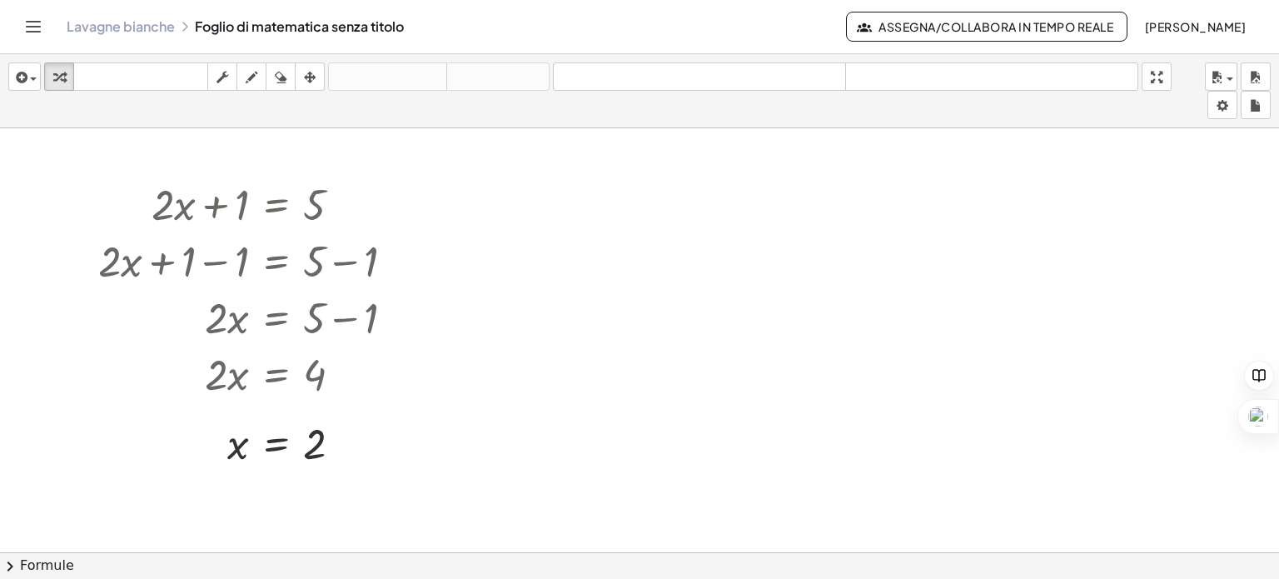
click at [232, 29] on div "Lavagne bianche Foglio di matematica senza titolo" at bounding box center [456, 26] width 779 height 17
click at [270, 26] on div "Lavagne bianche Foglio di matematica senza titolo" at bounding box center [456, 26] width 779 height 17
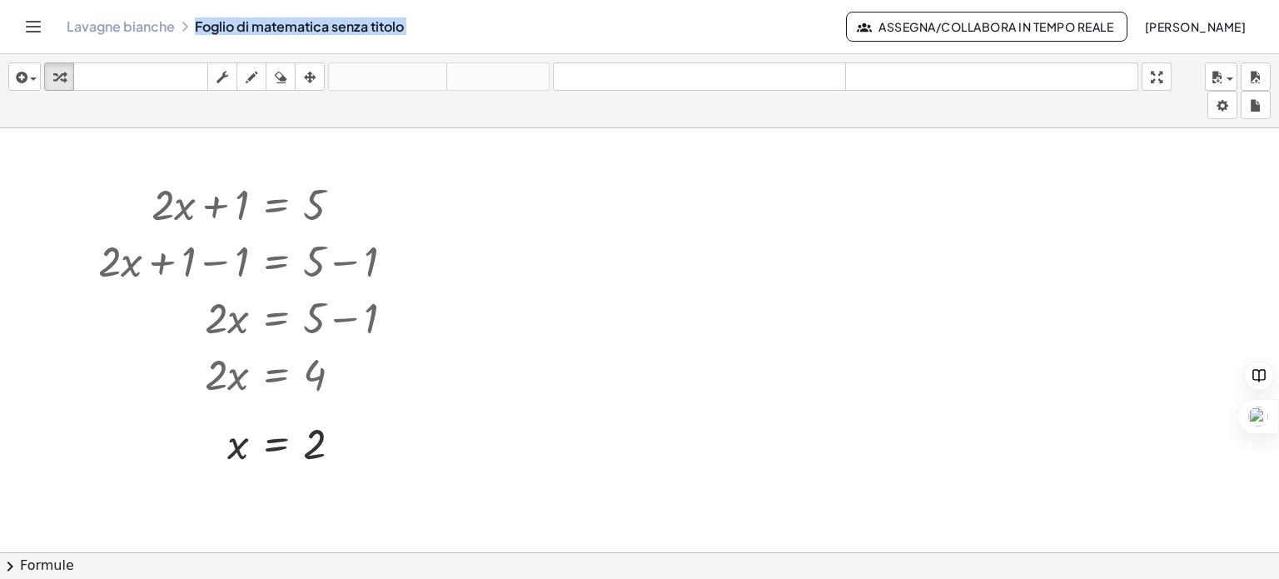
click at [270, 26] on div "Lavagne bianche Foglio di matematica senza titolo" at bounding box center [456, 26] width 779 height 17
click at [43, 24] on button "Attiva/disattiva la navigazione" at bounding box center [33, 26] width 27 height 27
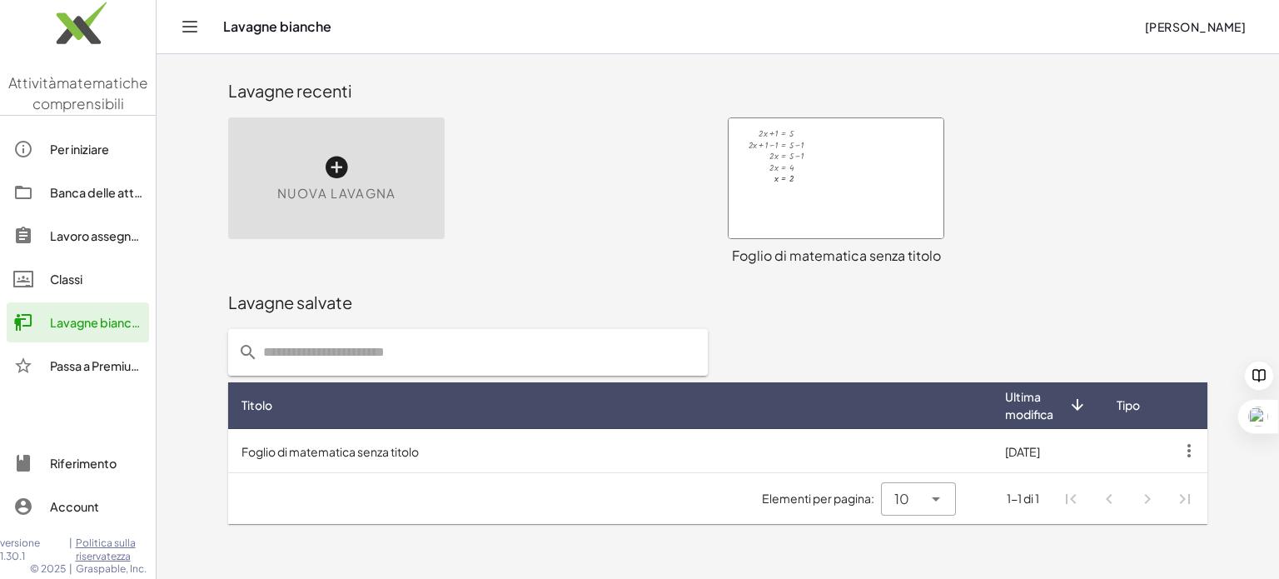
click at [370, 181] on div "Nuova lavagna" at bounding box center [336, 178] width 216 height 122
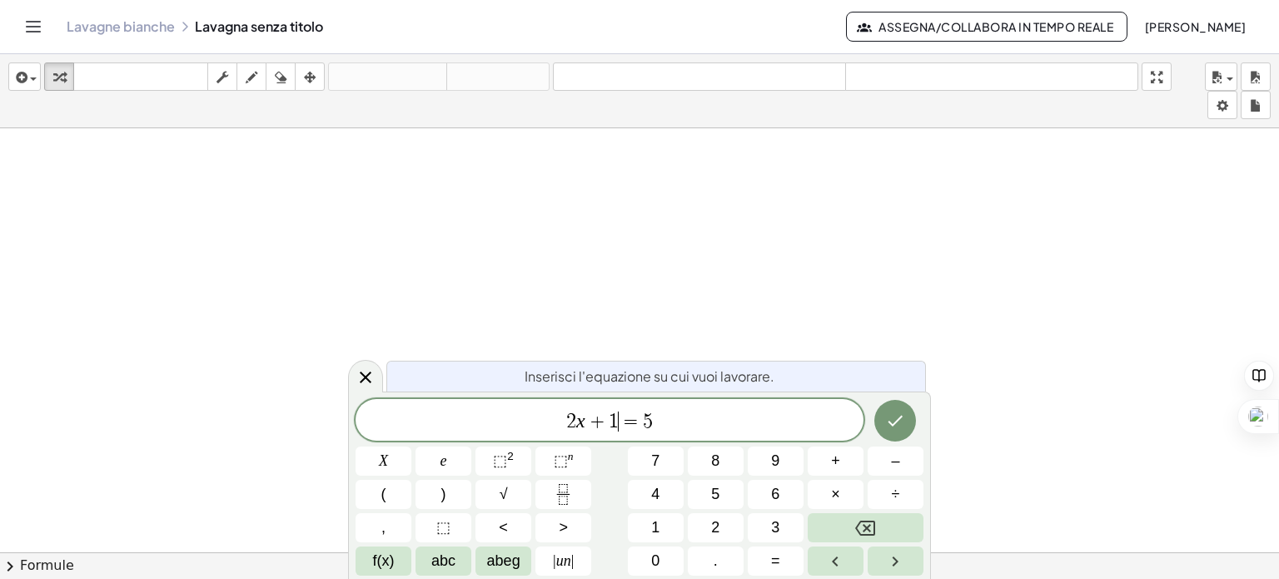
drag, startPoint x: 632, startPoint y: 425, endPoint x: 621, endPoint y: 420, distance: 11.9
click at [621, 420] on span "=" at bounding box center [631, 421] width 24 height 20
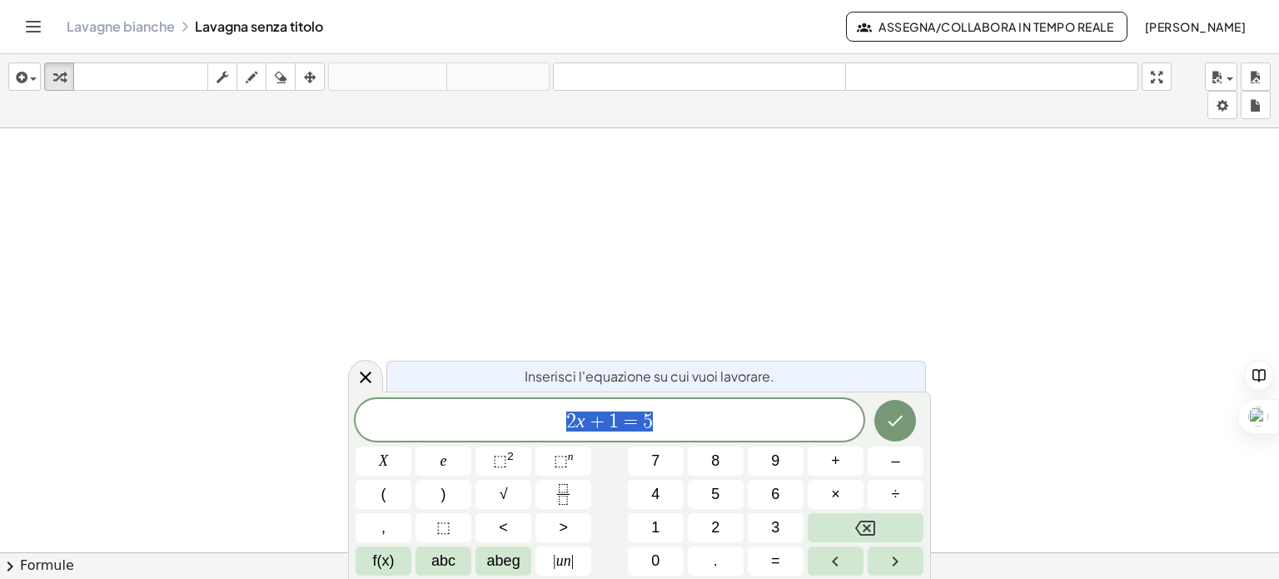
drag, startPoint x: 663, startPoint y: 417, endPoint x: 554, endPoint y: 425, distance: 109.3
click at [554, 425] on span "2 x + 1 = 5" at bounding box center [609, 421] width 508 height 23
drag, startPoint x: 599, startPoint y: 423, endPoint x: 573, endPoint y: 415, distance: 27.9
click at [573, 415] on span "​" at bounding box center [609, 421] width 508 height 23
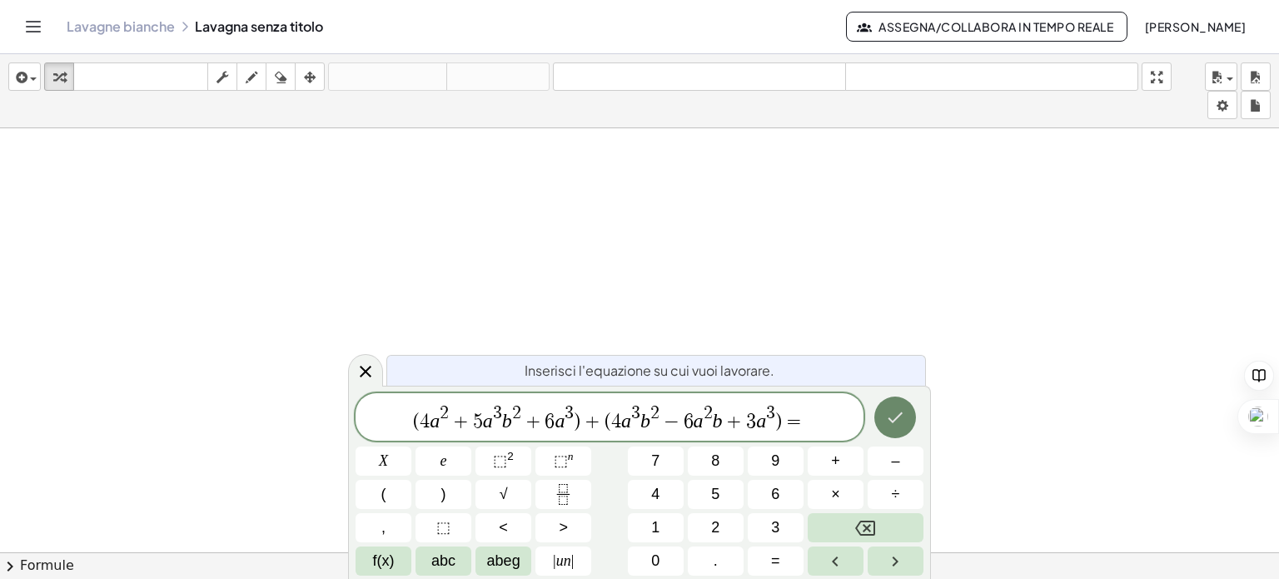
click at [888, 425] on icon "Fatto" at bounding box center [895, 417] width 20 height 20
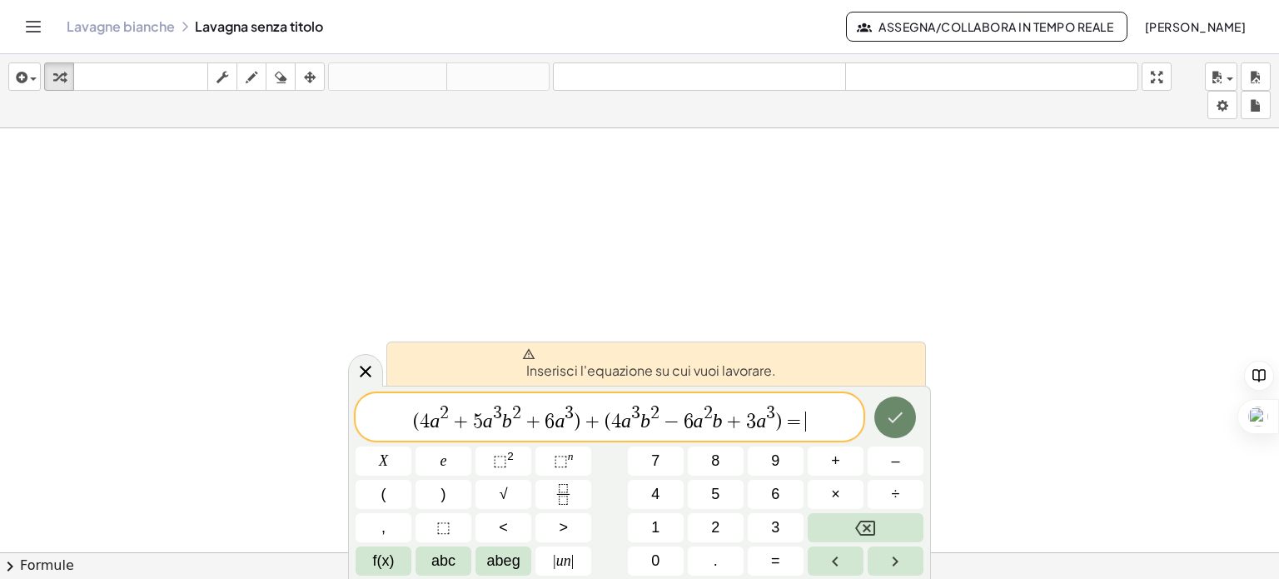
click at [901, 420] on icon "Fatto" at bounding box center [895, 417] width 20 height 20
click at [806, 426] on span "( 4 a 2 + 5 a 3 b 2 + 6 a 3 ) + ( 4 a 3 b 2 − 6 a 2 b + 3 a 3 ) = ​" at bounding box center [609, 418] width 508 height 30
click at [24, 76] on icon "button" at bounding box center [19, 77] width 15 height 20
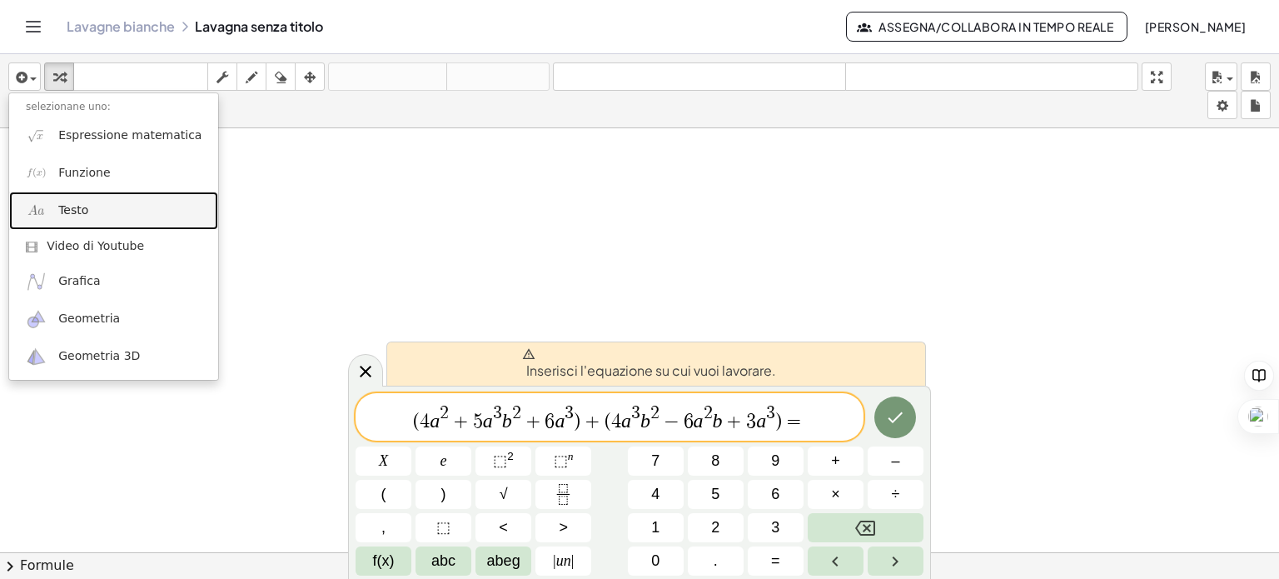
click at [63, 206] on font "Testo" at bounding box center [73, 209] width 30 height 13
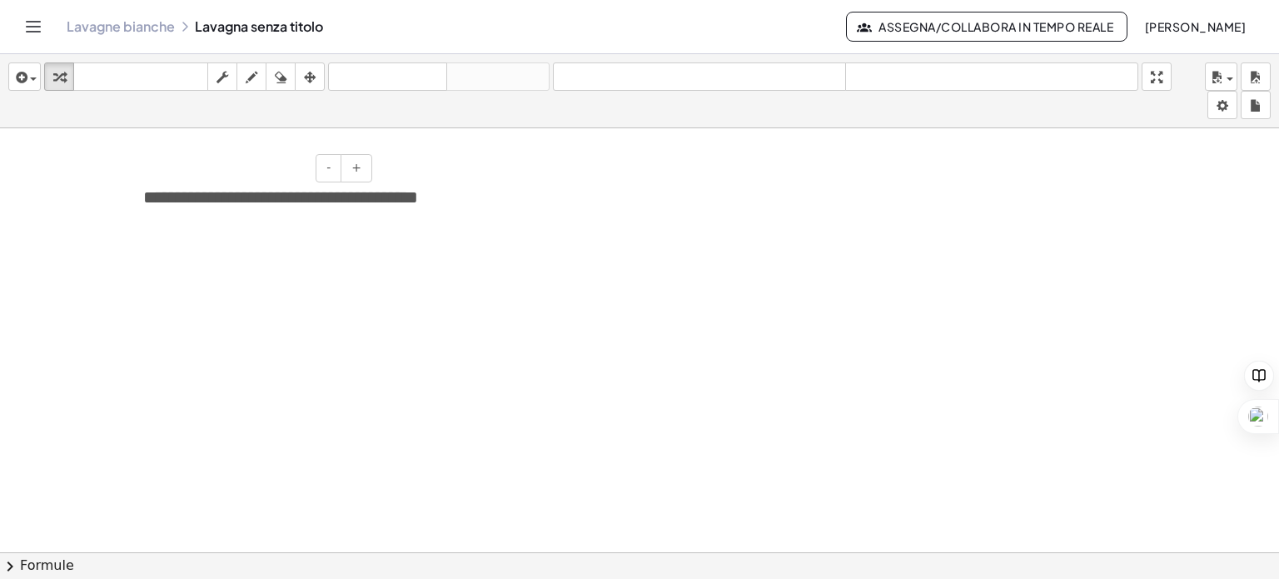
click at [319, 196] on font "**********" at bounding box center [280, 197] width 275 height 18
click at [212, 199] on font "**********" at bounding box center [280, 197] width 275 height 18
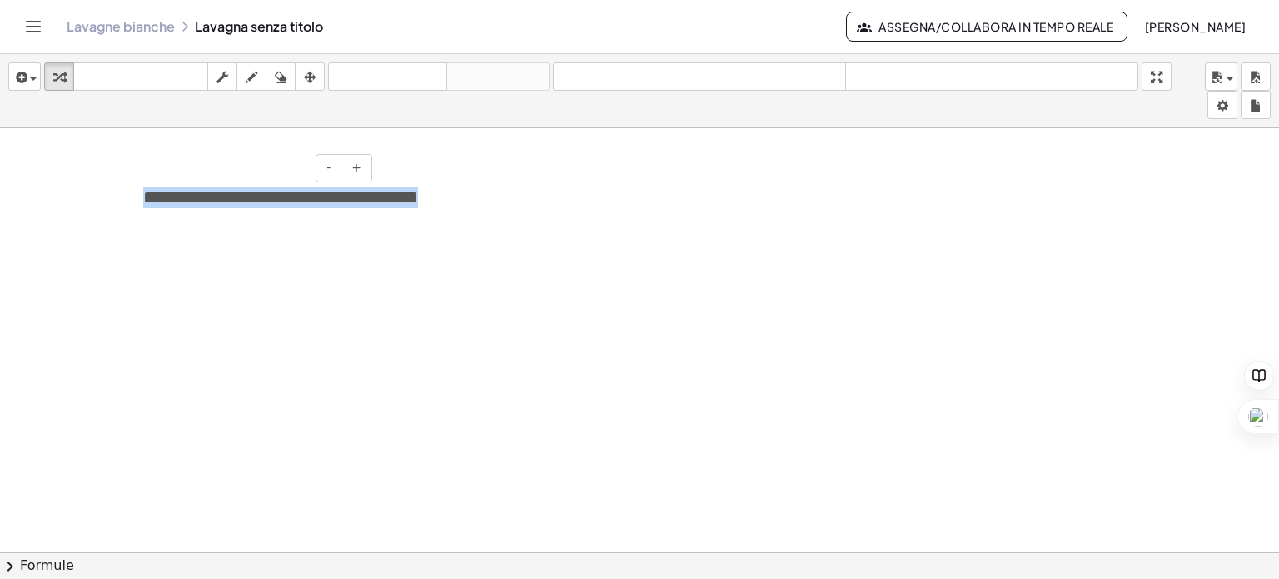
click at [212, 199] on font "**********" at bounding box center [280, 197] width 275 height 18
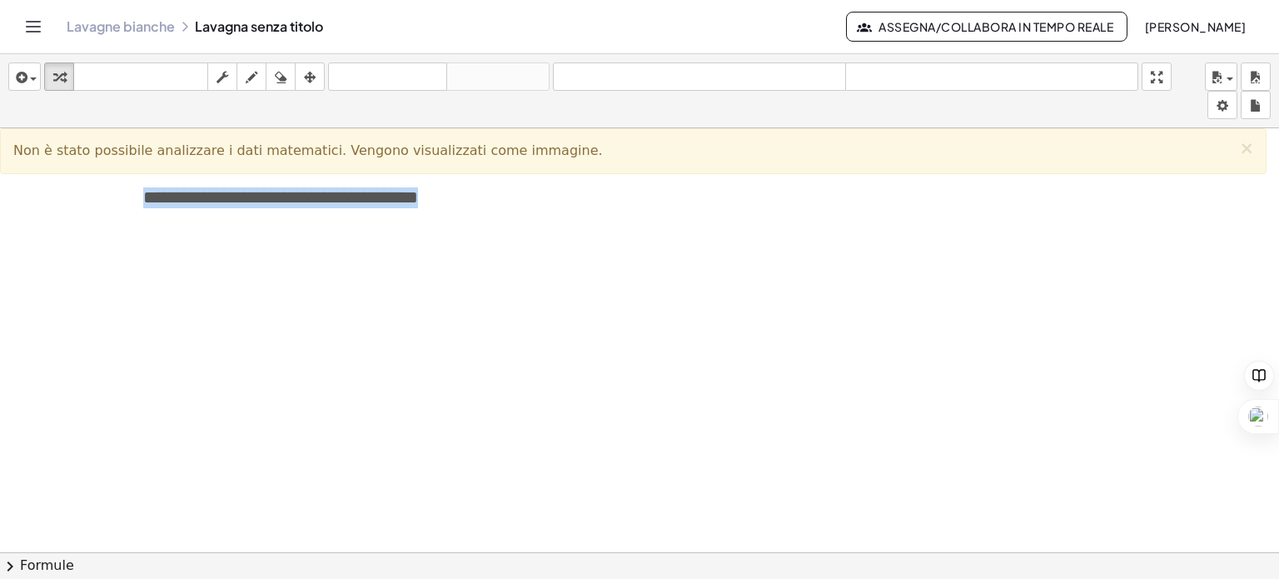
click at [286, 303] on div at bounding box center [639, 564] width 1279 height 872
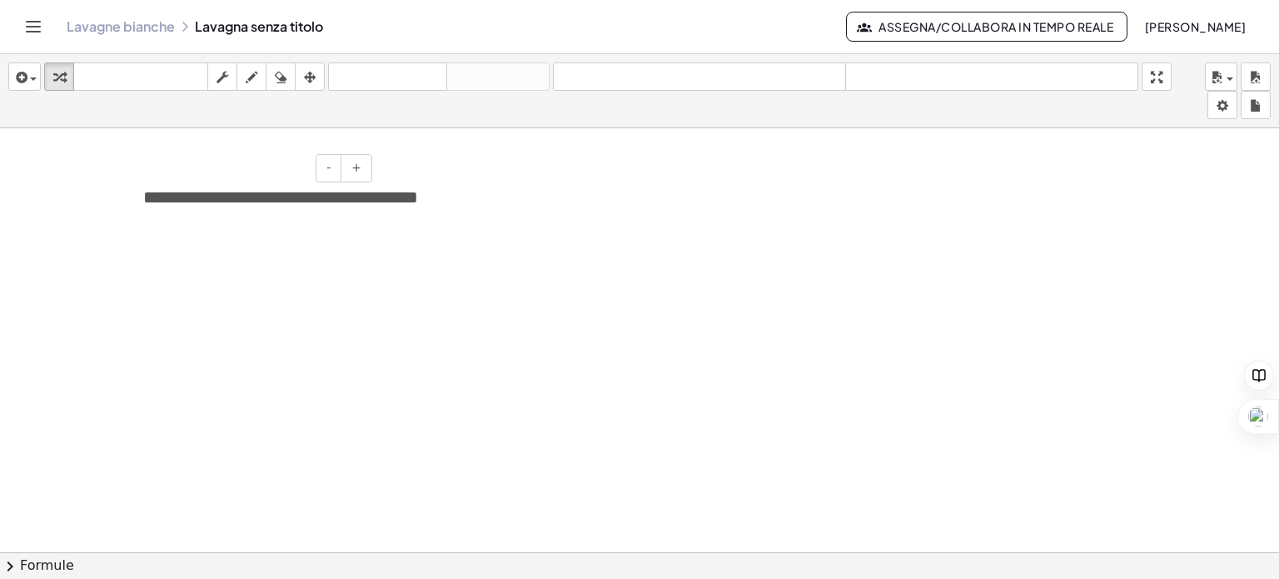
click at [290, 204] on font "**********" at bounding box center [280, 197] width 275 height 18
click at [357, 165] on font "+" at bounding box center [356, 167] width 10 height 13
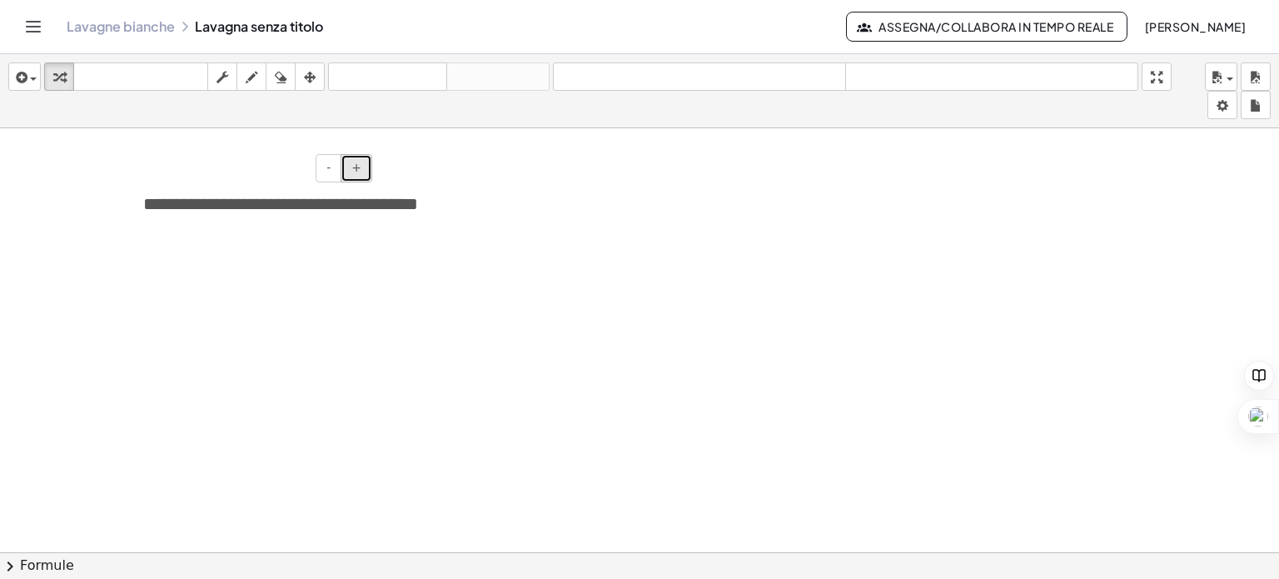
click at [357, 165] on font "+" at bounding box center [356, 167] width 10 height 13
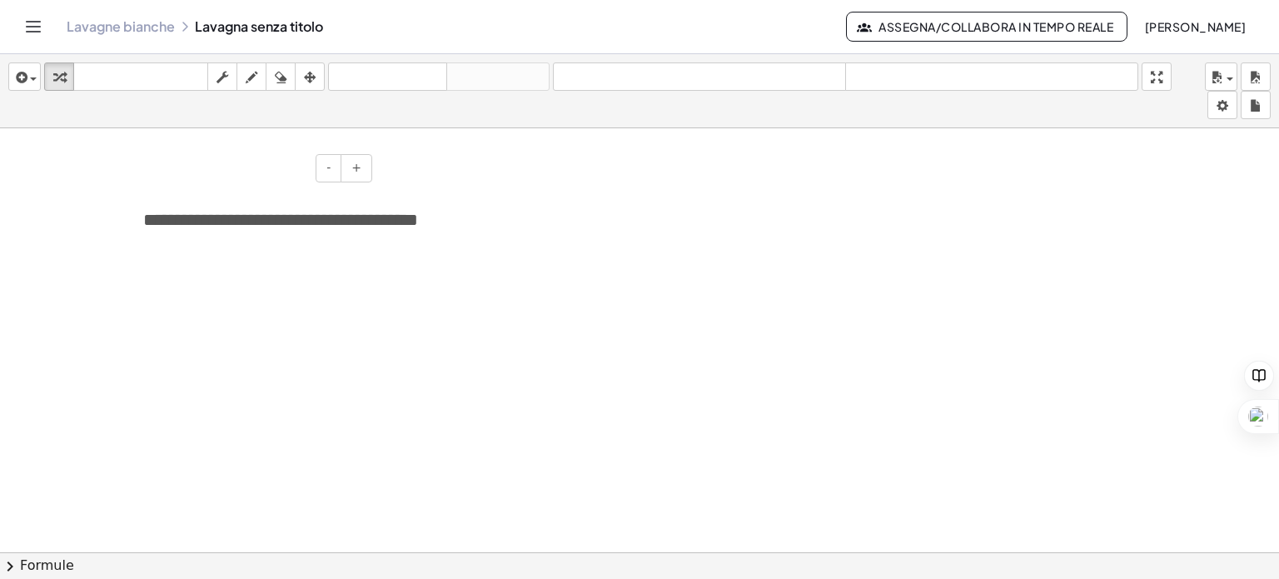
click at [373, 220] on font "**********" at bounding box center [280, 220] width 275 height 18
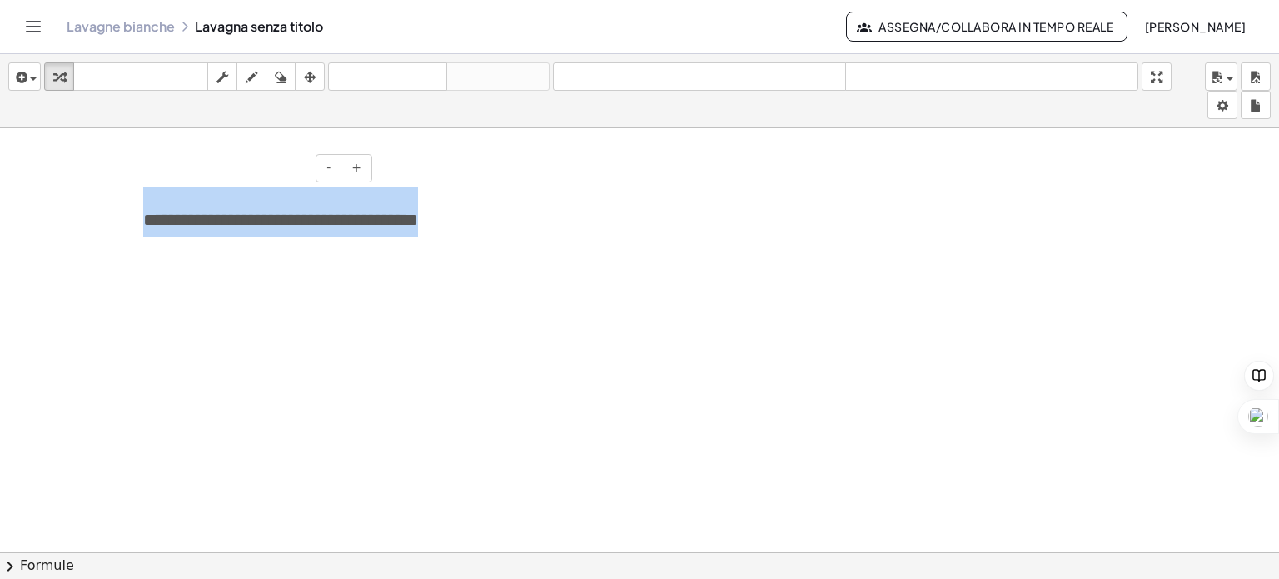
click at [373, 220] on font "**********" at bounding box center [280, 220] width 275 height 18
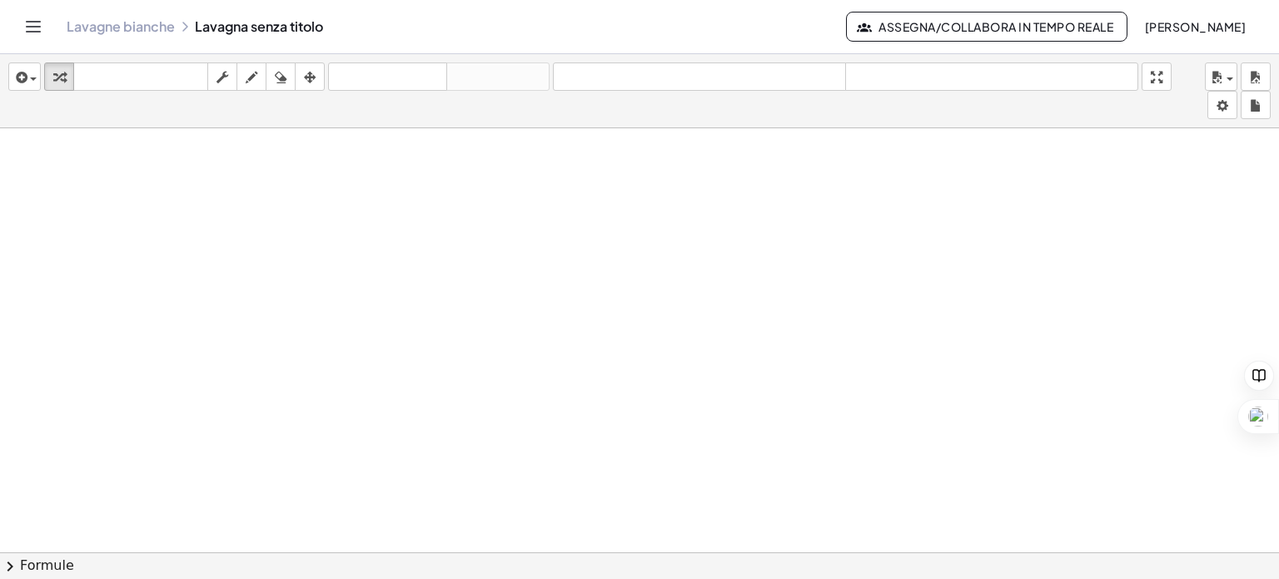
click at [493, 299] on div at bounding box center [639, 564] width 1279 height 872
click at [27, 79] on icon "button" at bounding box center [19, 77] width 15 height 20
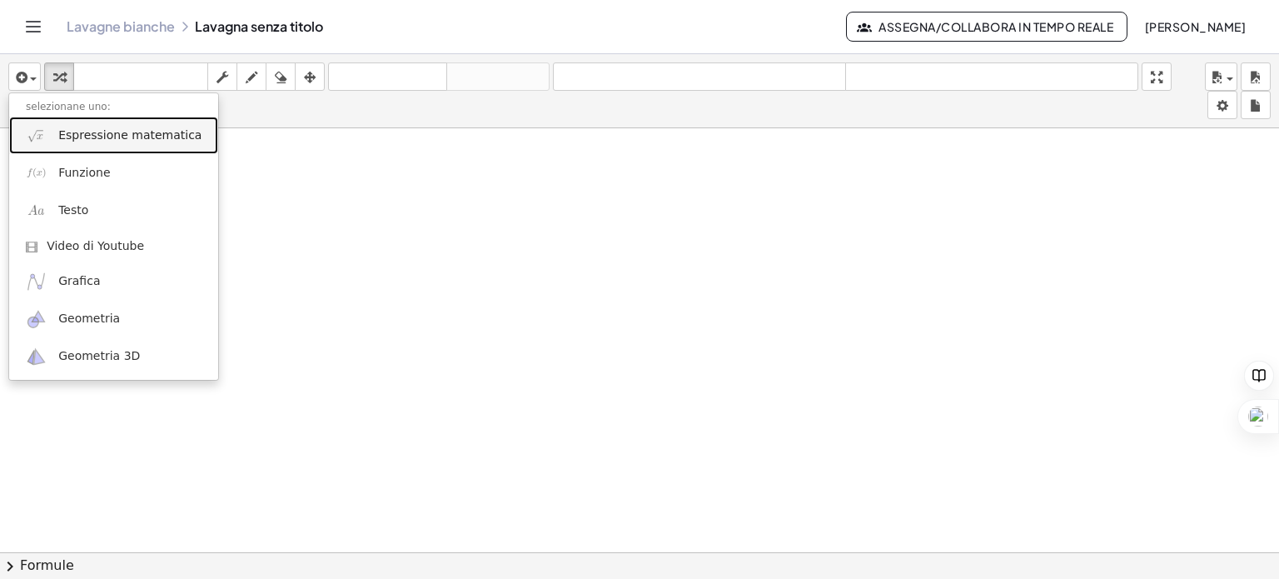
click at [87, 128] on font "Espressione matematica" at bounding box center [129, 134] width 143 height 13
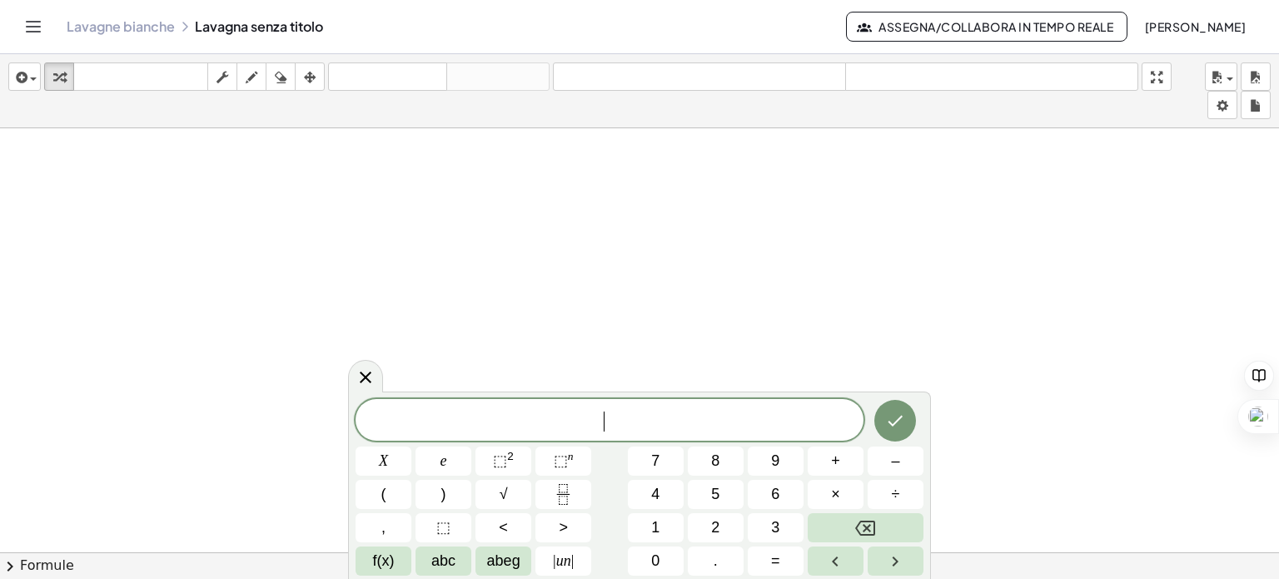
drag, startPoint x: 602, startPoint y: 422, endPoint x: 570, endPoint y: 424, distance: 31.7
click at [570, 424] on span "​" at bounding box center [609, 421] width 508 height 23
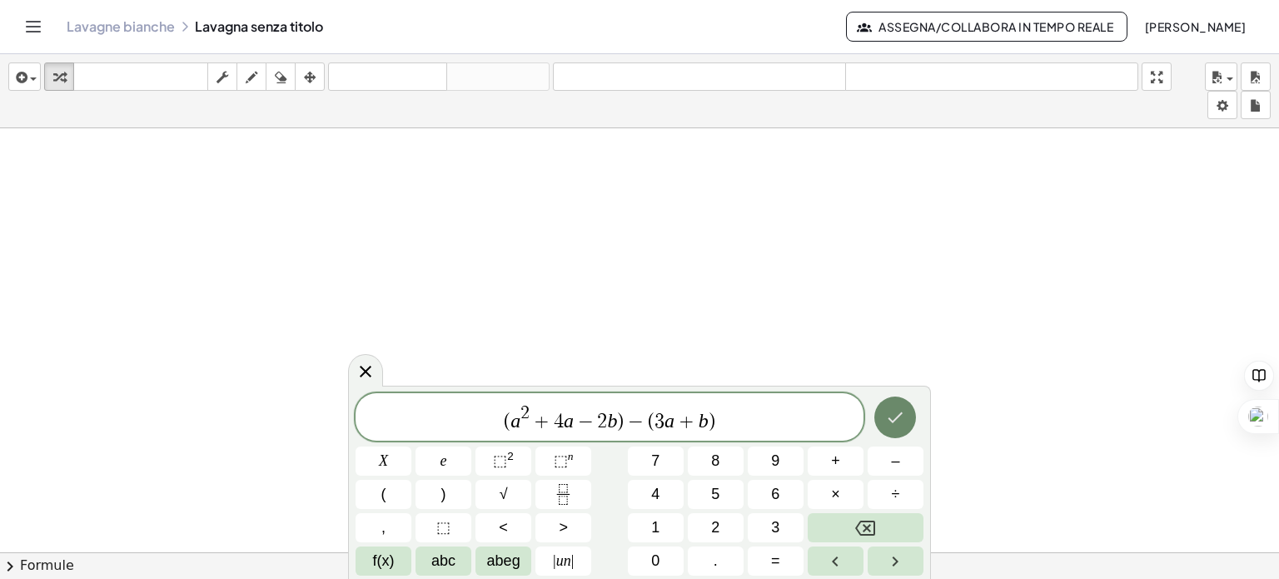
click at [898, 422] on icon "Fatto" at bounding box center [895, 417] width 20 height 20
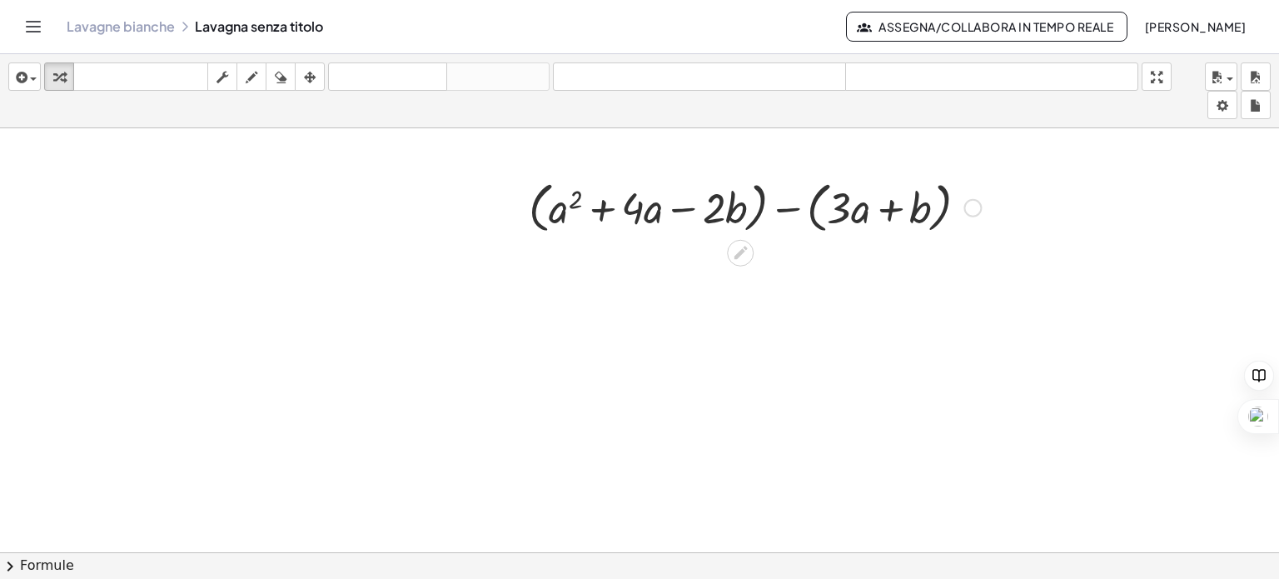
click at [787, 206] on div at bounding box center [754, 206] width 469 height 63
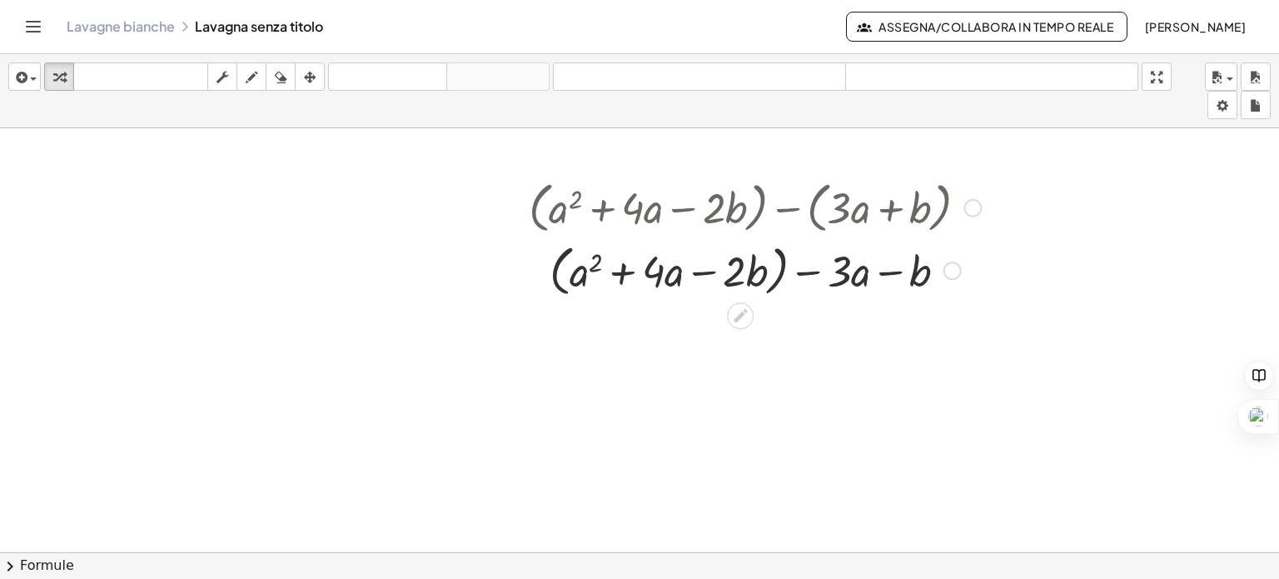
click at [779, 273] on div at bounding box center [754, 268] width 469 height 63
drag, startPoint x: 833, startPoint y: 276, endPoint x: 703, endPoint y: 274, distance: 129.9
click at [703, 274] on div at bounding box center [754, 269] width 469 height 57
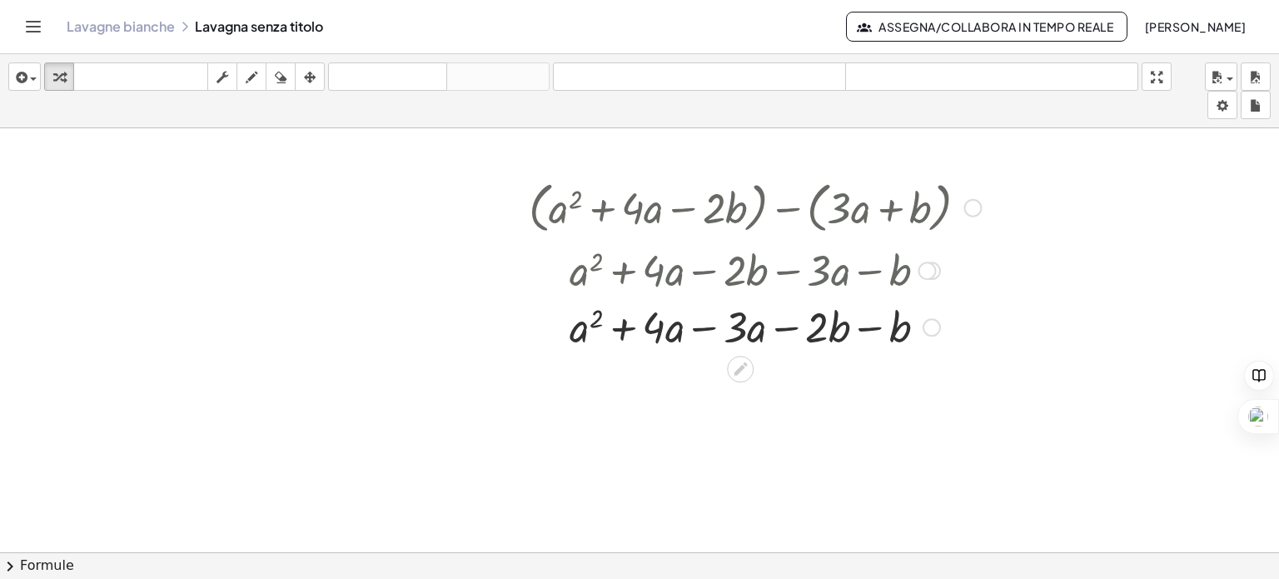
click at [703, 329] on div at bounding box center [754, 325] width 469 height 57
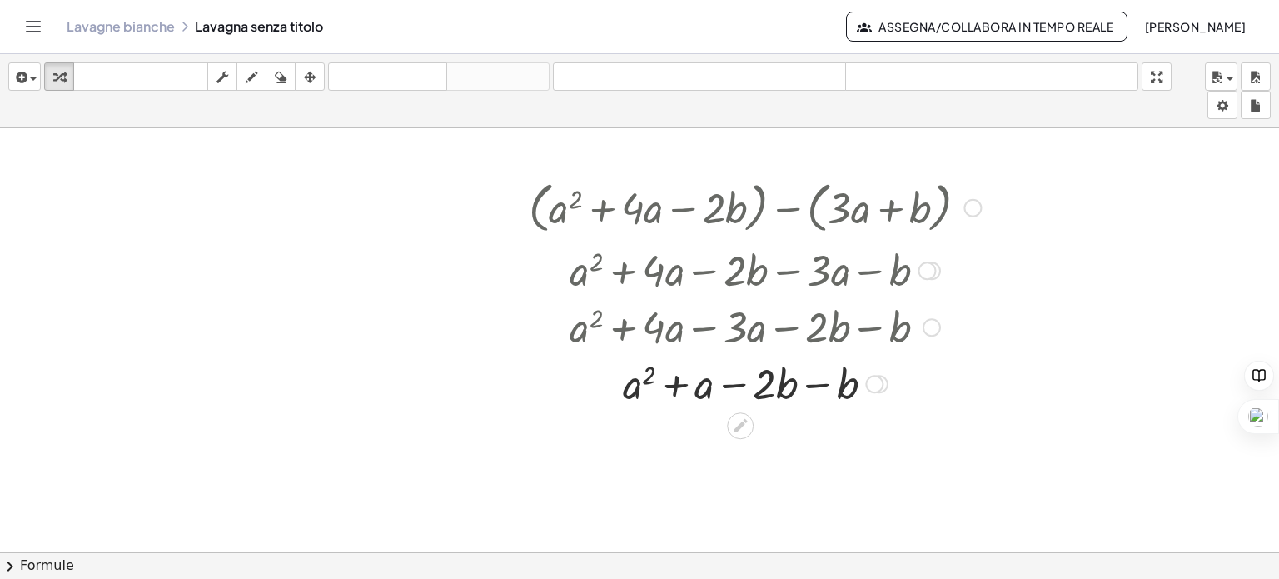
click at [812, 385] on div at bounding box center [754, 382] width 469 height 57
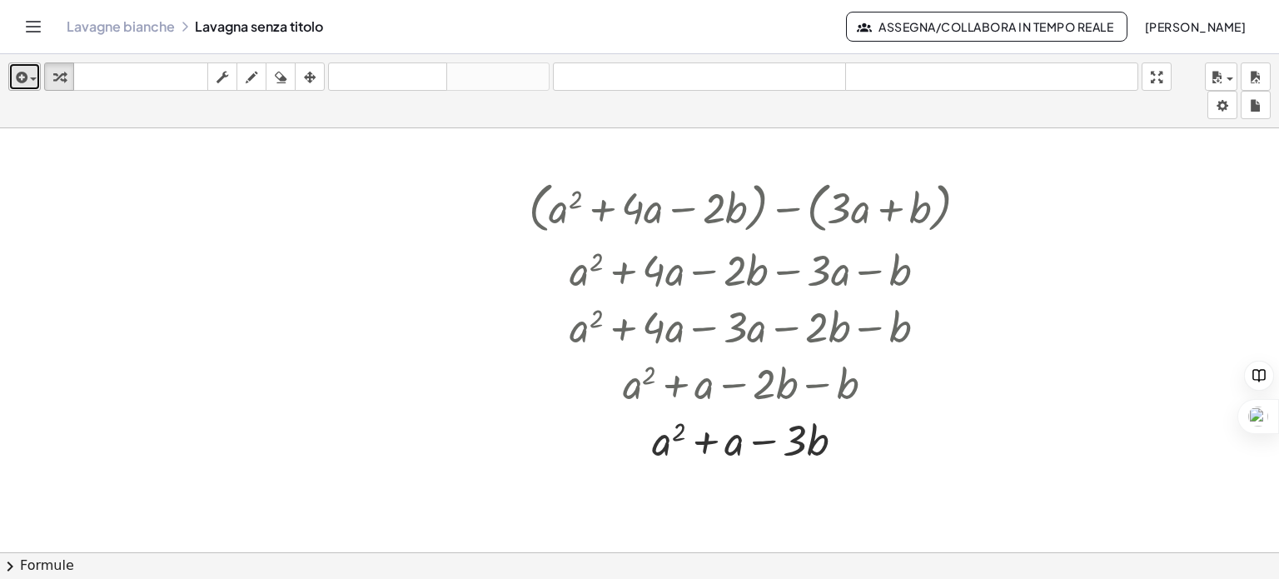
click at [17, 79] on icon "button" at bounding box center [19, 77] width 15 height 20
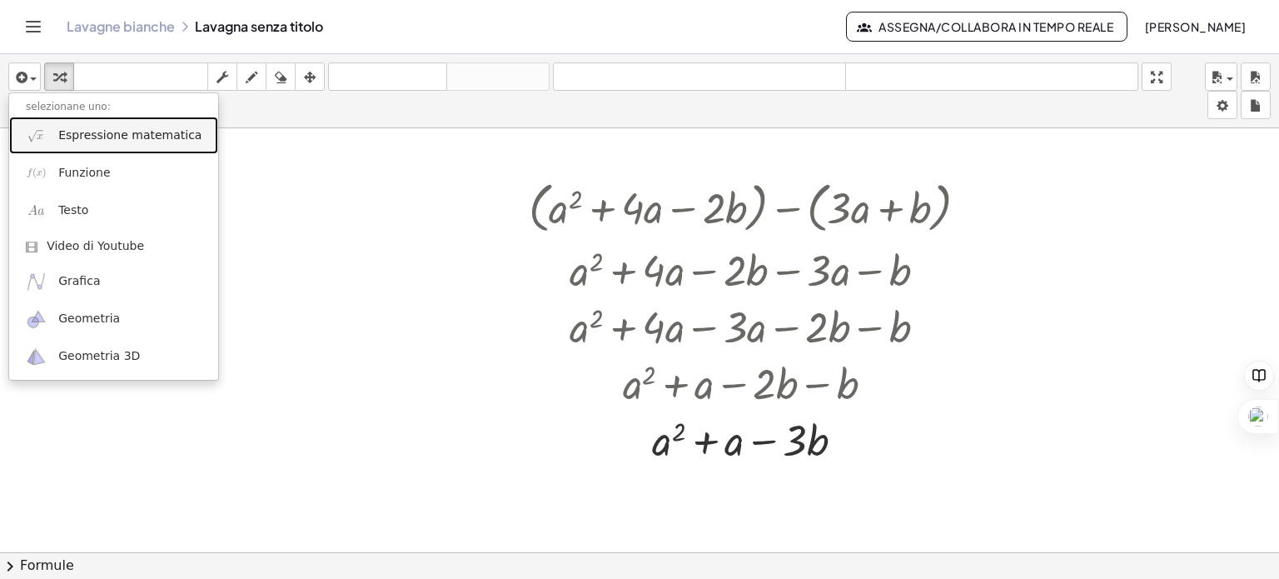
click at [70, 137] on font "Espressione matematica" at bounding box center [129, 134] width 143 height 13
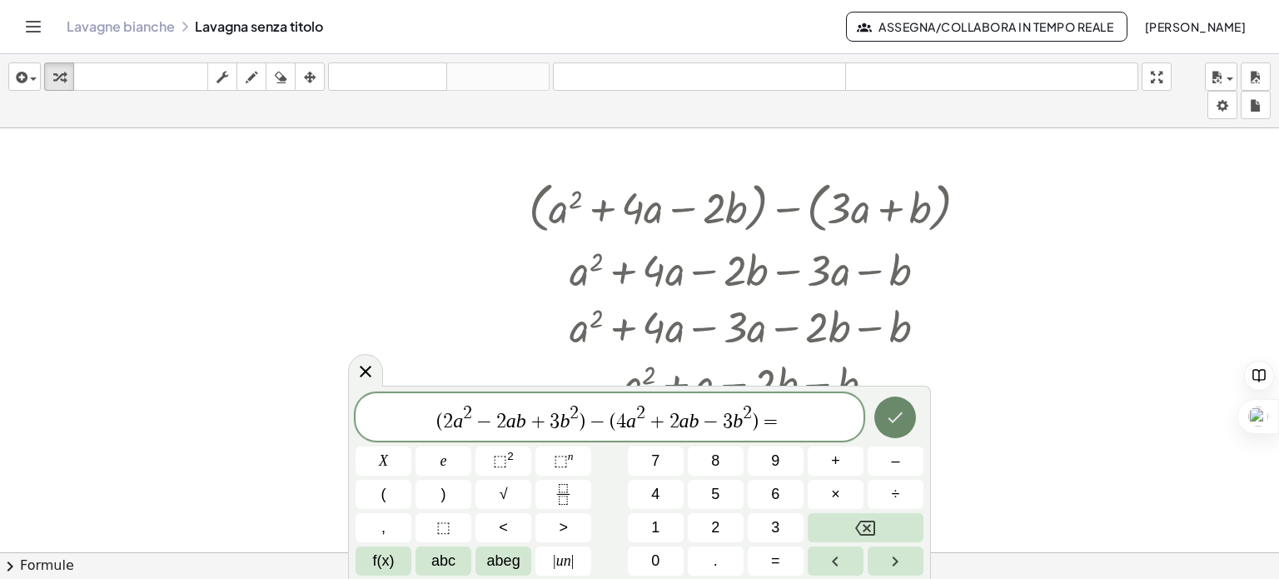
click at [892, 416] on icon "Fatto" at bounding box center [895, 417] width 20 height 20
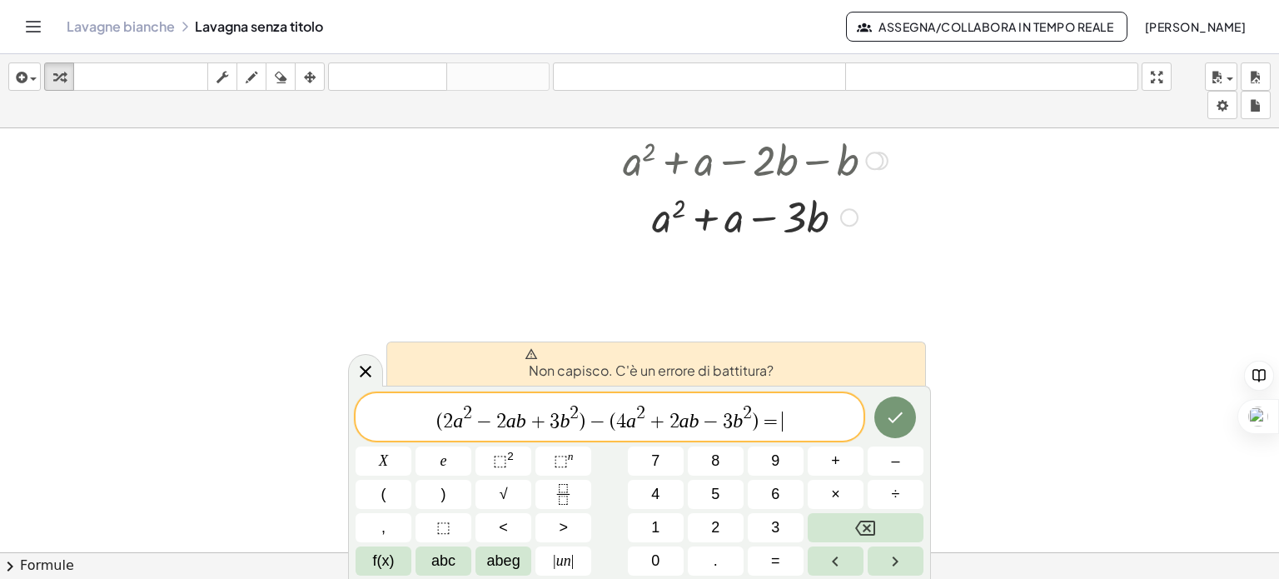
scroll to position [250, 0]
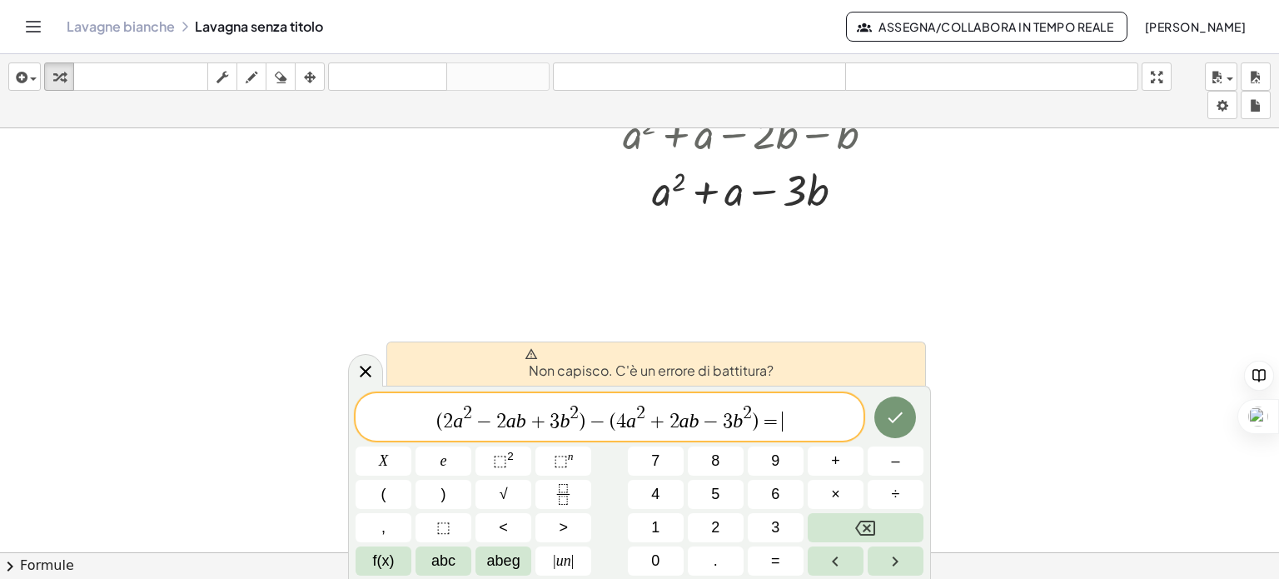
click at [827, 417] on span "( 2 a 2 − 2 a b + 3 b 2 ) − ( 4 a 2 + 2 a b − 3 b 2 ) = ​" at bounding box center [609, 418] width 508 height 30
click at [773, 424] on span "=" at bounding box center [770, 421] width 24 height 20
click at [912, 421] on button "Fatto" at bounding box center [895, 417] width 42 height 42
click at [906, 421] on button "Fatto" at bounding box center [895, 417] width 42 height 42
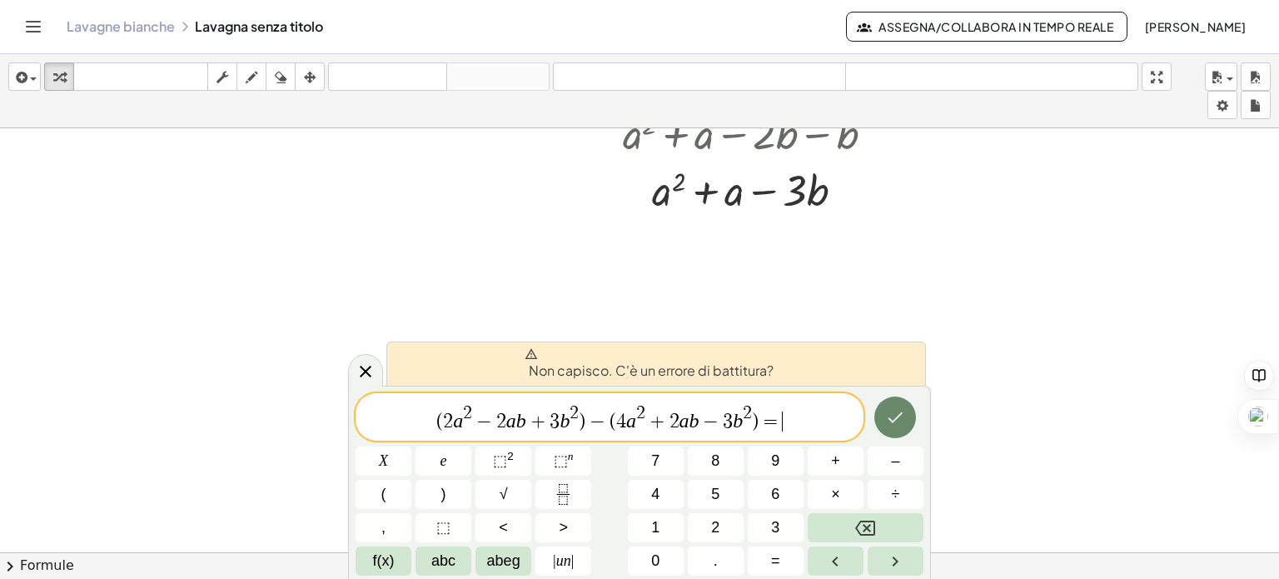
click at [906, 421] on button "Fatto" at bounding box center [895, 417] width 42 height 42
click at [362, 375] on icon at bounding box center [366, 371] width 12 height 12
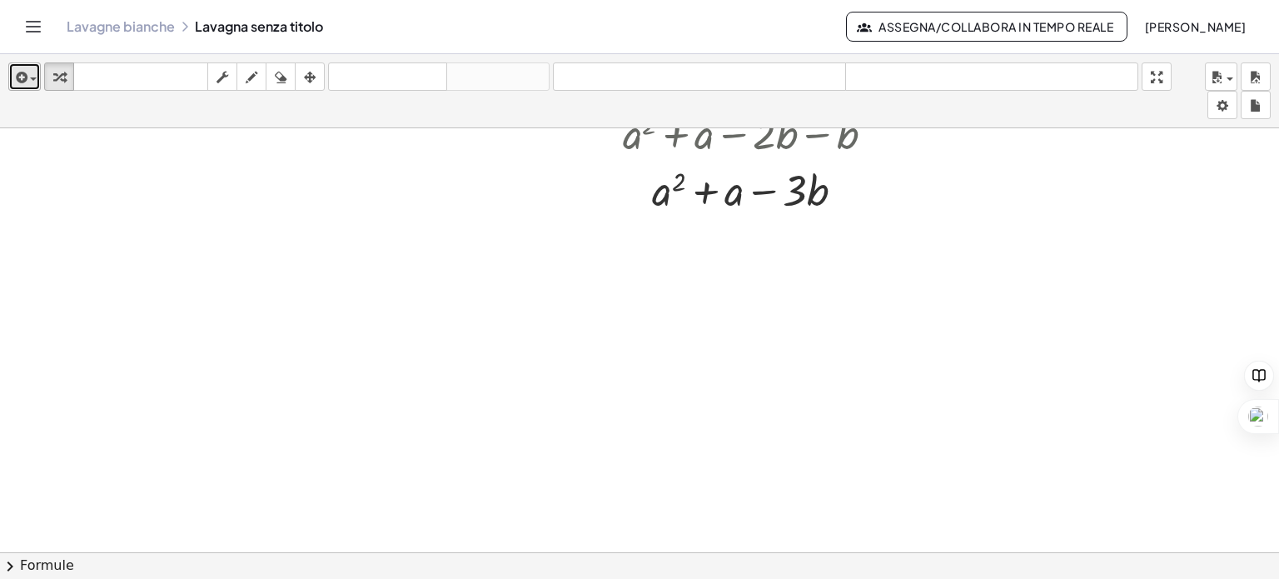
click at [13, 78] on icon "button" at bounding box center [19, 77] width 15 height 20
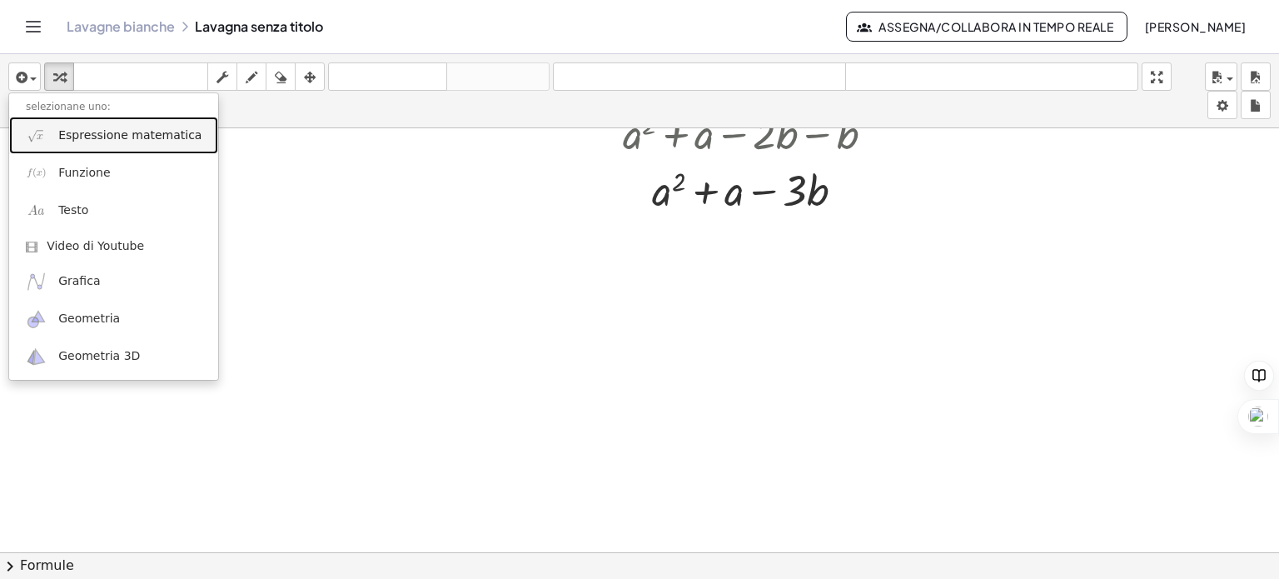
click at [77, 133] on font "Espressione matematica" at bounding box center [129, 134] width 143 height 13
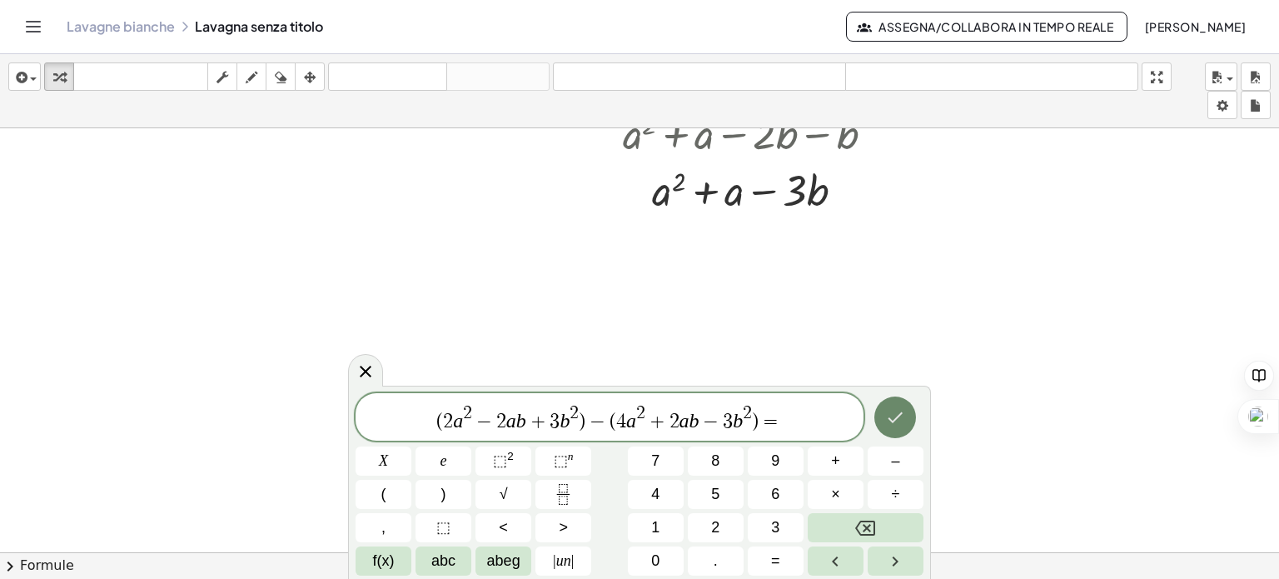
click at [894, 410] on icon "Fatto" at bounding box center [895, 417] width 20 height 20
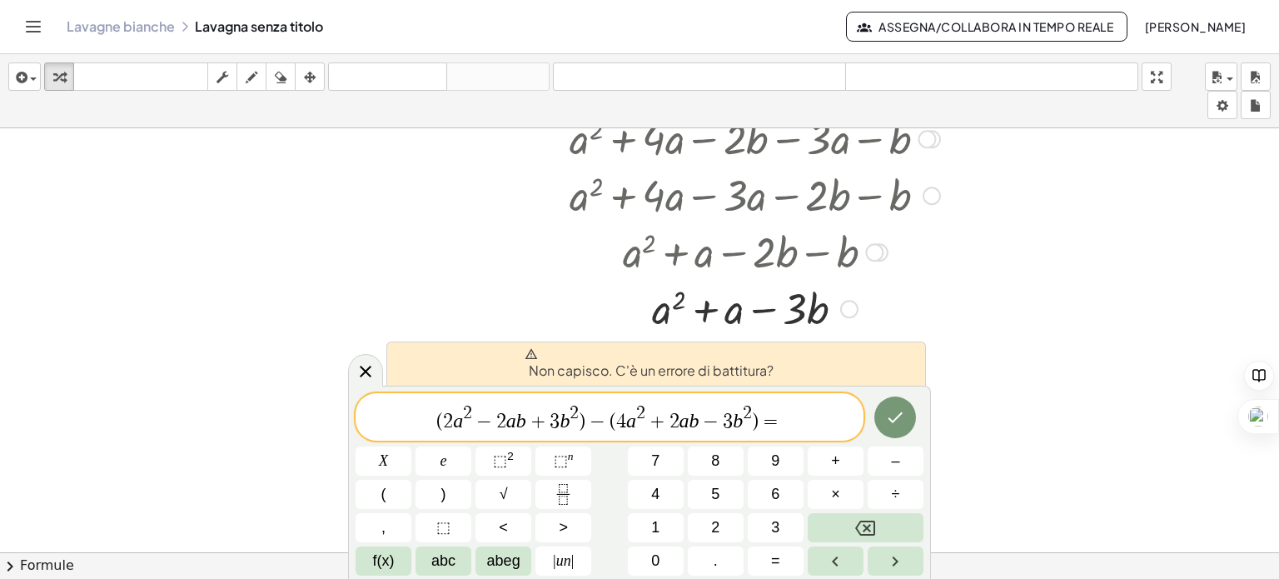
scroll to position [166, 0]
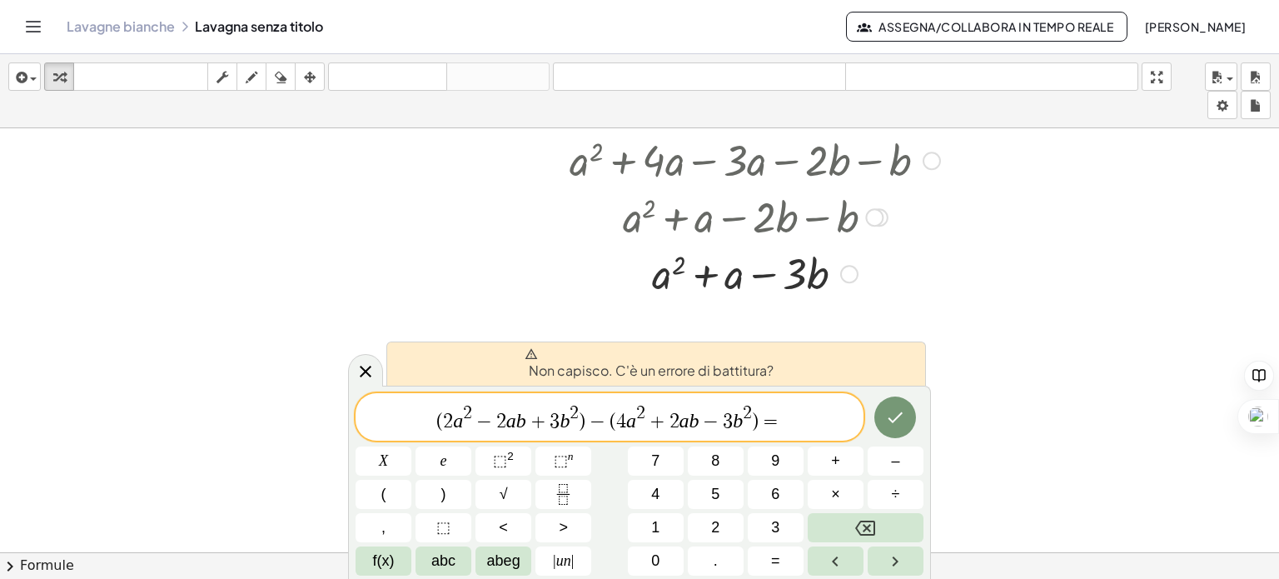
click at [791, 229] on div at bounding box center [754, 215] width 529 height 57
click at [310, 71] on icon "button" at bounding box center [310, 77] width 12 height 20
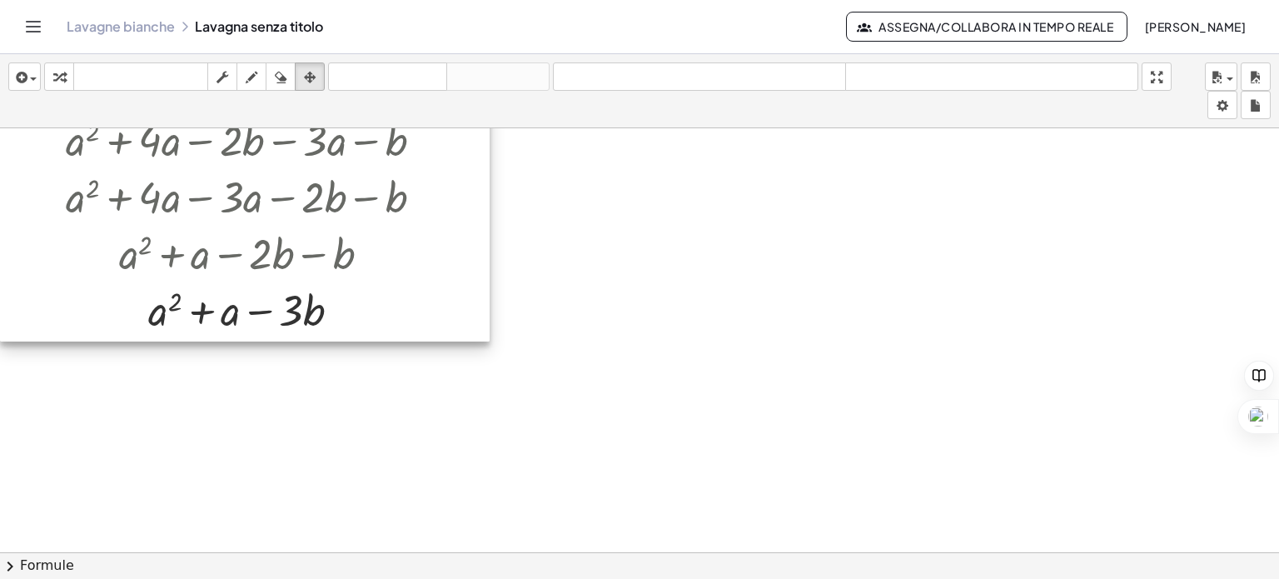
drag, startPoint x: 680, startPoint y: 186, endPoint x: 155, endPoint y: 222, distance: 526.6
click at [155, 222] on div at bounding box center [244, 191] width 489 height 301
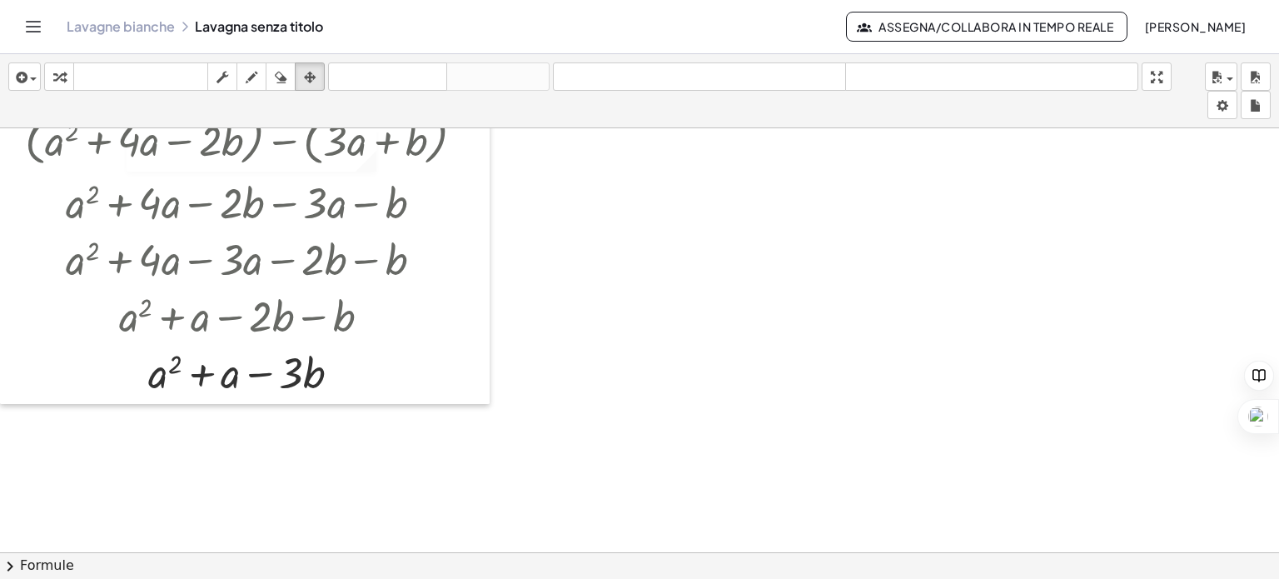
scroll to position [0, 0]
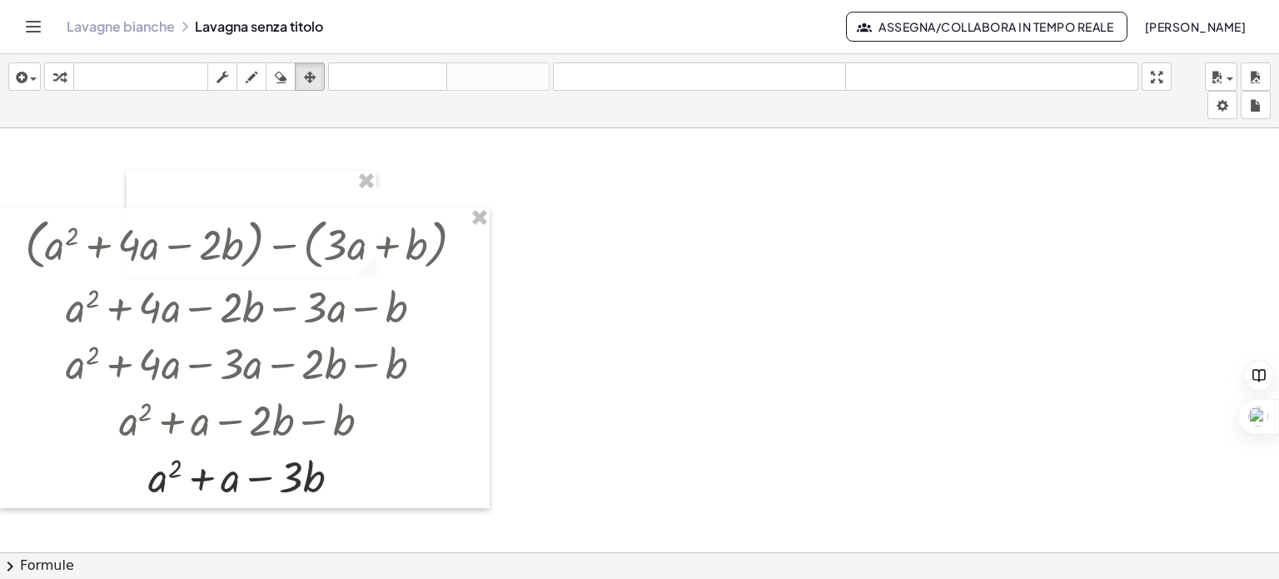
click at [795, 315] on div at bounding box center [639, 564] width 1279 height 872
click at [570, 176] on div at bounding box center [639, 564] width 1279 height 872
click at [27, 78] on span "button" at bounding box center [28, 79] width 3 height 12
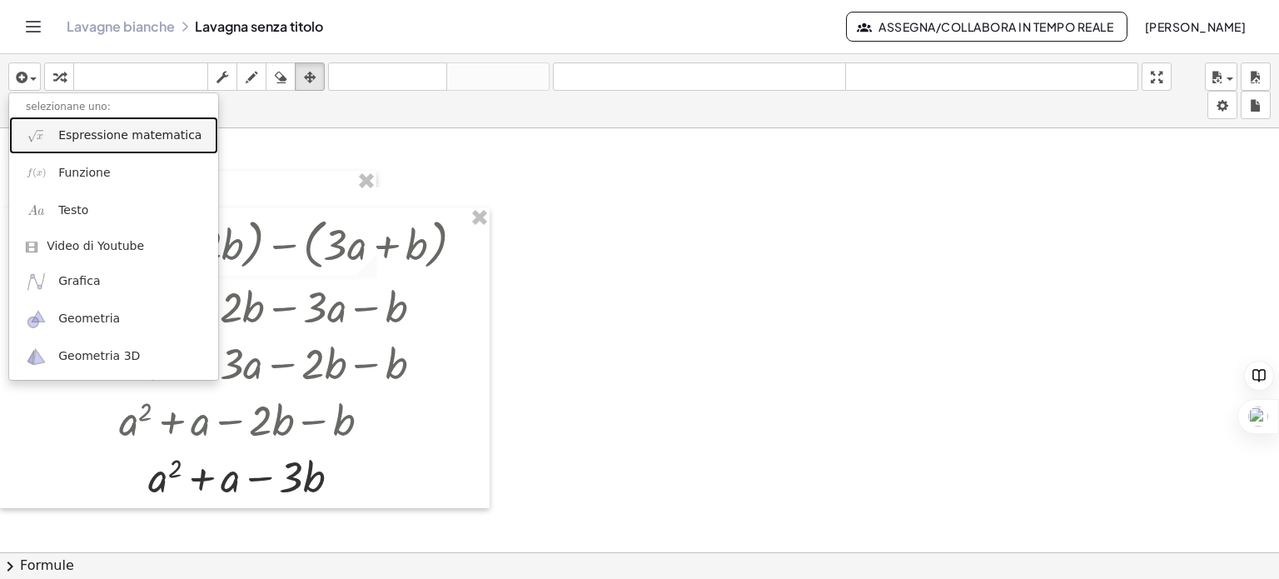
click at [95, 132] on font "Espressione matematica" at bounding box center [129, 134] width 143 height 13
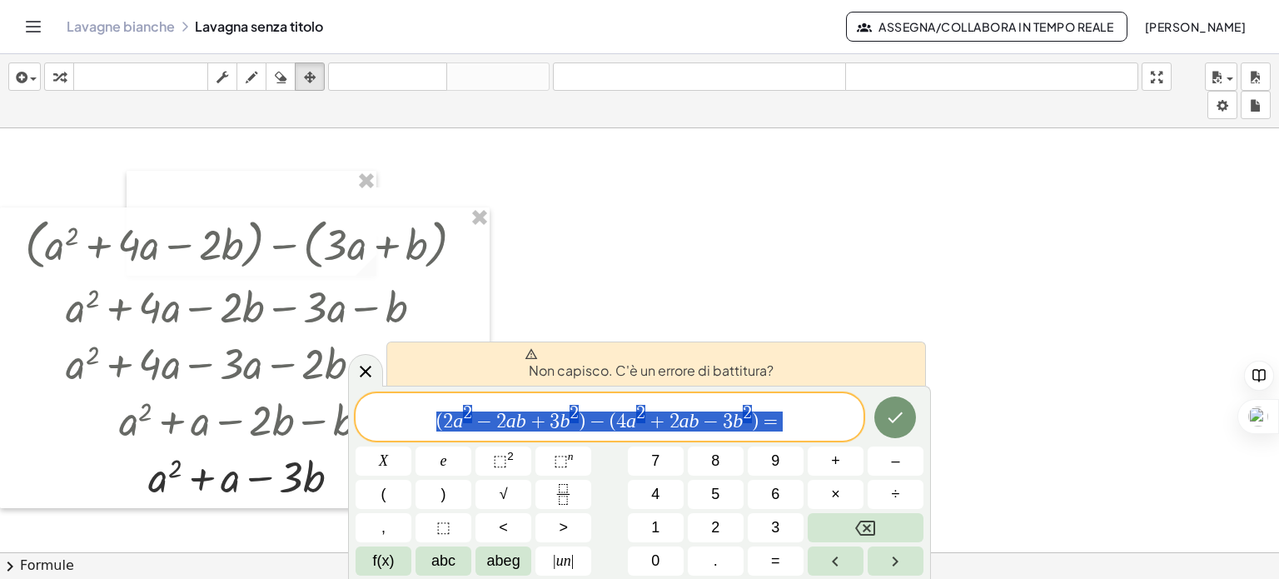
drag, startPoint x: 772, startPoint y: 415, endPoint x: 433, endPoint y: 409, distance: 338.9
click at [433, 409] on span "( 2 a 2 − 2 a b + 3 b 2 ) − ( 4 a 2 + 2 a b − 3 b 2 ) =" at bounding box center [609, 418] width 508 height 30
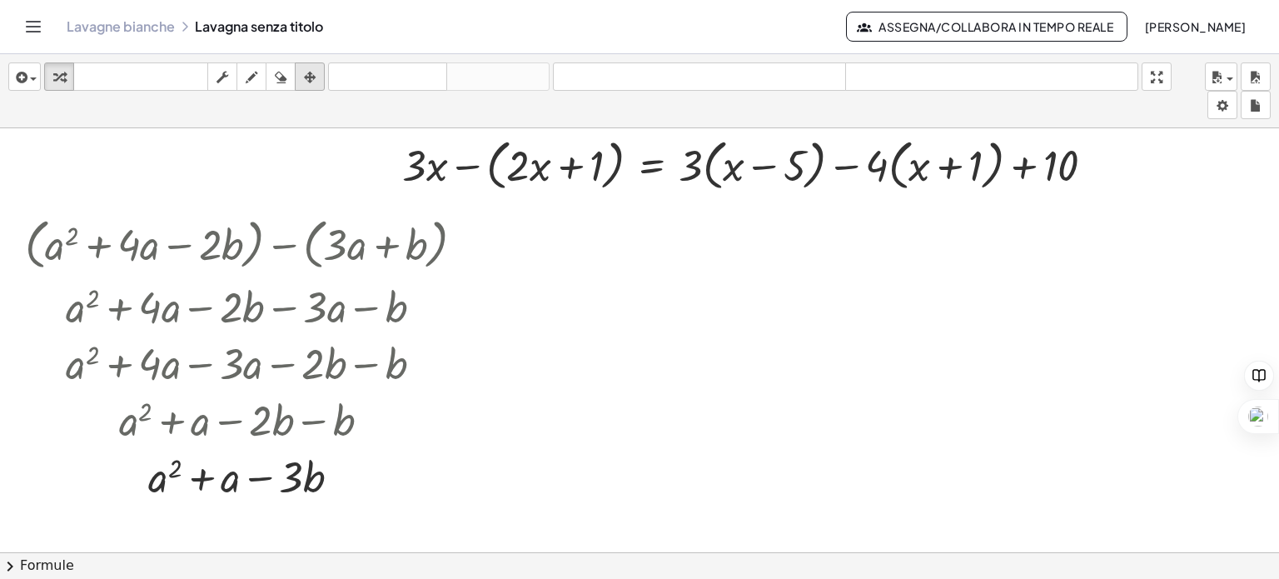
click at [310, 67] on div "button" at bounding box center [310, 77] width 22 height 20
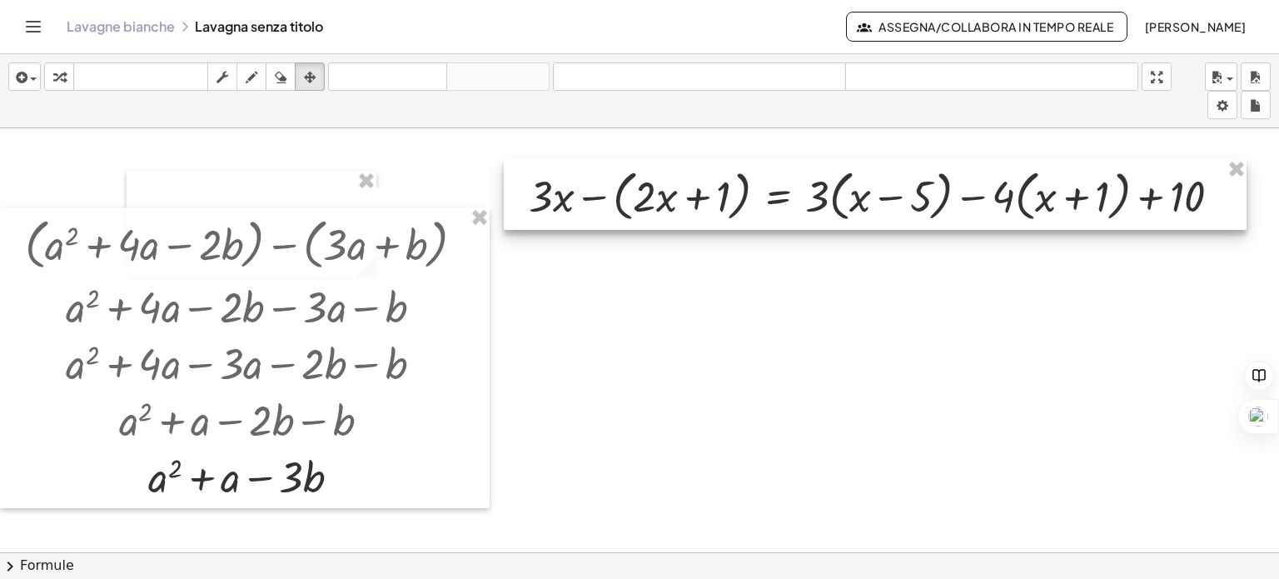
drag, startPoint x: 673, startPoint y: 160, endPoint x: 799, endPoint y: 191, distance: 130.2
click at [799, 191] on div at bounding box center [875, 195] width 743 height 72
click at [796, 194] on div at bounding box center [875, 195] width 743 height 72
click at [830, 298] on div at bounding box center [639, 564] width 1279 height 872
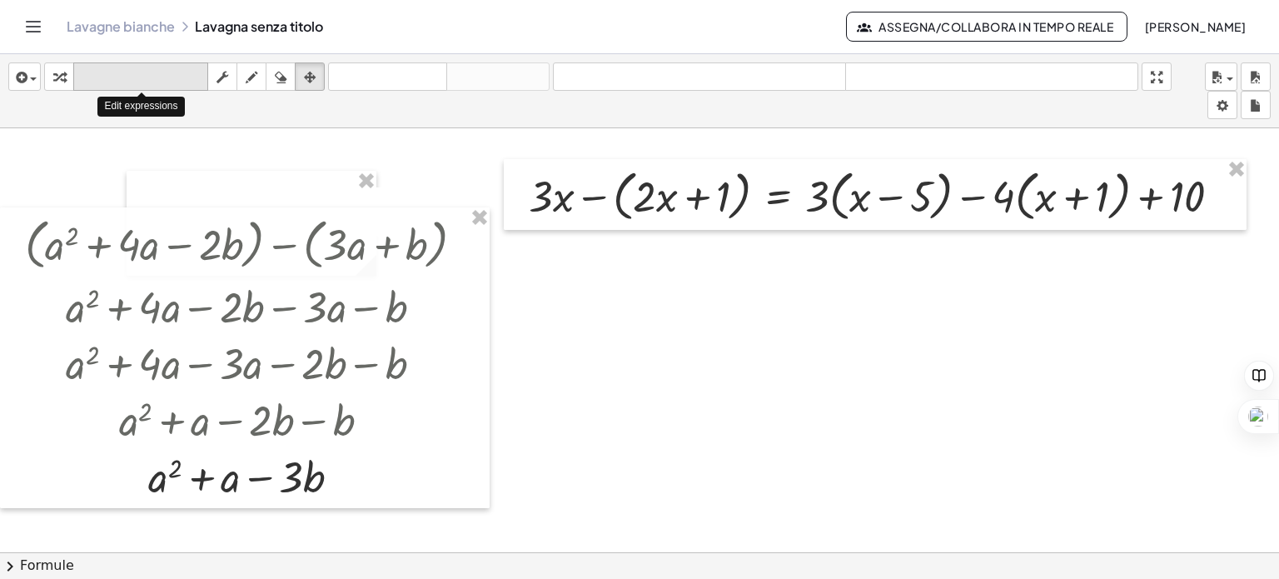
click at [181, 75] on font "tastiera" at bounding box center [140, 77] width 127 height 16
click at [593, 196] on div at bounding box center [881, 194] width 722 height 63
click at [620, 199] on div at bounding box center [881, 194] width 722 height 63
click at [614, 201] on div at bounding box center [881, 194] width 722 height 63
drag, startPoint x: 591, startPoint y: 194, endPoint x: 613, endPoint y: 193, distance: 21.7
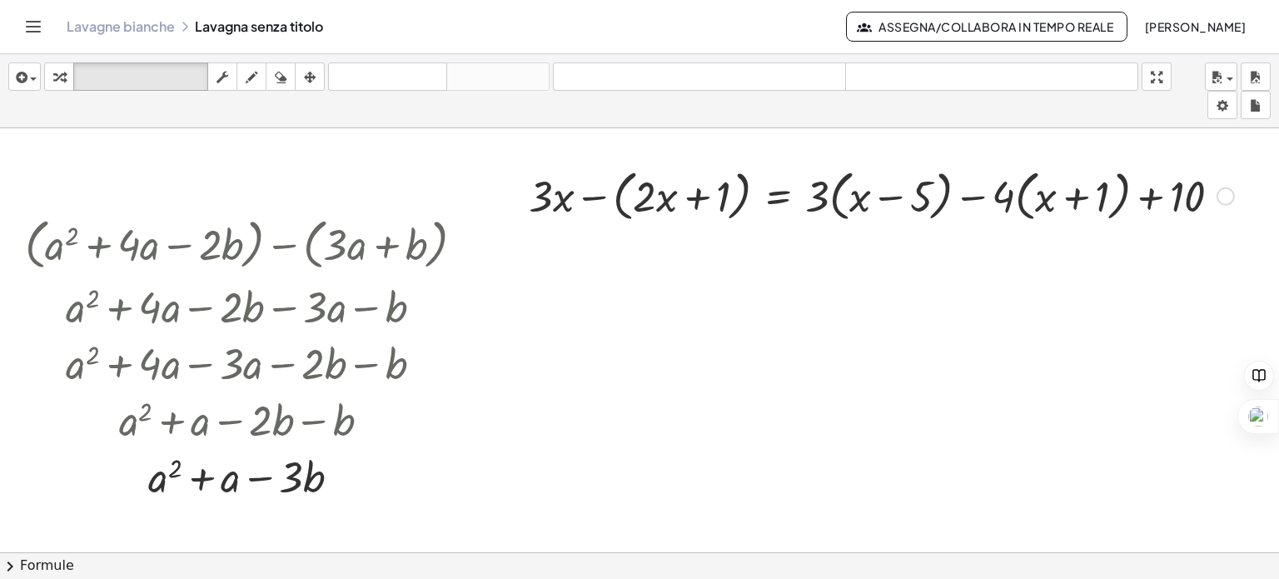
click at [613, 192] on div at bounding box center [881, 194] width 722 height 63
click at [635, 191] on div at bounding box center [644, 196] width 22 height 48
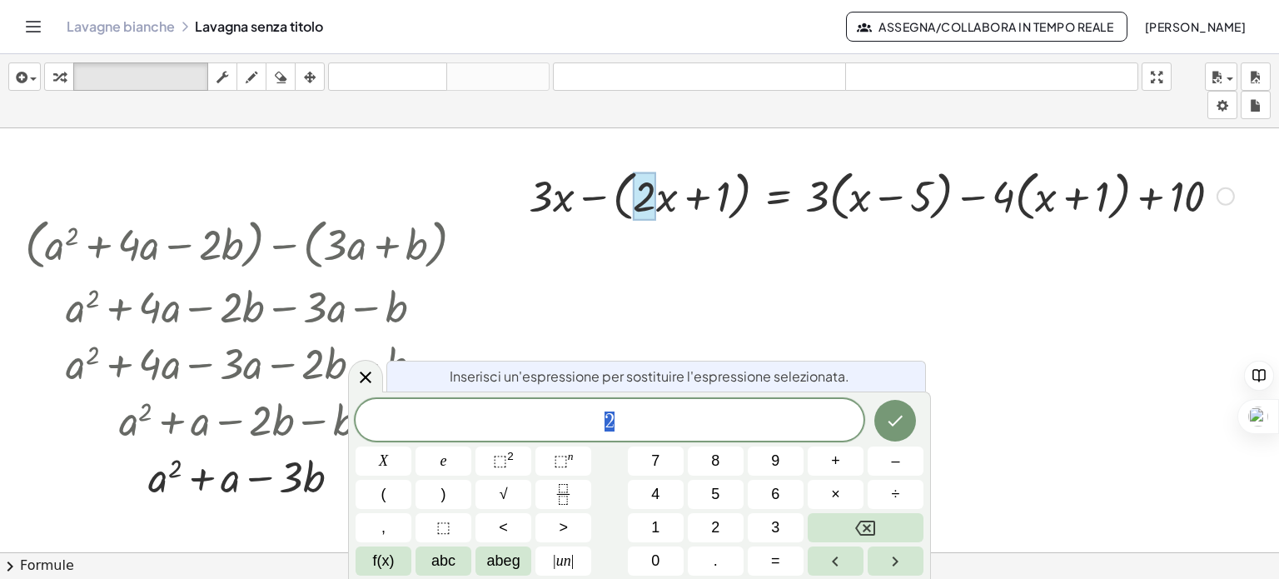
click at [780, 266] on div at bounding box center [639, 564] width 1279 height 872
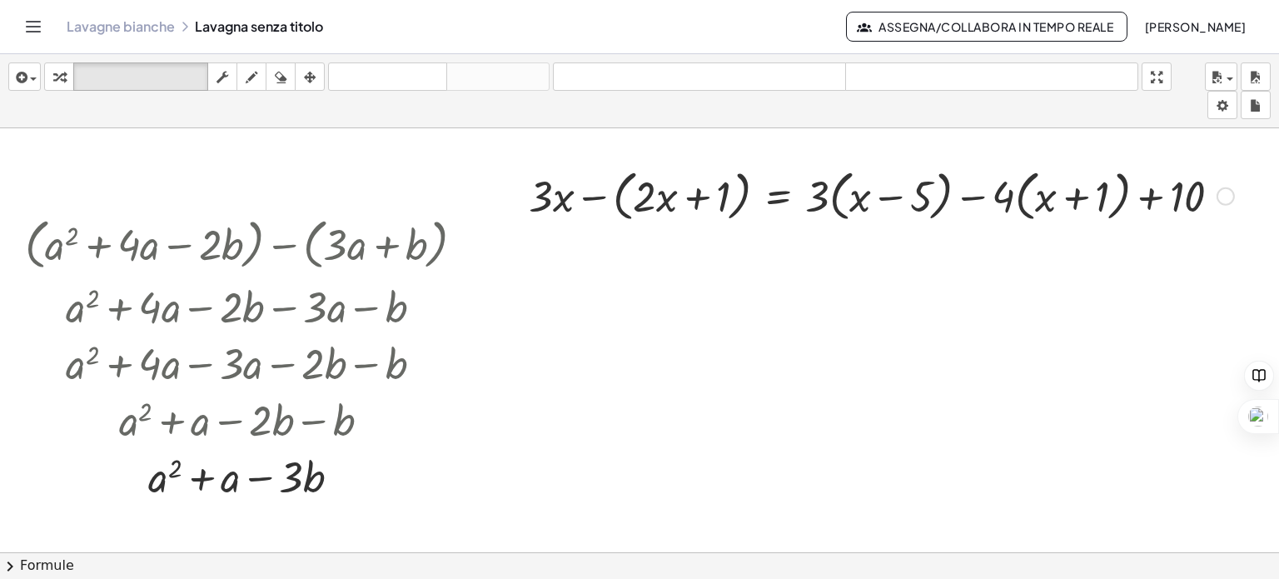
click at [602, 192] on div at bounding box center [881, 194] width 722 height 63
click at [562, 192] on div at bounding box center [551, 196] width 45 height 48
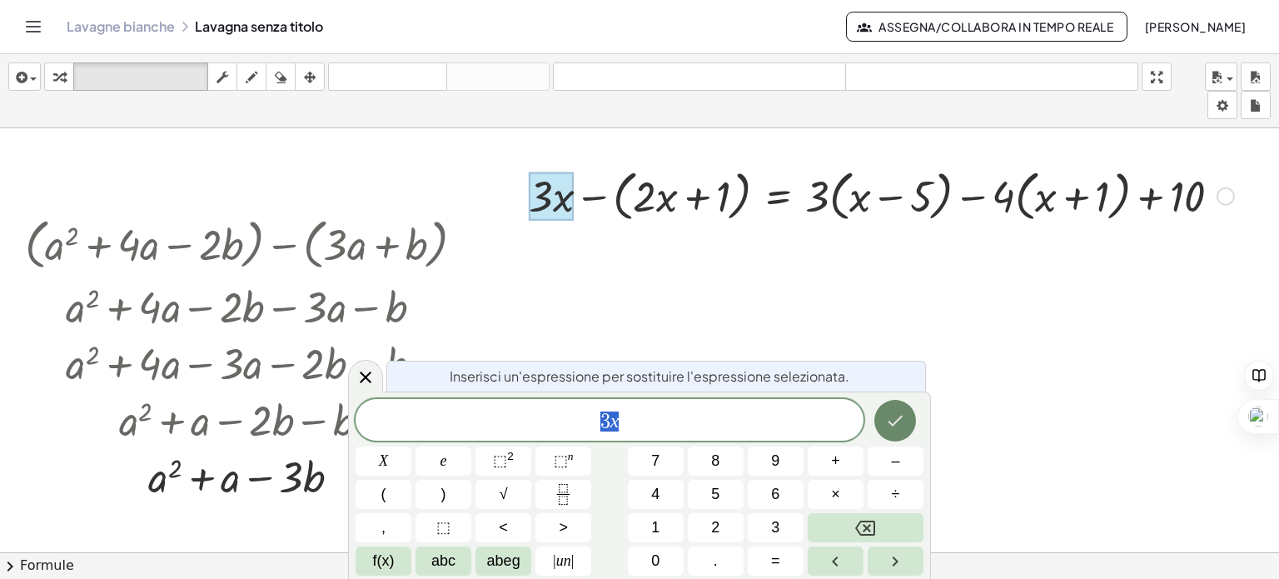
click at [888, 420] on icon "Fatto" at bounding box center [895, 420] width 20 height 20
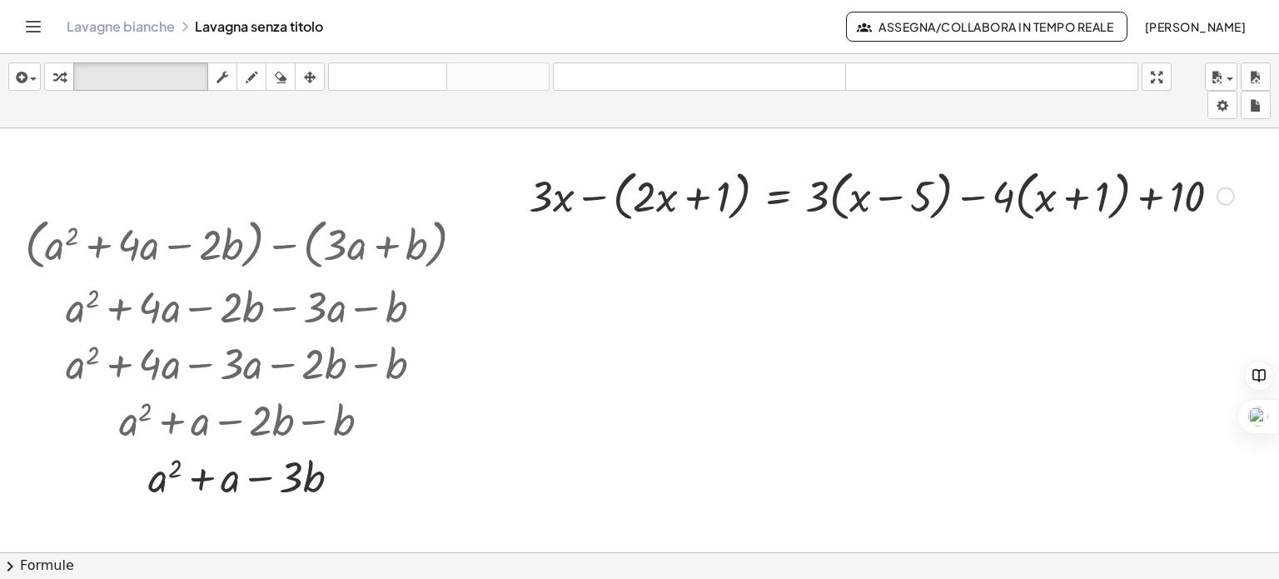
click at [621, 201] on div at bounding box center [881, 194] width 722 height 63
drag, startPoint x: 609, startPoint y: 199, endPoint x: 1099, endPoint y: 218, distance: 489.9
click at [1096, 219] on div at bounding box center [881, 194] width 722 height 63
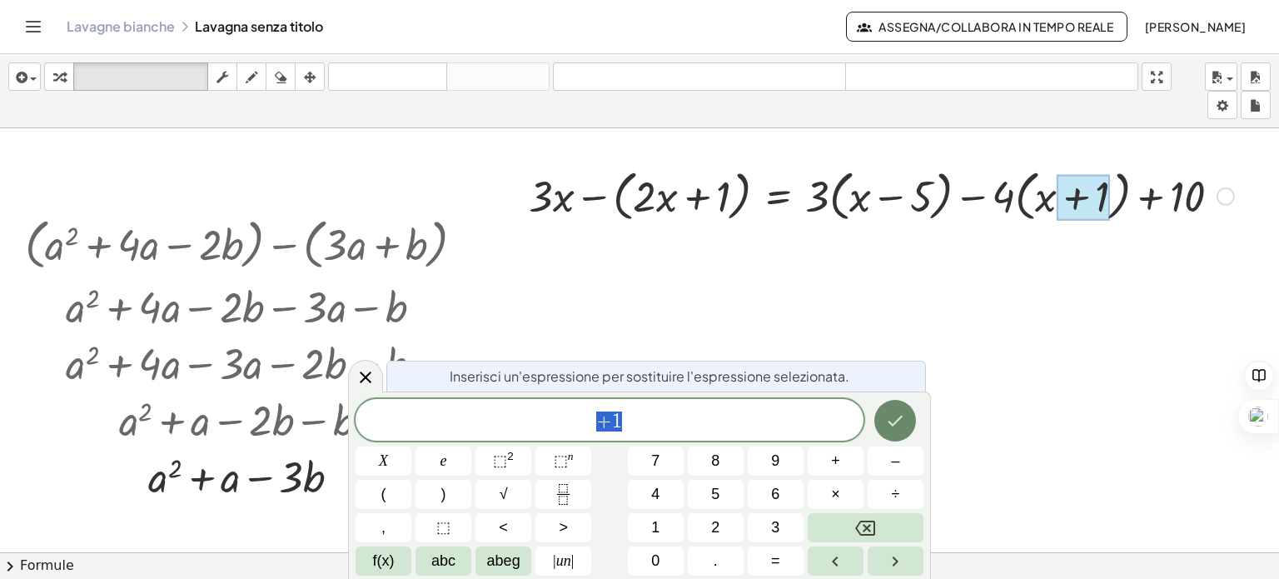
click at [893, 423] on icon "Fatto" at bounding box center [895, 420] width 15 height 11
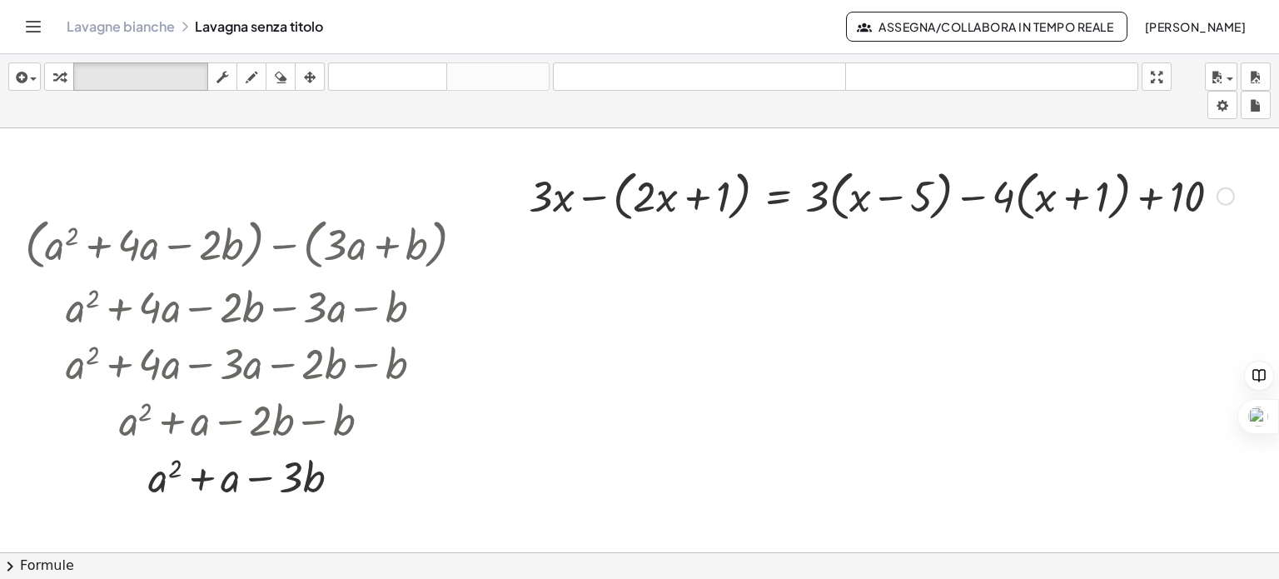
click at [1082, 329] on div at bounding box center [639, 564] width 1279 height 872
click at [1225, 196] on div at bounding box center [1225, 196] width 18 height 18
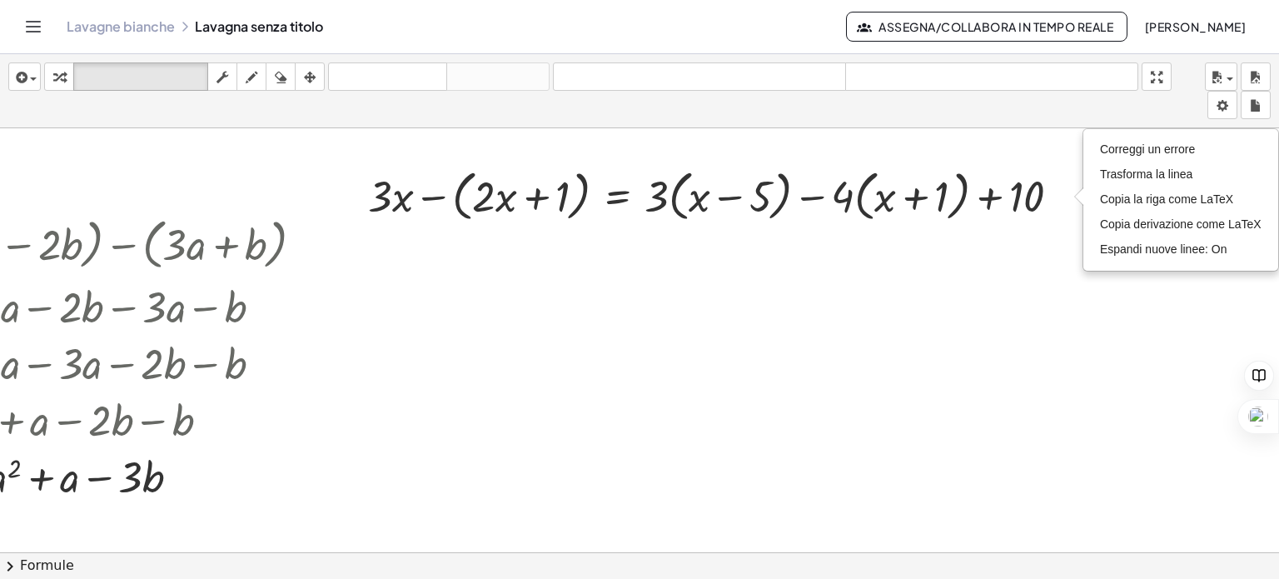
scroll to position [0, 172]
click at [1026, 420] on div at bounding box center [478, 564] width 1279 height 872
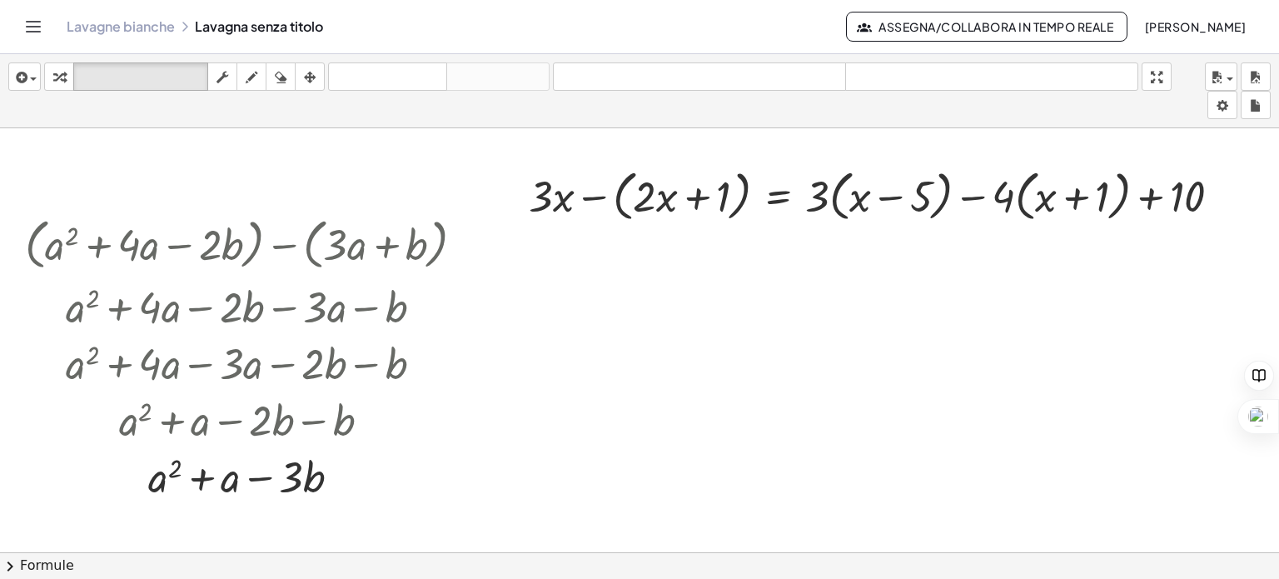
scroll to position [0, 0]
click at [599, 202] on div at bounding box center [881, 194] width 722 height 63
click at [428, 248] on div at bounding box center [251, 242] width 469 height 63
drag, startPoint x: 336, startPoint y: 262, endPoint x: 226, endPoint y: 276, distance: 110.8
click at [236, 245] on div "+ ( + a 2 + · 4 · a − · 2 · b ) − ( + · 3 · a + b ) + ( + a 2 + · 4 · a − · 2 ·…" at bounding box center [236, 245] width 0 height 0
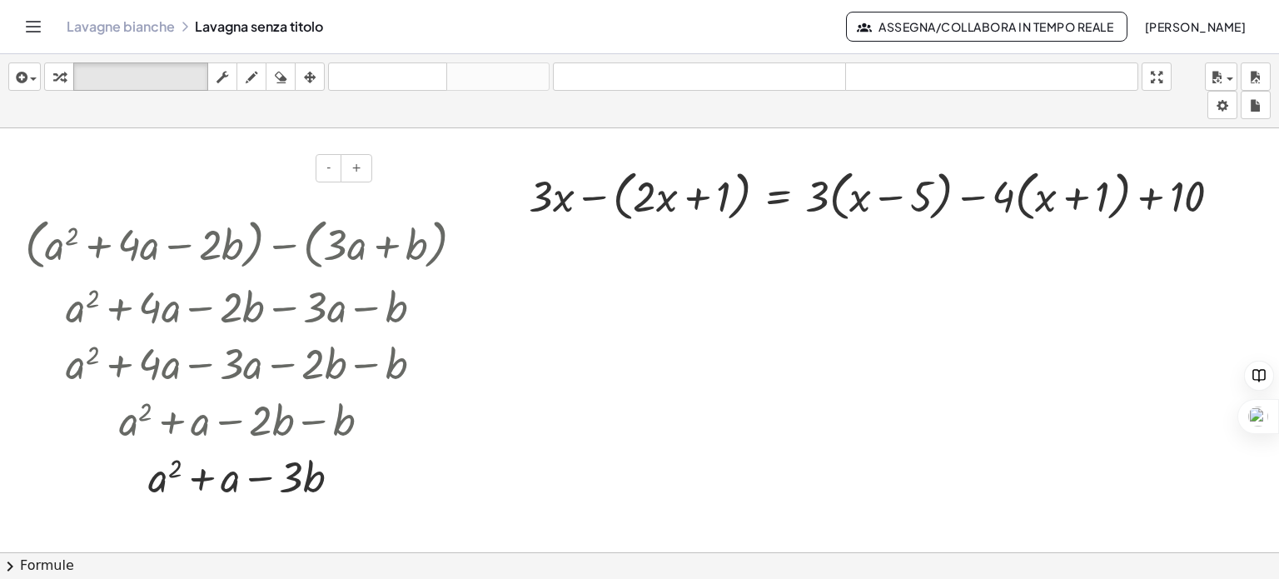
click at [196, 189] on h4 at bounding box center [464, 211] width 643 height 49
click at [421, 69] on font "disfare" at bounding box center [387, 77] width 111 height 16
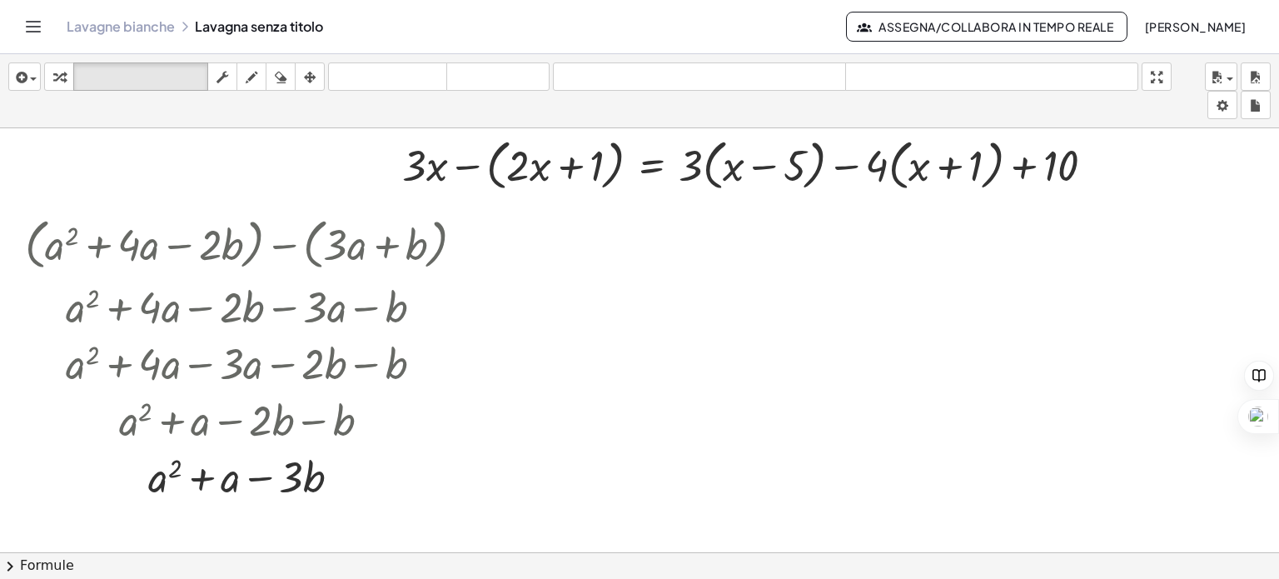
click at [693, 340] on div at bounding box center [639, 564] width 1279 height 872
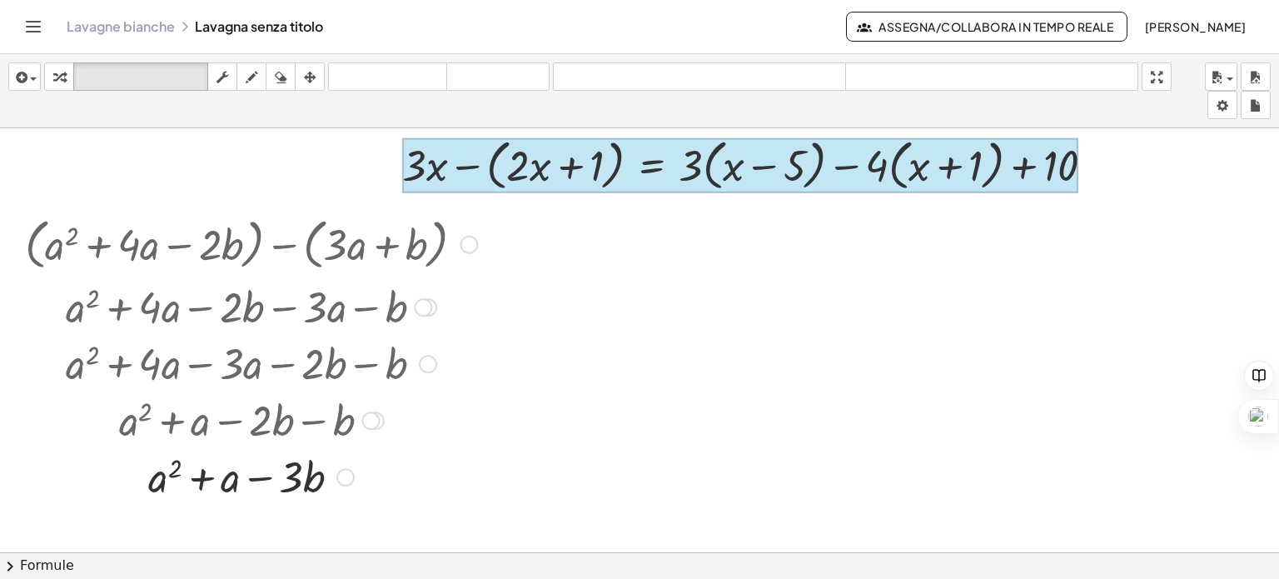
click at [291, 344] on div at bounding box center [251, 362] width 559 height 57
click at [276, 472] on div at bounding box center [251, 475] width 469 height 57
click at [243, 484] on div at bounding box center [251, 475] width 469 height 57
click at [653, 164] on div at bounding box center [740, 165] width 676 height 55
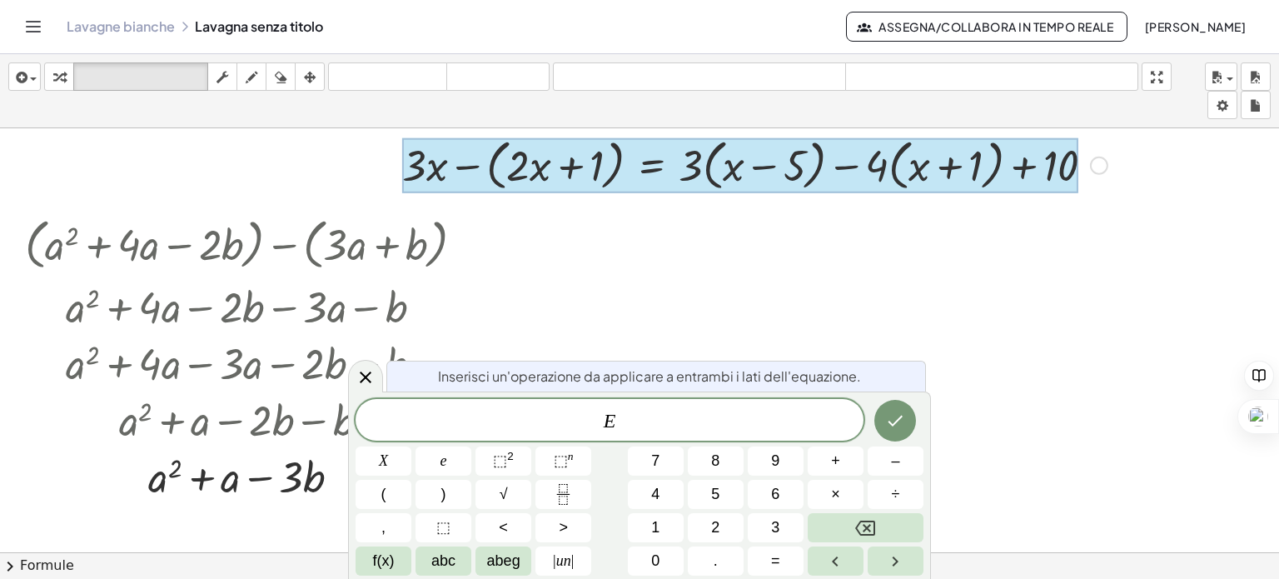
click at [816, 279] on div at bounding box center [639, 564] width 1279 height 872
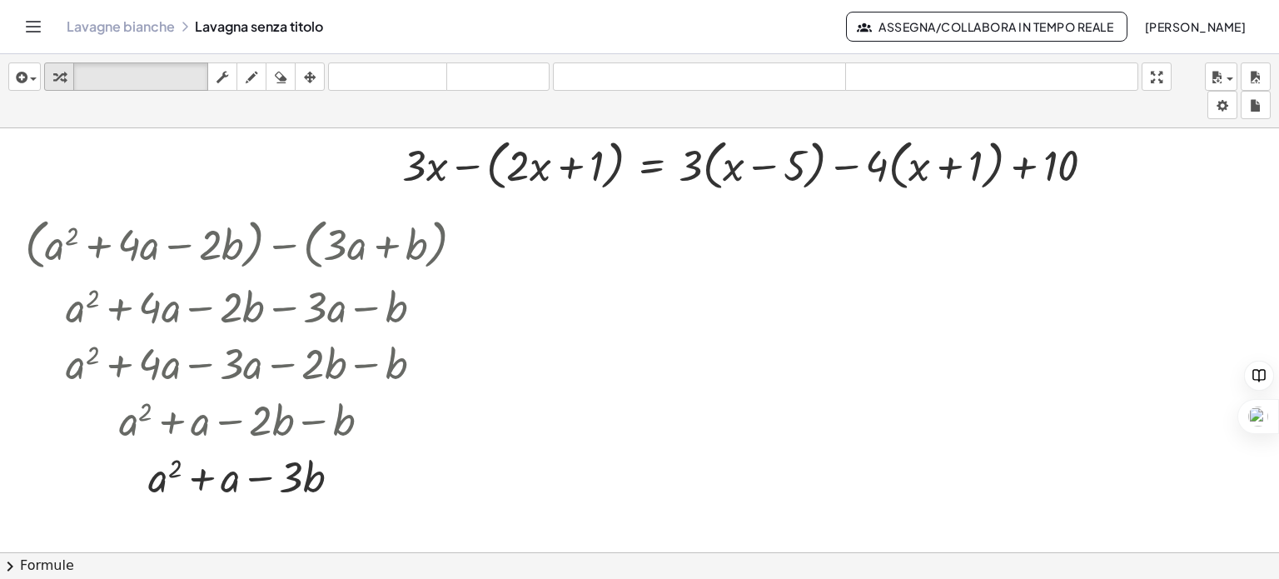
click at [54, 83] on icon "button" at bounding box center [59, 77] width 12 height 20
click at [270, 177] on div "- +" at bounding box center [247, 168] width 250 height 28
click at [486, 157] on div at bounding box center [755, 163] width 722 height 63
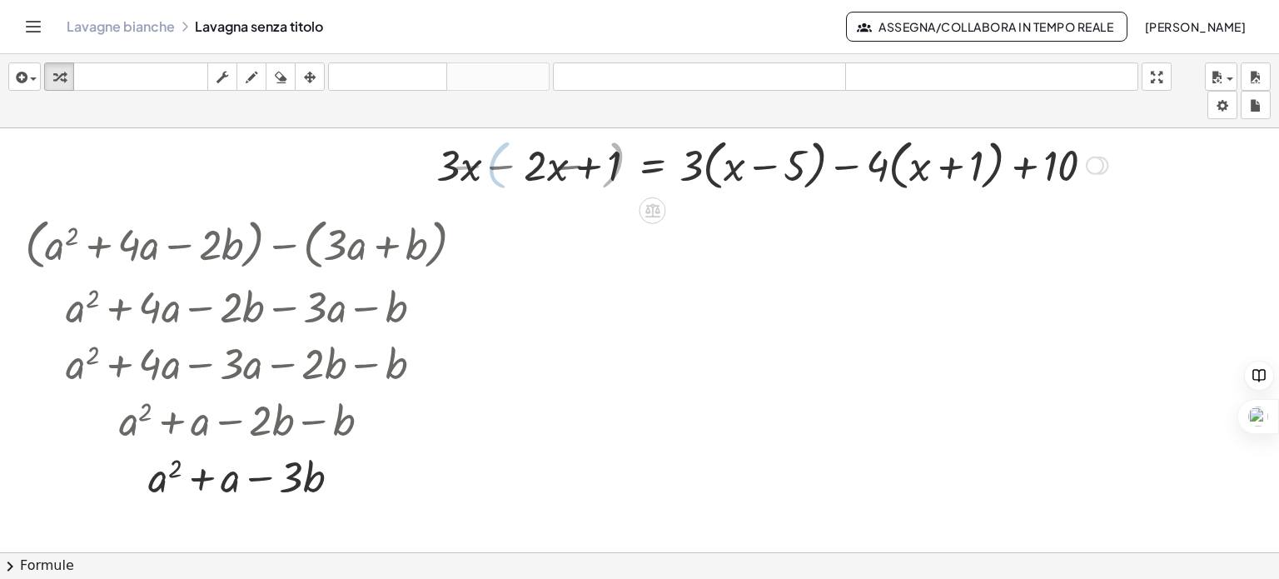
click at [534, 169] on div at bounding box center [775, 163] width 680 height 63
drag, startPoint x: 689, startPoint y: 162, endPoint x: 724, endPoint y: 172, distance: 36.4
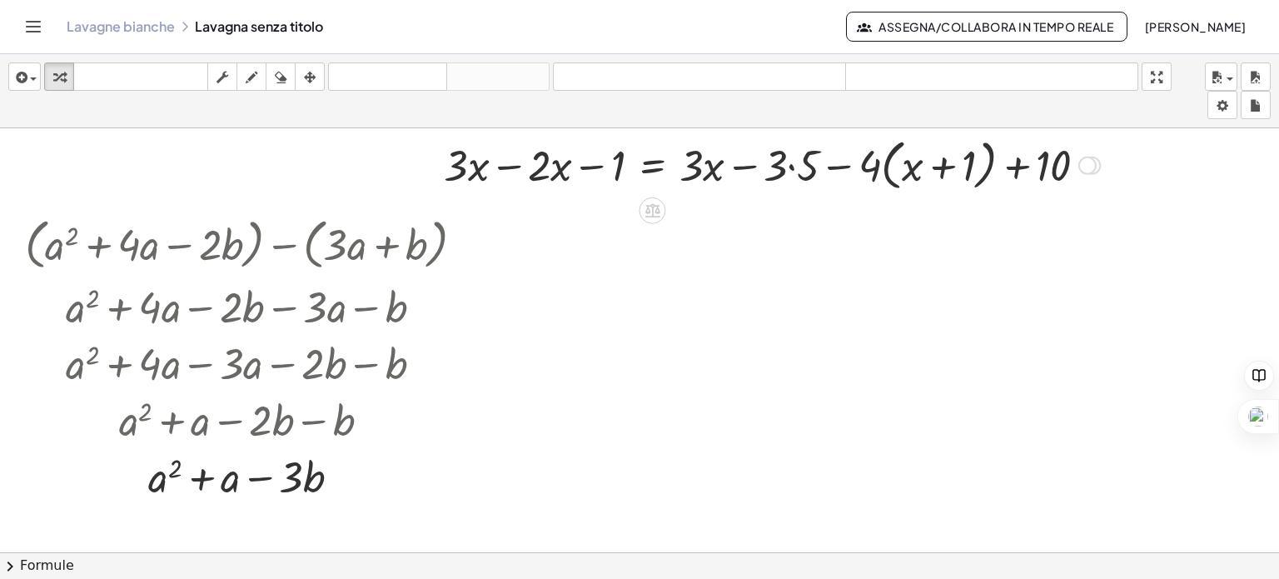
click at [788, 164] on div at bounding box center [771, 163] width 673 height 63
drag, startPoint x: 844, startPoint y: 167, endPoint x: 886, endPoint y: 172, distance: 41.9
click at [886, 172] on div at bounding box center [761, 163] width 653 height 63
click at [969, 162] on div at bounding box center [778, 163] width 687 height 63
click at [825, 166] on div at bounding box center [766, 163] width 663 height 63
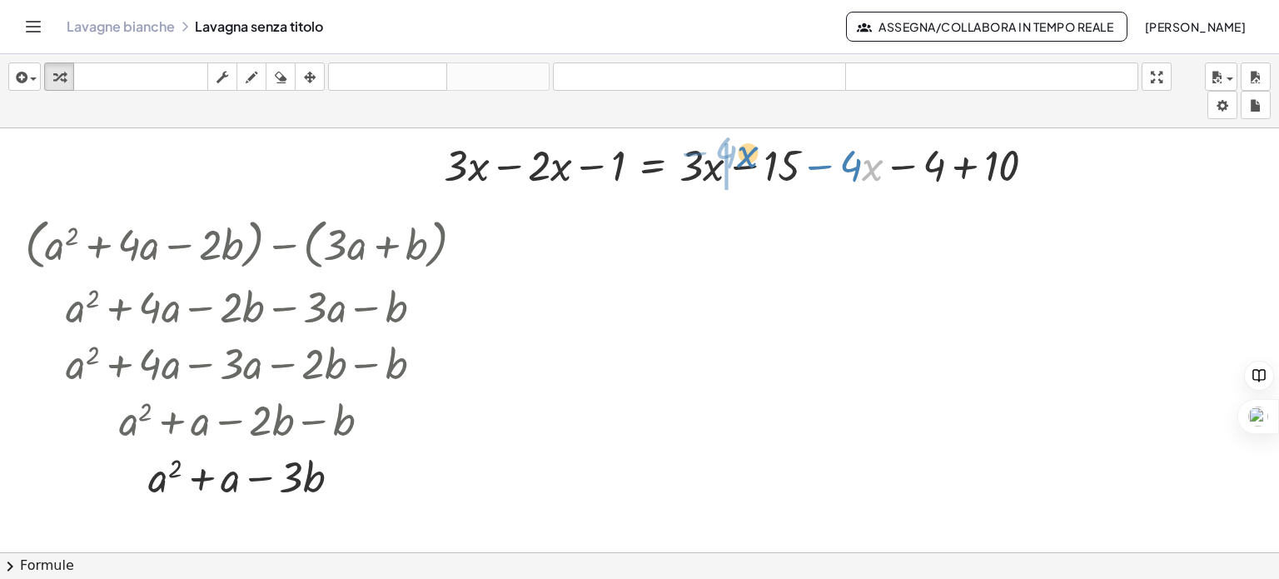
drag, startPoint x: 866, startPoint y: 172, endPoint x: 740, endPoint y: 160, distance: 126.3
click at [740, 160] on div at bounding box center [745, 164] width 621 height 57
click at [898, 165] on div at bounding box center [745, 164] width 621 height 57
click at [902, 164] on div at bounding box center [713, 164] width 557 height 57
click at [507, 166] on div at bounding box center [669, 164] width 469 height 57
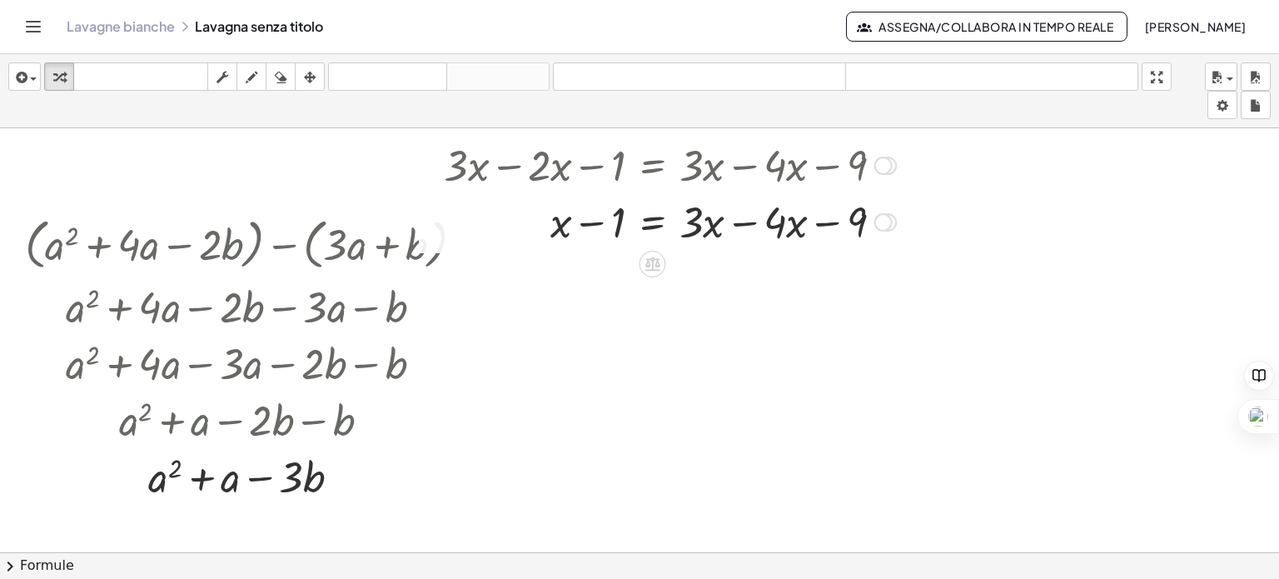
click at [744, 222] on div at bounding box center [669, 220] width 469 height 57
drag, startPoint x: 718, startPoint y: 226, endPoint x: 596, endPoint y: 220, distance: 122.5
click at [596, 220] on div at bounding box center [669, 220] width 469 height 57
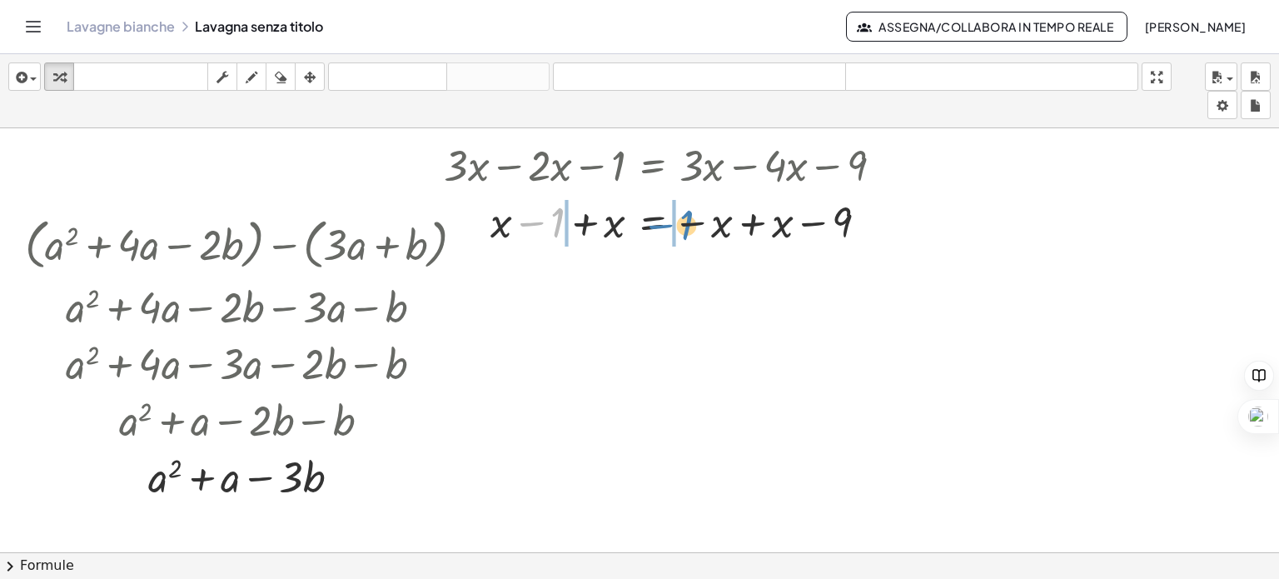
drag, startPoint x: 557, startPoint y: 230, endPoint x: 686, endPoint y: 232, distance: 129.1
click at [686, 232] on div at bounding box center [669, 220] width 469 height 57
click at [770, 224] on div at bounding box center [670, 220] width 482 height 57
click at [532, 225] on div at bounding box center [666, 220] width 475 height 57
click at [583, 226] on div at bounding box center [669, 220] width 469 height 57
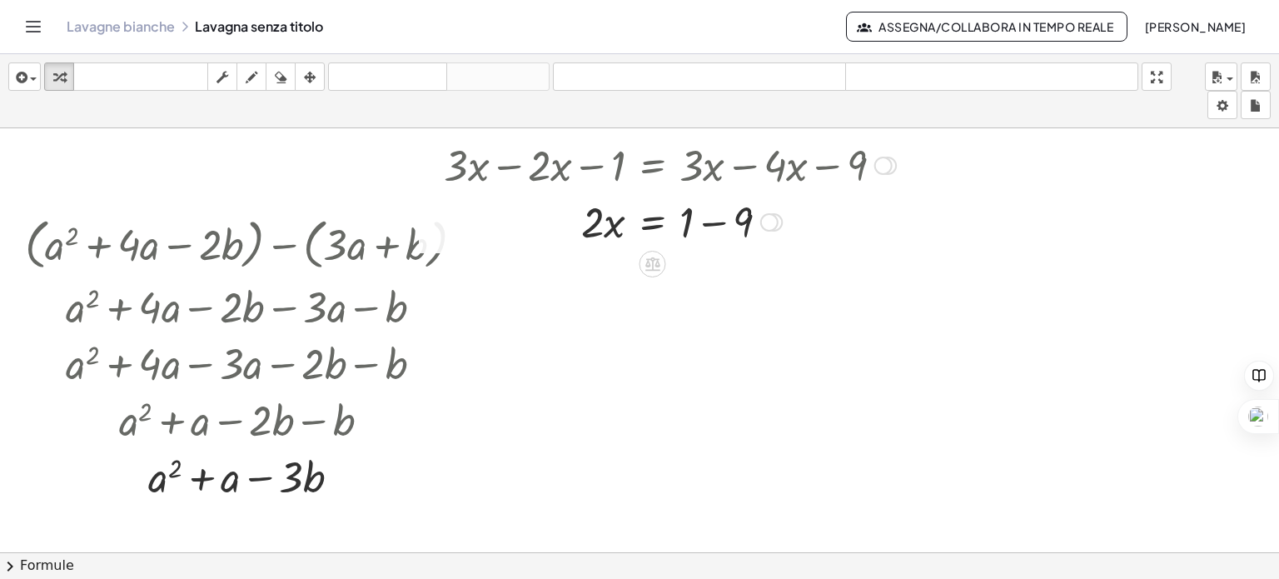
click at [724, 218] on div at bounding box center [669, 220] width 469 height 57
drag, startPoint x: 590, startPoint y: 229, endPoint x: 725, endPoint y: 266, distance: 139.7
click at [592, 222] on div at bounding box center [669, 220] width 469 height 83
click at [712, 218] on div at bounding box center [669, 220] width 469 height 83
click at [509, 167] on div at bounding box center [669, 164] width 469 height 57
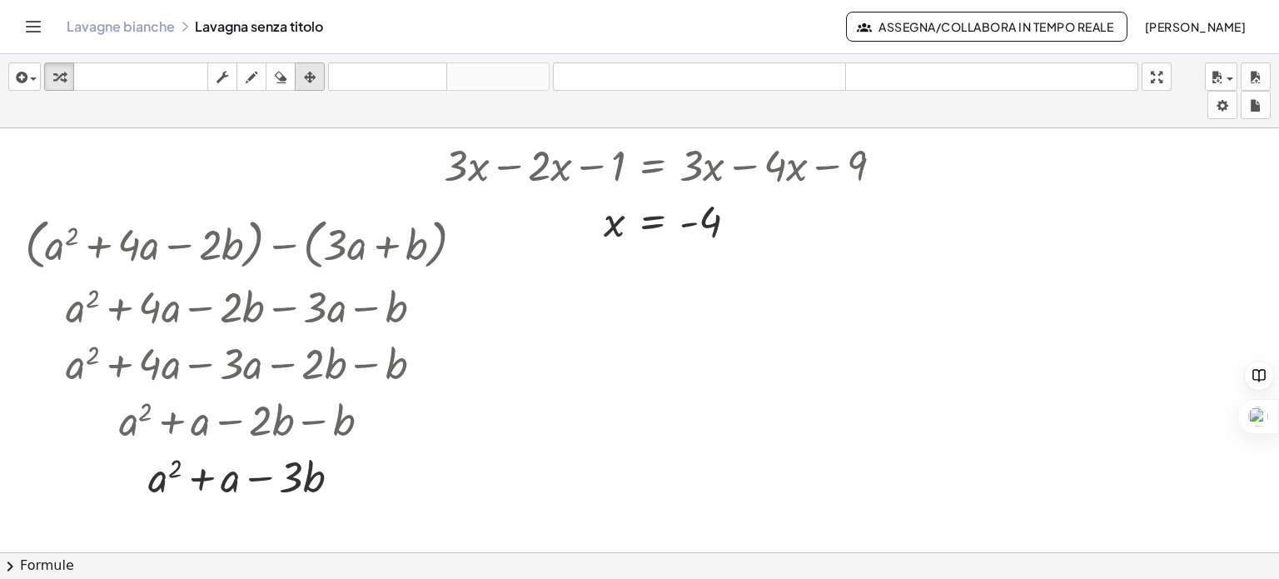
click at [315, 77] on icon "button" at bounding box center [310, 77] width 12 height 20
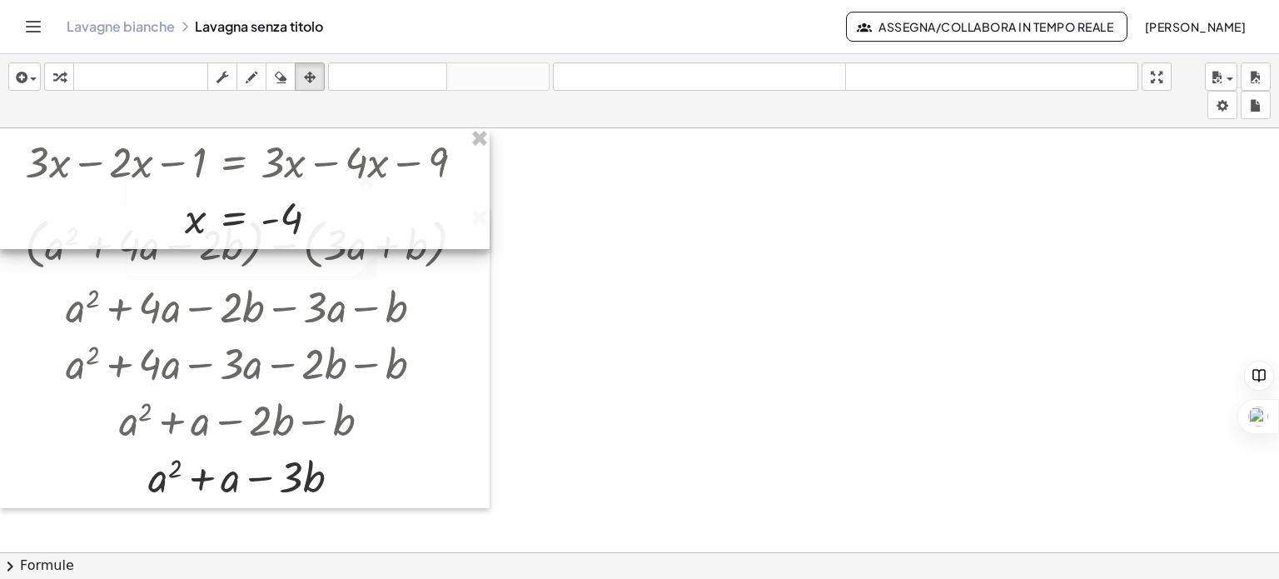
drag, startPoint x: 607, startPoint y: 202, endPoint x: 186, endPoint y: 154, distance: 423.2
click at [186, 154] on div at bounding box center [244, 188] width 489 height 121
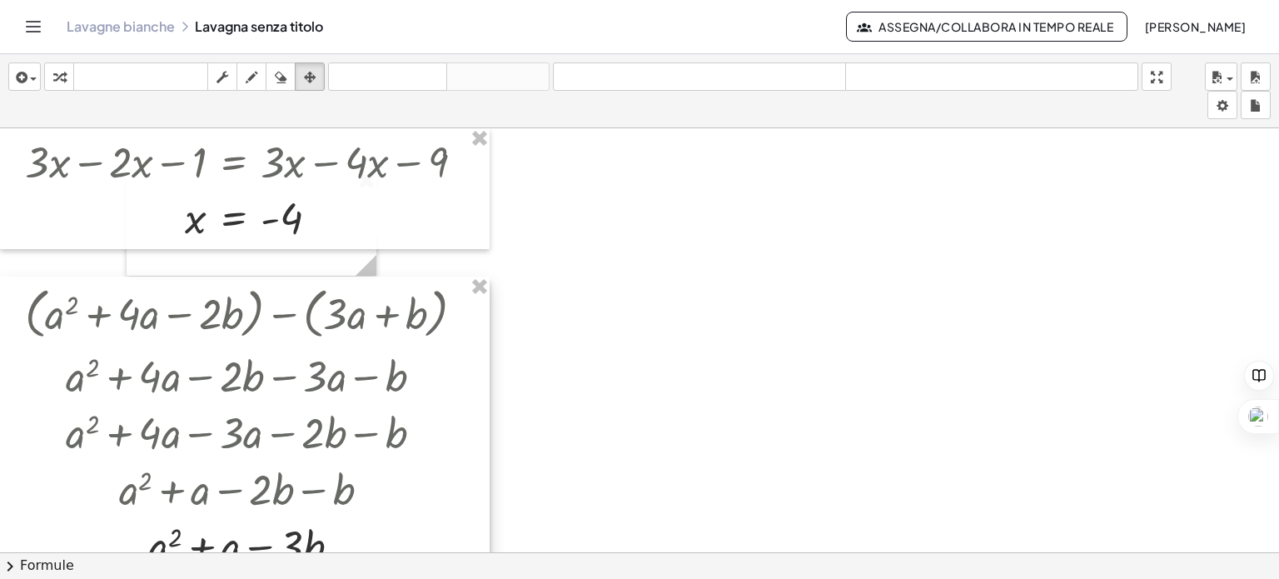
drag, startPoint x: 354, startPoint y: 350, endPoint x: 354, endPoint y: 402, distance: 52.4
click at [334, 412] on div at bounding box center [244, 426] width 489 height 301
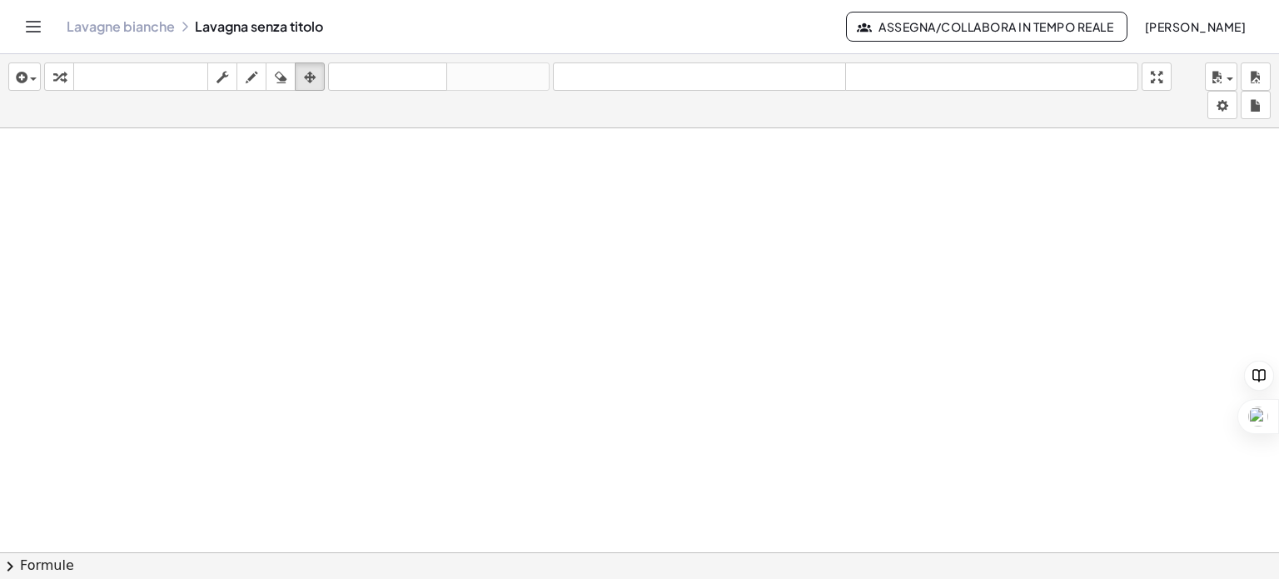
scroll to position [614, 0]
click at [58, 76] on icon "button" at bounding box center [59, 77] width 12 height 20
click at [22, 82] on icon "button" at bounding box center [19, 77] width 15 height 20
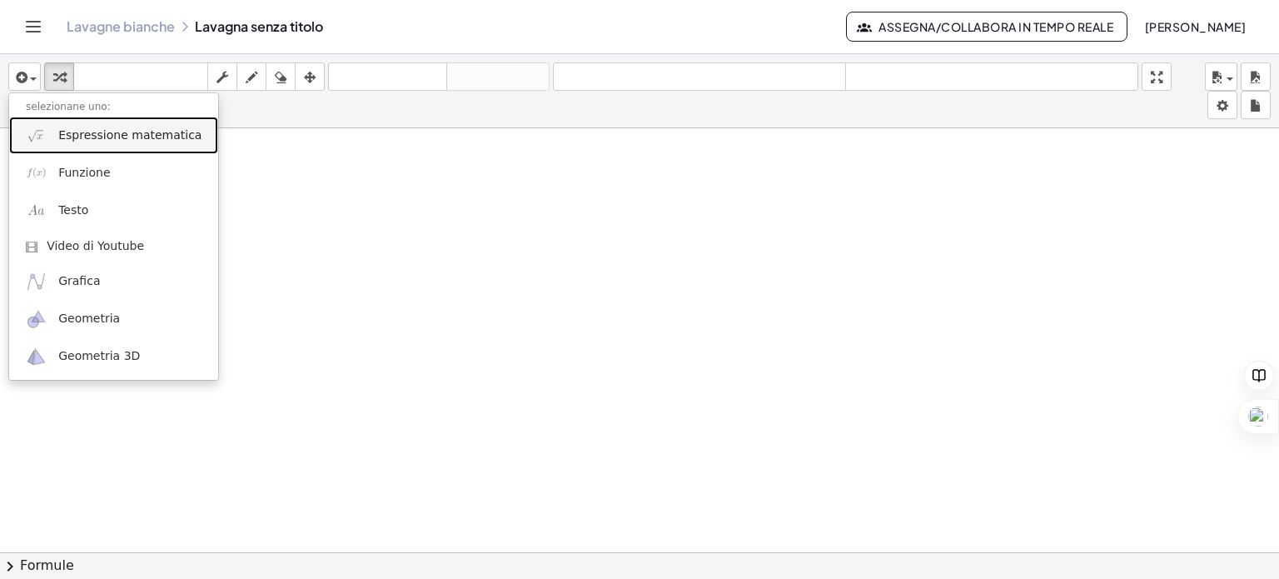
drag, startPoint x: 87, startPoint y: 136, endPoint x: 94, endPoint y: 146, distance: 12.5
click at [87, 136] on font "Espressione matematica" at bounding box center [129, 134] width 143 height 13
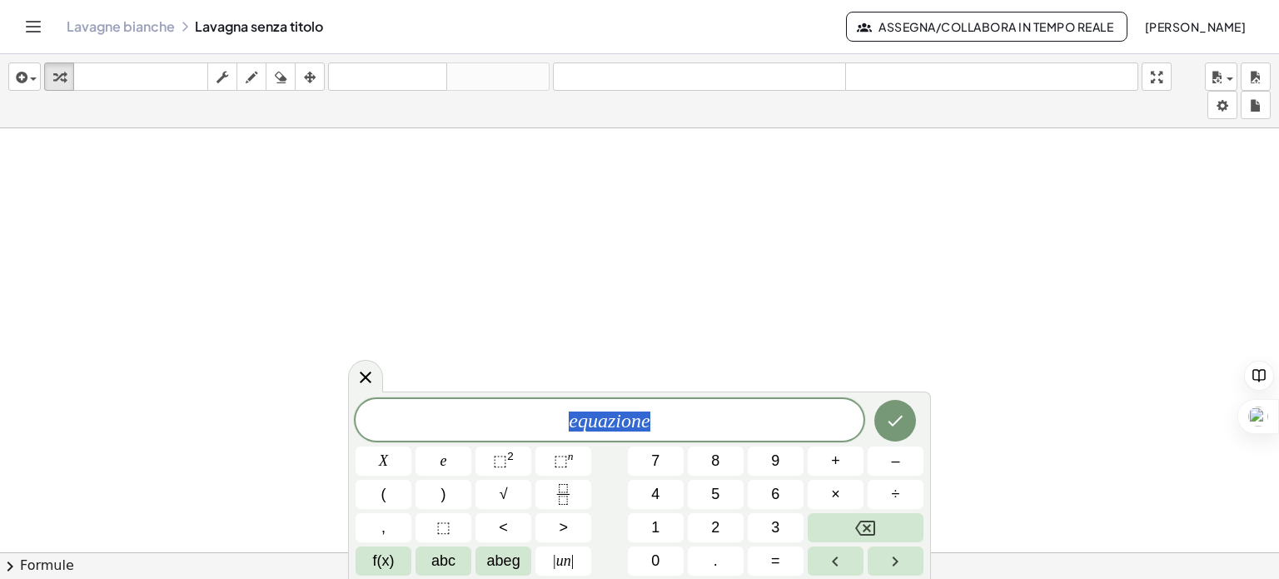
drag, startPoint x: 668, startPoint y: 420, endPoint x: 543, endPoint y: 410, distance: 125.3
click at [539, 420] on span "e q u a z i o n e" at bounding box center [609, 421] width 508 height 23
drag, startPoint x: 658, startPoint y: 416, endPoint x: 566, endPoint y: 423, distance: 92.6
click at [566, 423] on span "e q u a z i o n e" at bounding box center [609, 421] width 508 height 23
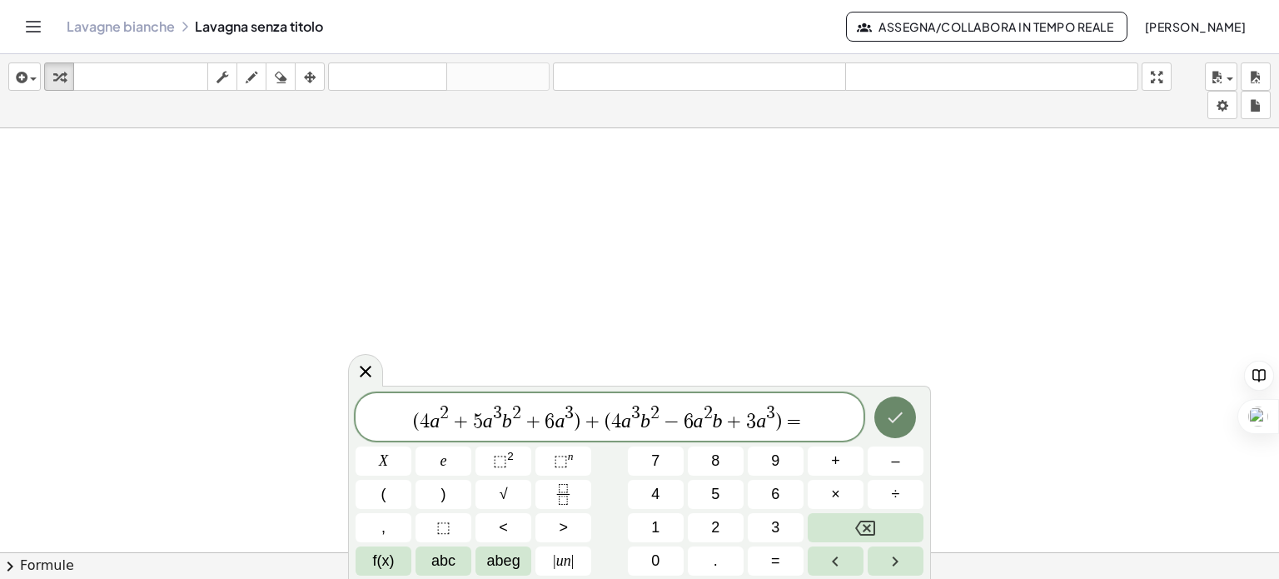
click at [902, 420] on icon "Fatto" at bounding box center [895, 417] width 20 height 20
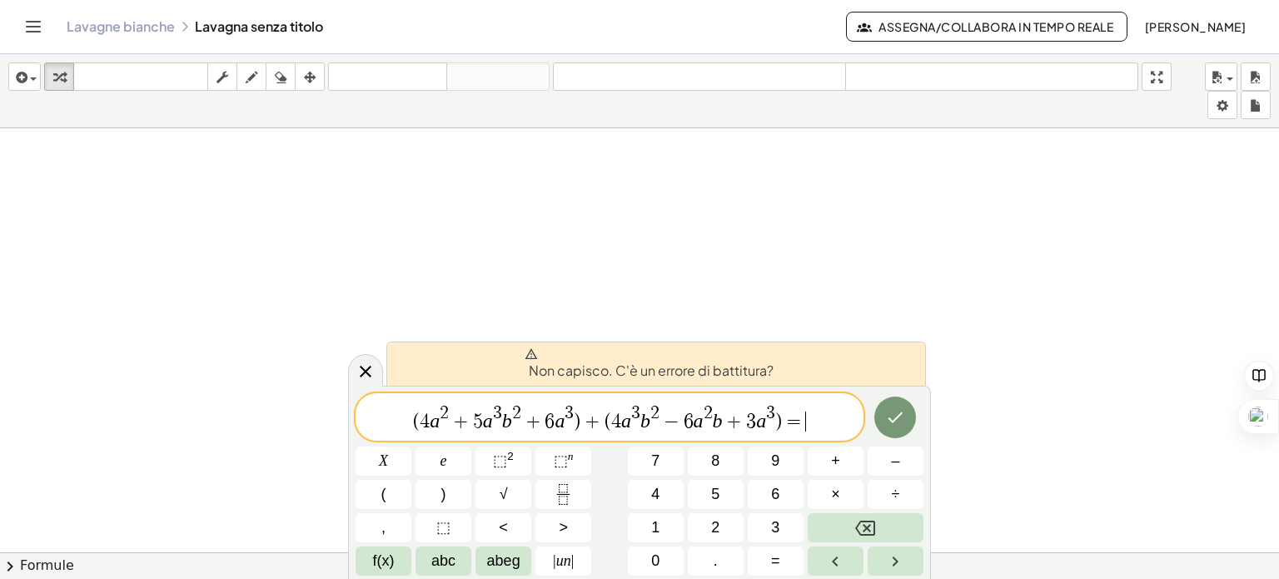
click at [746, 370] on font "Non capisco. C'è un errore di battitura?" at bounding box center [651, 369] width 245 height 17
click at [406, 425] on span "​ ( 4 a 2 + 5 a 3 b 2 + 6 a 3 ) + ( 4 a 3 b 2 − 6 a 2 b + 3 a 3 ) =" at bounding box center [609, 418] width 508 height 30
click at [505, 461] on font "⬚" at bounding box center [500, 460] width 14 height 17
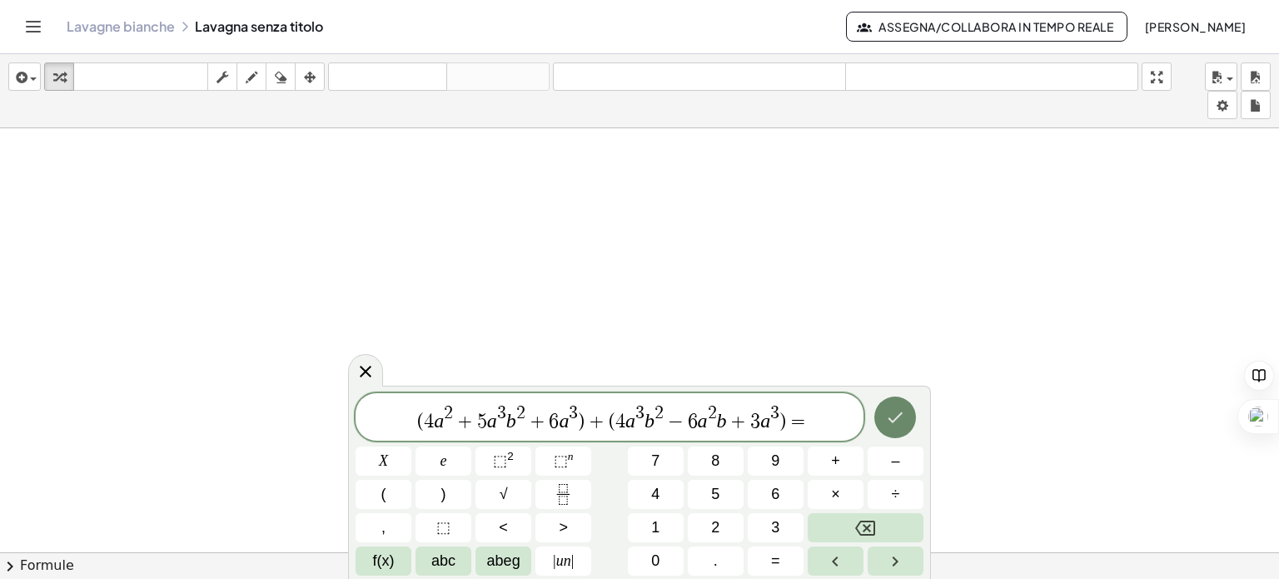
click at [905, 422] on icon "Fatto" at bounding box center [895, 417] width 20 height 20
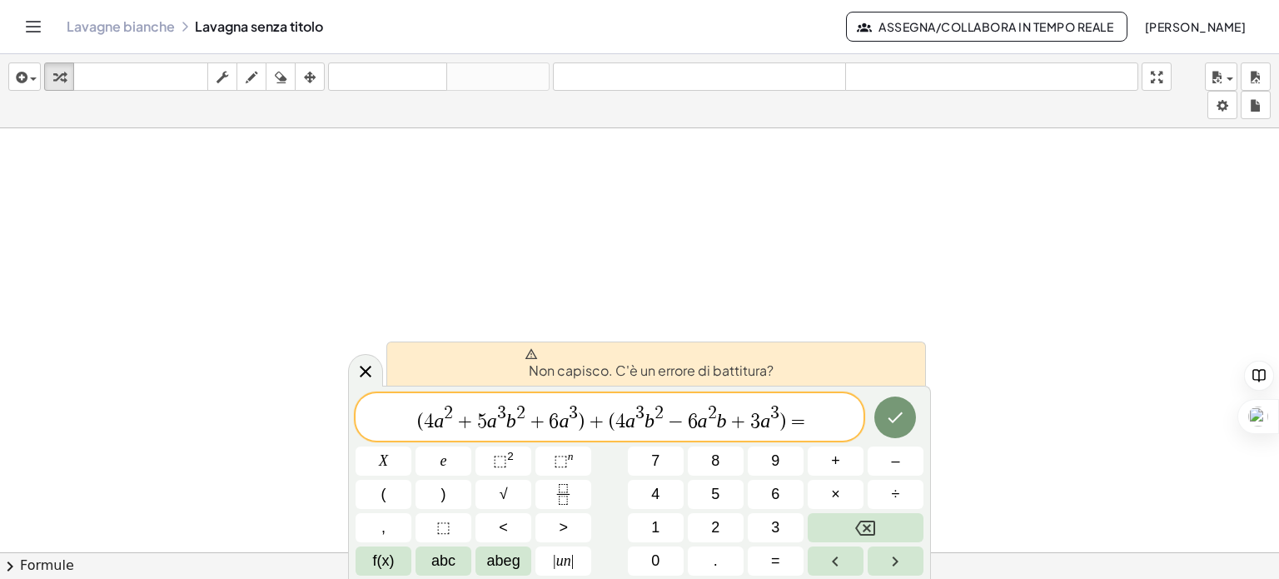
click at [701, 428] on var "a" at bounding box center [703, 421] width 10 height 22
click at [701, 425] on var "a" at bounding box center [703, 421] width 10 height 22
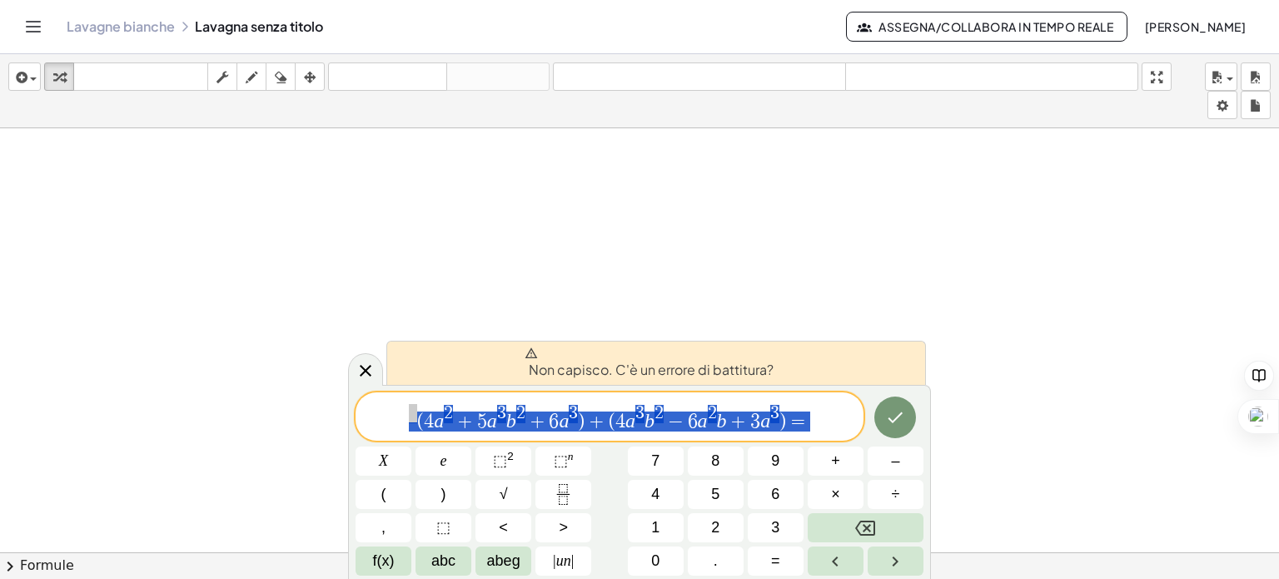
drag, startPoint x: 808, startPoint y: 423, endPoint x: 400, endPoint y: 422, distance: 408.7
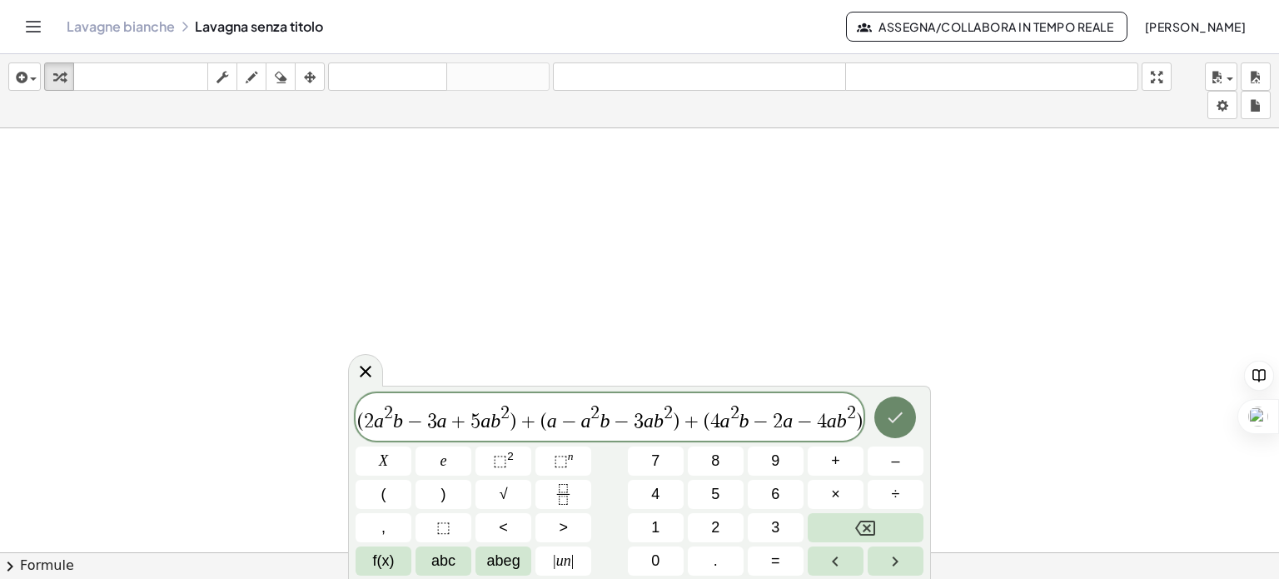
click at [899, 423] on icon "Fatto" at bounding box center [895, 417] width 20 height 20
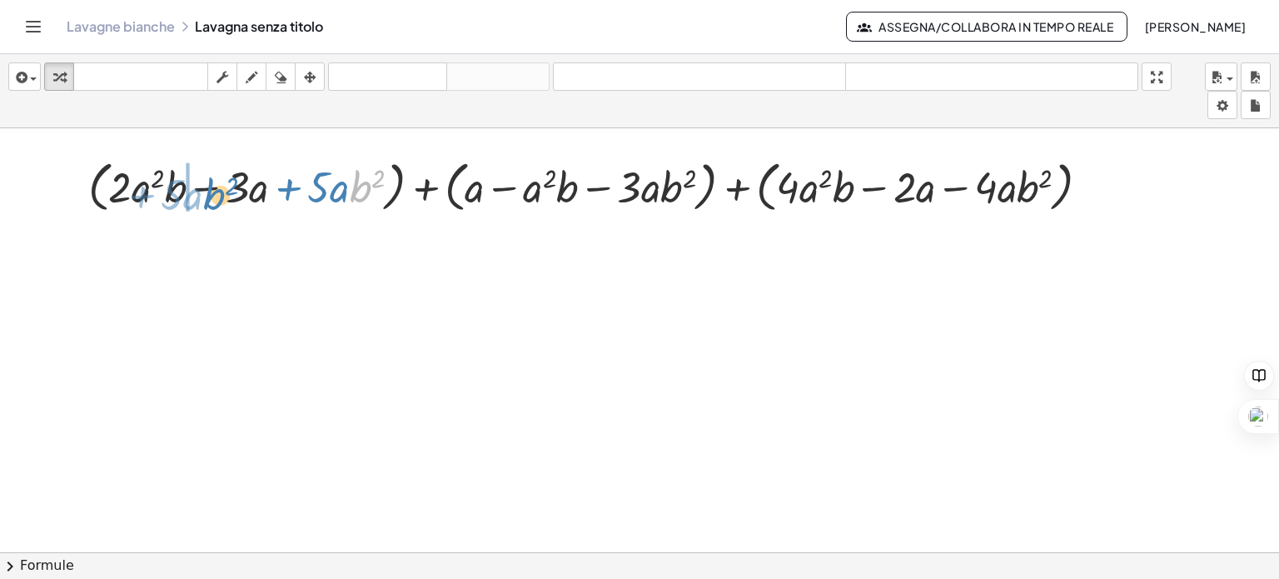
drag, startPoint x: 350, startPoint y: 191, endPoint x: 204, endPoint y: 199, distance: 146.7
click at [204, 199] on div at bounding box center [595, 185] width 1031 height 63
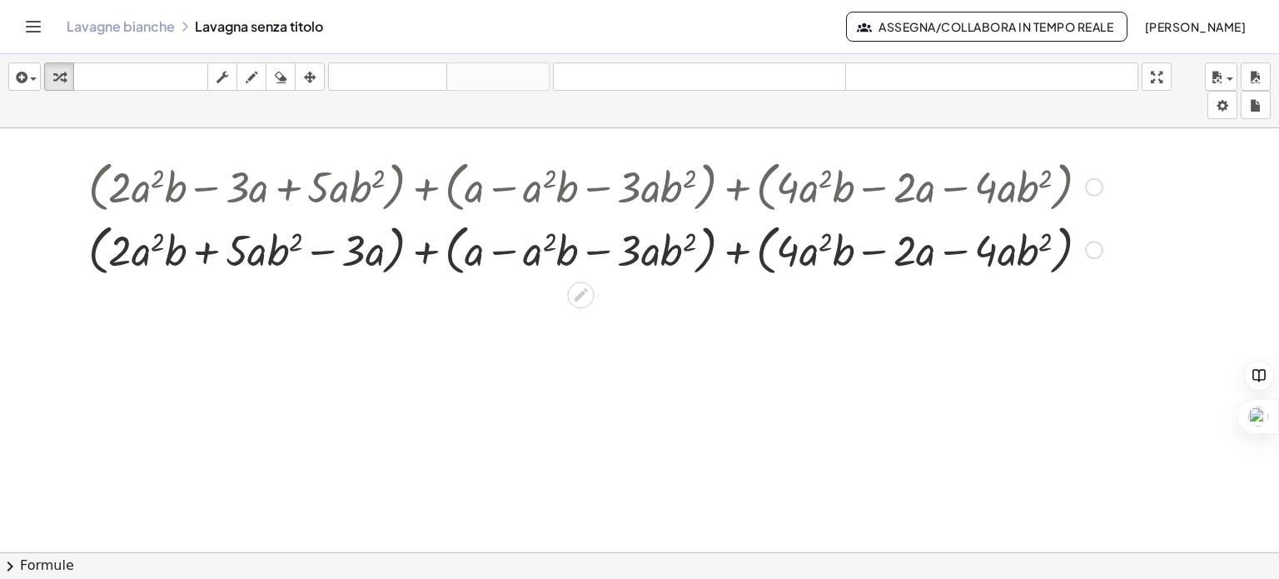
click at [205, 252] on div at bounding box center [595, 247] width 1031 height 63
click at [425, 248] on div at bounding box center [595, 247] width 1031 height 63
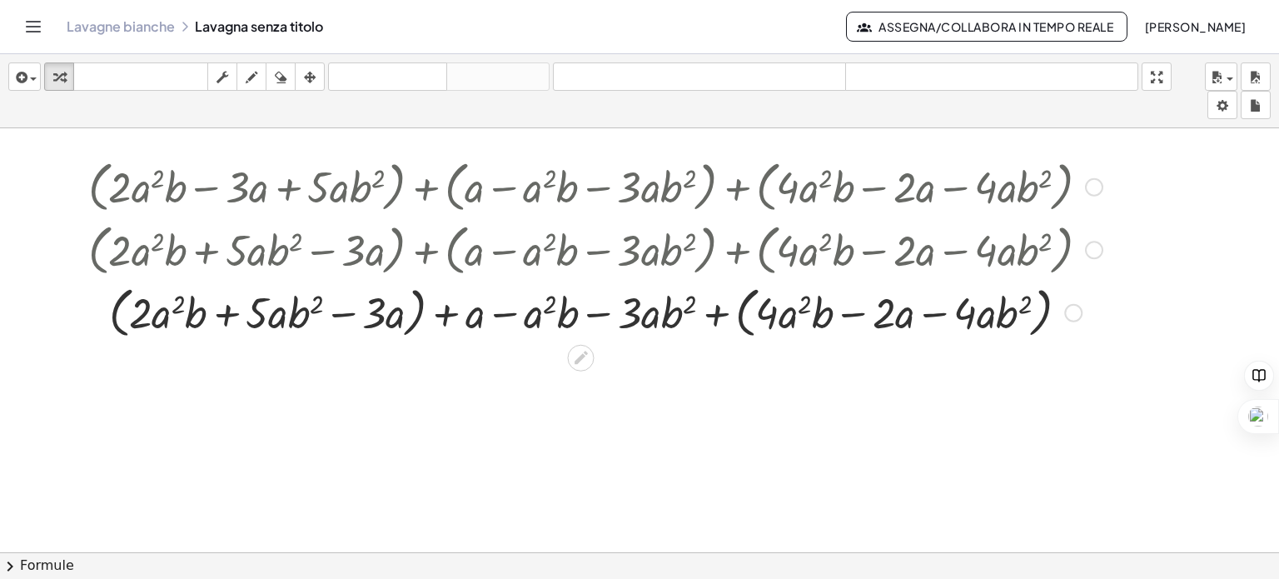
click at [718, 311] on div at bounding box center [595, 311] width 1031 height 63
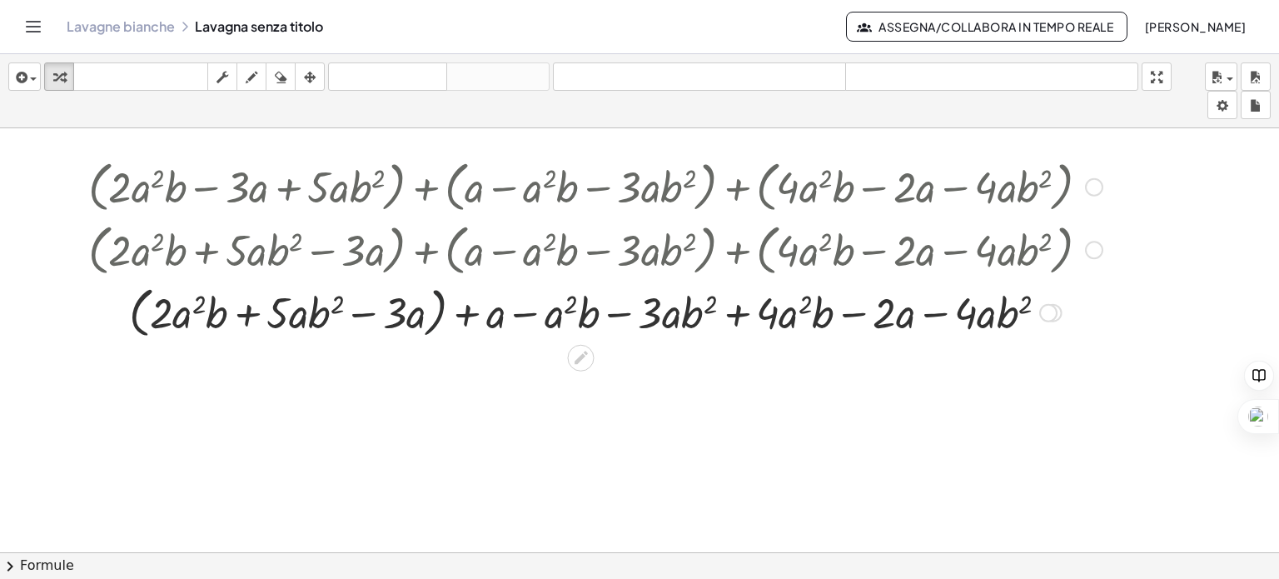
click at [438, 301] on div at bounding box center [595, 311] width 1031 height 63
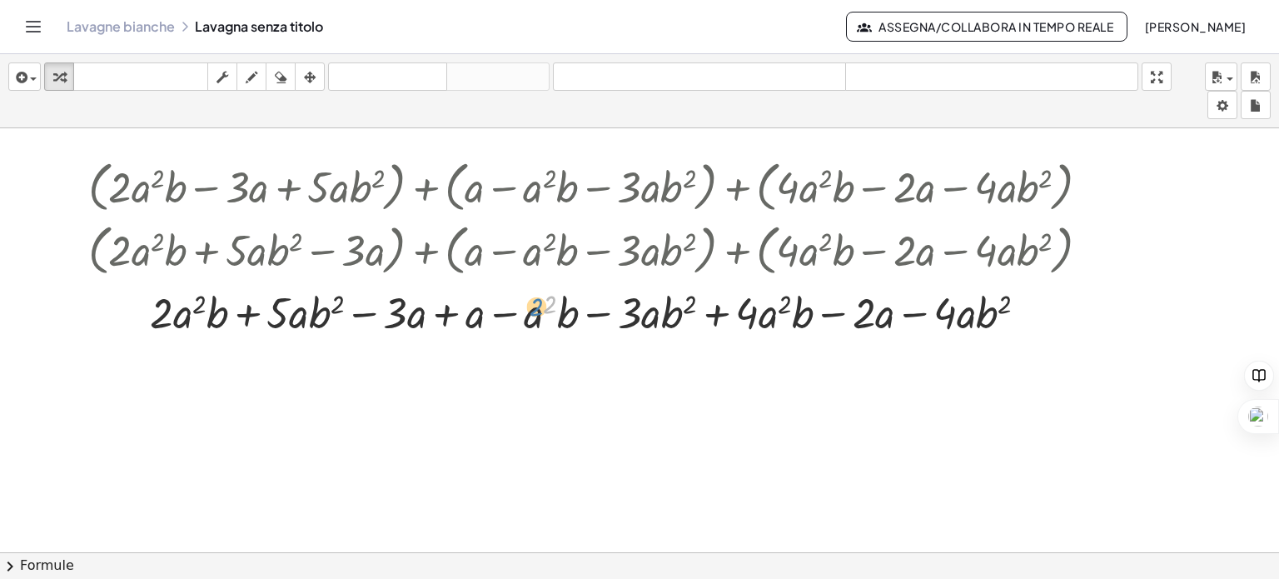
drag, startPoint x: 550, startPoint y: 313, endPoint x: 536, endPoint y: 316, distance: 14.4
click at [536, 316] on div at bounding box center [595, 311] width 1031 height 57
click at [555, 320] on div at bounding box center [595, 311] width 1031 height 57
drag, startPoint x: 549, startPoint y: 320, endPoint x: 571, endPoint y: 306, distance: 26.6
click at [571, 306] on div at bounding box center [595, 311] width 1031 height 57
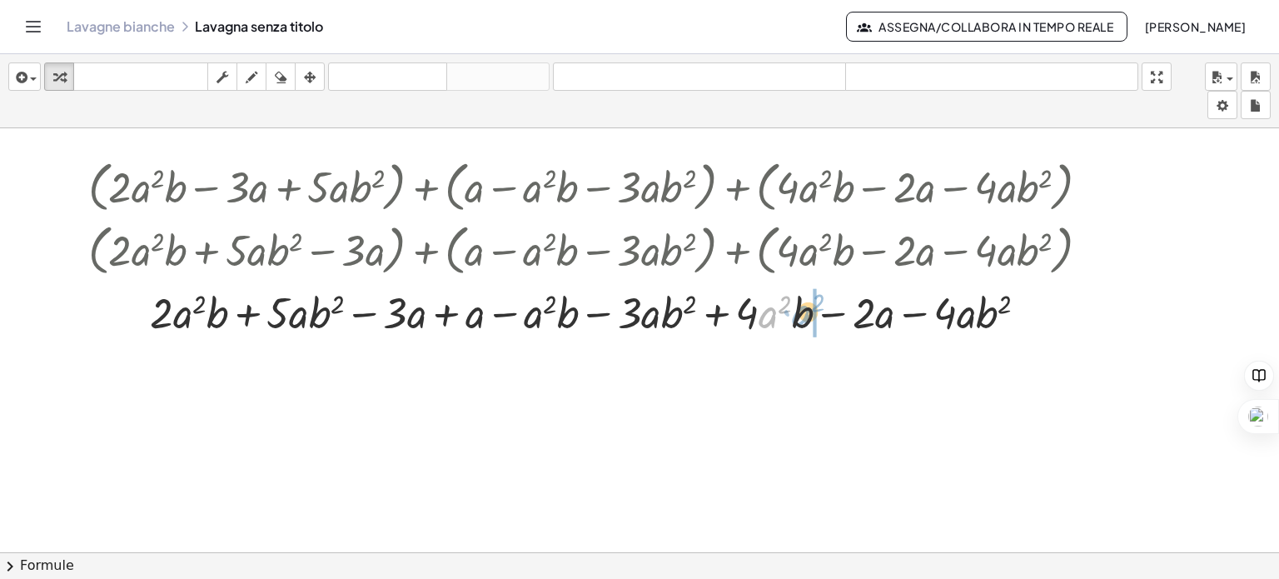
drag, startPoint x: 763, startPoint y: 316, endPoint x: 796, endPoint y: 314, distance: 33.3
click at [796, 314] on div at bounding box center [595, 311] width 1031 height 57
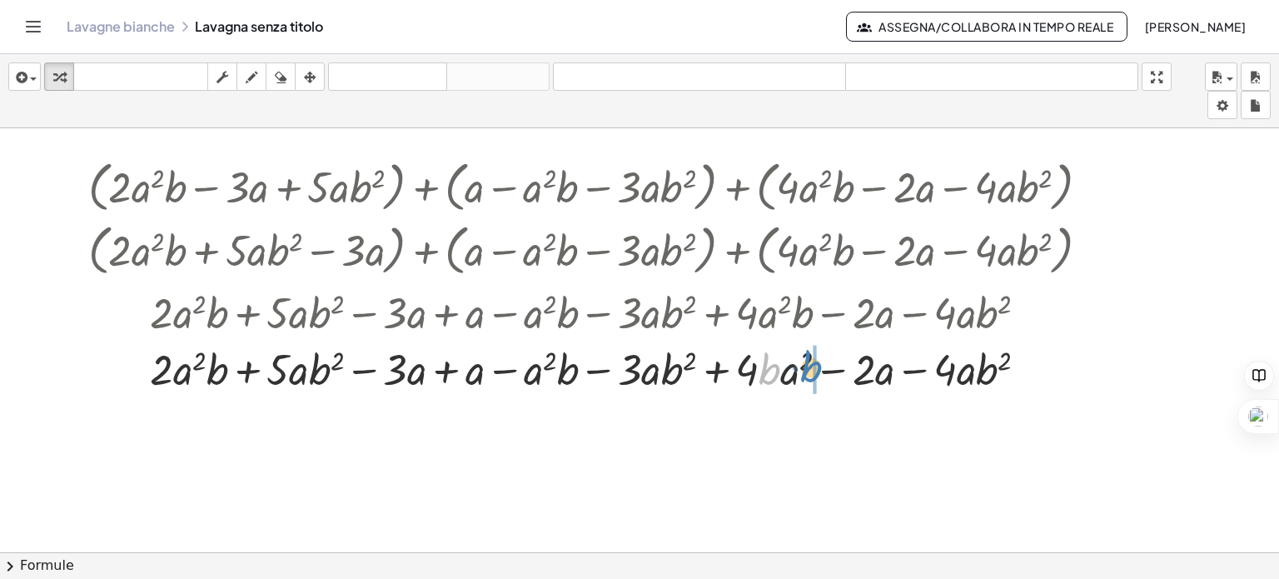
drag, startPoint x: 768, startPoint y: 365, endPoint x: 811, endPoint y: 363, distance: 42.5
click at [811, 363] on div at bounding box center [595, 368] width 1031 height 57
click at [381, 76] on font "disfare" at bounding box center [387, 77] width 111 height 16
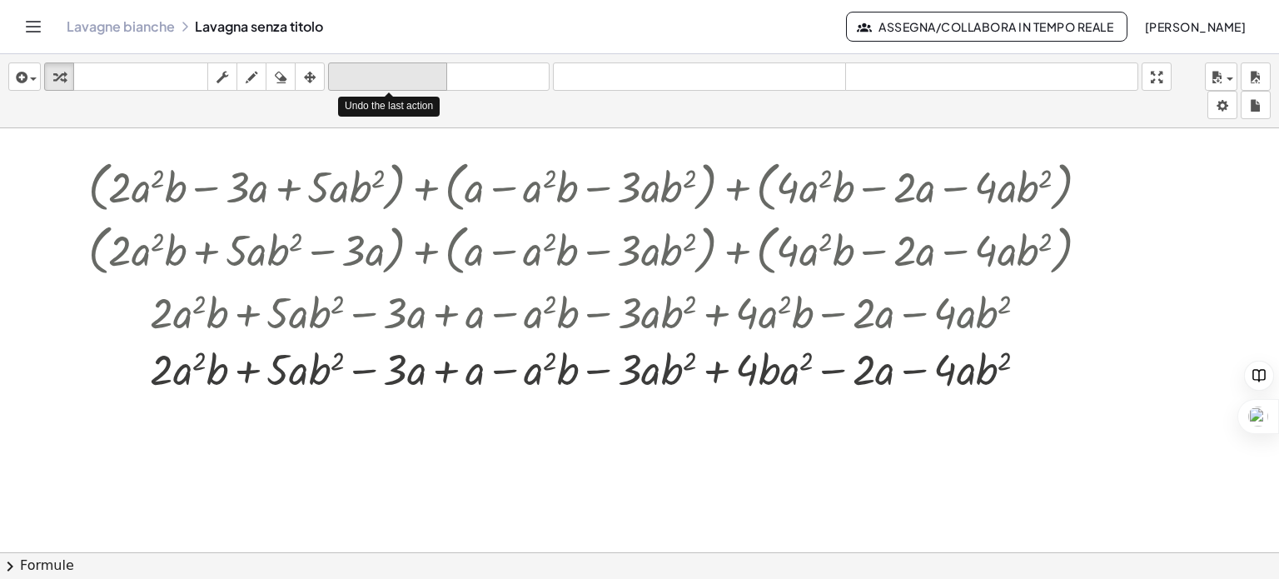
click at [381, 76] on font "disfare" at bounding box center [387, 77] width 111 height 16
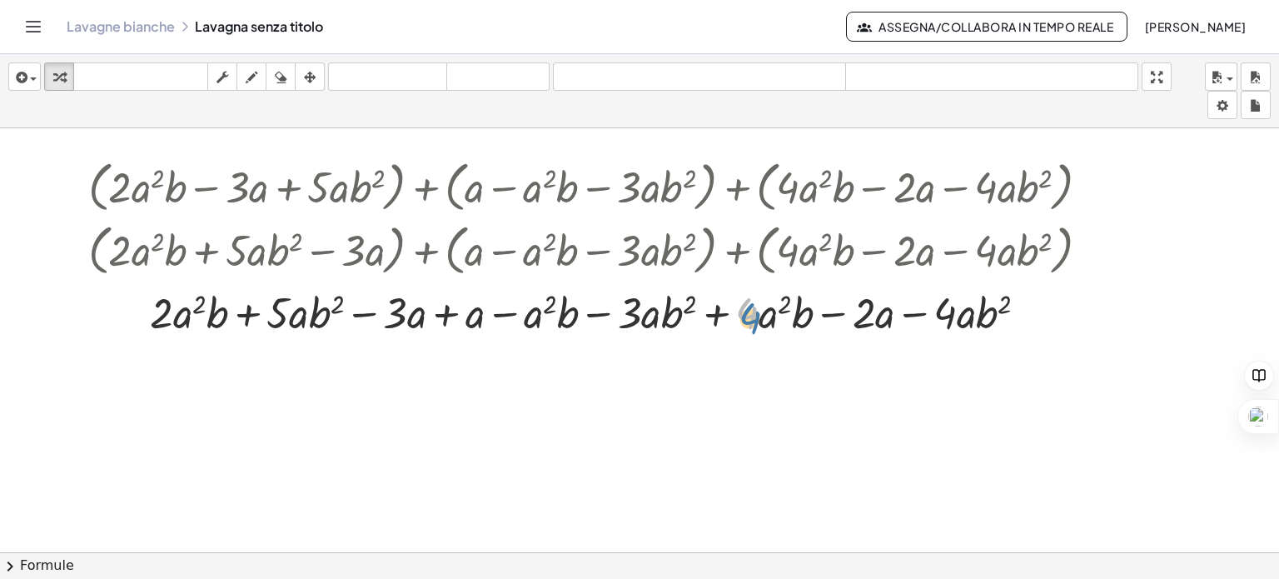
drag, startPoint x: 748, startPoint y: 306, endPoint x: 752, endPoint y: 314, distance: 8.6
click at [752, 314] on div at bounding box center [595, 311] width 1031 height 57
drag, startPoint x: 874, startPoint y: 316, endPoint x: 501, endPoint y: 319, distance: 373.0
click at [501, 319] on div at bounding box center [595, 311] width 1031 height 57
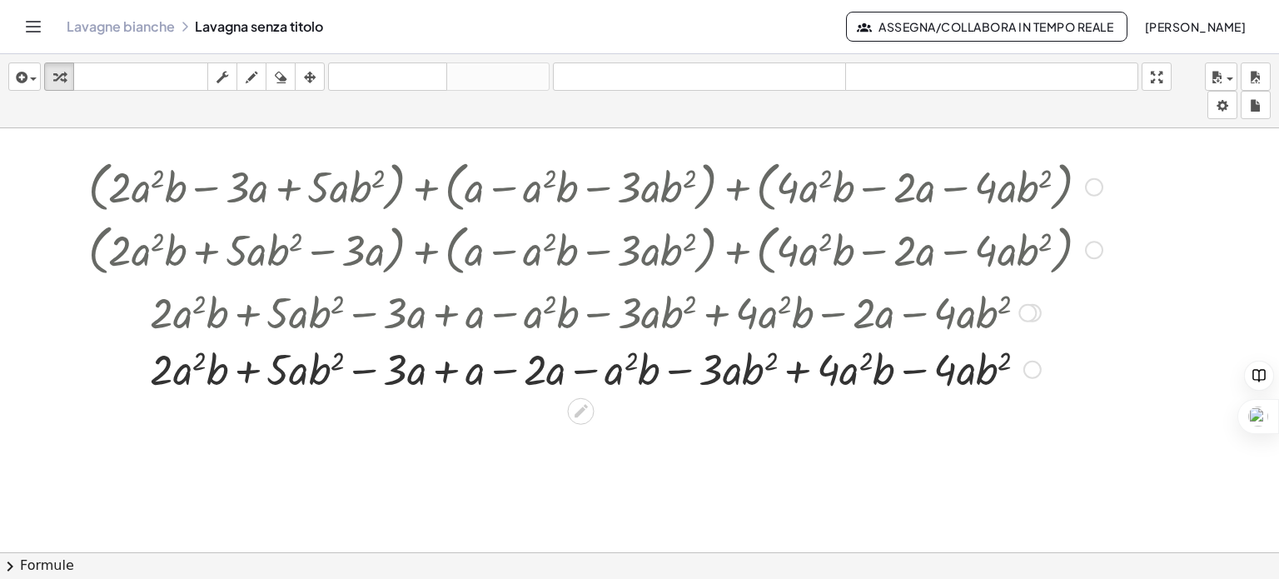
click at [450, 369] on div at bounding box center [595, 368] width 1031 height 57
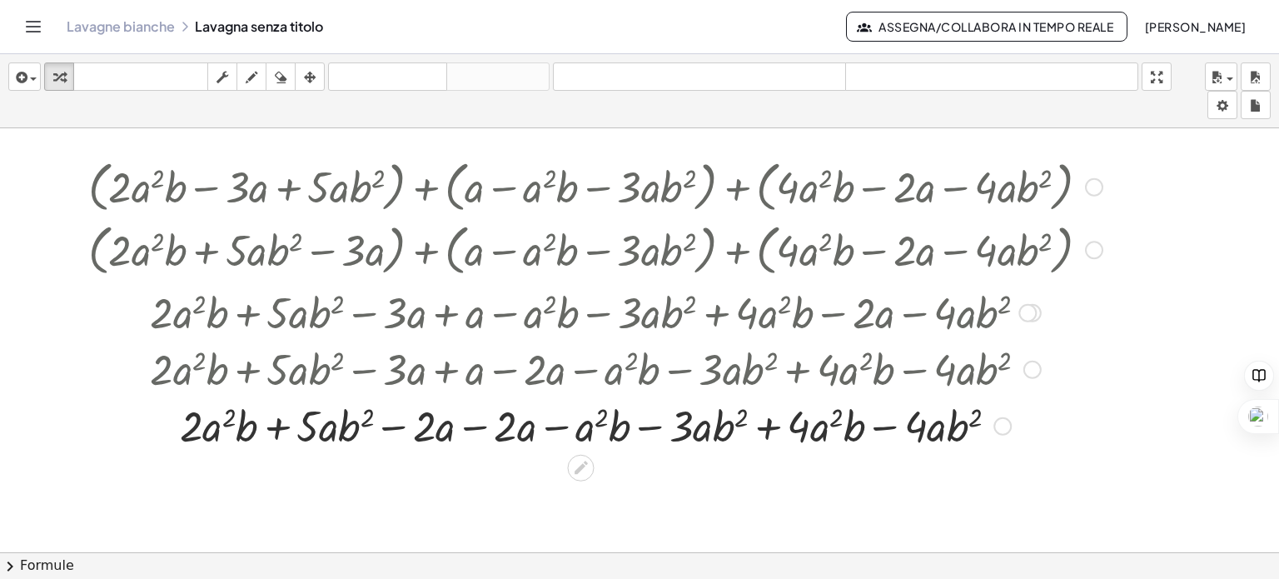
click at [486, 425] on div at bounding box center [595, 424] width 1031 height 57
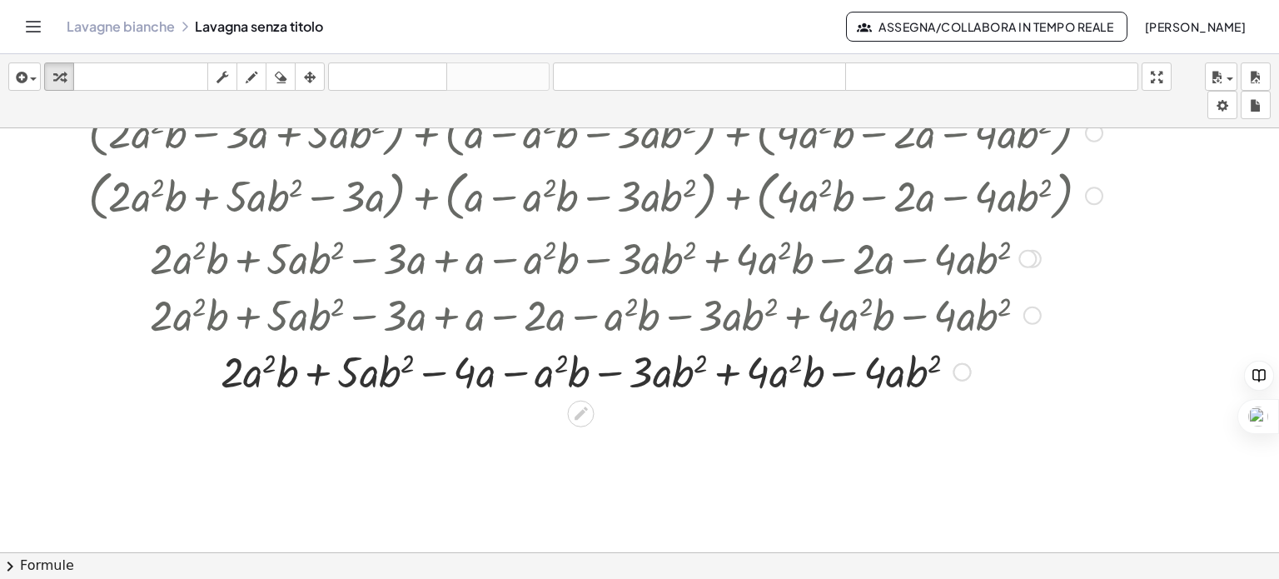
scroll to position [697, 0]
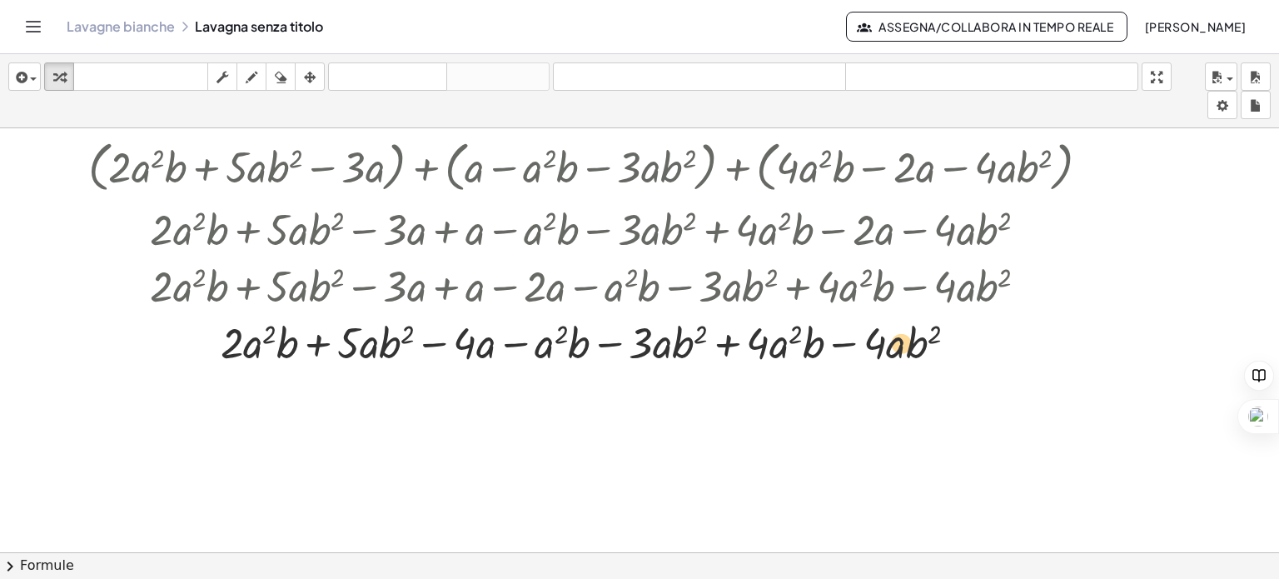
click at [908, 345] on div at bounding box center [595, 341] width 1031 height 57
drag, startPoint x: 856, startPoint y: 332, endPoint x: 691, endPoint y: 337, distance: 164.9
click at [691, 337] on div at bounding box center [595, 341] width 1031 height 57
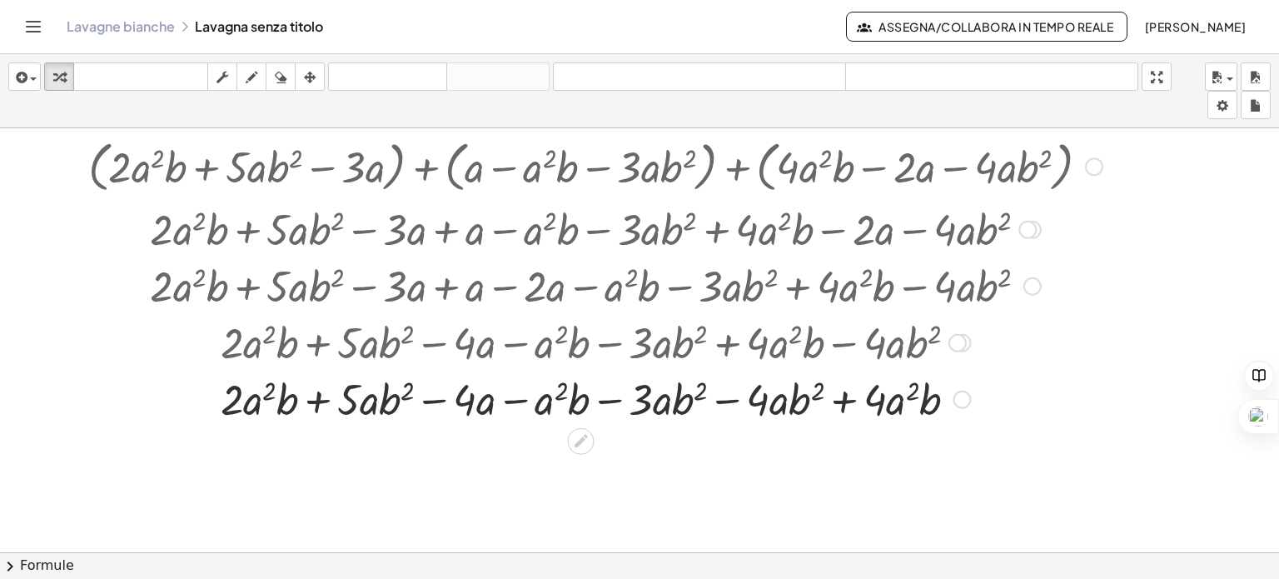
click at [731, 396] on div at bounding box center [595, 398] width 1031 height 57
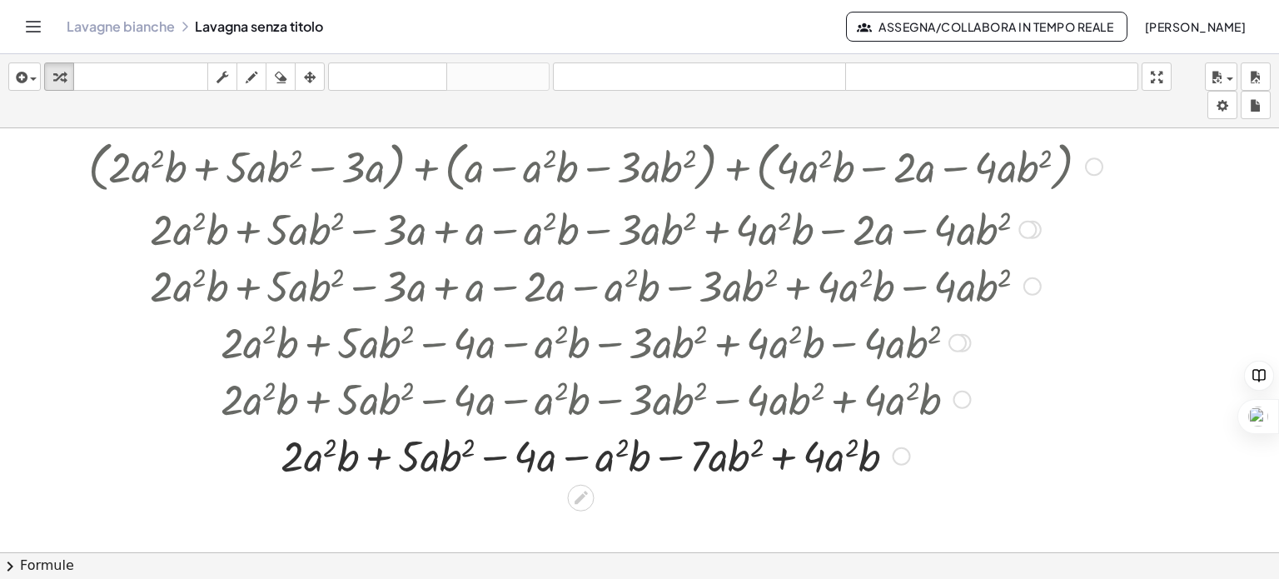
scroll to position [780, 0]
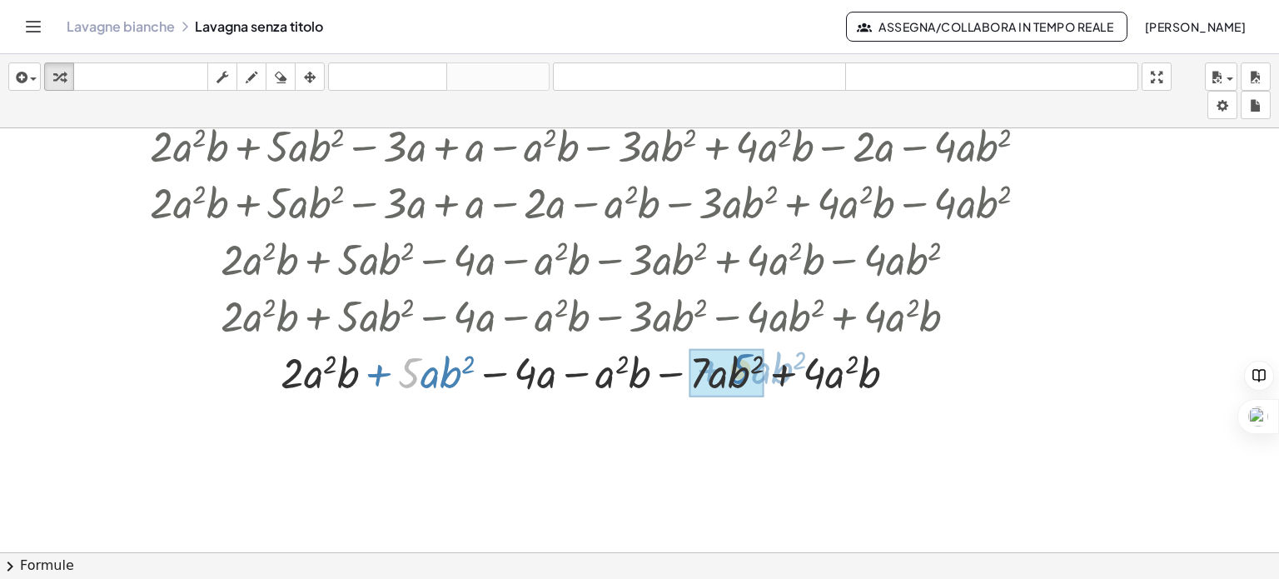
drag, startPoint x: 412, startPoint y: 375, endPoint x: 743, endPoint y: 370, distance: 331.3
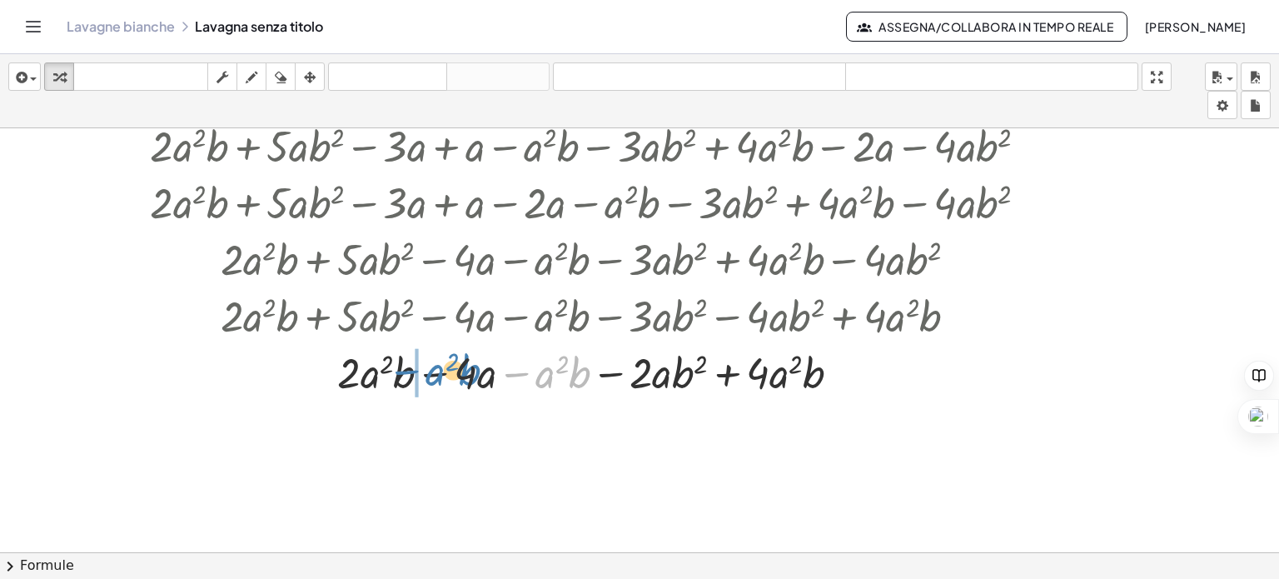
drag, startPoint x: 530, startPoint y: 371, endPoint x: 382, endPoint y: 384, distance: 148.7
click at [382, 382] on div at bounding box center [595, 371] width 1031 height 57
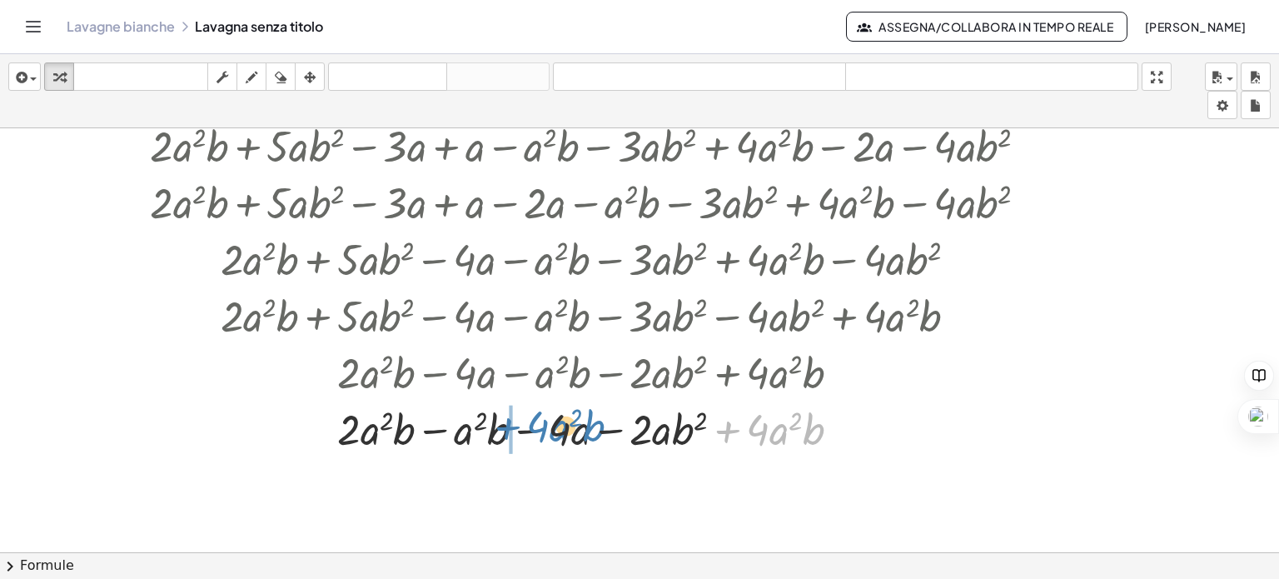
drag, startPoint x: 733, startPoint y: 425, endPoint x: 515, endPoint y: 422, distance: 218.1
click at [515, 422] on div at bounding box center [595, 428] width 1031 height 57
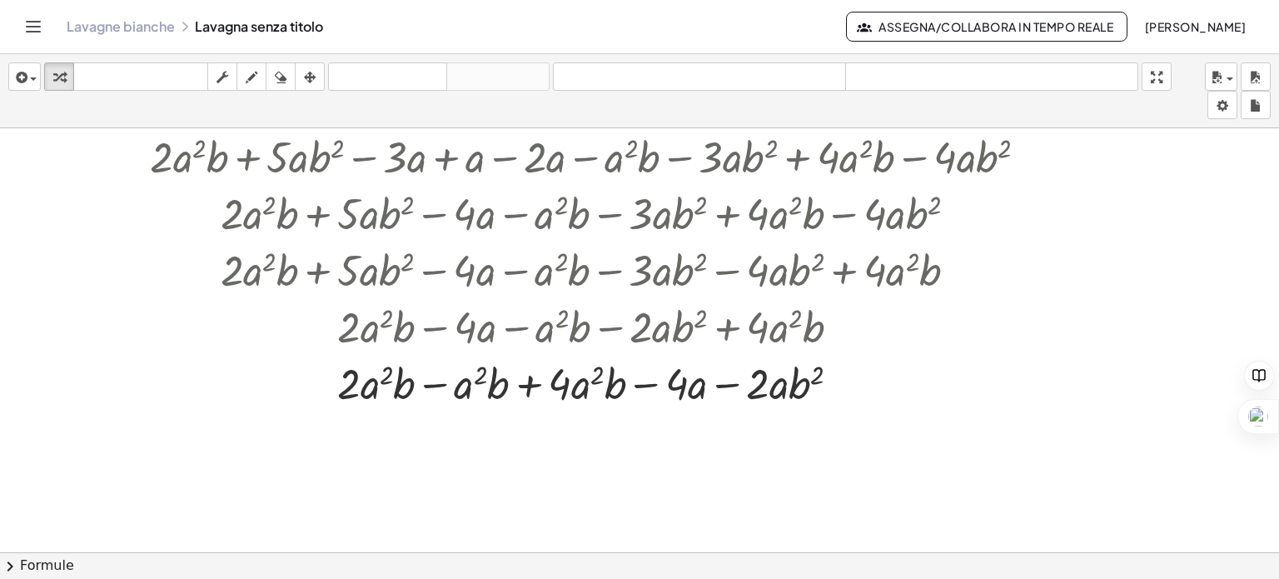
scroll to position [849, 0]
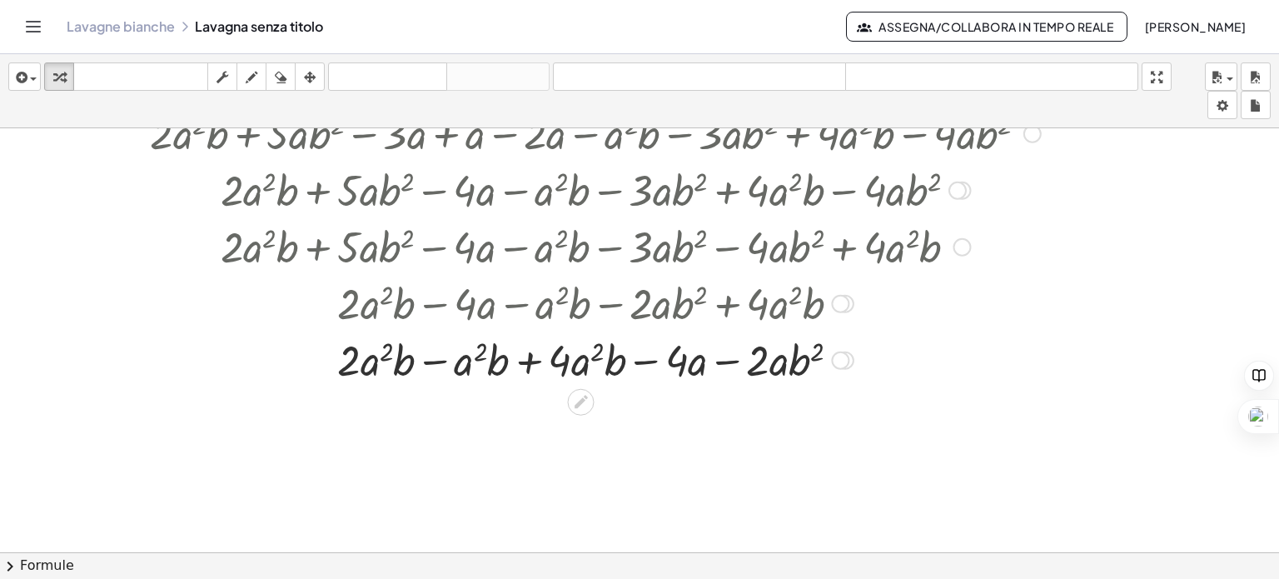
click at [430, 362] on div at bounding box center [595, 358] width 1031 height 57
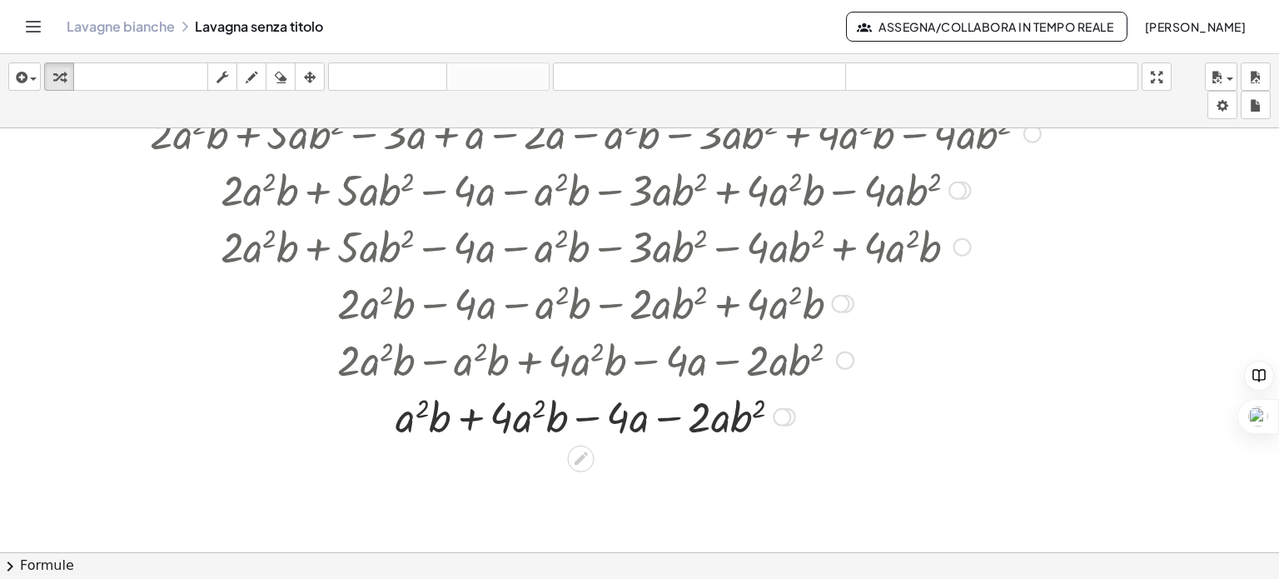
click at [475, 410] on div at bounding box center [595, 415] width 1031 height 57
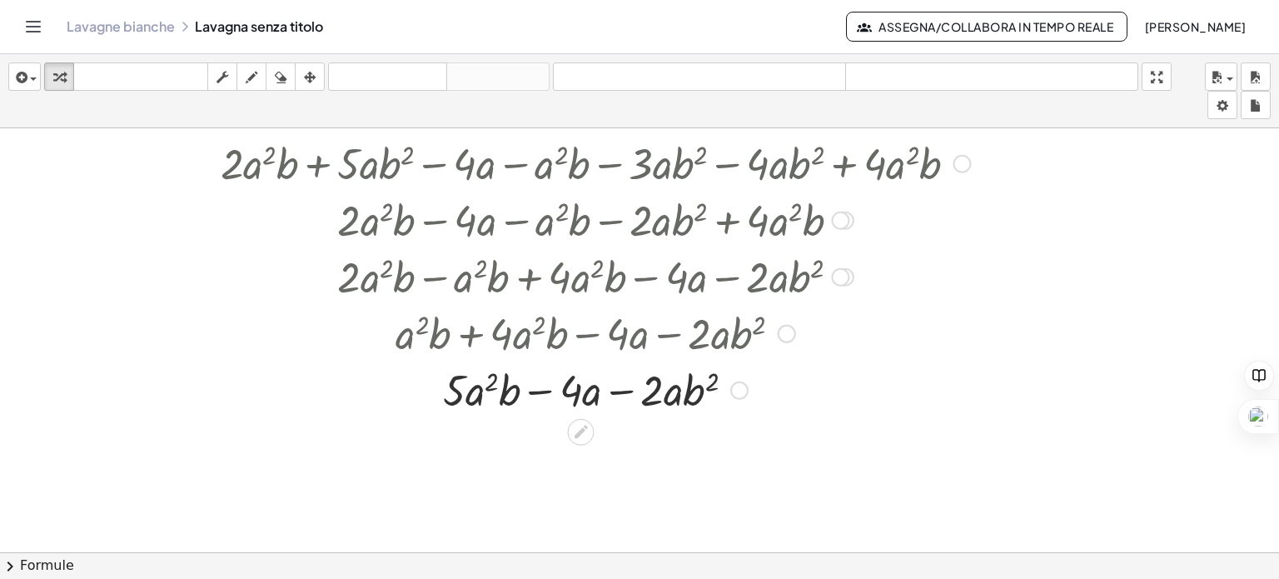
scroll to position [1016, 0]
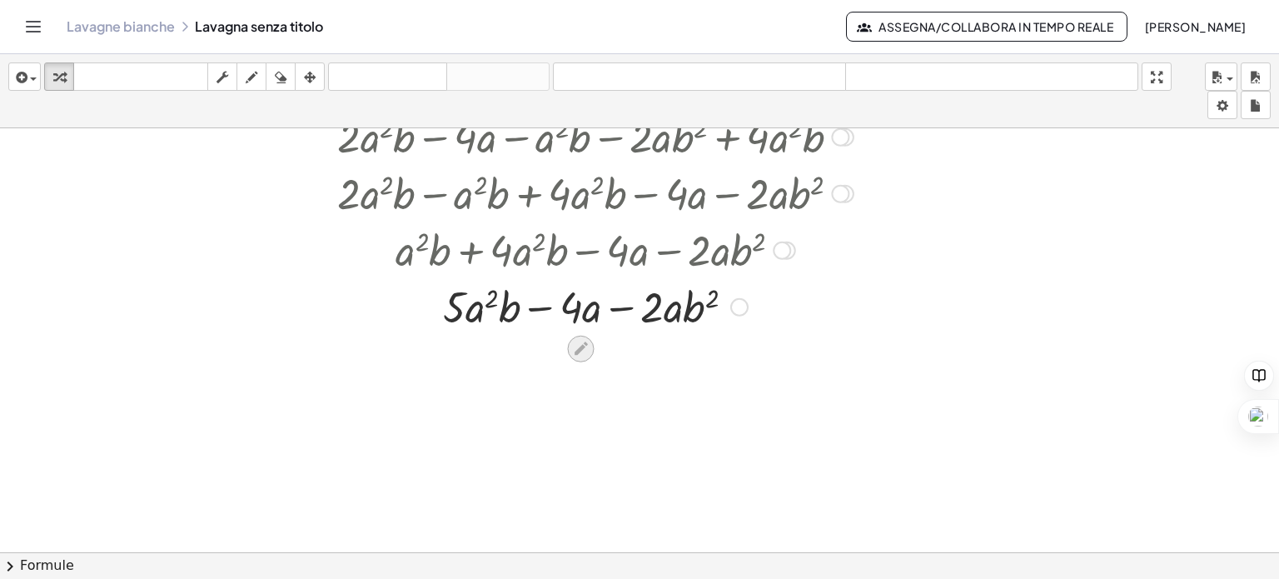
drag, startPoint x: 594, startPoint y: 354, endPoint x: 574, endPoint y: 352, distance: 20.9
click at [574, 352] on icon at bounding box center [580, 348] width 13 height 13
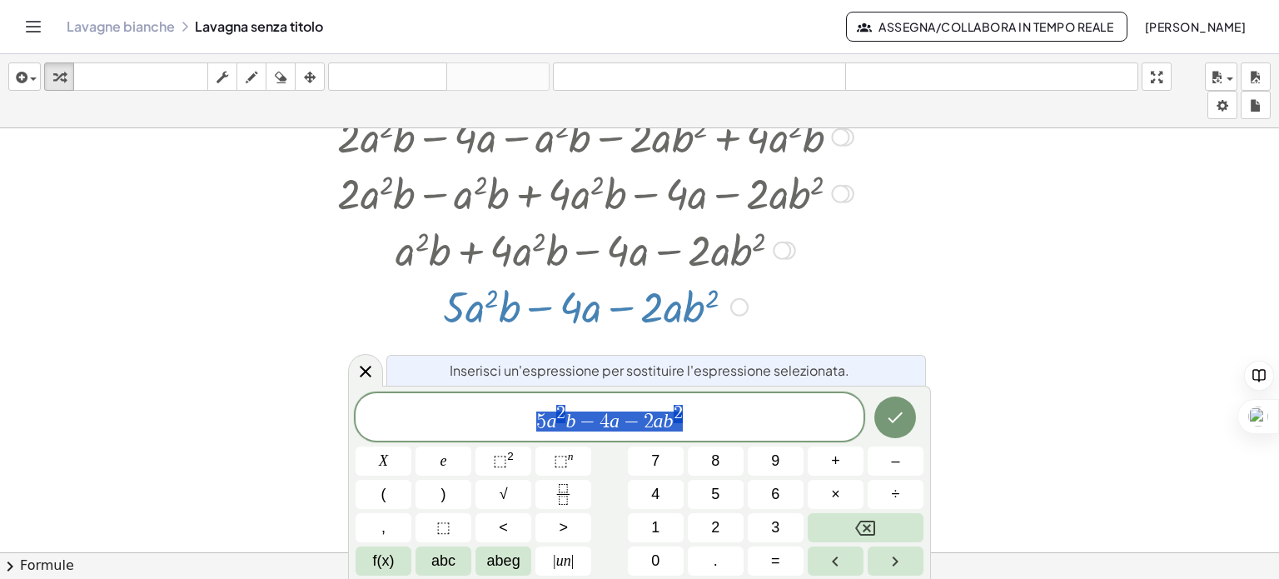
click at [976, 330] on div at bounding box center [595, 305] width 1031 height 57
click at [902, 411] on icon "Fatto" at bounding box center [895, 417] width 20 height 20
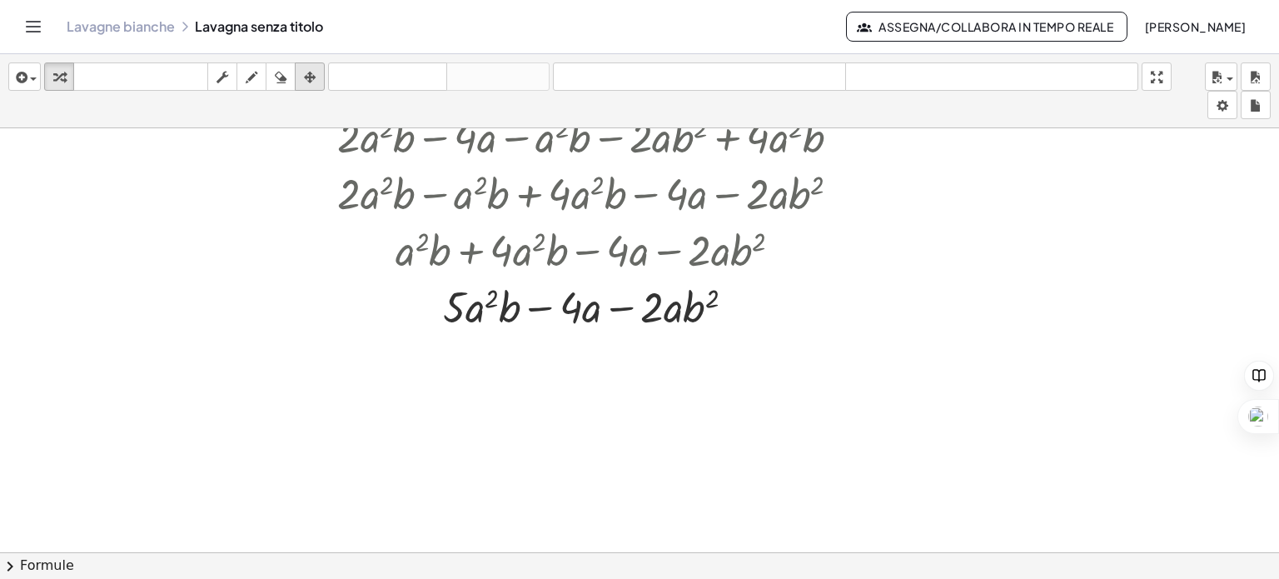
click at [307, 76] on icon "button" at bounding box center [310, 77] width 12 height 20
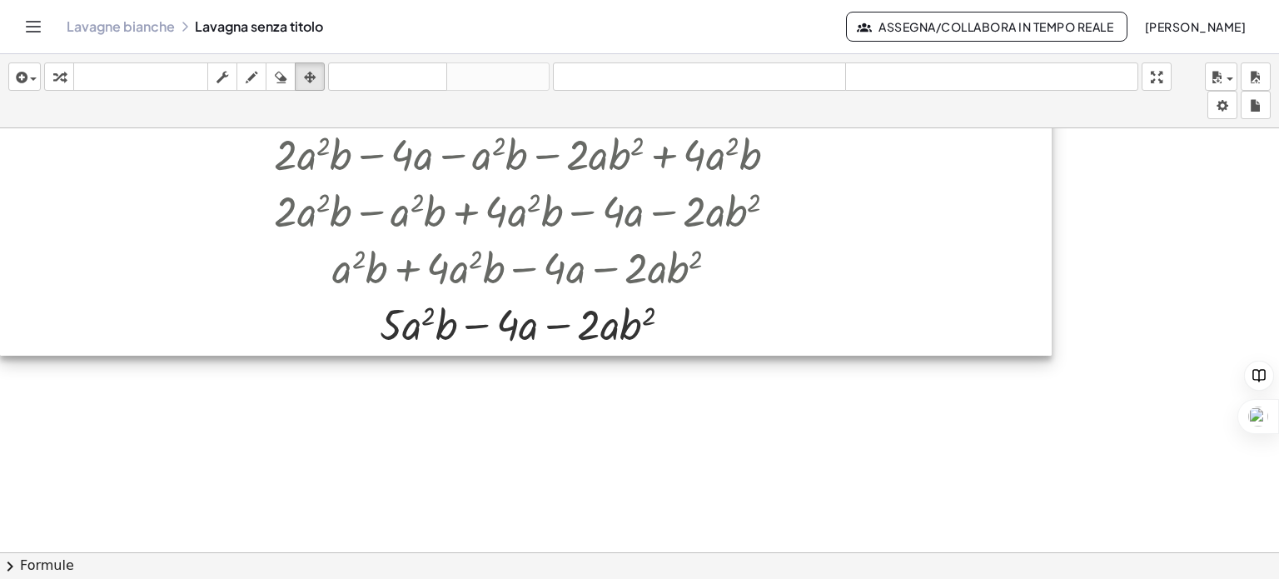
drag, startPoint x: 442, startPoint y: 225, endPoint x: 430, endPoint y: 226, distance: 11.8
click at [430, 226] on div at bounding box center [525, 60] width 1051 height 590
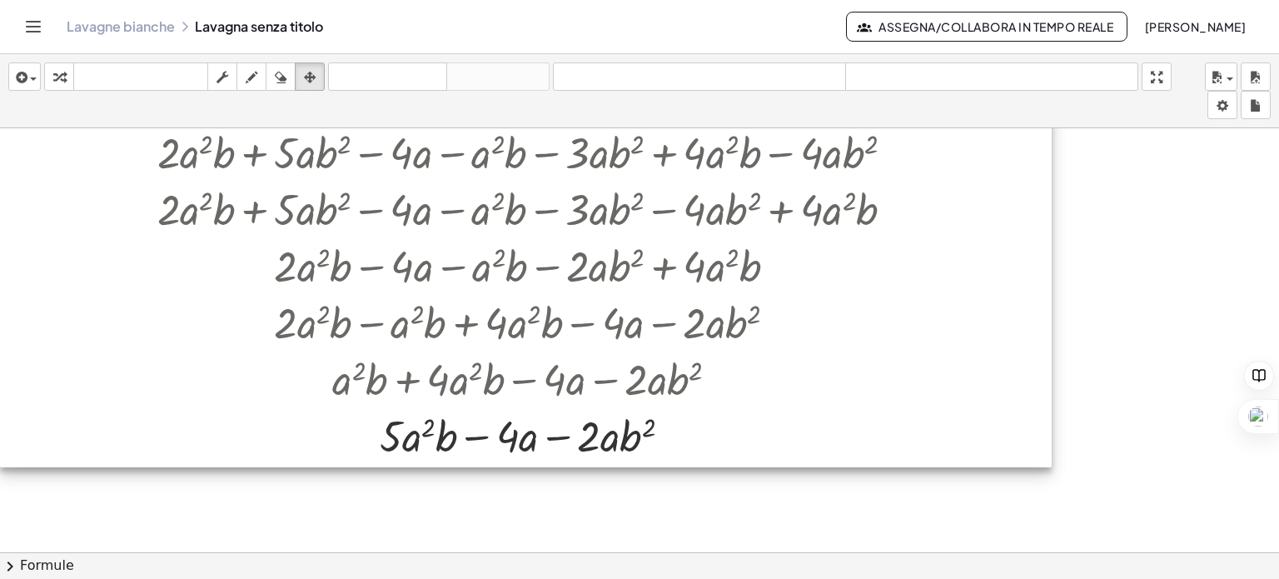
scroll to position [932, 0]
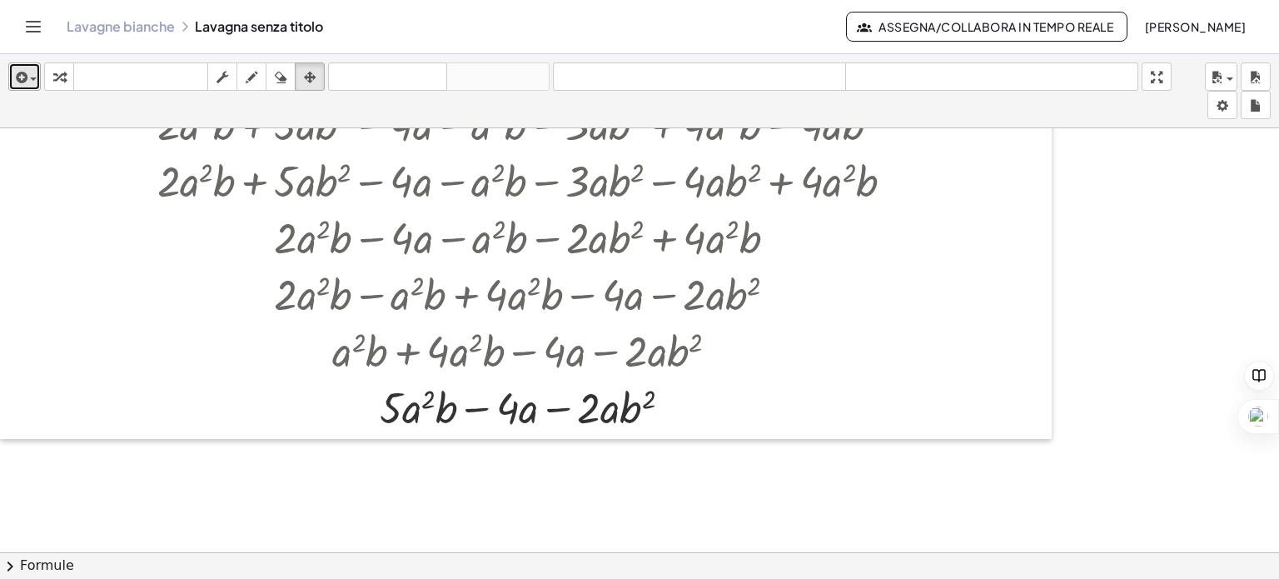
click at [39, 72] on button "inserire" at bounding box center [24, 76] width 32 height 28
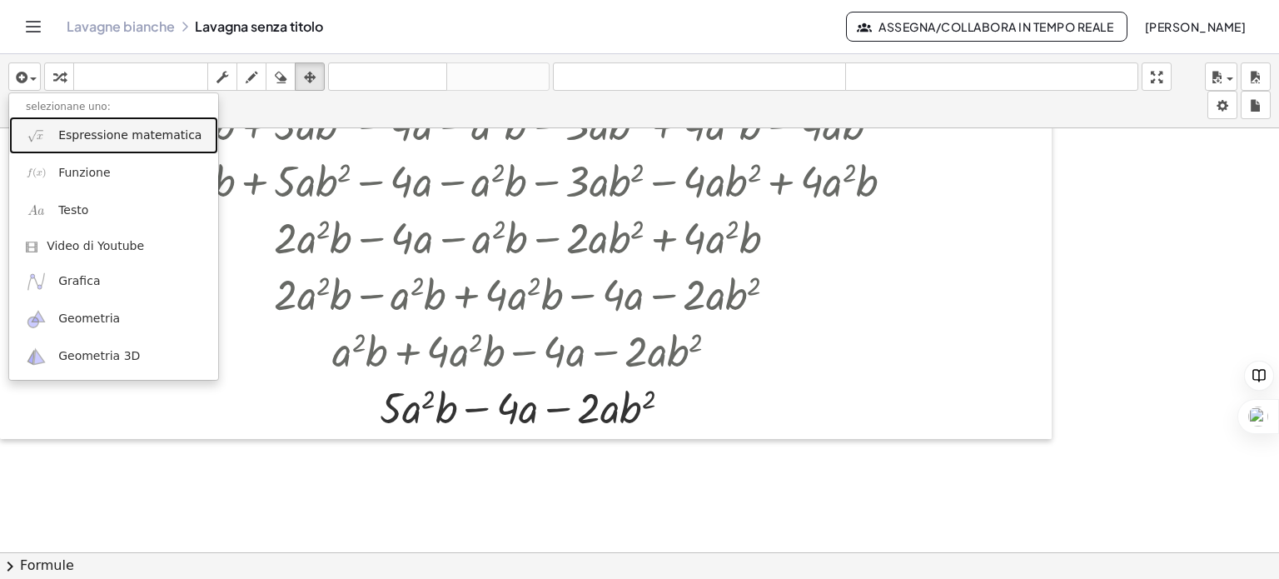
click at [105, 137] on font "Espressione matematica" at bounding box center [129, 134] width 143 height 13
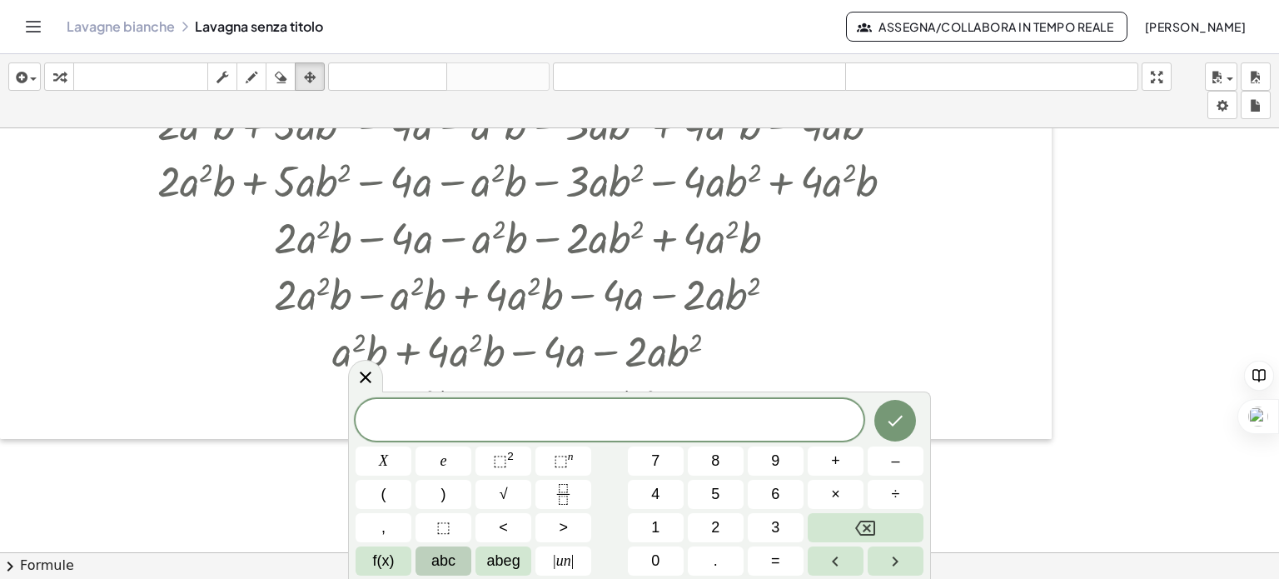
click at [460, 560] on button "abc" at bounding box center [443, 560] width 56 height 29
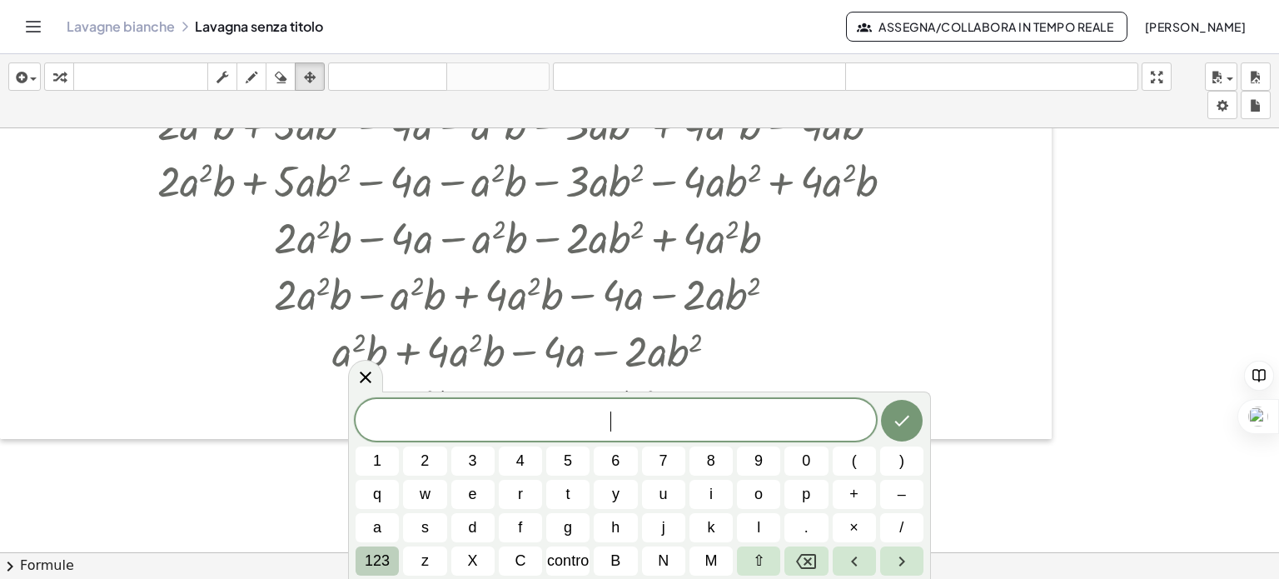
click at [380, 562] on font "123" at bounding box center [377, 560] width 25 height 17
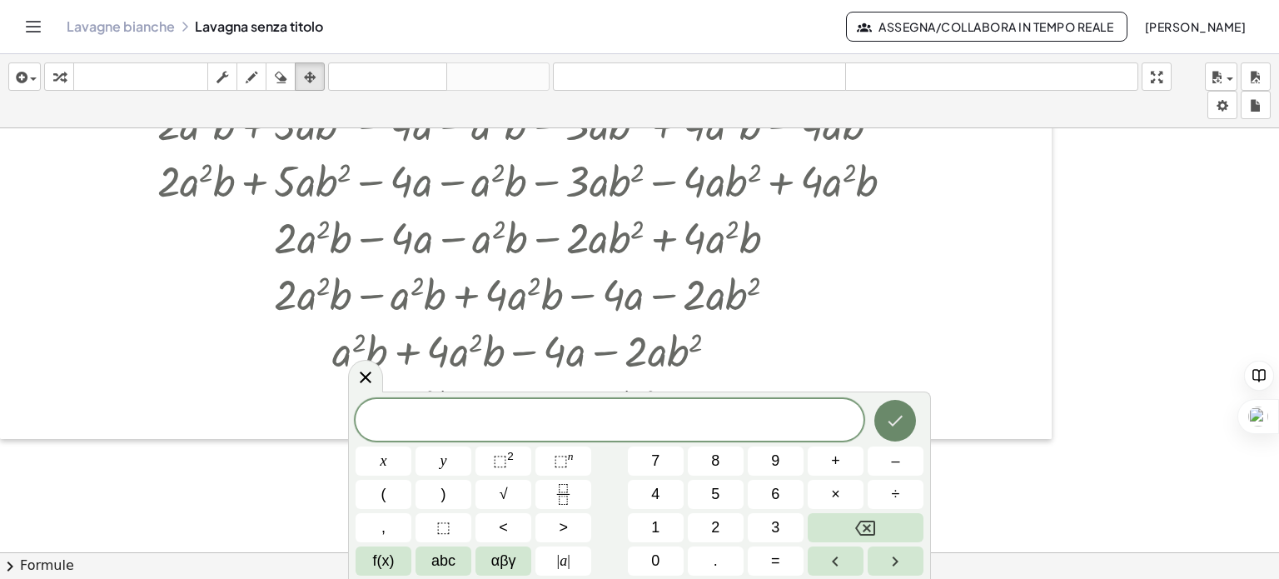
click at [891, 425] on icon "Fatto" at bounding box center [895, 420] width 20 height 20
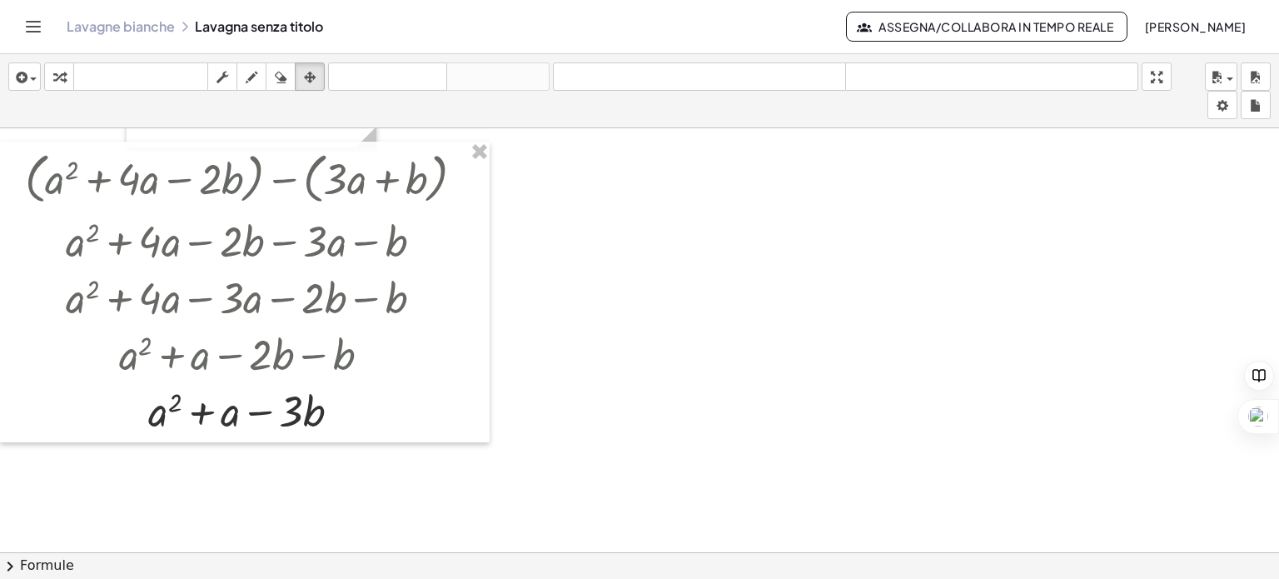
scroll to position [0, 0]
